Goal: Task Accomplishment & Management: Manage account settings

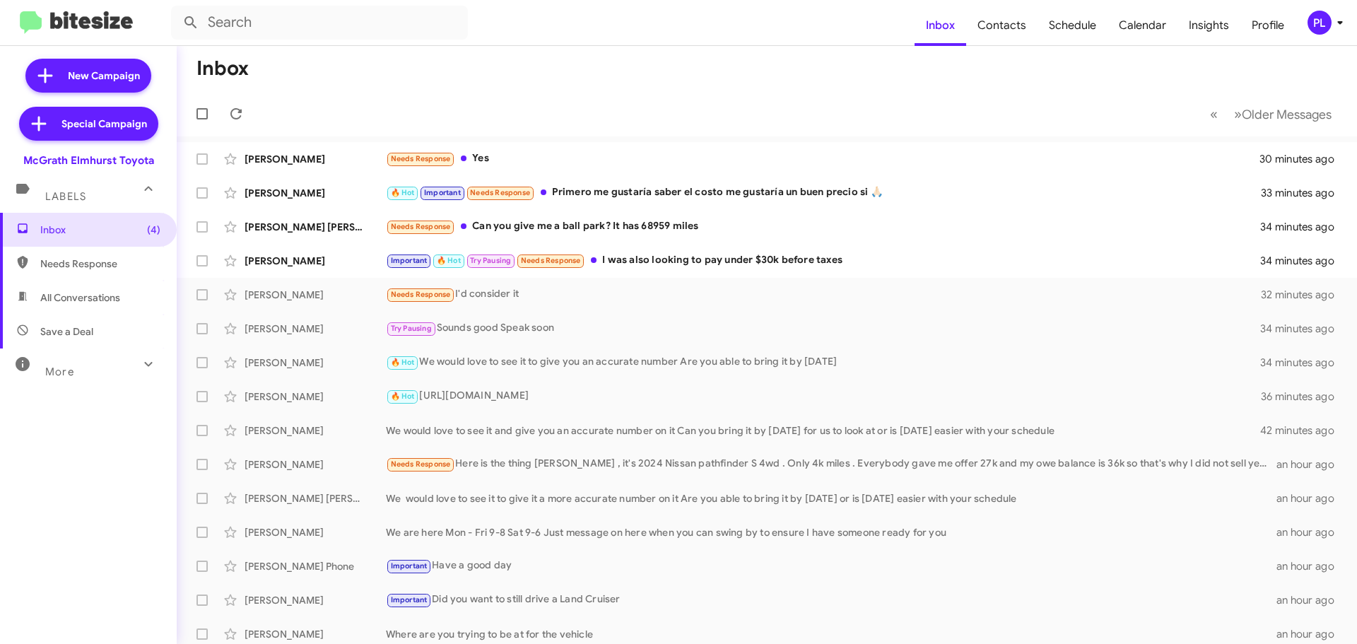
click at [1340, 21] on icon at bounding box center [1339, 23] width 5 height 4
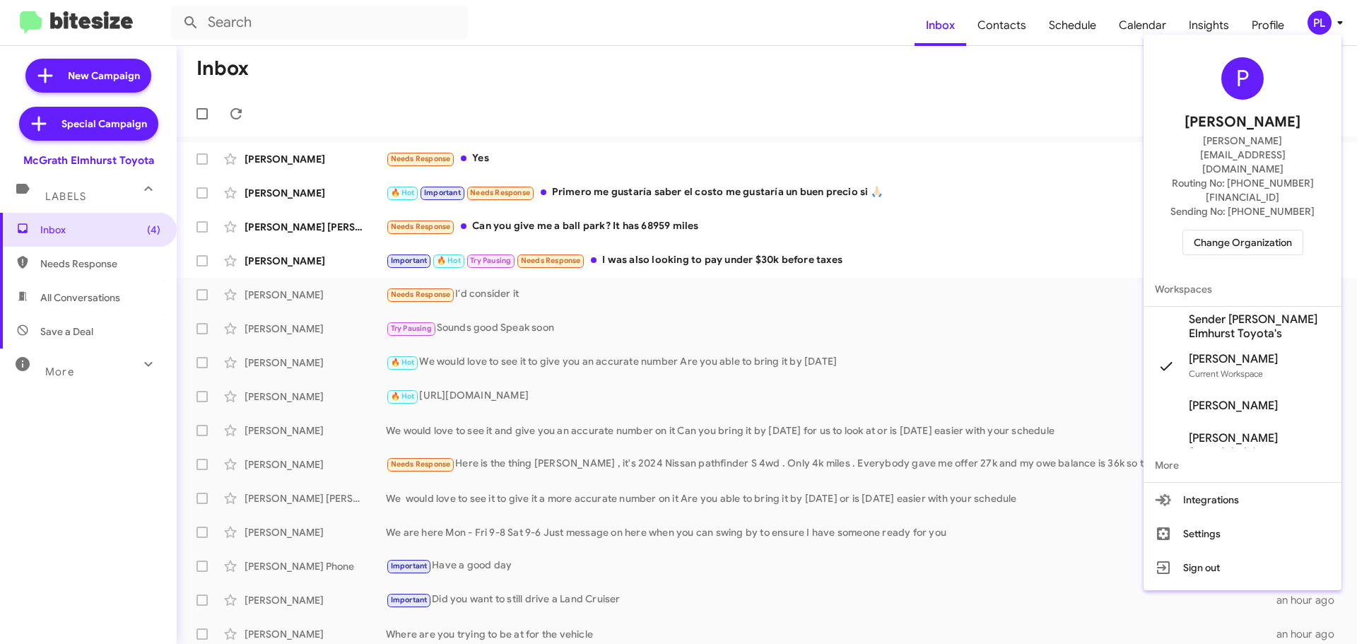
click at [1256, 230] on span "Change Organization" at bounding box center [1243, 242] width 98 height 24
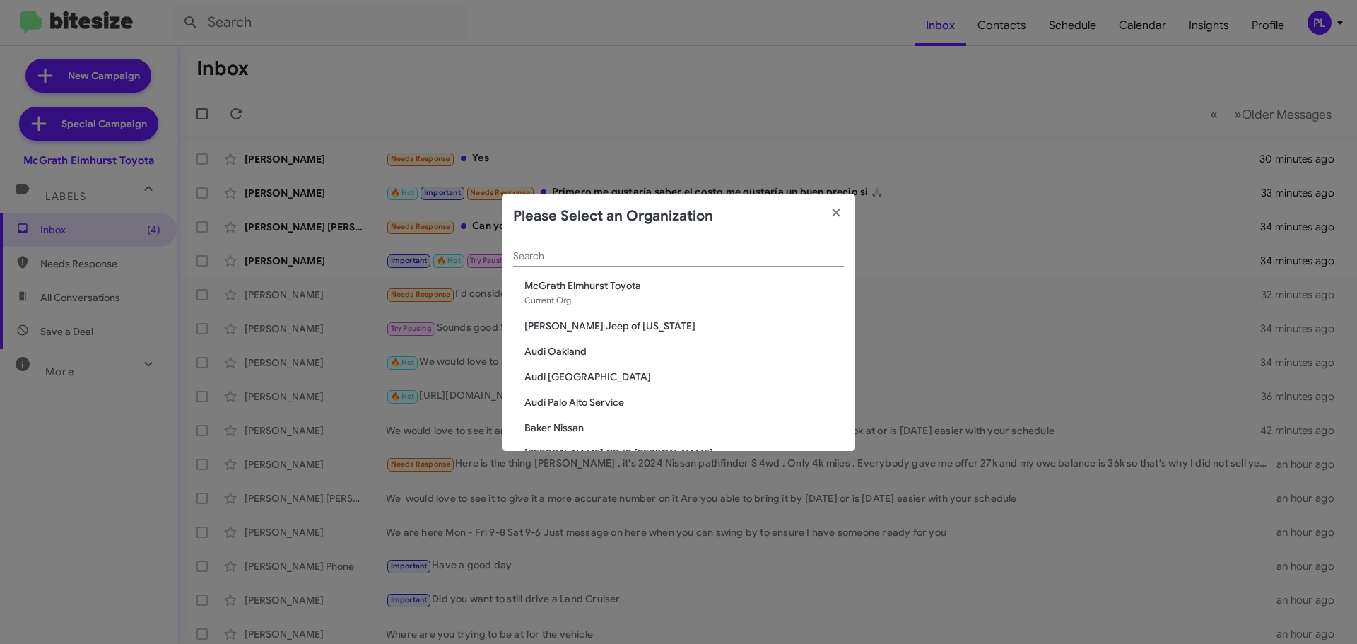
click at [657, 252] on input "Search" at bounding box center [678, 256] width 331 height 11
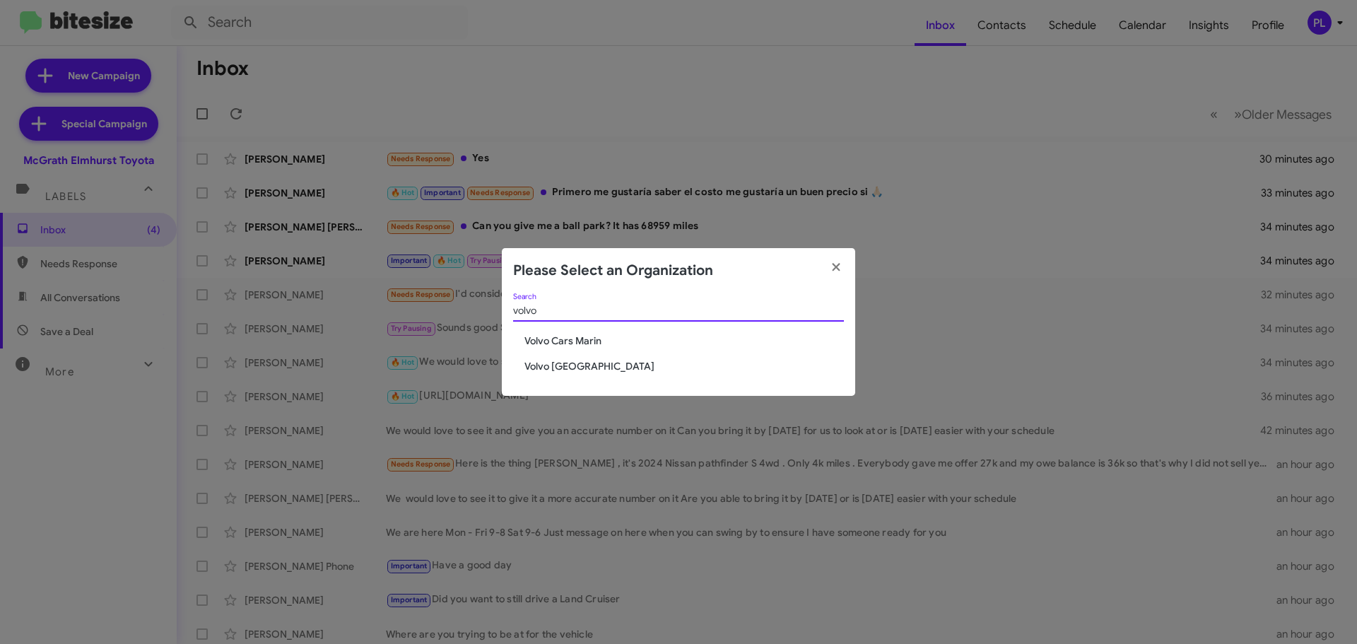
type input "volvo"
click at [587, 344] on span "Volvo Cars Marin" at bounding box center [683, 341] width 319 height 14
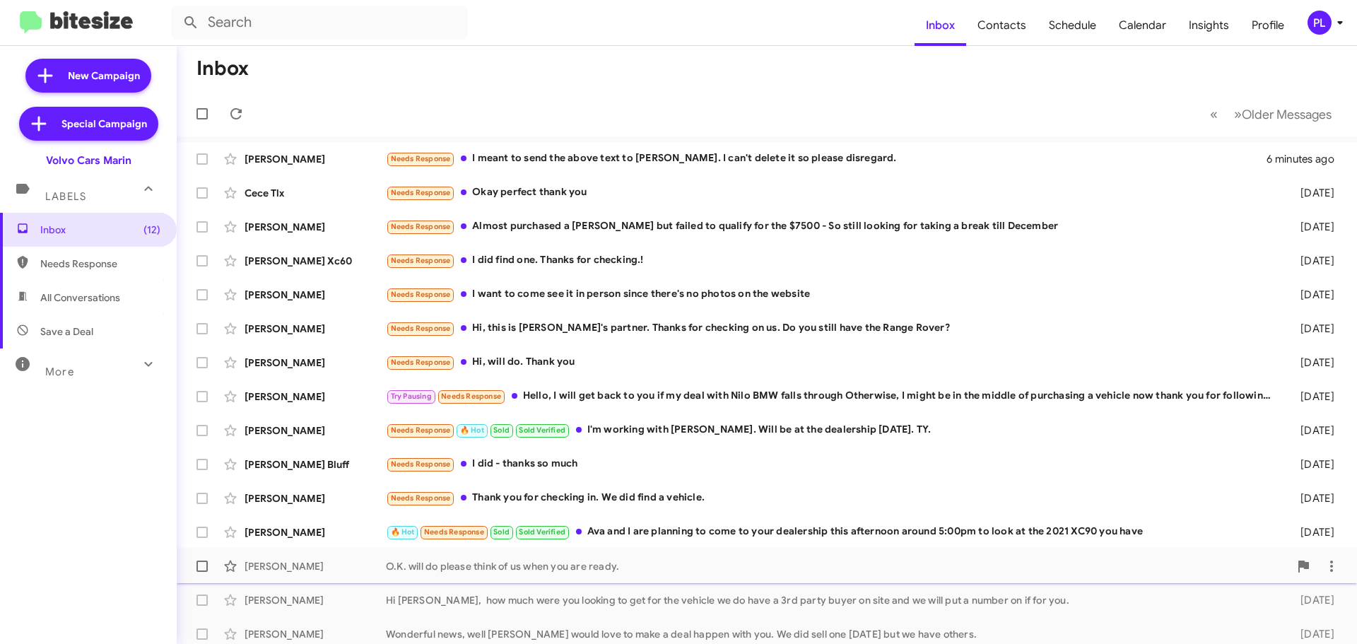
click at [604, 562] on div "O.K. will do please think of us when you are ready." at bounding box center [837, 566] width 903 height 14
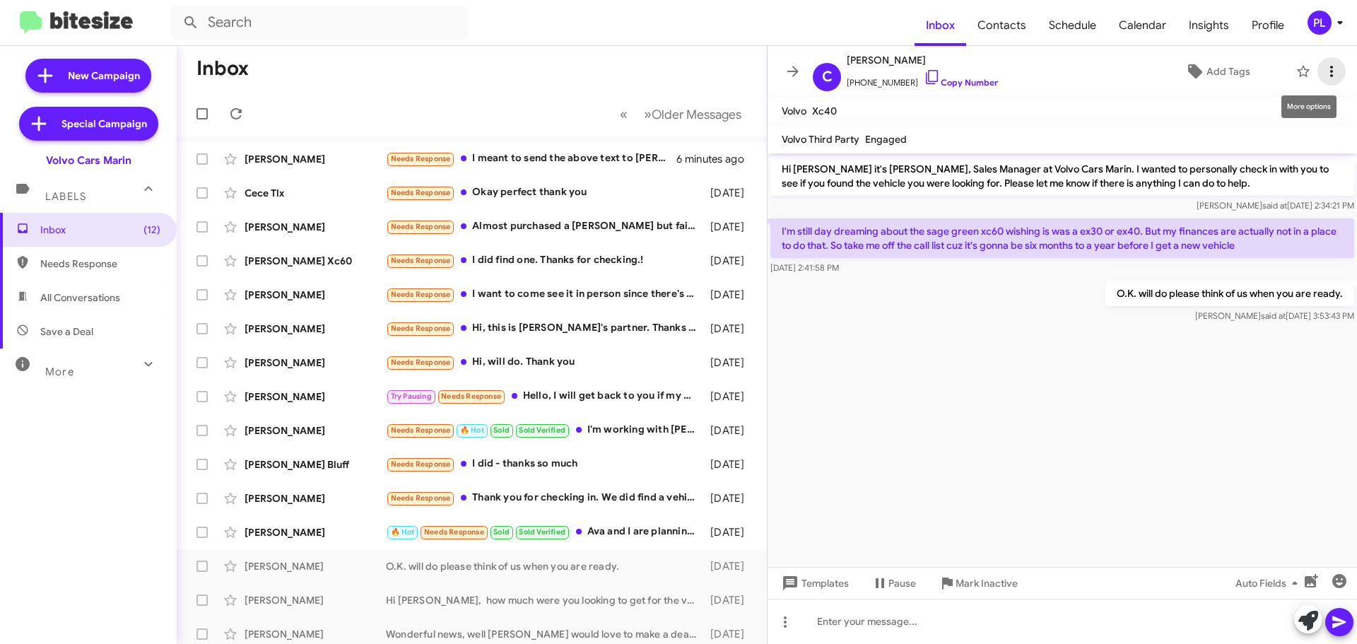
click at [1328, 71] on icon at bounding box center [1331, 71] width 17 height 17
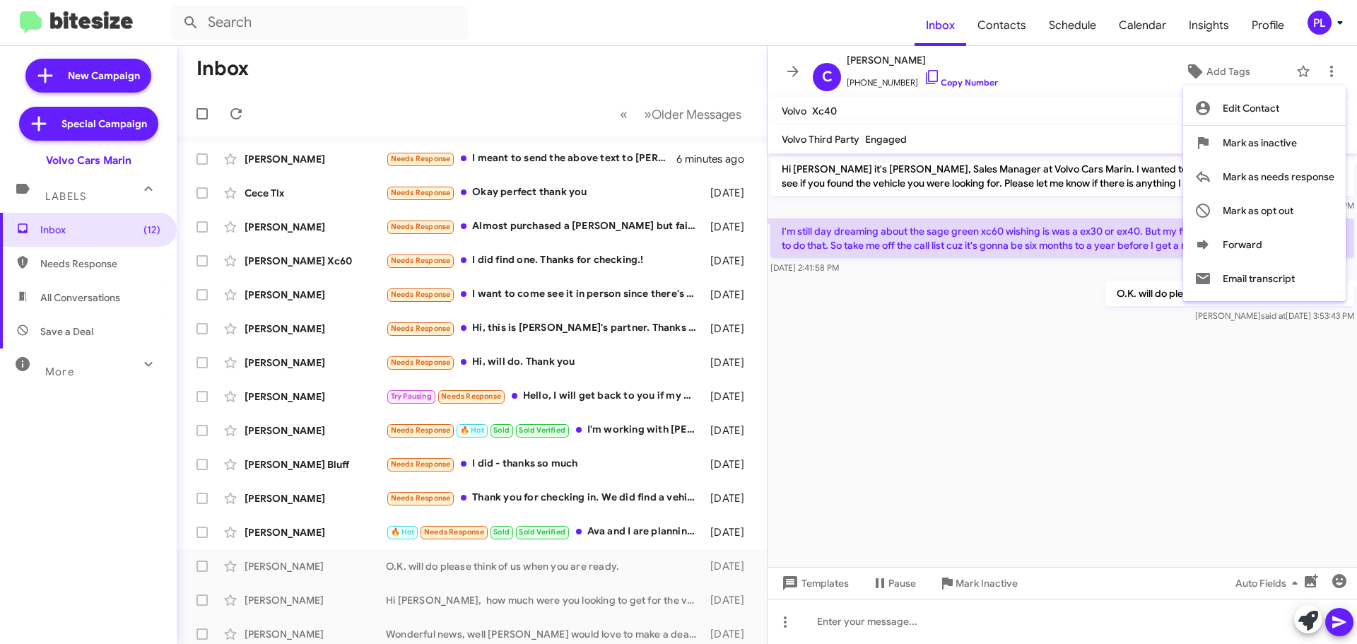
click at [1227, 72] on div at bounding box center [678, 322] width 1357 height 644
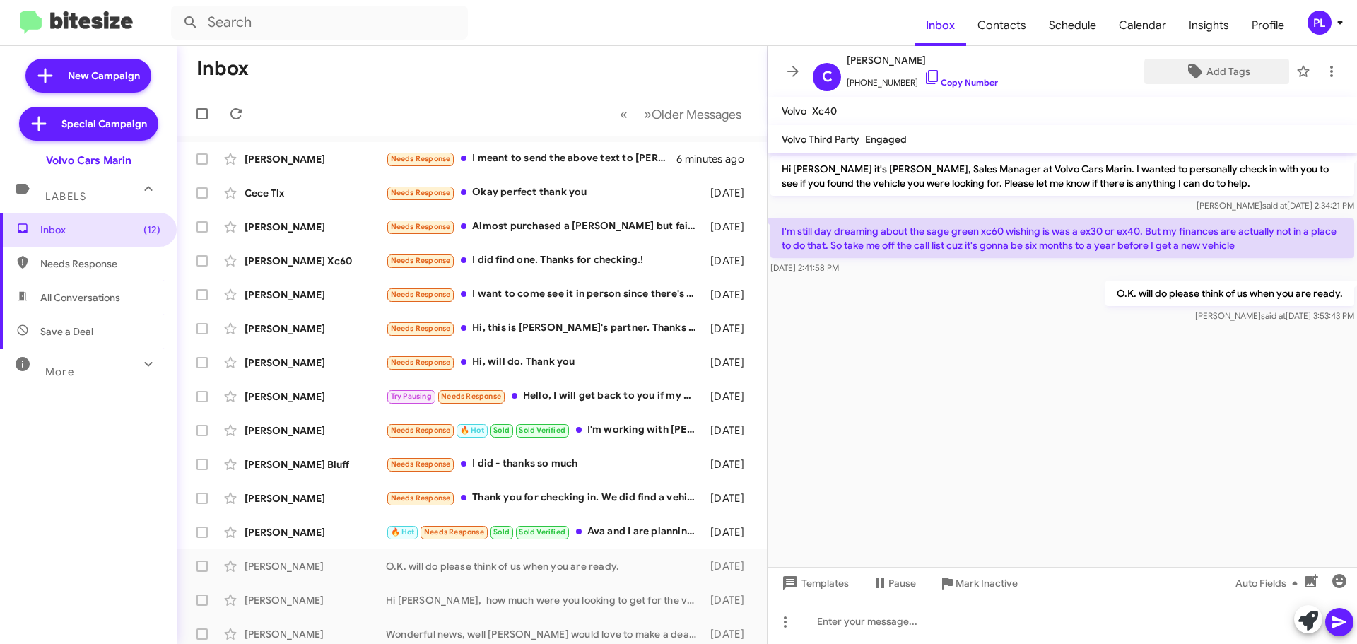
click at [1227, 72] on span "Add Tags" at bounding box center [1228, 71] width 44 height 25
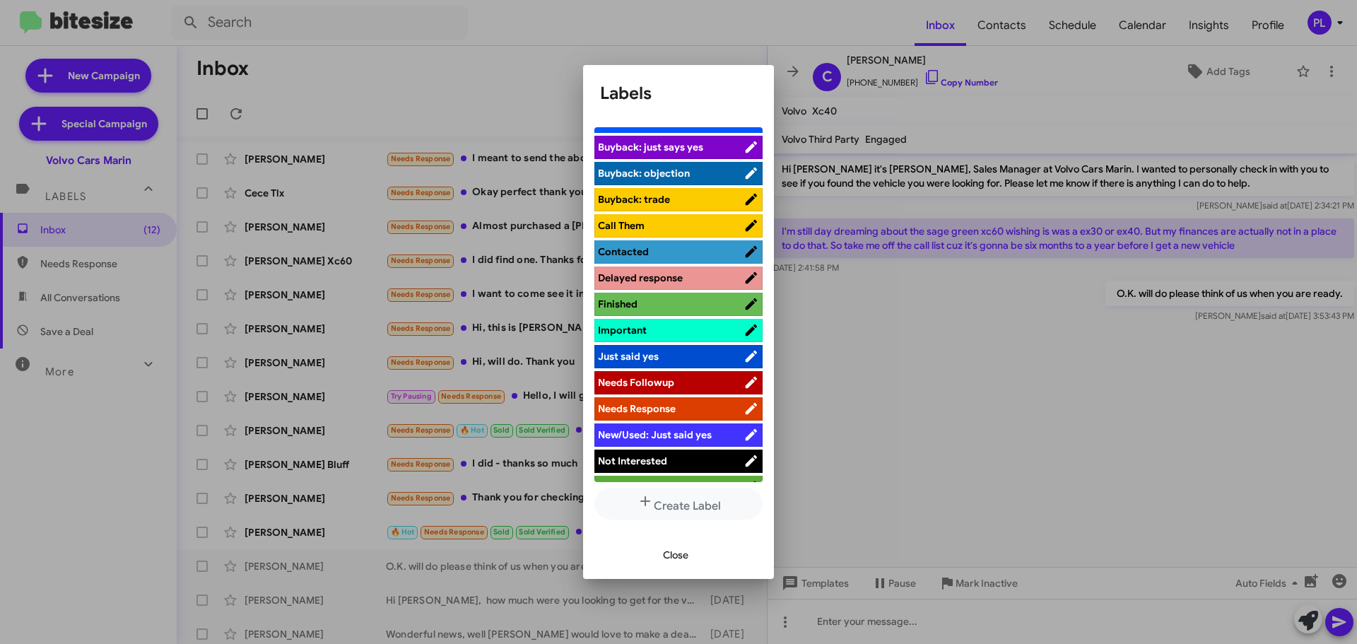
scroll to position [200, 0]
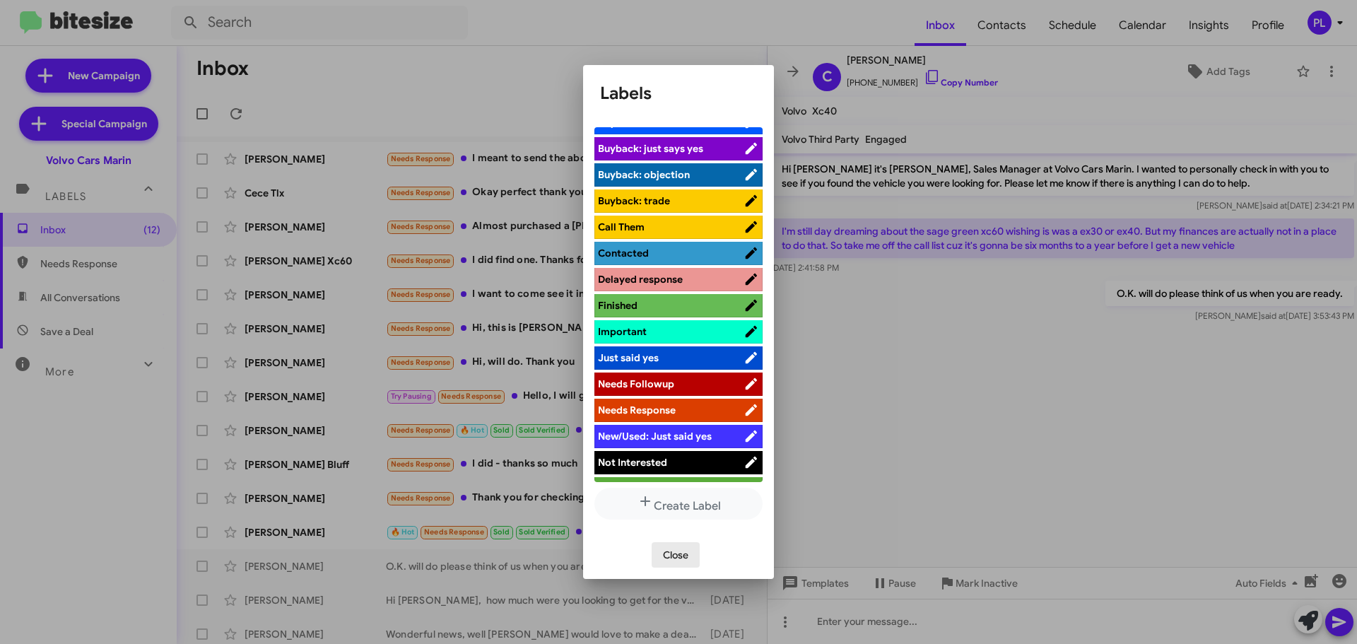
click at [676, 549] on span "Close" at bounding box center [675, 554] width 25 height 25
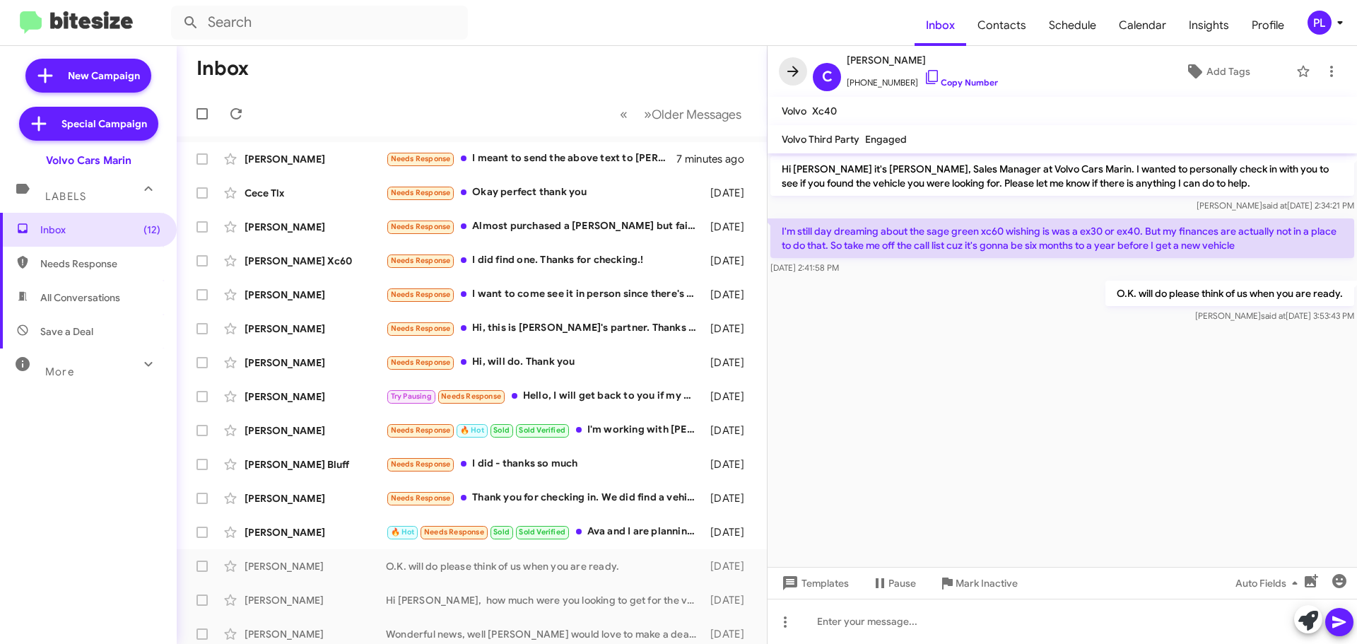
click at [796, 79] on icon at bounding box center [792, 71] width 17 height 17
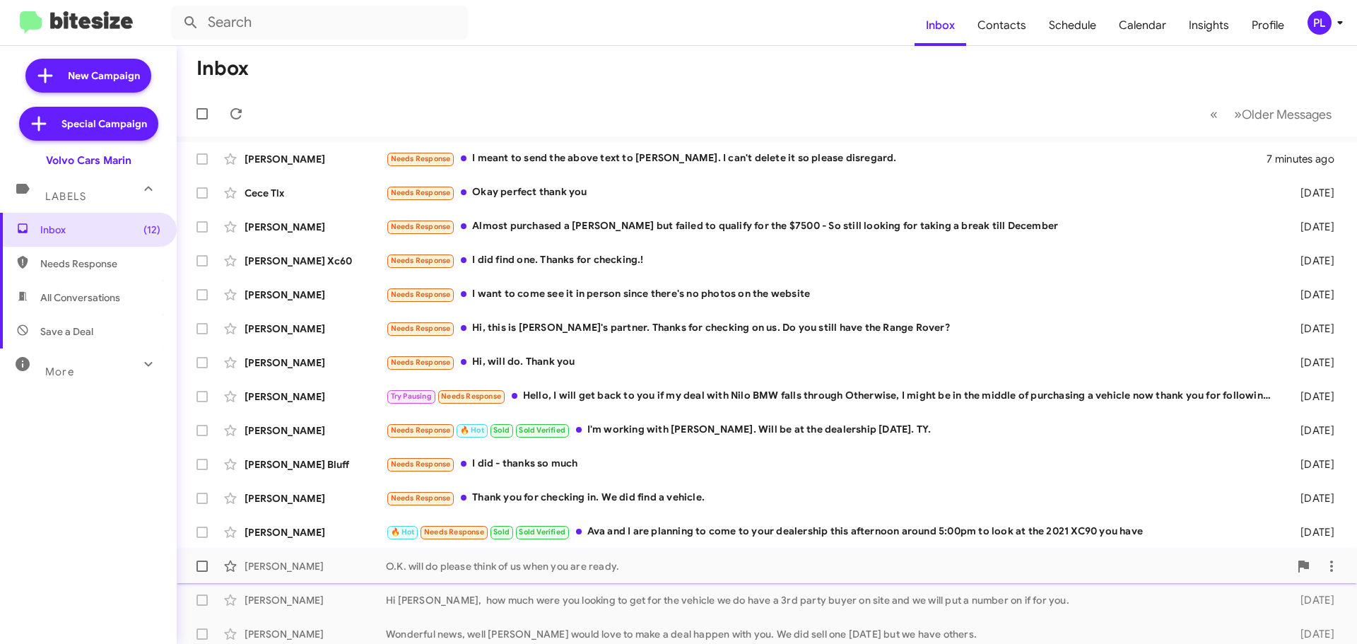
click at [579, 563] on div "O.K. will do please think of us when you are ready." at bounding box center [837, 566] width 903 height 14
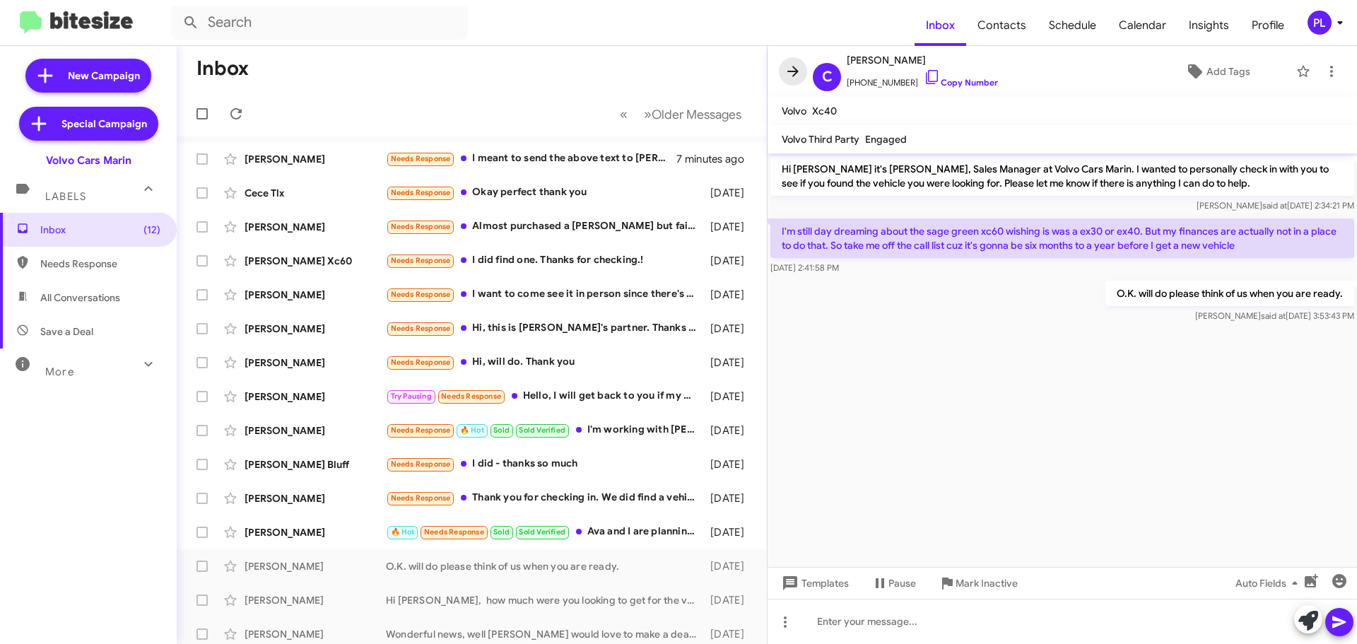
click at [789, 70] on icon at bounding box center [792, 71] width 17 height 17
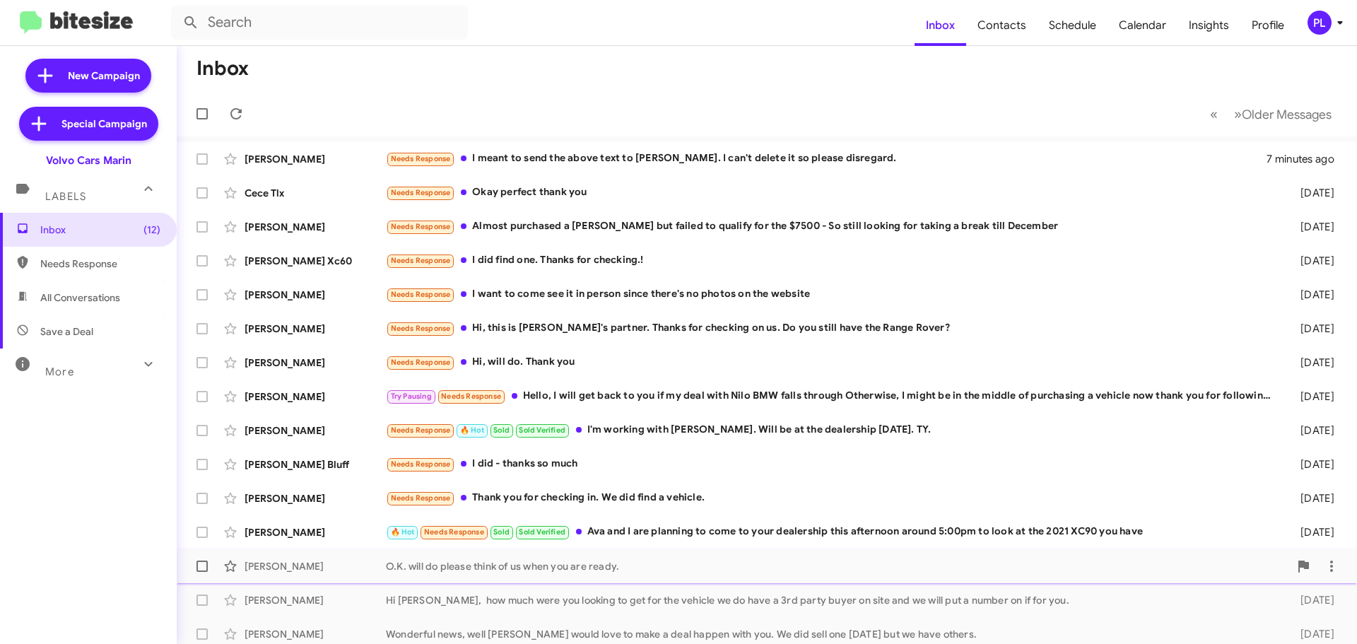
click at [681, 568] on div "O.K. will do please think of us when you are ready." at bounding box center [837, 566] width 903 height 14
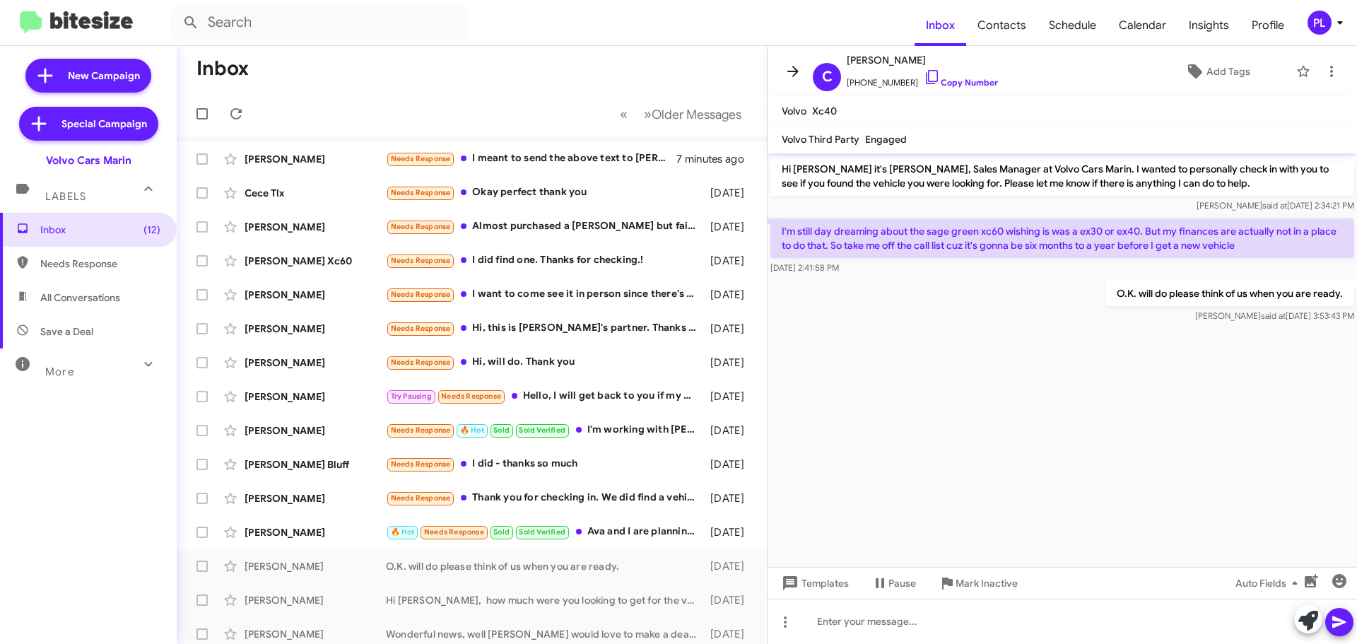
click at [792, 64] on icon at bounding box center [792, 71] width 17 height 17
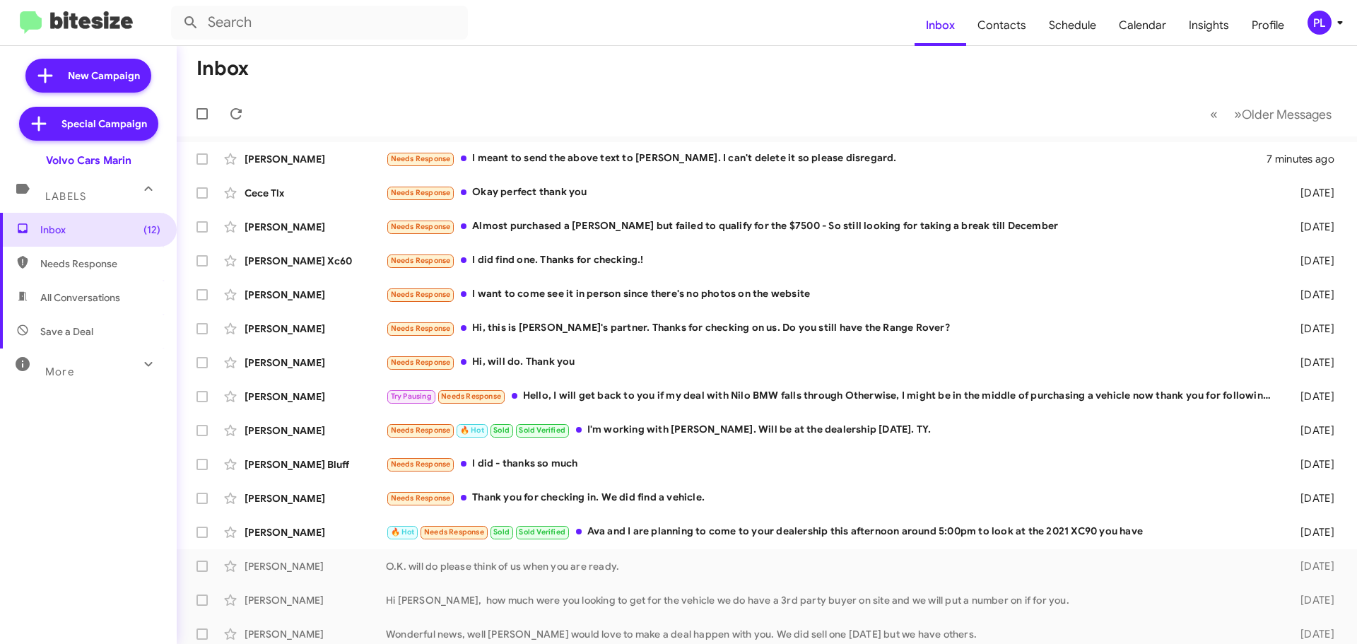
click at [1324, 18] on div "PL" at bounding box center [1319, 23] width 24 height 24
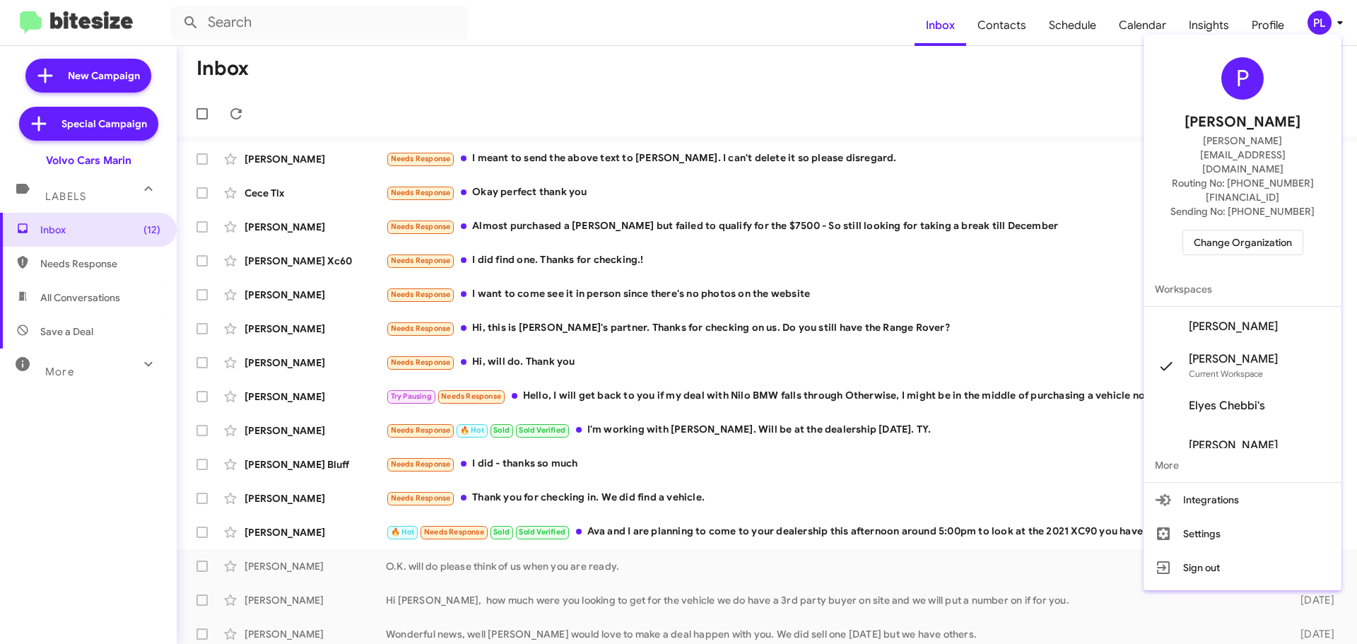
click at [1228, 230] on span "Change Organization" at bounding box center [1243, 242] width 98 height 24
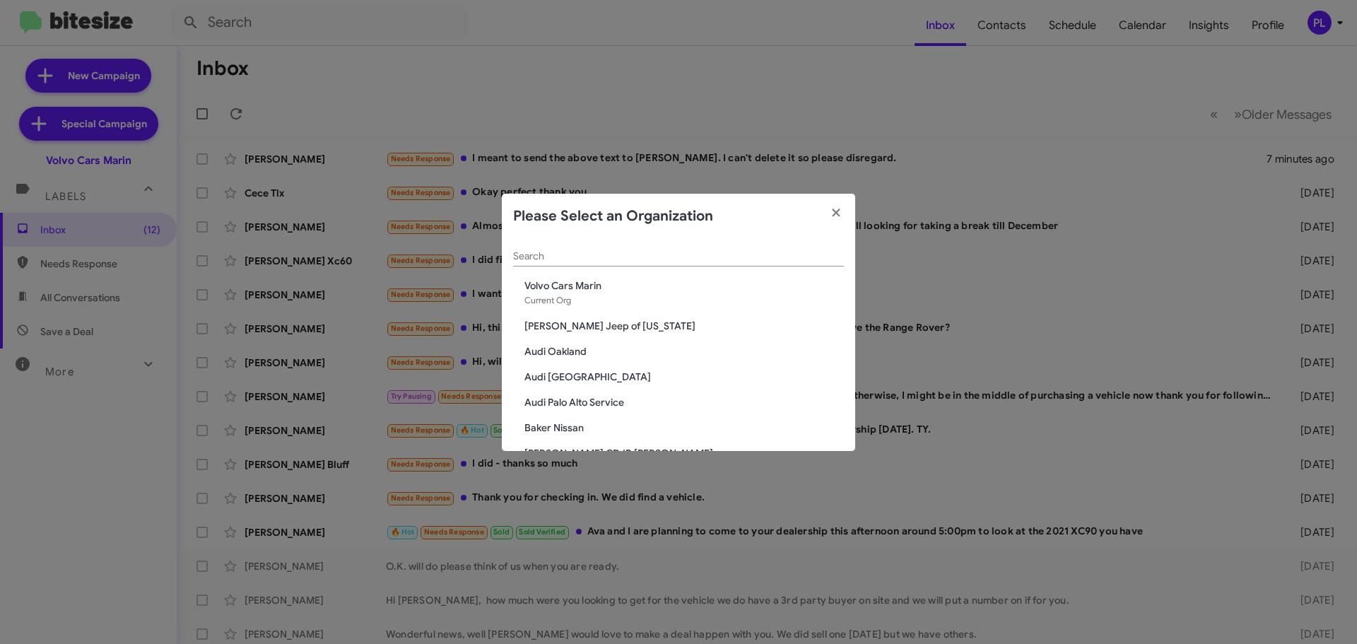
click at [604, 261] on input "Search" at bounding box center [678, 256] width 331 height 11
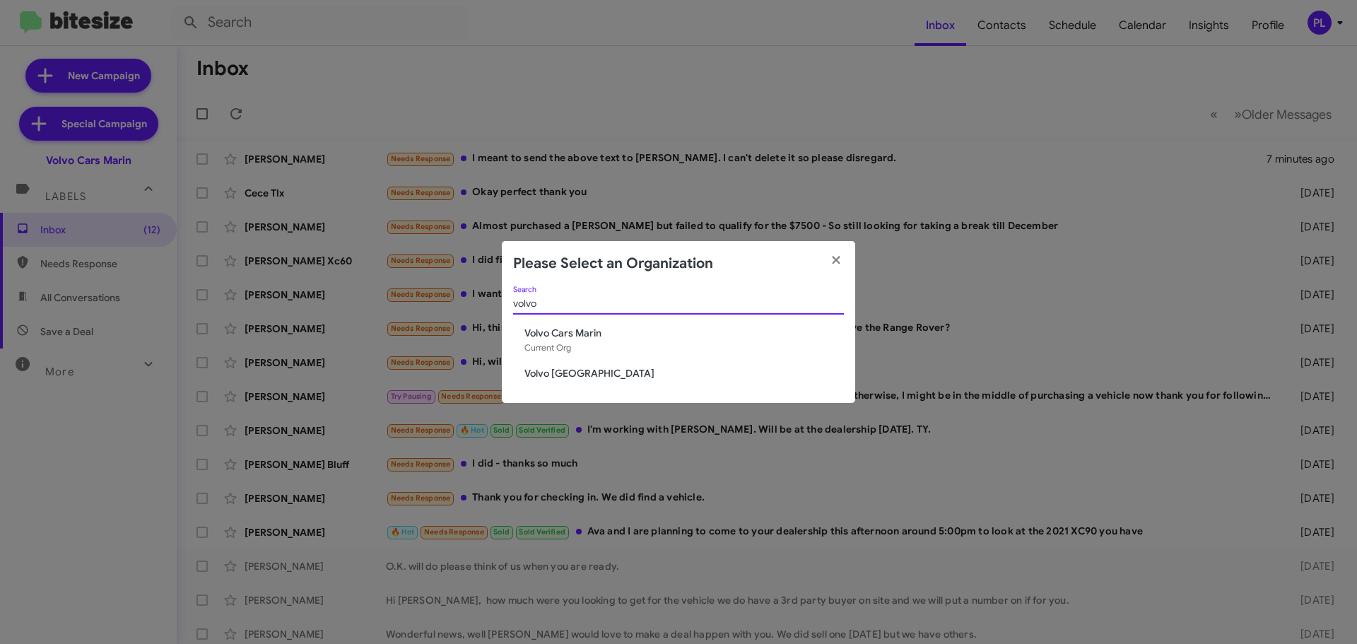
type input "volvo"
click at [560, 372] on span "Volvo [GEOGRAPHIC_DATA]" at bounding box center [683, 373] width 319 height 14
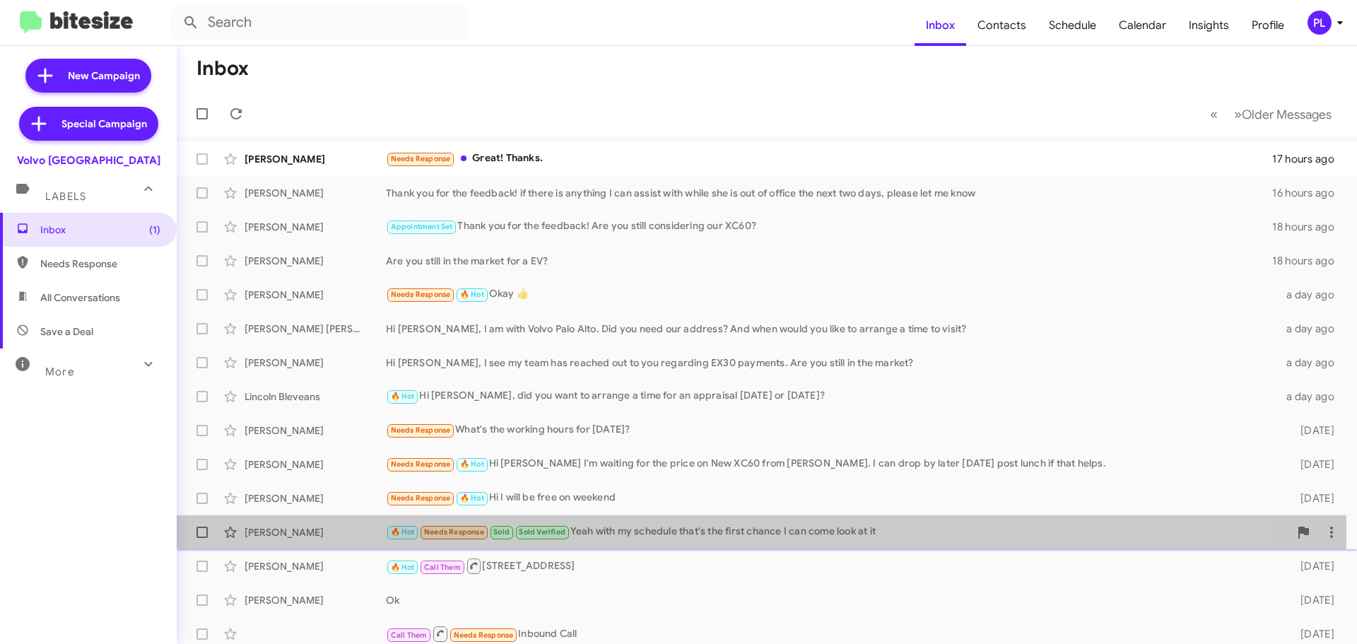
click at [592, 532] on div "🔥 Hot Needs Response Sold Sold Verified Yeah with my schedule that's the first …" at bounding box center [837, 532] width 903 height 16
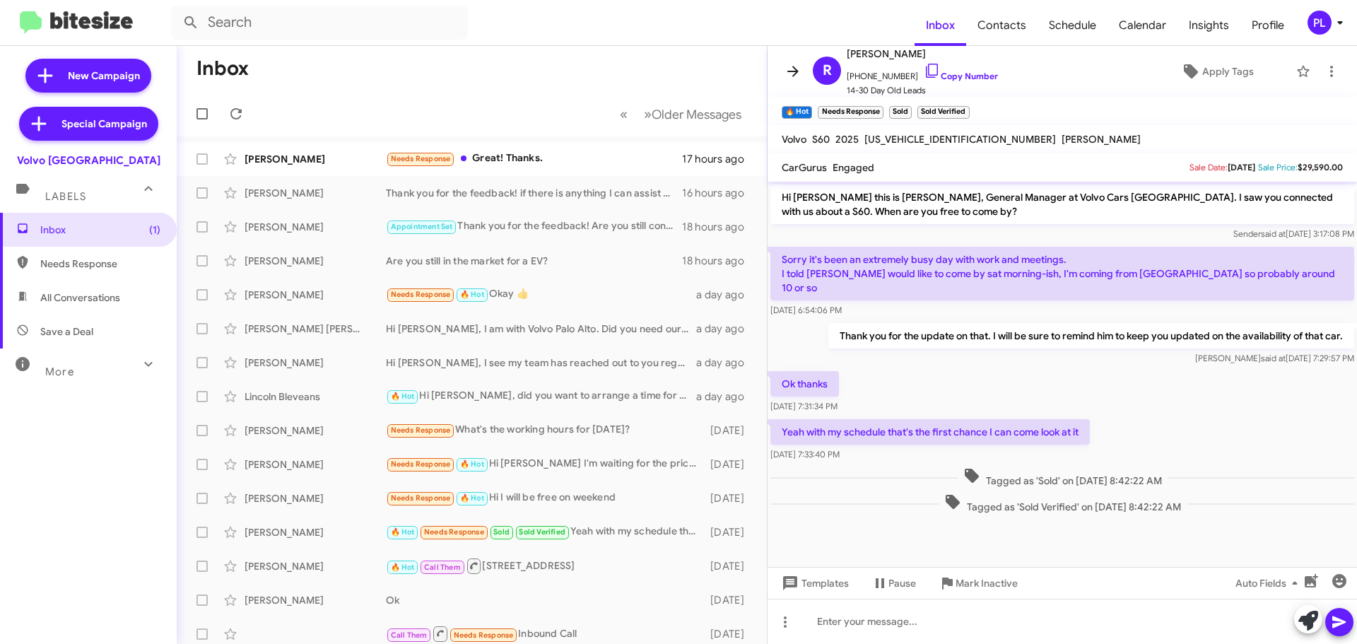
click at [789, 75] on icon at bounding box center [792, 71] width 17 height 17
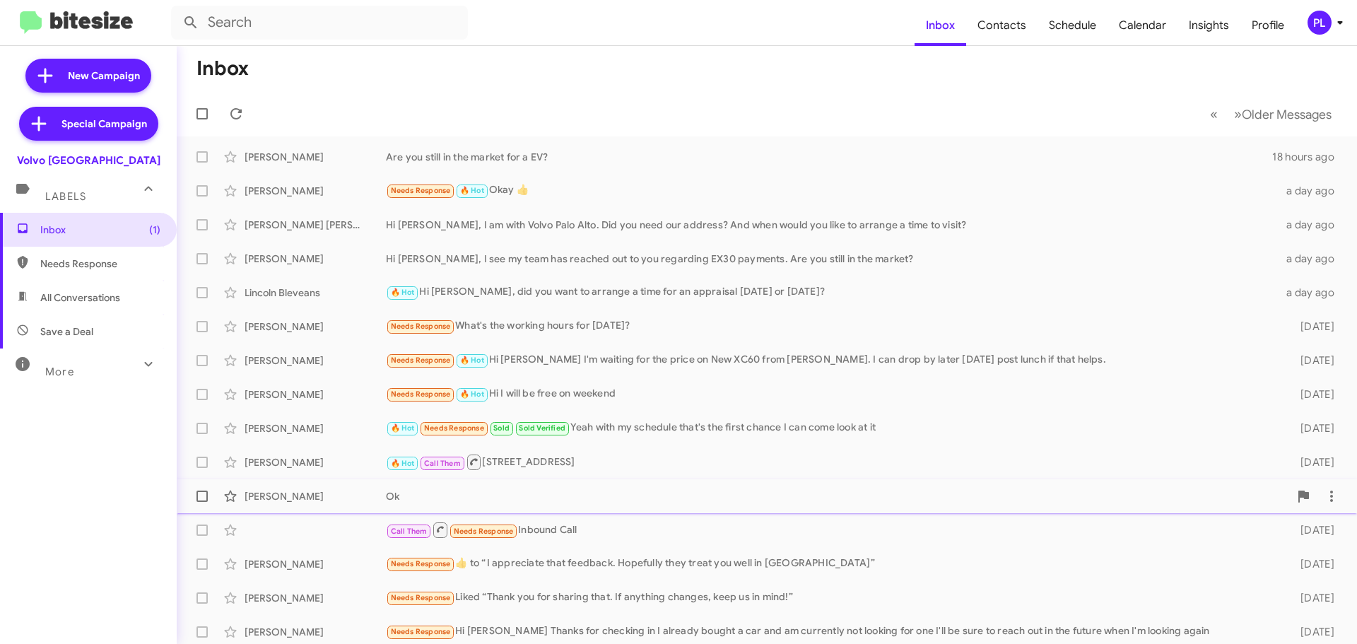
scroll to position [177, 0]
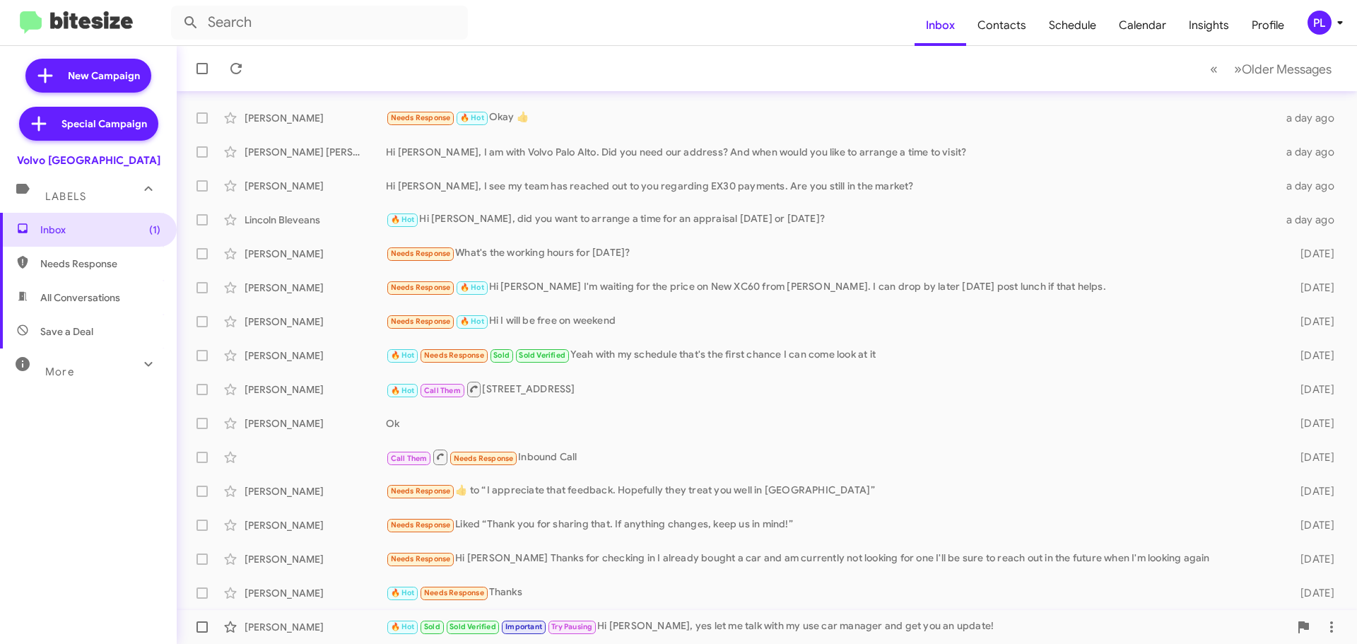
click at [722, 625] on div "🔥 Hot Sold Sold Verified Important Try Pausing Hi [PERSON_NAME], yes let me tal…" at bounding box center [837, 626] width 903 height 16
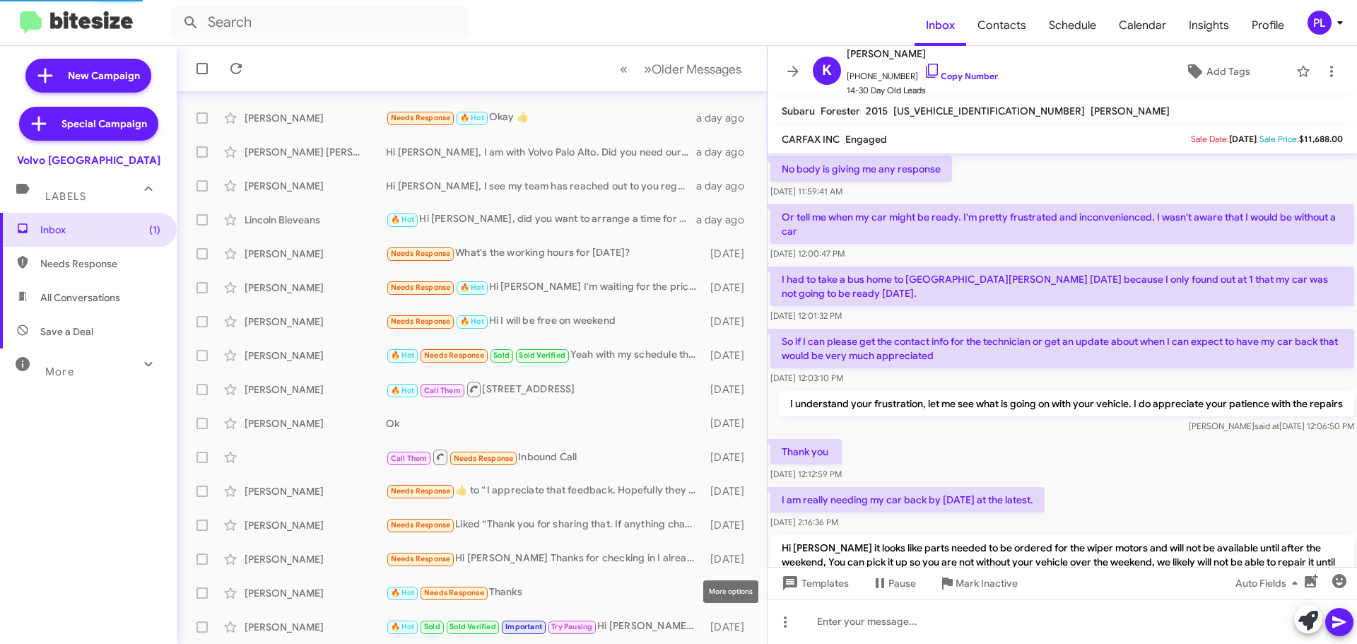
scroll to position [887, 0]
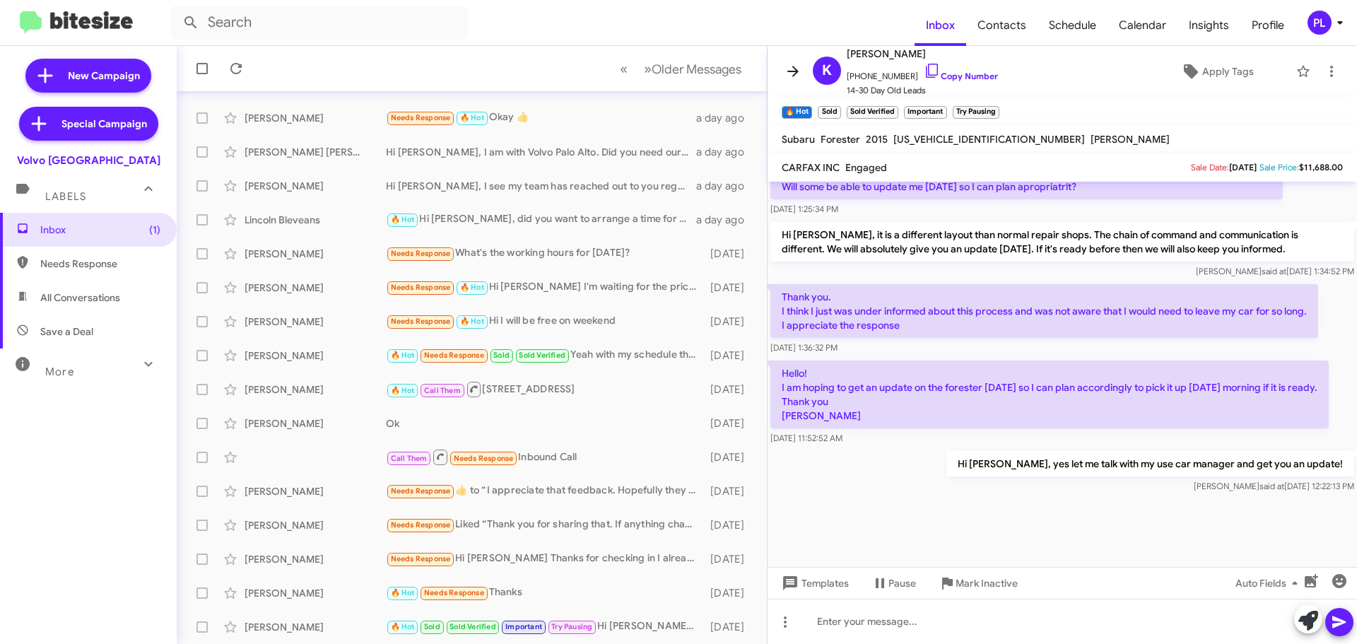
click at [791, 69] on icon at bounding box center [792, 71] width 17 height 17
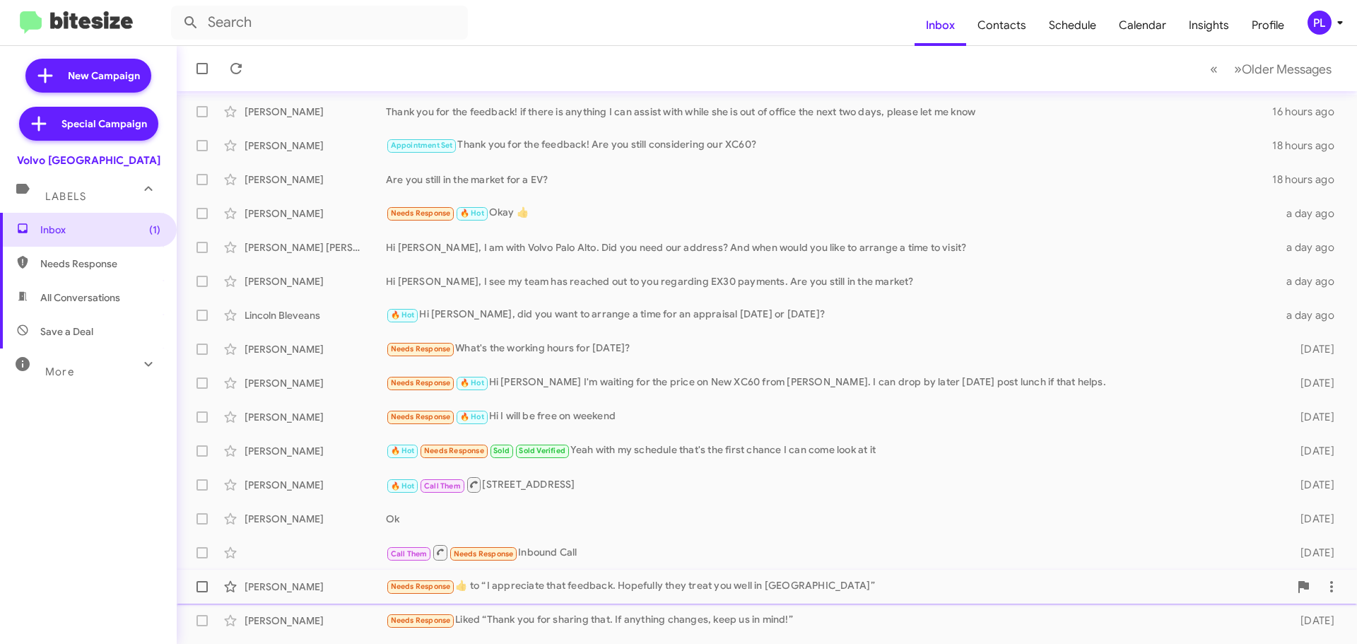
scroll to position [177, 0]
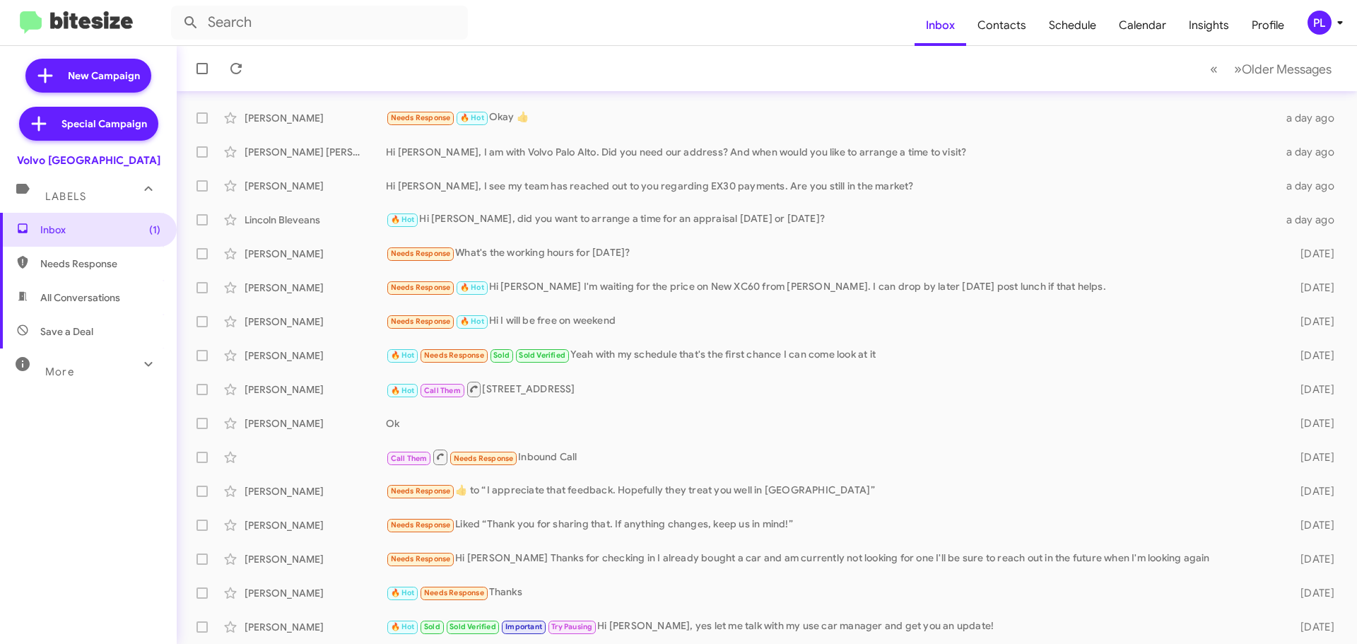
click at [1322, 25] on div "PL" at bounding box center [1319, 23] width 24 height 24
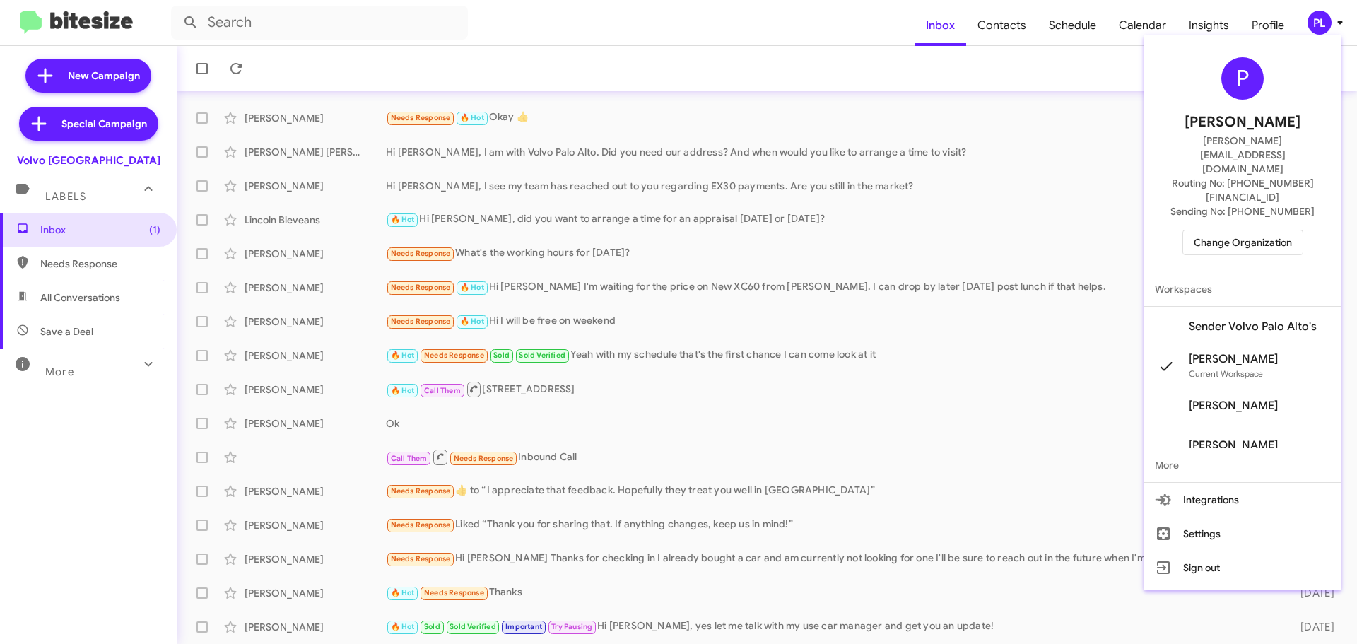
click at [1225, 230] on span "Change Organization" at bounding box center [1243, 242] width 98 height 24
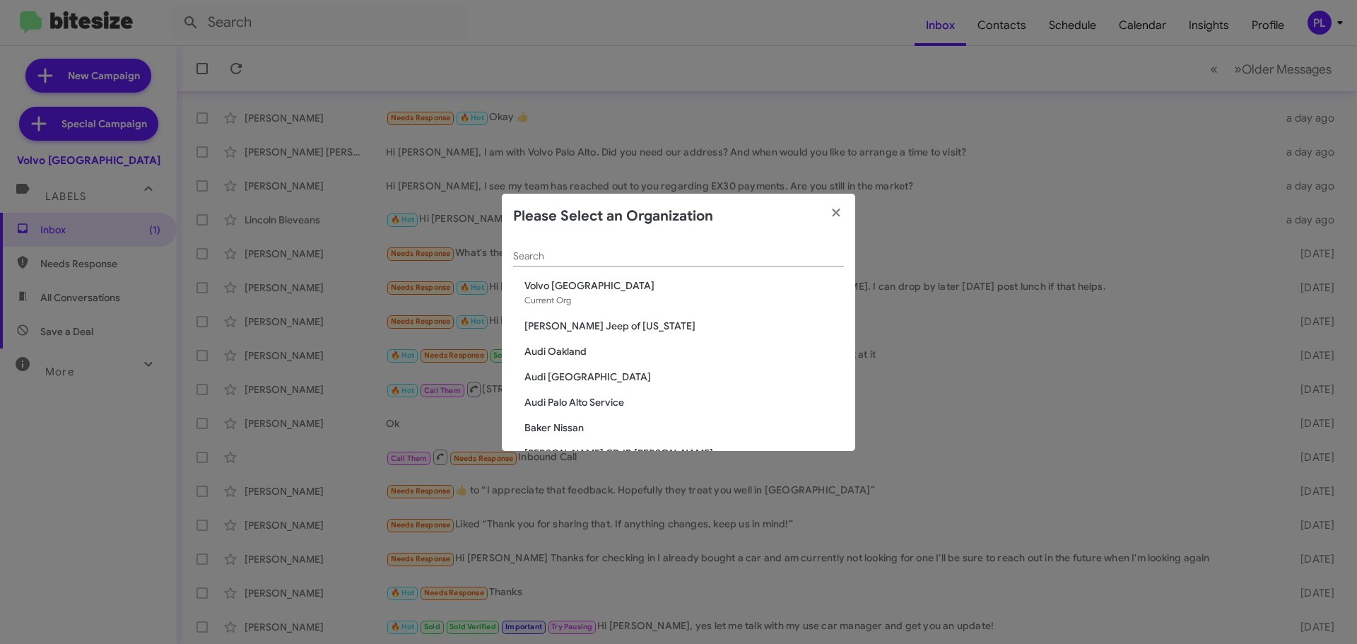
click at [653, 257] on input "Search" at bounding box center [678, 256] width 331 height 11
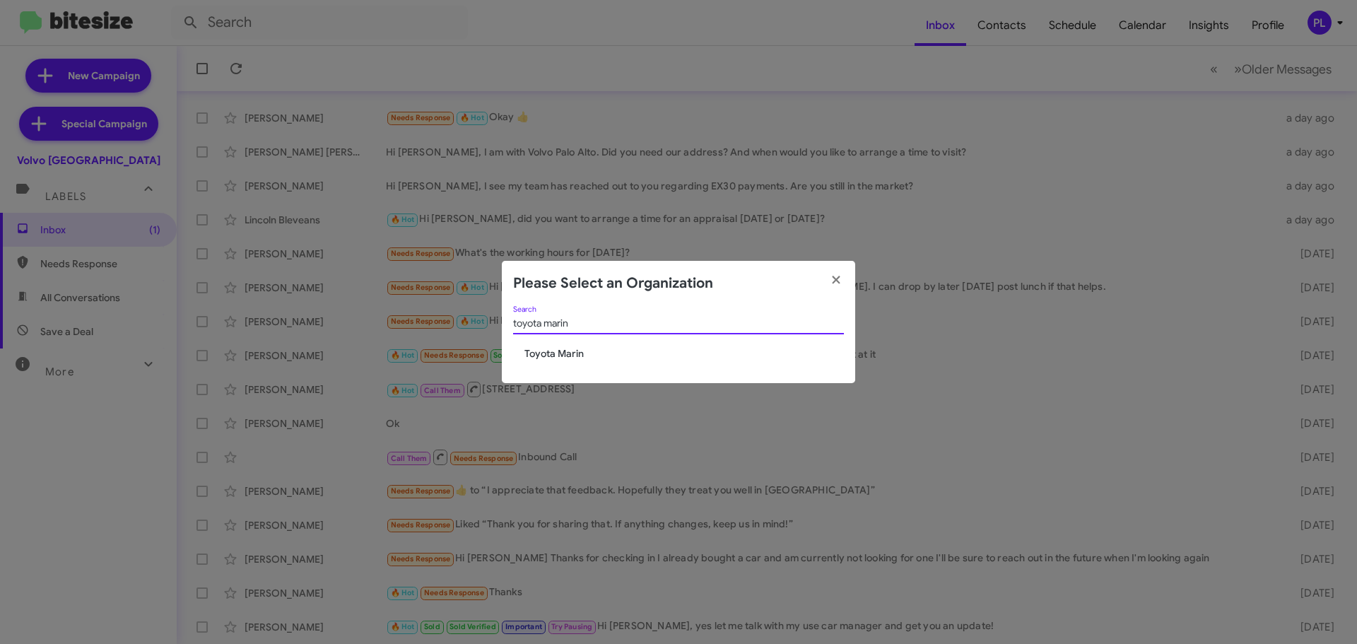
type input "toyota marin"
click at [584, 348] on span "Toyota Marin" at bounding box center [683, 353] width 319 height 14
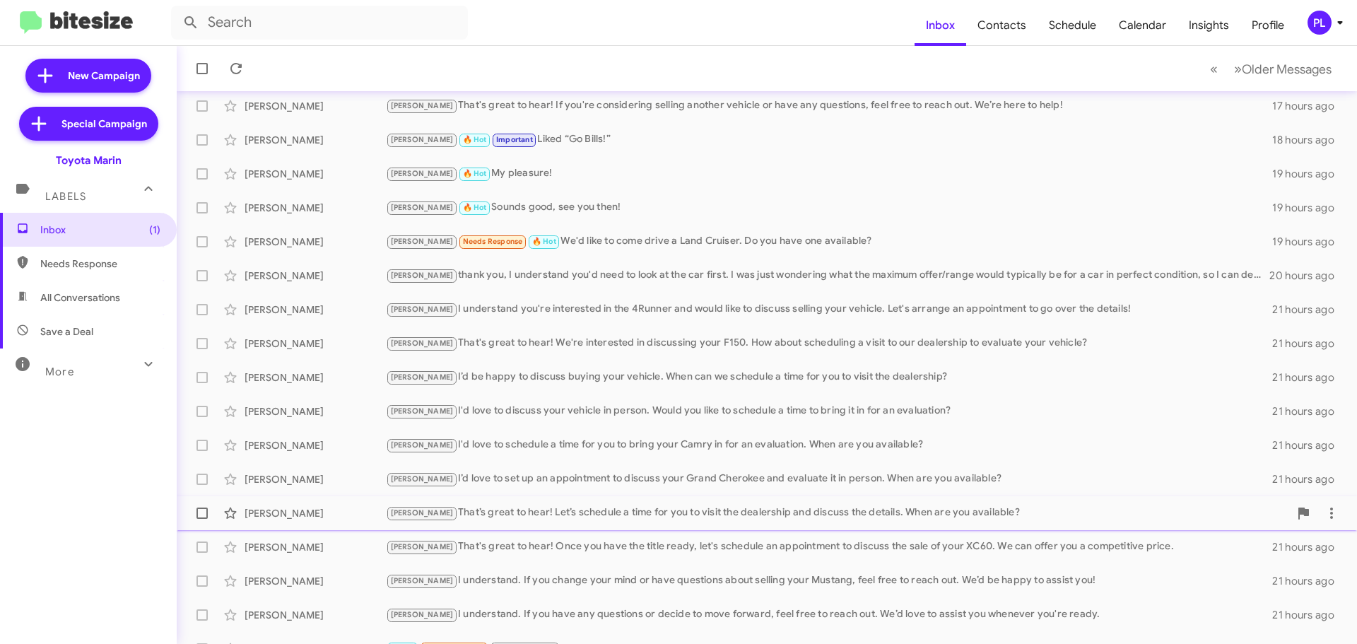
scroll to position [177, 0]
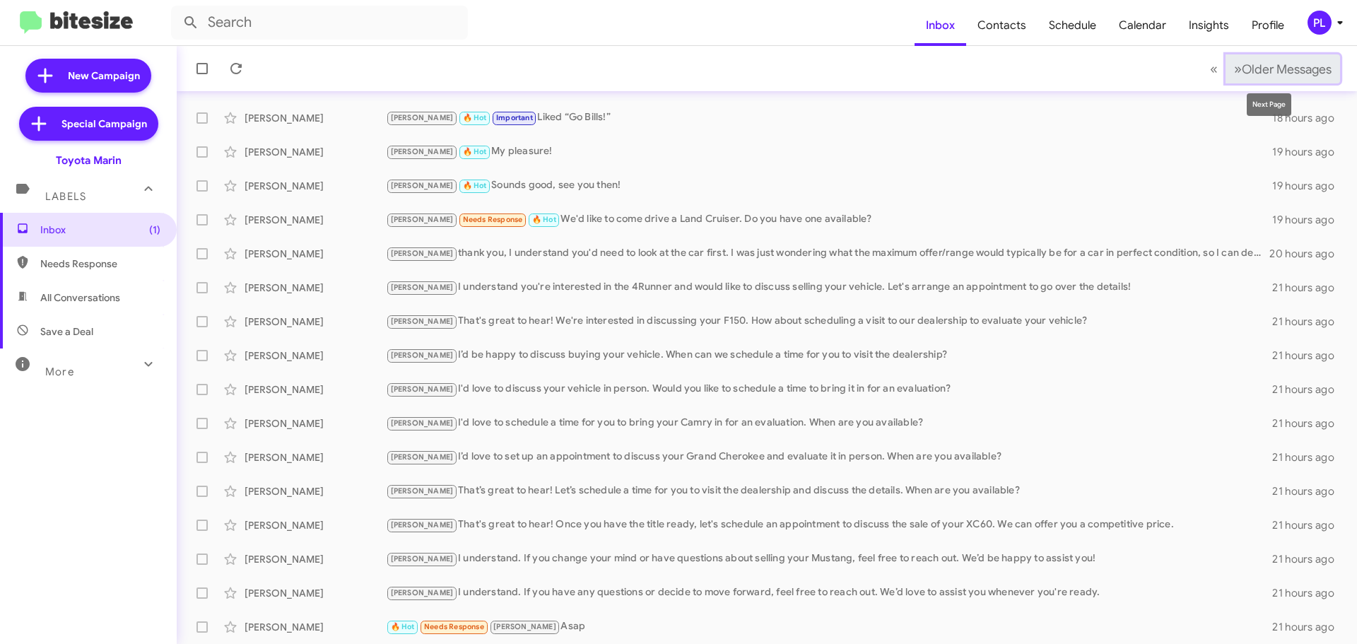
click at [1281, 82] on button "» Next Older Messages" at bounding box center [1282, 68] width 114 height 29
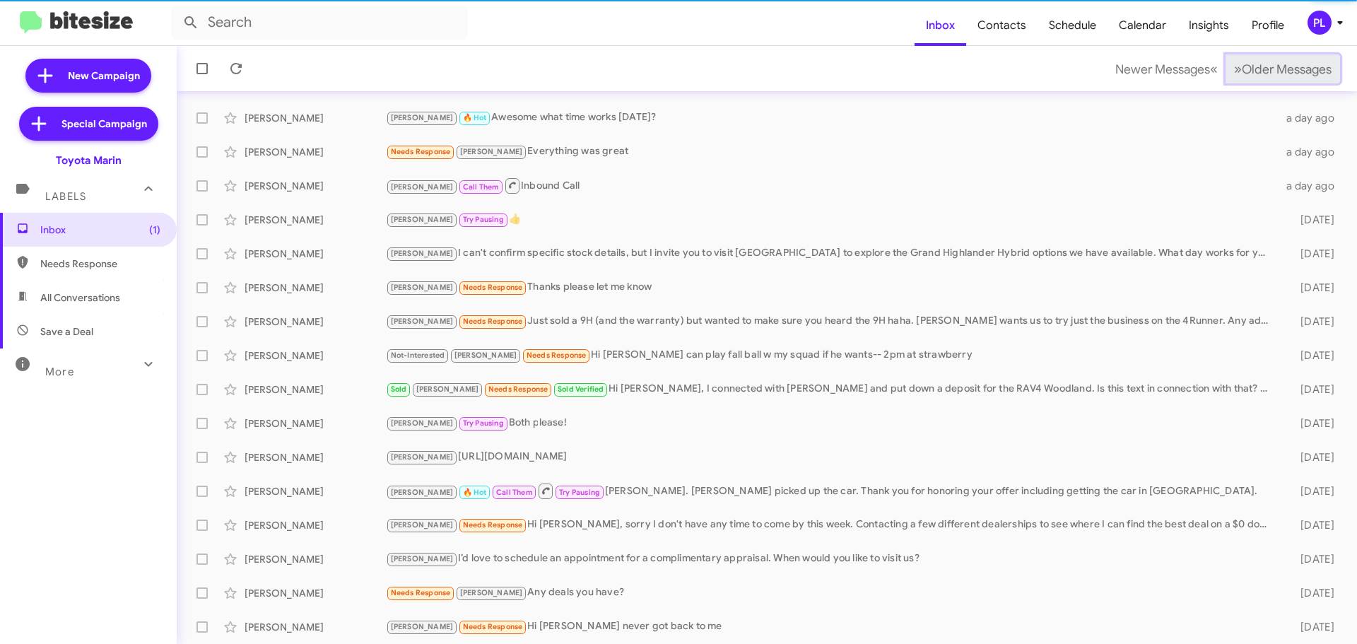
click at [1285, 69] on span "Older Messages" at bounding box center [1287, 69] width 90 height 16
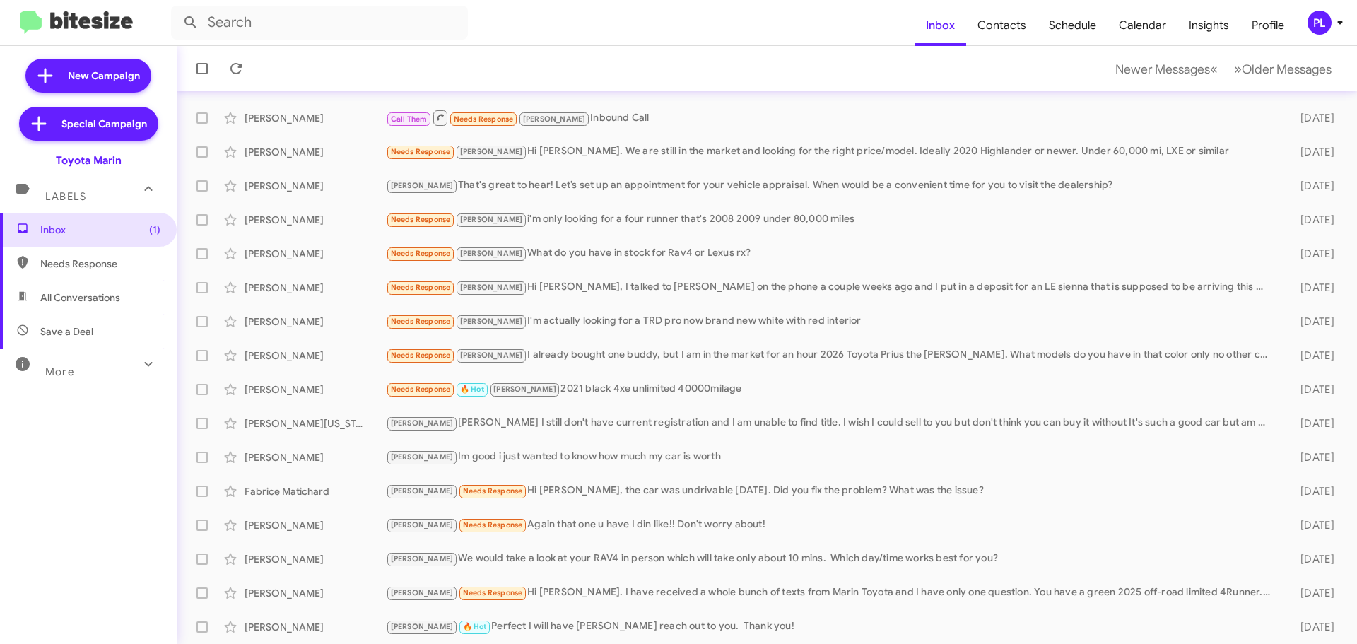
click at [1131, 52] on mat-toolbar-row "Newer Messages « Previous » Next Older Messages" at bounding box center [767, 68] width 1180 height 45
click at [1130, 69] on span "Newer Messages" at bounding box center [1162, 69] width 95 height 16
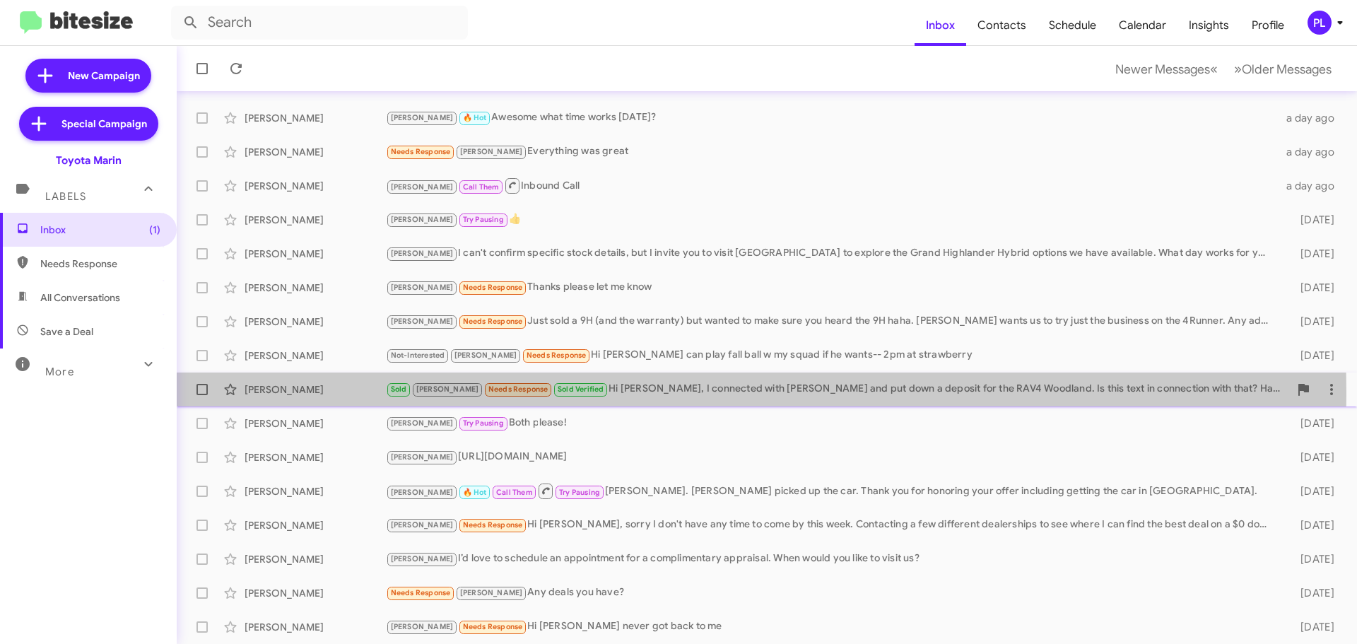
click at [640, 392] on div "Sold Joel Needs Response Sold Verified Hi Nathan, I connected with Chris Lockwo…" at bounding box center [837, 389] width 903 height 16
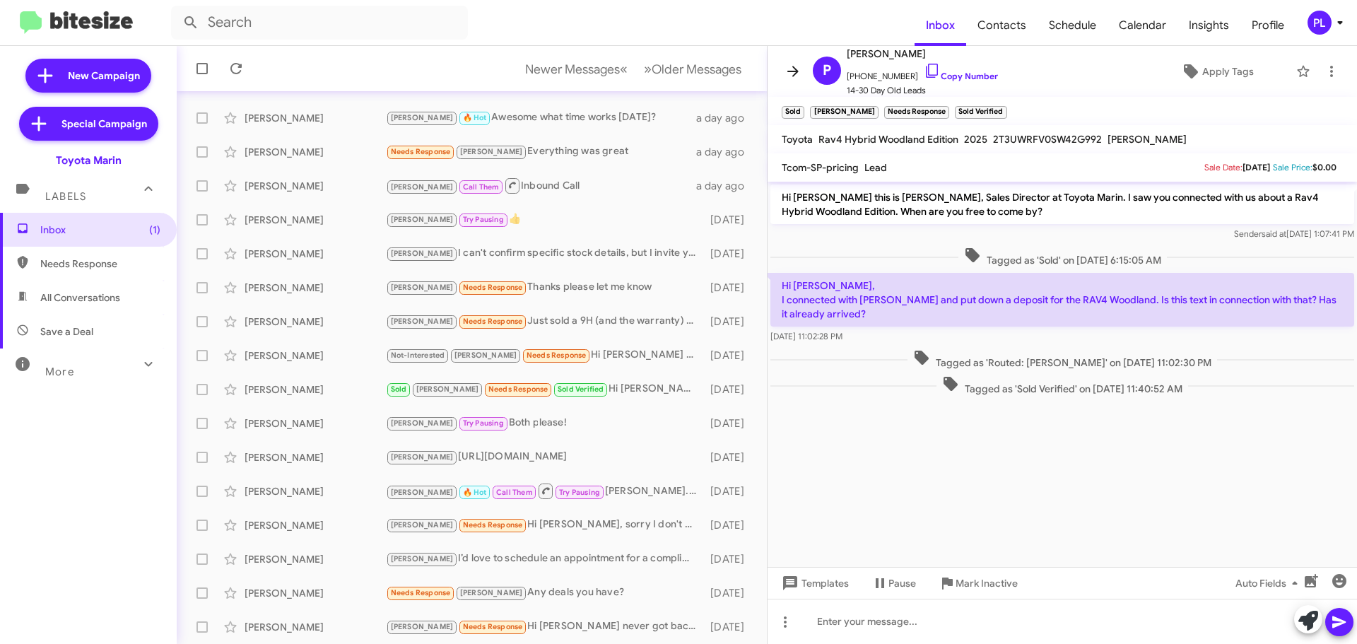
click at [786, 68] on icon at bounding box center [792, 71] width 17 height 17
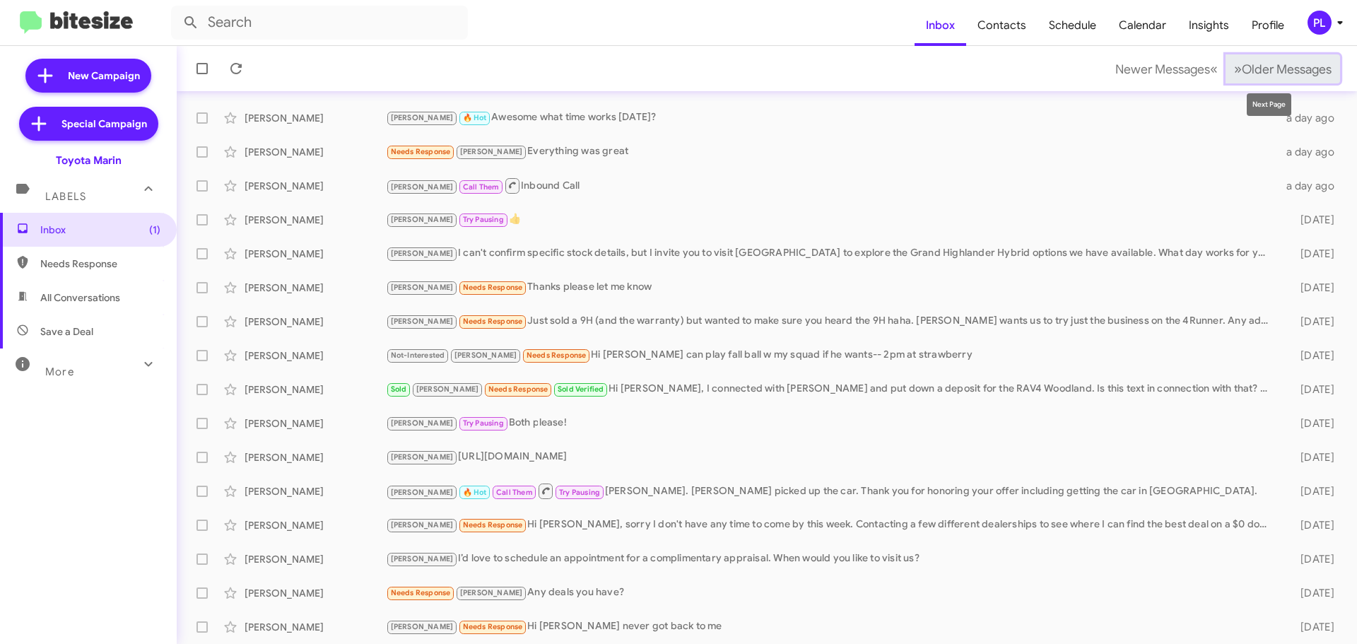
click at [1242, 67] on span "Older Messages" at bounding box center [1287, 69] width 90 height 16
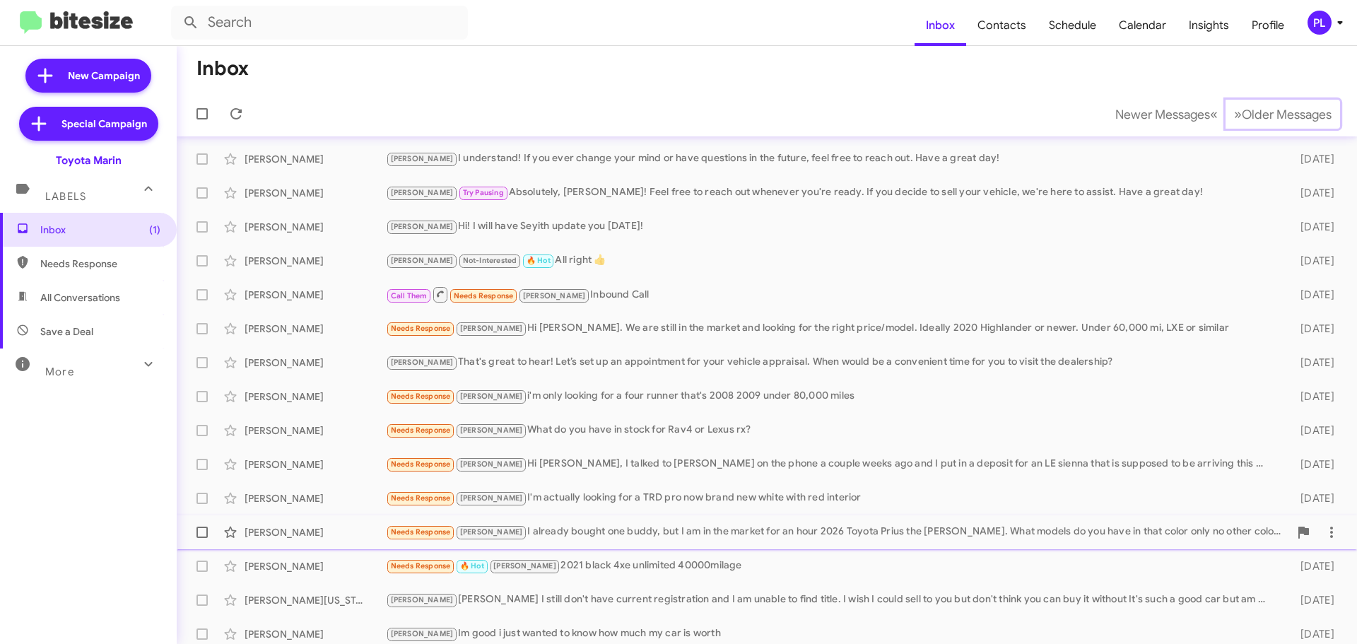
scroll to position [177, 0]
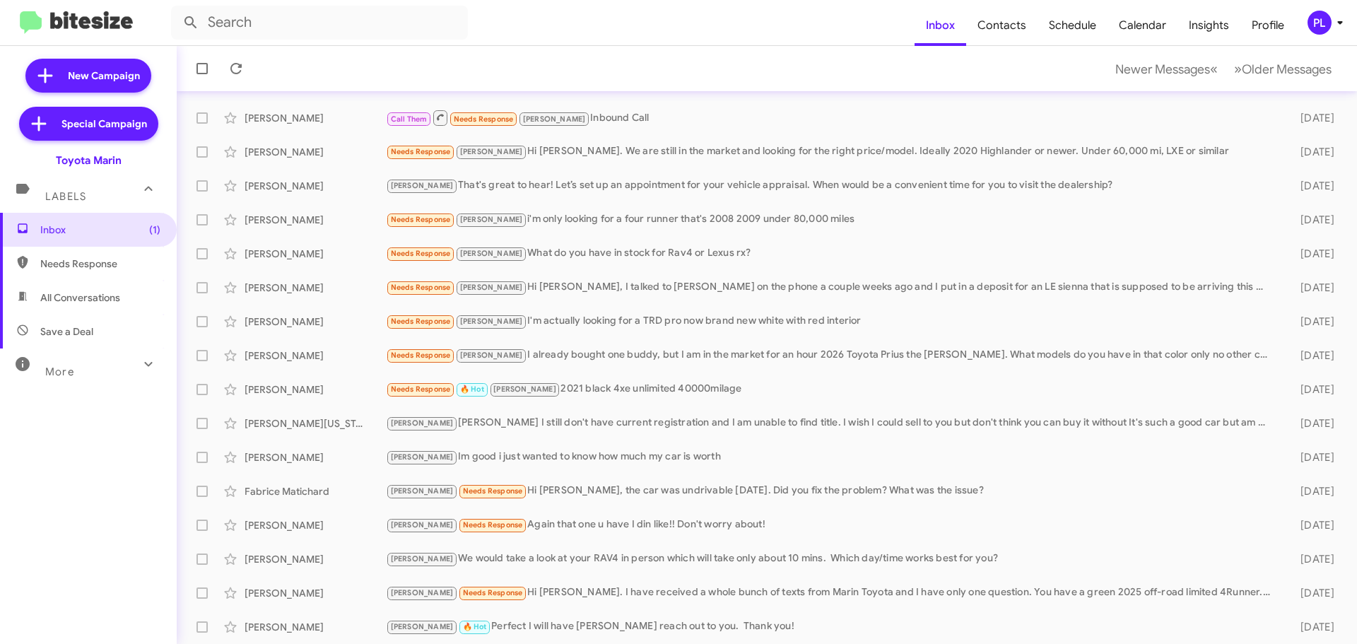
drag, startPoint x: 1335, startPoint y: 24, endPoint x: 1331, endPoint y: 33, distance: 9.8
click at [1335, 24] on icon at bounding box center [1339, 22] width 17 height 17
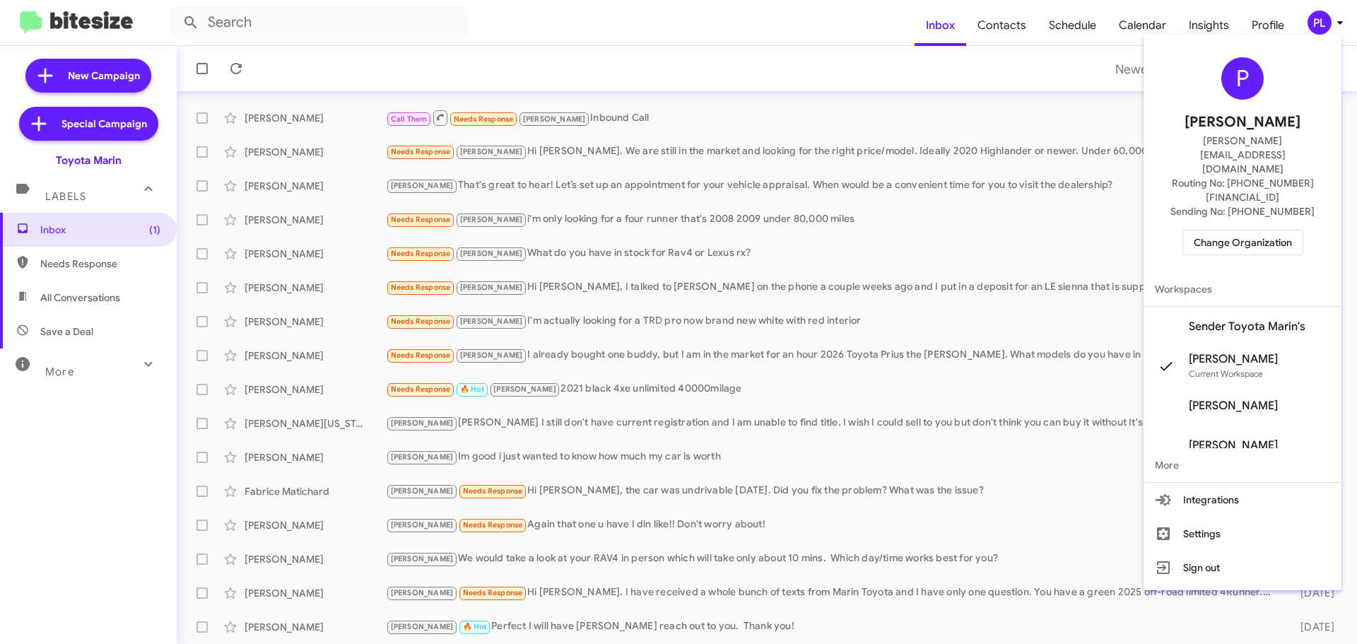
click at [1230, 230] on span "Change Organization" at bounding box center [1243, 242] width 98 height 24
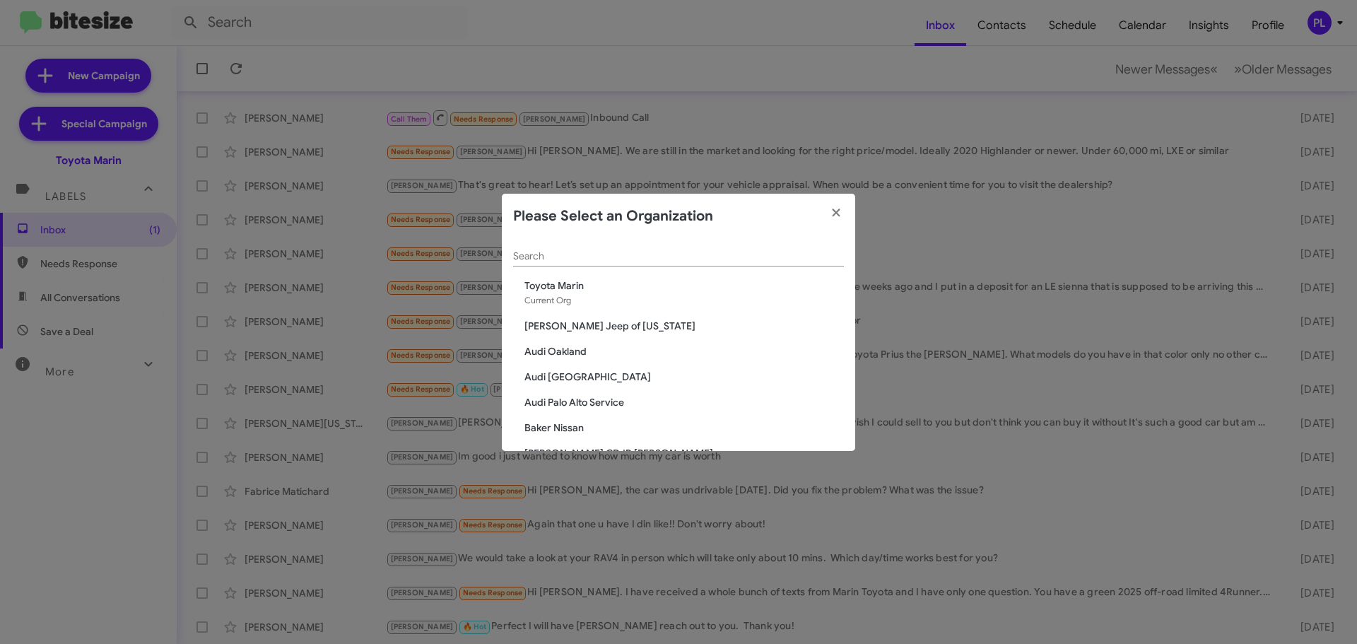
click at [585, 253] on input "Search" at bounding box center [678, 256] width 331 height 11
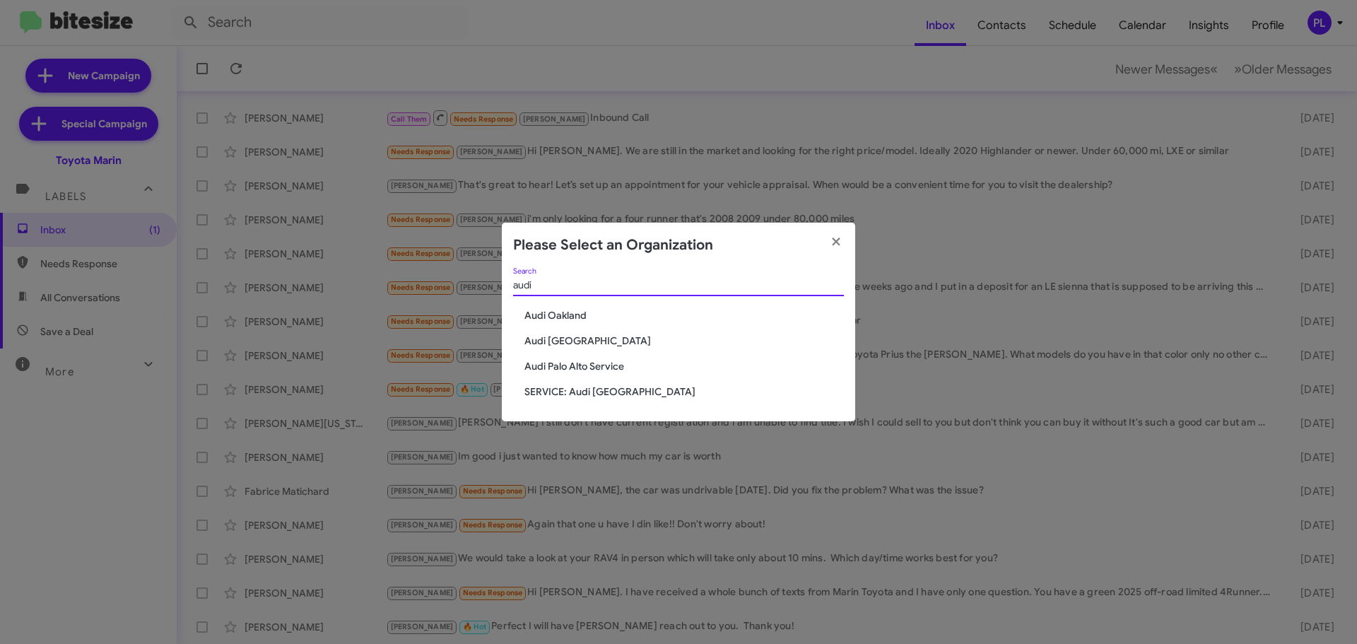
type input "audi"
click at [557, 318] on span "Audi Oakland" at bounding box center [683, 315] width 319 height 14
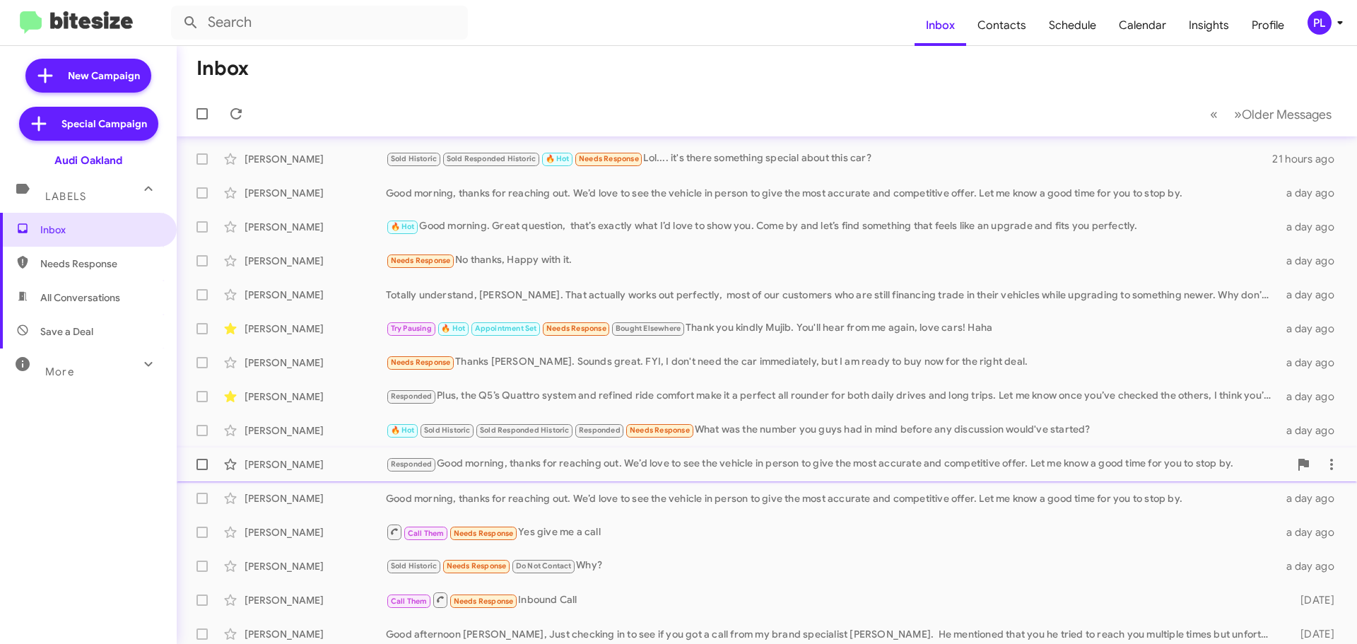
scroll to position [177, 0]
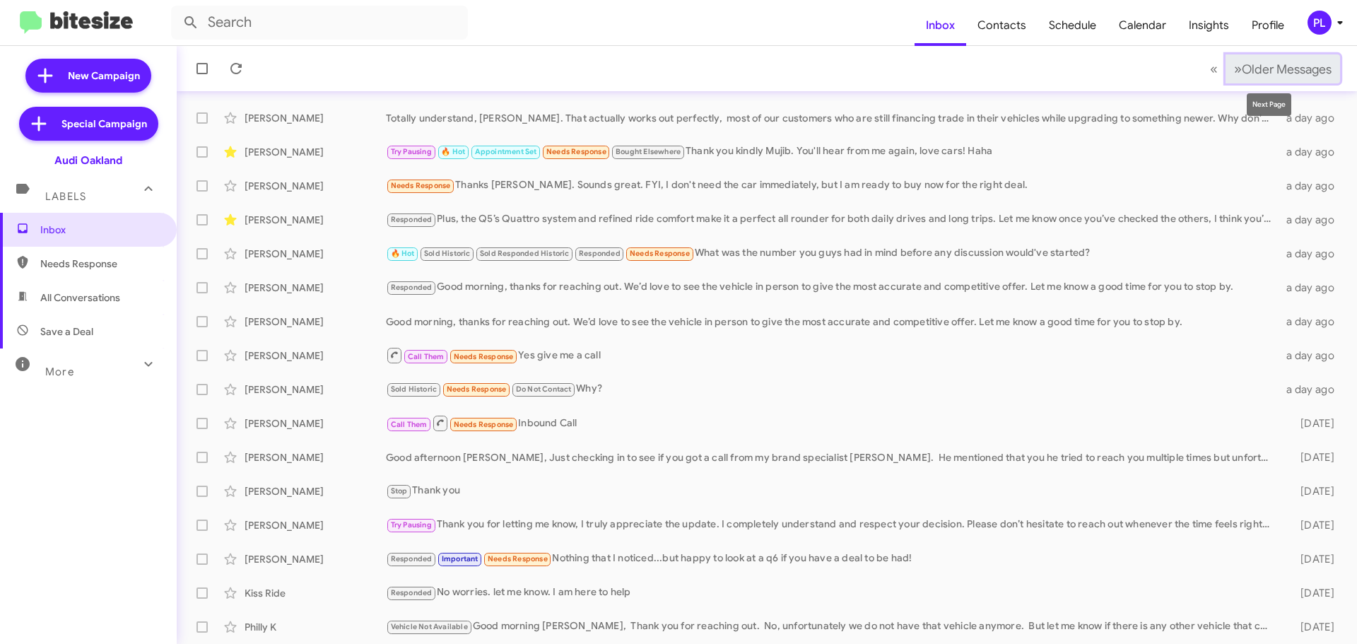
click at [1296, 70] on span "Older Messages" at bounding box center [1287, 69] width 90 height 16
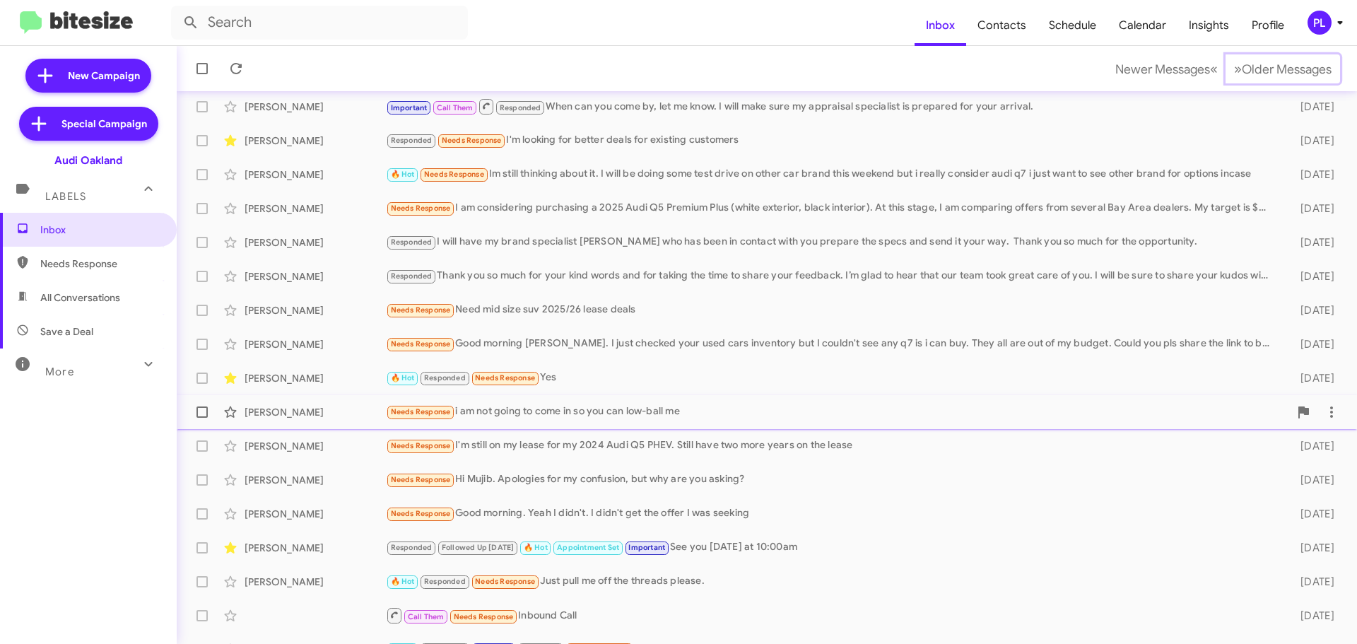
scroll to position [177, 0]
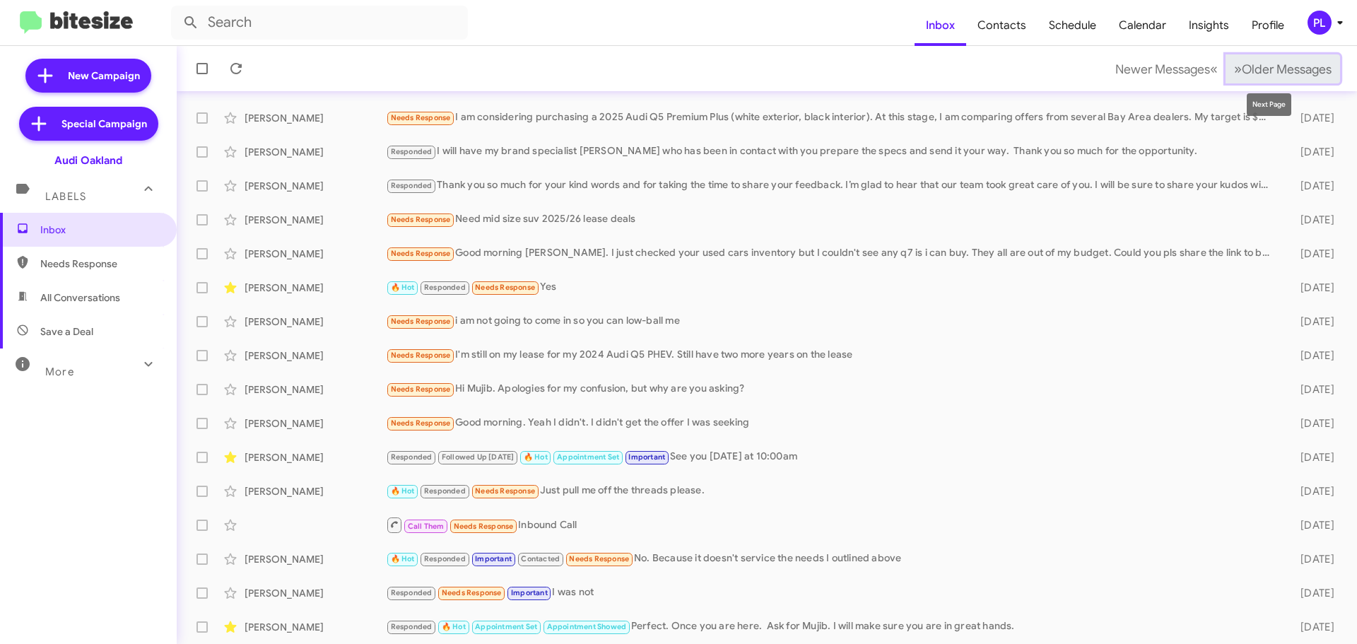
click at [1270, 69] on span "Older Messages" at bounding box center [1287, 69] width 90 height 16
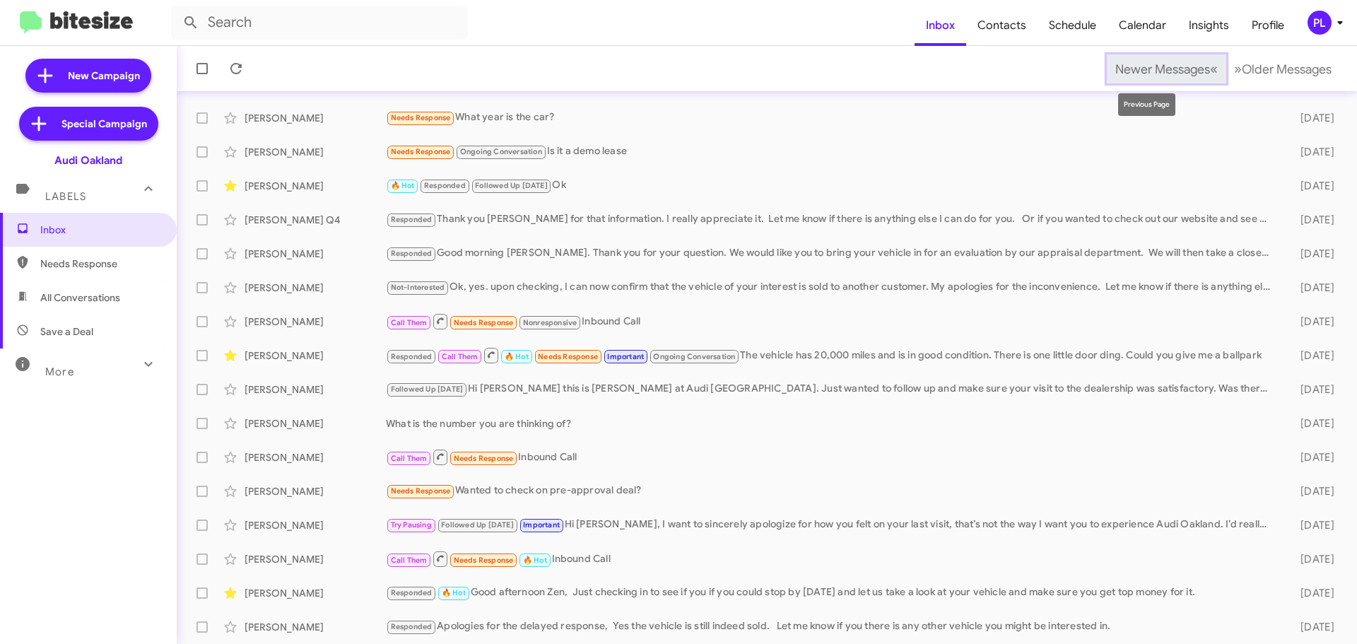
click at [1114, 78] on button "Newer Messages « Previous" at bounding box center [1166, 68] width 119 height 29
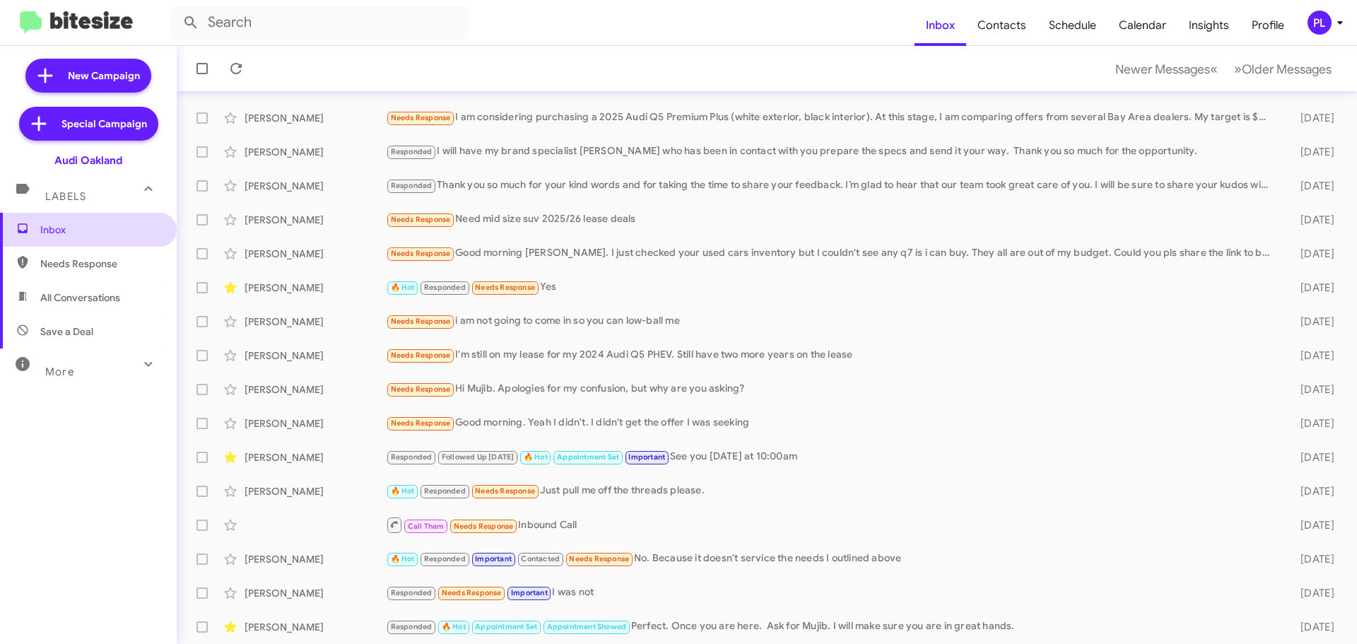
click at [86, 231] on span "Inbox" at bounding box center [100, 230] width 120 height 14
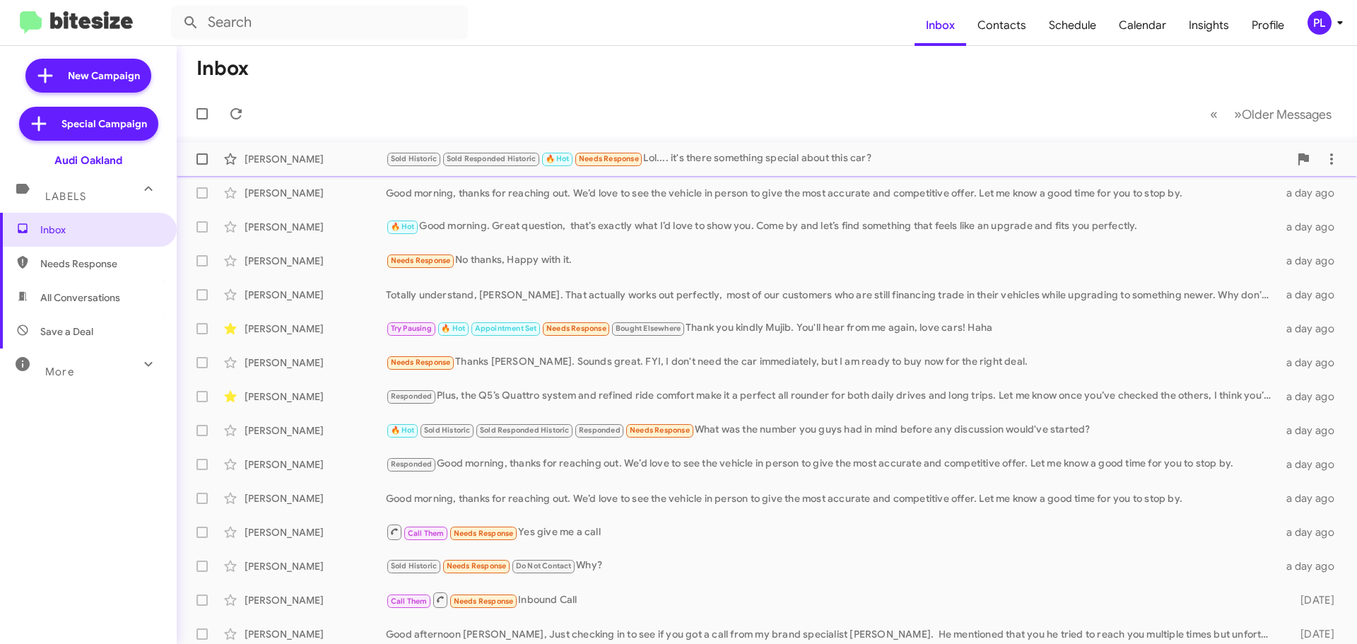
click at [779, 153] on div "Sold Historic Sold Responded Historic 🔥 Hot Needs Response Lol.... it's there s…" at bounding box center [837, 159] width 903 height 16
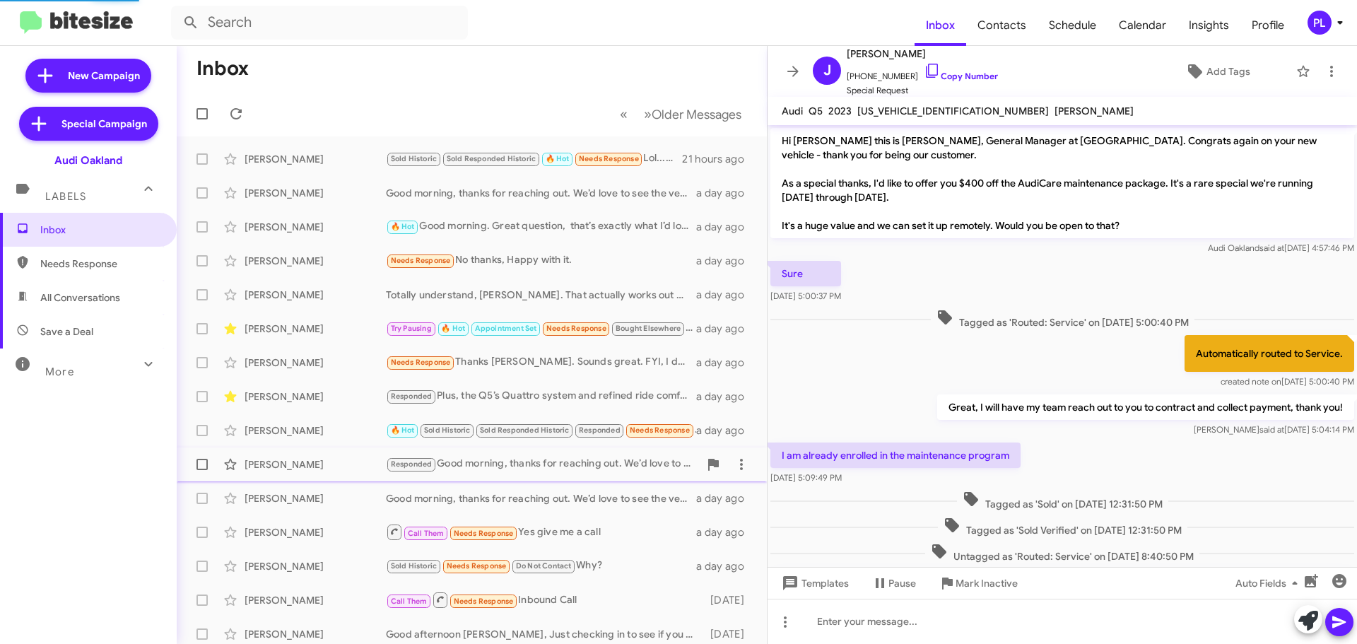
scroll to position [163, 0]
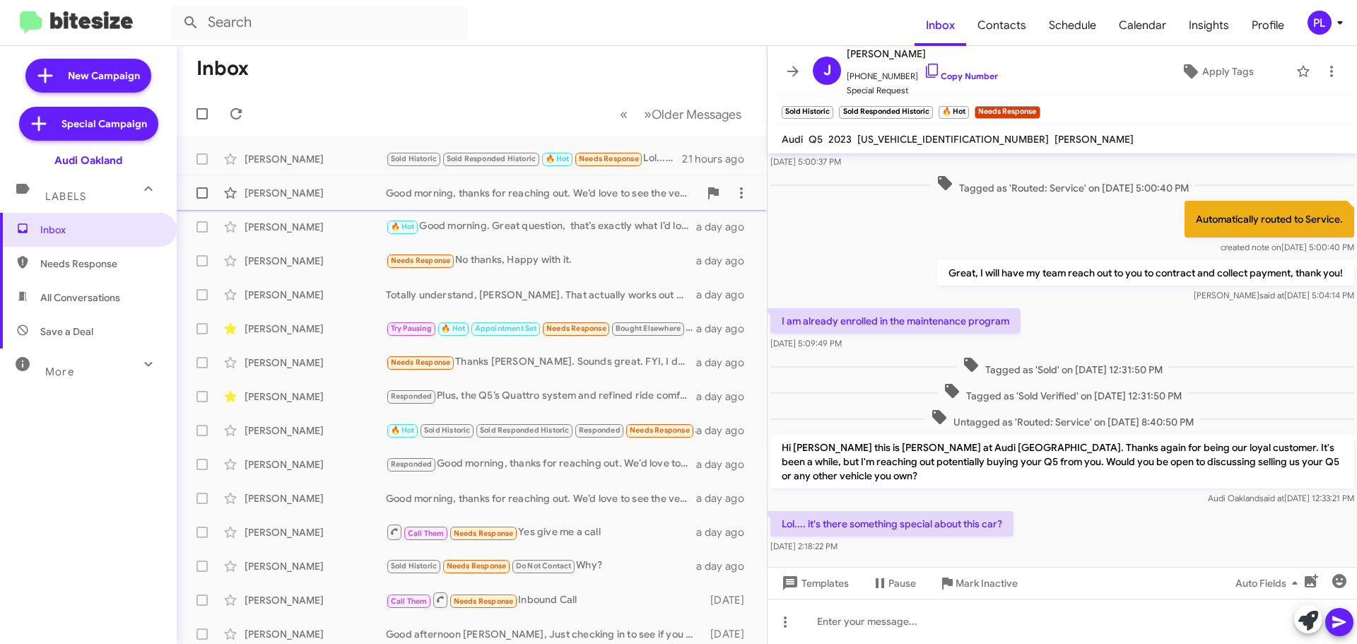
click at [488, 198] on div "Good morning, thanks for reaching out. We’d love to see the vehicle in person t…" at bounding box center [542, 193] width 313 height 14
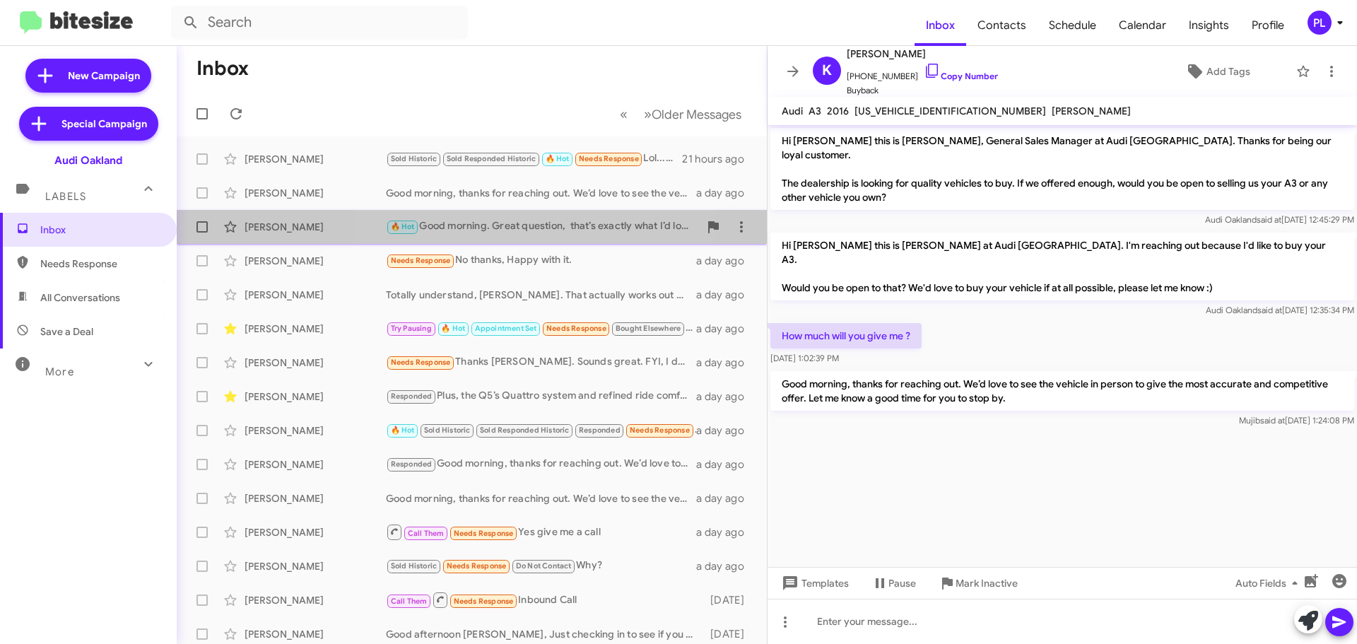
click at [499, 230] on div "🔥 Hot Good morning. Great question, that’s exactly what I’d love to show you. C…" at bounding box center [542, 226] width 313 height 16
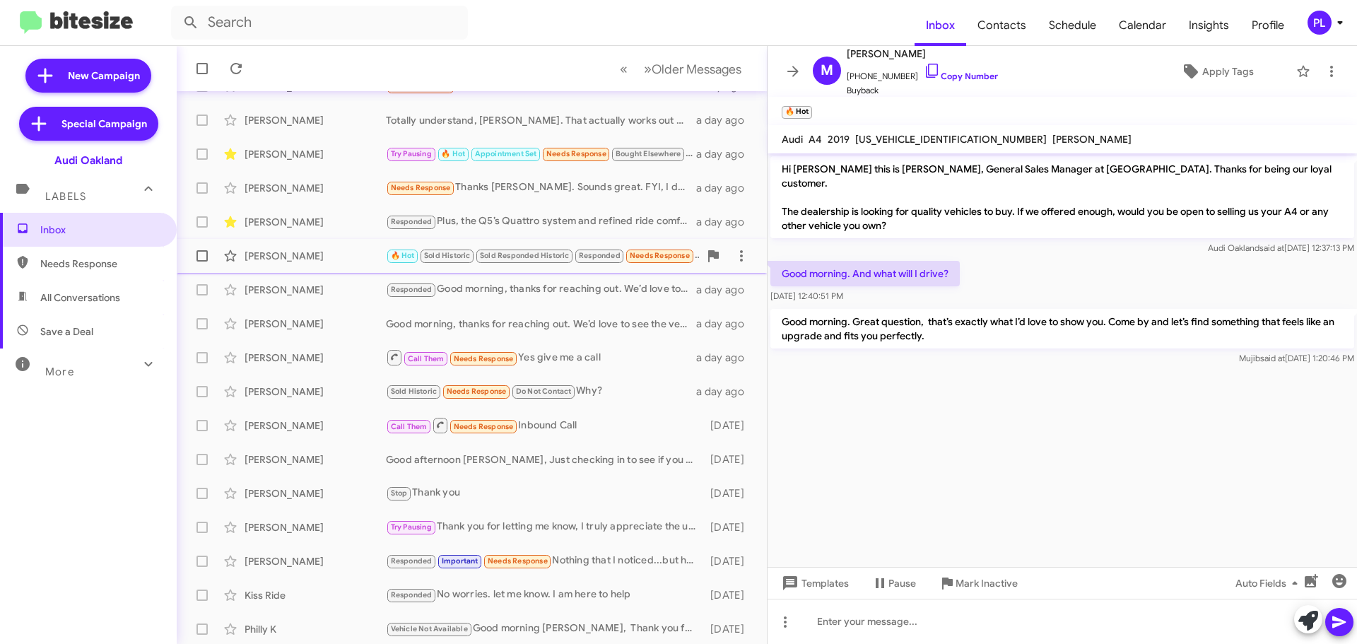
scroll to position [177, 0]
click at [794, 75] on icon at bounding box center [792, 71] width 11 height 11
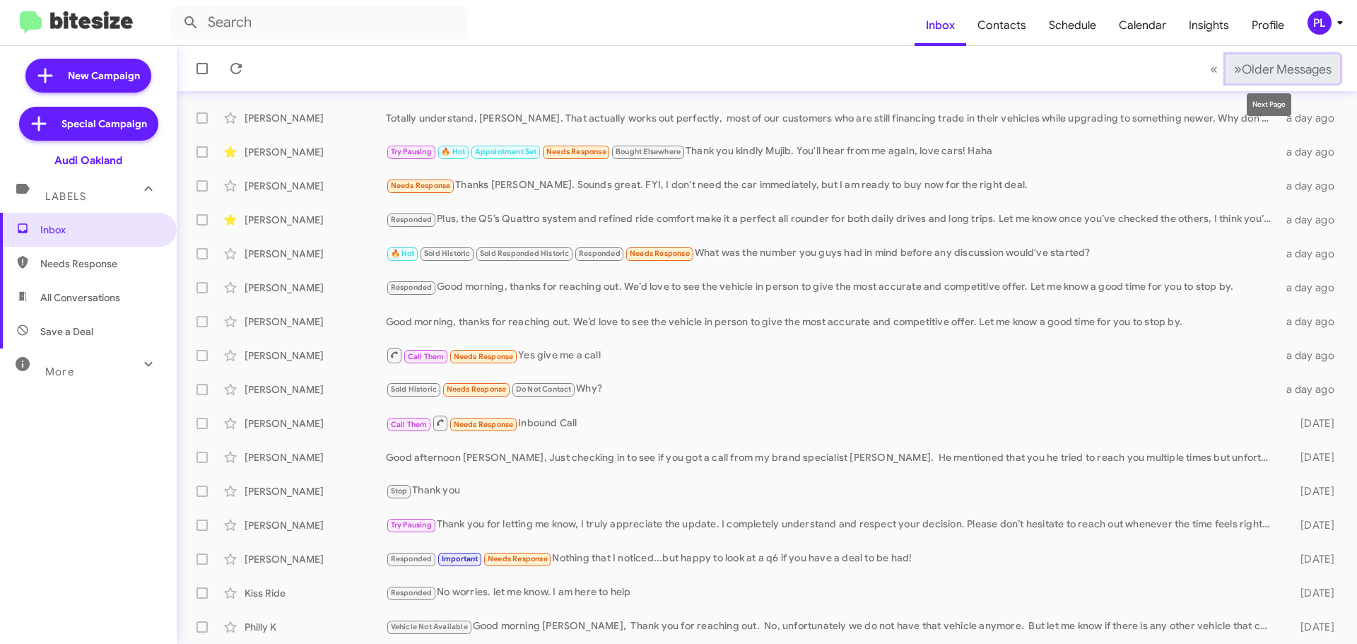
click at [1270, 73] on span "Older Messages" at bounding box center [1287, 69] width 90 height 16
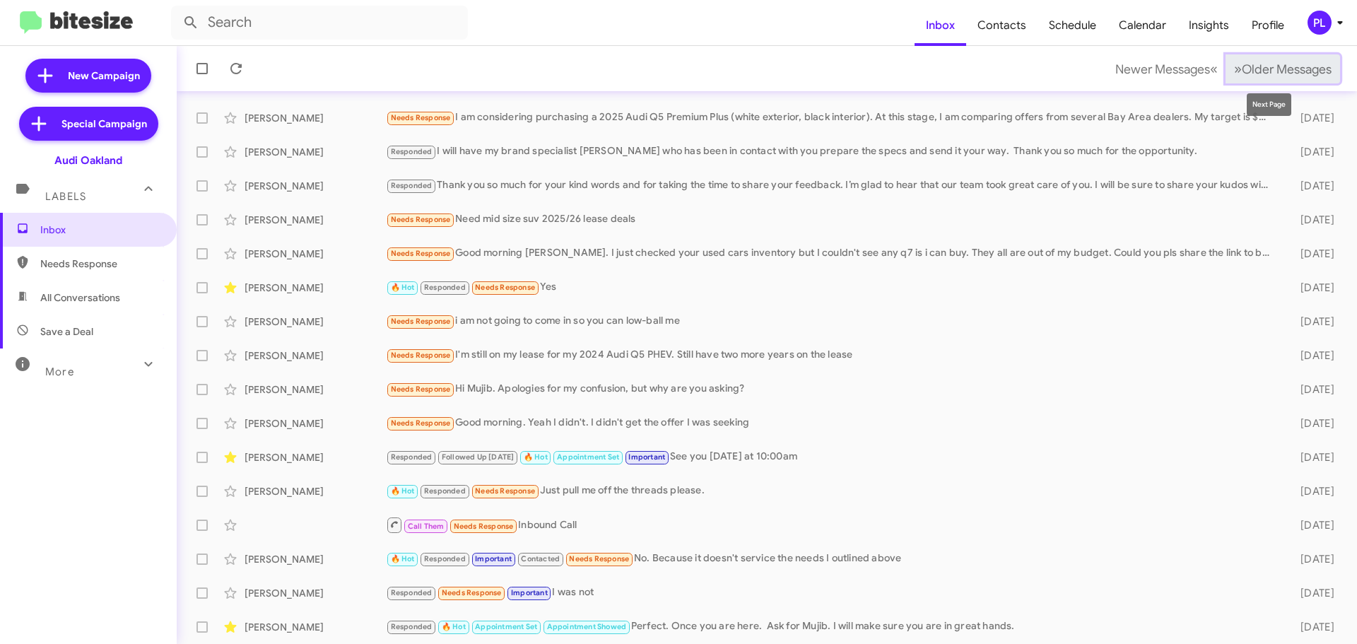
click at [1267, 59] on button "» Next Older Messages" at bounding box center [1282, 68] width 114 height 29
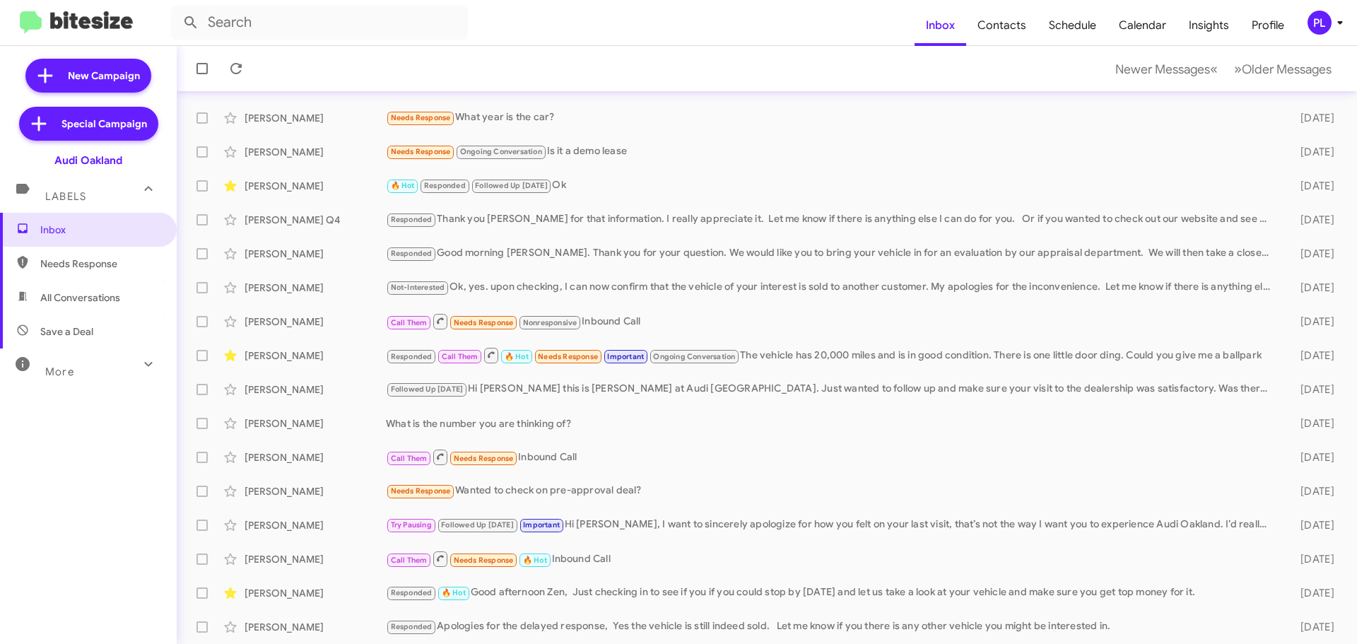
click at [55, 375] on span "More" at bounding box center [59, 371] width 29 height 13
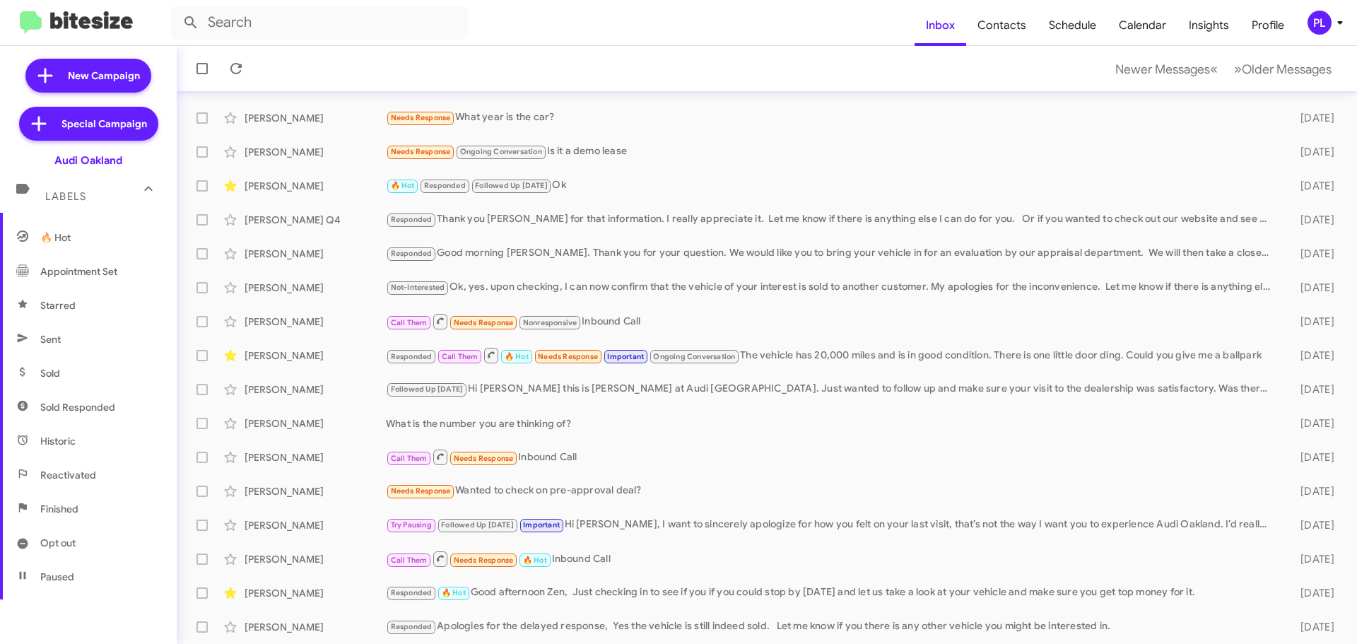
scroll to position [212, 0]
click at [102, 411] on span "Sold Responded" at bounding box center [88, 402] width 177 height 34
type input "in:sold-verified"
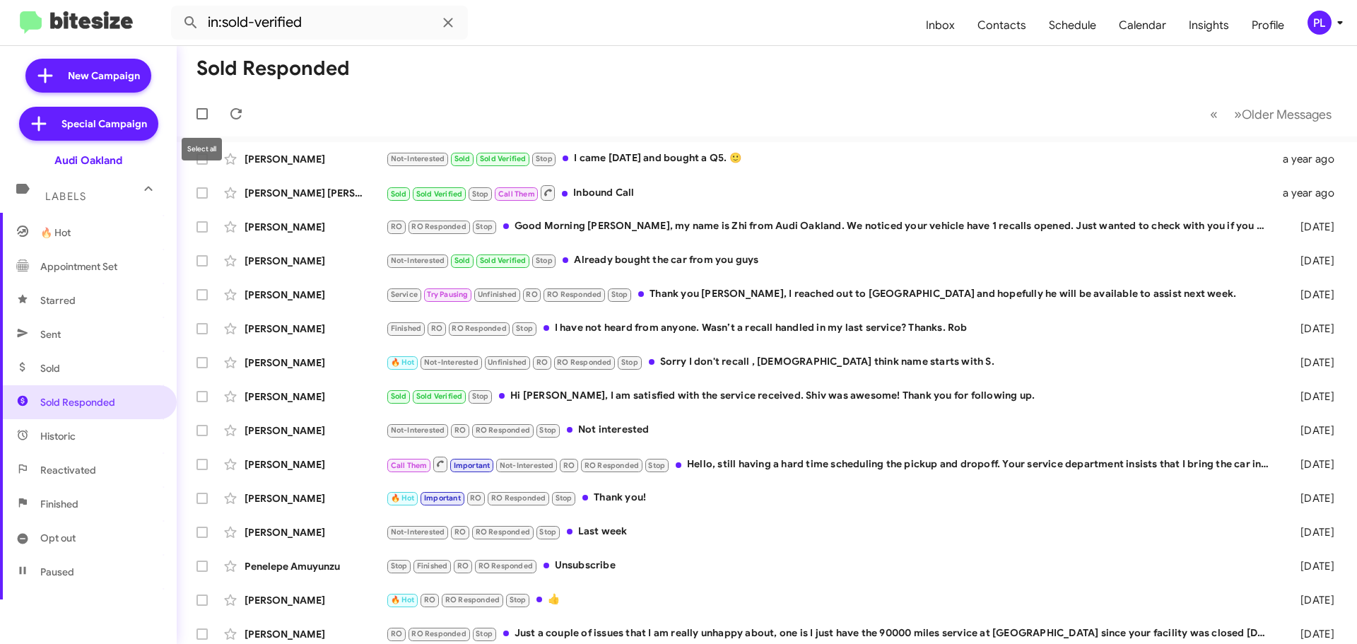
click at [201, 112] on span at bounding box center [201, 113] width 11 height 11
click at [201, 119] on input "checkbox" at bounding box center [201, 119] width 1 height 1
checkbox input "true"
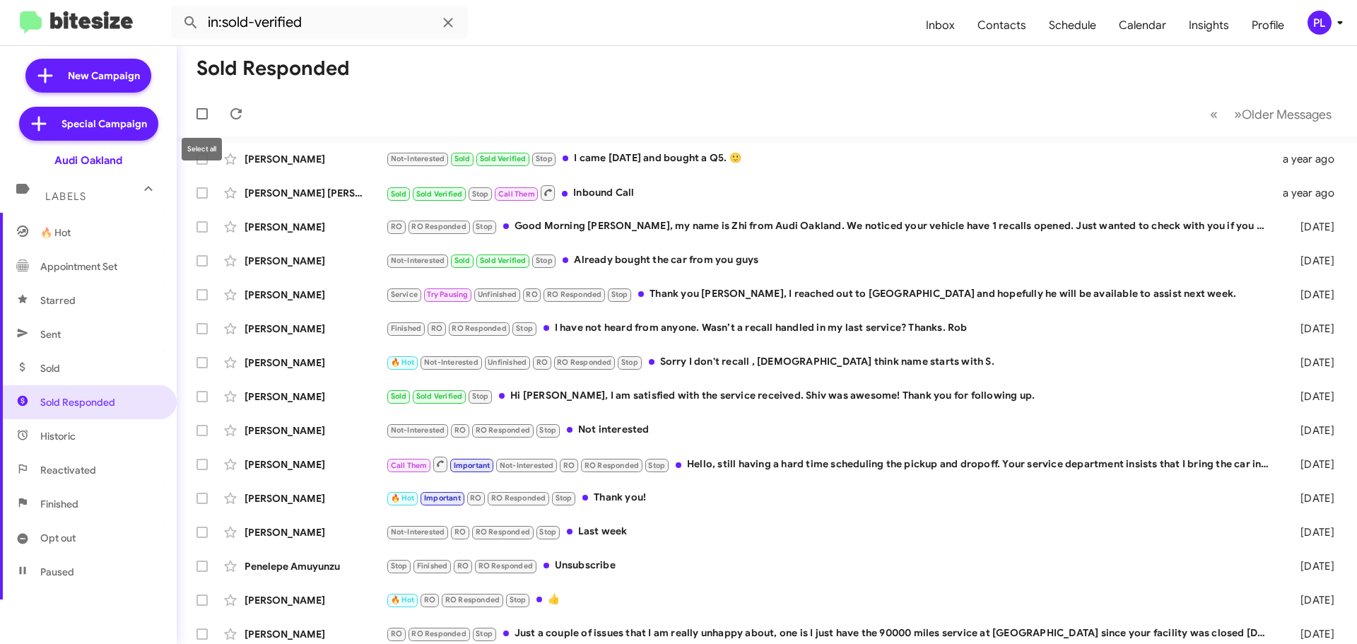
checkbox input "true"
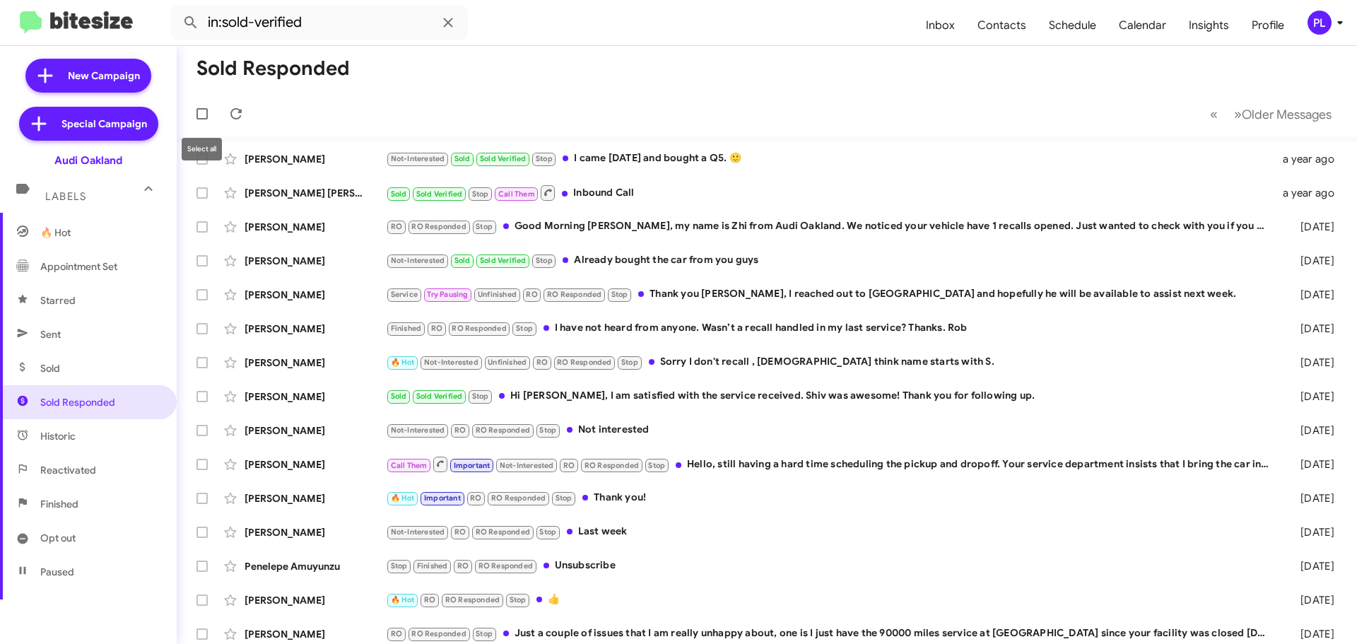
checkbox input "true"
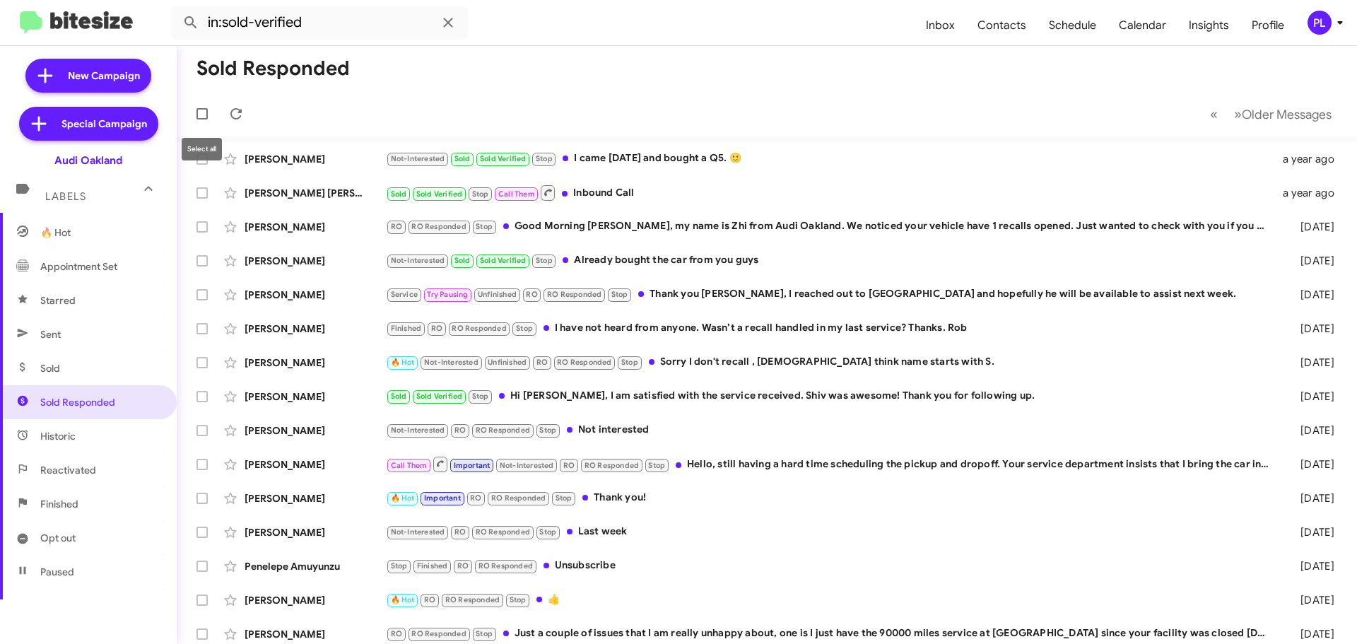
checkbox input "true"
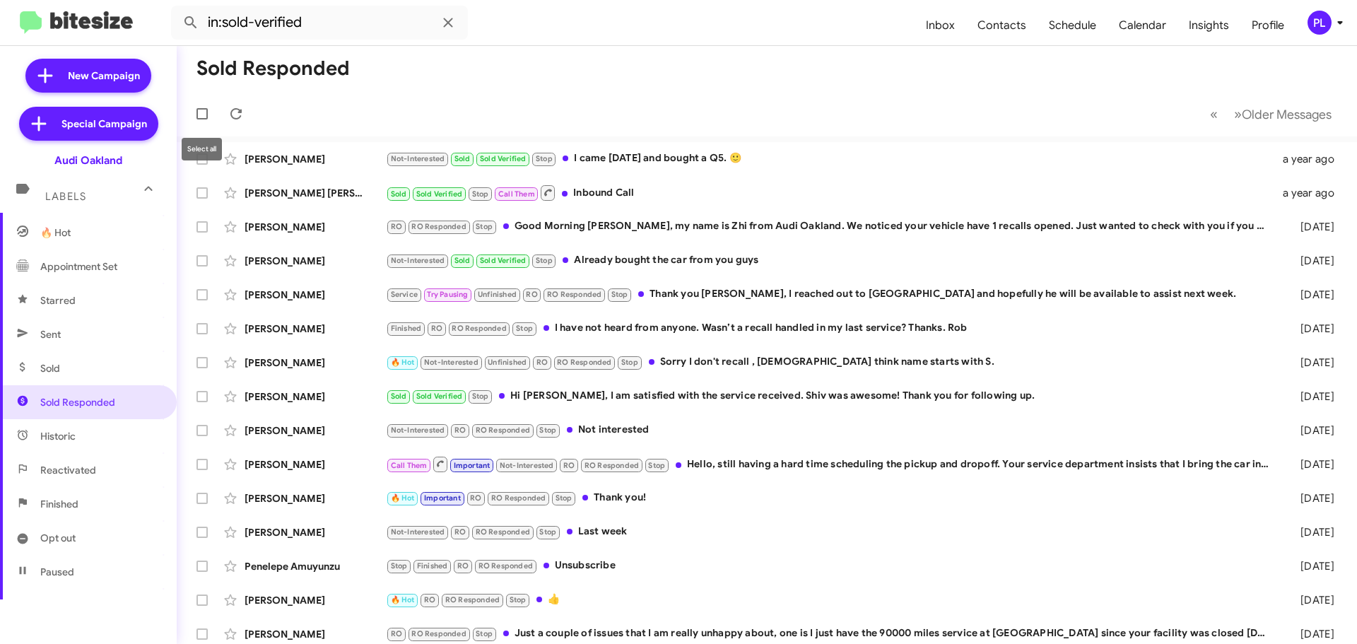
checkbox input "true"
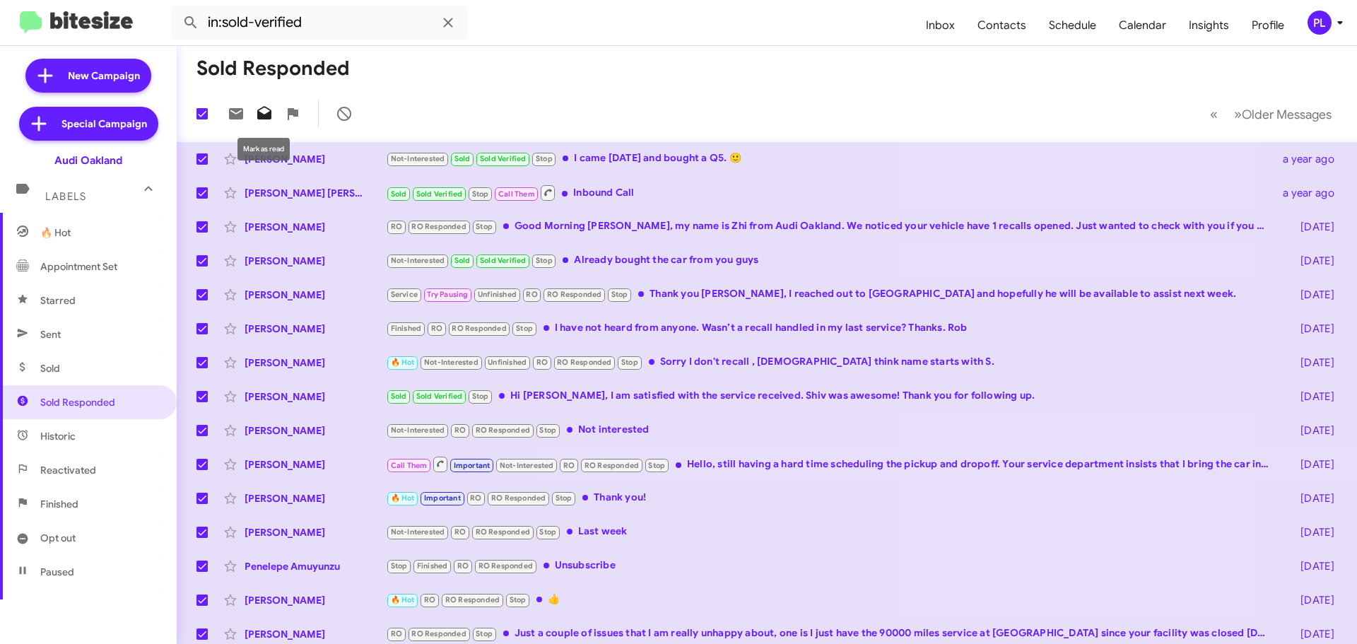
click at [271, 109] on icon at bounding box center [264, 113] width 17 height 17
click at [266, 119] on icon at bounding box center [264, 112] width 14 height 13
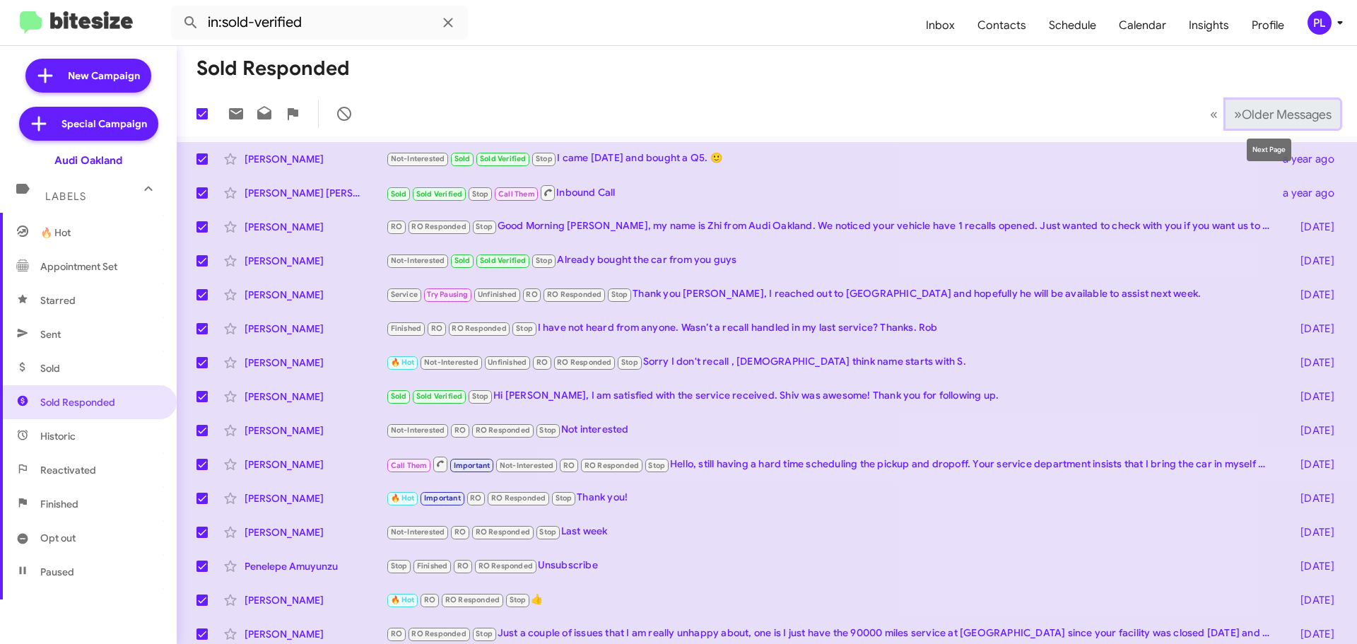
click at [1282, 113] on span "Older Messages" at bounding box center [1287, 115] width 90 height 16
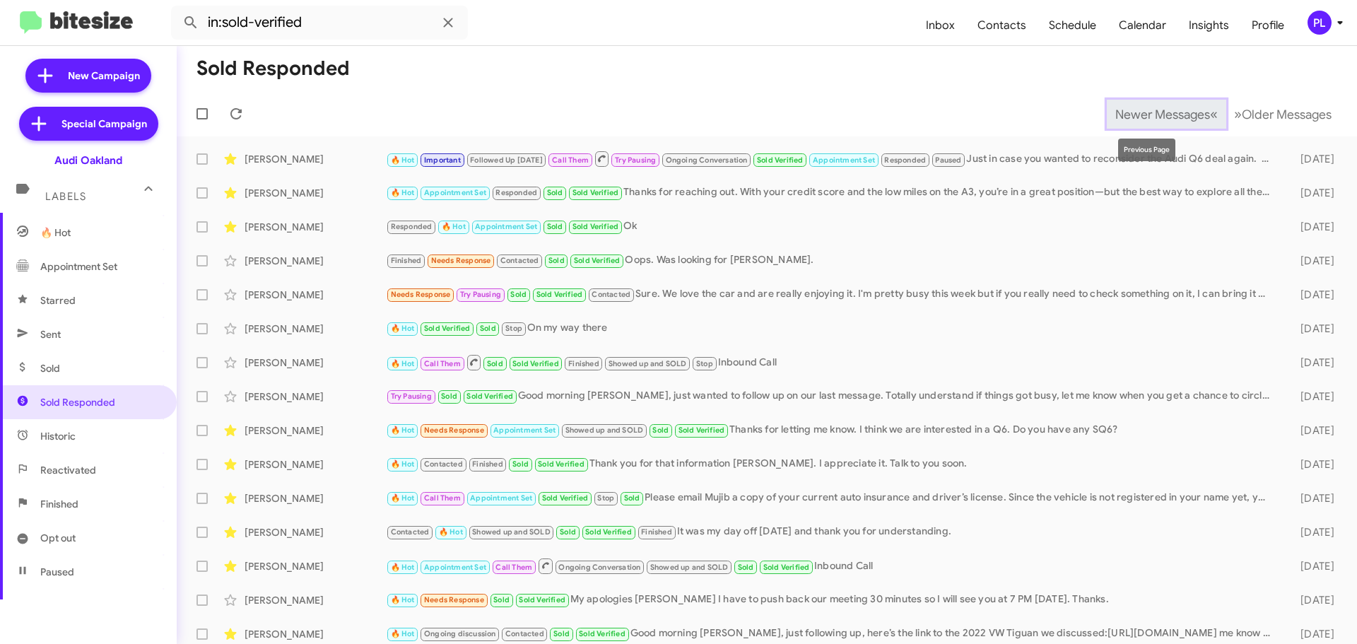
click at [1155, 111] on span "Newer Messages" at bounding box center [1162, 115] width 95 height 16
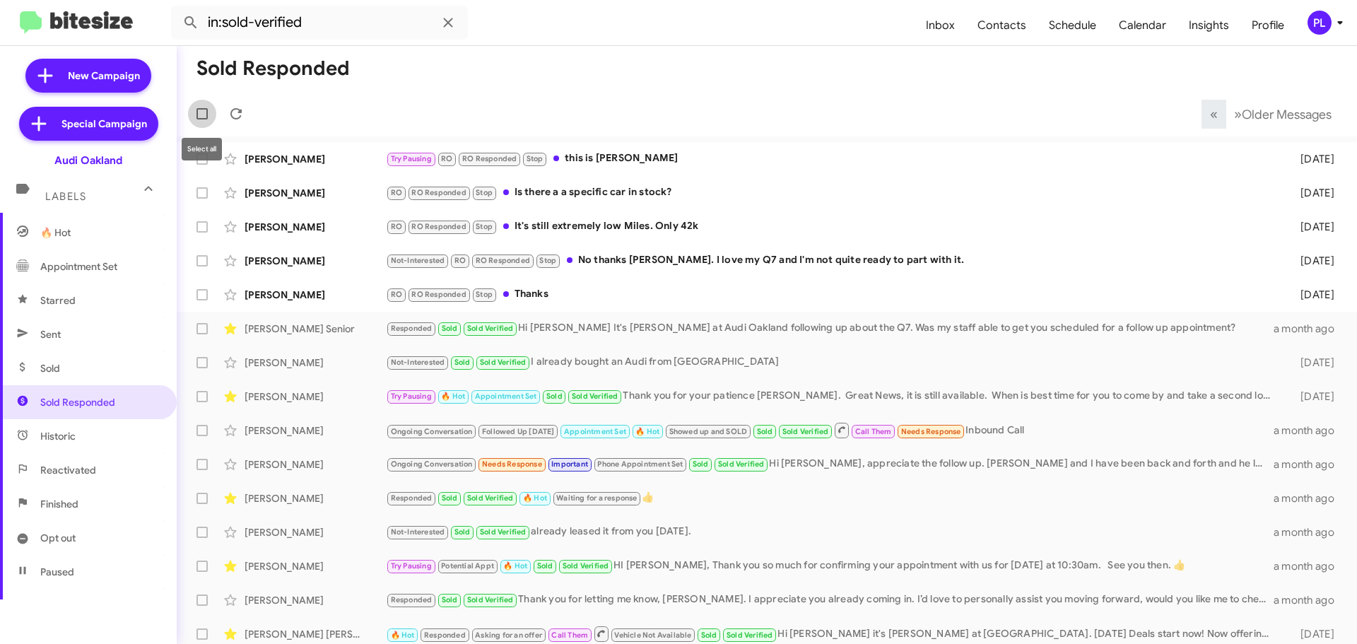
click at [199, 114] on span at bounding box center [201, 113] width 11 height 11
click at [201, 119] on input "checkbox" at bounding box center [201, 119] width 1 height 1
checkbox input "true"
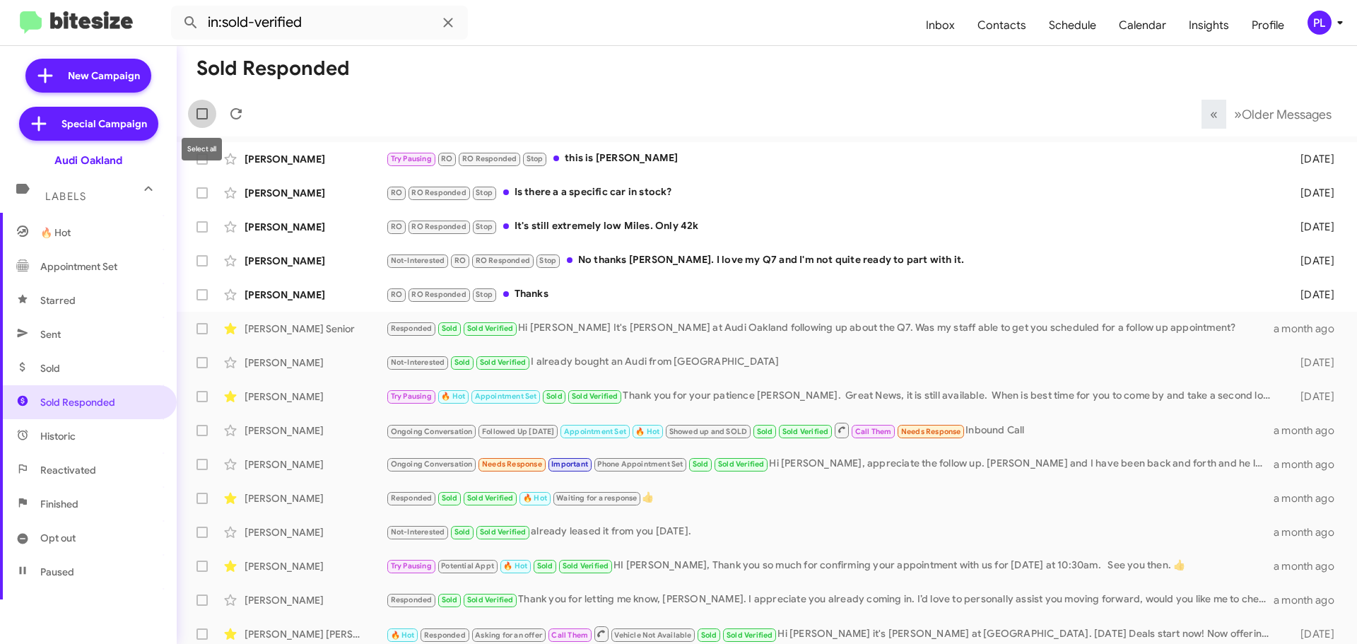
checkbox input "true"
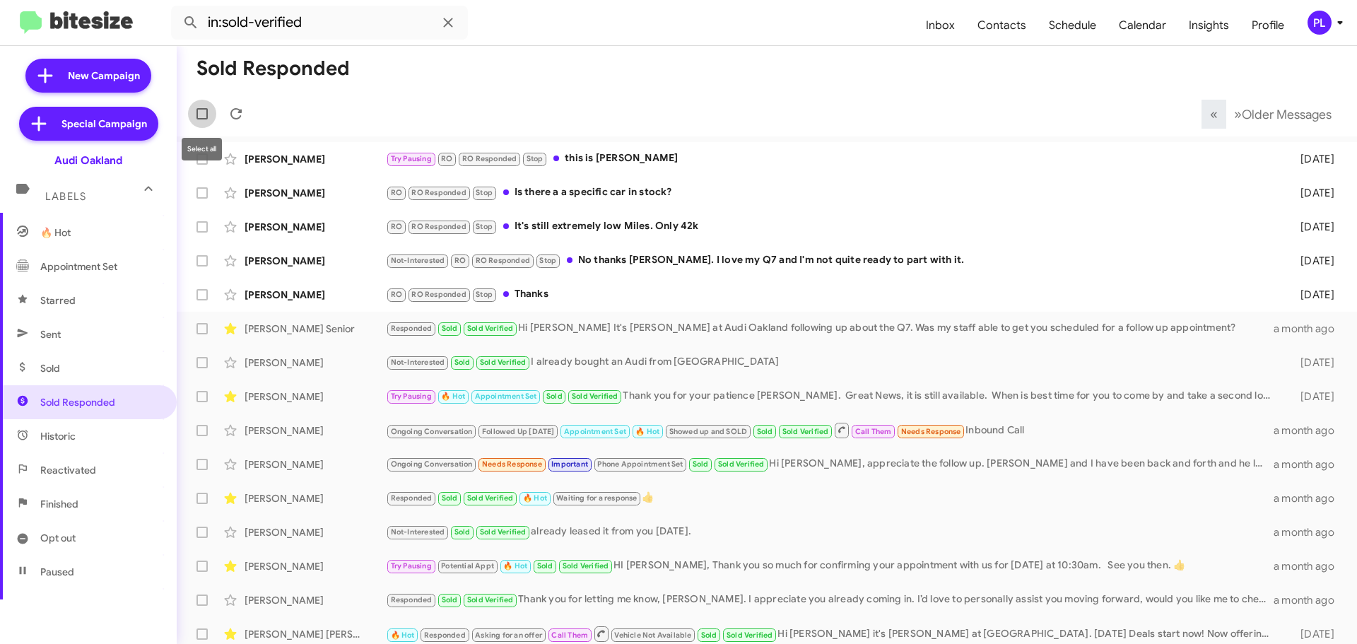
checkbox input "true"
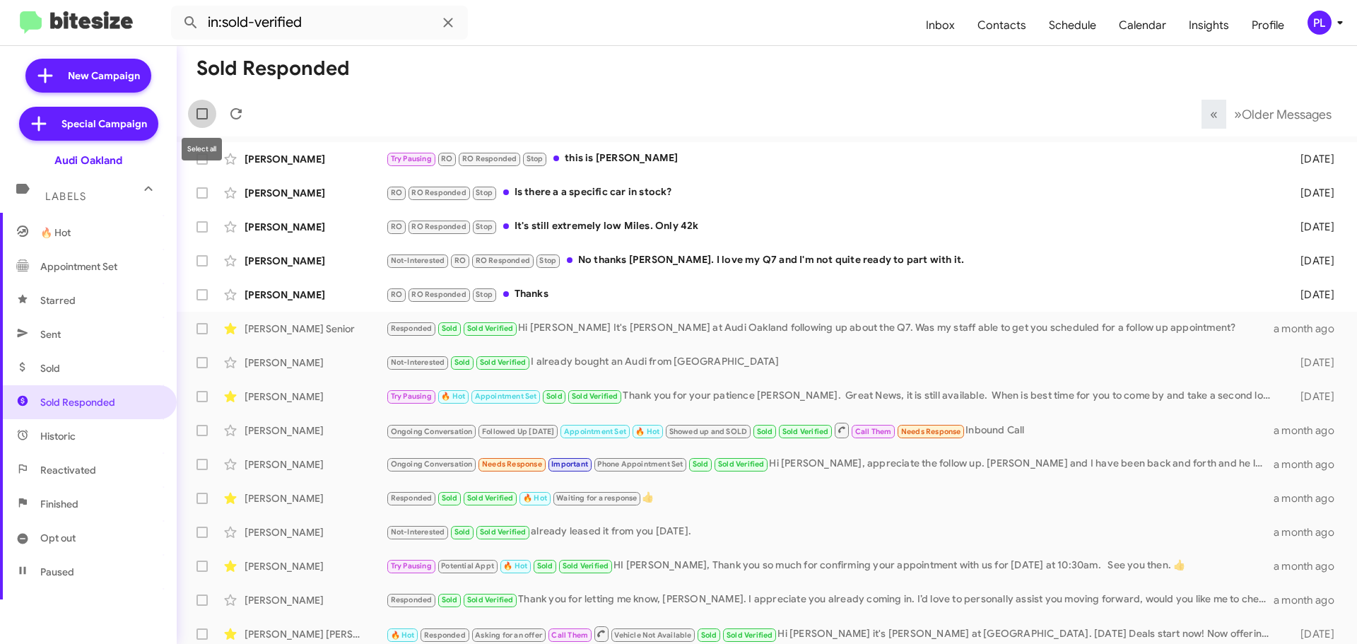
checkbox input "true"
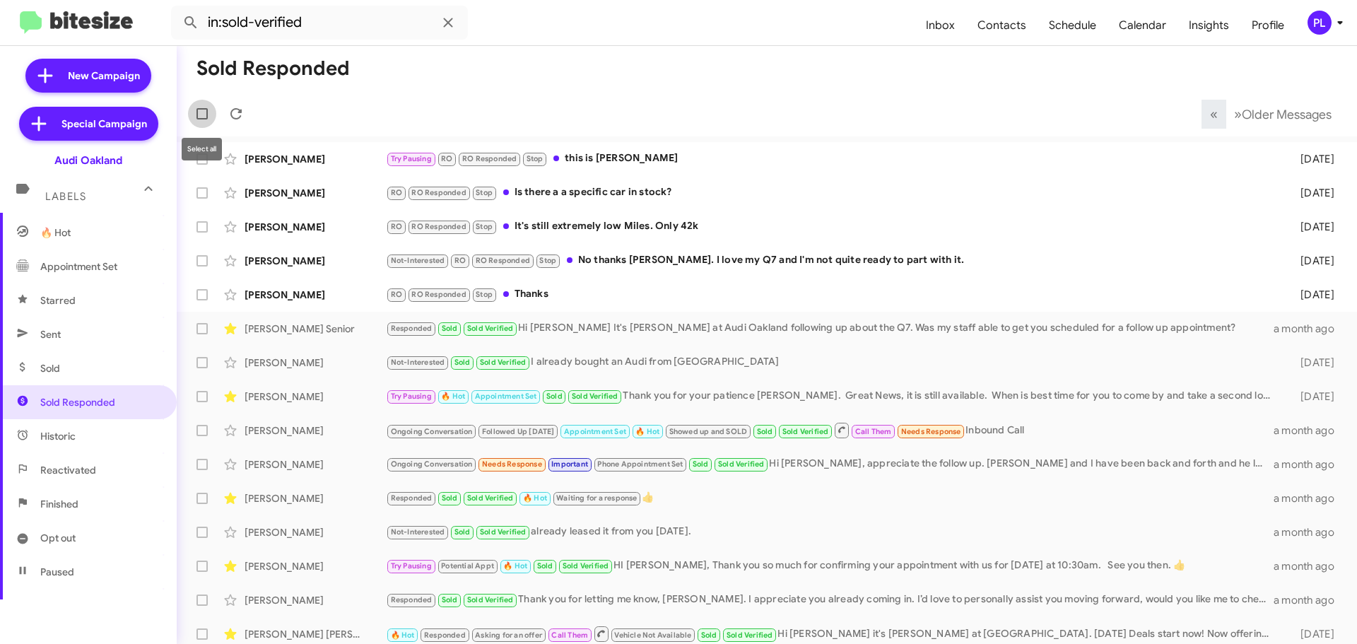
checkbox input "true"
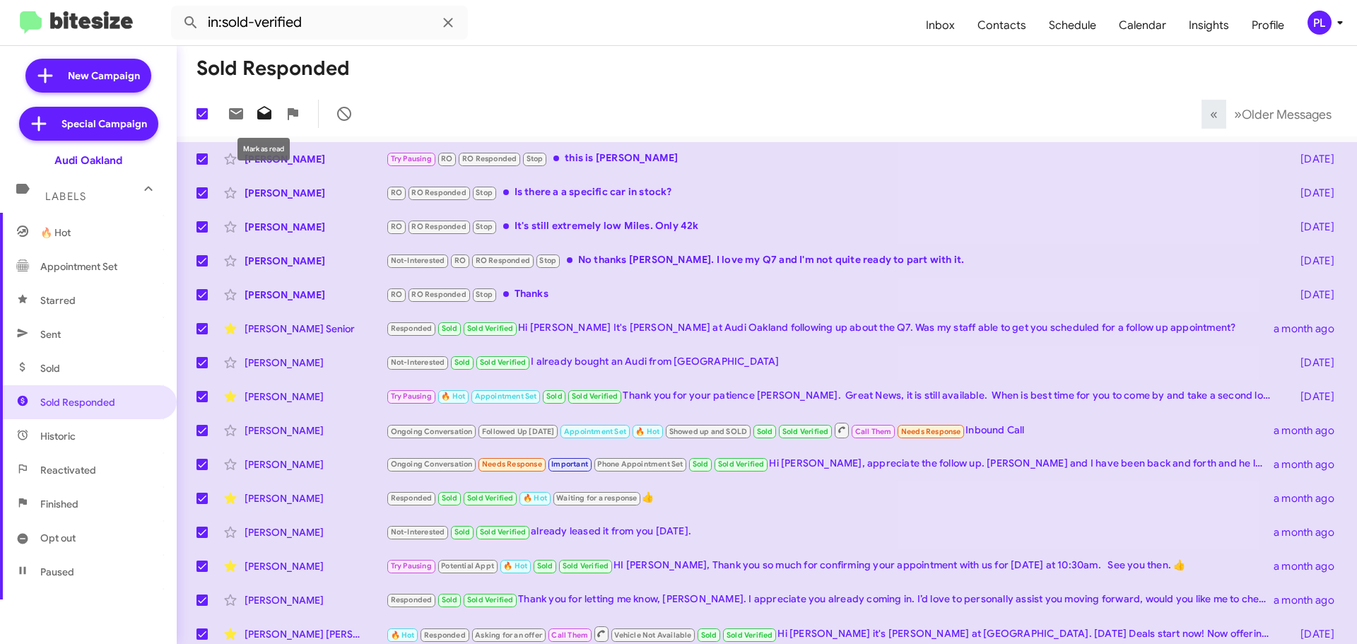
click at [259, 113] on icon at bounding box center [264, 112] width 14 height 13
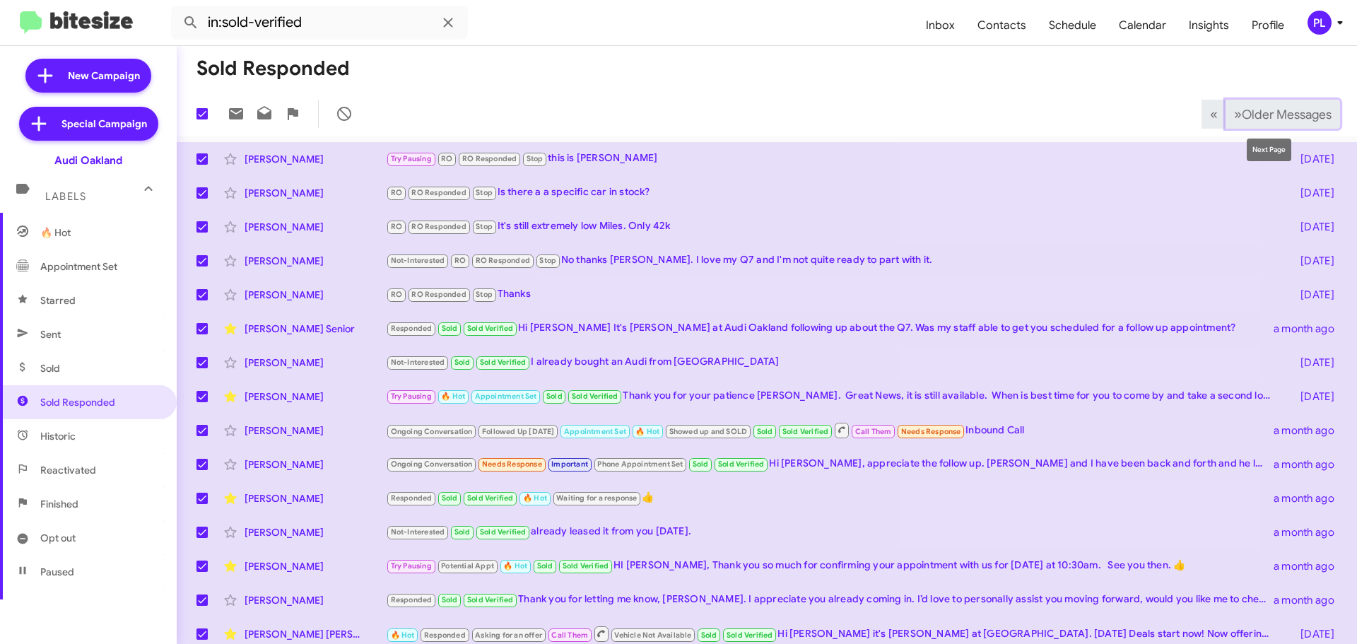
click at [1253, 118] on span "Older Messages" at bounding box center [1287, 115] width 90 height 16
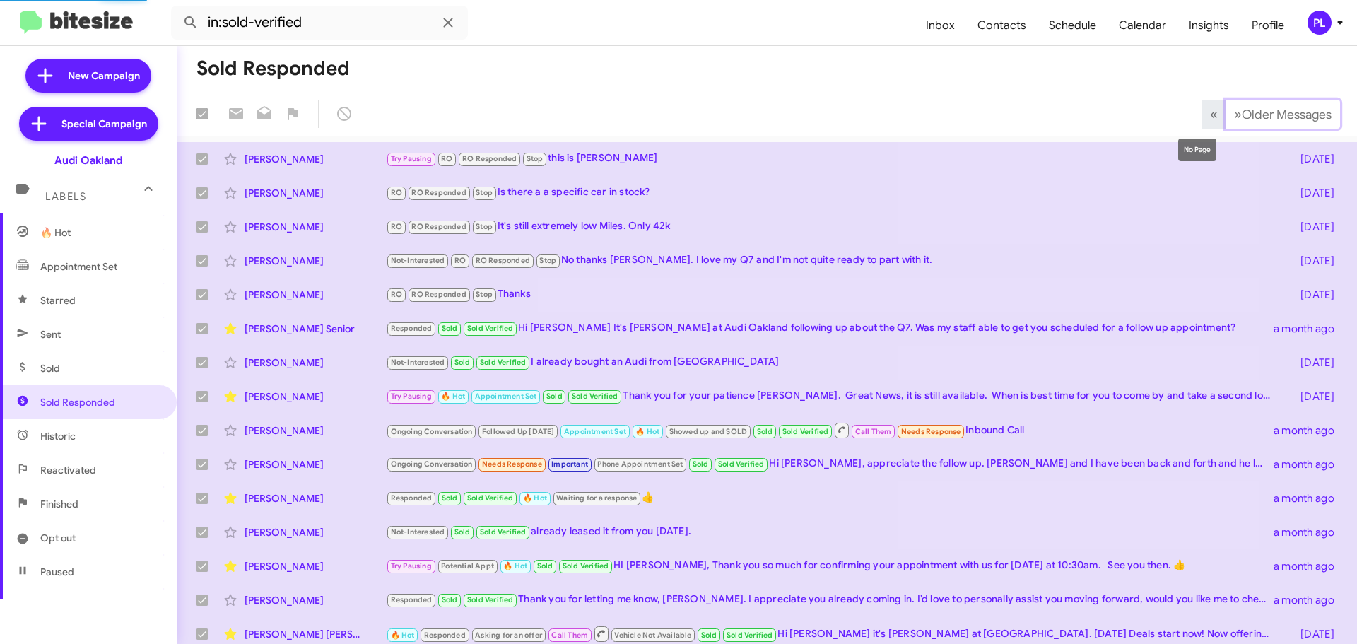
checkbox input "false"
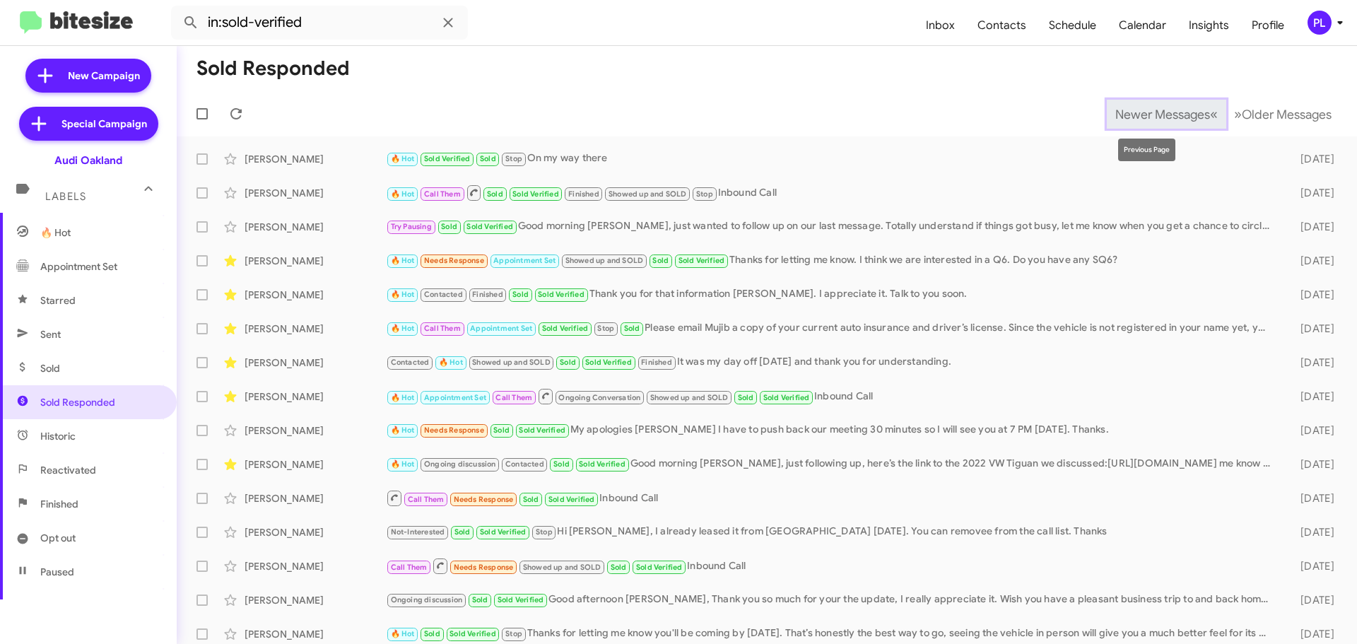
click at [1210, 115] on span "«" at bounding box center [1214, 114] width 8 height 18
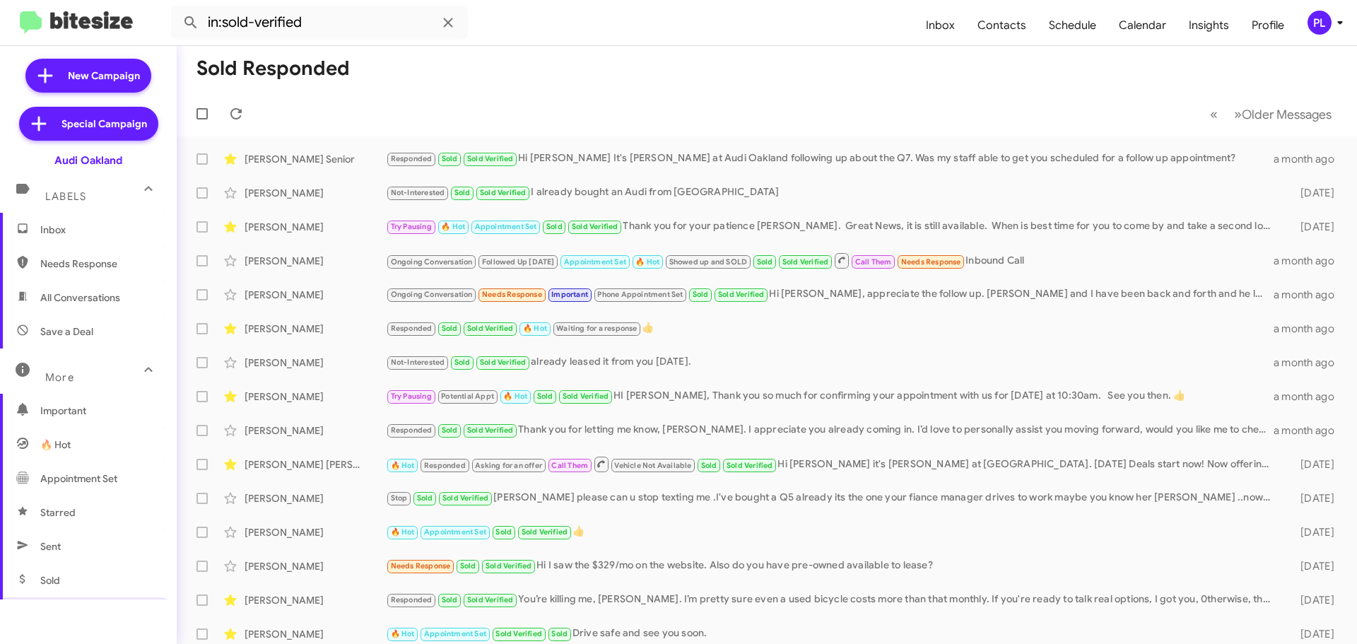
click at [78, 572] on span "Sold" at bounding box center [88, 580] width 177 height 34
type input "in:sold"
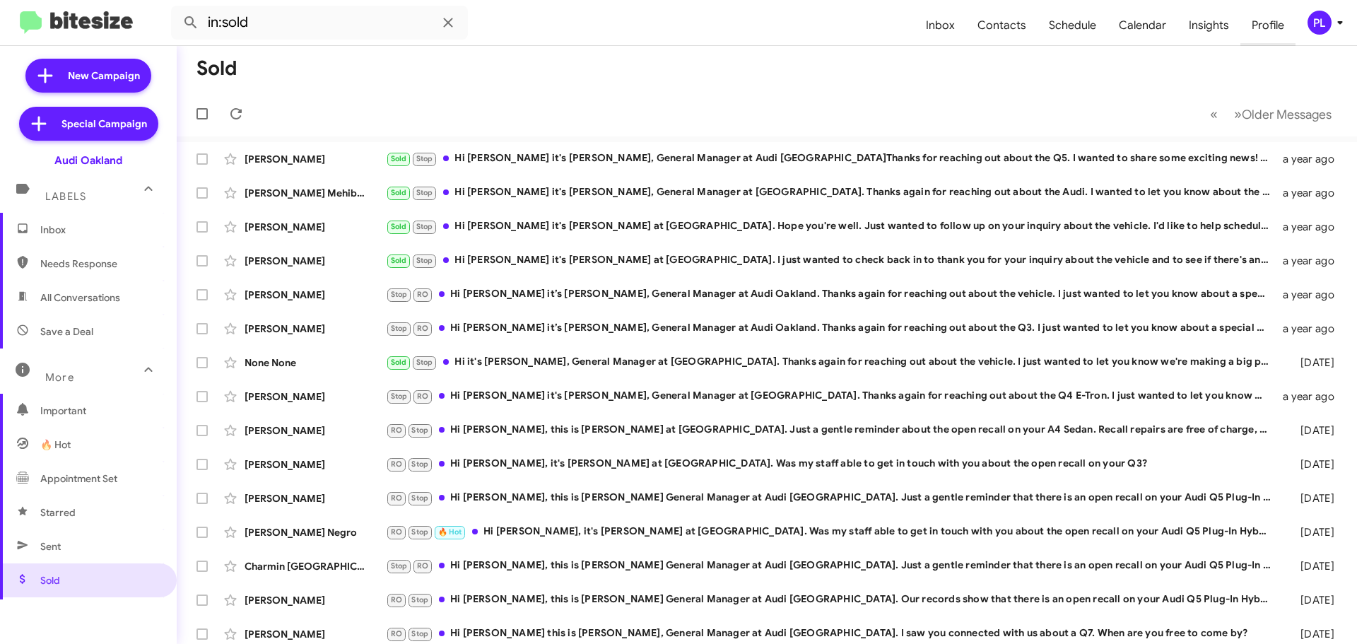
click at [1262, 25] on span "Profile" at bounding box center [1267, 25] width 55 height 41
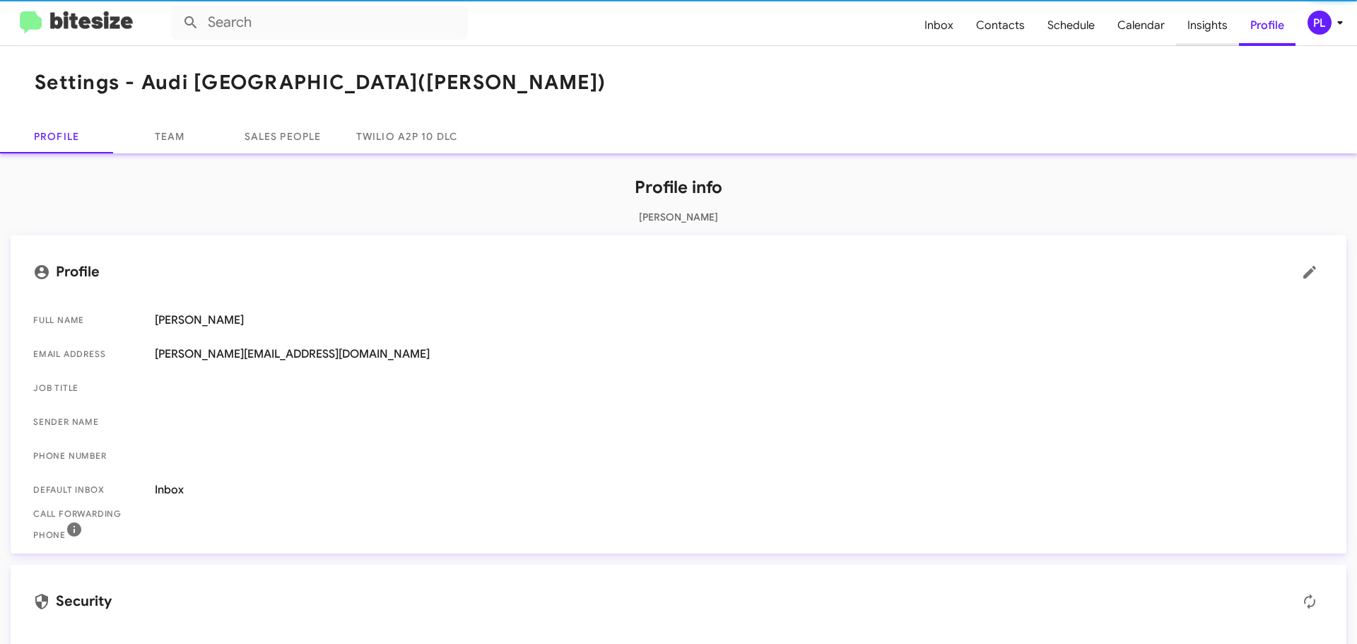
click at [1222, 29] on span "Insights" at bounding box center [1207, 25] width 63 height 41
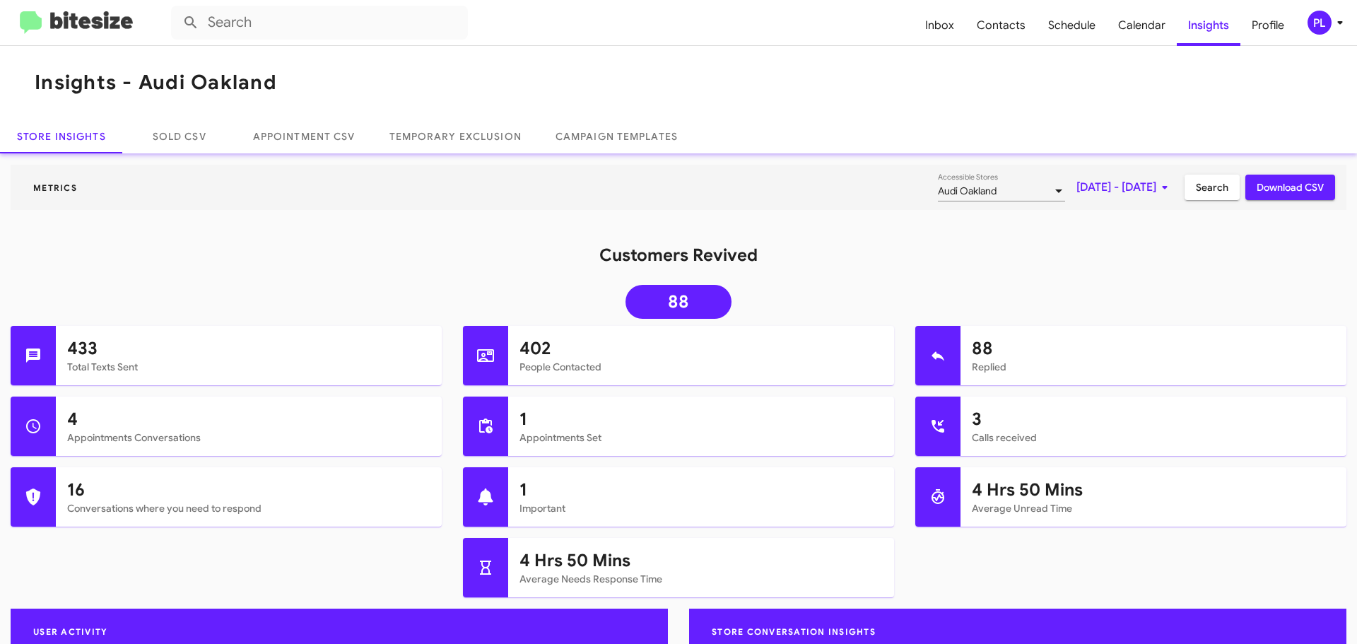
click at [1097, 193] on span "Oct 1, 2025 - Oct 8, 2025" at bounding box center [1124, 187] width 97 height 25
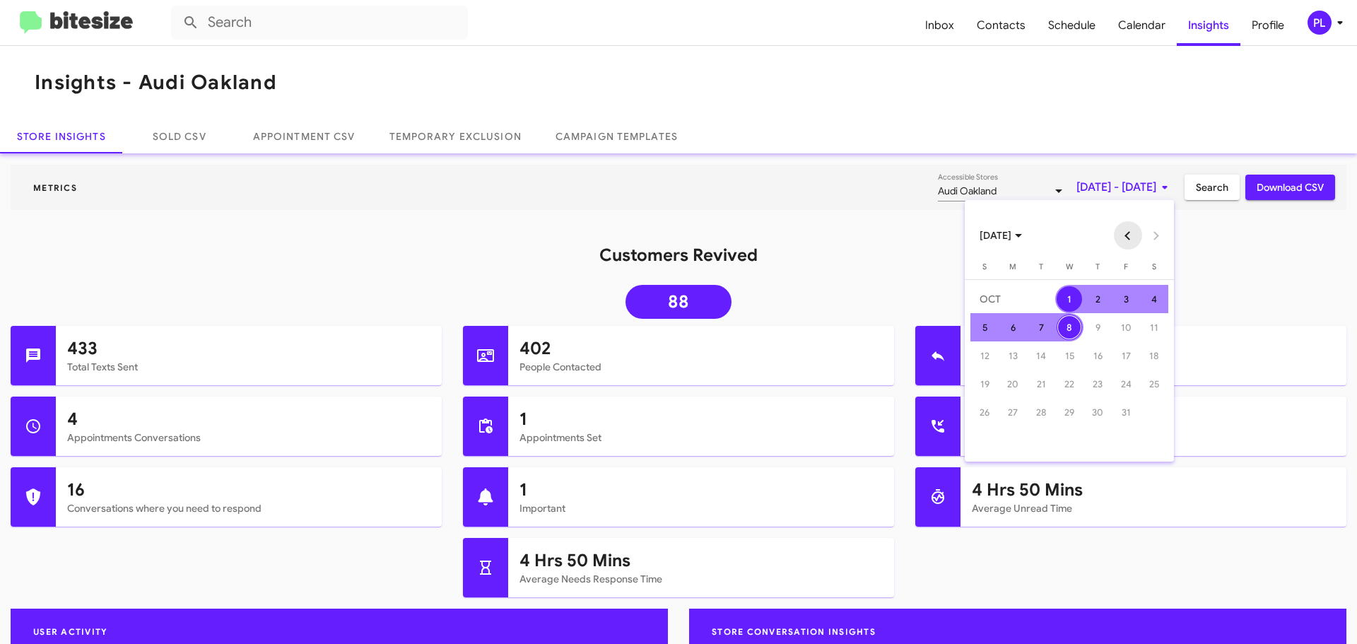
click at [1121, 243] on button "Previous month" at bounding box center [1128, 235] width 28 height 28
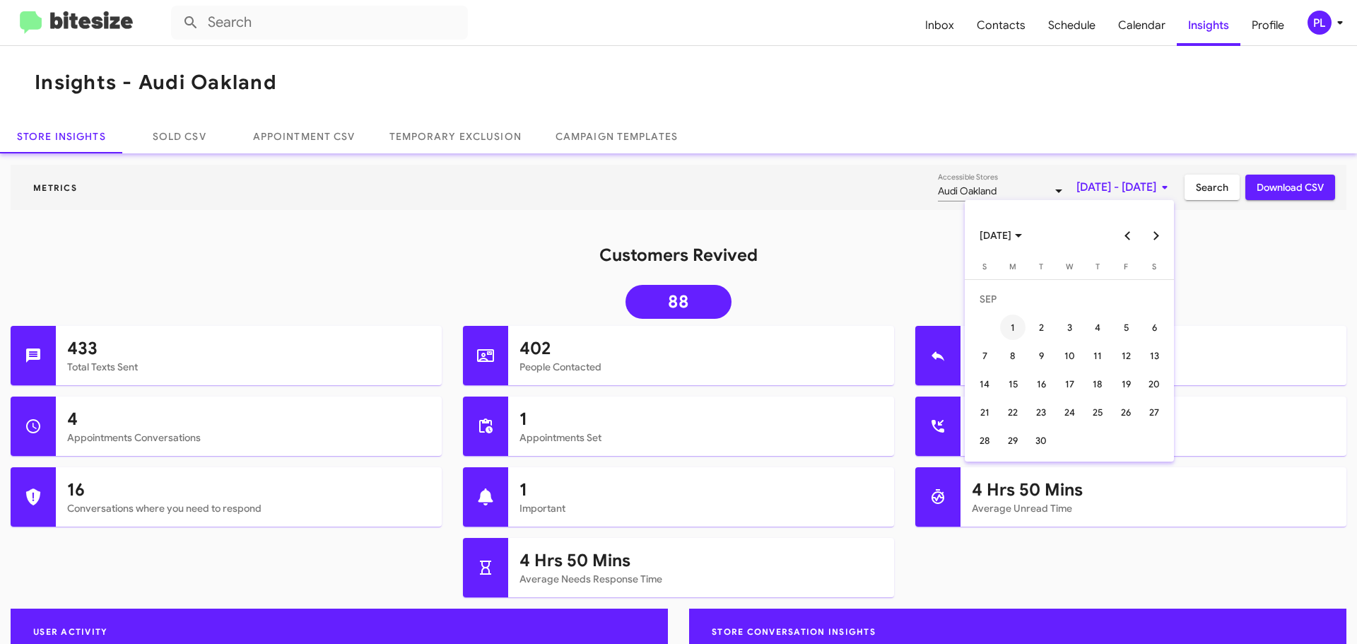
click at [1016, 326] on div "1" at bounding box center [1012, 326] width 25 height 25
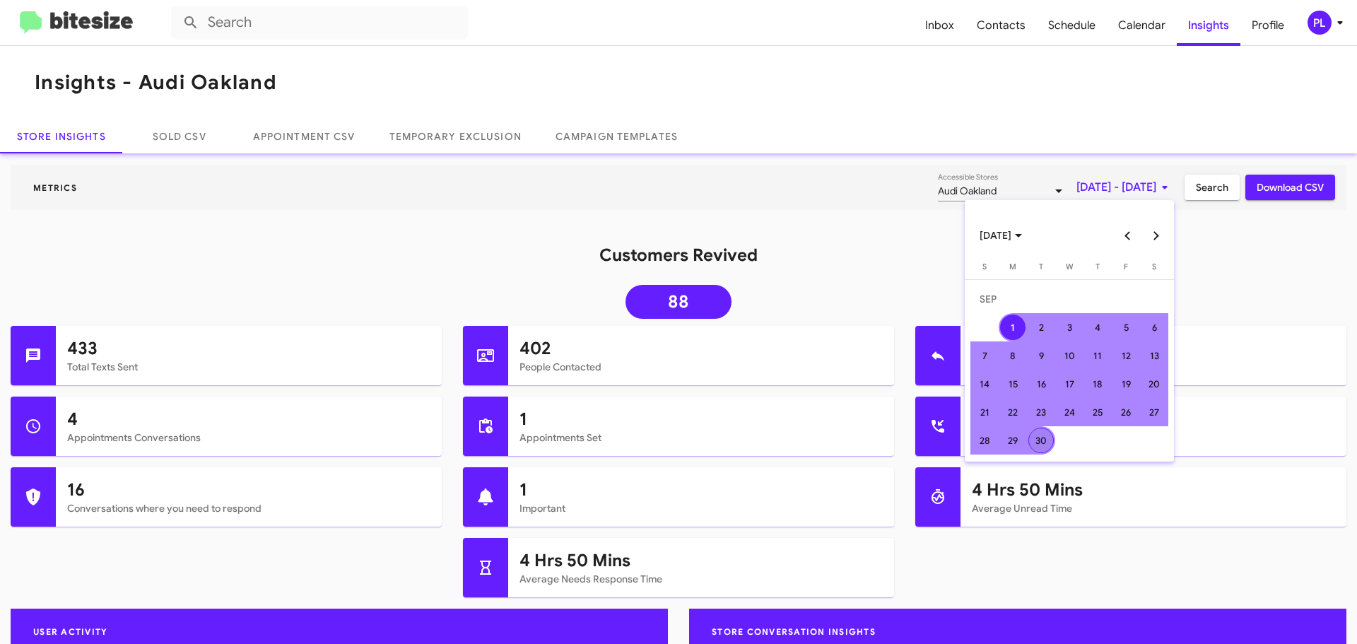
click at [1035, 428] on div "30" at bounding box center [1040, 440] width 25 height 25
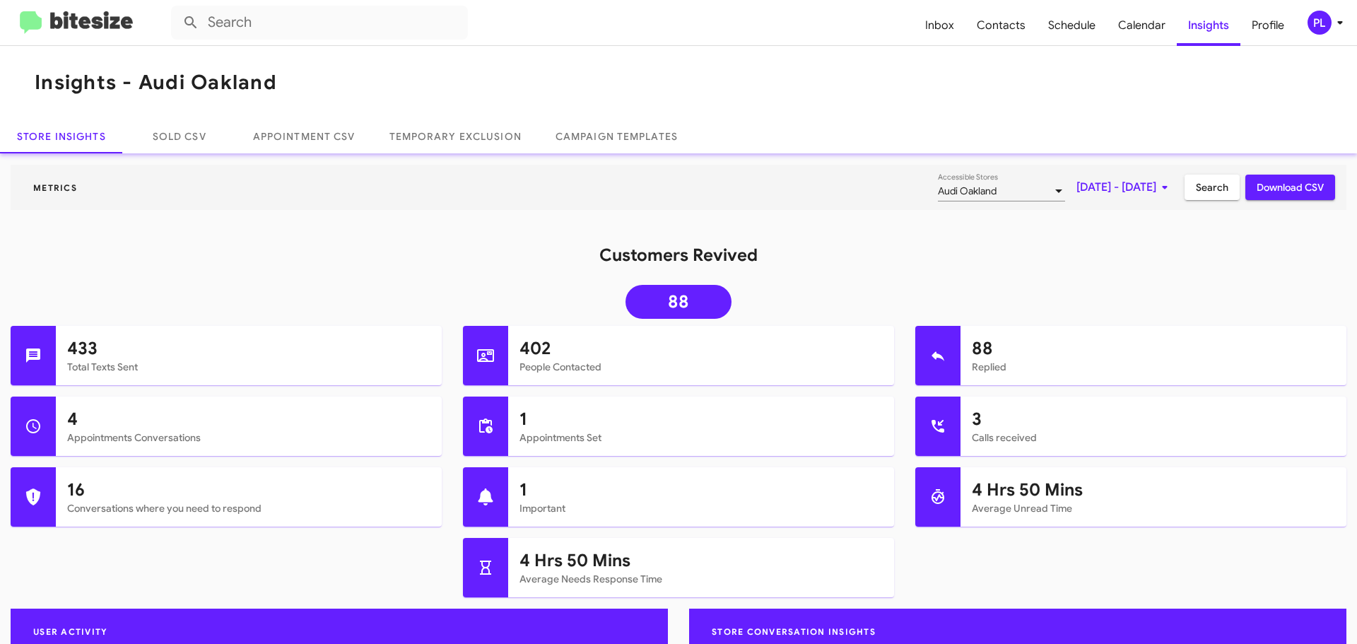
click at [1208, 185] on span "Search" at bounding box center [1212, 187] width 33 height 25
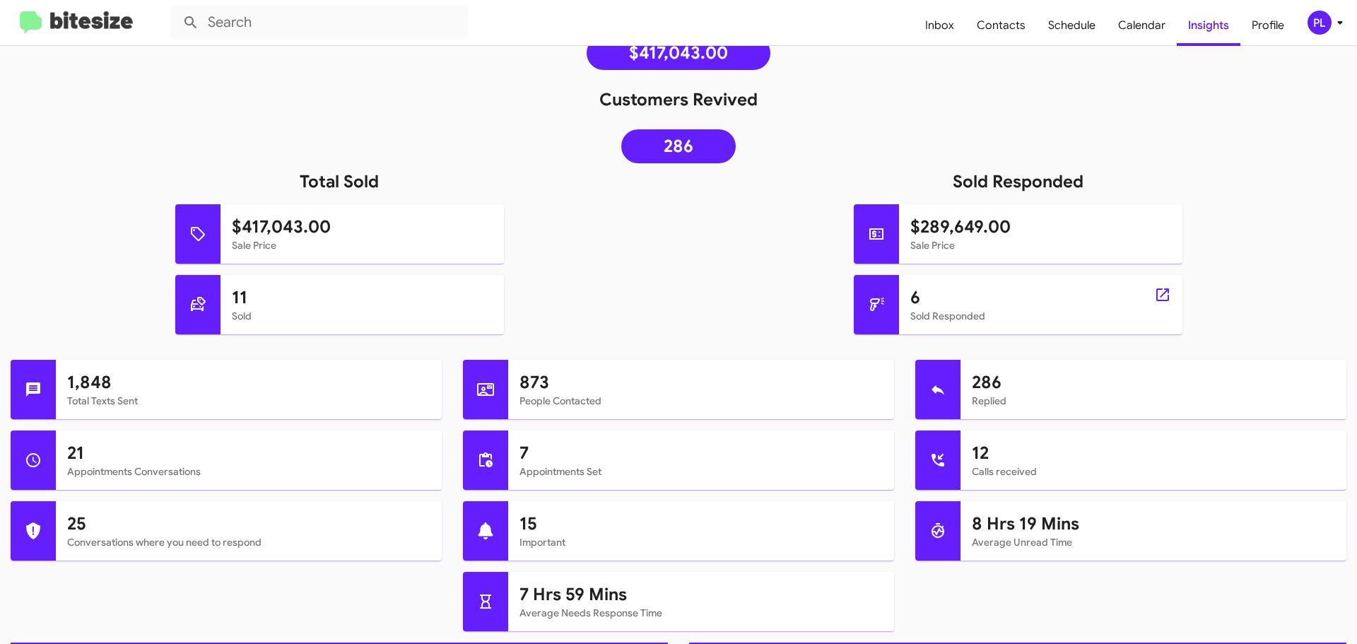
scroll to position [71, 0]
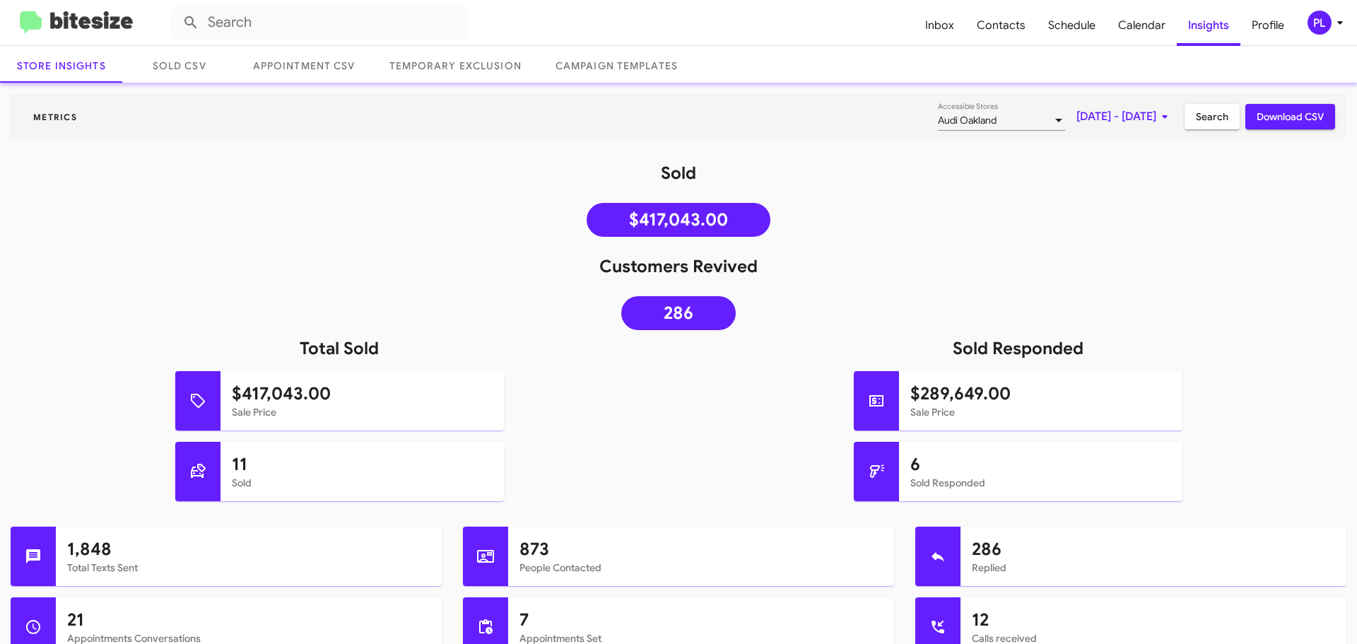
click at [1340, 21] on icon at bounding box center [1339, 23] width 5 height 4
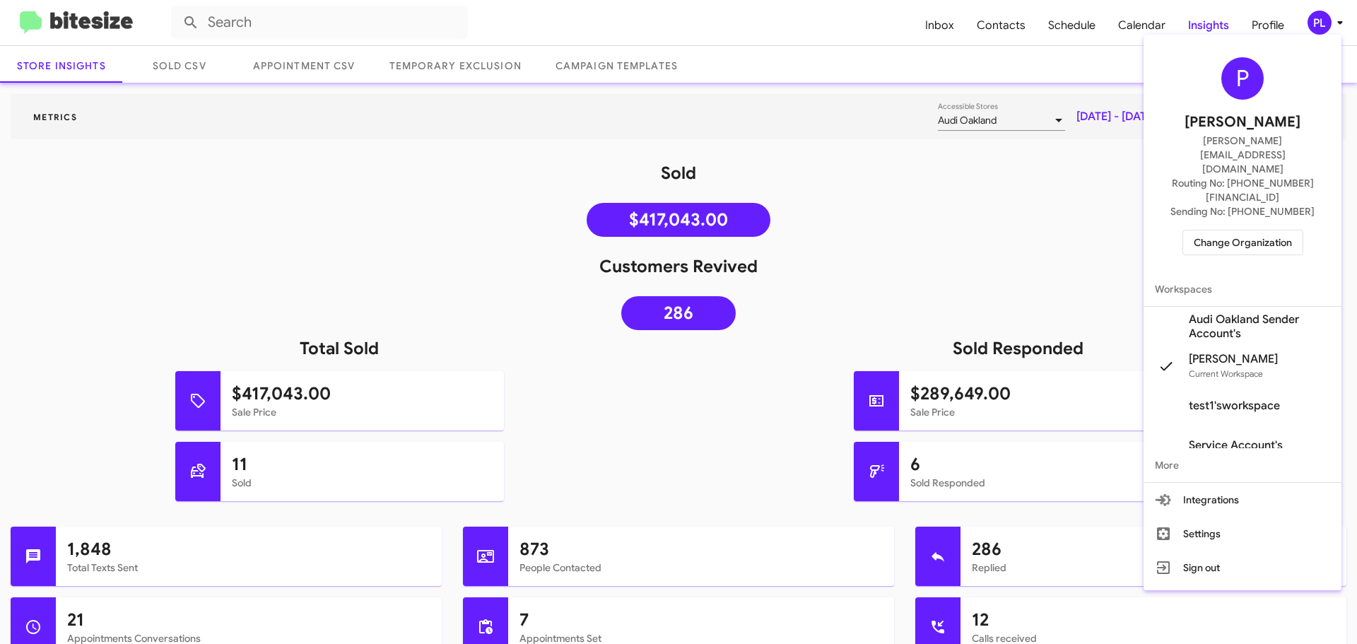
click at [1245, 230] on span "Change Organization" at bounding box center [1243, 242] width 98 height 24
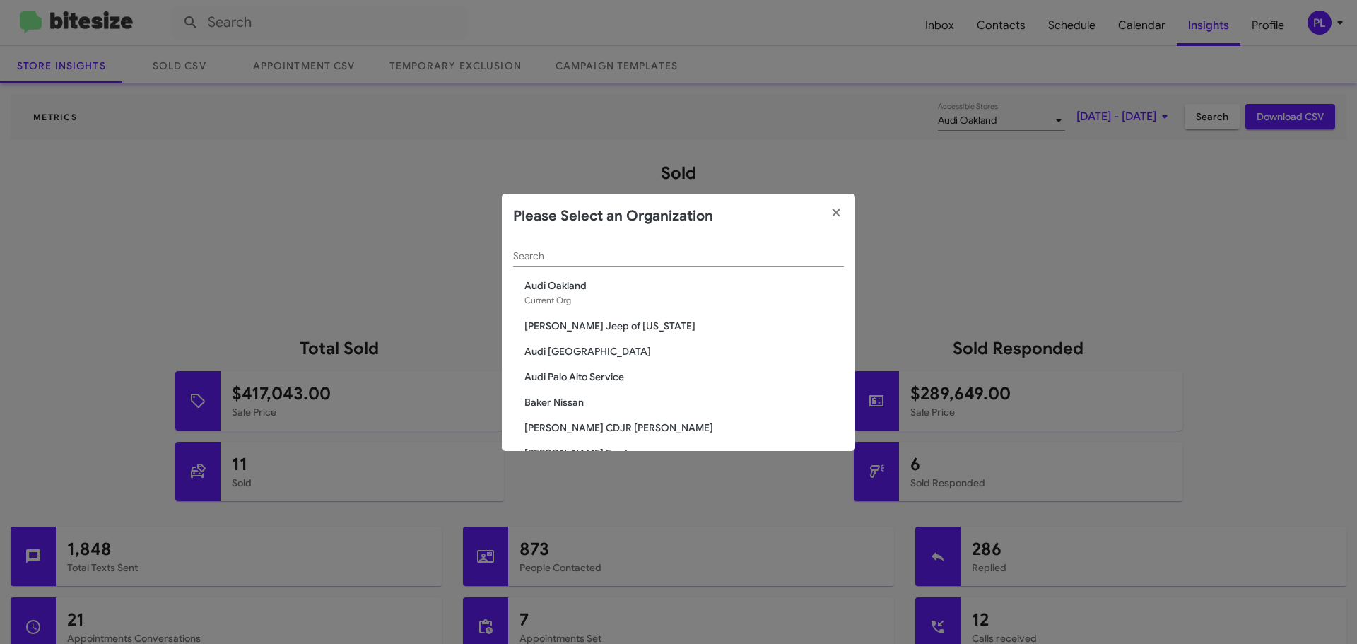
click at [586, 259] on input "Search" at bounding box center [678, 256] width 331 height 11
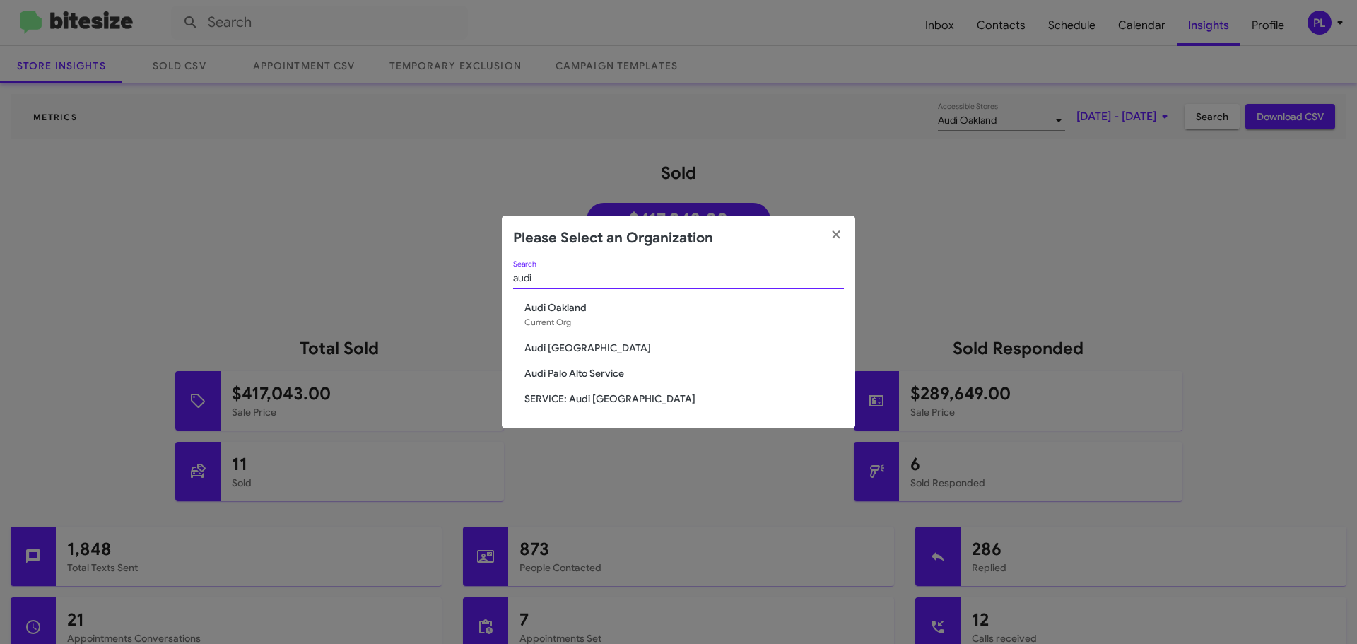
type input "audi"
click at [561, 396] on span "SERVICE: Audi [GEOGRAPHIC_DATA]" at bounding box center [683, 399] width 319 height 14
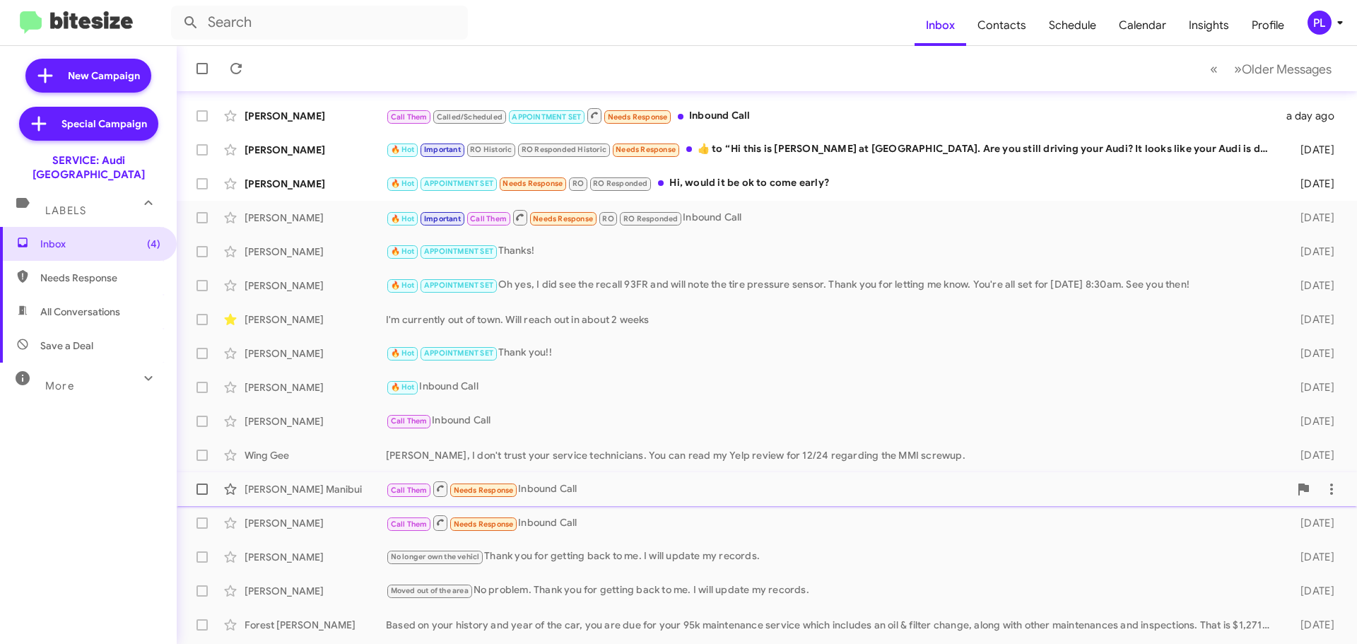
scroll to position [177, 0]
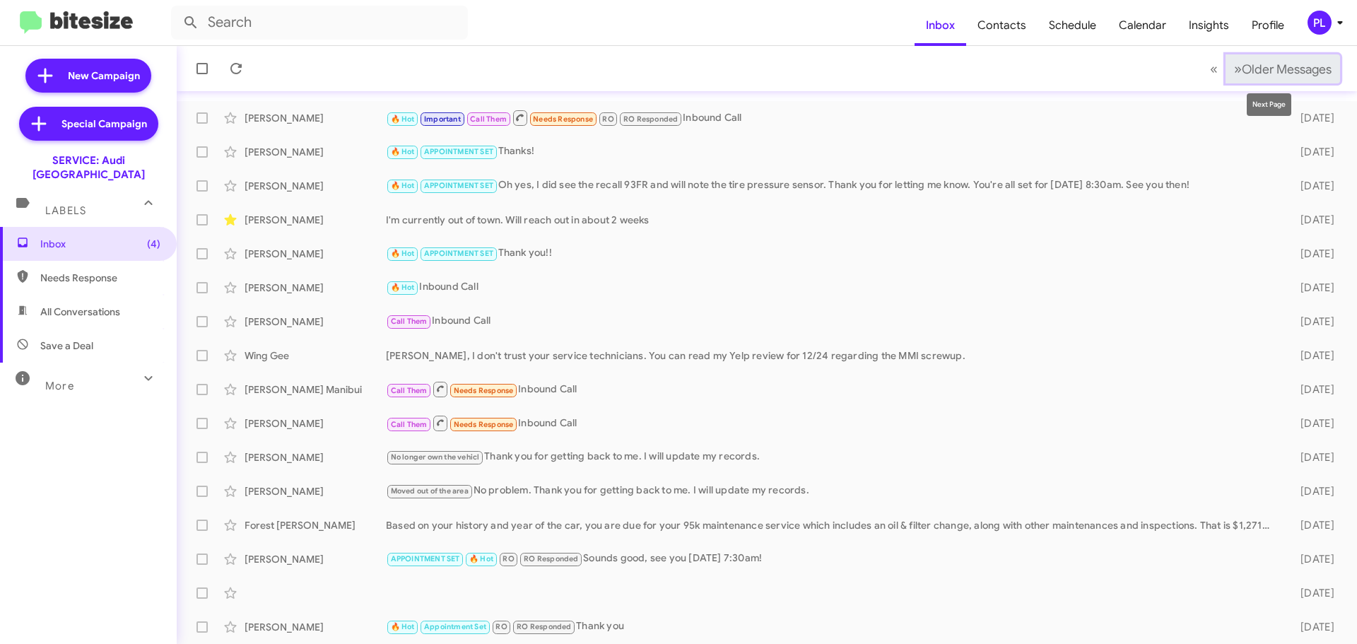
click at [1311, 79] on button "» Next Older Messages" at bounding box center [1282, 68] width 114 height 29
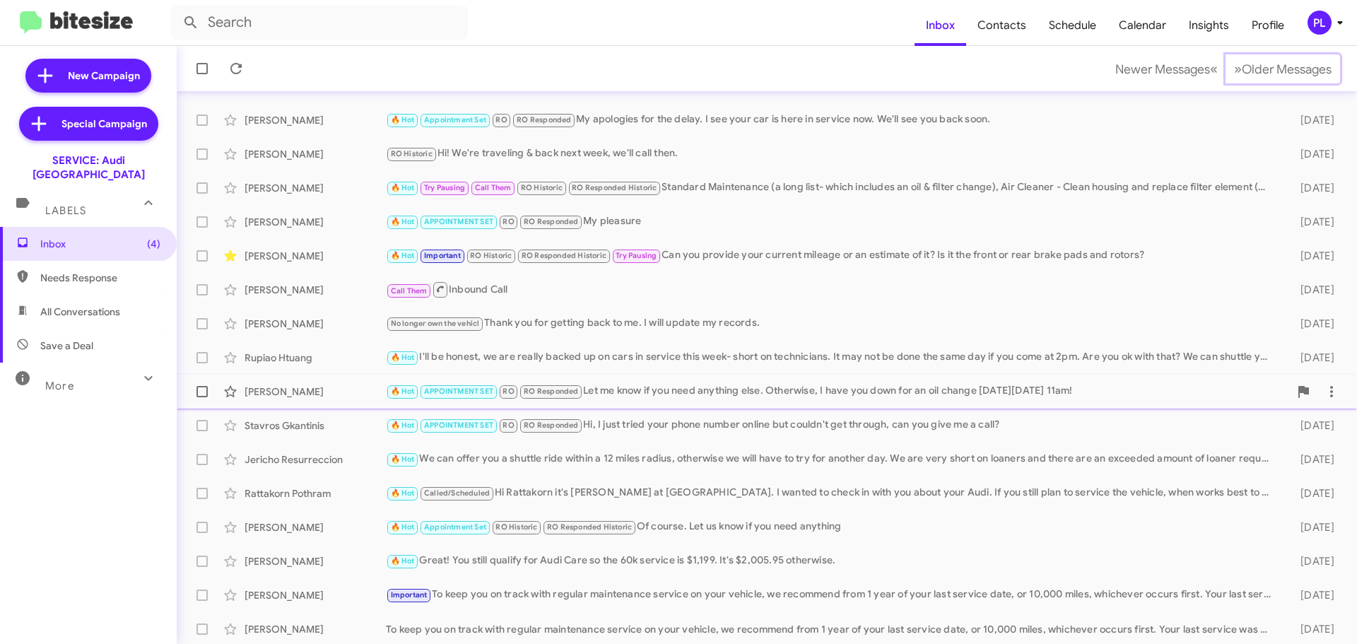
scroll to position [71, 0]
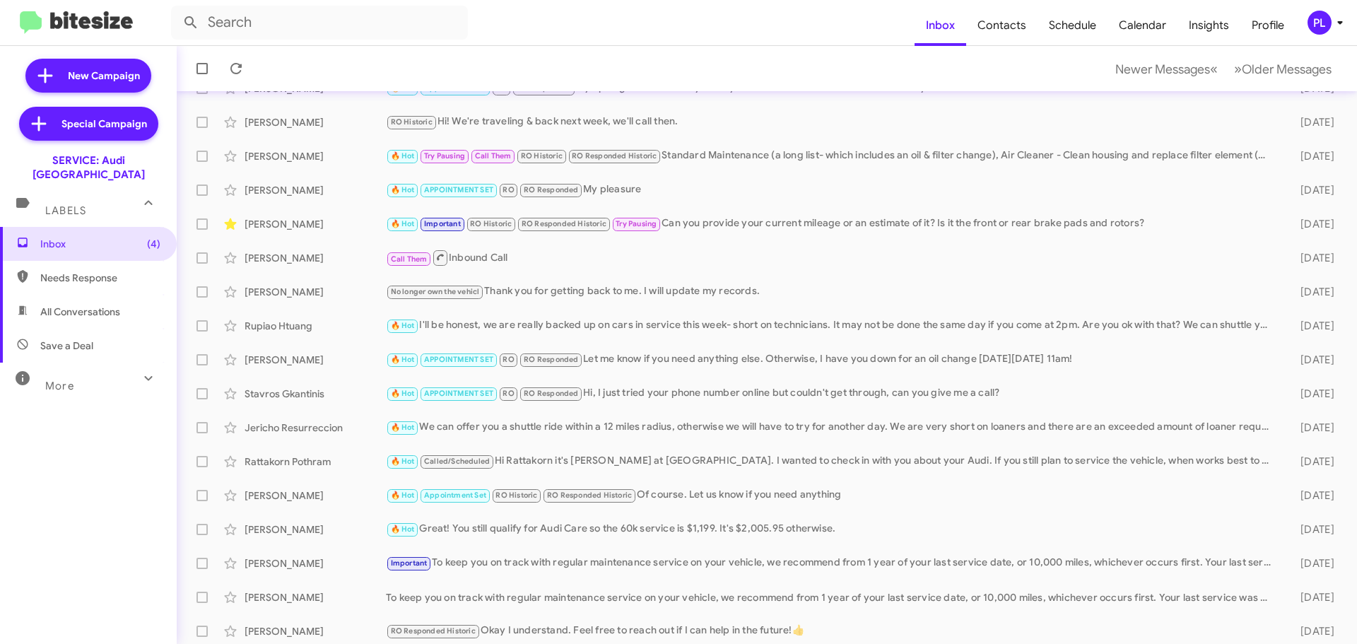
click at [1338, 18] on icon at bounding box center [1339, 22] width 17 height 17
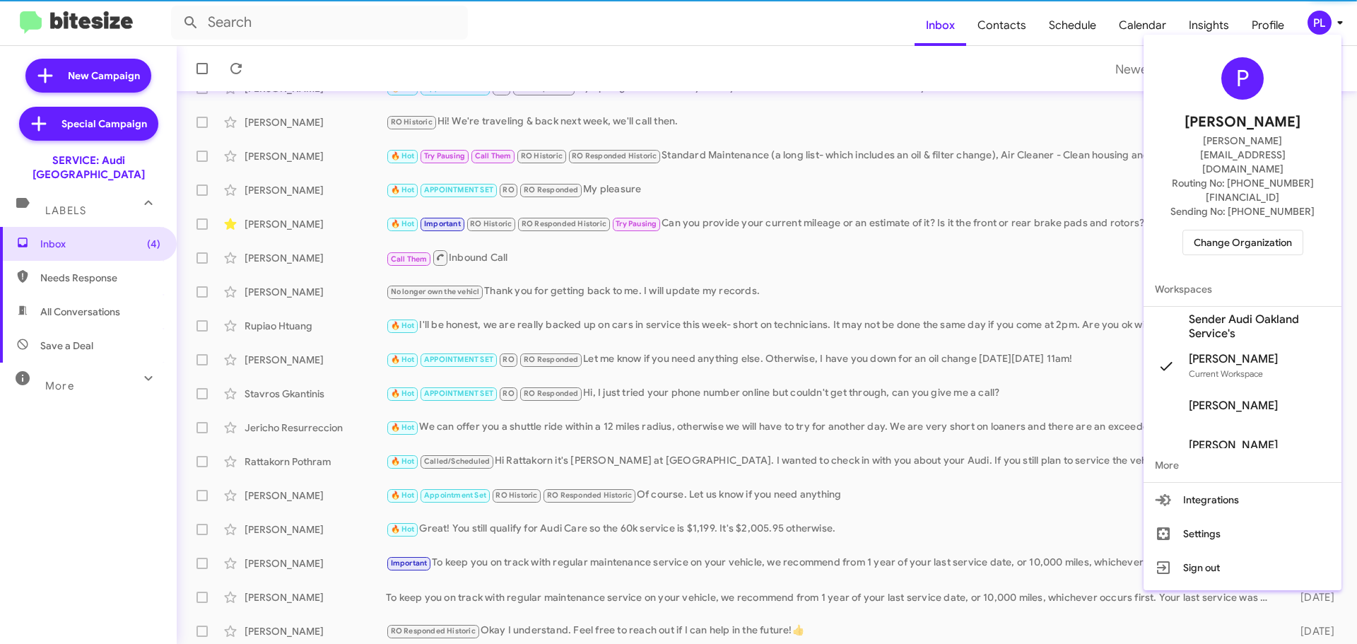
click at [1231, 230] on span "Change Organization" at bounding box center [1243, 242] width 98 height 24
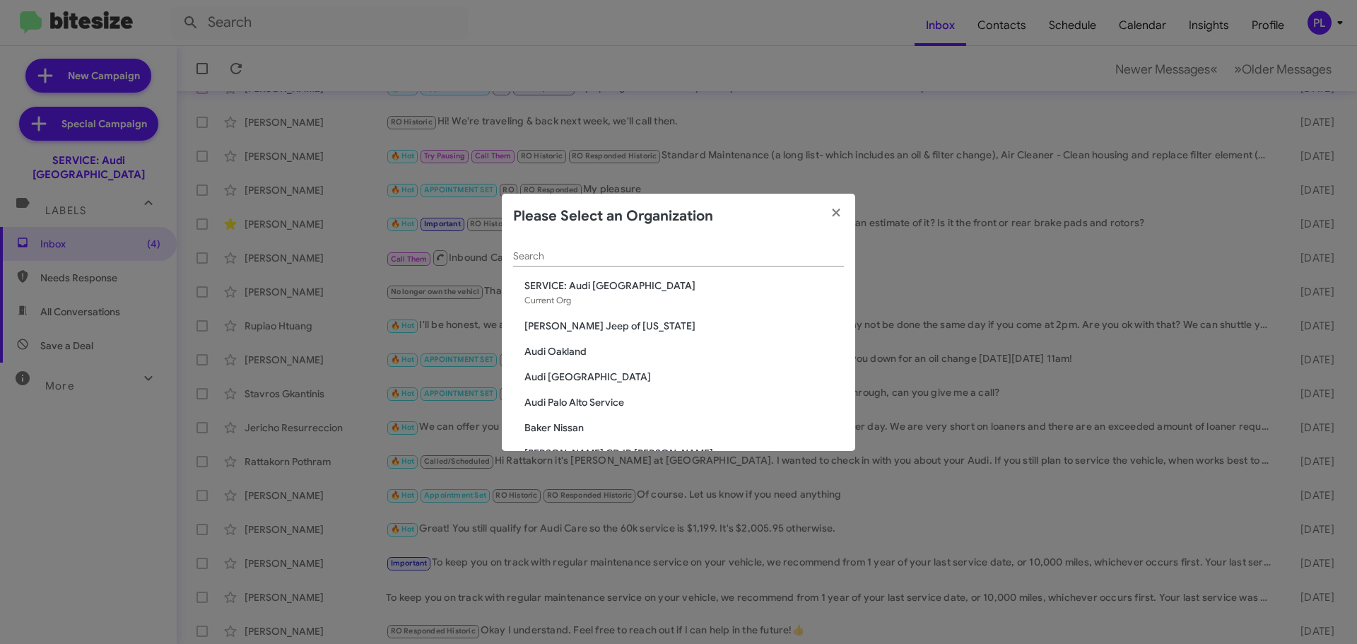
click at [708, 257] on input "Search" at bounding box center [678, 256] width 331 height 11
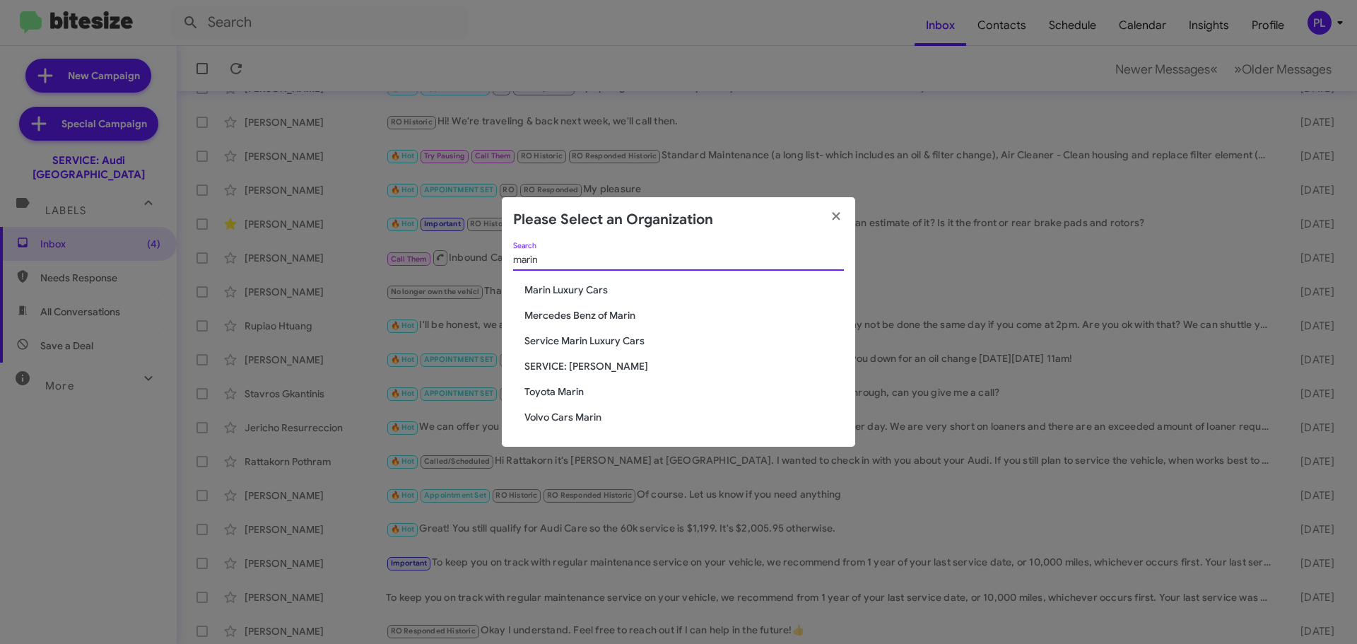
type input "marin"
click at [603, 319] on span "Mercedes Benz of Marin" at bounding box center [683, 315] width 319 height 14
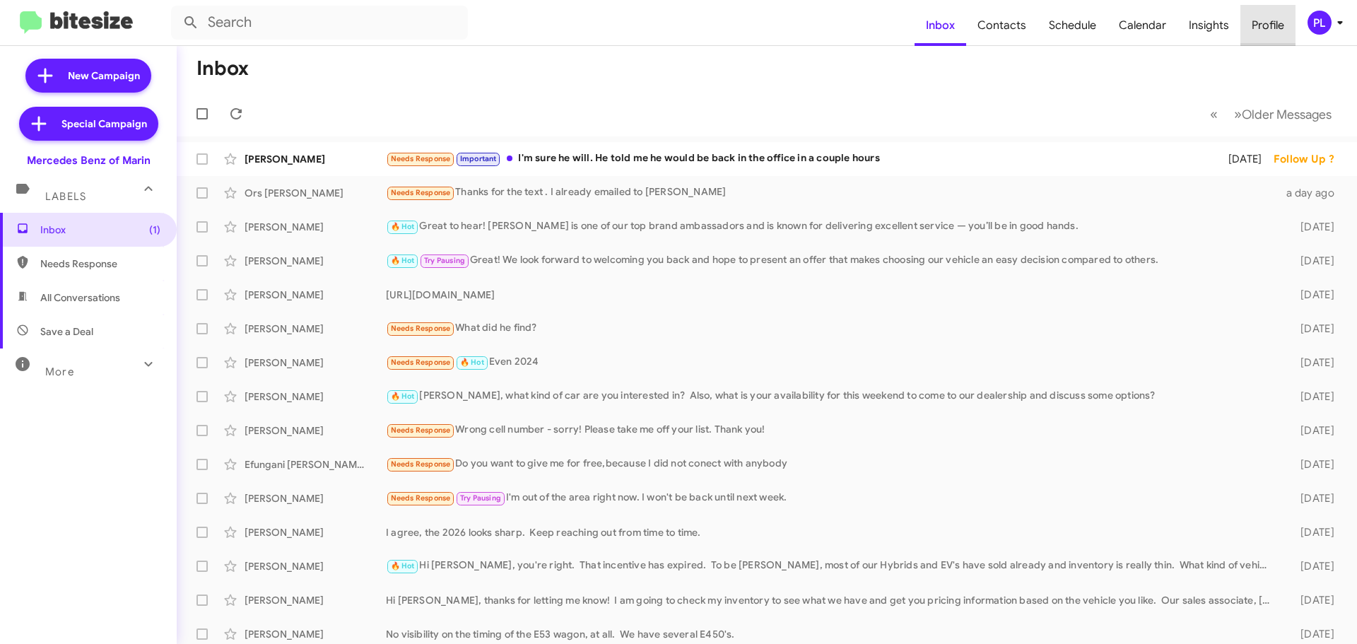
click at [1278, 26] on span "Profile" at bounding box center [1267, 25] width 55 height 41
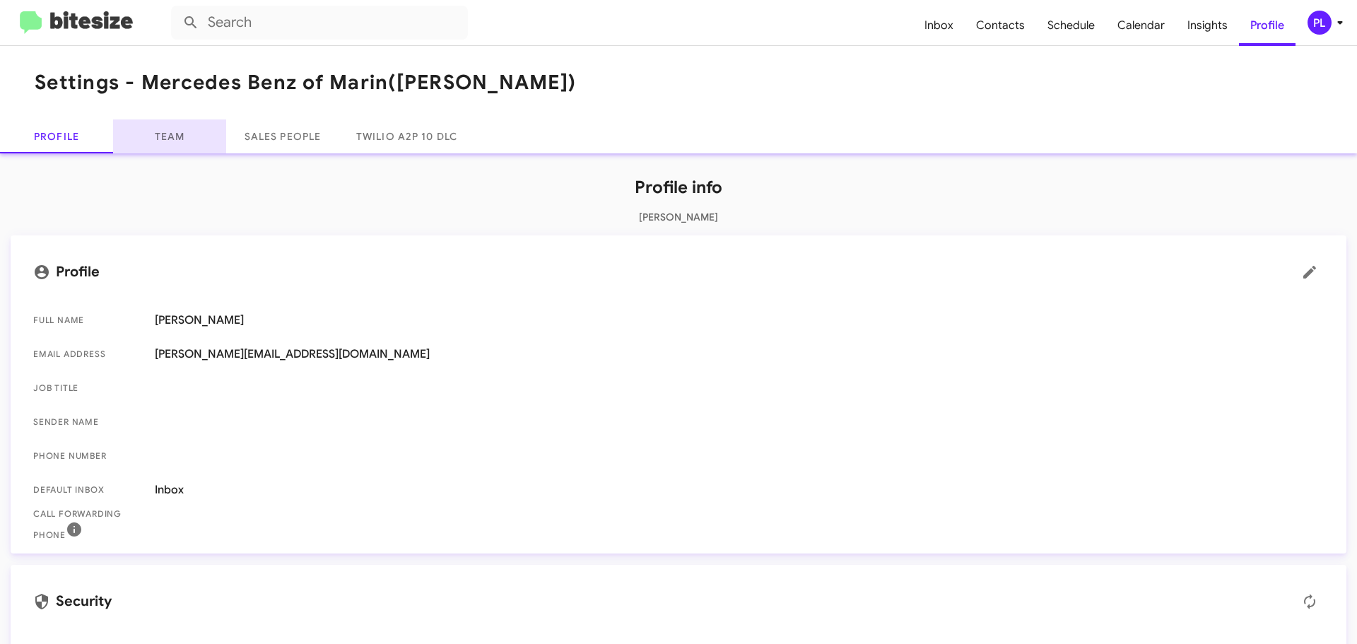
click at [181, 143] on link "Team" at bounding box center [169, 136] width 113 height 34
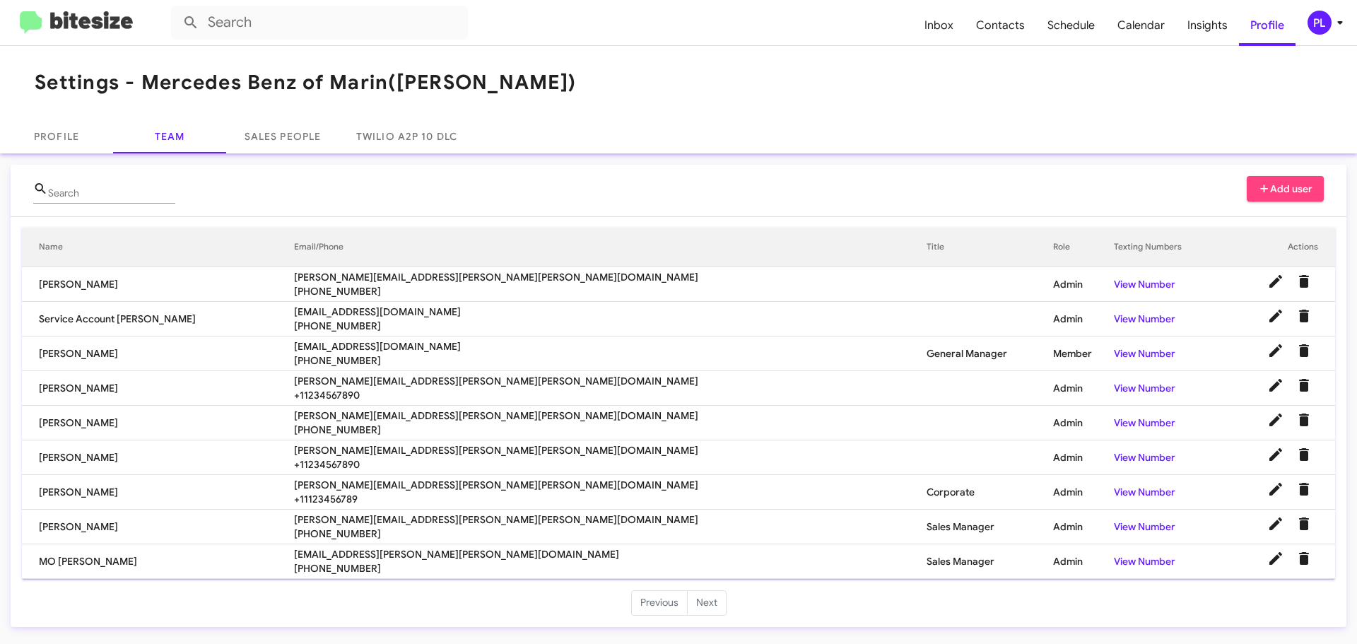
drag, startPoint x: 348, startPoint y: 382, endPoint x: 526, endPoint y: 387, distance: 178.1
click at [526, 387] on tr "Joseph Juarez joseph.juarez@swickard.com +11234567890 Admin View Number" at bounding box center [678, 388] width 1313 height 35
copy tr "[PERSON_NAME][EMAIL_ADDRESS][PERSON_NAME][PERSON_NAME][DOMAIN_NAME]"
click at [943, 31] on span "Inbox" at bounding box center [939, 25] width 52 height 41
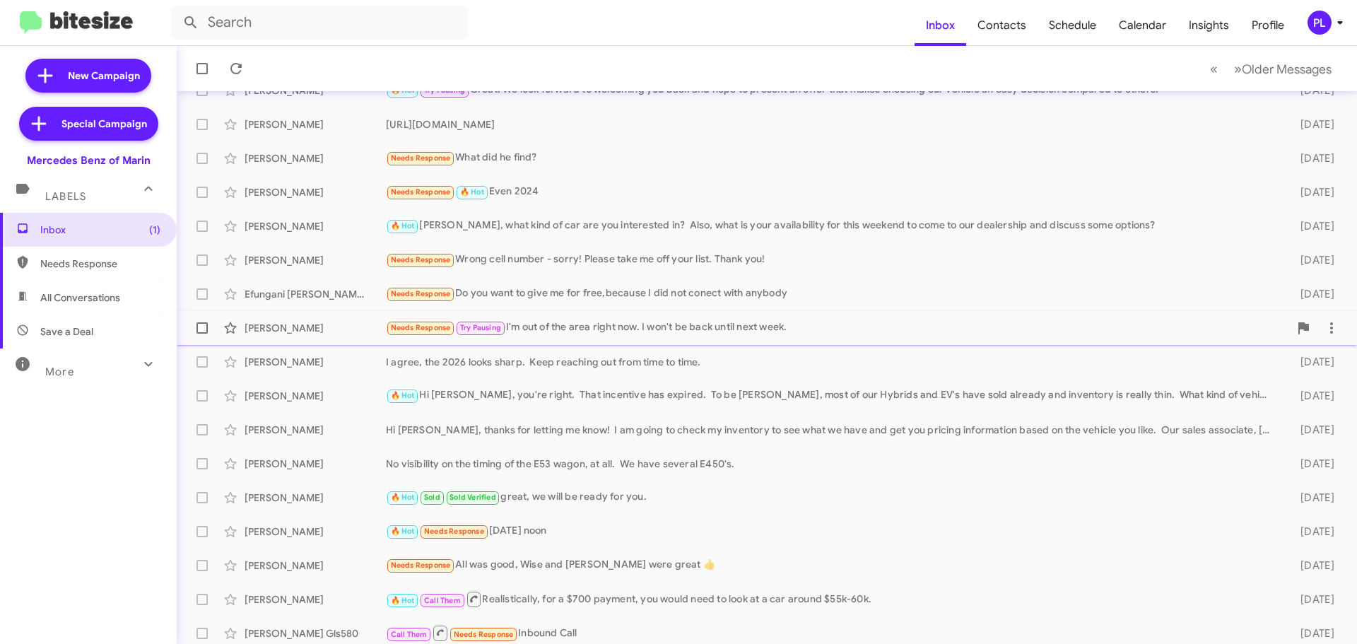
scroll to position [177, 0]
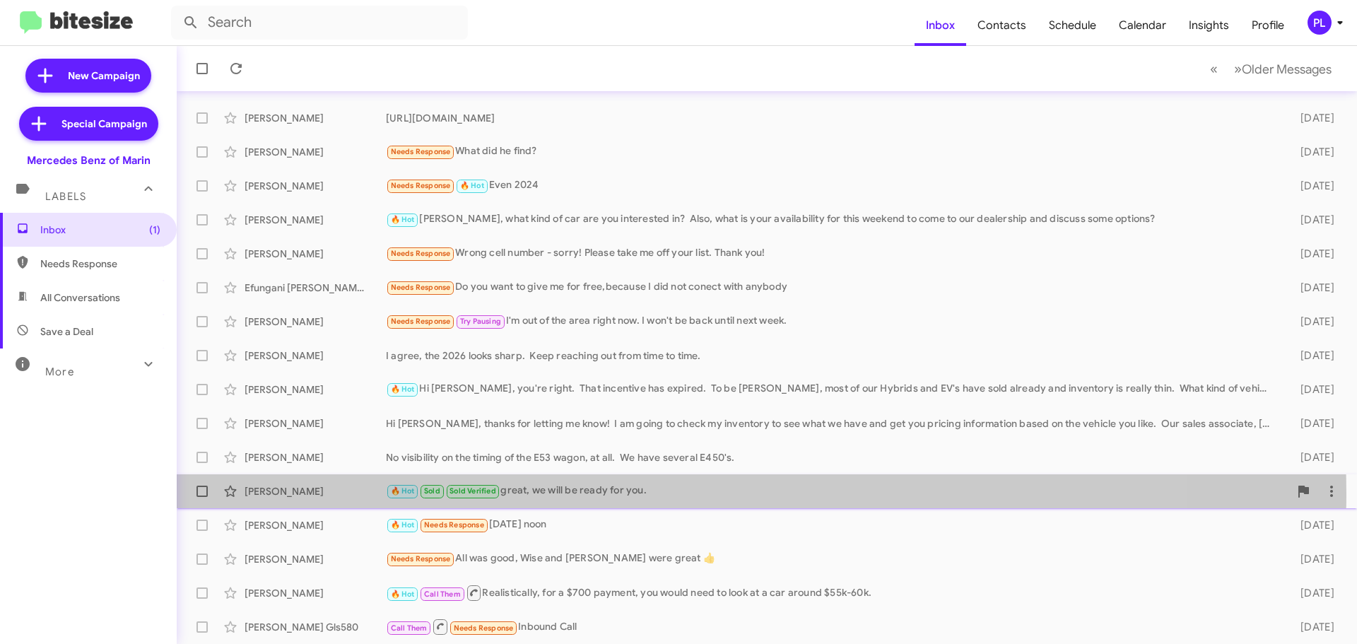
click at [638, 494] on div "🔥 Hot Sold Sold Verified great, we will be ready for you." at bounding box center [837, 491] width 903 height 16
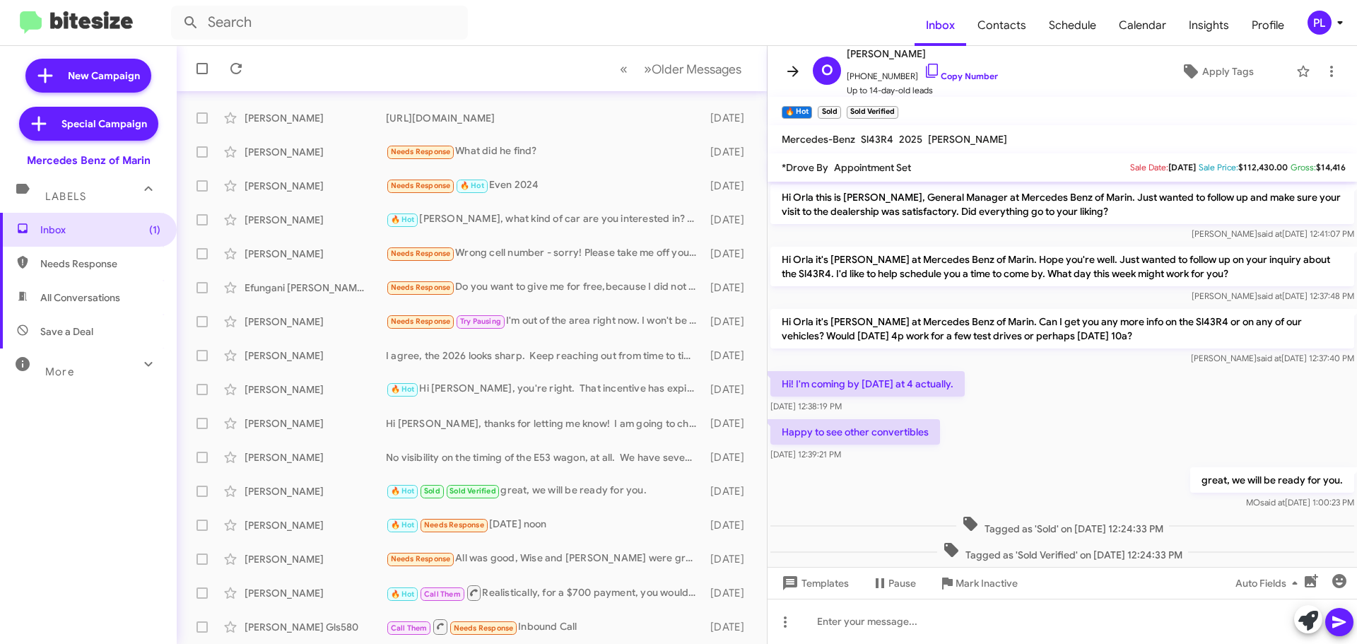
click at [788, 68] on icon at bounding box center [792, 71] width 17 height 17
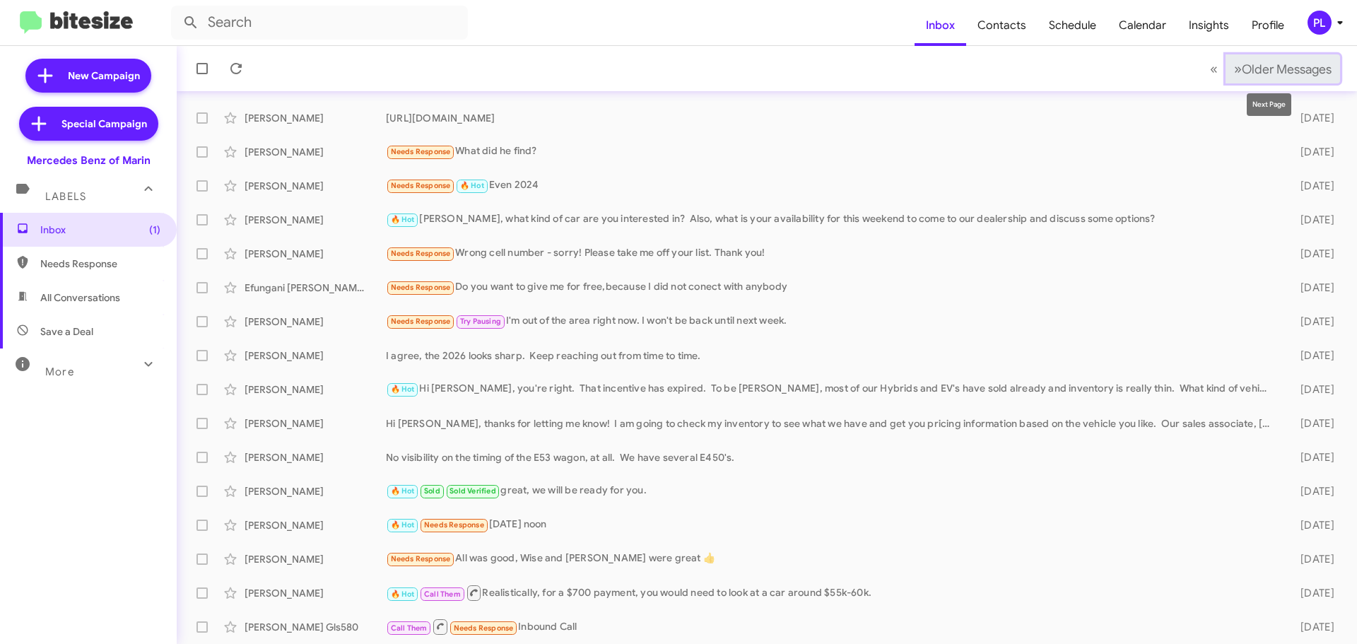
click at [1242, 65] on span "Older Messages" at bounding box center [1287, 69] width 90 height 16
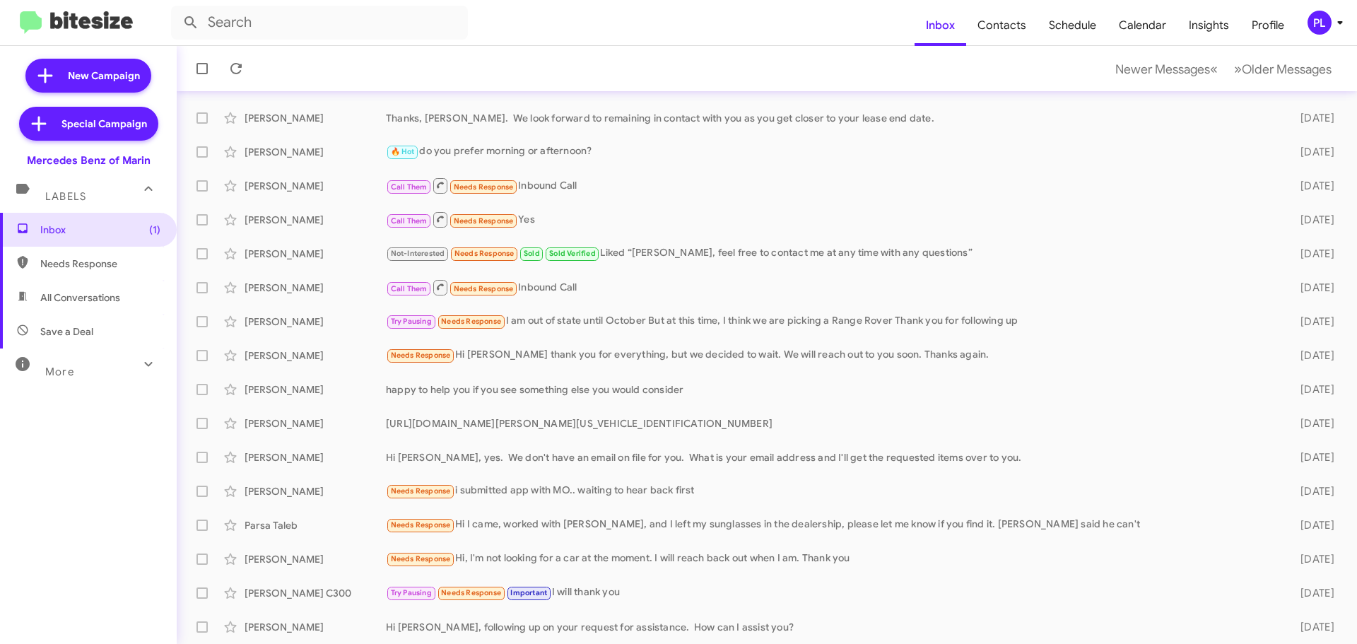
click at [108, 379] on mat-expansion-panel-header "More" at bounding box center [88, 365] width 177 height 34
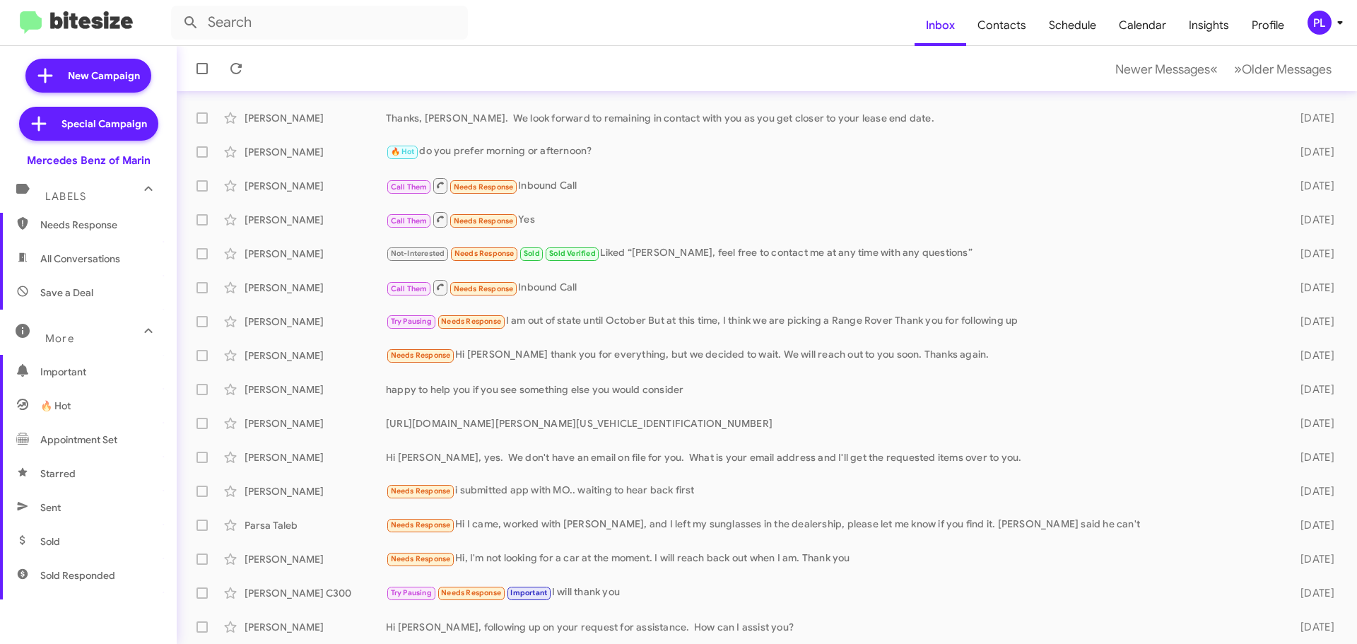
scroll to position [71, 0]
click at [69, 546] on span "Sold Responded" at bounding box center [77, 543] width 75 height 14
type input "in:sold-verified"
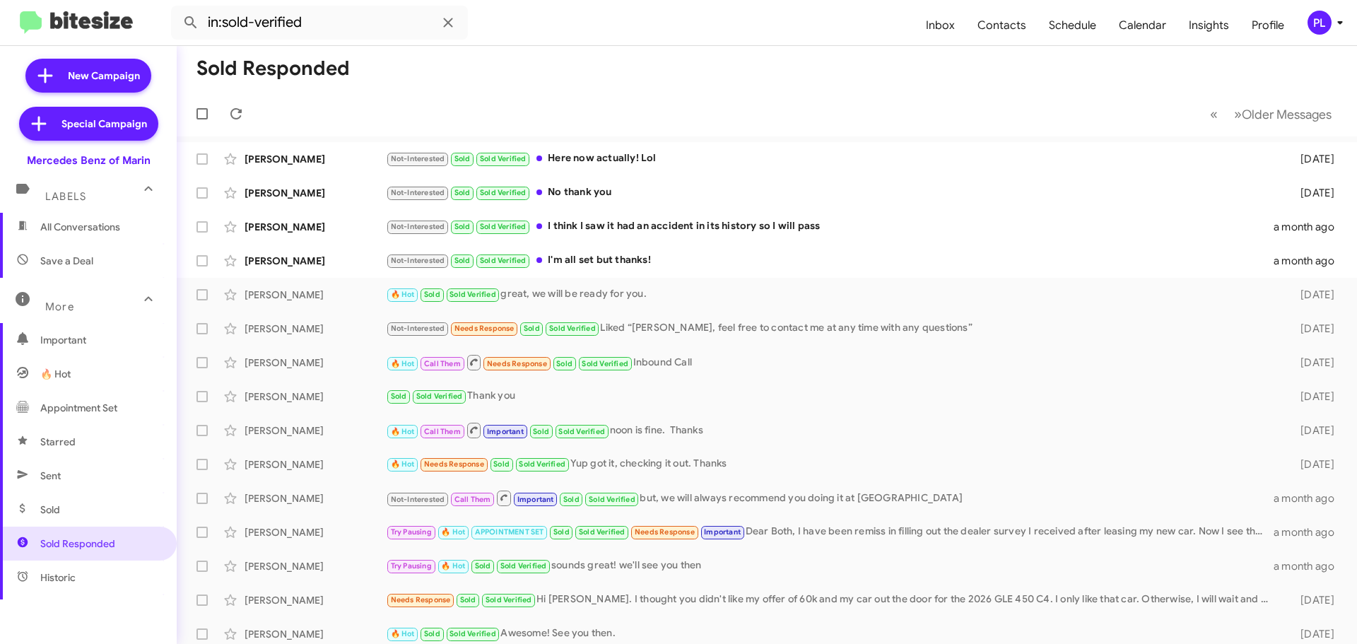
click at [1337, 29] on icon at bounding box center [1339, 22] width 17 height 17
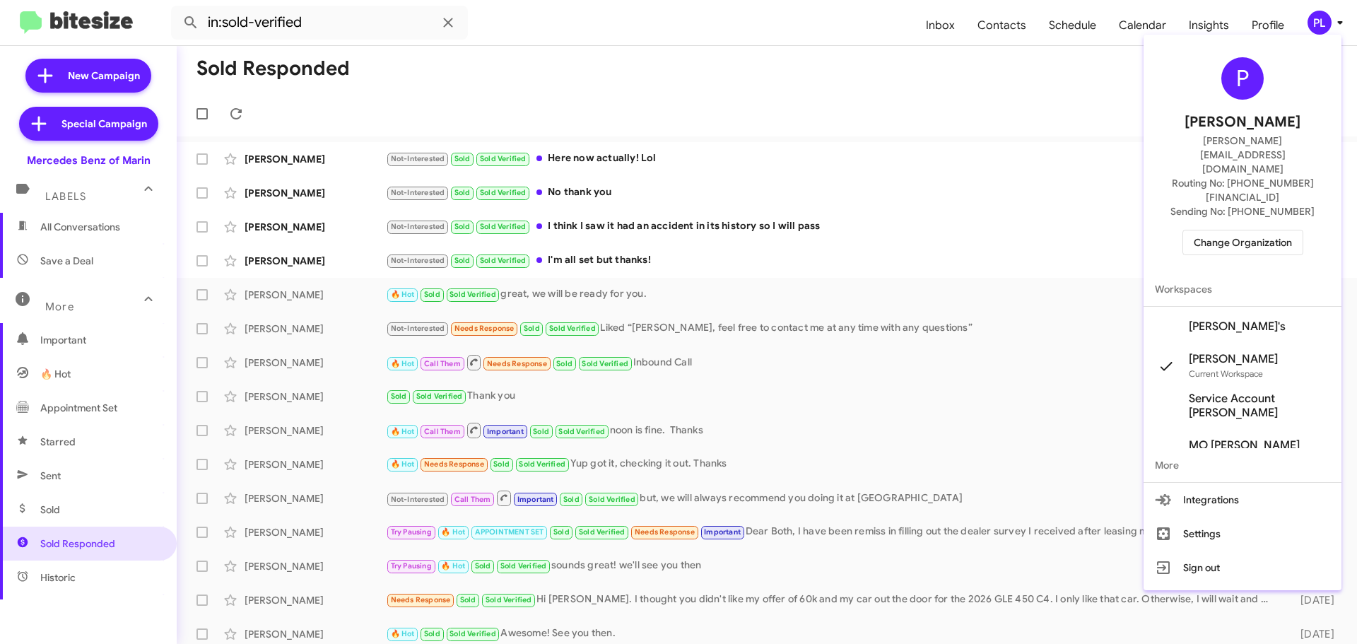
click at [1242, 230] on span "Change Organization" at bounding box center [1243, 242] width 98 height 24
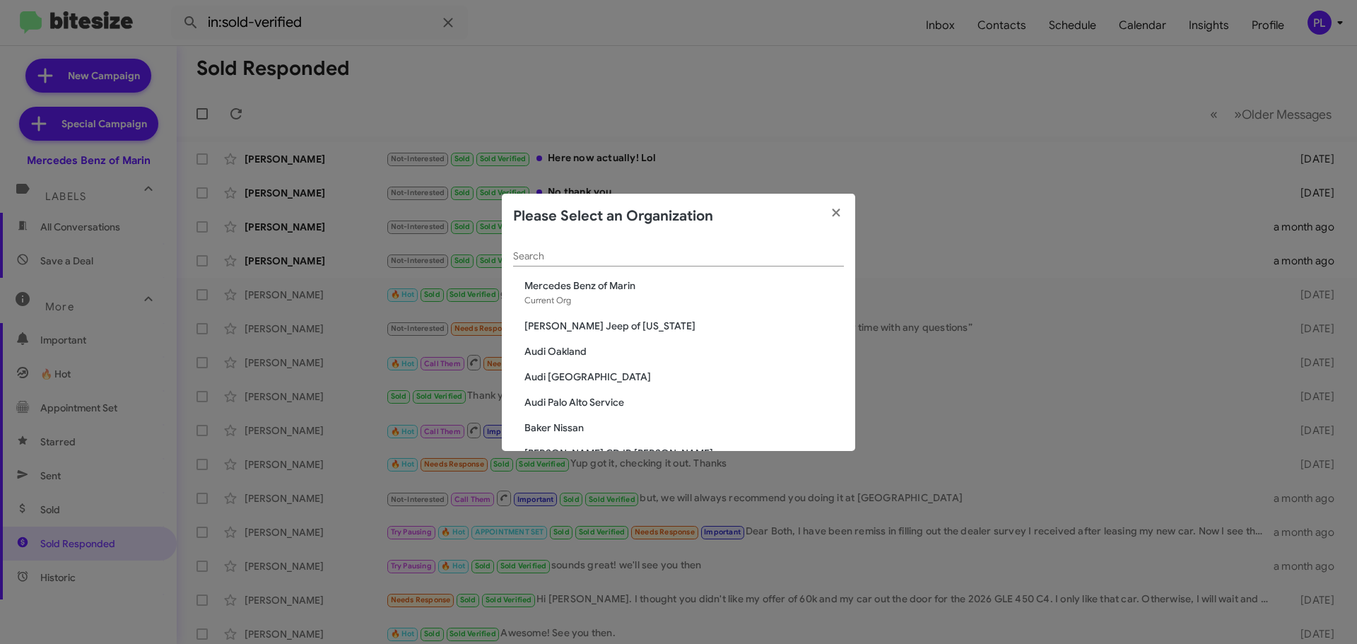
click at [633, 261] on input "Search" at bounding box center [678, 256] width 331 height 11
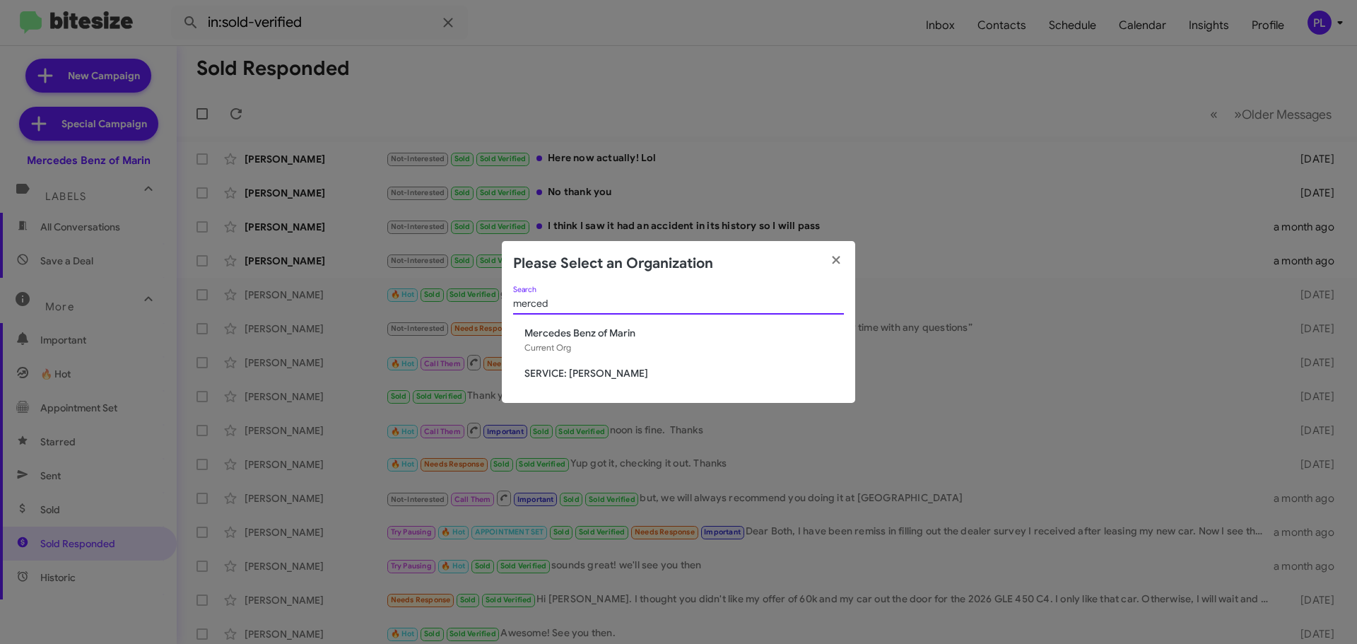
type input "merced"
click at [564, 368] on span "SERVICE: [PERSON_NAME]" at bounding box center [683, 373] width 319 height 14
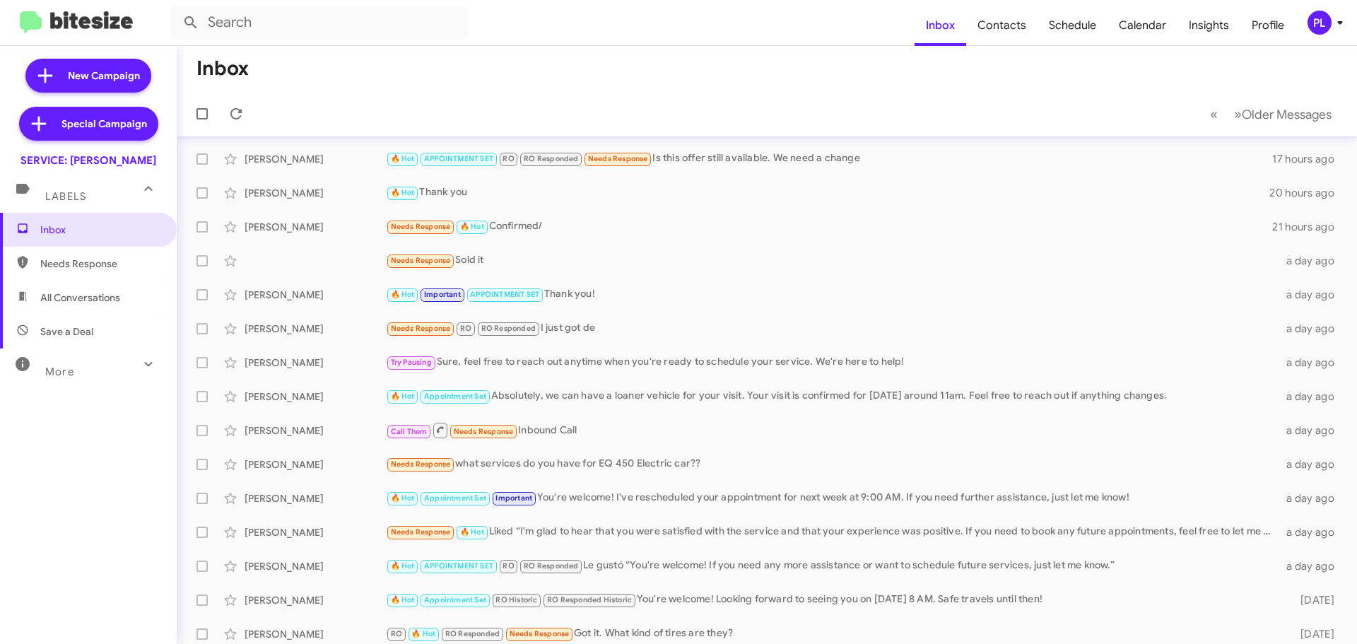
scroll to position [71, 0]
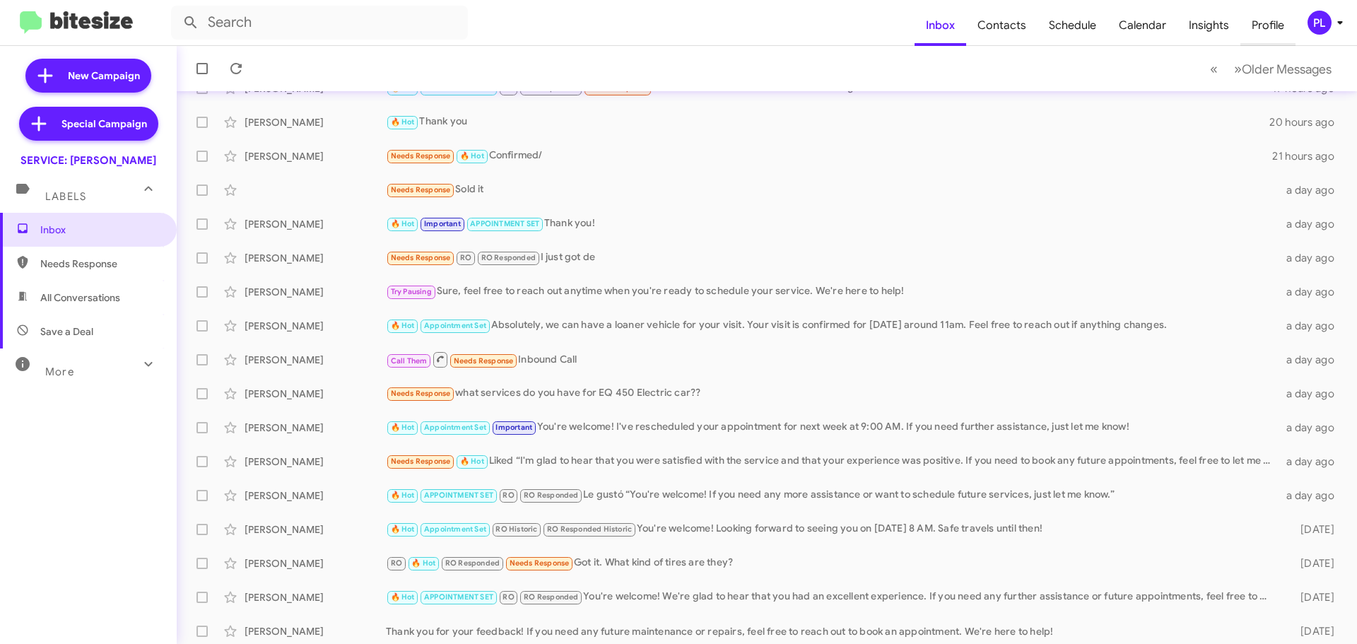
click at [1241, 28] on span "Profile" at bounding box center [1267, 25] width 55 height 41
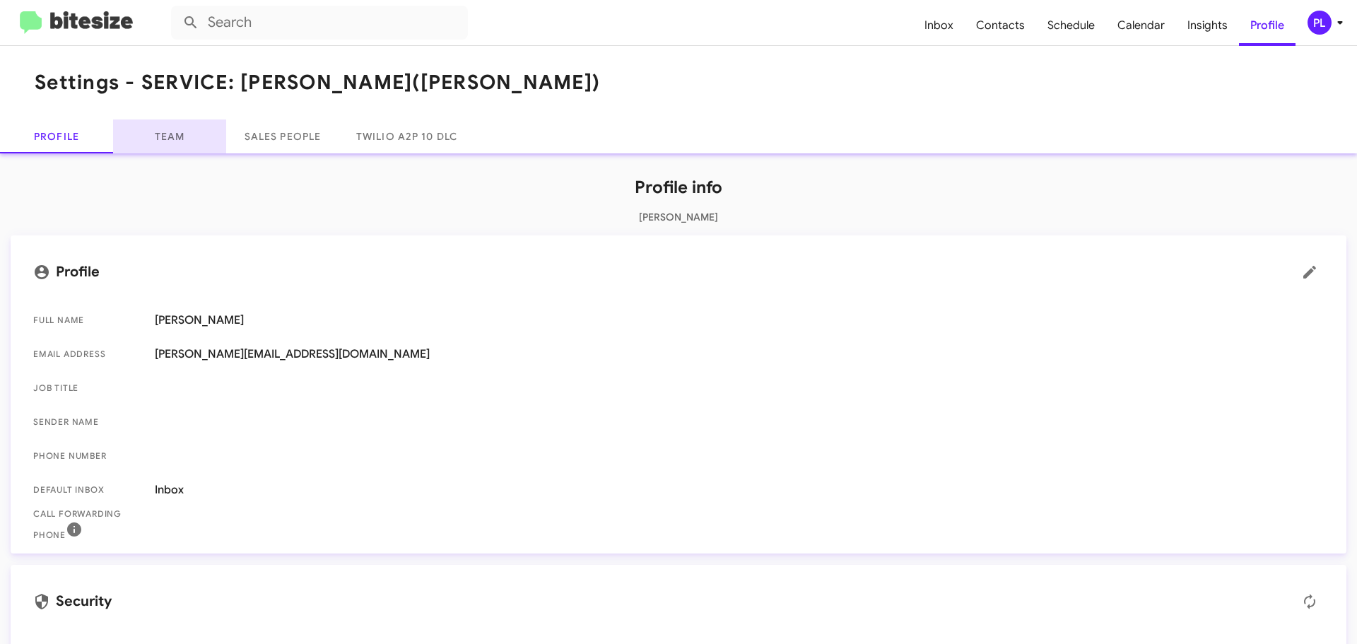
click at [182, 139] on link "Team" at bounding box center [169, 136] width 113 height 34
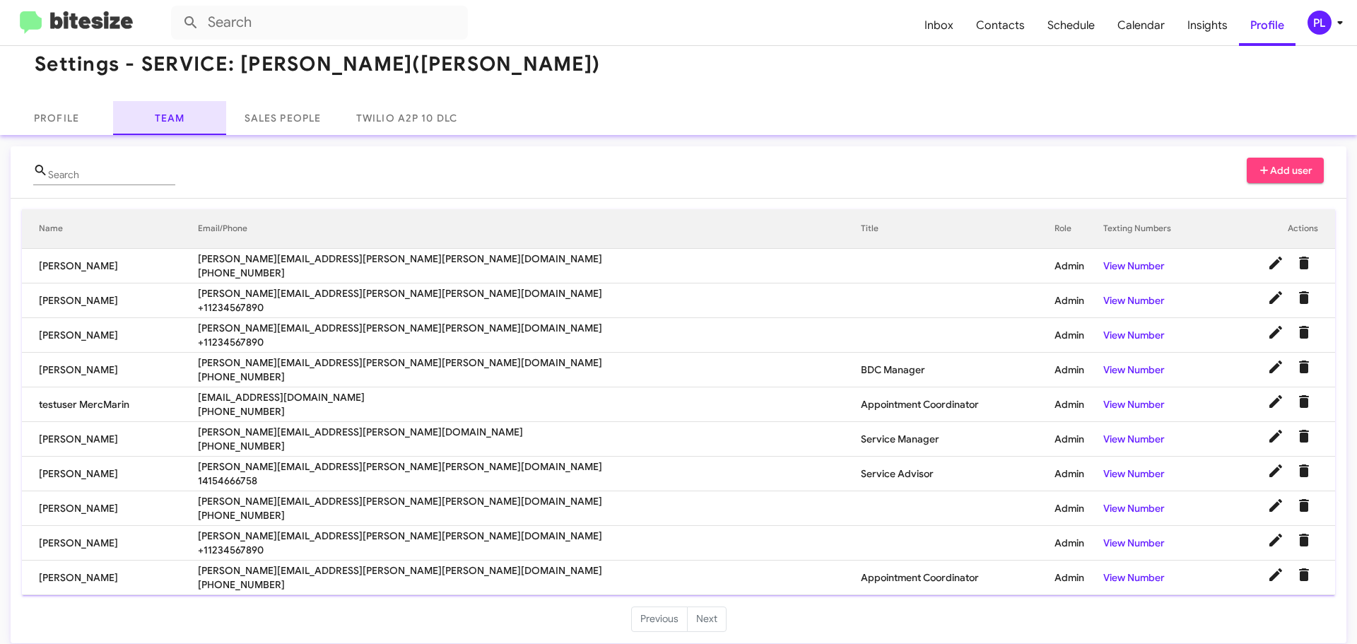
scroll to position [29, 0]
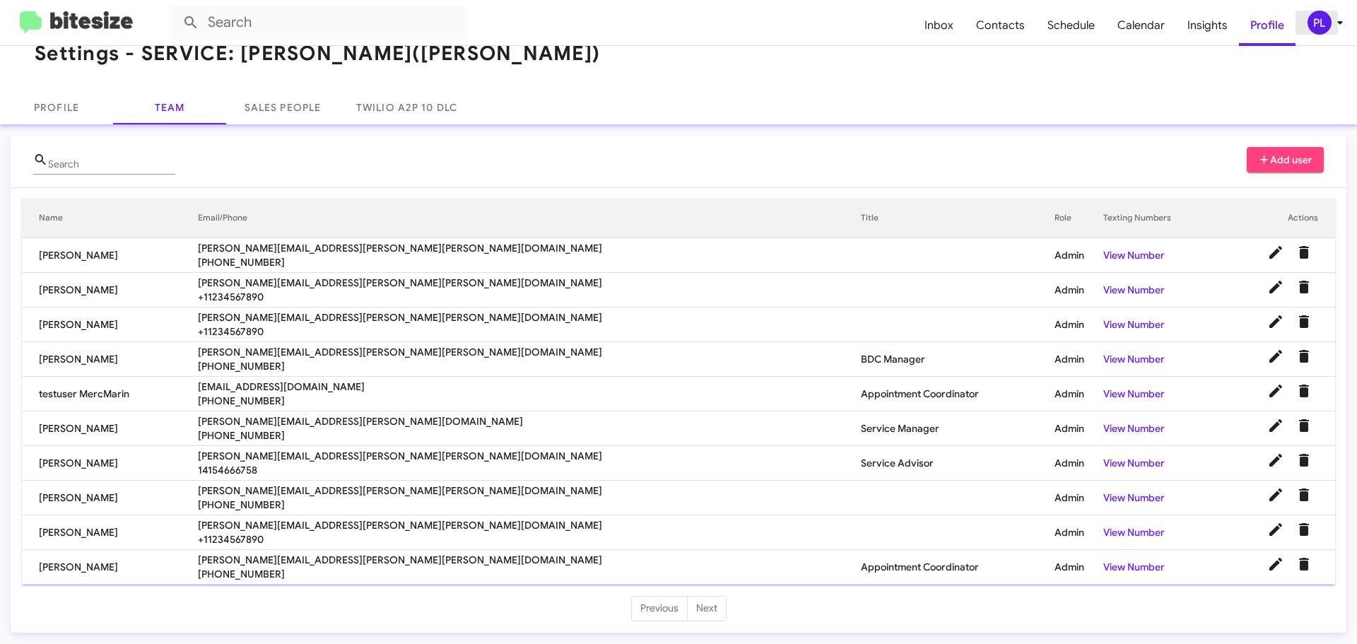
click at [1335, 16] on icon at bounding box center [1339, 22] width 17 height 17
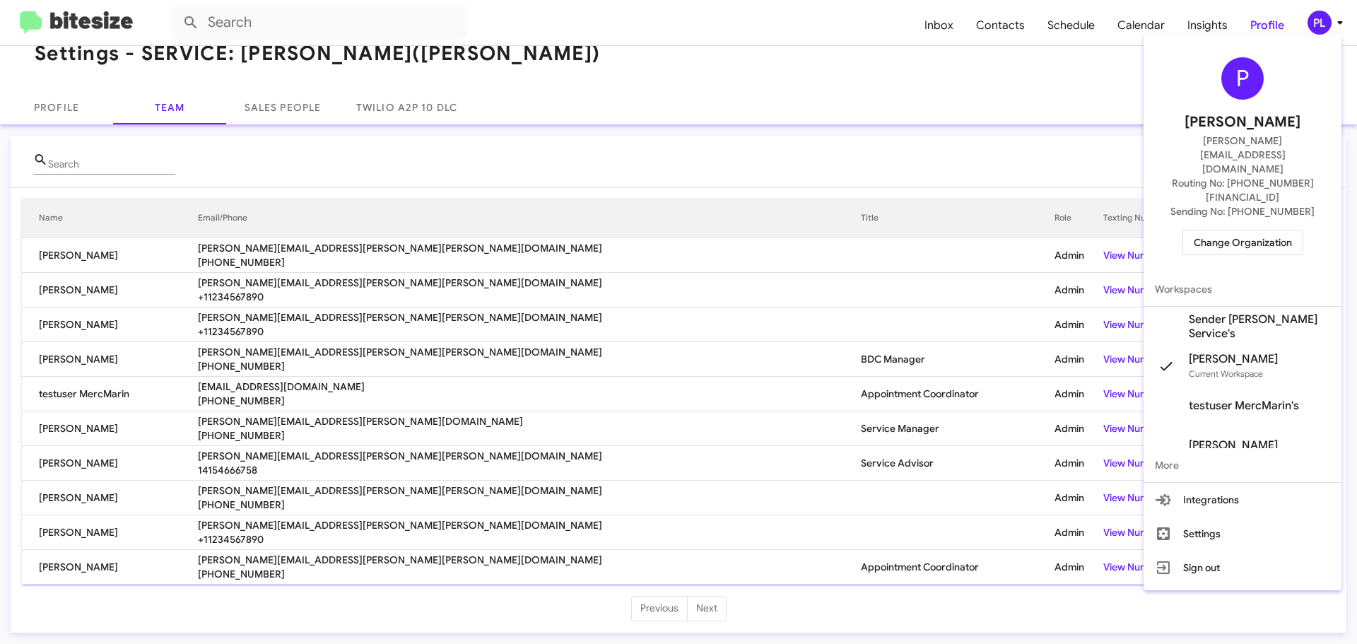
click at [1233, 230] on span "Change Organization" at bounding box center [1243, 242] width 98 height 24
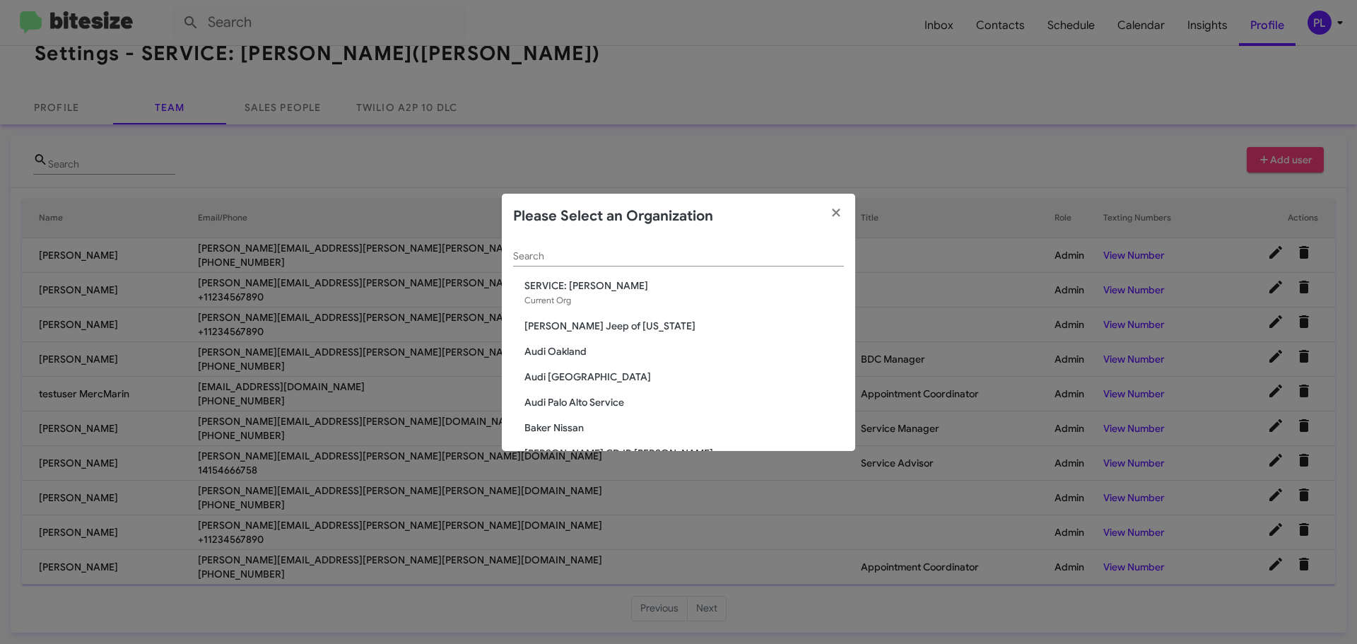
click at [577, 377] on span "Audi [GEOGRAPHIC_DATA]" at bounding box center [683, 377] width 319 height 14
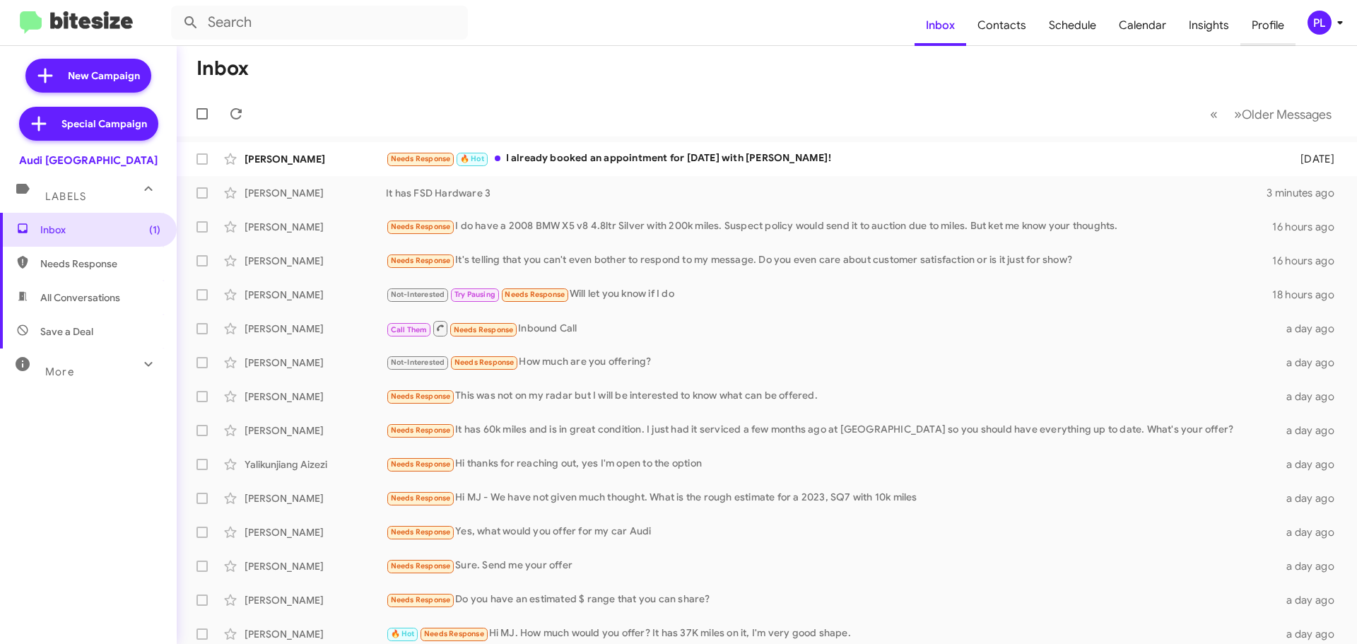
click at [1283, 23] on span "Profile" at bounding box center [1267, 25] width 55 height 41
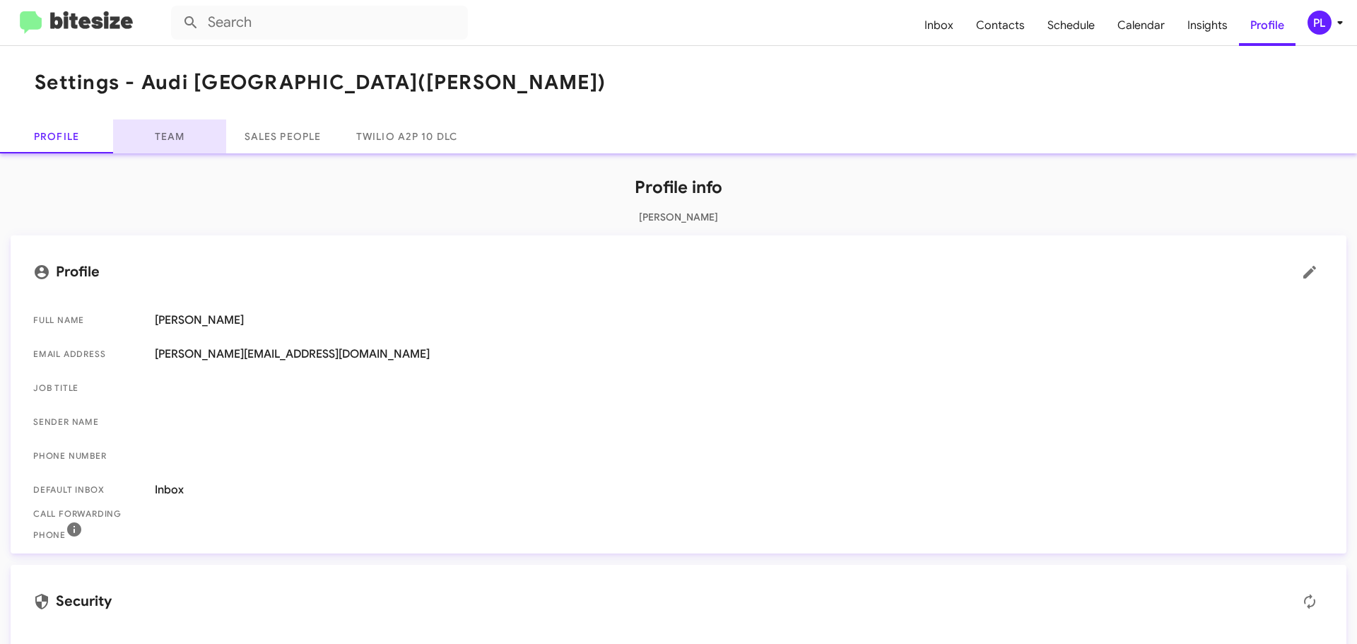
click at [164, 127] on link "Team" at bounding box center [169, 136] width 113 height 34
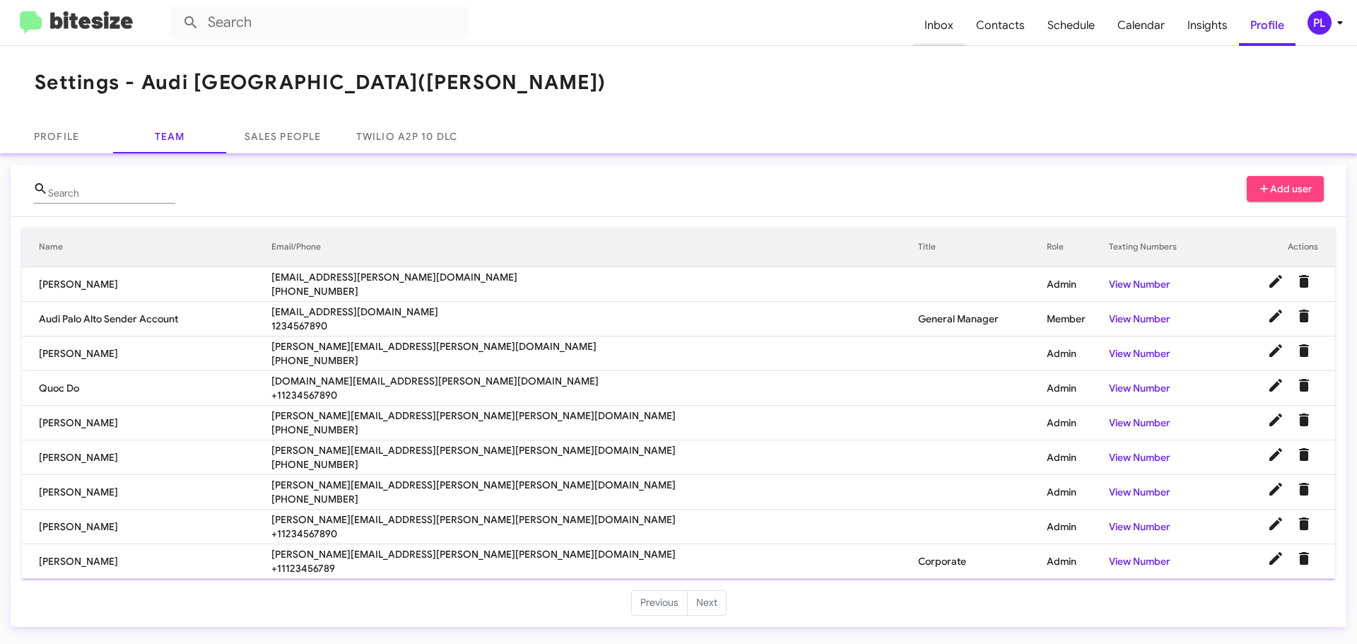
click at [933, 18] on span "Inbox" at bounding box center [939, 25] width 52 height 41
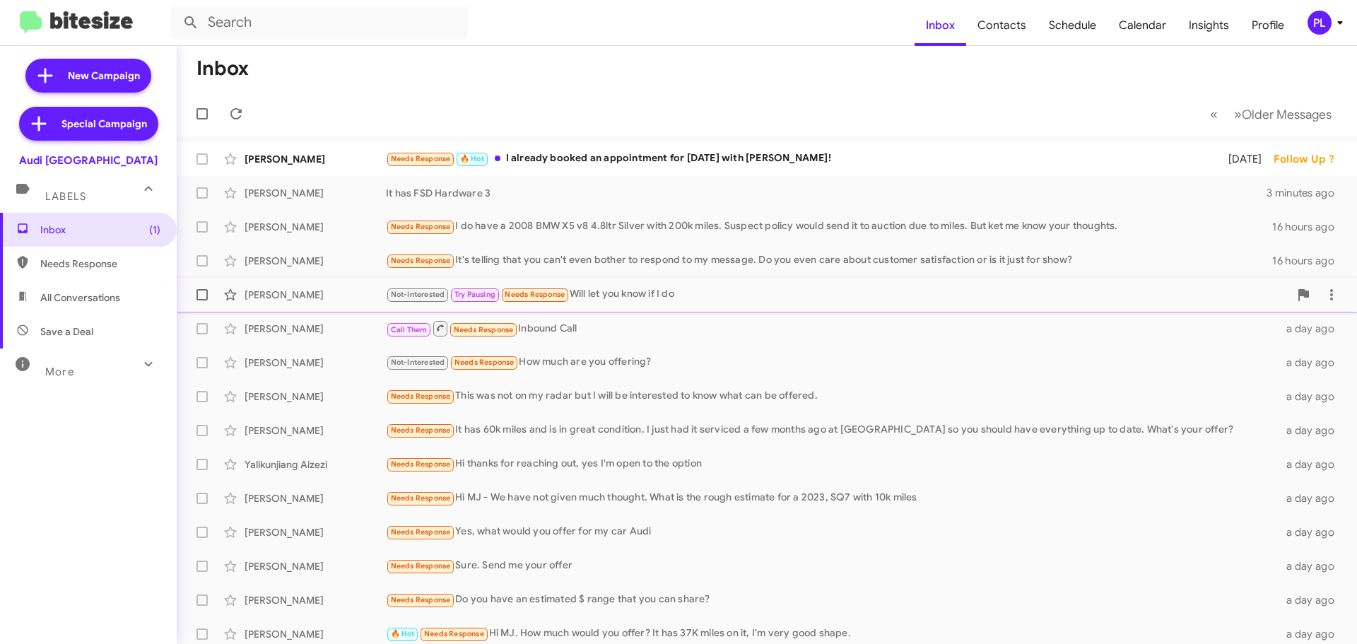
click at [604, 291] on div "Not-Interested Try Pausing Needs Response Will let you know if I do" at bounding box center [837, 294] width 903 height 16
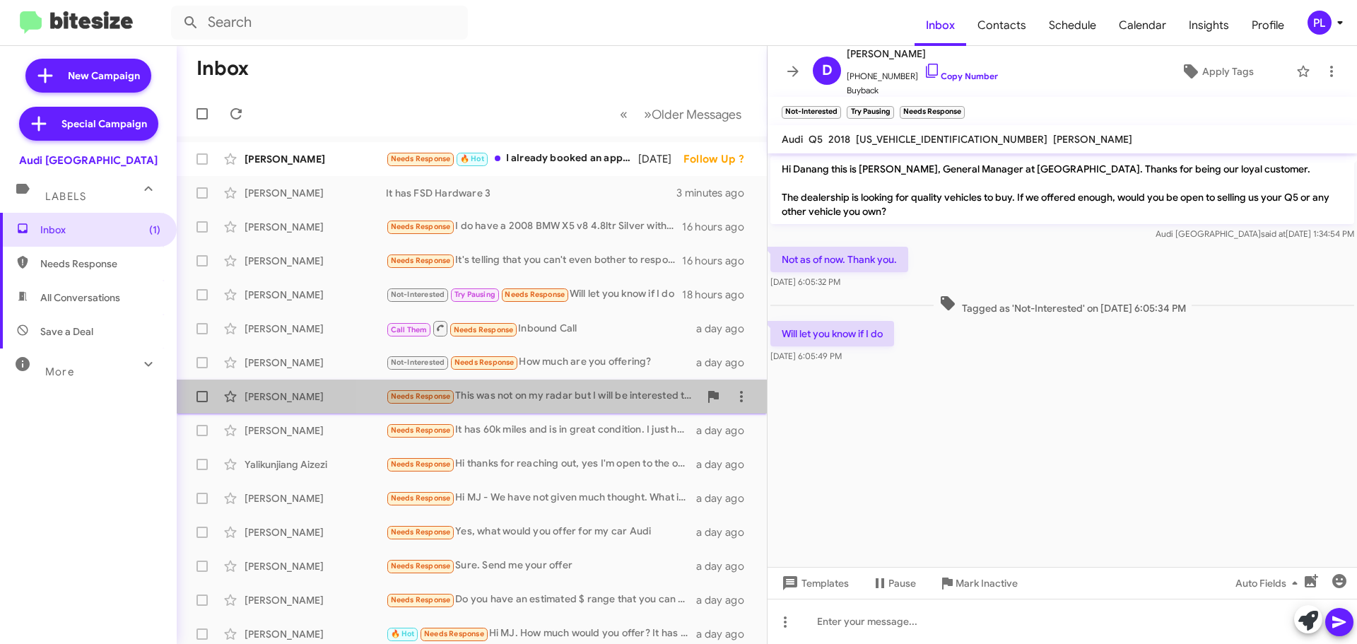
click at [565, 395] on div "Needs Response This was not on my radar but I will be interested to know what c…" at bounding box center [542, 396] width 313 height 16
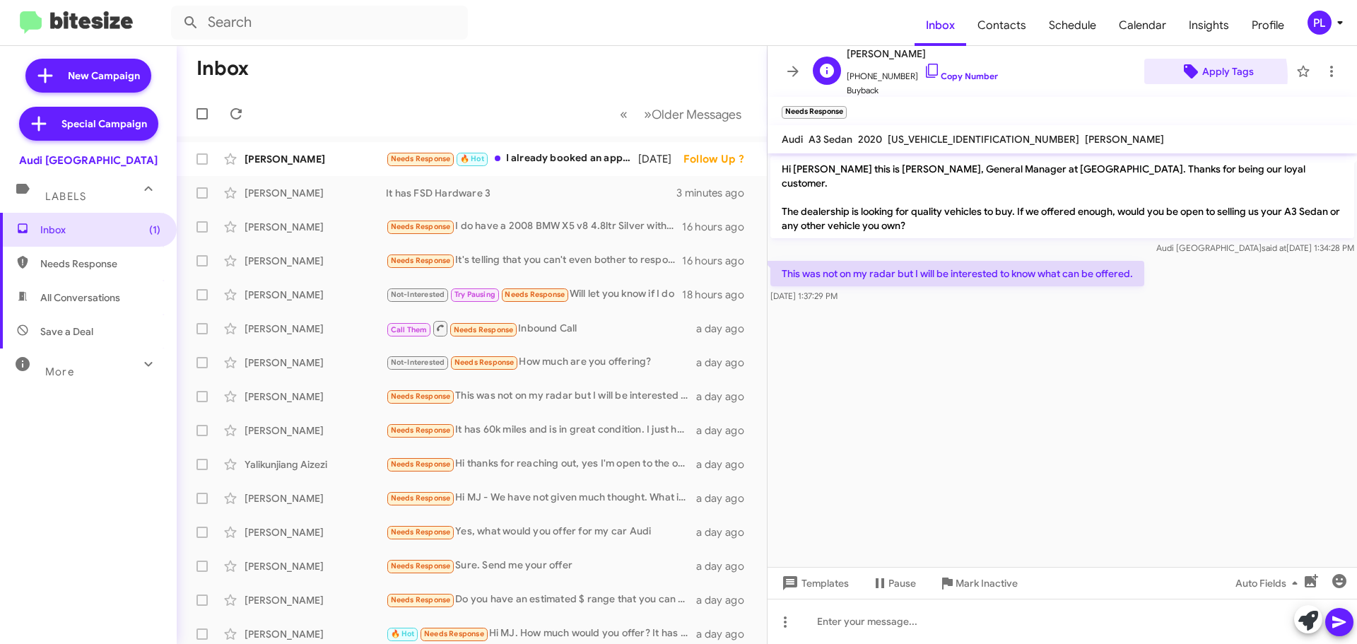
click at [1182, 76] on icon at bounding box center [1190, 71] width 17 height 17
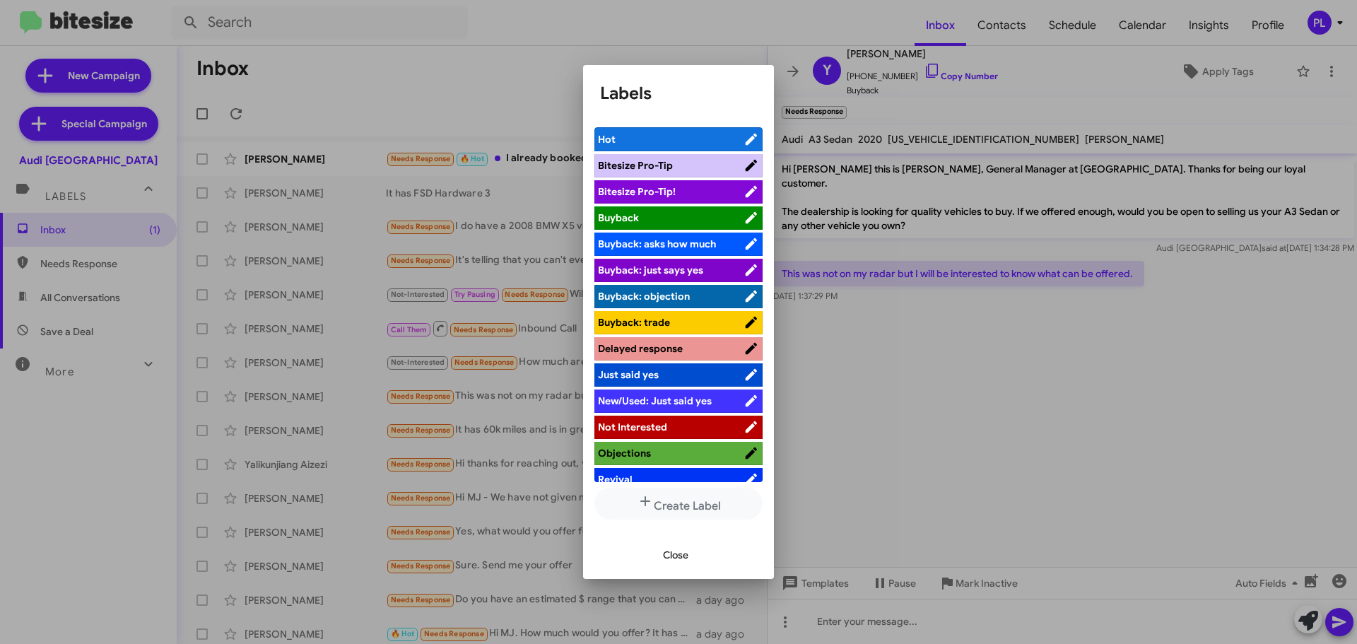
click at [638, 165] on span "Bitesize Pro-Tip" at bounding box center [635, 165] width 75 height 13
drag, startPoint x: 677, startPoint y: 549, endPoint x: 687, endPoint y: 510, distance: 40.8
click at [678, 549] on span "Close" at bounding box center [675, 554] width 25 height 25
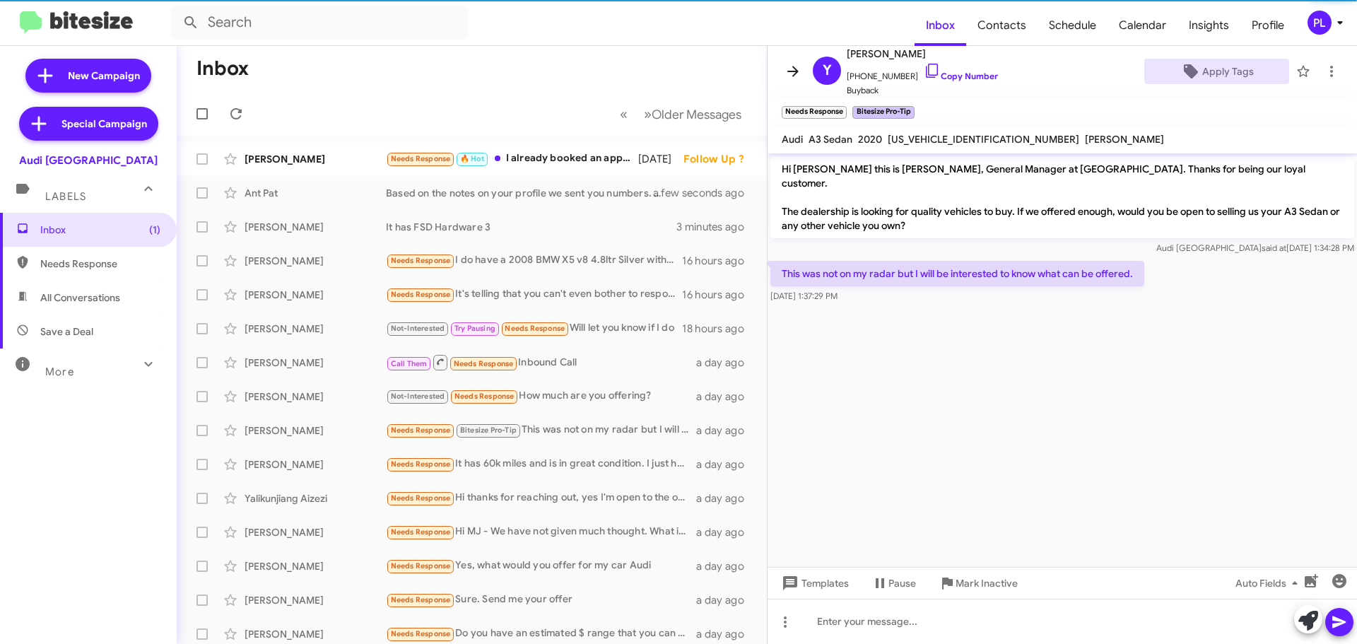
click at [791, 72] on icon at bounding box center [792, 71] width 11 height 11
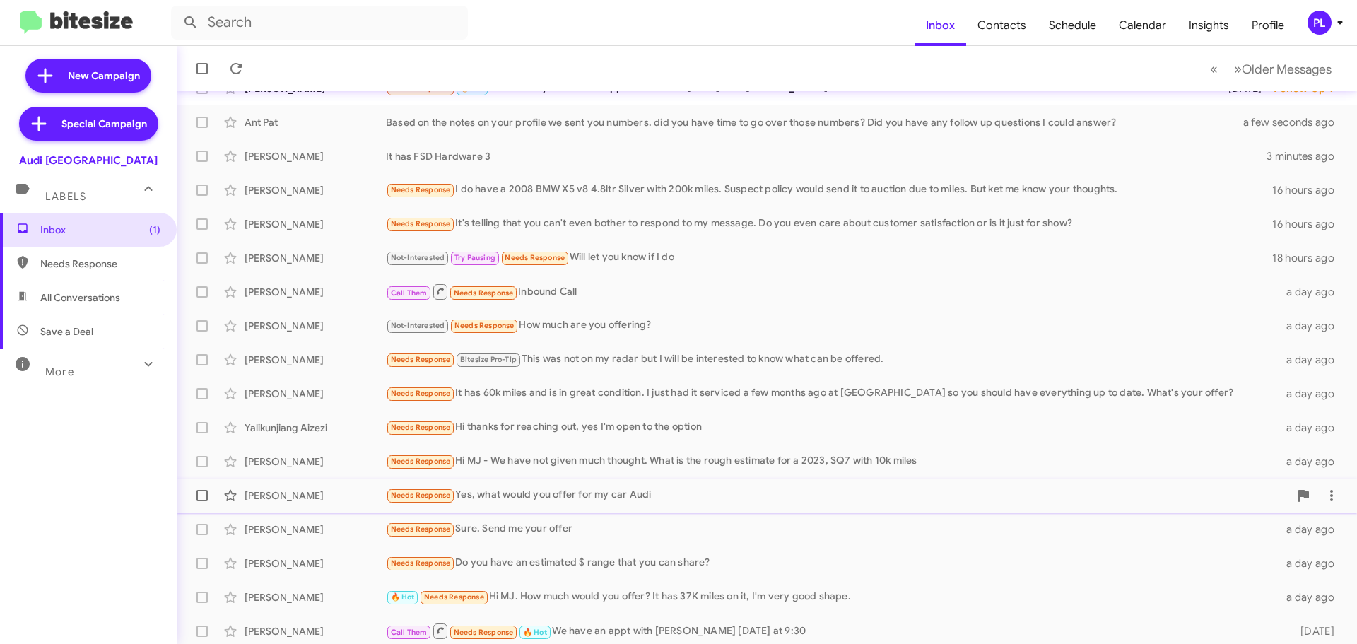
scroll to position [177, 0]
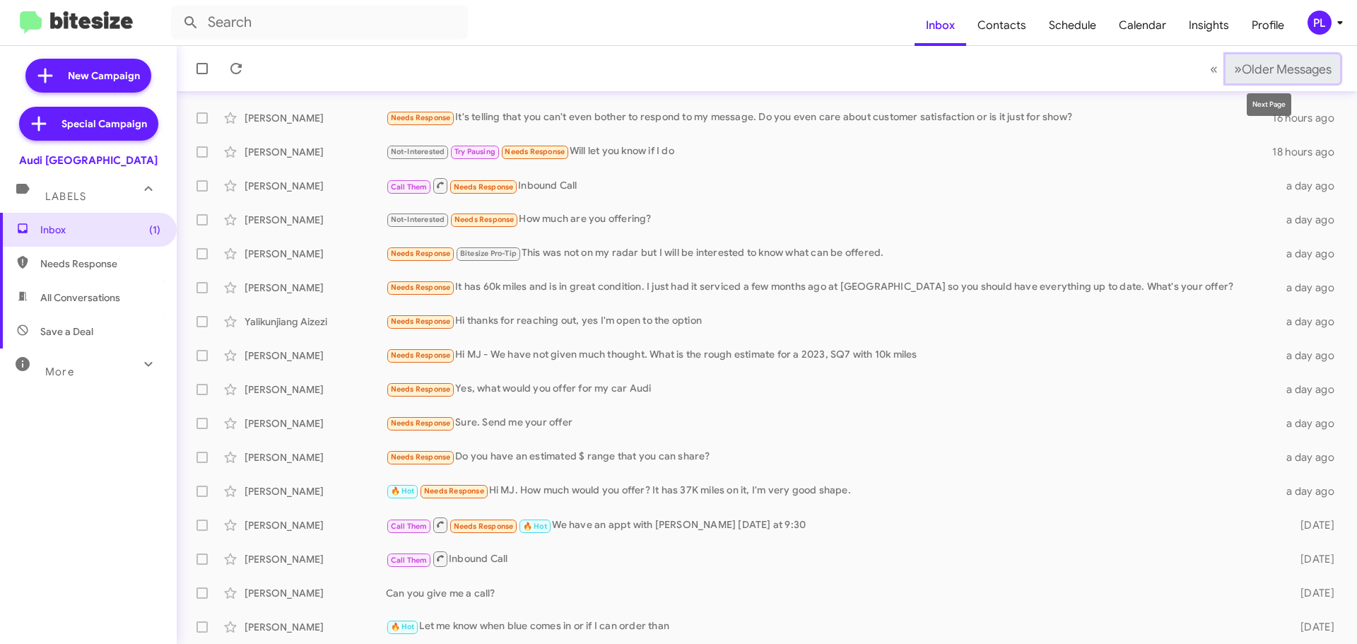
click at [1283, 72] on span "Older Messages" at bounding box center [1287, 69] width 90 height 16
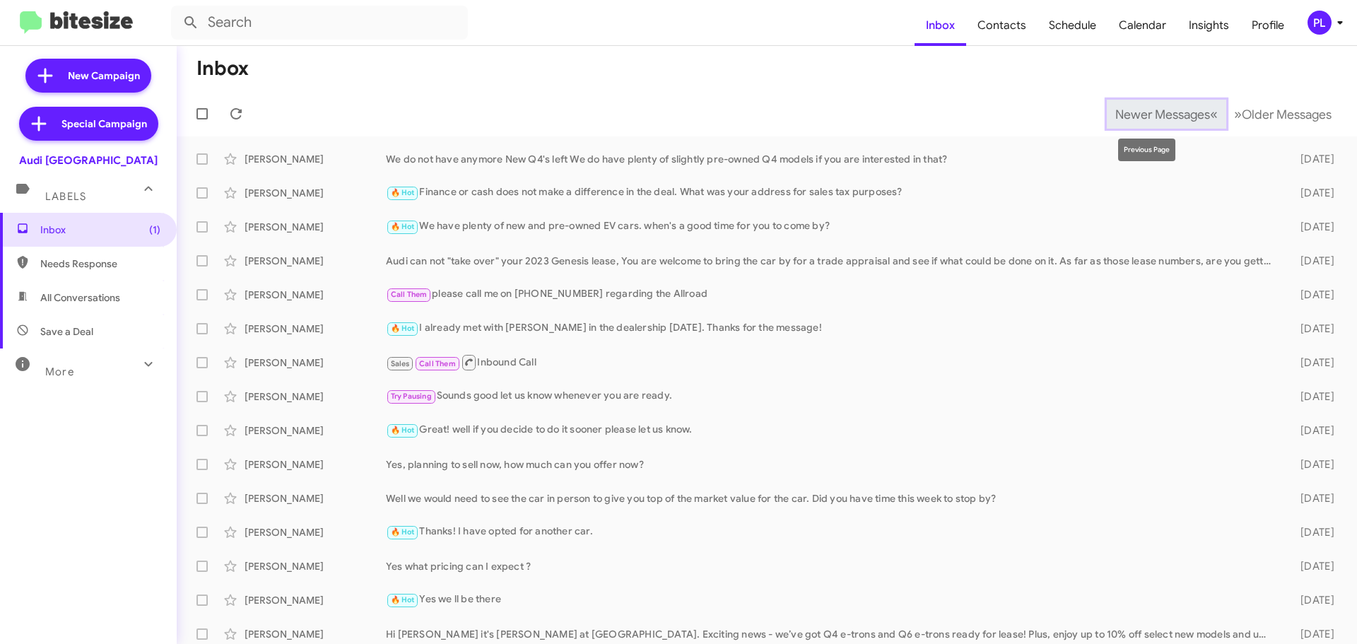
click at [1117, 119] on span "Newer Messages" at bounding box center [1162, 115] width 95 height 16
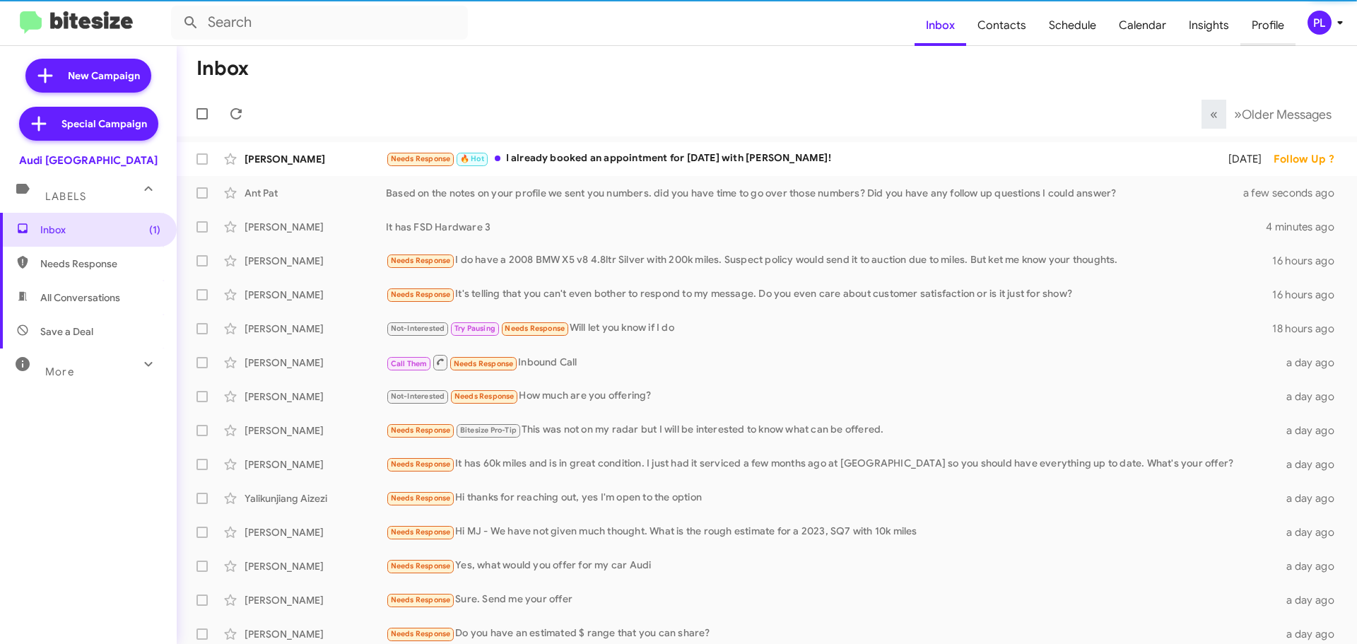
click at [1249, 33] on span "Profile" at bounding box center [1267, 25] width 55 height 41
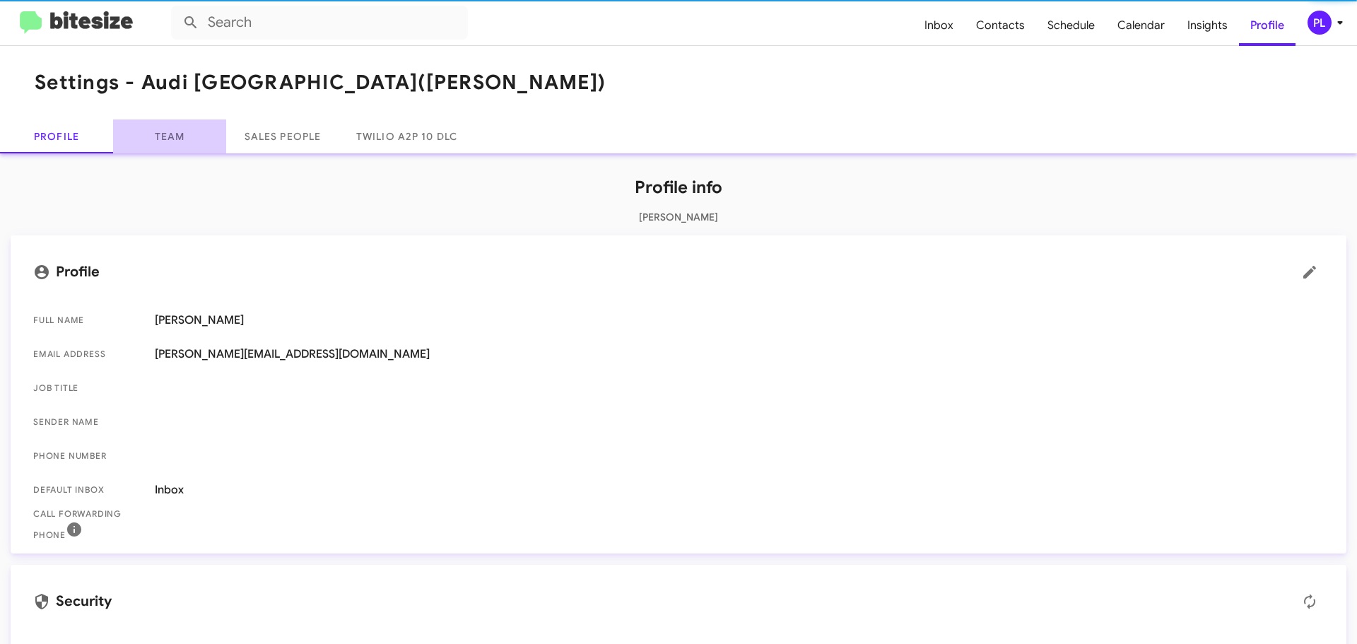
click at [170, 136] on link "Team" at bounding box center [169, 136] width 113 height 34
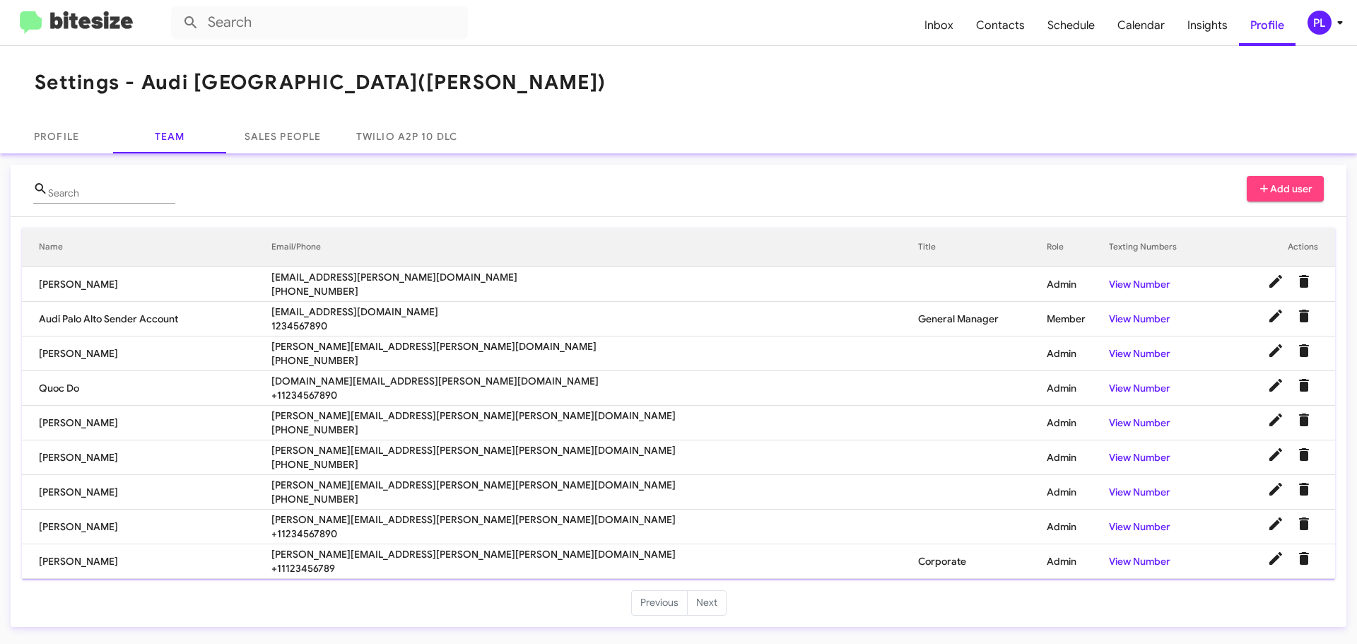
click at [1336, 20] on icon at bounding box center [1339, 22] width 17 height 17
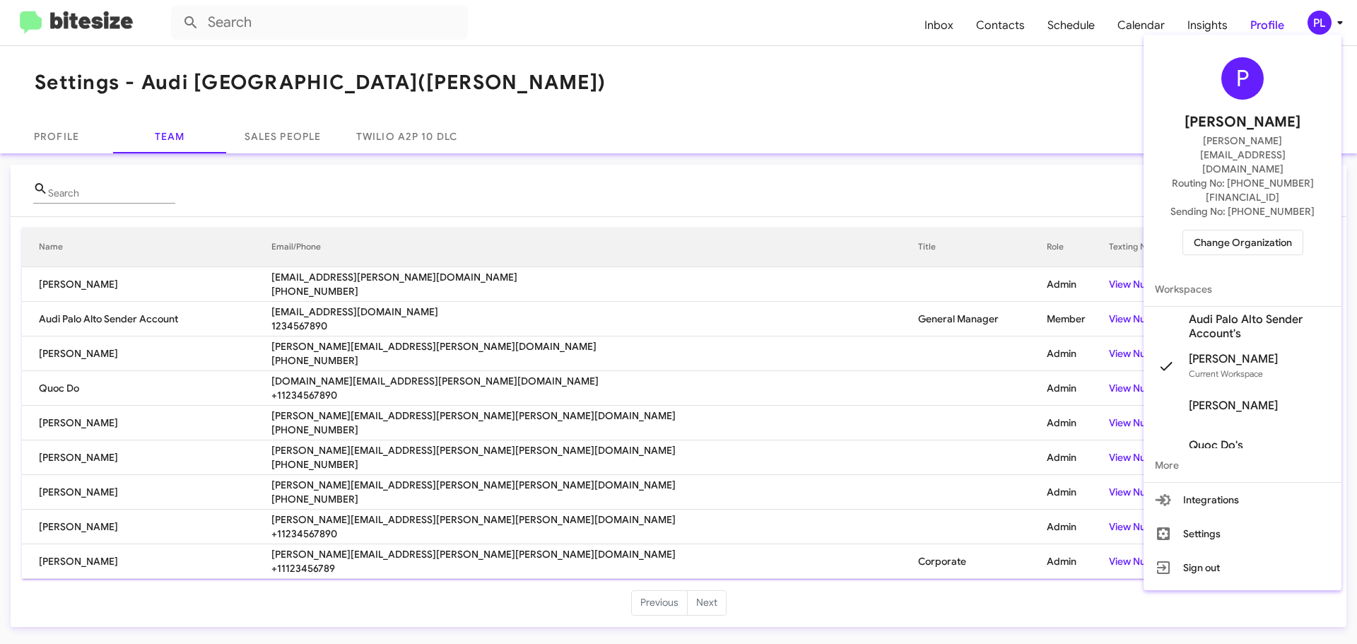
click at [1220, 230] on span "Change Organization" at bounding box center [1243, 242] width 98 height 24
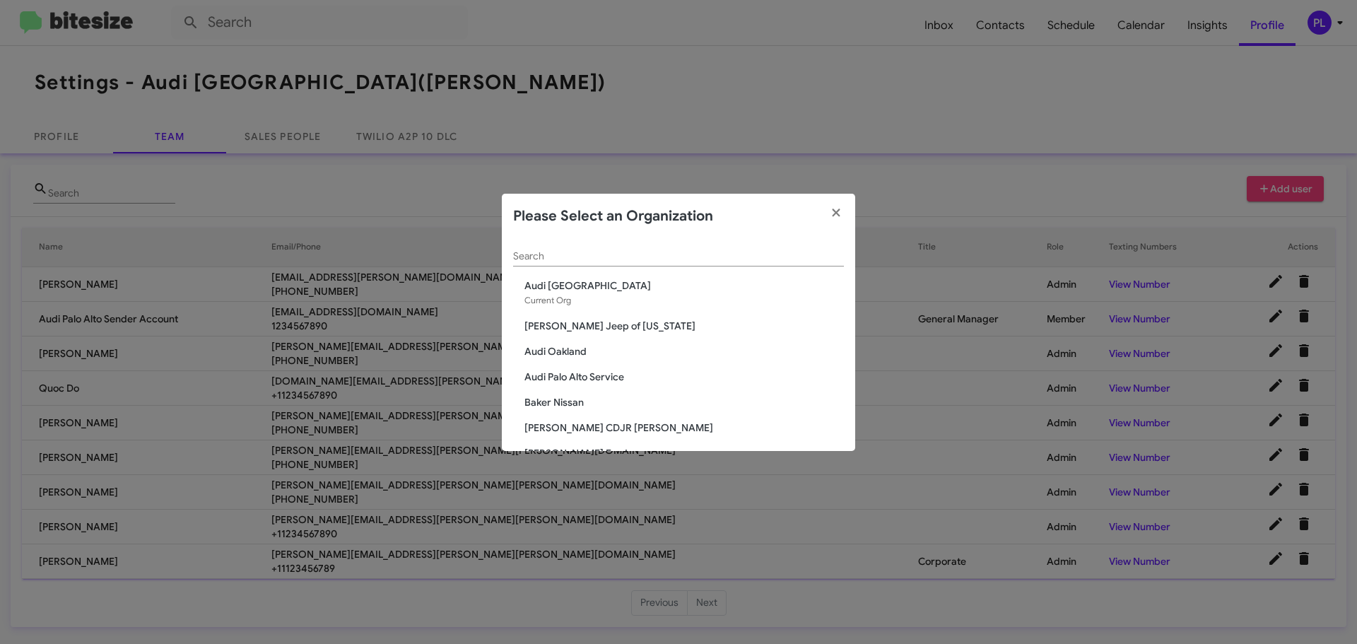
click at [657, 262] on div "Search" at bounding box center [678, 253] width 331 height 28
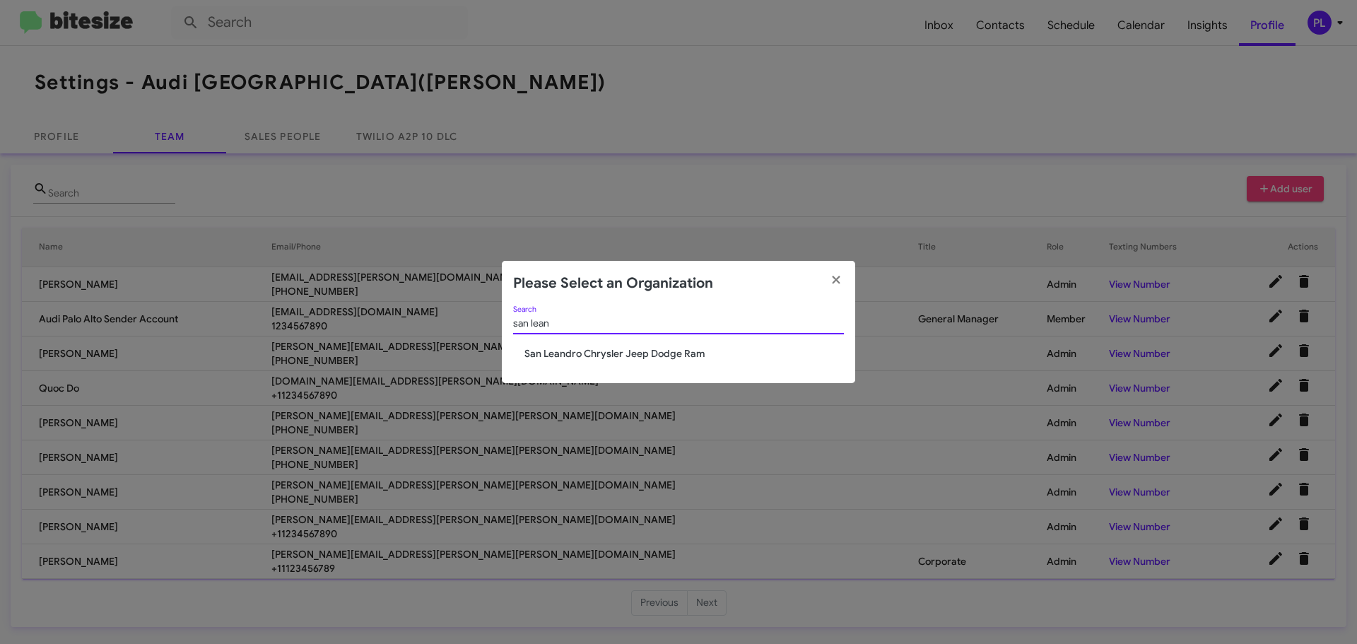
type input "san lean"
click at [618, 350] on span "San Leandro Chrysler Jeep Dodge Ram" at bounding box center [683, 353] width 319 height 14
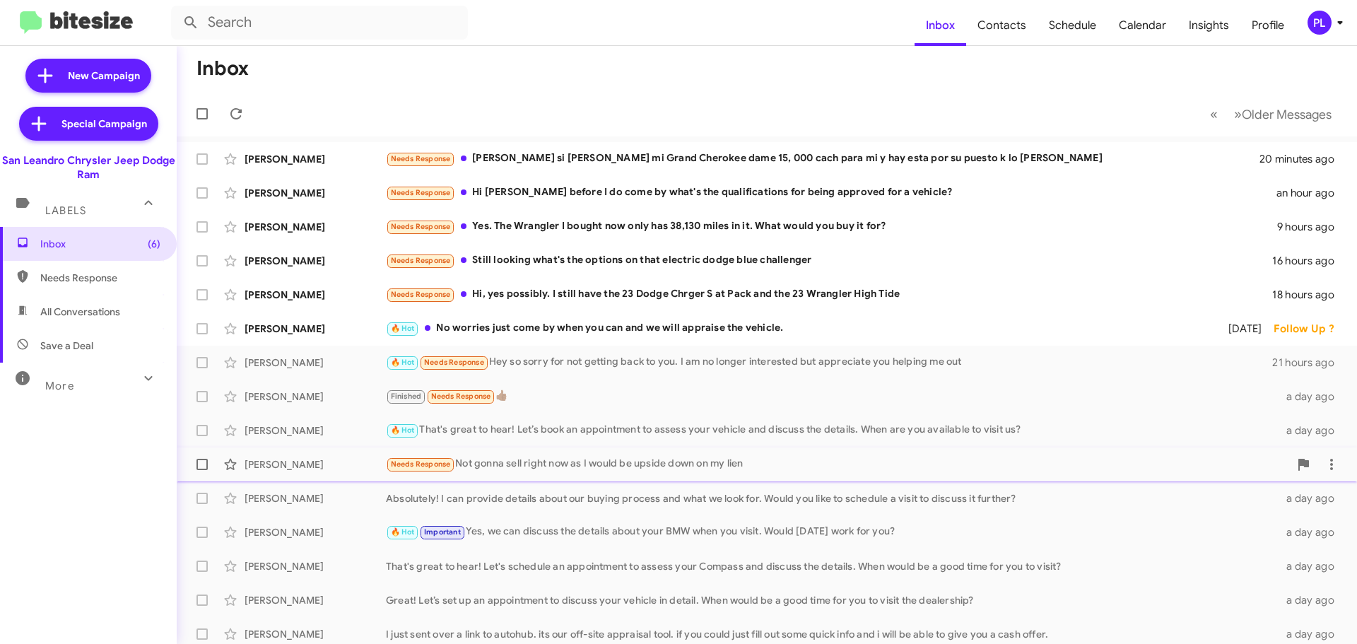
click at [694, 452] on div "[PERSON_NAME] Needs Response Not gonna sell right now as I would be upside down…" at bounding box center [767, 464] width 1158 height 28
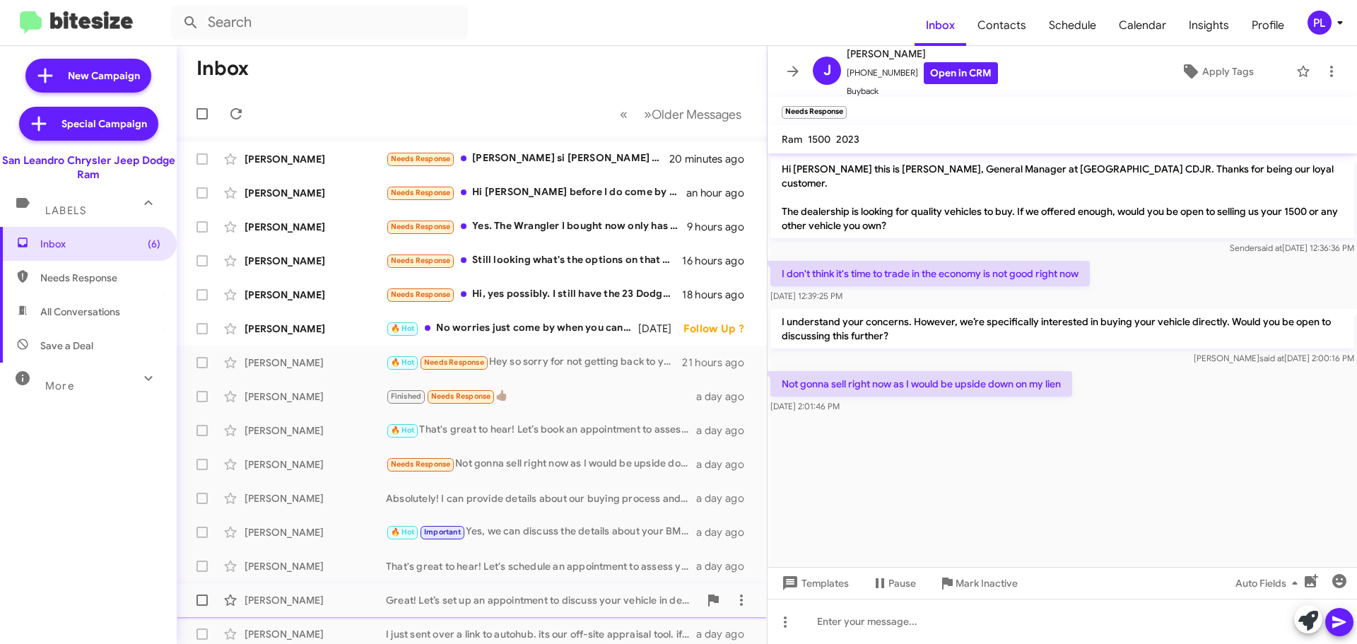
click at [577, 594] on div "Great! Let’s set up an appointment to discuss your vehicle in detail. When woul…" at bounding box center [542, 600] width 313 height 14
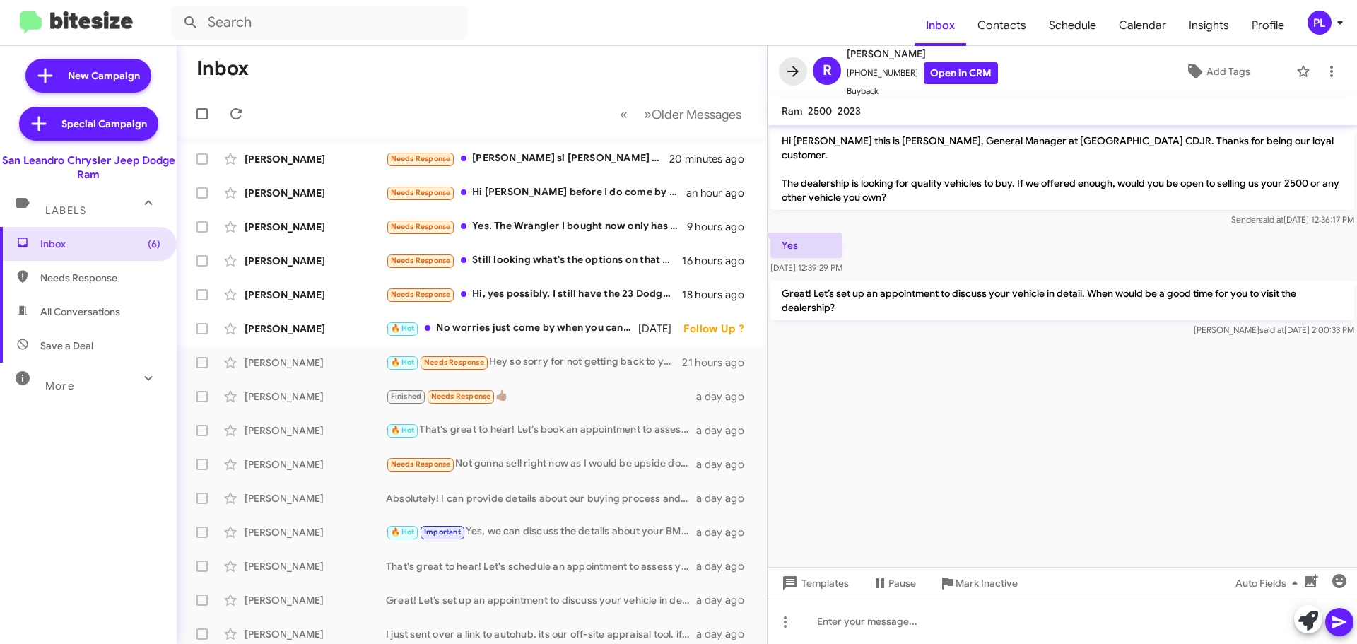
click at [796, 73] on icon at bounding box center [792, 71] width 11 height 11
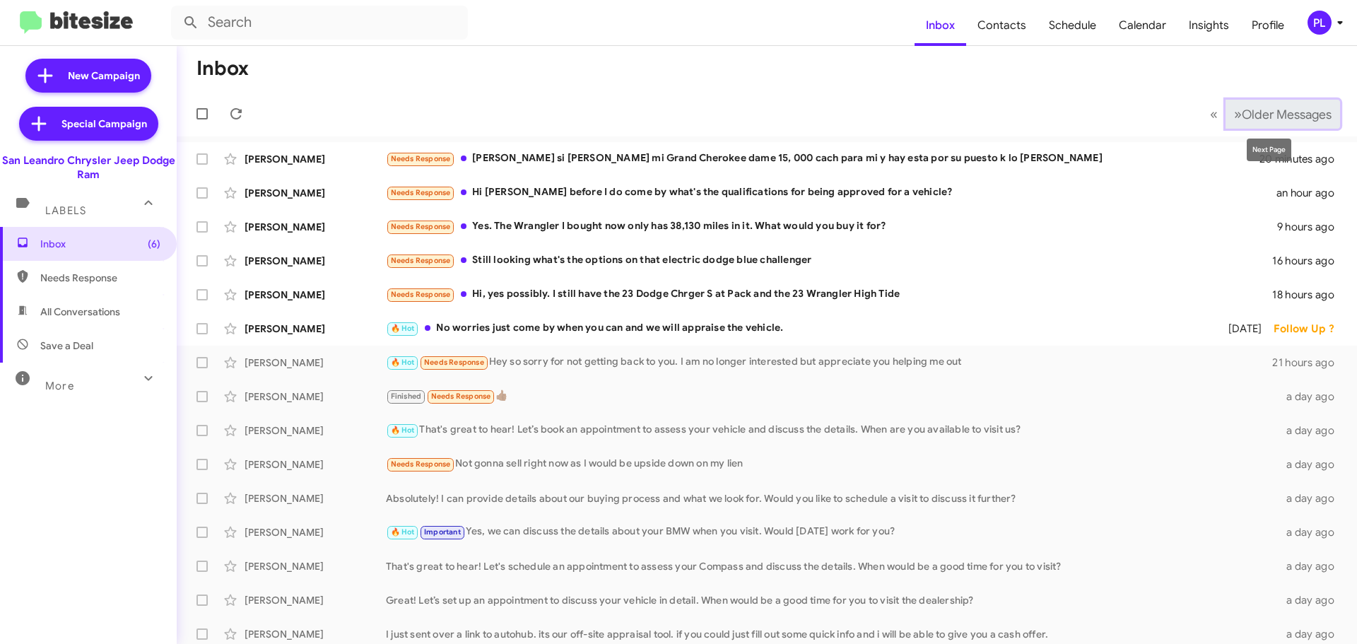
click at [1242, 112] on span "Older Messages" at bounding box center [1287, 115] width 90 height 16
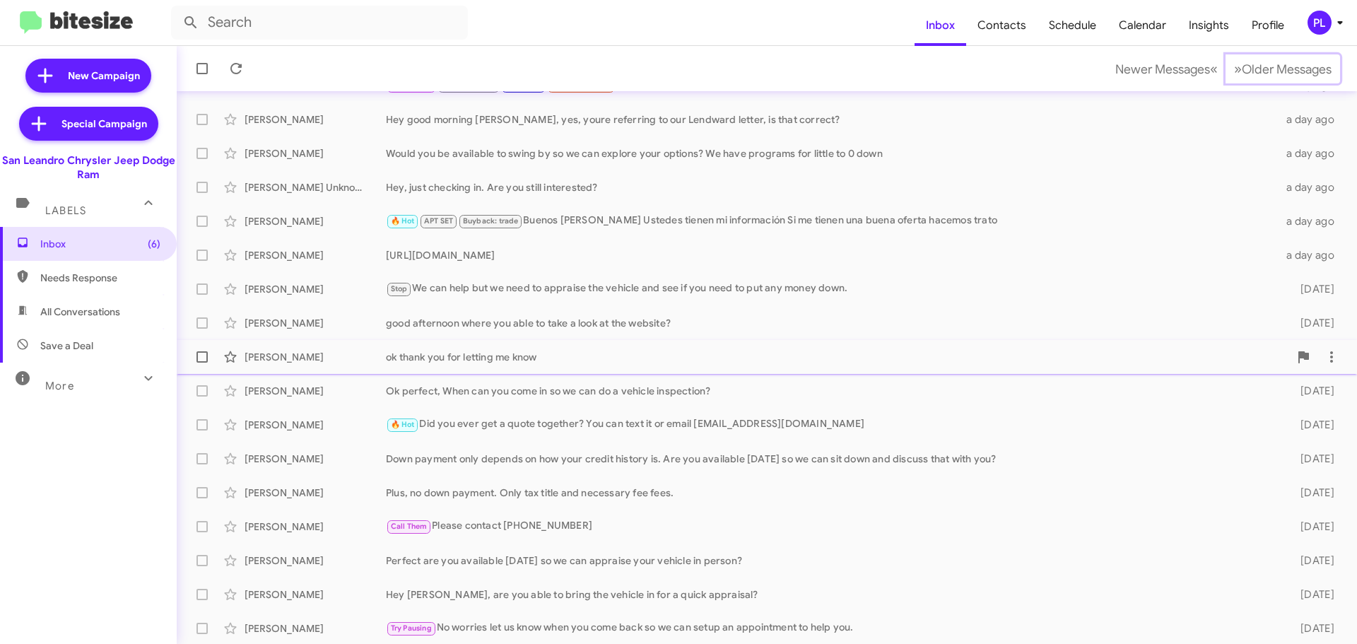
scroll to position [177, 0]
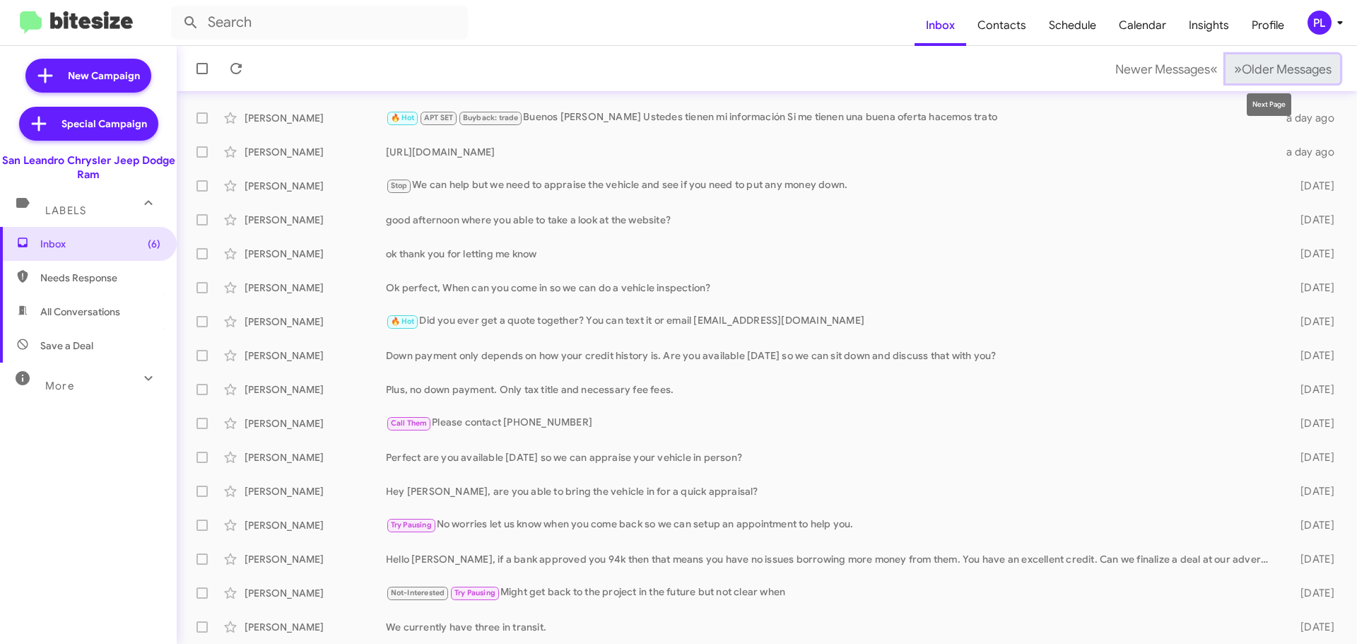
click at [1279, 66] on span "Older Messages" at bounding box center [1287, 69] width 90 height 16
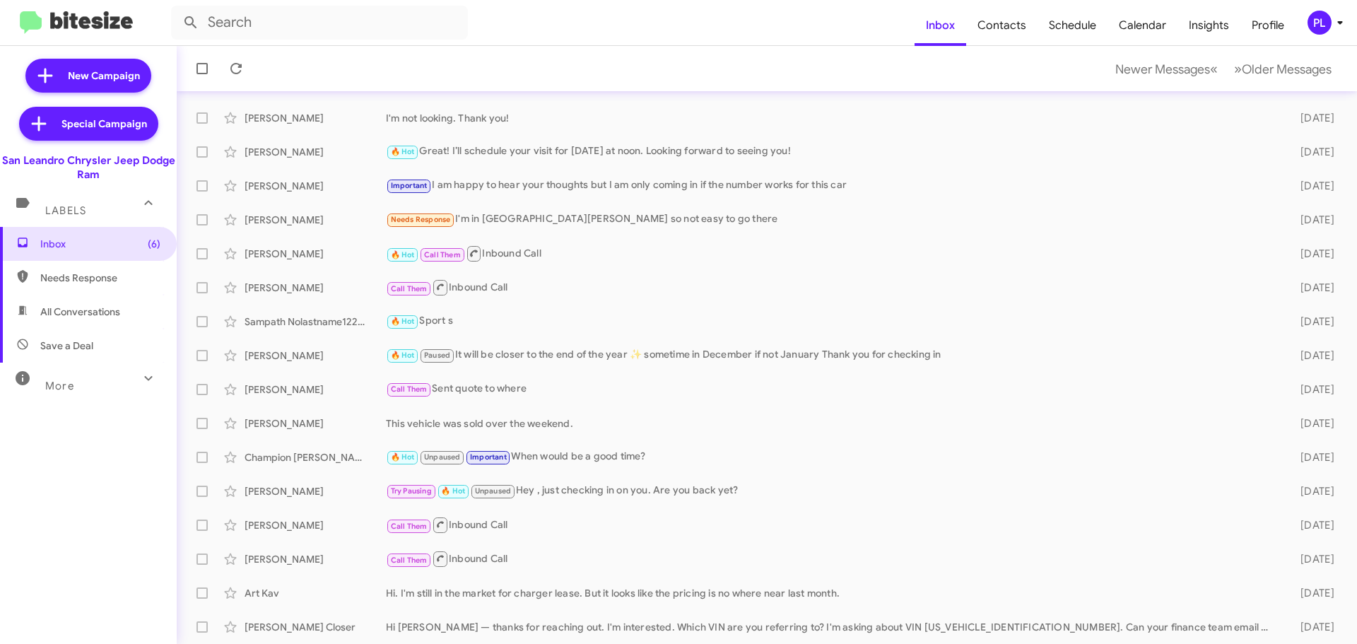
click at [113, 386] on div "More" at bounding box center [74, 380] width 126 height 26
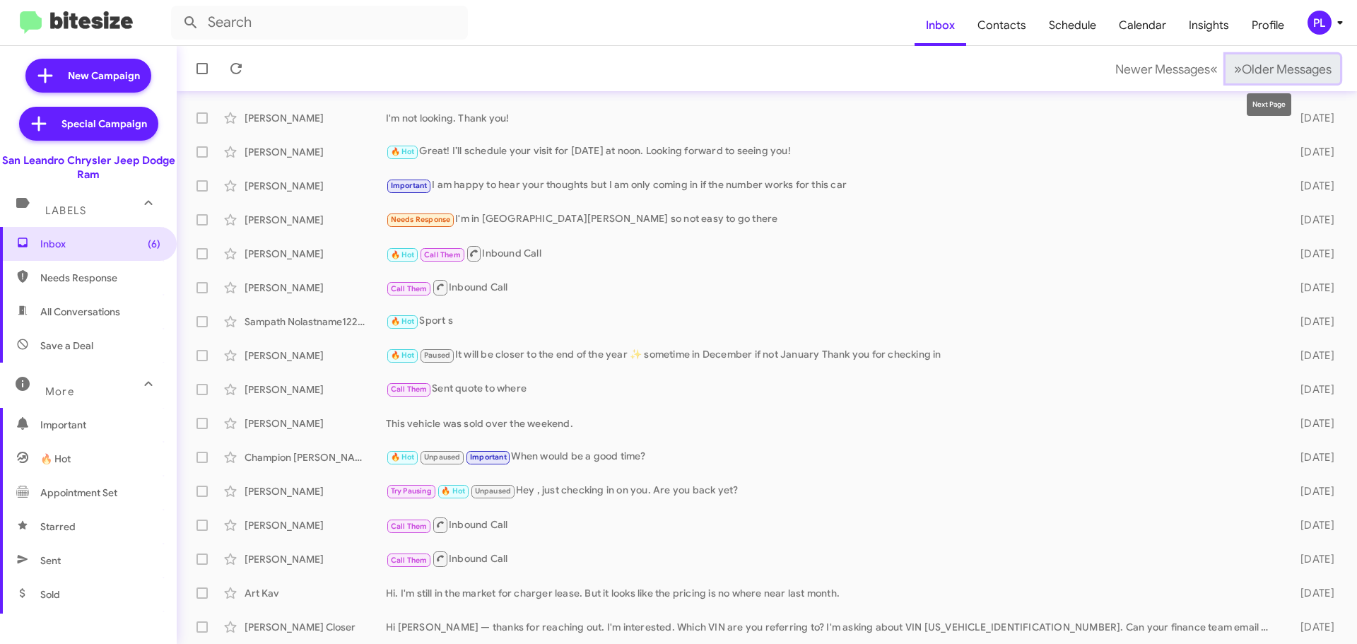
click at [1259, 66] on span "Older Messages" at bounding box center [1287, 69] width 90 height 16
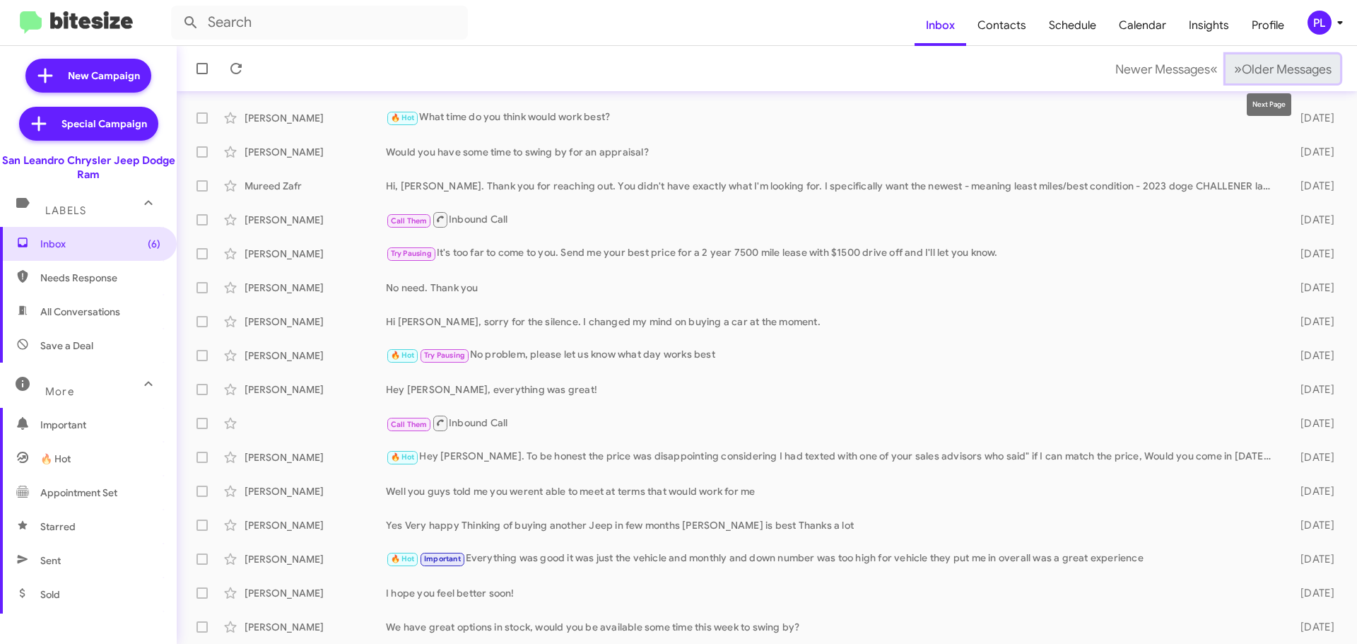
click at [1304, 69] on span "Older Messages" at bounding box center [1287, 69] width 90 height 16
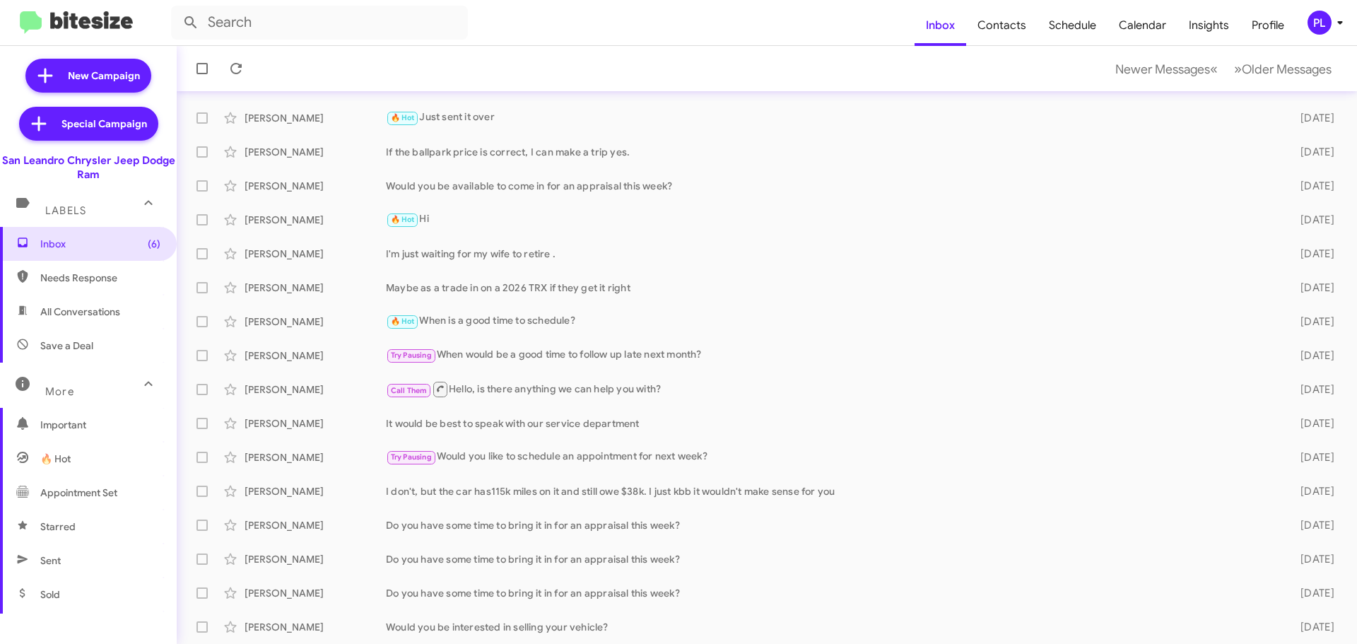
click at [1329, 18] on div "PL" at bounding box center [1319, 23] width 24 height 24
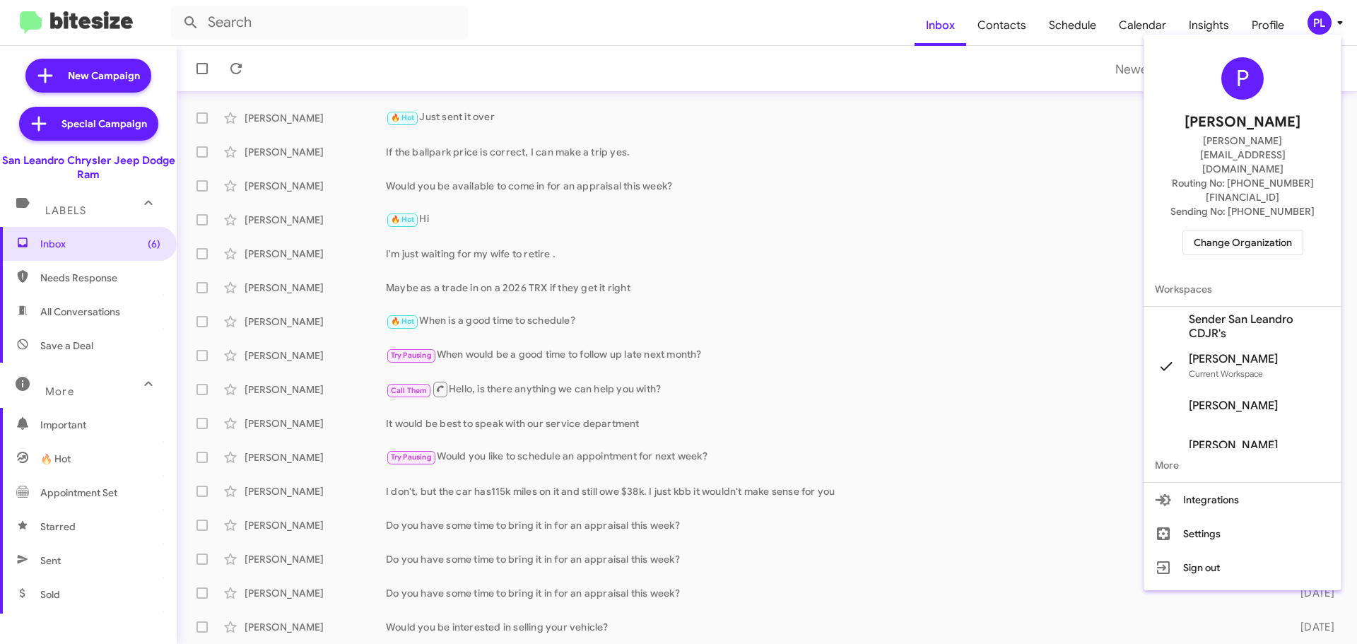
click at [1256, 230] on span "Change Organization" at bounding box center [1243, 242] width 98 height 24
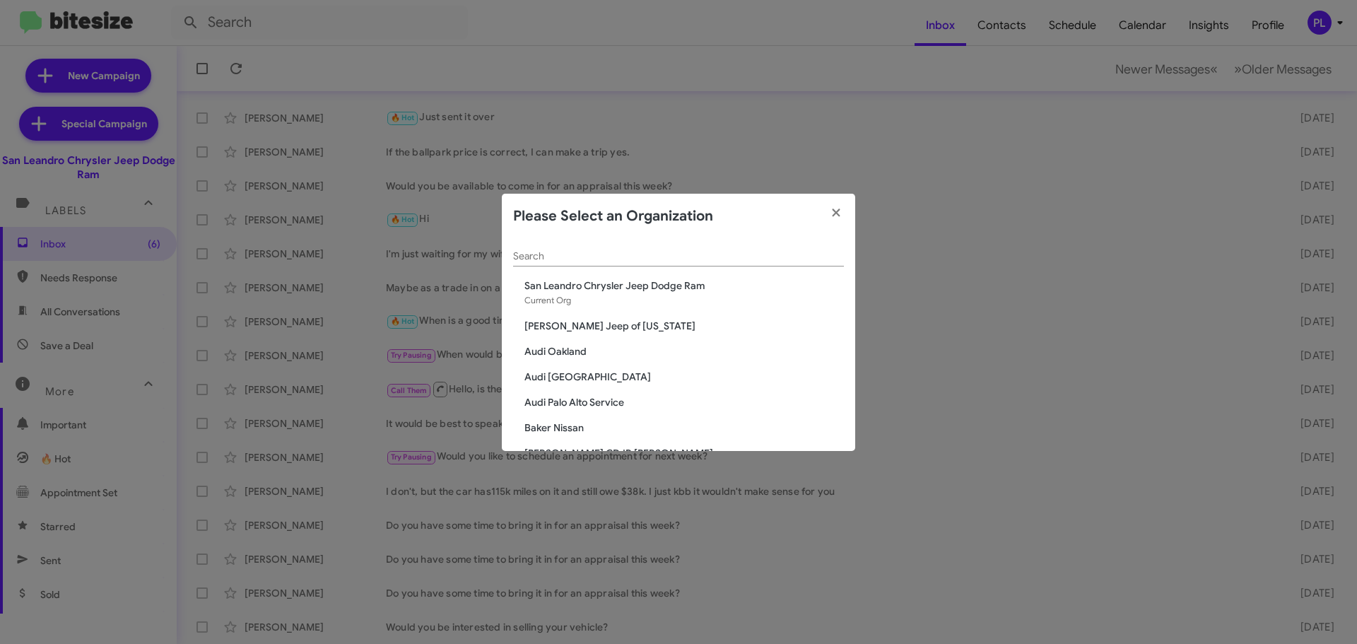
click at [729, 252] on input "Search" at bounding box center [678, 256] width 331 height 11
paste input "Hello Omar- Hope October is starting off well for you guys! It looks like it's …"
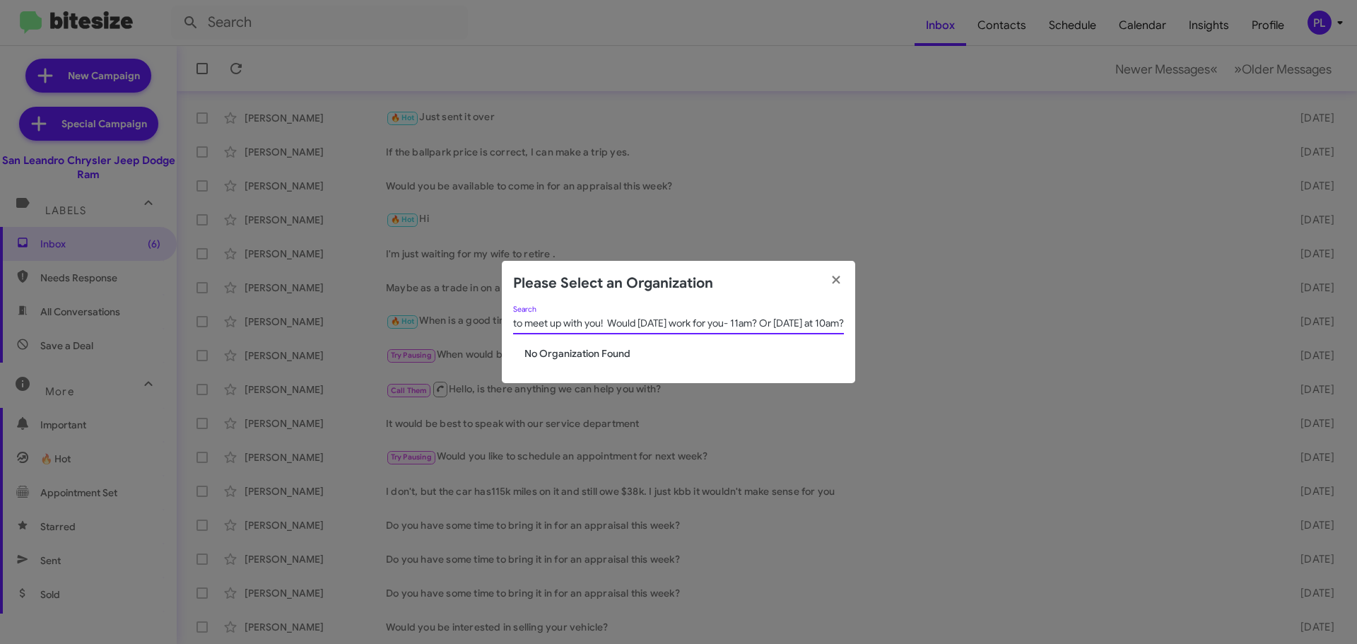
click at [695, 322] on input "Hello Omar- Hope October is starting off well for you guys! It looks like it's …" at bounding box center [678, 323] width 331 height 11
click at [695, 324] on input "Hello Omar- Hope October is starting off well for you guys! It looks like it's …" at bounding box center [678, 323] width 331 height 11
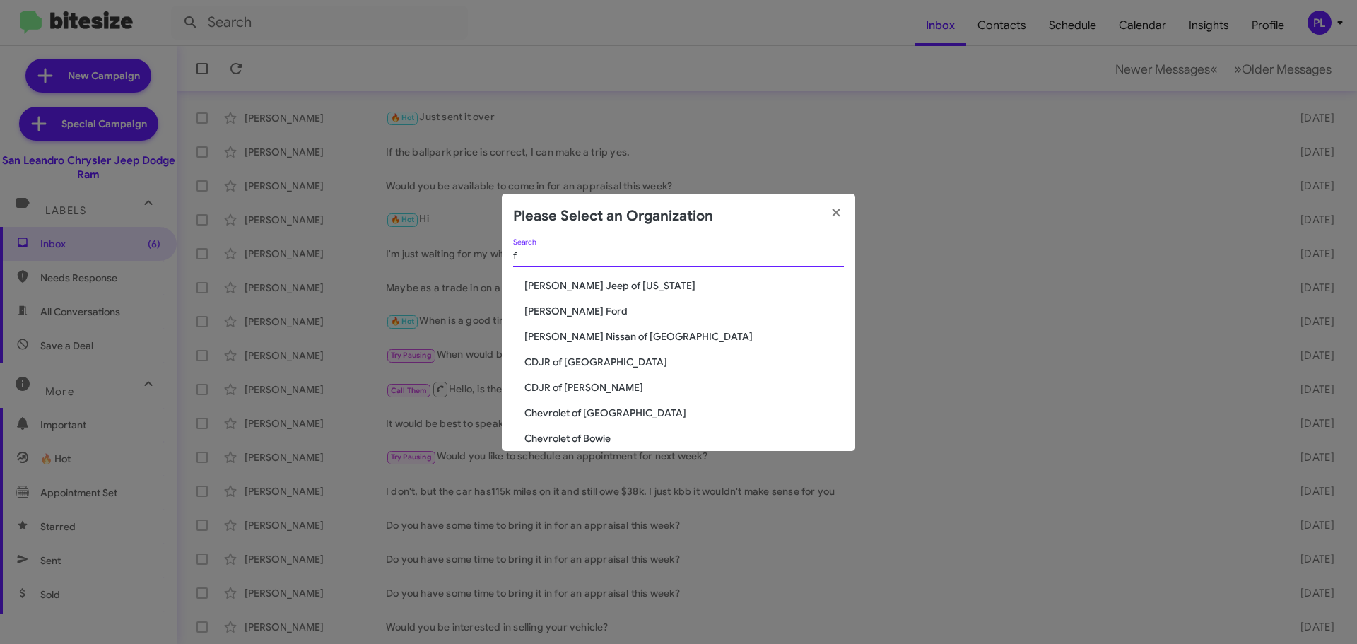
scroll to position [0, 0]
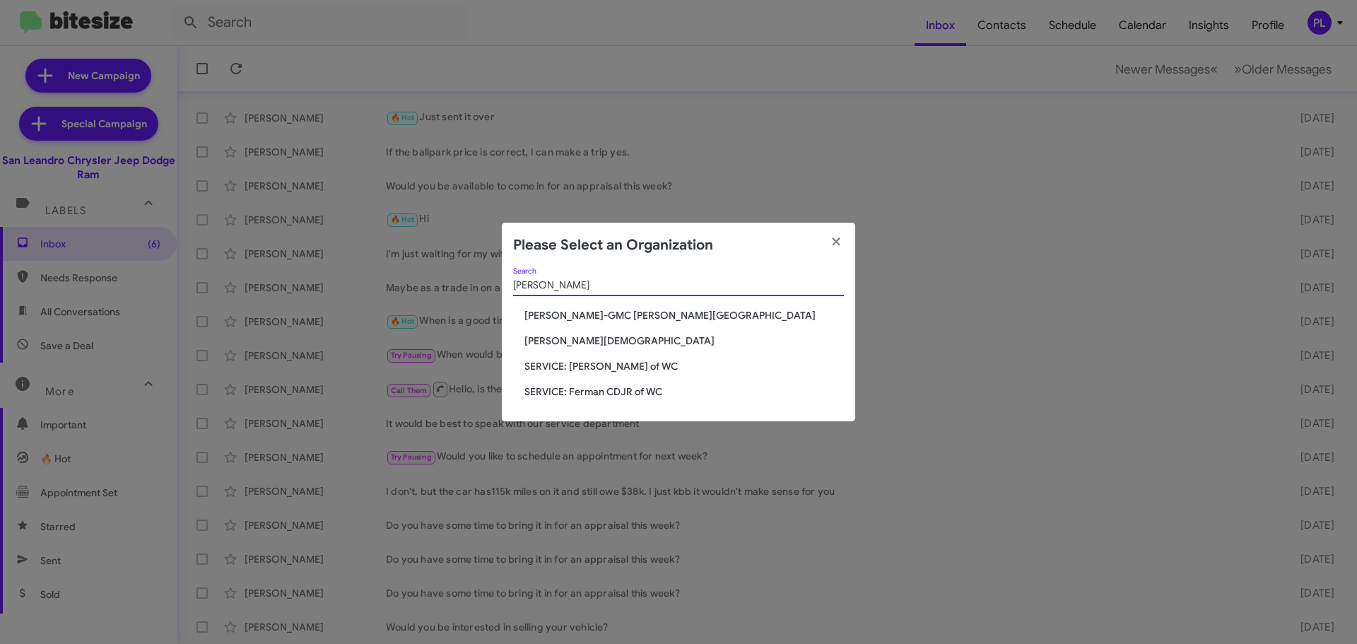
type input "ferman"
click at [606, 318] on span "[PERSON_NAME]-GMC [PERSON_NAME][GEOGRAPHIC_DATA]" at bounding box center [683, 315] width 319 height 14
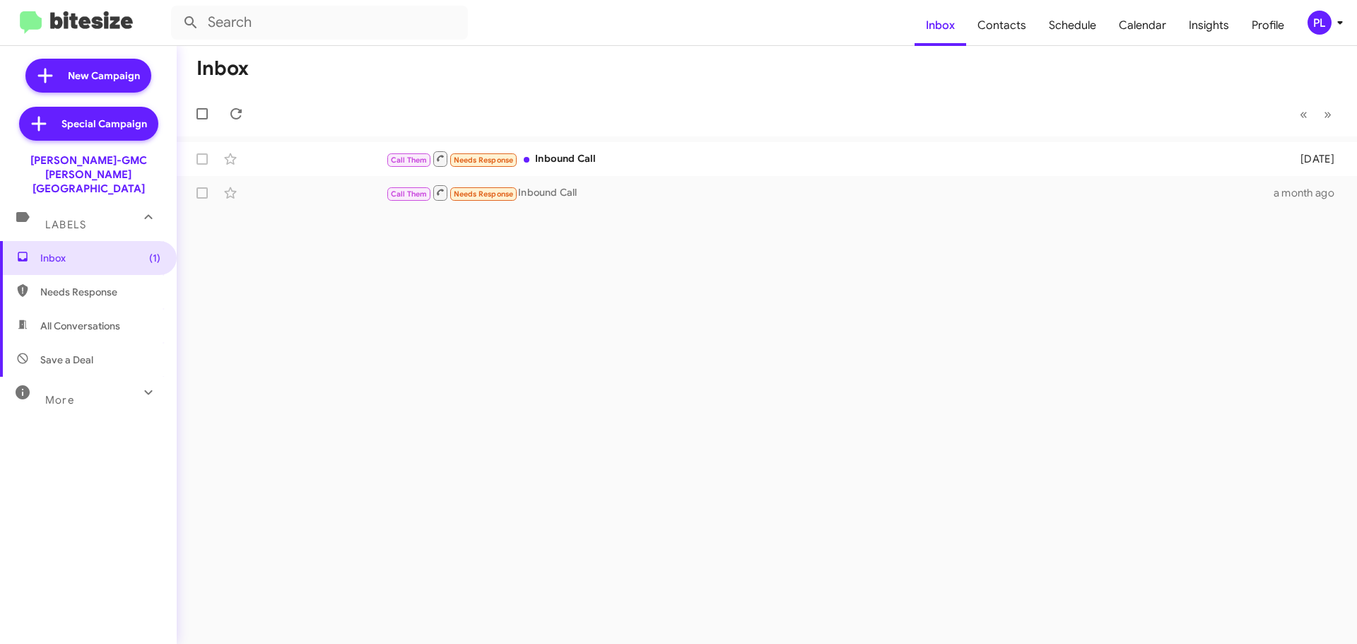
click at [1338, 26] on icon at bounding box center [1339, 22] width 17 height 17
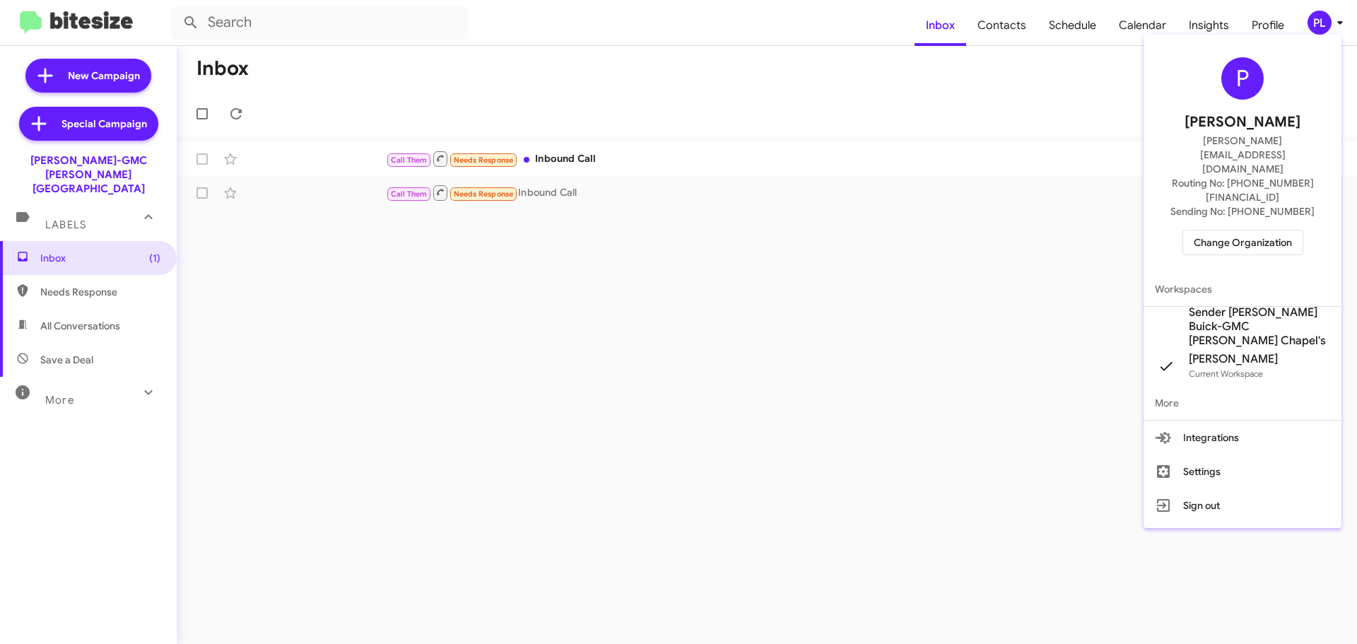
click at [1262, 230] on span "Change Organization" at bounding box center [1243, 242] width 98 height 24
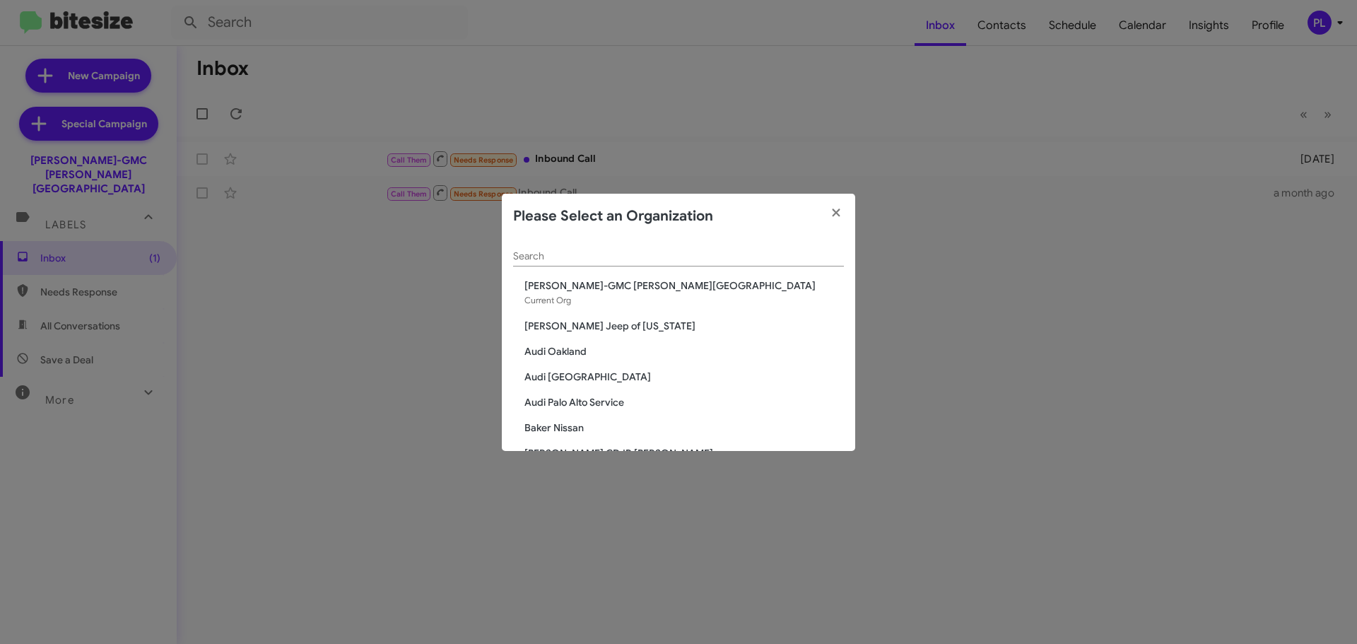
click at [614, 256] on input "Search" at bounding box center [678, 256] width 331 height 11
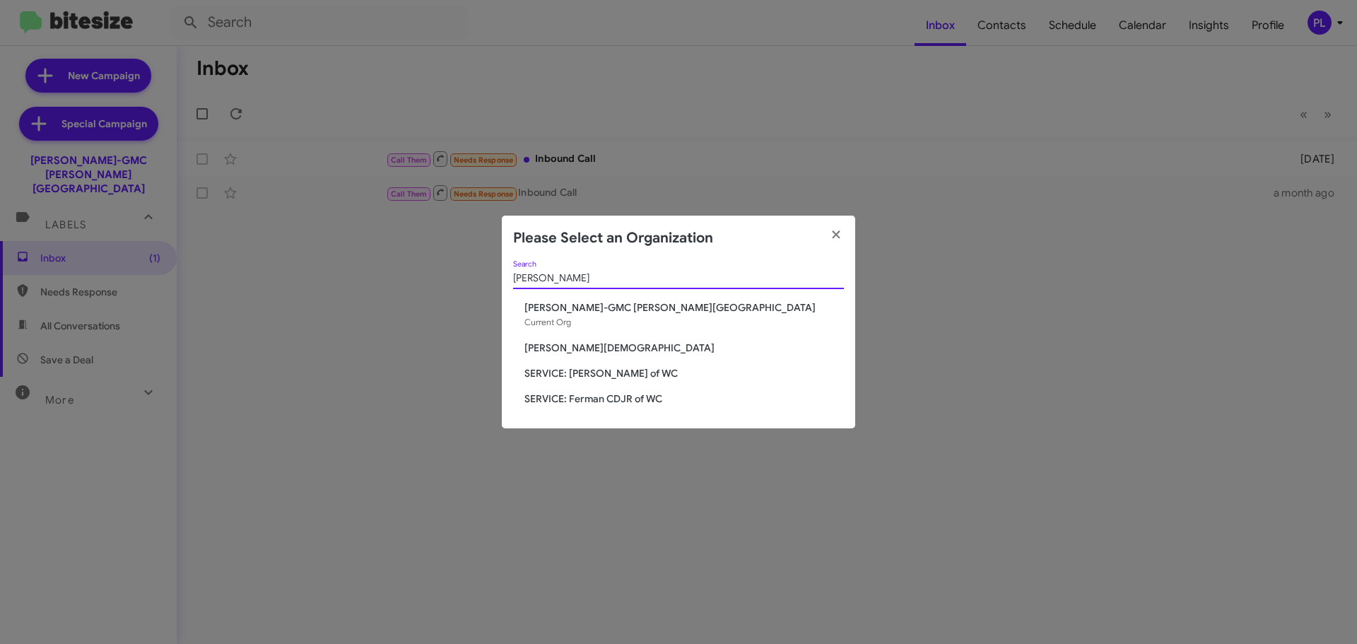
type input "[PERSON_NAME]"
click at [612, 346] on span "[PERSON_NAME][DEMOGRAPHIC_DATA]" at bounding box center [683, 348] width 319 height 14
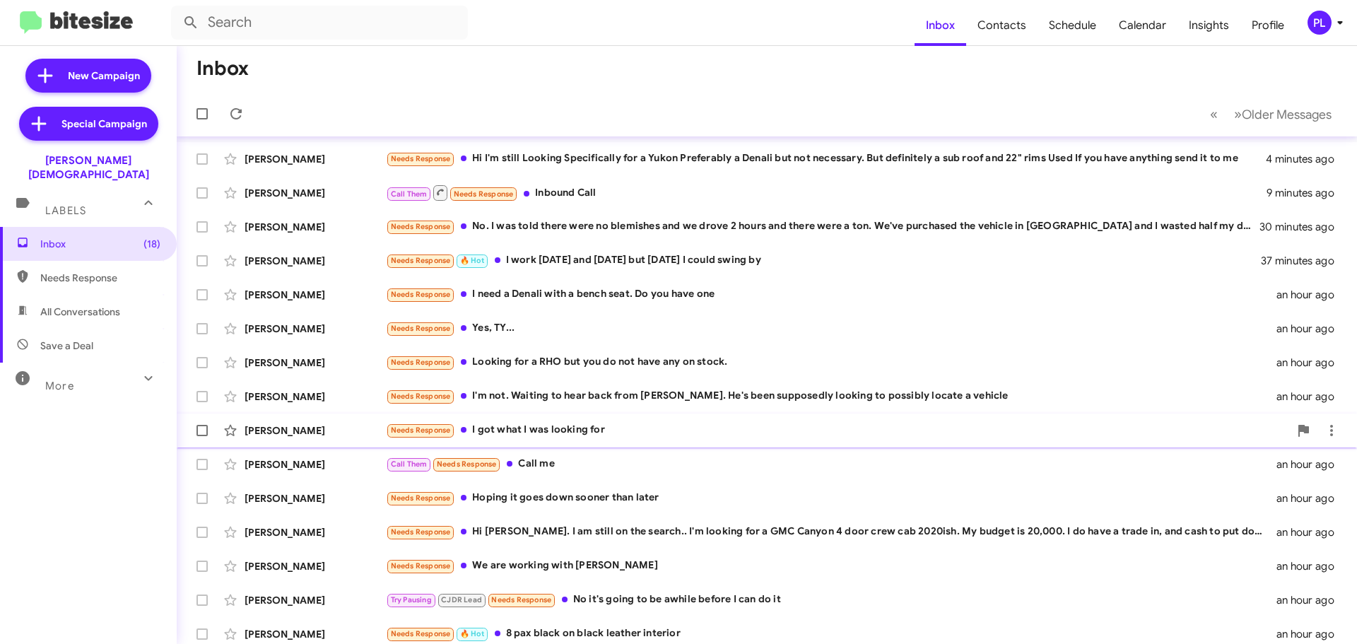
scroll to position [177, 0]
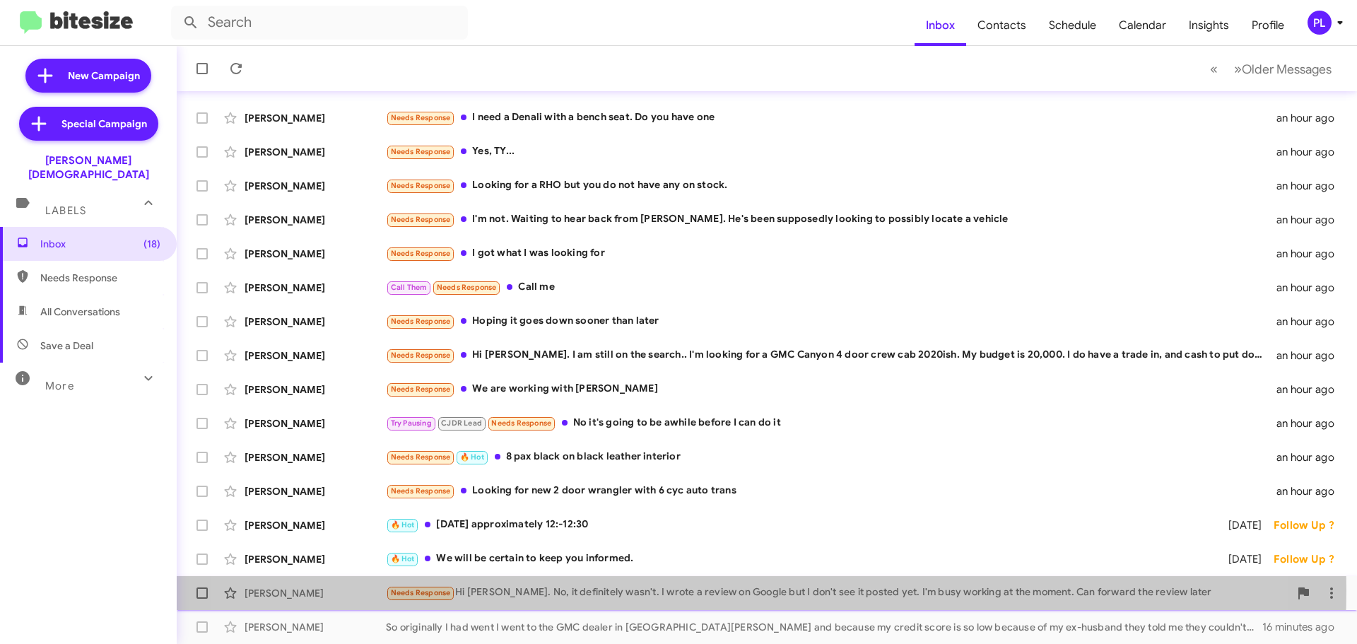
click at [688, 590] on div "Needs Response Hi [PERSON_NAME]. No, it definitely wasn't. I wrote a review on …" at bounding box center [837, 592] width 903 height 16
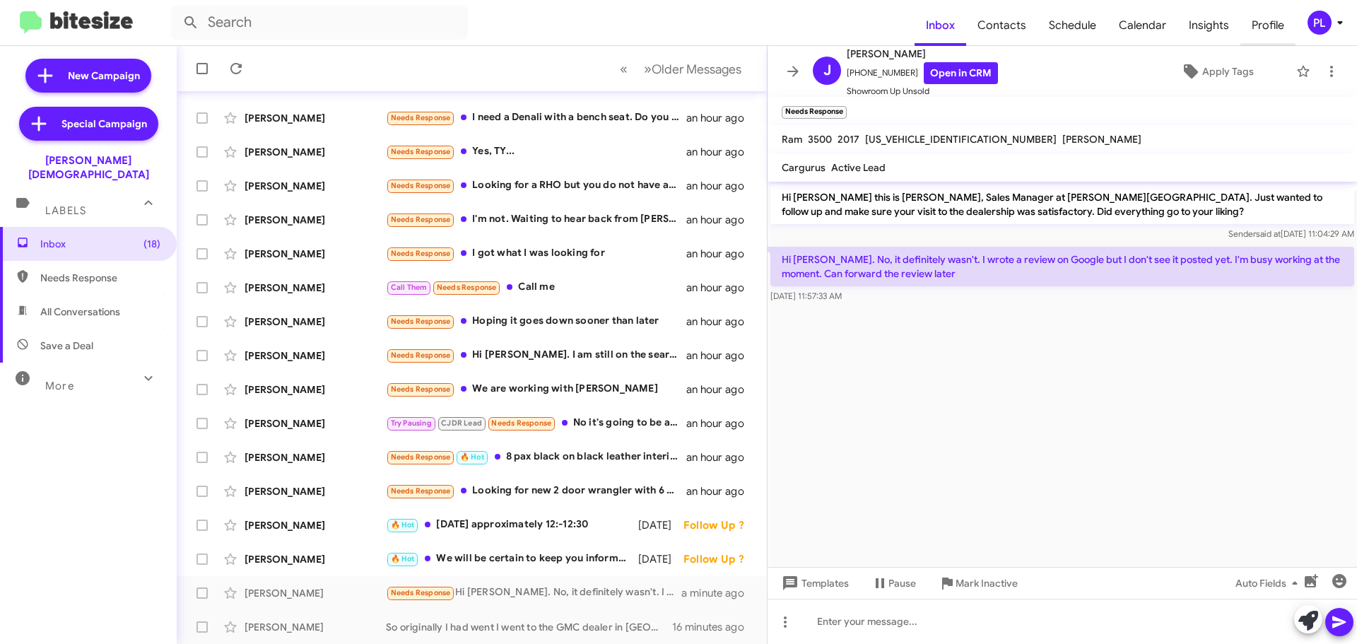
click at [1264, 20] on span "Profile" at bounding box center [1267, 25] width 55 height 41
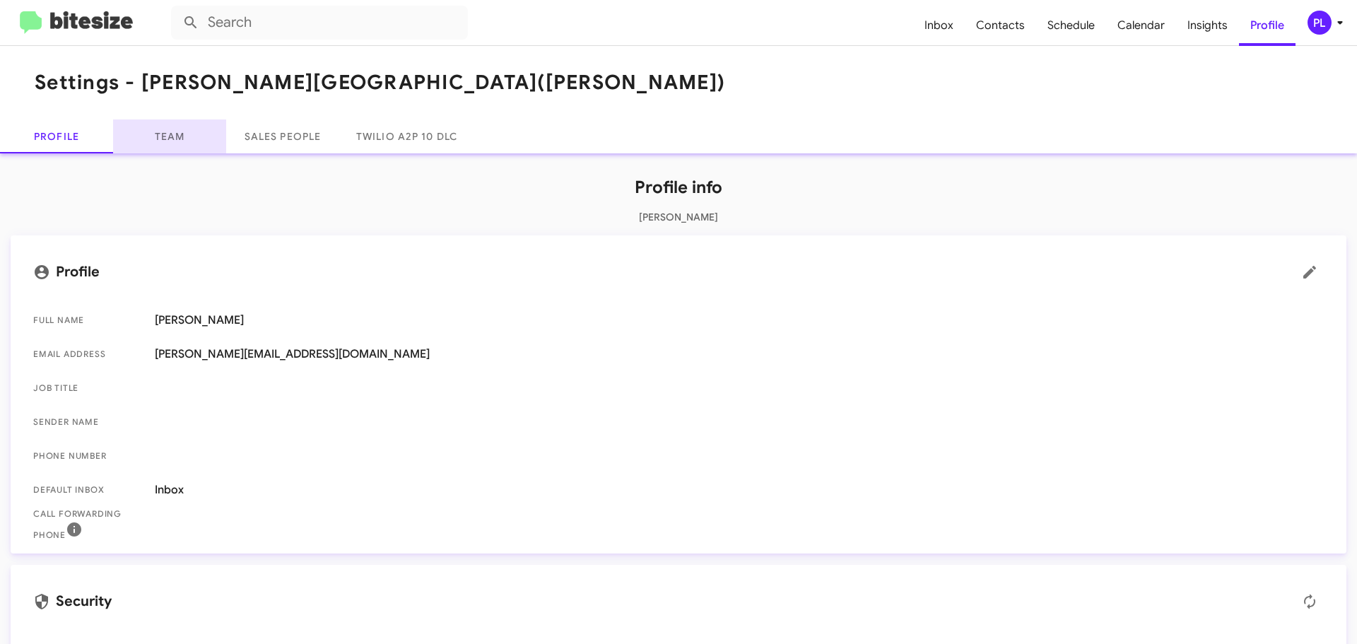
click at [191, 137] on link "Team" at bounding box center [169, 136] width 113 height 34
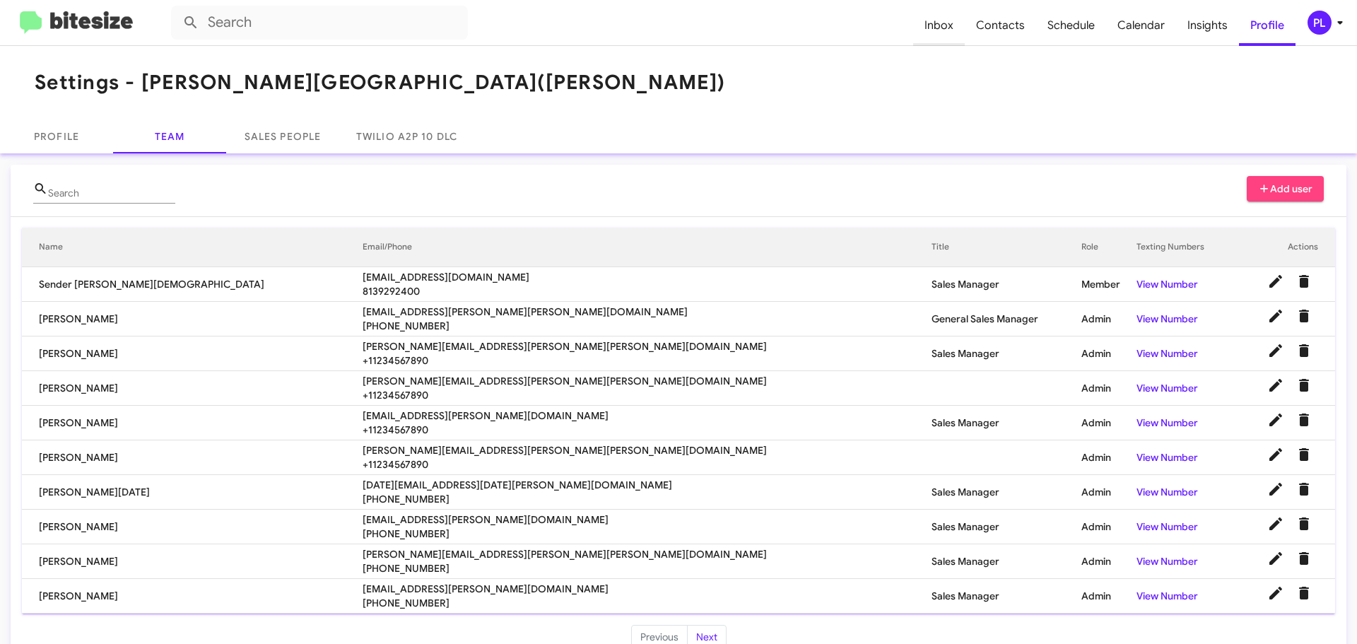
click at [950, 29] on span "Inbox" at bounding box center [939, 25] width 52 height 41
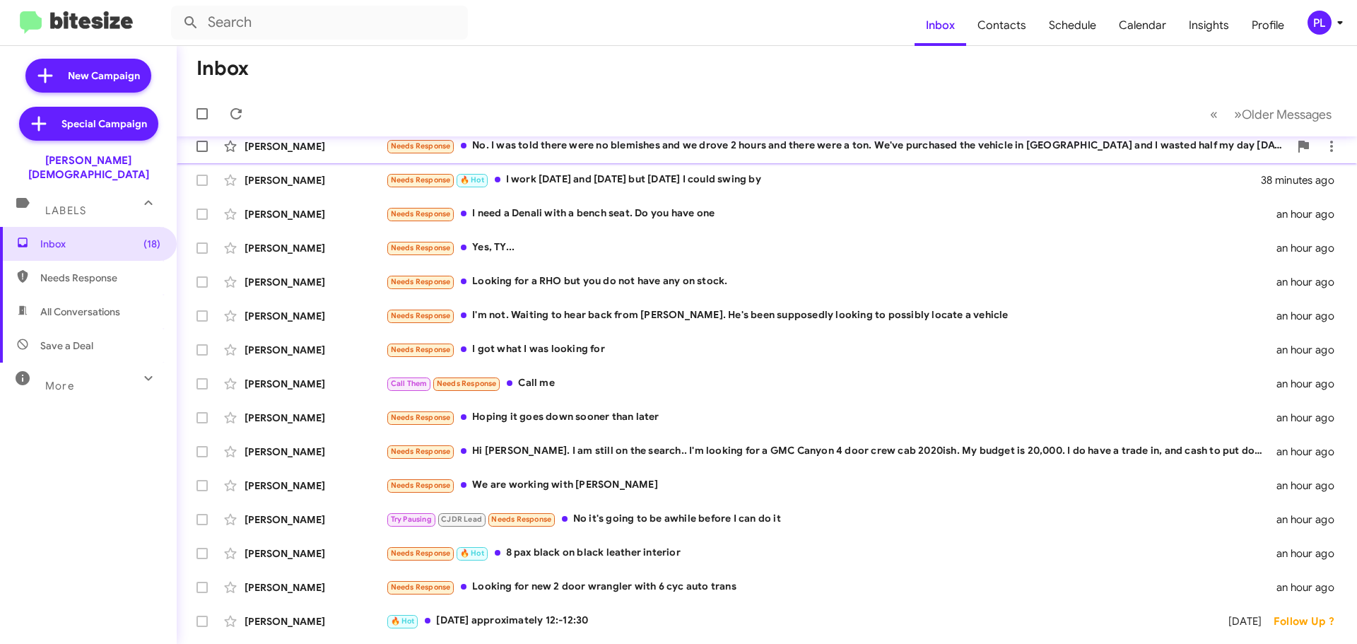
scroll to position [35, 0]
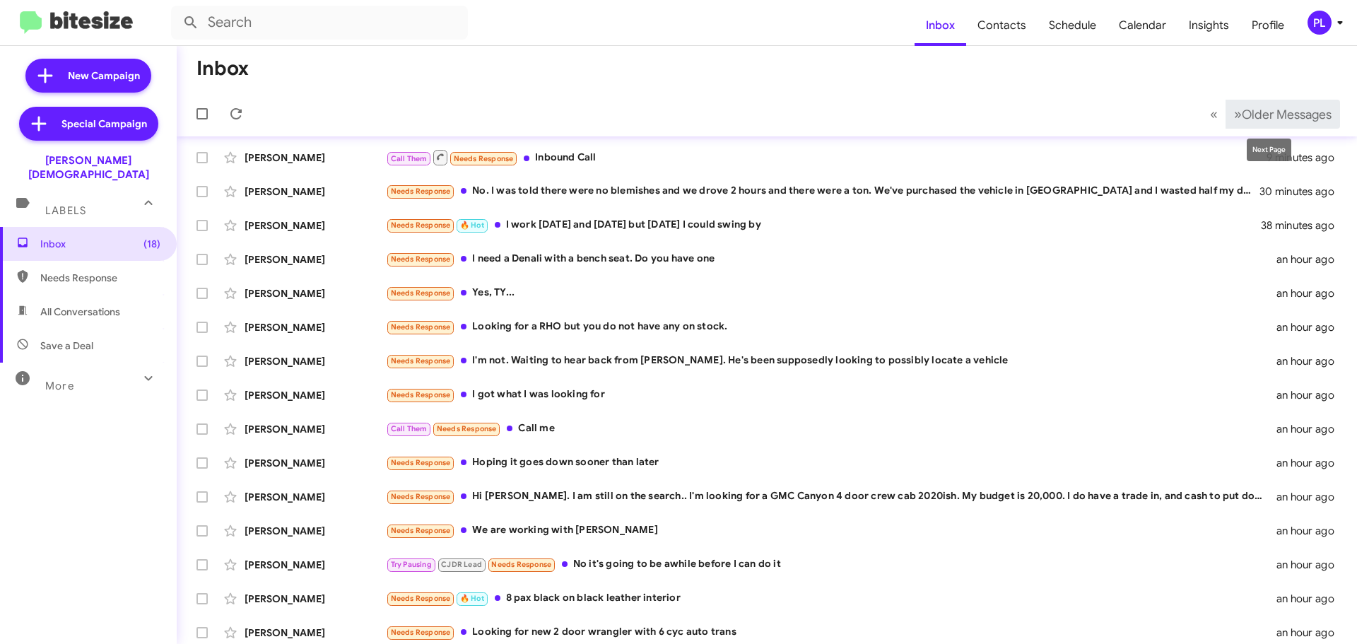
click at [1266, 129] on mat-tooltip-component "Next Page" at bounding box center [1269, 150] width 64 height 42
click at [1268, 120] on span "Older Messages" at bounding box center [1287, 115] width 90 height 16
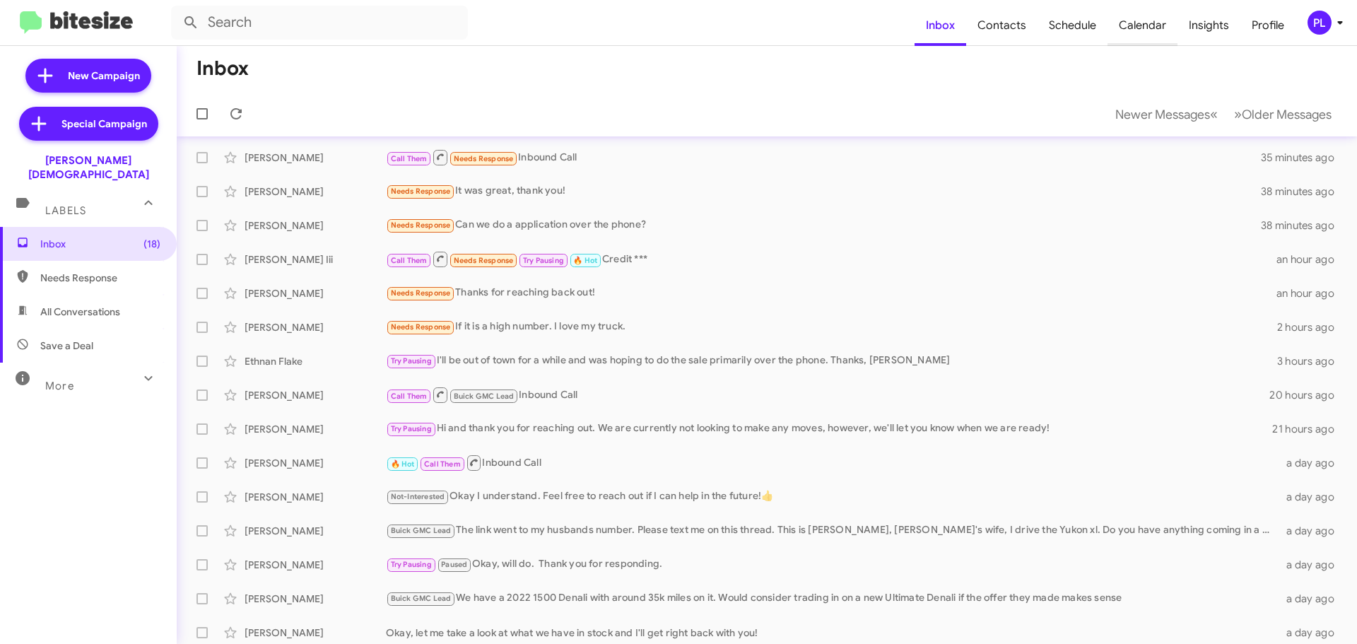
click at [1161, 17] on span "Calendar" at bounding box center [1142, 25] width 70 height 41
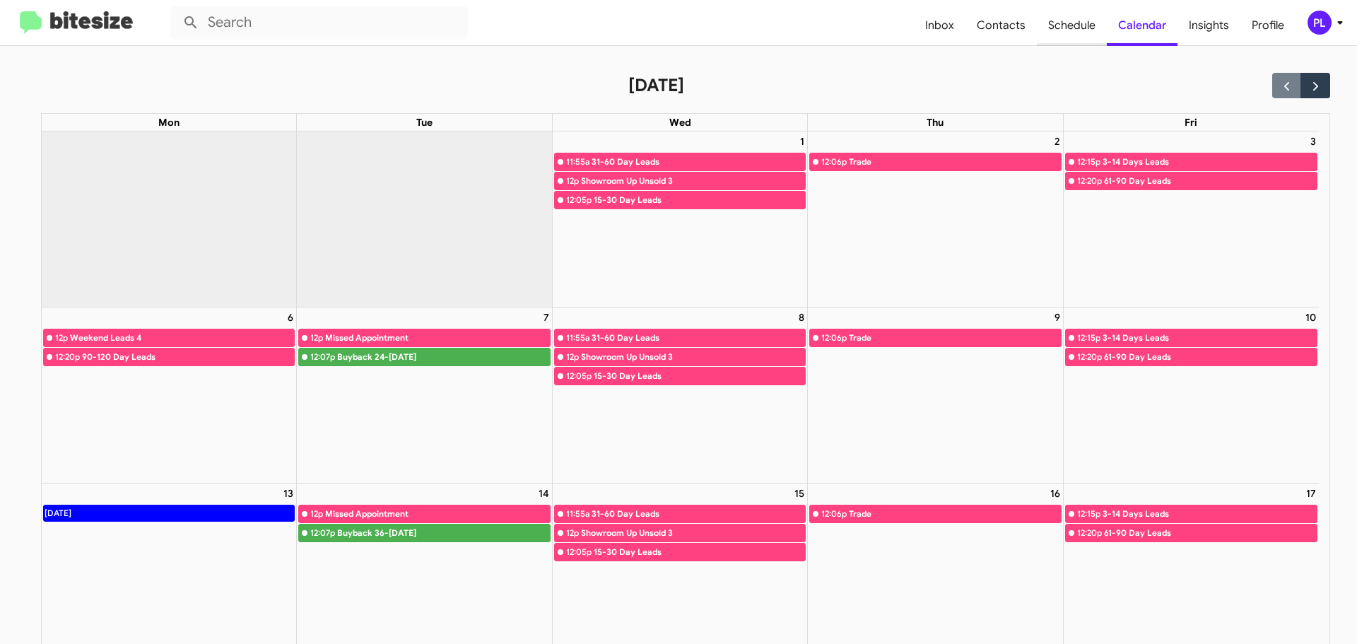
click at [1085, 27] on span "Schedule" at bounding box center [1072, 25] width 70 height 41
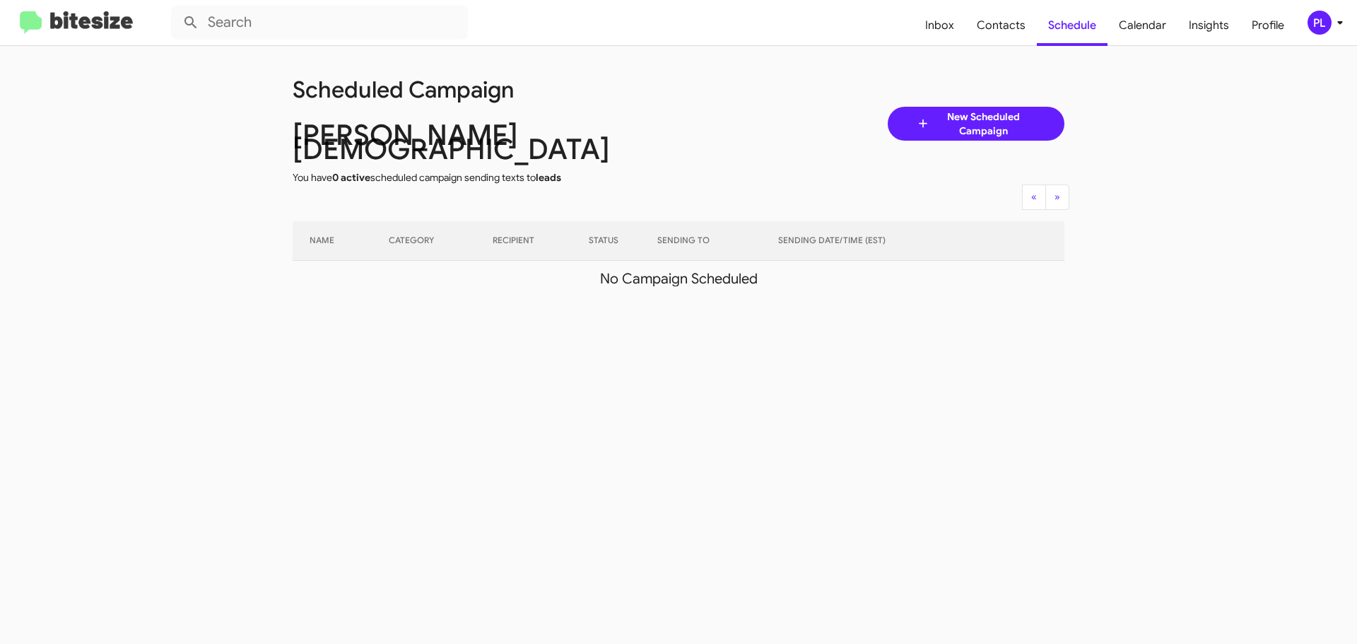
click at [1345, 28] on icon at bounding box center [1339, 22] width 17 height 17
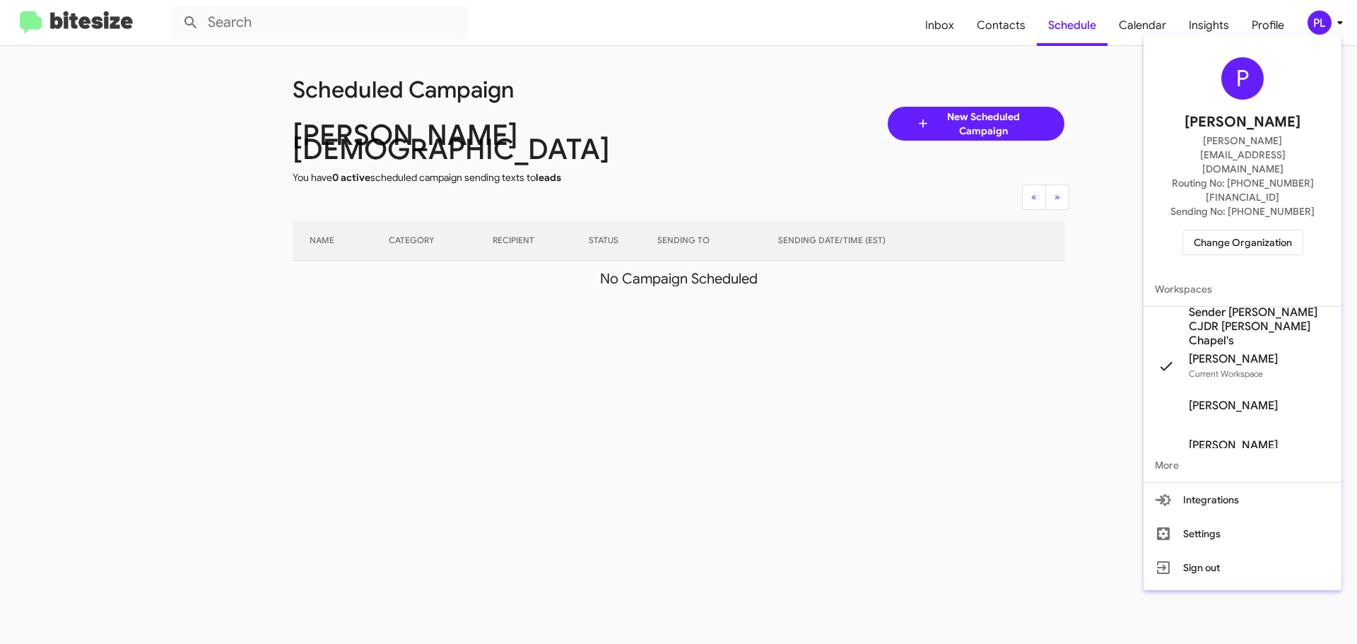
click at [1252, 305] on span "Sender [PERSON_NAME] CJDR [PERSON_NAME] Chapel's" at bounding box center [1259, 326] width 141 height 42
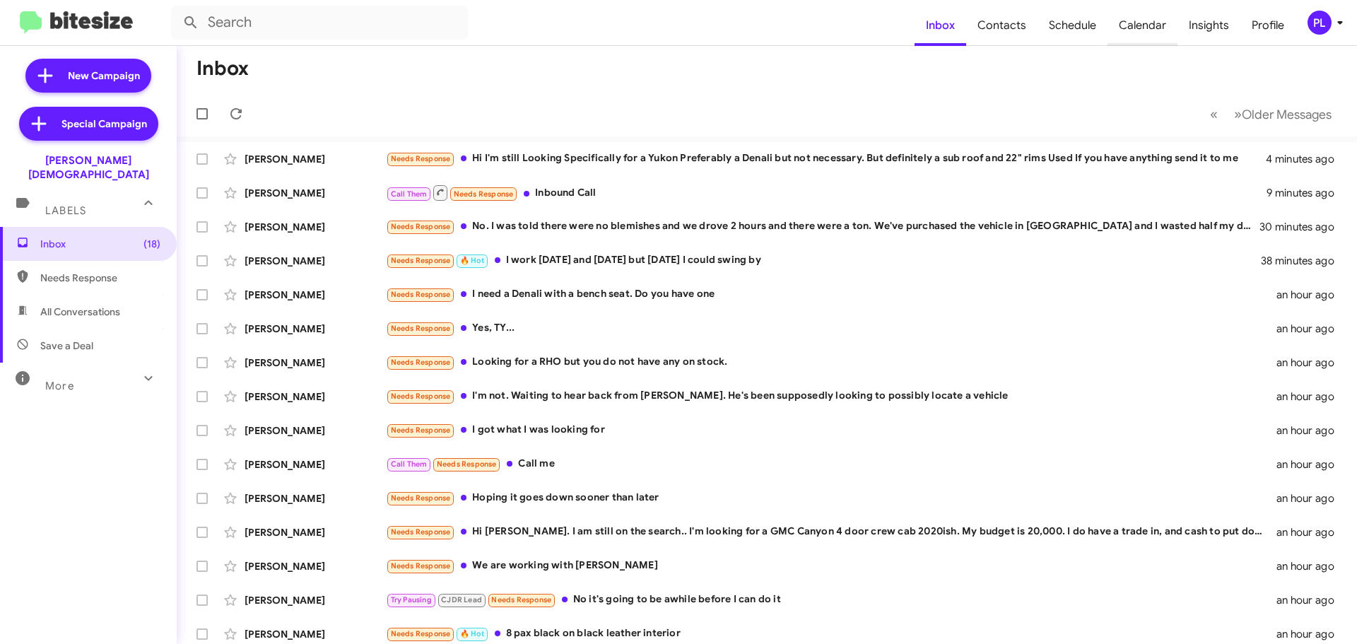
click at [1123, 37] on span "Calendar" at bounding box center [1142, 25] width 70 height 41
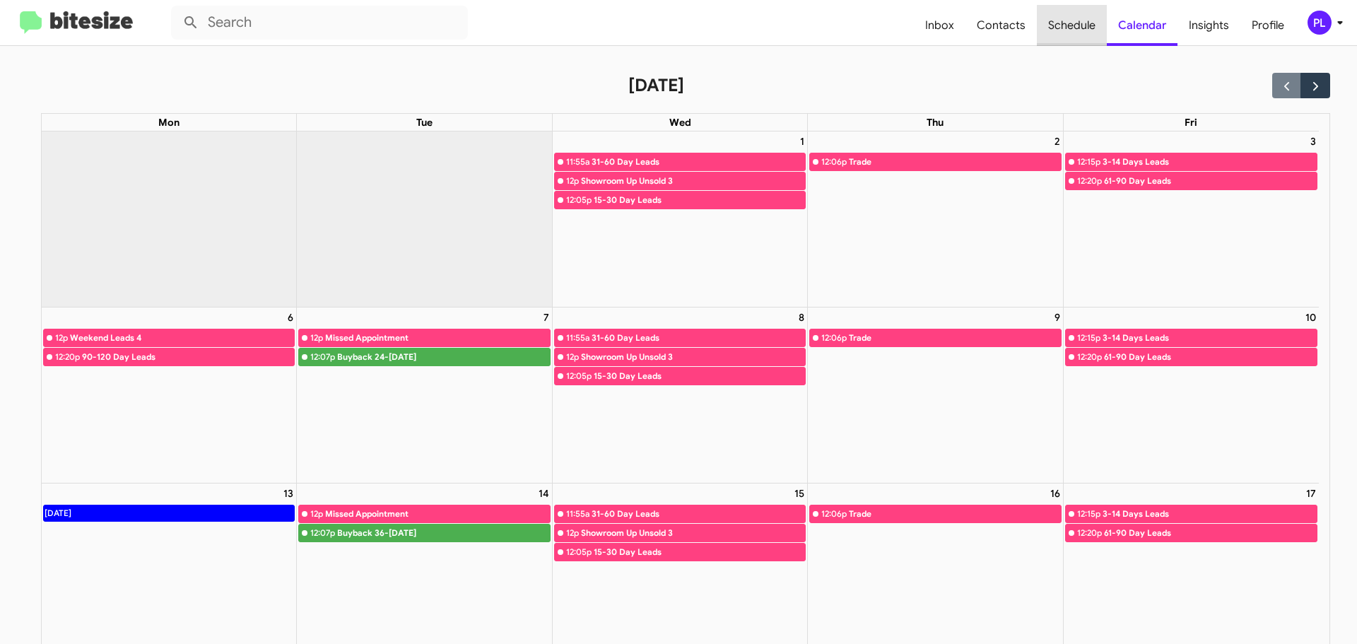
click at [1075, 31] on span "Schedule" at bounding box center [1072, 25] width 70 height 41
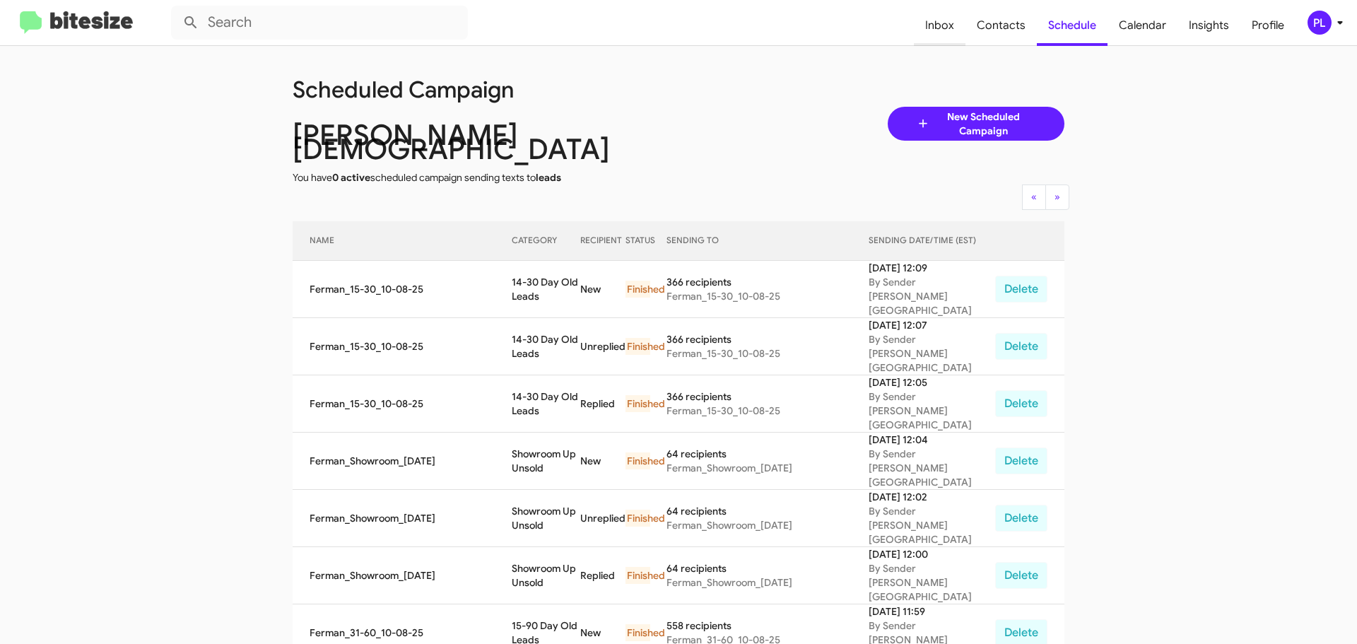
click at [950, 15] on span "Inbox" at bounding box center [940, 25] width 52 height 41
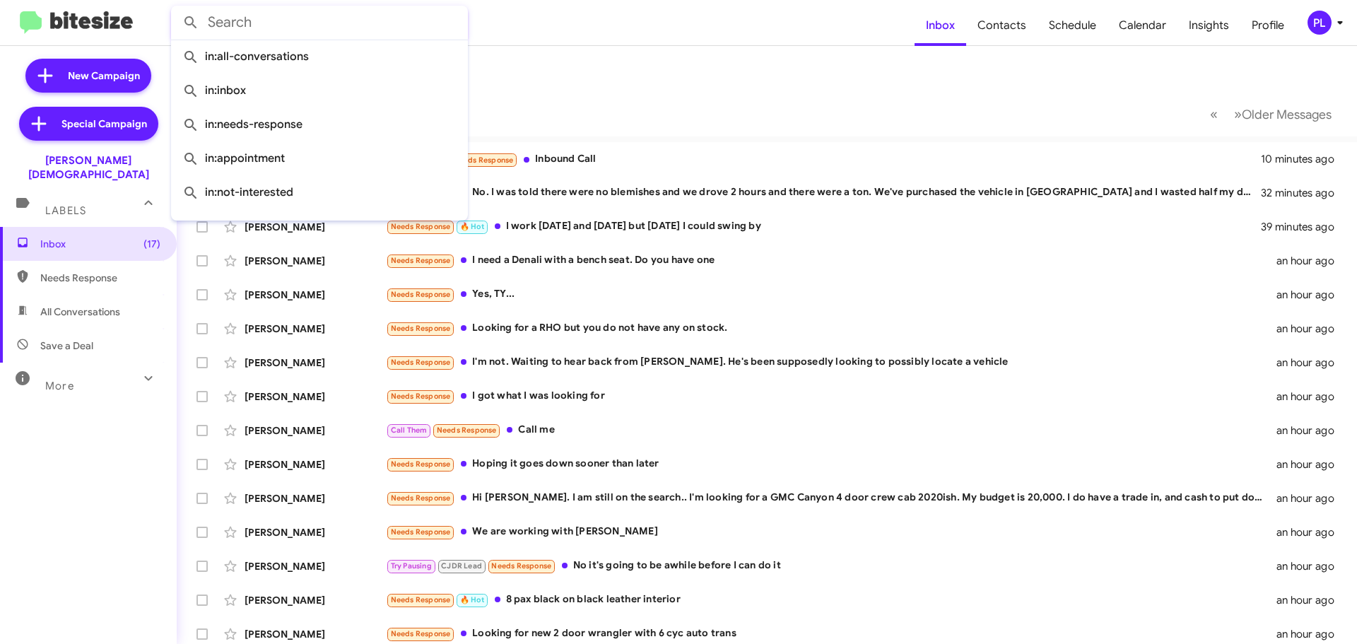
click at [258, 24] on input "text" at bounding box center [319, 23] width 297 height 34
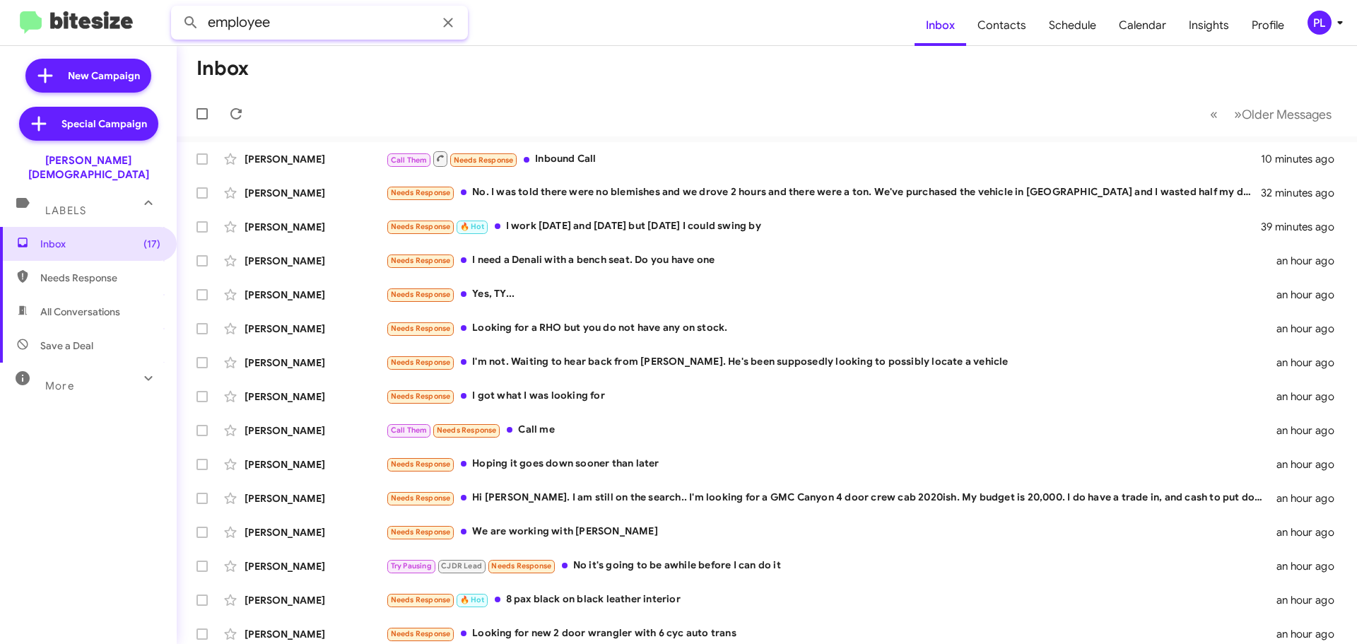
type input "employee"
click at [177, 8] on button at bounding box center [191, 22] width 28 height 28
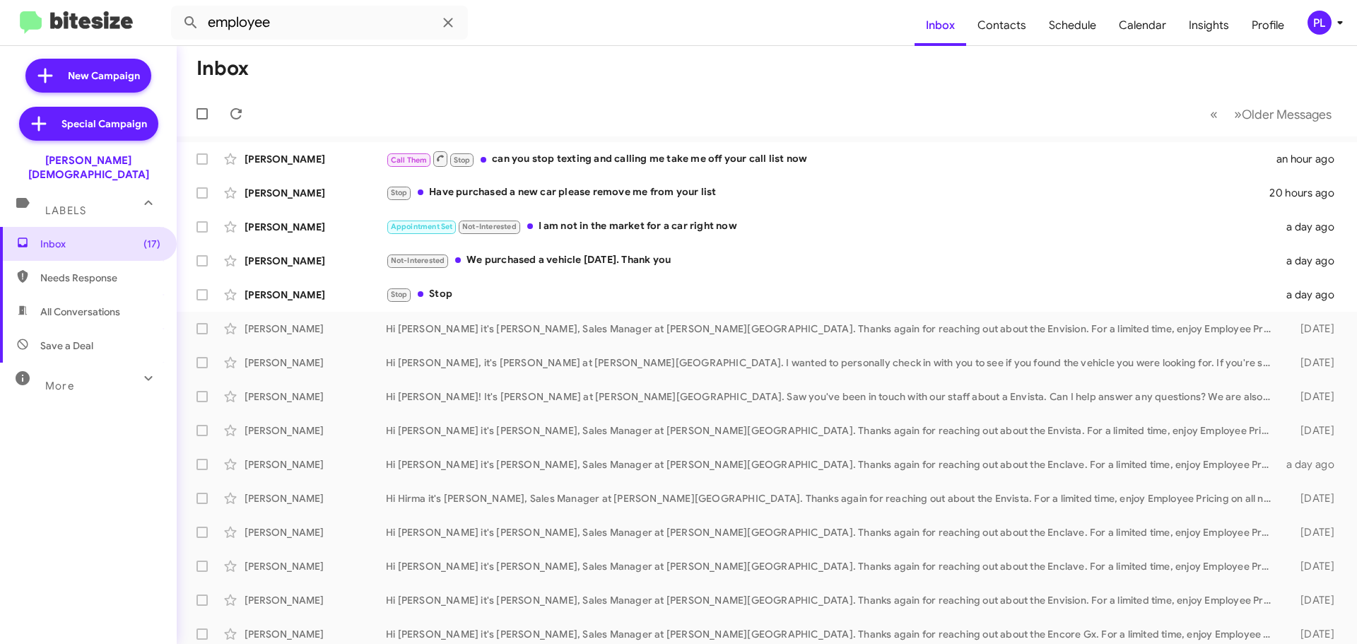
click at [1334, 26] on icon at bounding box center [1339, 22] width 17 height 17
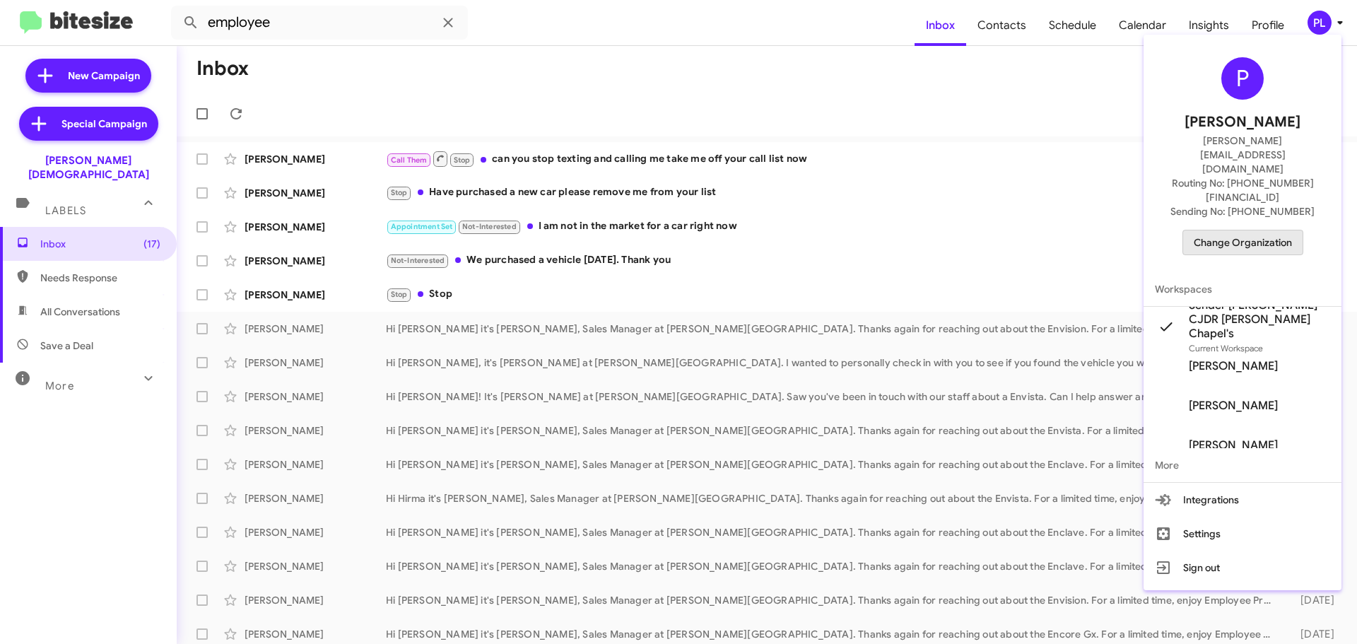
click at [1246, 230] on span "Change Organization" at bounding box center [1243, 242] width 98 height 24
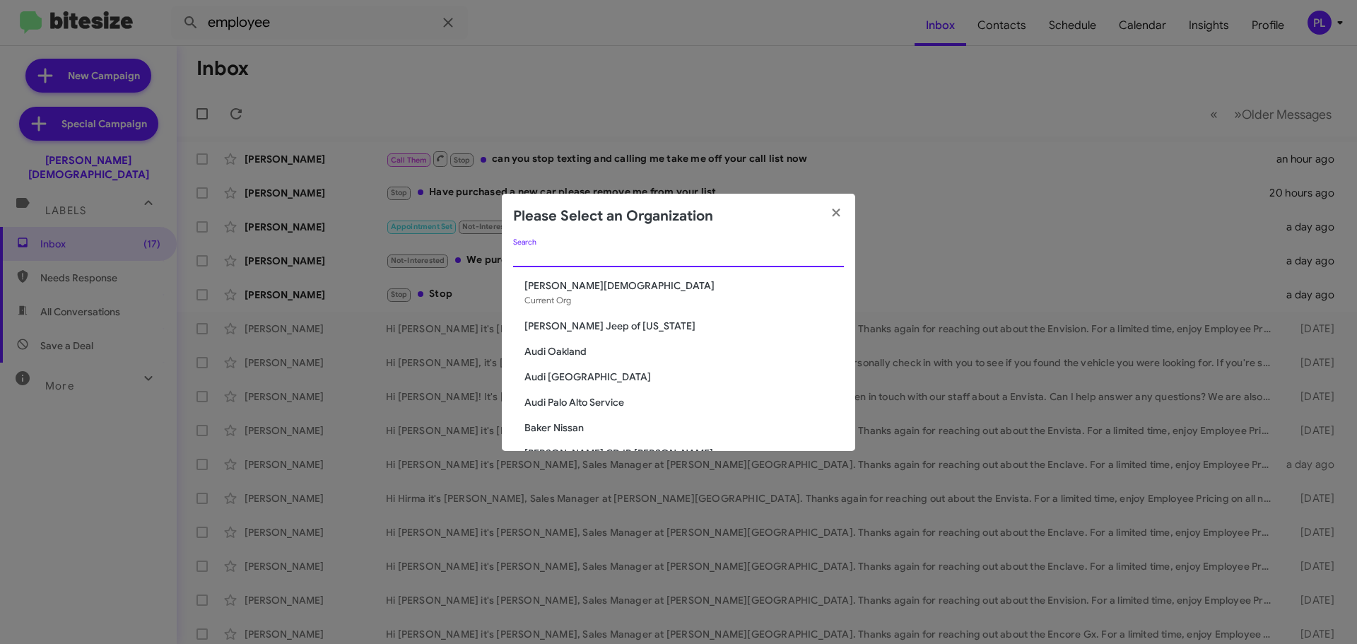
click at [786, 258] on input "Search" at bounding box center [678, 256] width 331 height 11
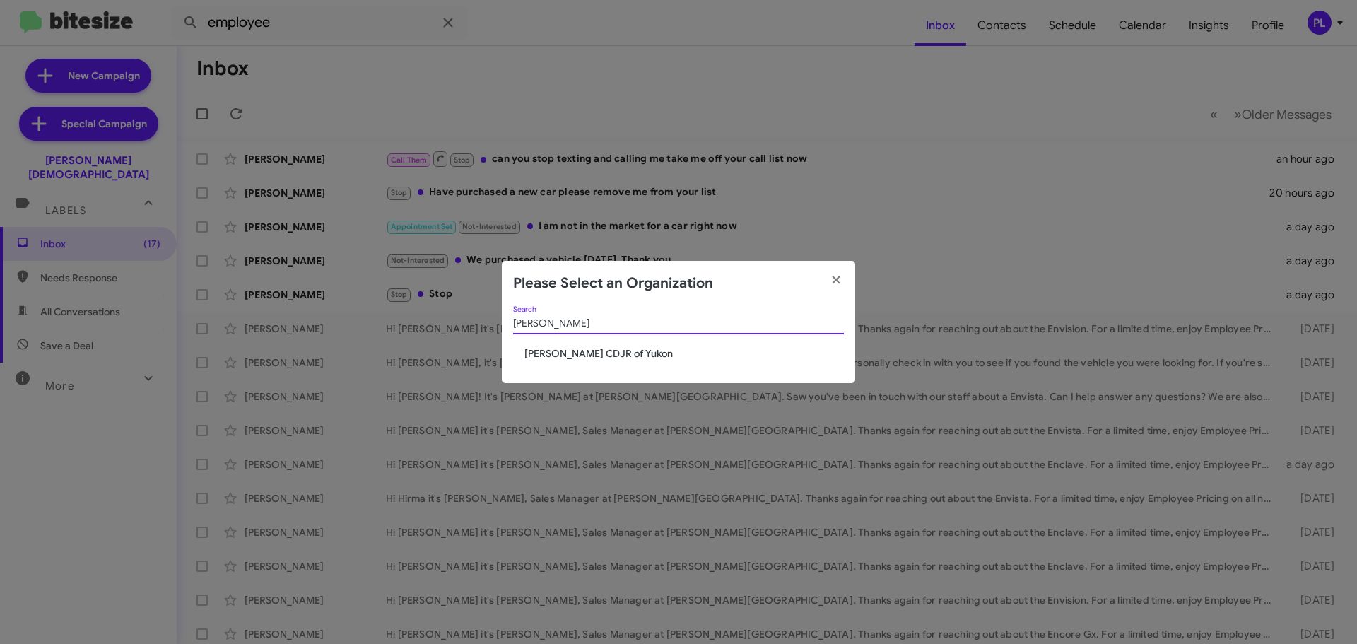
type input "[PERSON_NAME]"
click at [625, 361] on div "cooper Search Joe Cooper CDJR of Yukon" at bounding box center [678, 344] width 353 height 77
click at [628, 353] on span "[PERSON_NAME] CDJR of Yukon" at bounding box center [683, 353] width 319 height 14
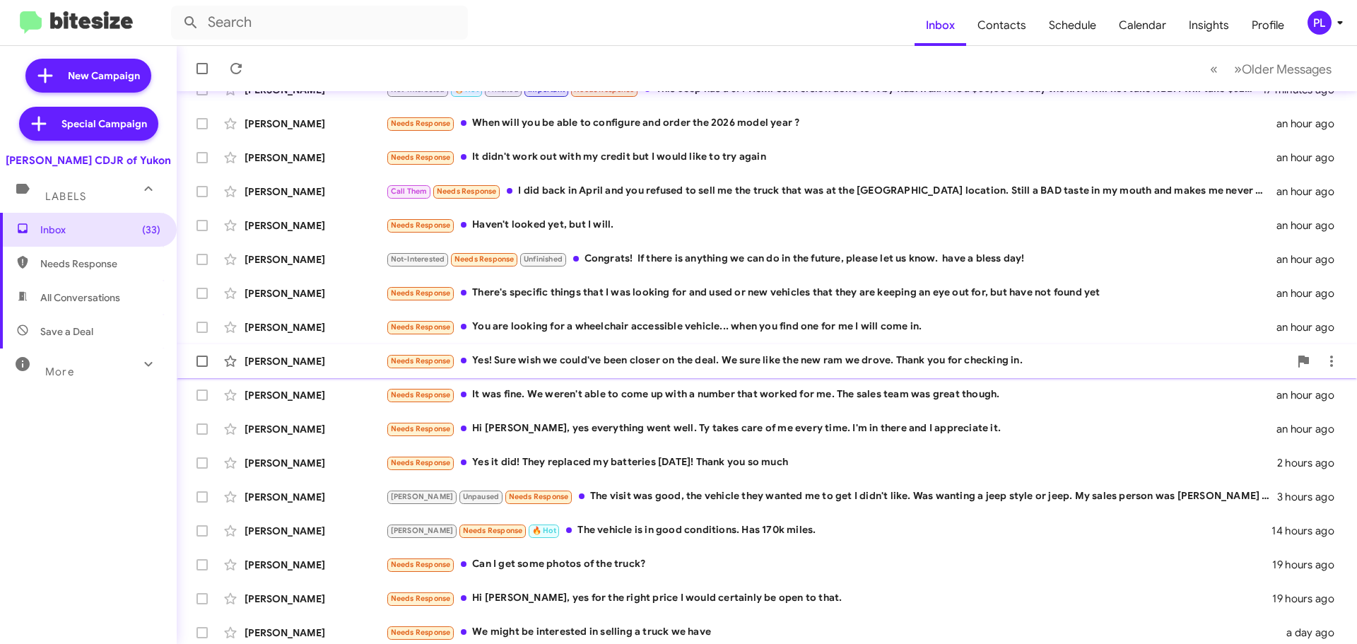
scroll to position [177, 0]
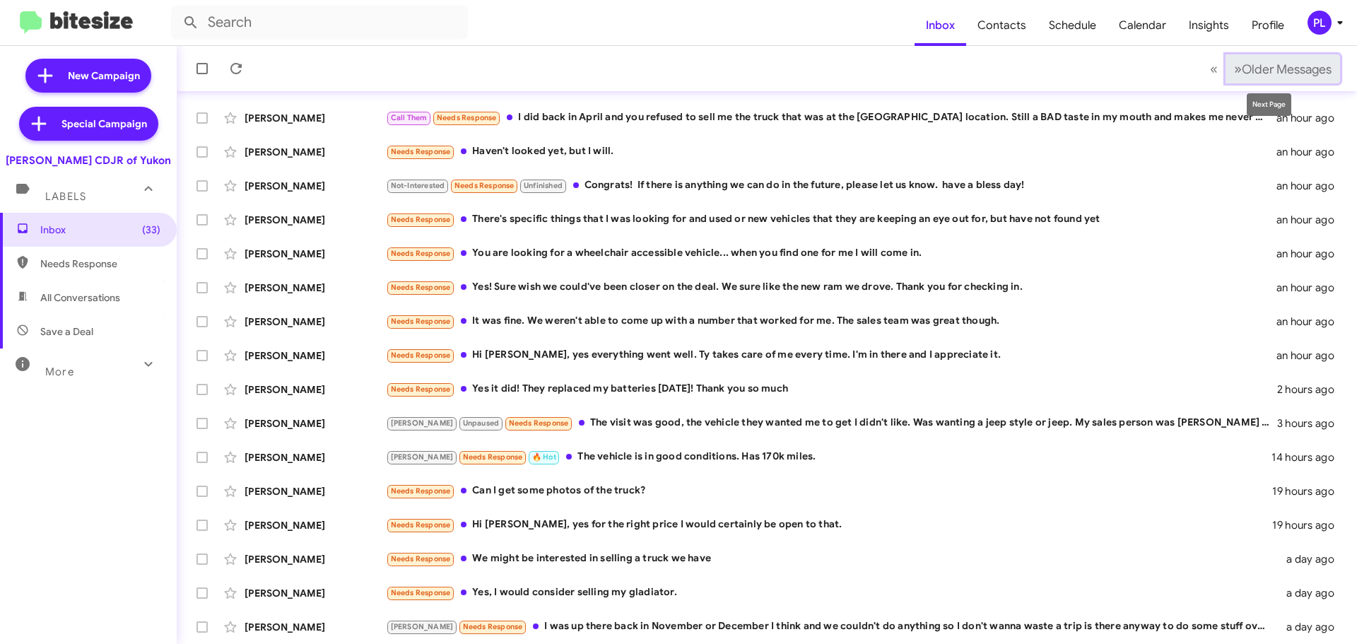
click at [1261, 76] on span "Older Messages" at bounding box center [1287, 69] width 90 height 16
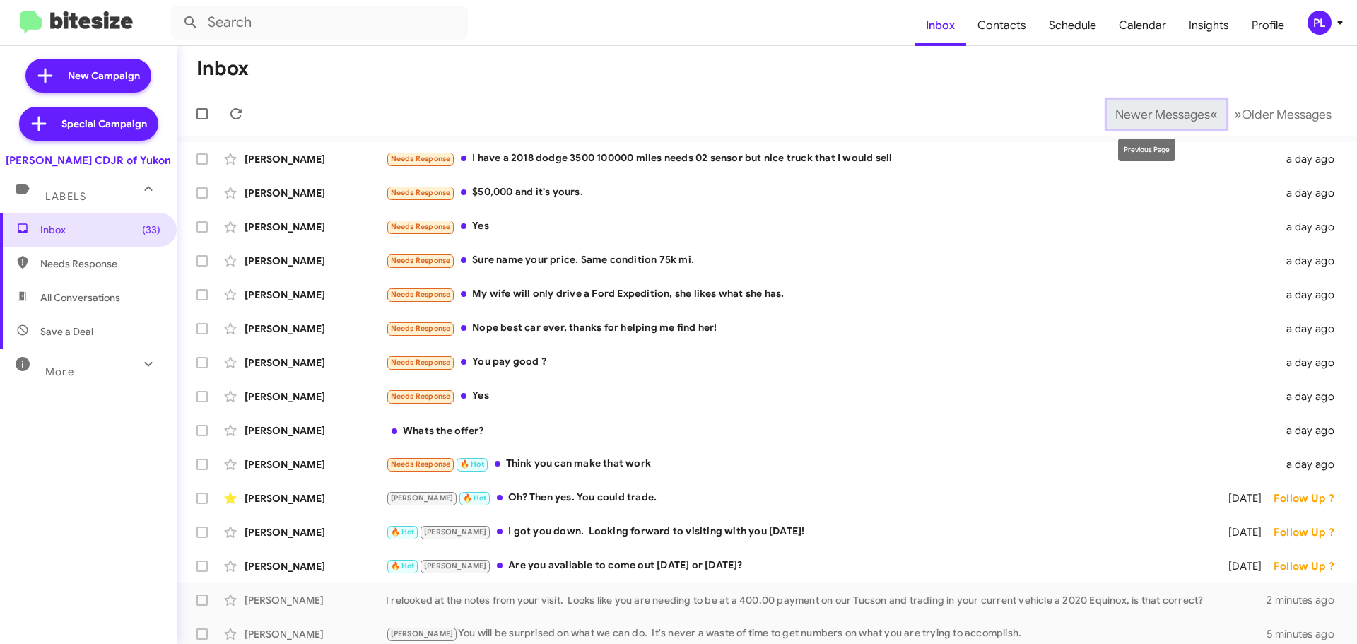
click at [1107, 125] on button "Newer Messages « Previous" at bounding box center [1166, 114] width 119 height 29
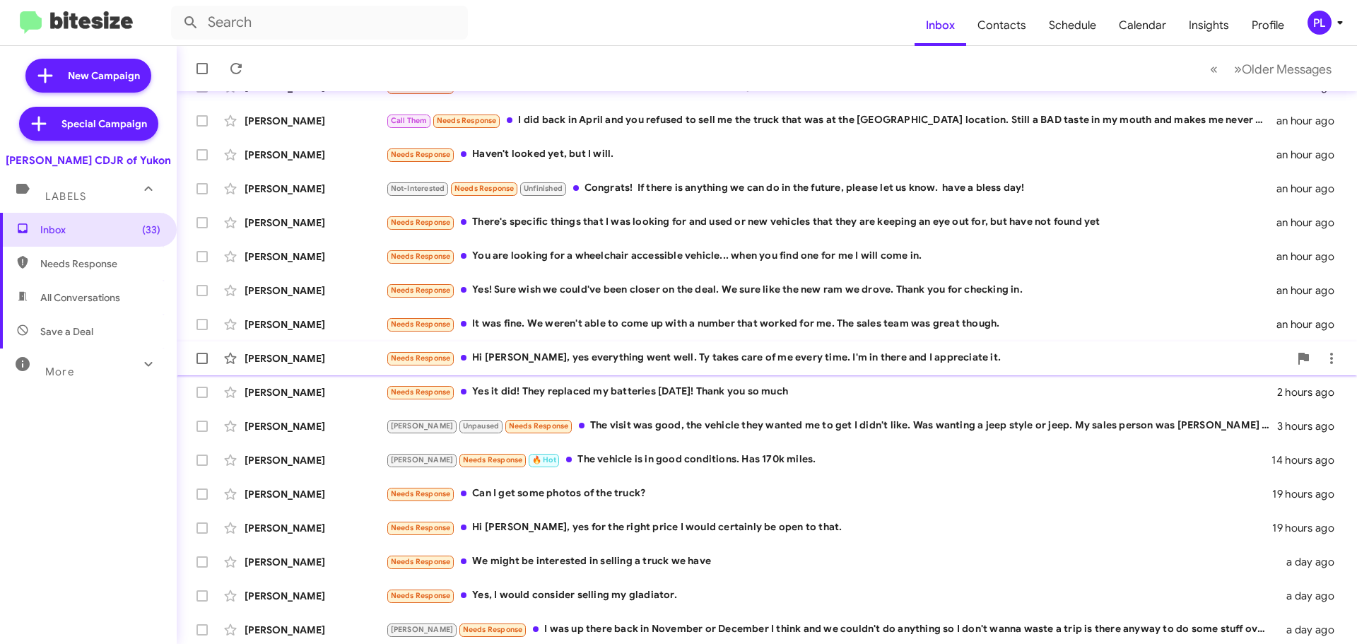
scroll to position [177, 0]
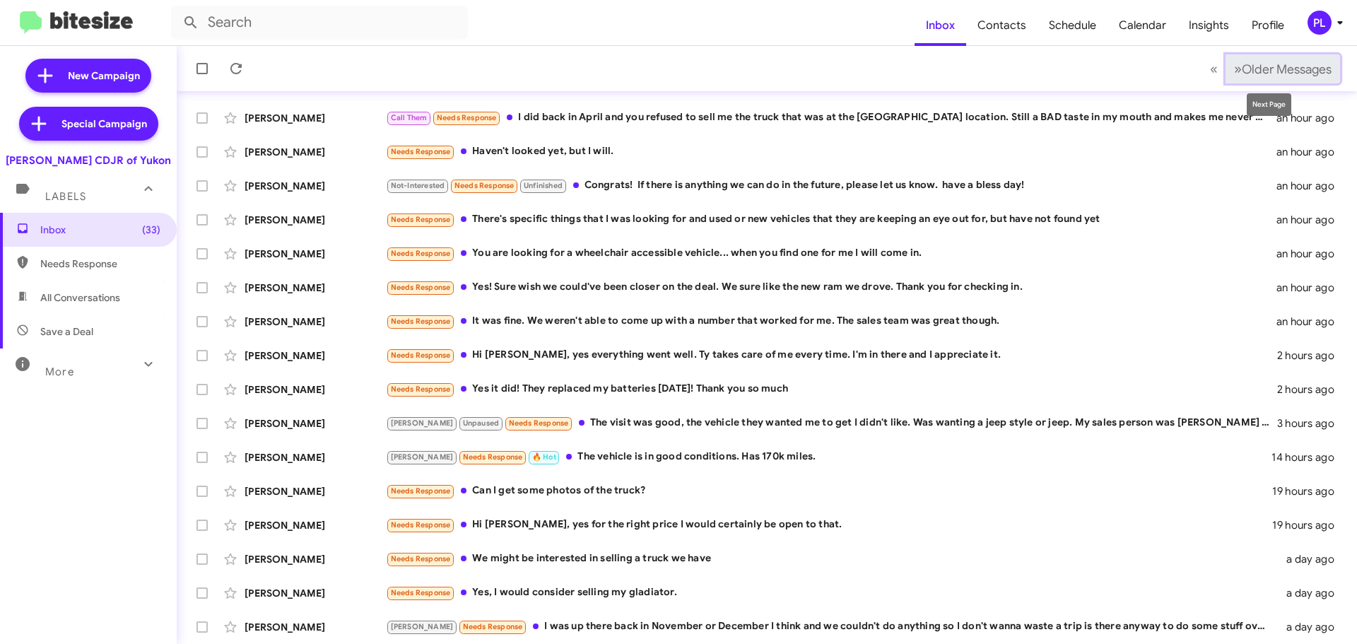
click at [1242, 70] on span "Older Messages" at bounding box center [1287, 69] width 90 height 16
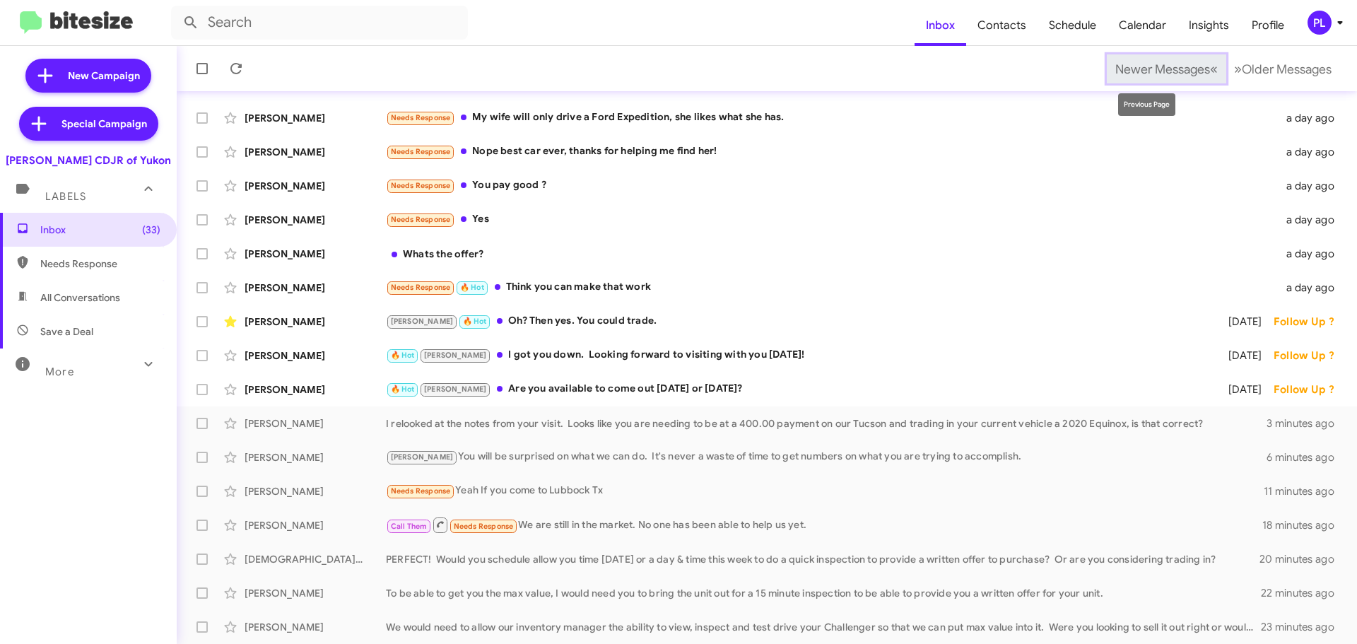
click at [1169, 78] on button "Newer Messages « Previous" at bounding box center [1166, 68] width 119 height 29
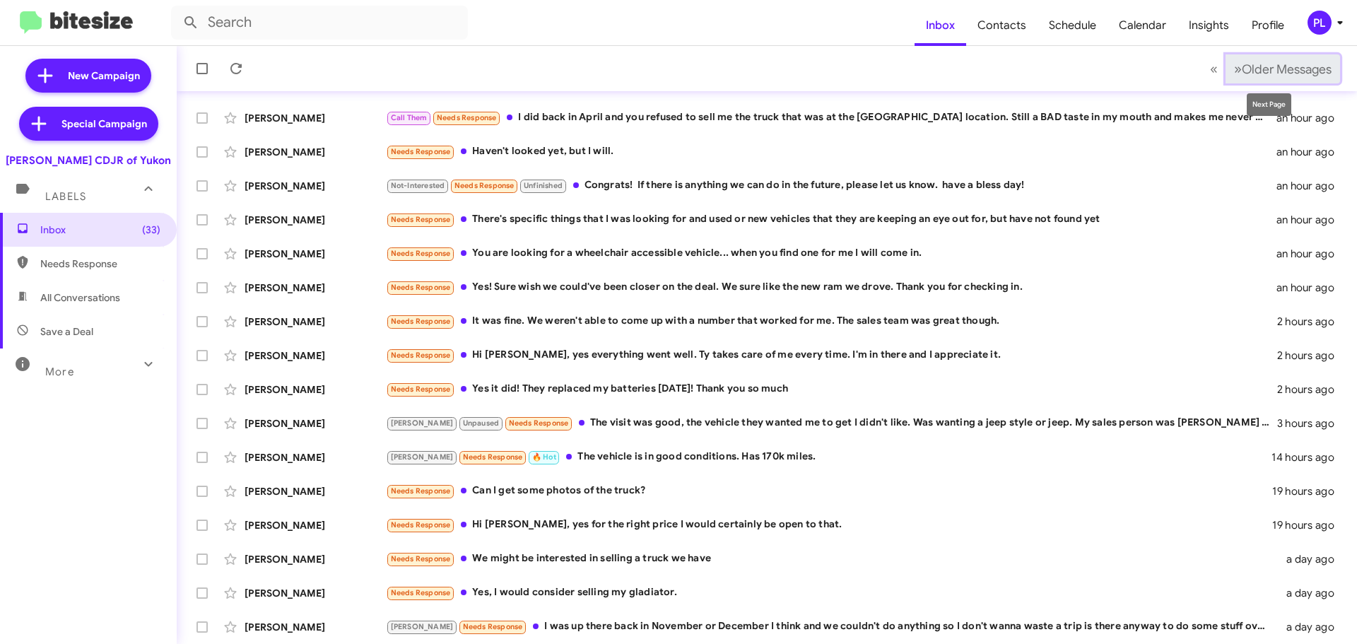
click at [1271, 73] on span "Older Messages" at bounding box center [1287, 69] width 90 height 16
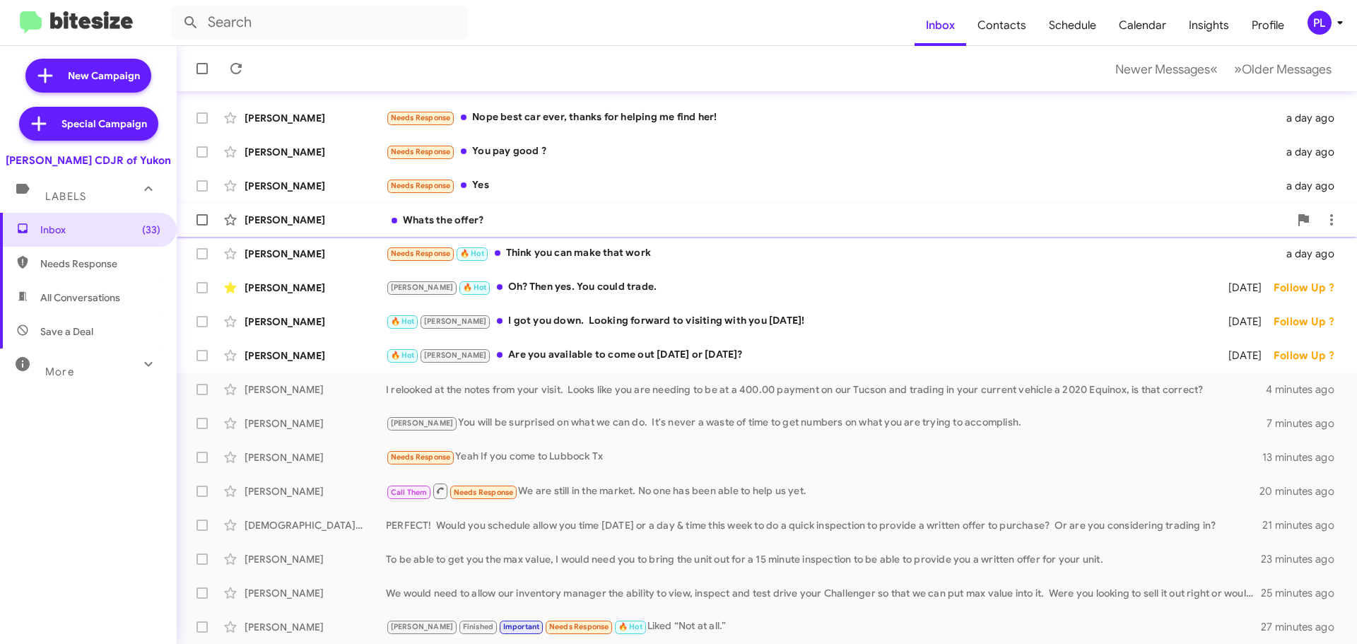
click at [447, 218] on div "Whats the offer?" at bounding box center [837, 220] width 903 height 14
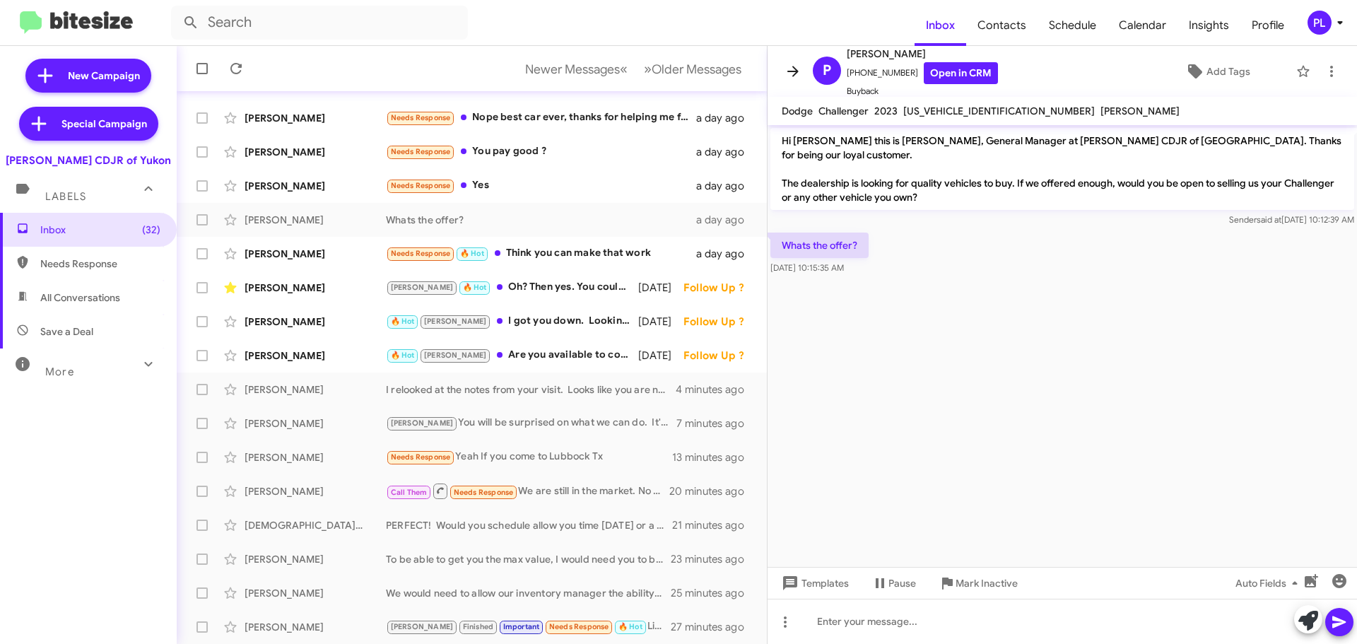
click at [784, 67] on icon at bounding box center [792, 71] width 17 height 17
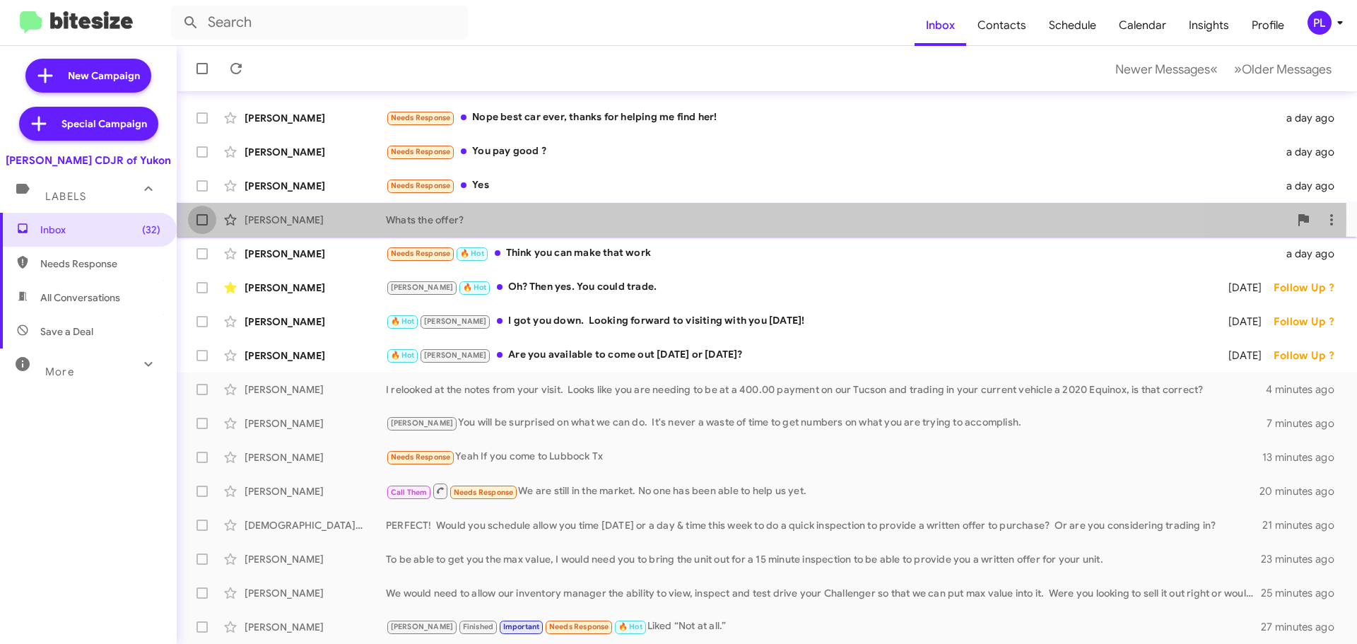
click at [199, 217] on span at bounding box center [201, 219] width 11 height 11
click at [201, 225] on input "checkbox" at bounding box center [201, 225] width 1 height 1
checkbox input "true"
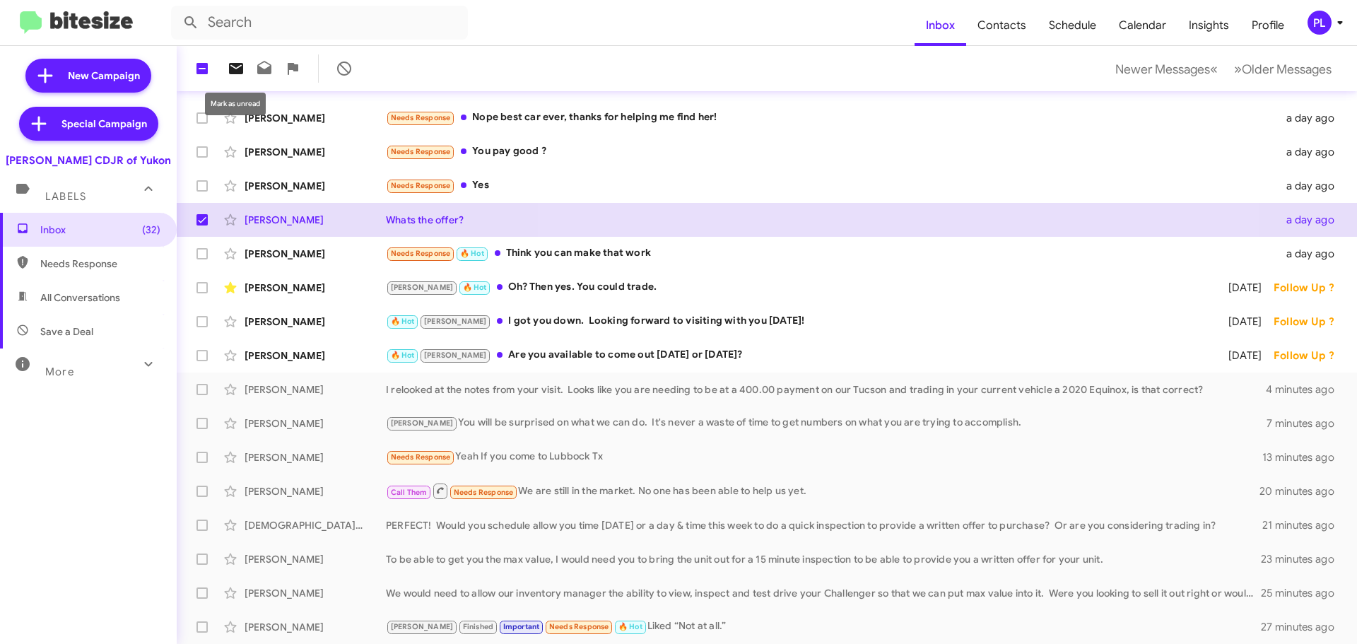
click at [241, 71] on icon at bounding box center [236, 68] width 14 height 11
click at [1151, 21] on span "Calendar" at bounding box center [1142, 25] width 70 height 41
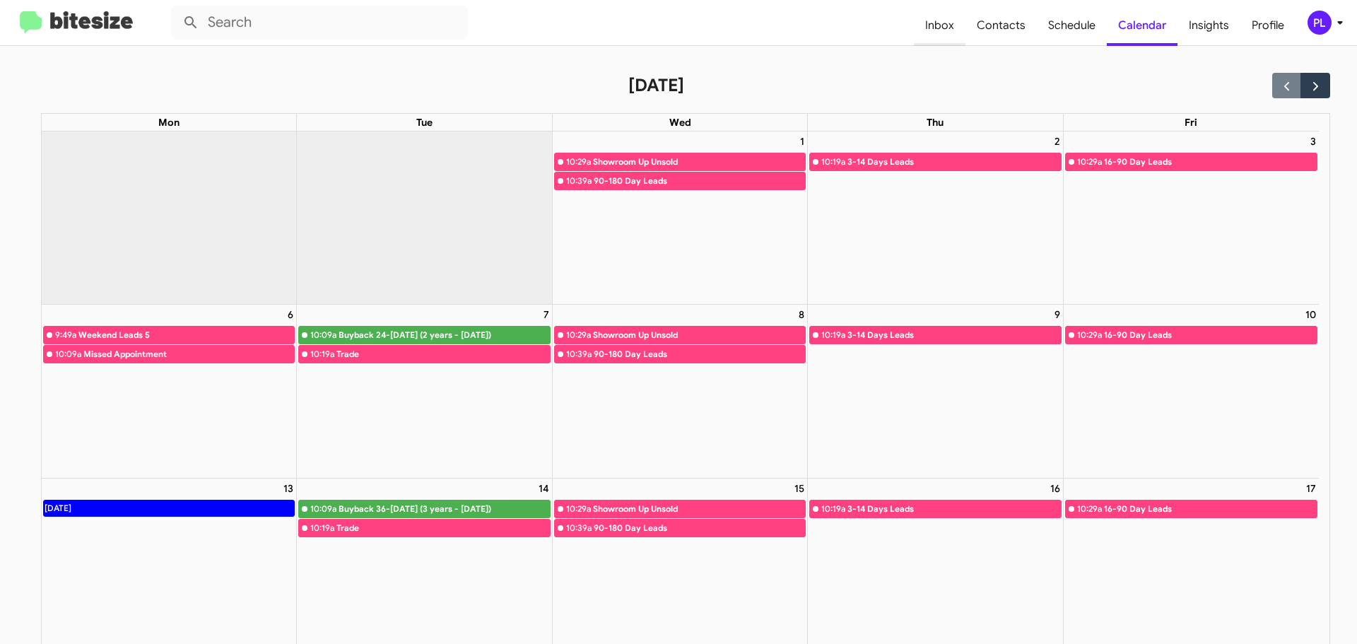
click at [948, 28] on span "Inbox" at bounding box center [940, 25] width 52 height 41
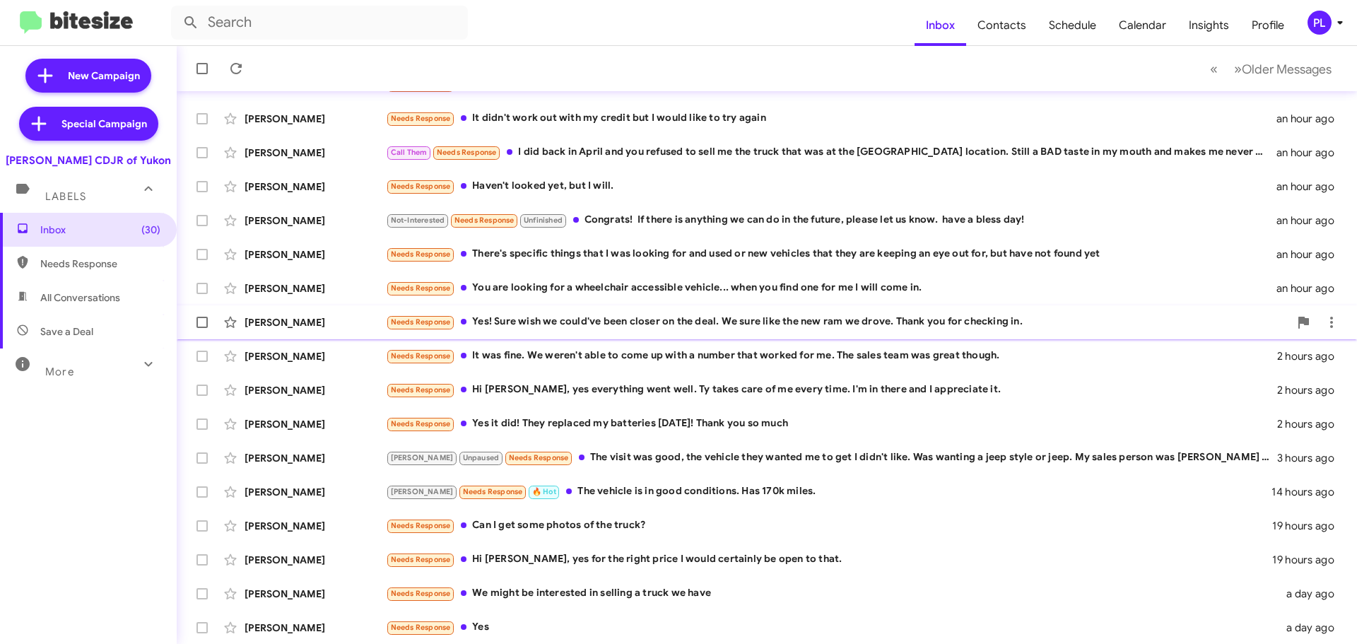
scroll to position [177, 0]
click at [1340, 23] on icon at bounding box center [1339, 23] width 5 height 4
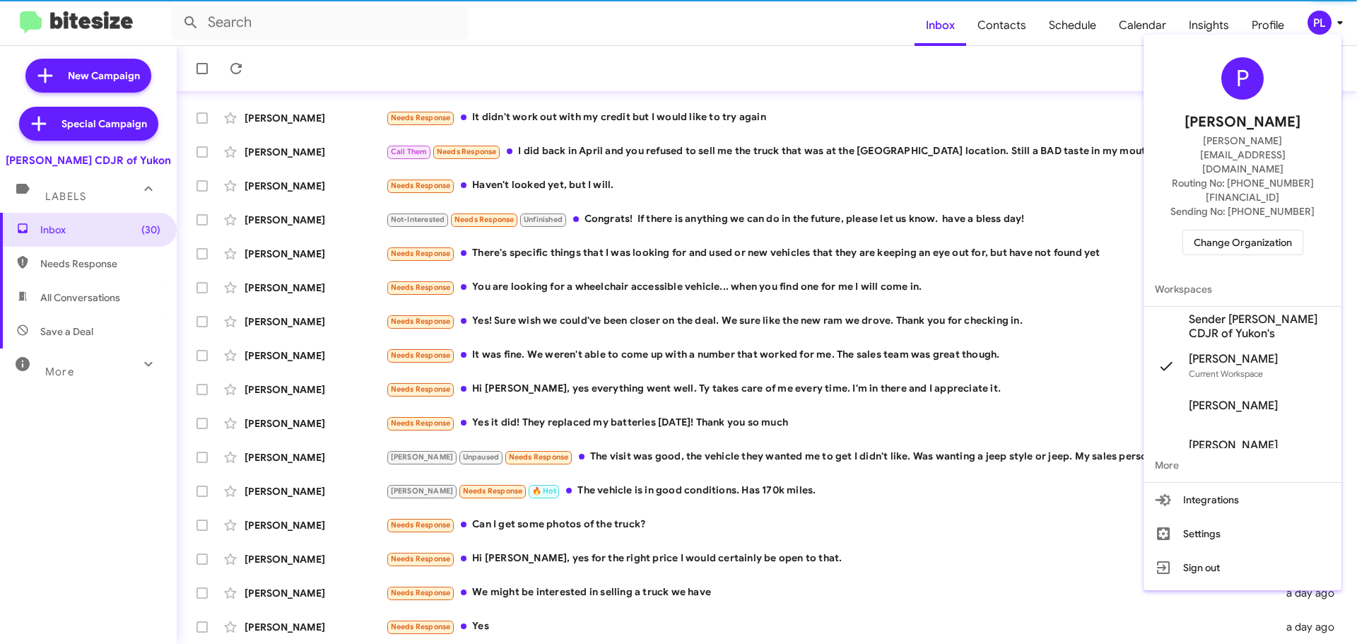
click at [1253, 230] on span "Change Organization" at bounding box center [1243, 242] width 98 height 24
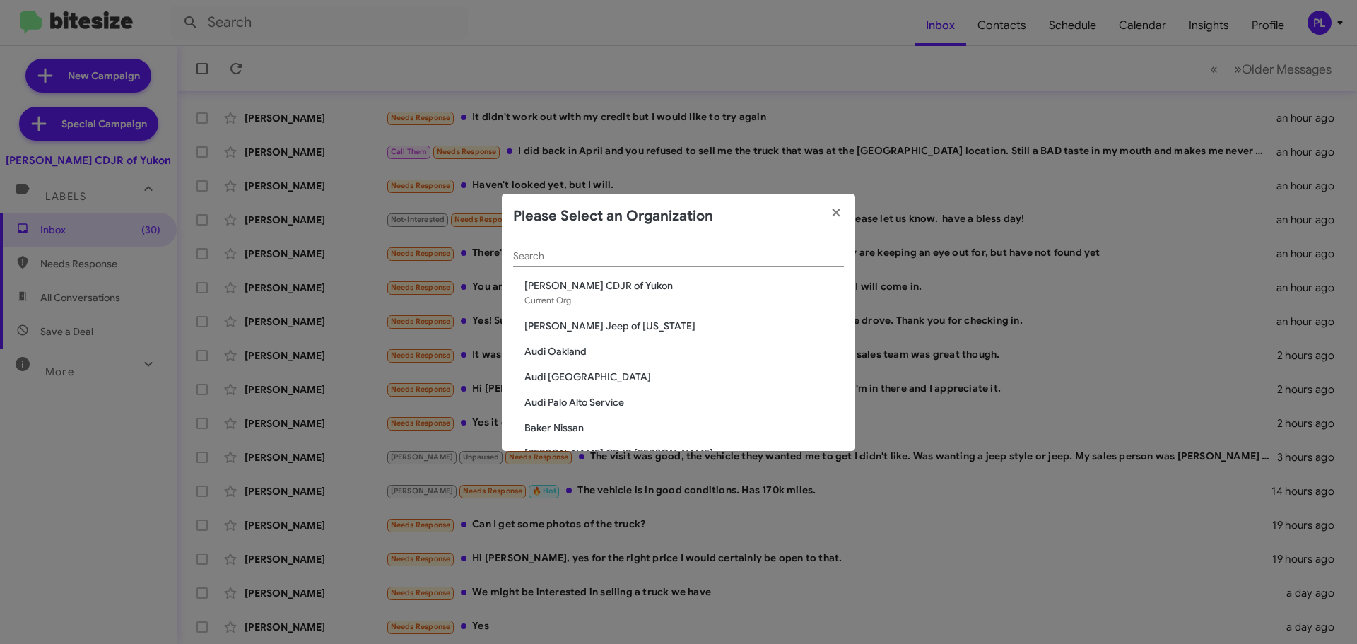
click at [637, 249] on div "Search" at bounding box center [678, 253] width 331 height 28
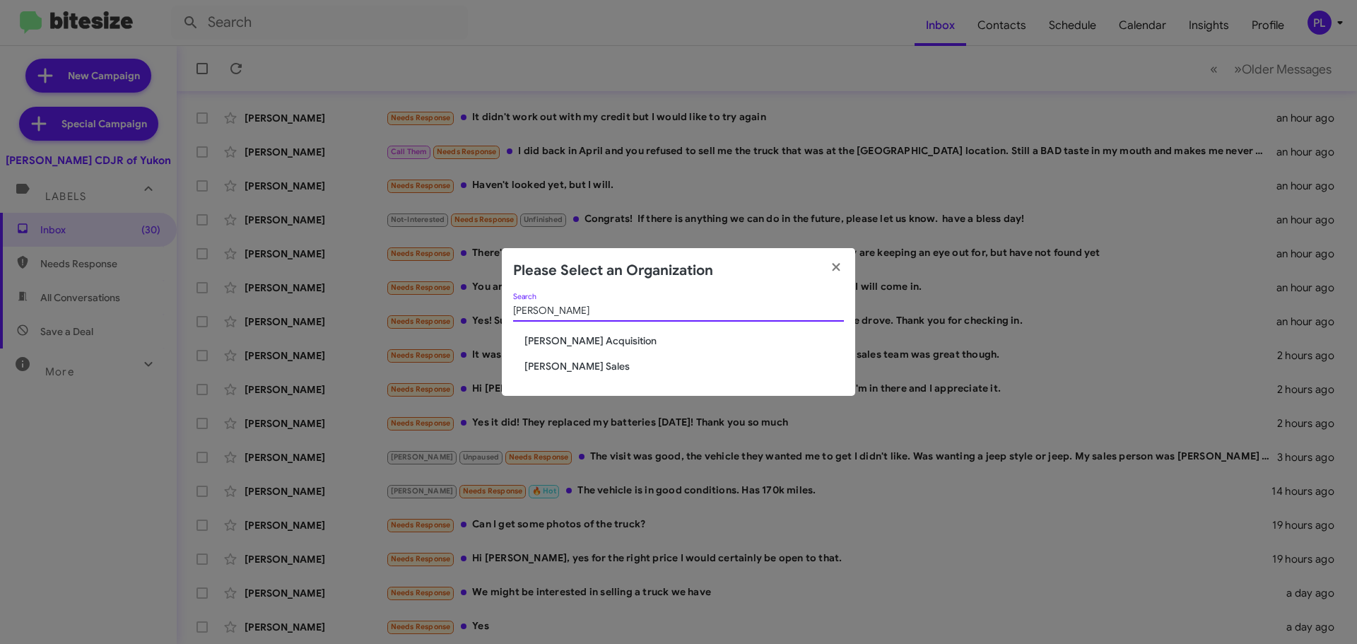
type input "tony"
click at [578, 362] on span "[PERSON_NAME] Sales" at bounding box center [683, 366] width 319 height 14
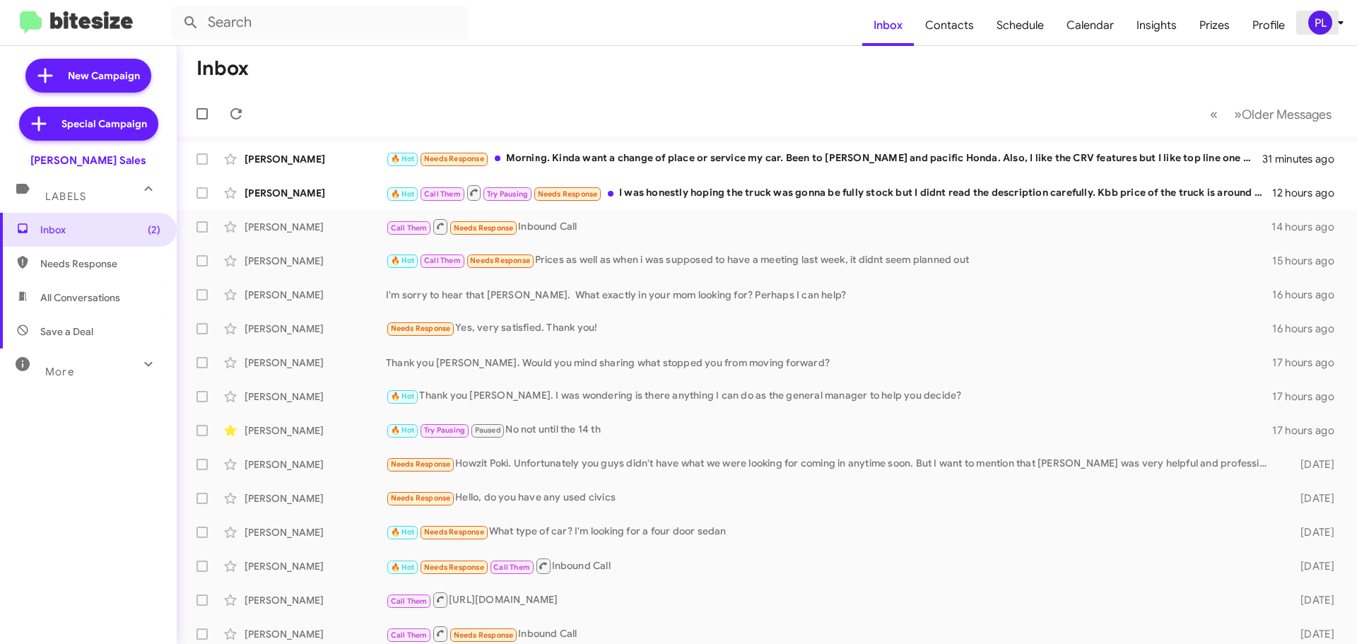
click at [1340, 24] on icon at bounding box center [1340, 23] width 5 height 4
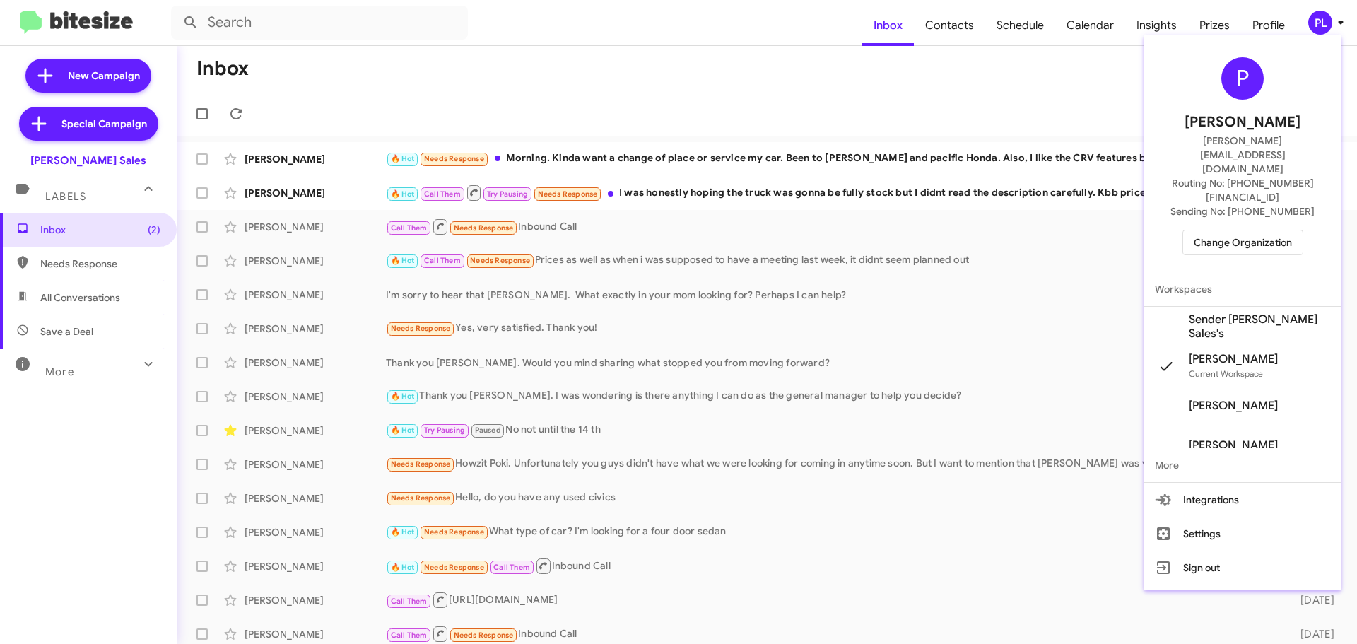
click at [1242, 230] on span "Change Organization" at bounding box center [1243, 242] width 98 height 24
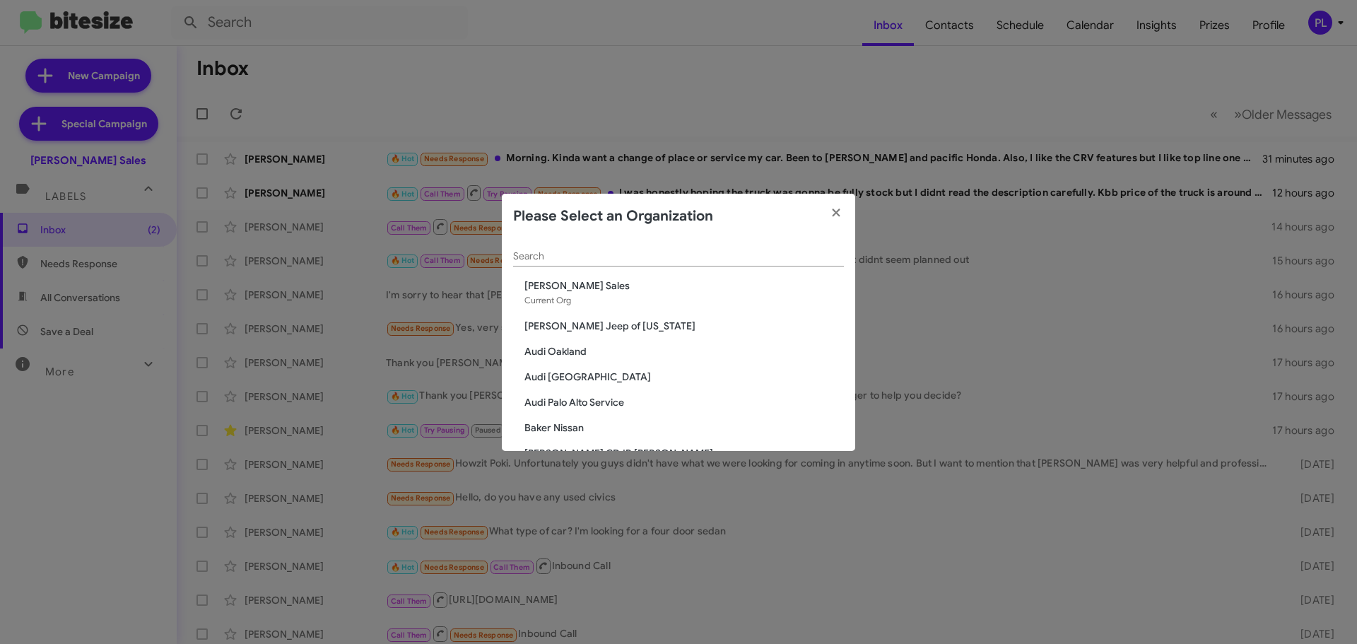
click at [604, 258] on input "Search" at bounding box center [678, 256] width 331 height 11
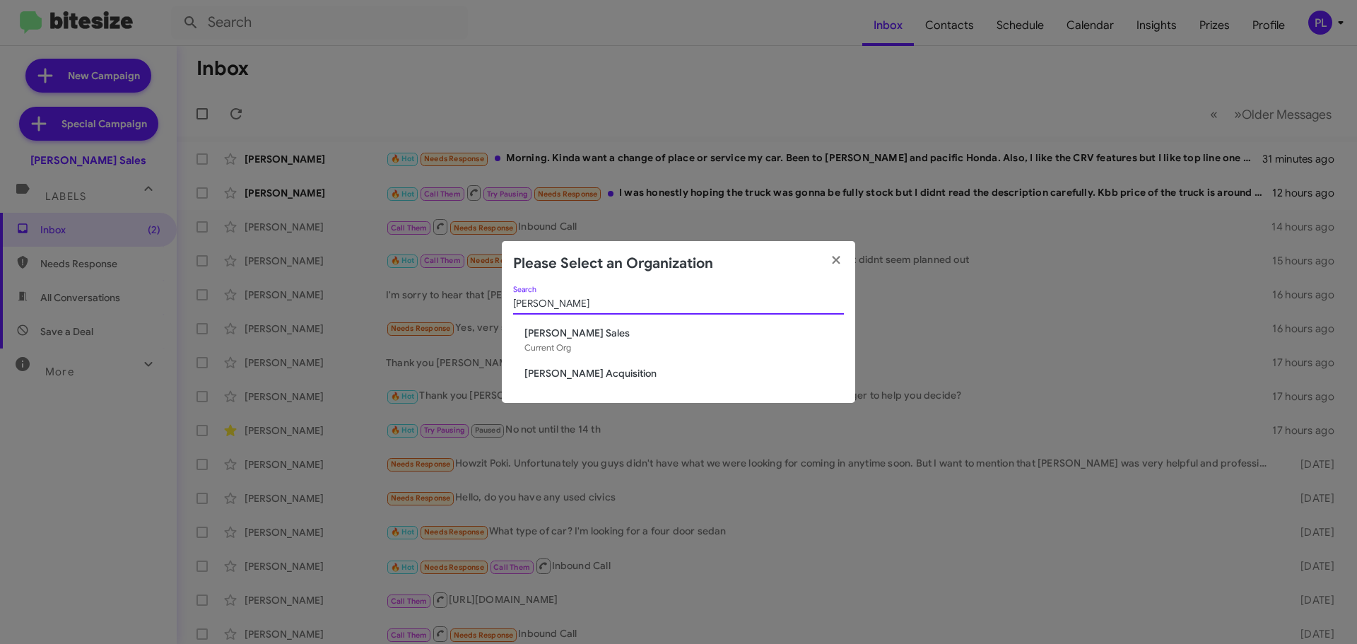
type input "[PERSON_NAME]"
click at [589, 369] on span "[PERSON_NAME] Acquisition" at bounding box center [683, 373] width 319 height 14
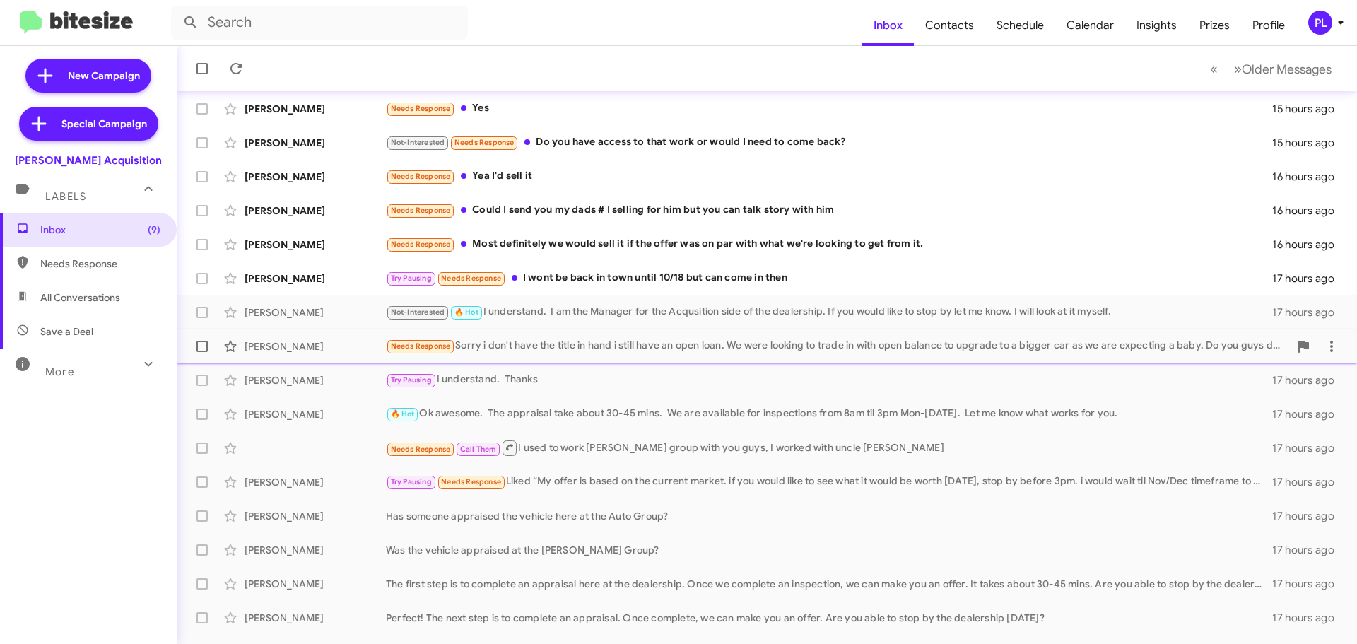
scroll to position [177, 0]
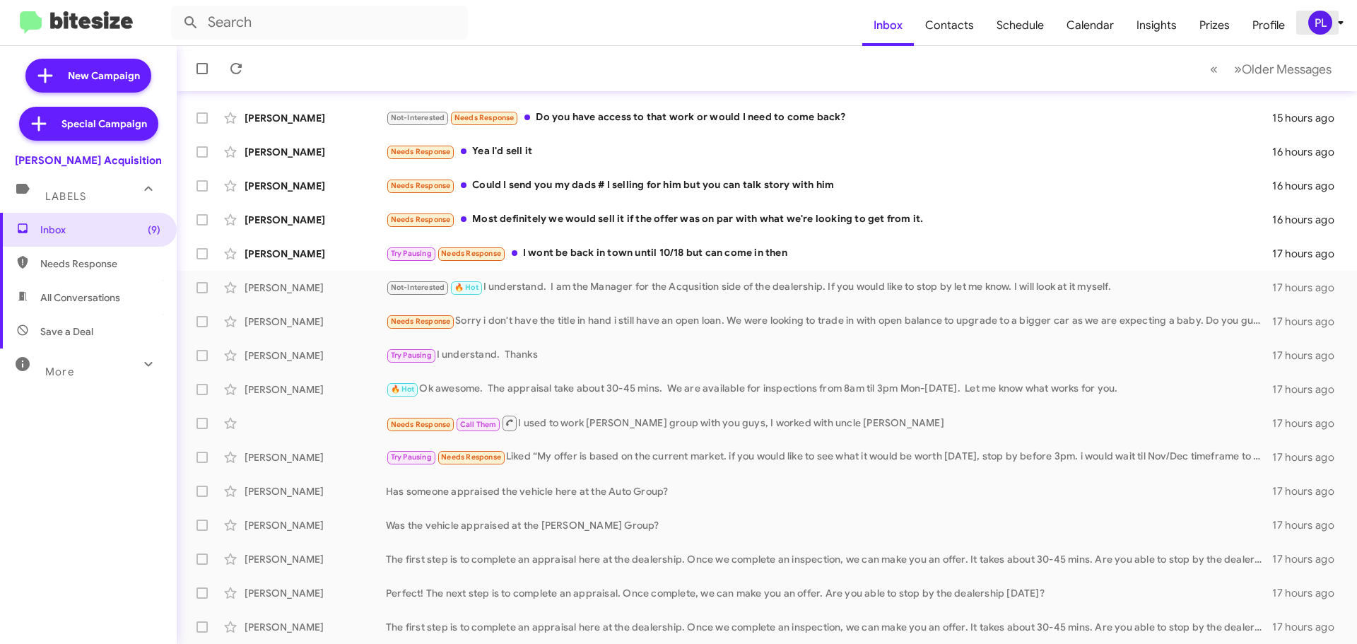
click at [1326, 31] on div "PL" at bounding box center [1320, 23] width 24 height 24
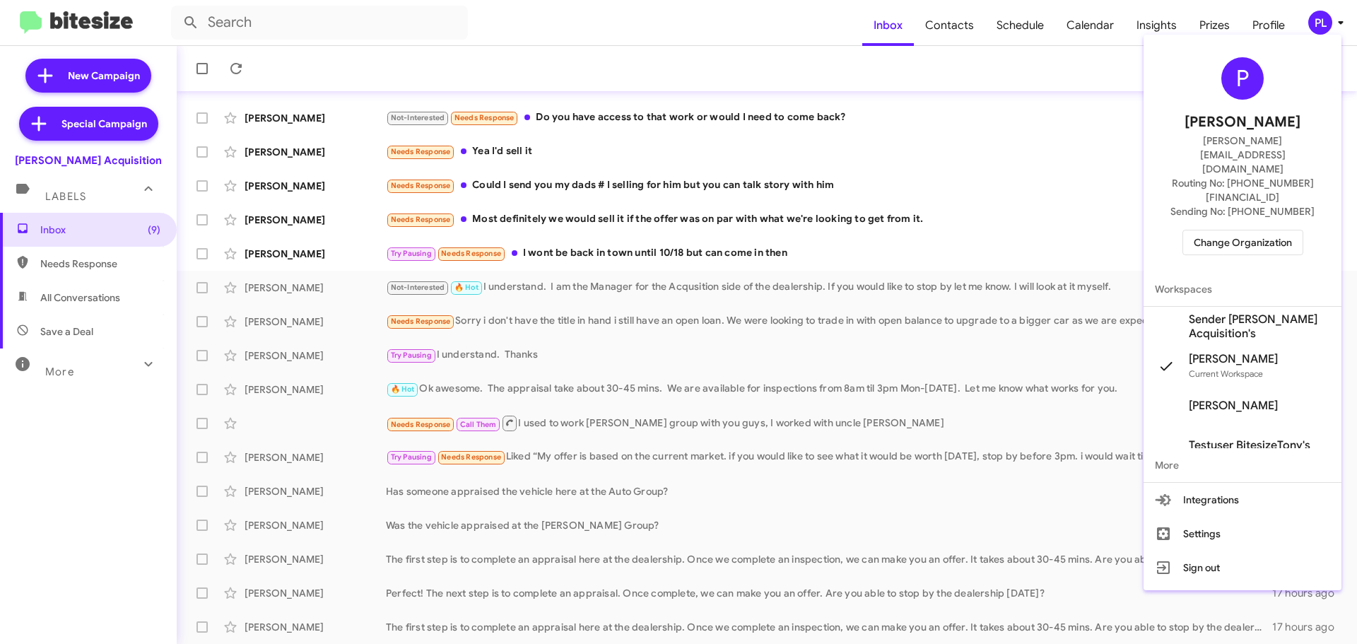
click at [1234, 230] on span "Change Organization" at bounding box center [1243, 242] width 98 height 24
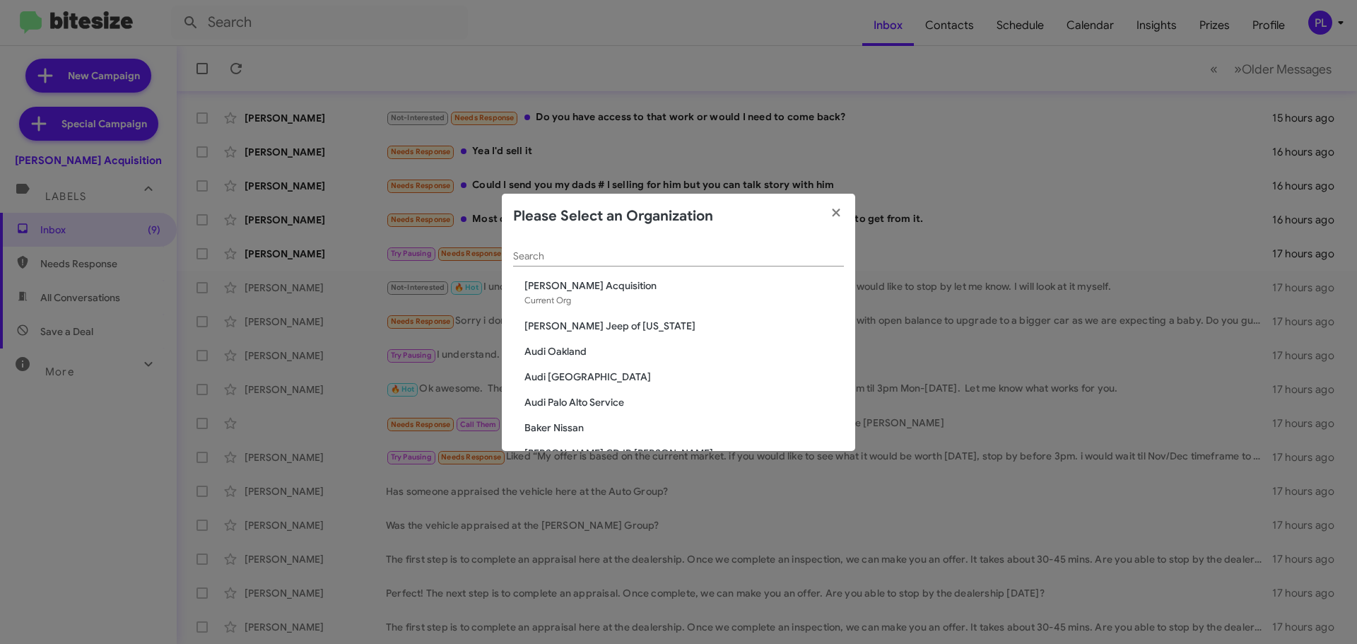
click at [661, 249] on div "Search" at bounding box center [678, 253] width 331 height 28
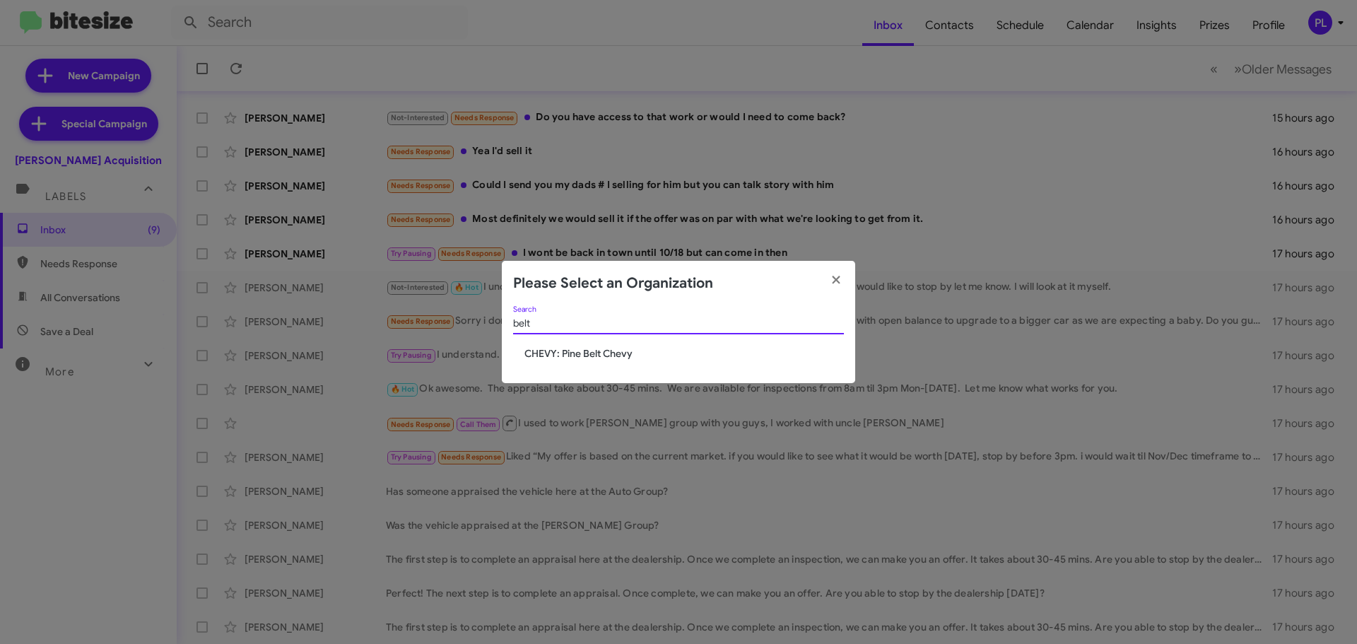
type input "belt"
click at [618, 358] on span "CHEVY: Pine Belt Chevy" at bounding box center [683, 353] width 319 height 14
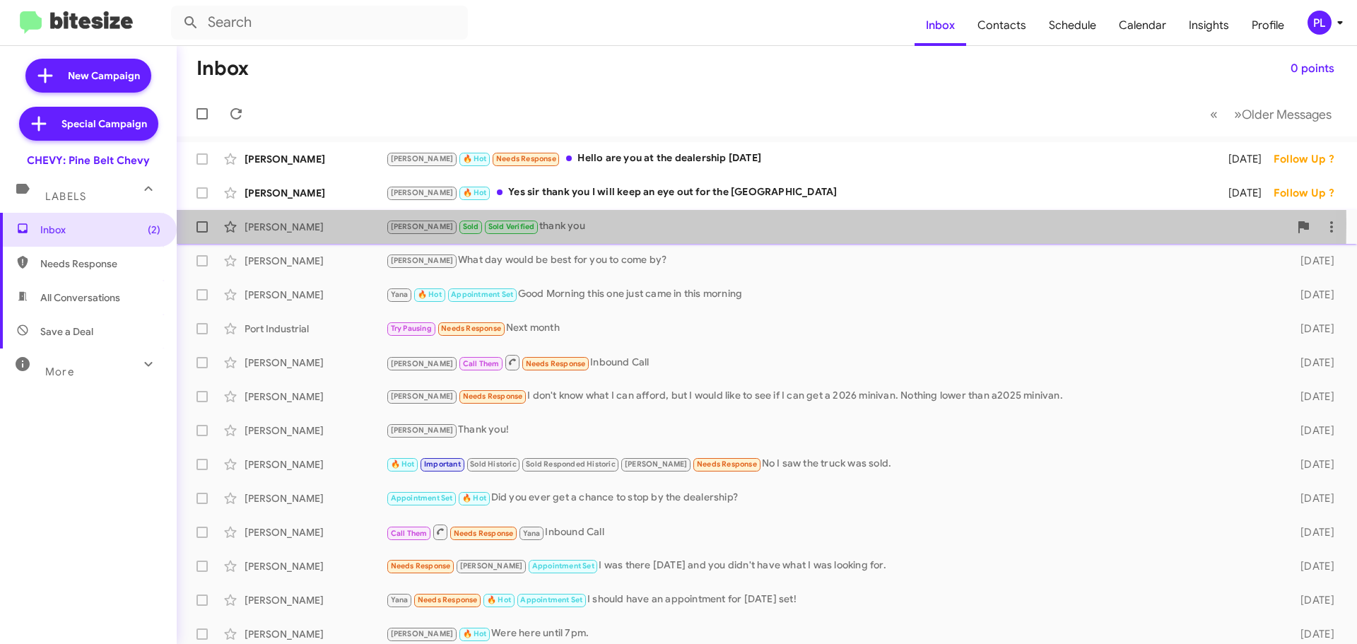
click at [533, 223] on div "[PERSON_NAME] Sold Sold Verified thank you" at bounding box center [837, 226] width 903 height 16
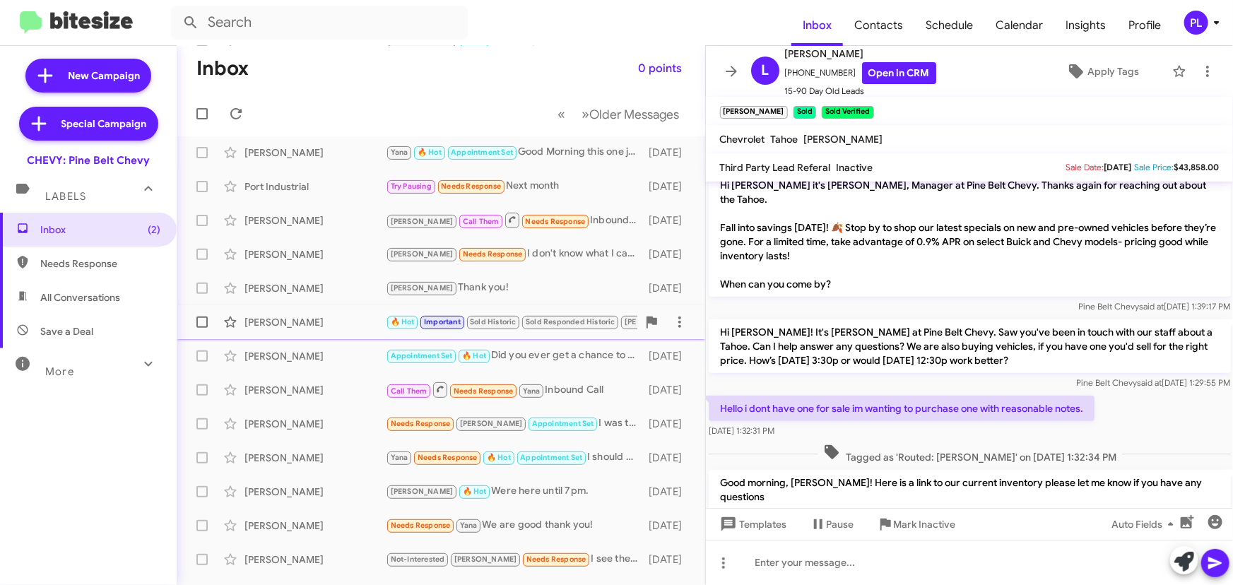
scroll to position [235, 0]
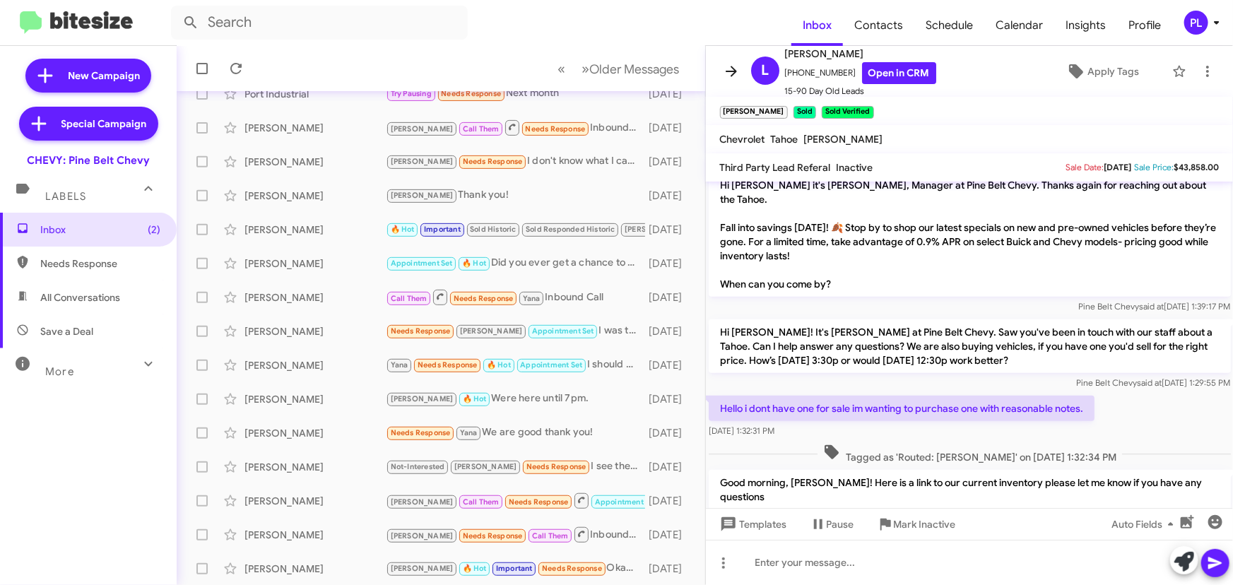
click at [738, 72] on icon at bounding box center [731, 71] width 17 height 17
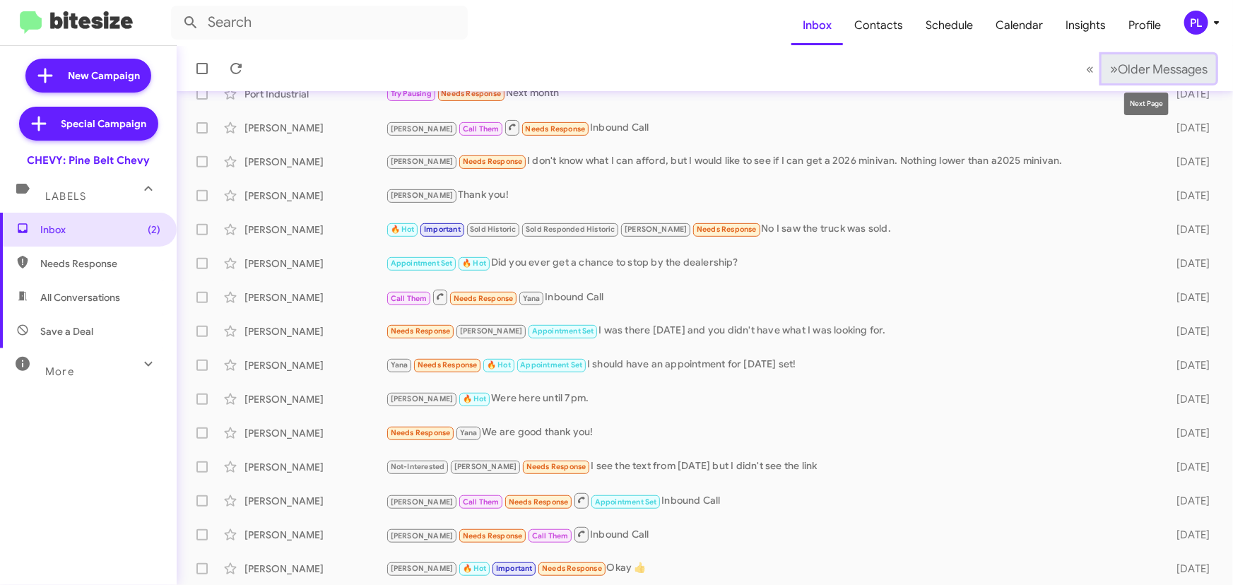
click at [1194, 76] on span "Older Messages" at bounding box center [1163, 69] width 90 height 16
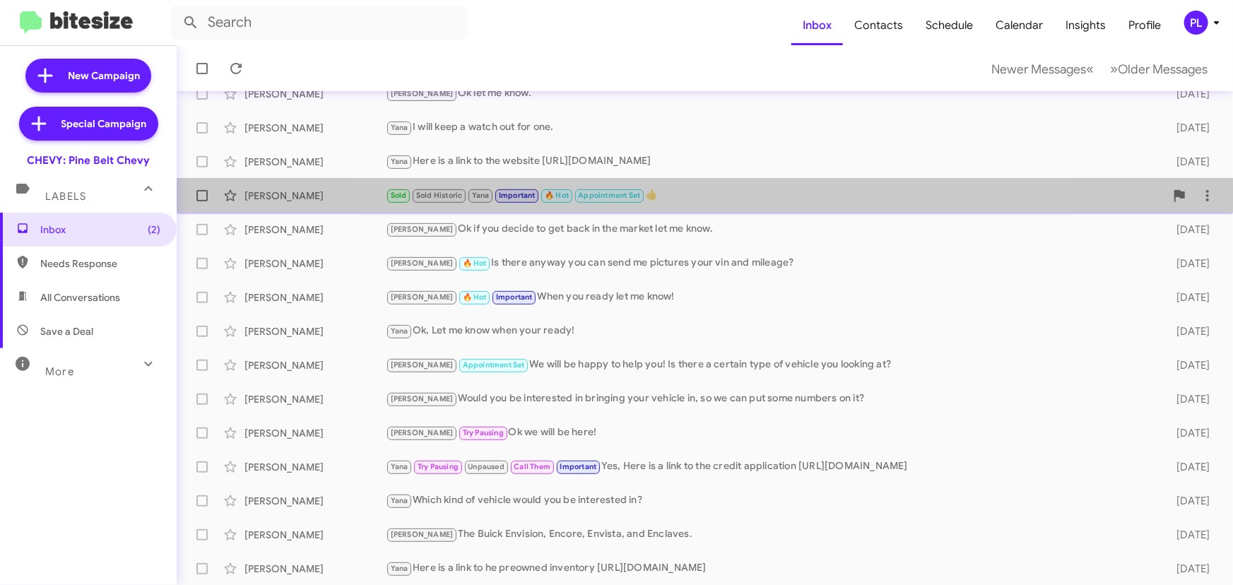
click at [719, 191] on div "Sold Sold Historic Yana Important 🔥 Hot Appointment Set 👍" at bounding box center [775, 195] width 779 height 16
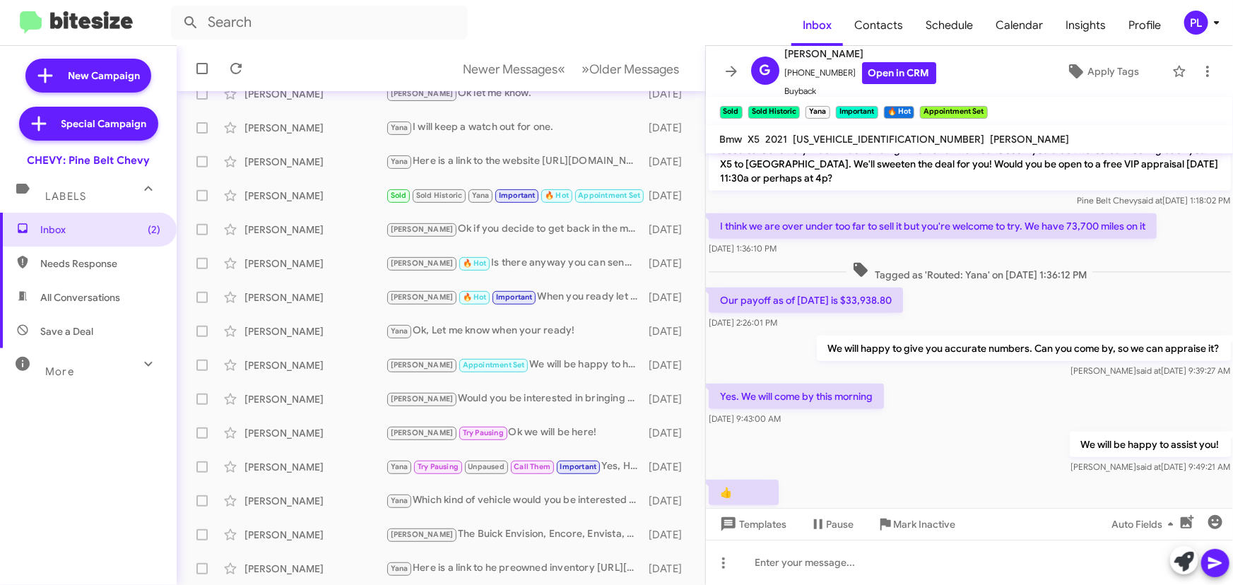
scroll to position [435, 0]
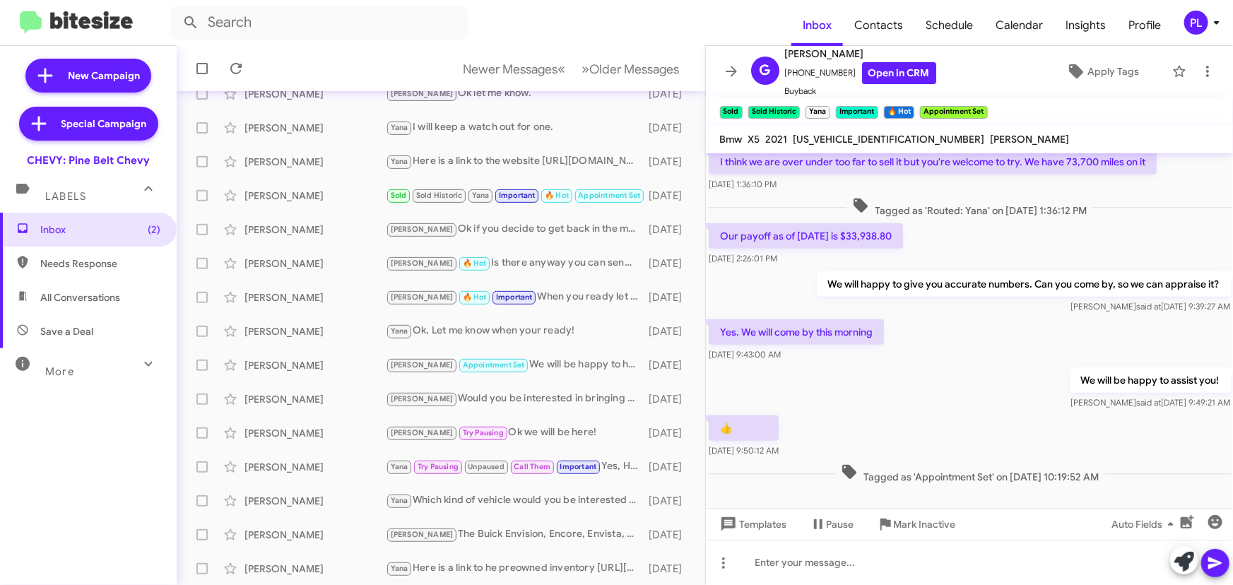
click at [1214, 27] on icon at bounding box center [1216, 22] width 17 height 17
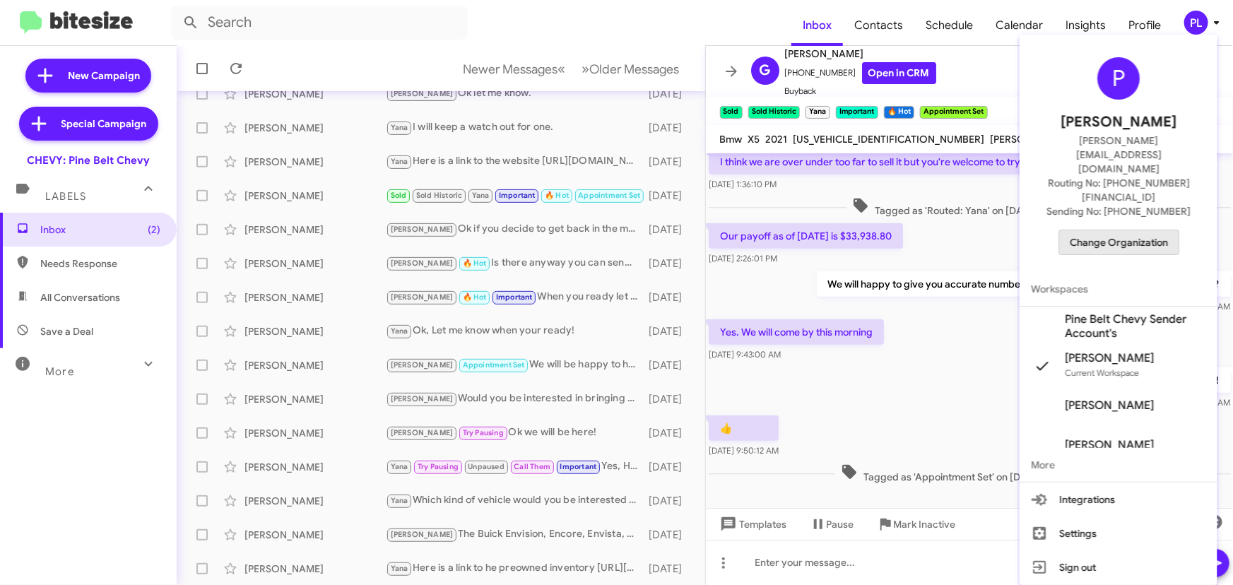
click at [1129, 230] on span "Change Organization" at bounding box center [1119, 242] width 98 height 24
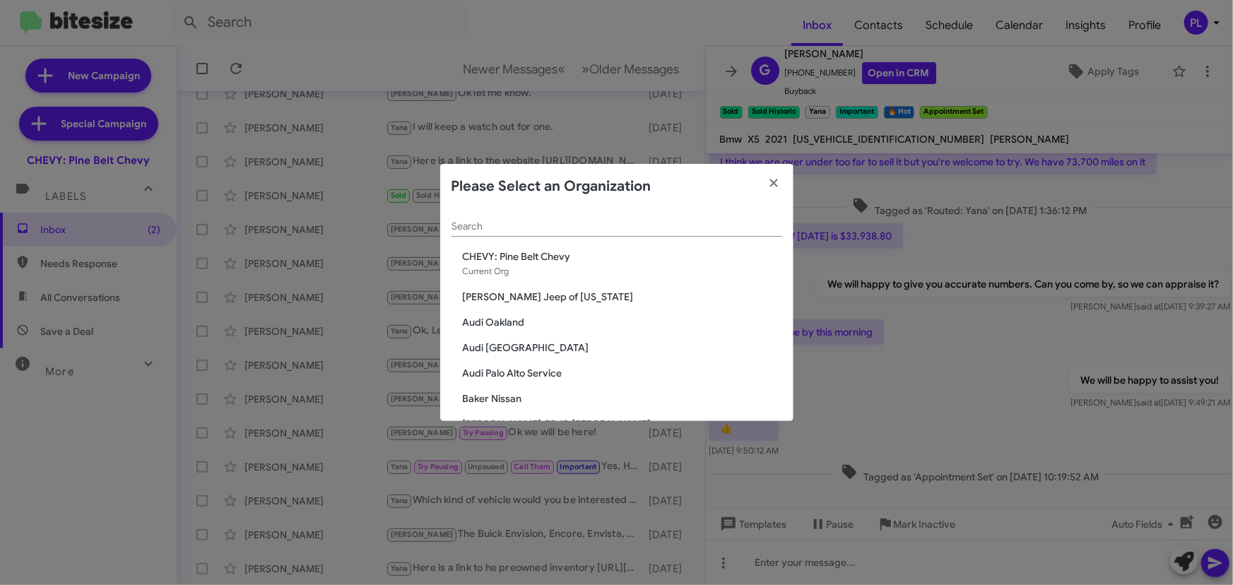
click at [625, 222] on input "Search" at bounding box center [617, 226] width 331 height 11
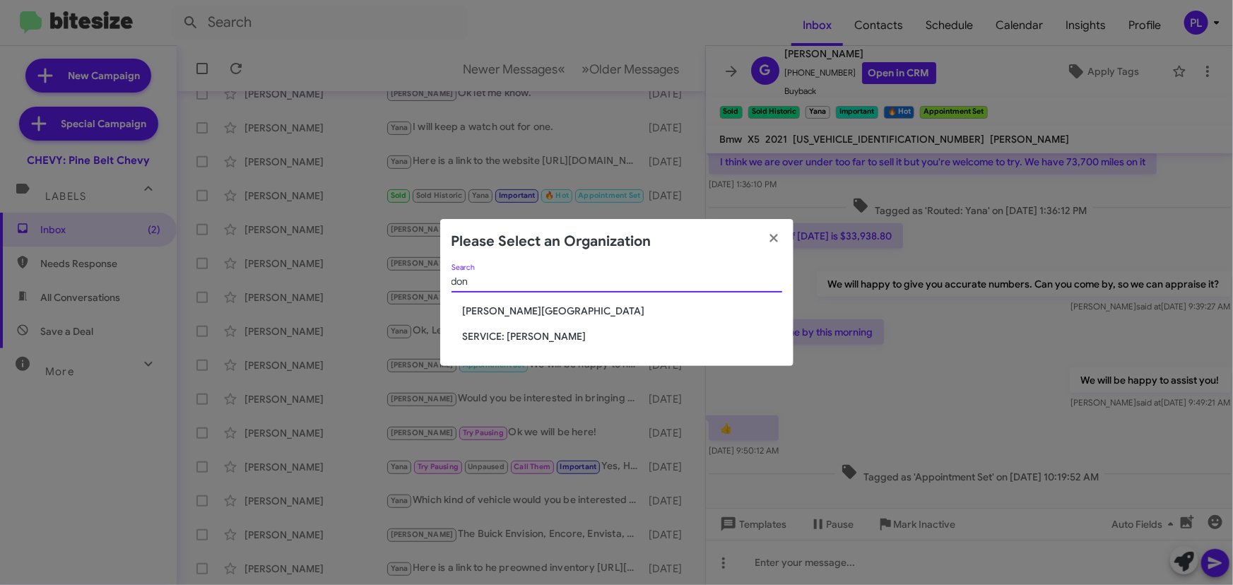
type input "don"
click at [539, 341] on span "SERVICE: [PERSON_NAME]" at bounding box center [622, 336] width 319 height 14
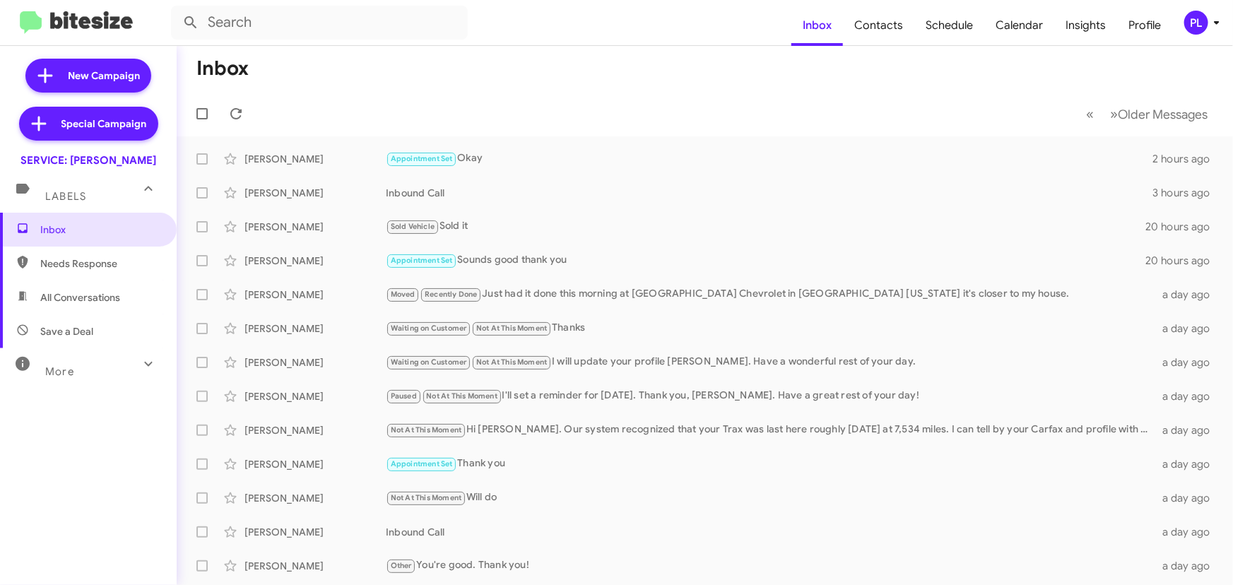
click at [1207, 28] on div "PL" at bounding box center [1196, 23] width 24 height 24
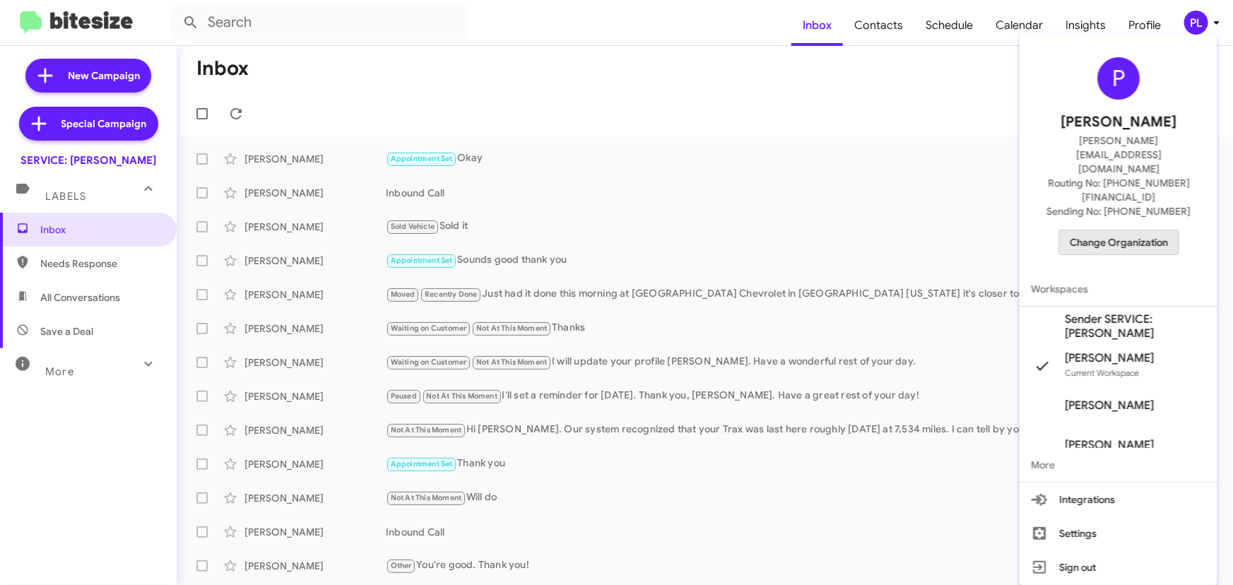
click at [1112, 230] on span "Change Organization" at bounding box center [1119, 242] width 98 height 24
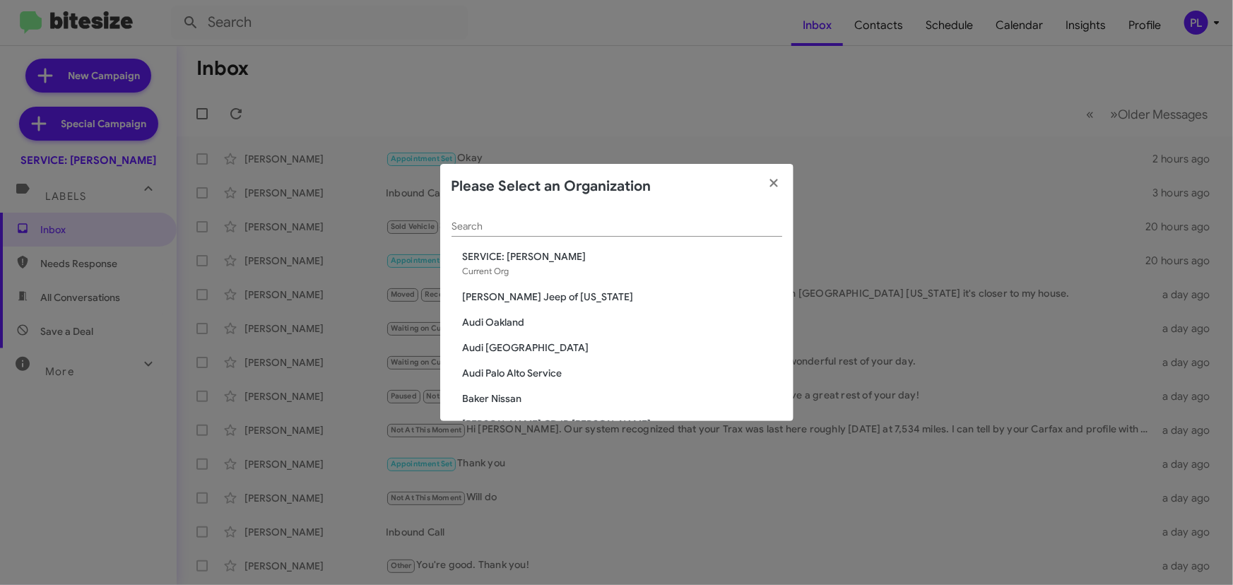
click at [578, 222] on input "Search" at bounding box center [617, 226] width 331 height 11
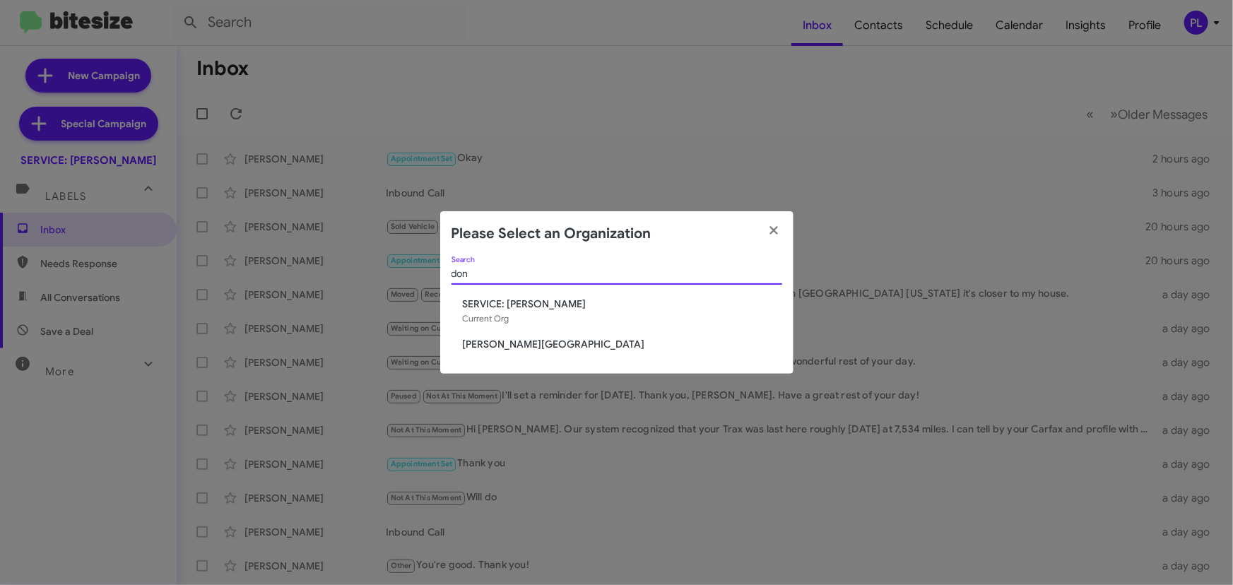
type input "don"
click at [569, 341] on span "[PERSON_NAME][GEOGRAPHIC_DATA]" at bounding box center [622, 344] width 319 height 14
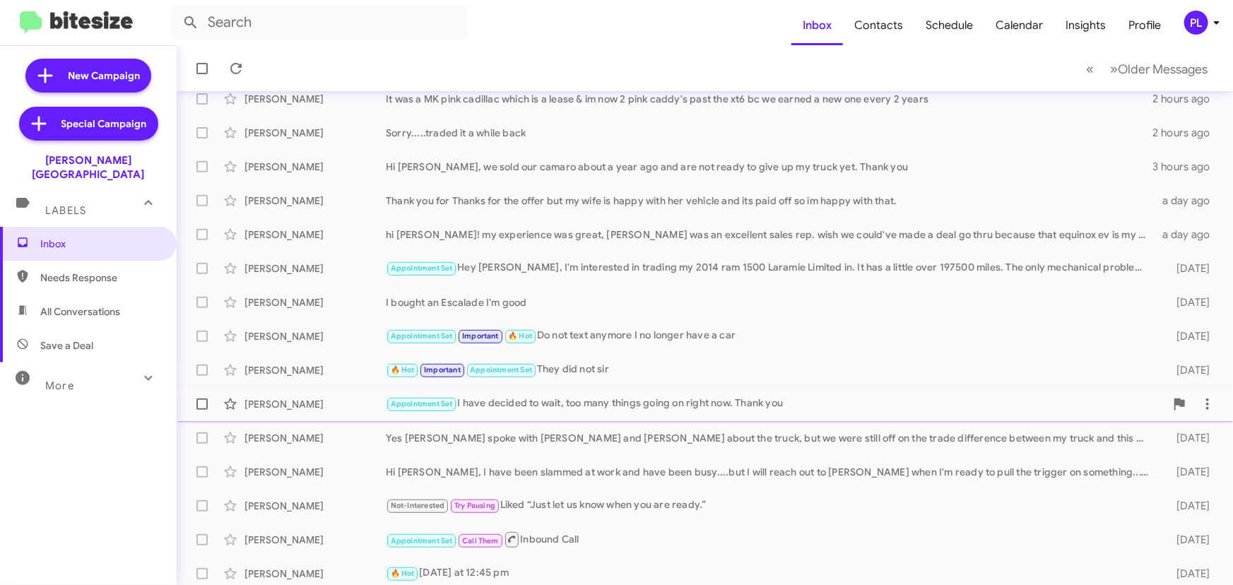
scroll to position [235, 0]
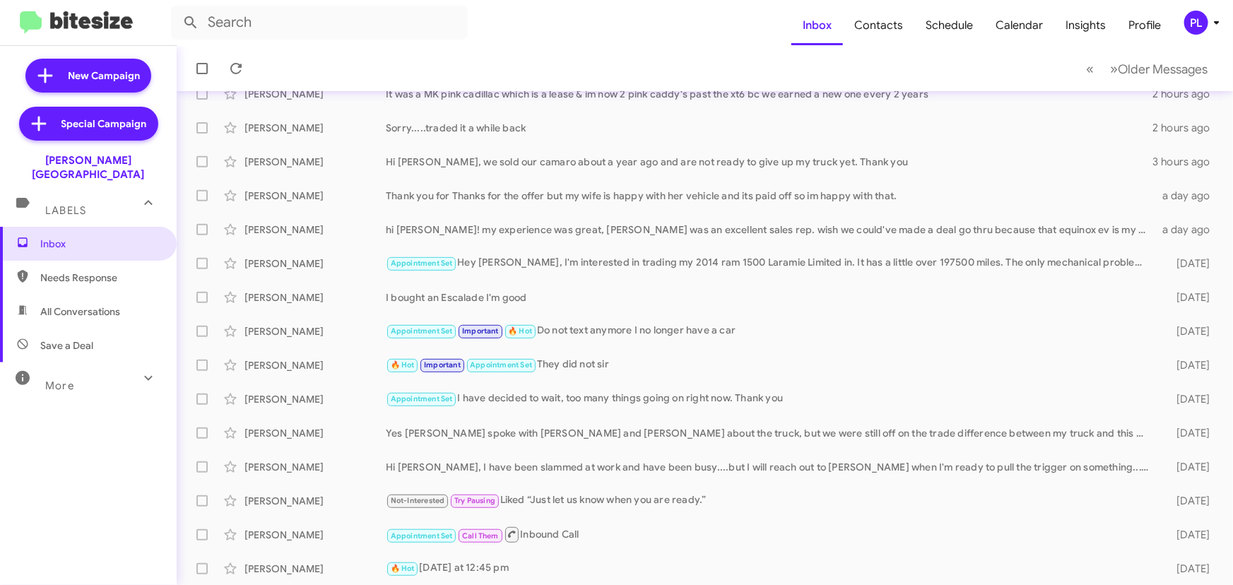
click at [1197, 22] on div "PL" at bounding box center [1196, 23] width 24 height 24
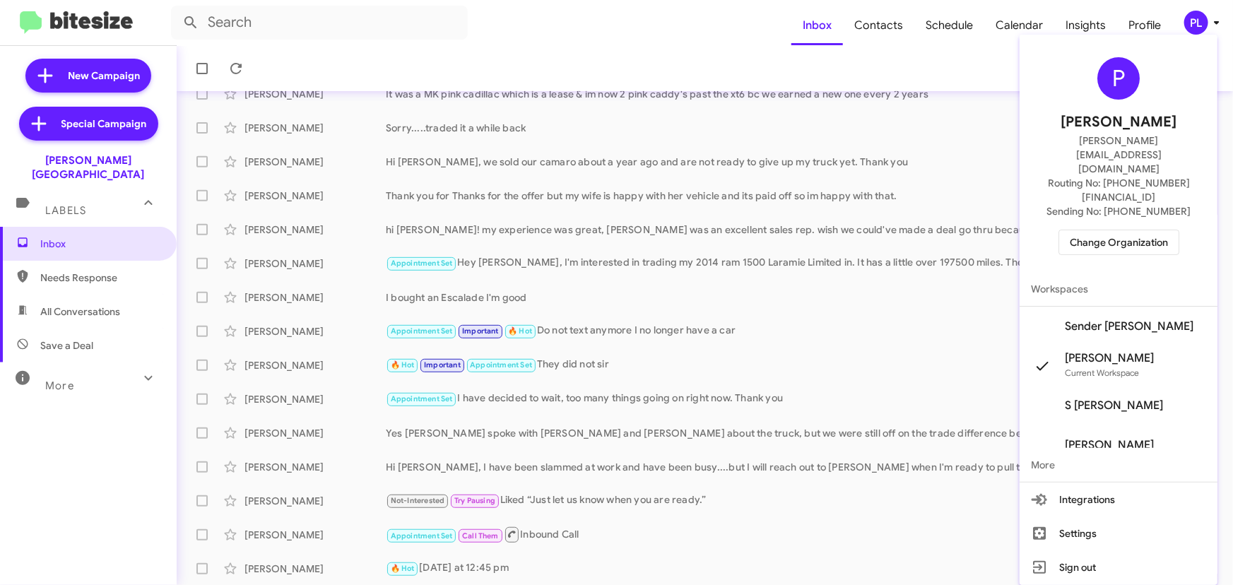
click at [1095, 230] on span "Change Organization" at bounding box center [1119, 242] width 98 height 24
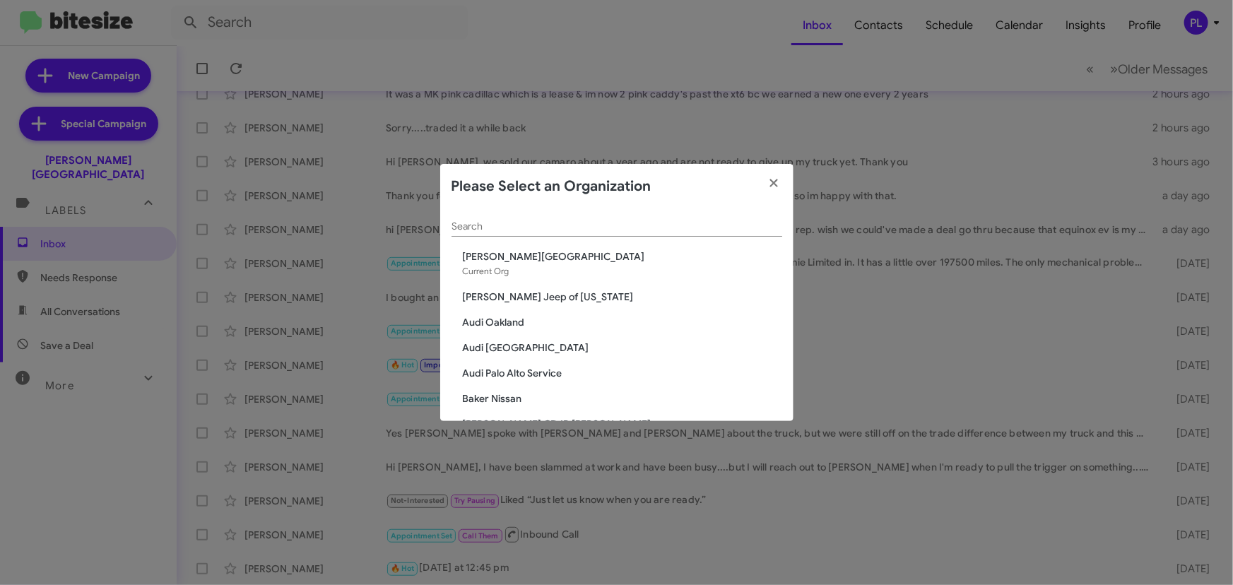
click at [538, 226] on input "Search" at bounding box center [617, 226] width 331 height 11
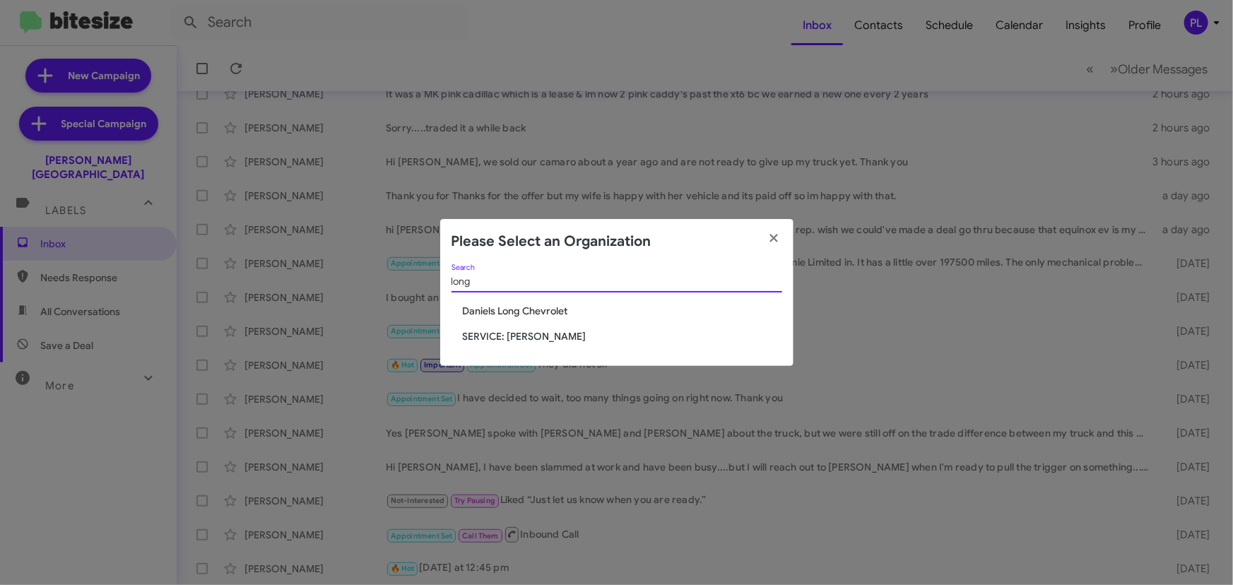
type input "long"
click at [540, 334] on span "SERVICE: [PERSON_NAME]" at bounding box center [622, 336] width 319 height 14
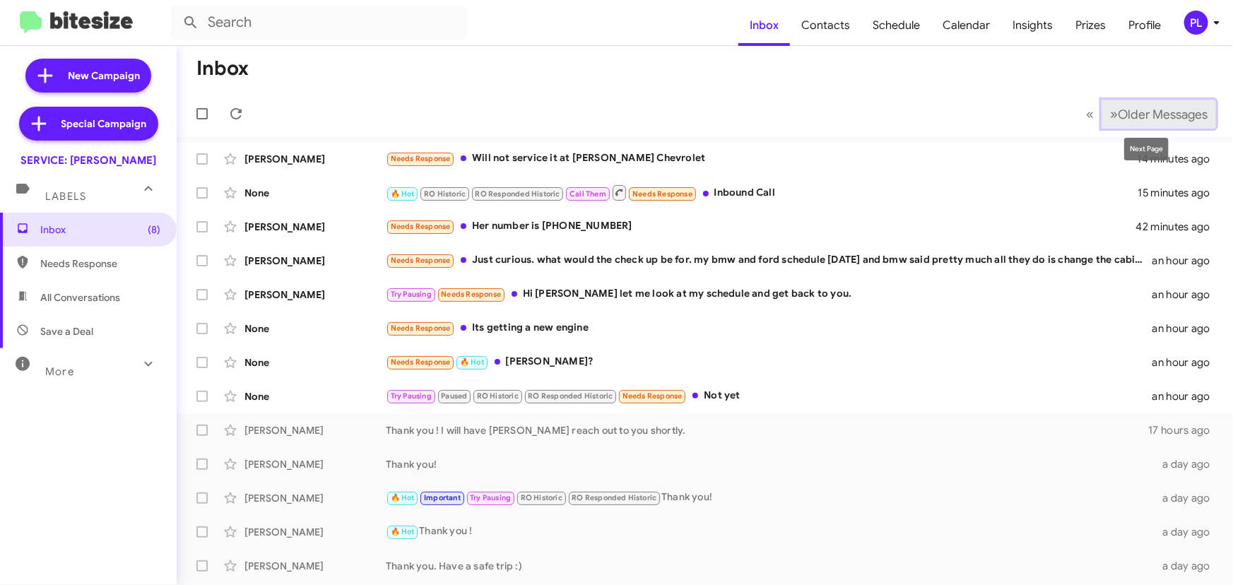
click at [1166, 107] on span "Older Messages" at bounding box center [1163, 115] width 90 height 16
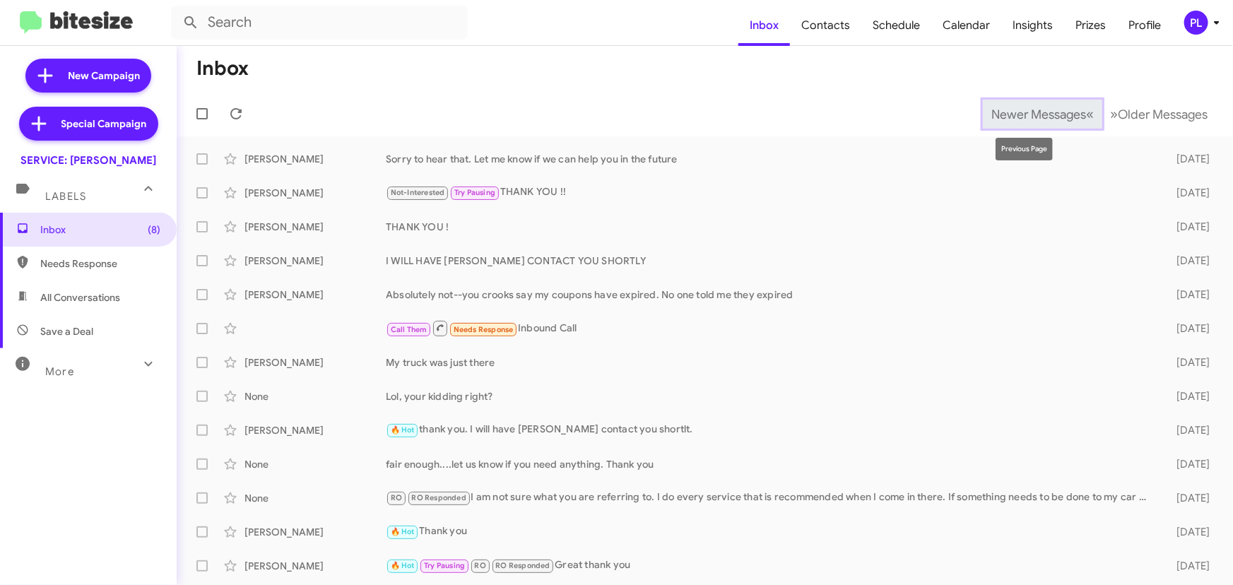
click at [1031, 107] on span "Newer Messages" at bounding box center [1038, 115] width 95 height 16
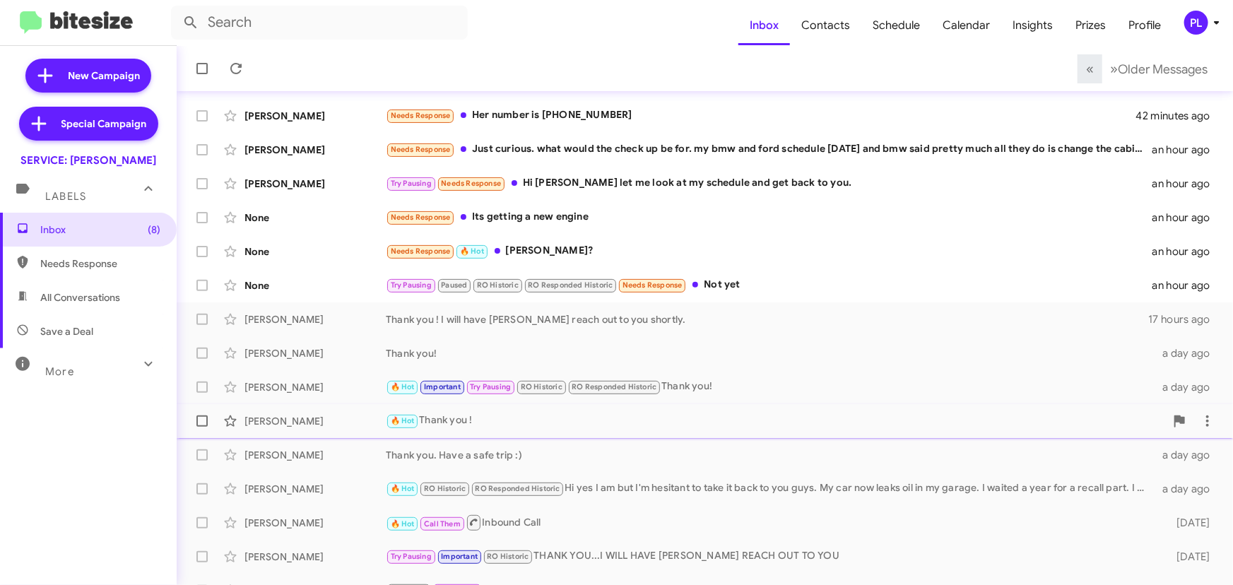
scroll to position [235, 0]
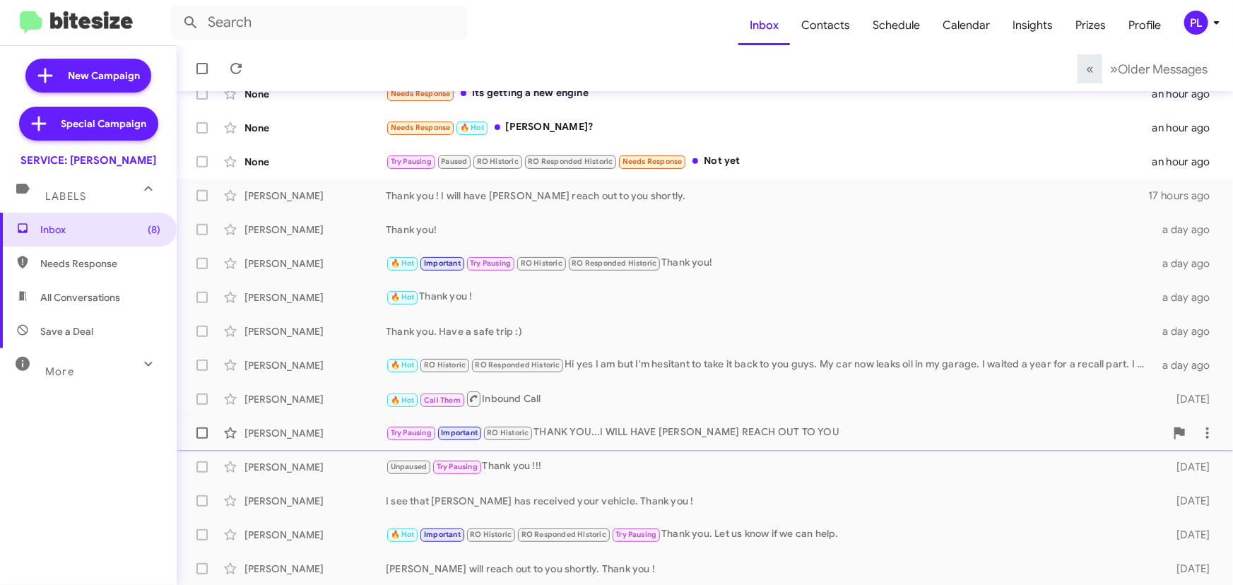
click at [767, 425] on div "Try Pausing Important RO Historic THANK YOU...I WILL HAVE ALBERT REACH OUT TO Y…" at bounding box center [775, 433] width 779 height 16
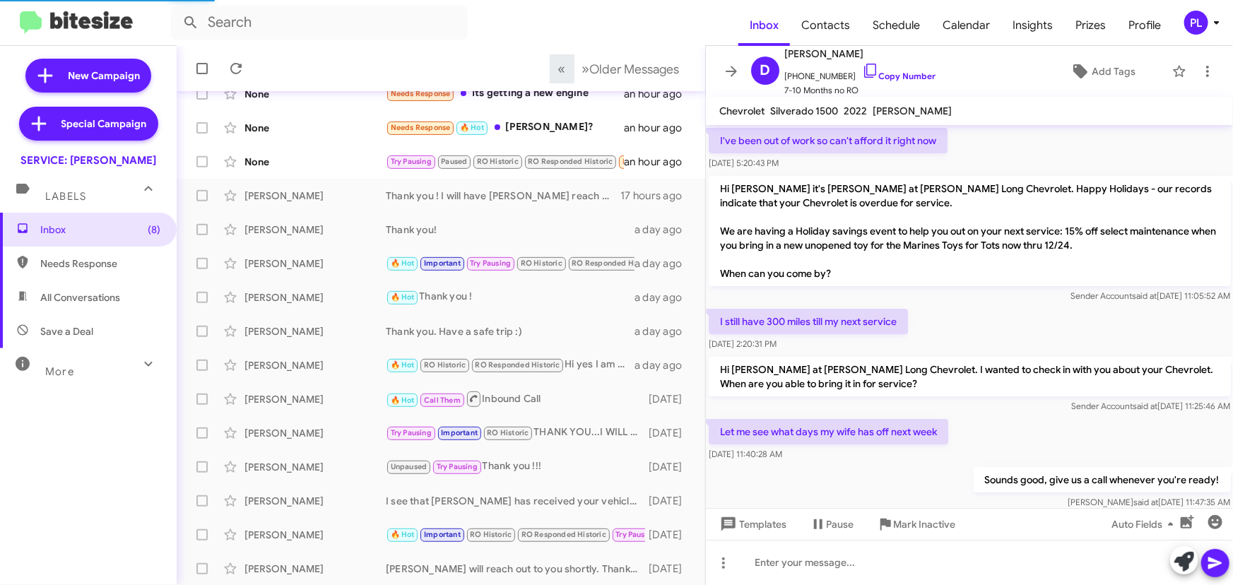
scroll to position [945, 0]
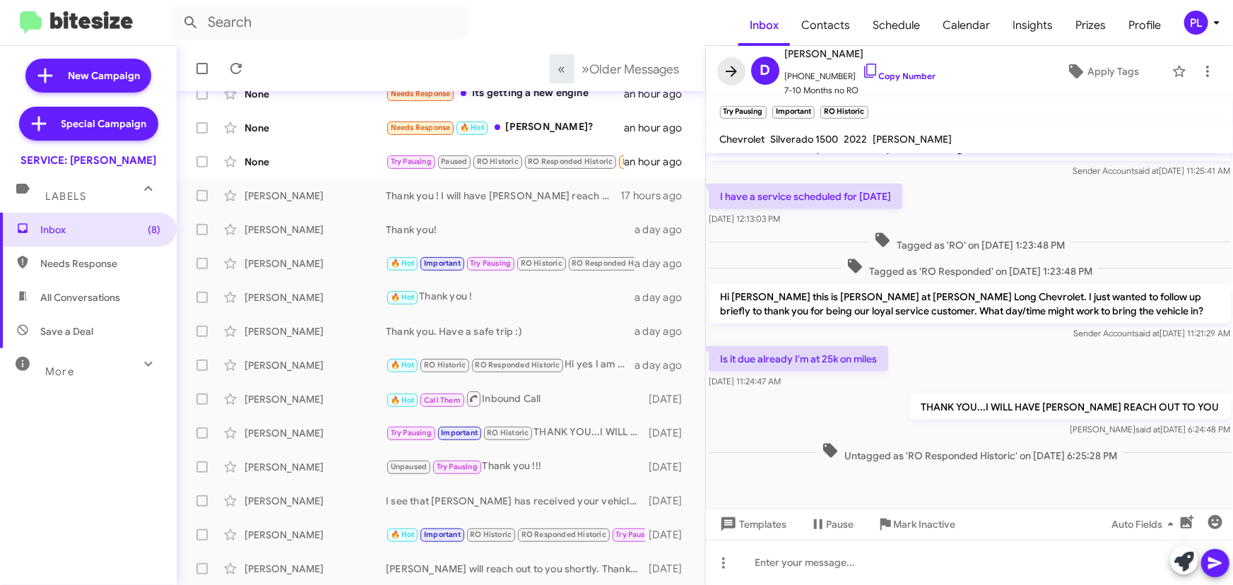
click at [724, 73] on icon at bounding box center [731, 71] width 17 height 17
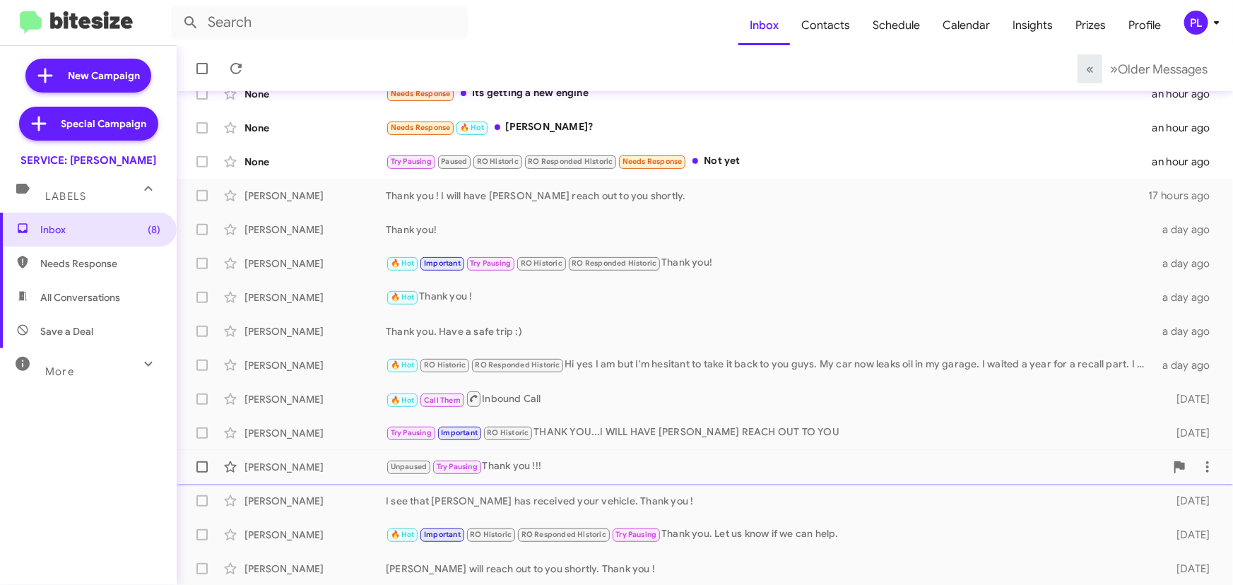
click at [577, 465] on div "Unpaused Try Pausing Thank you !!!" at bounding box center [775, 467] width 779 height 16
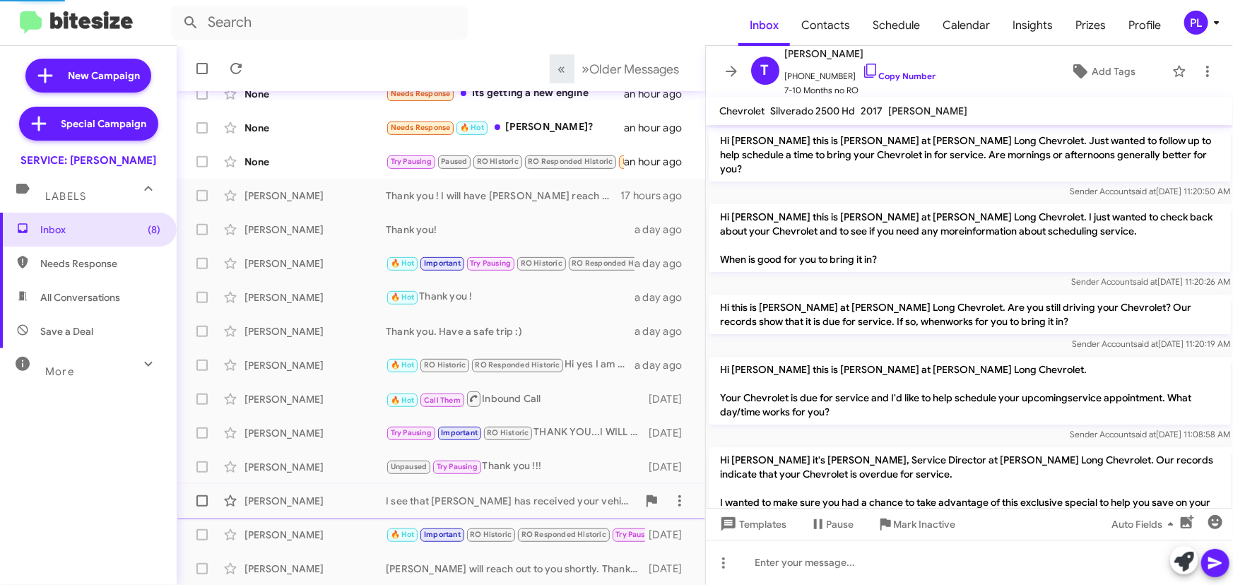
scroll to position [1110, 0]
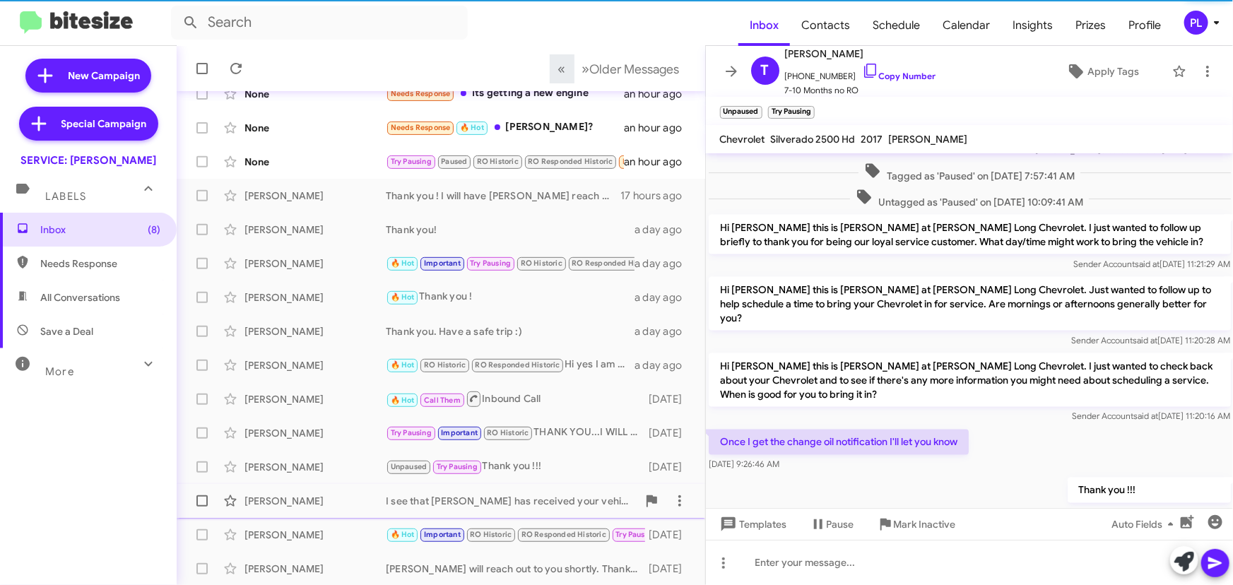
click at [507, 496] on div "I see that roger has received your vehicle. Thank you !" at bounding box center [512, 501] width 252 height 14
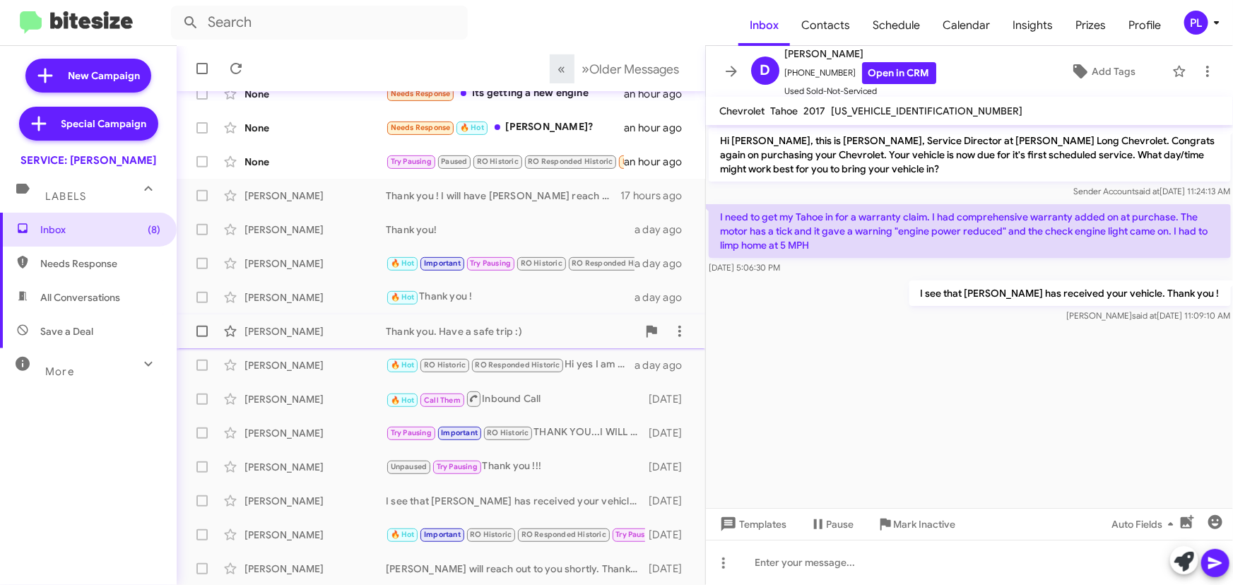
click at [493, 329] on div "Thank you. Have a safe trip :)" at bounding box center [512, 331] width 252 height 14
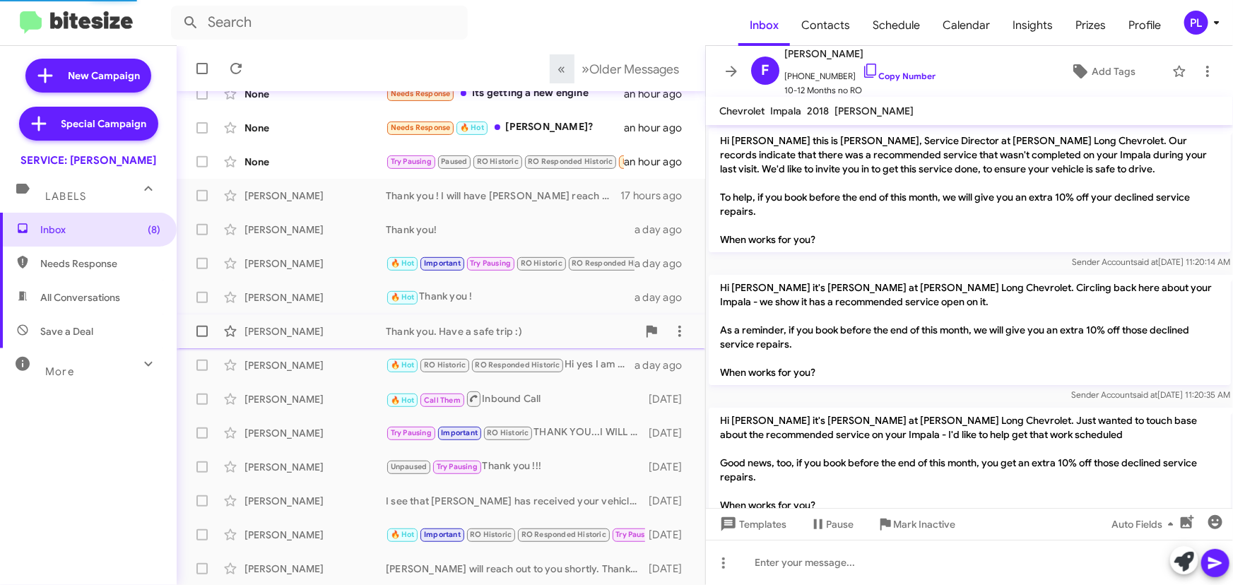
scroll to position [237, 0]
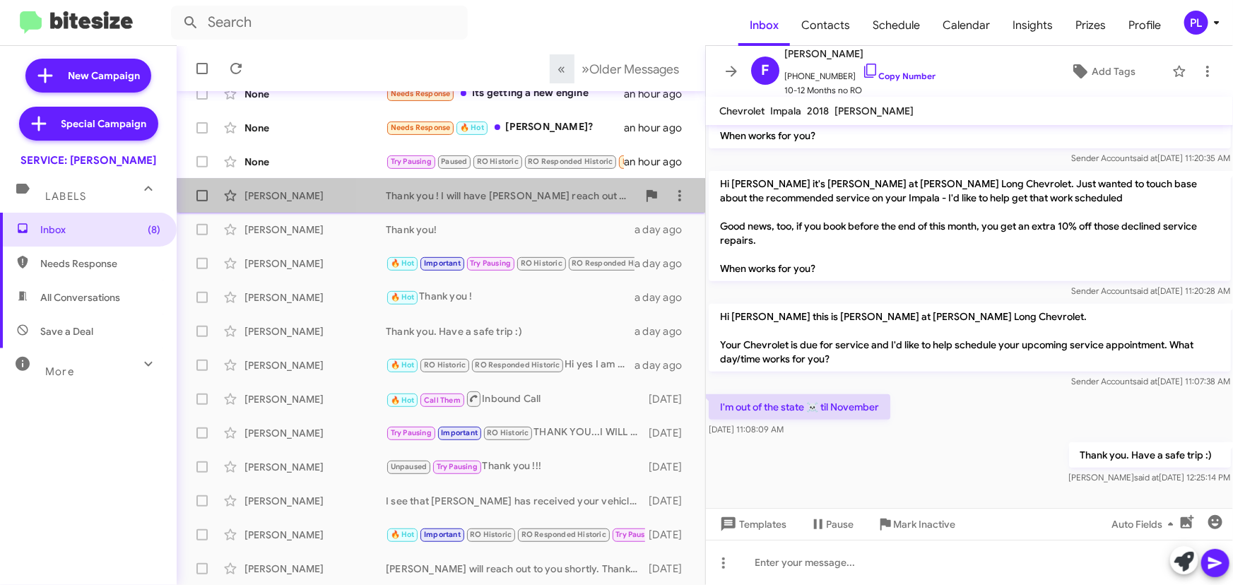
click at [464, 189] on div "Thank you ! I will have Albert reach out to you shortly." at bounding box center [512, 196] width 252 height 14
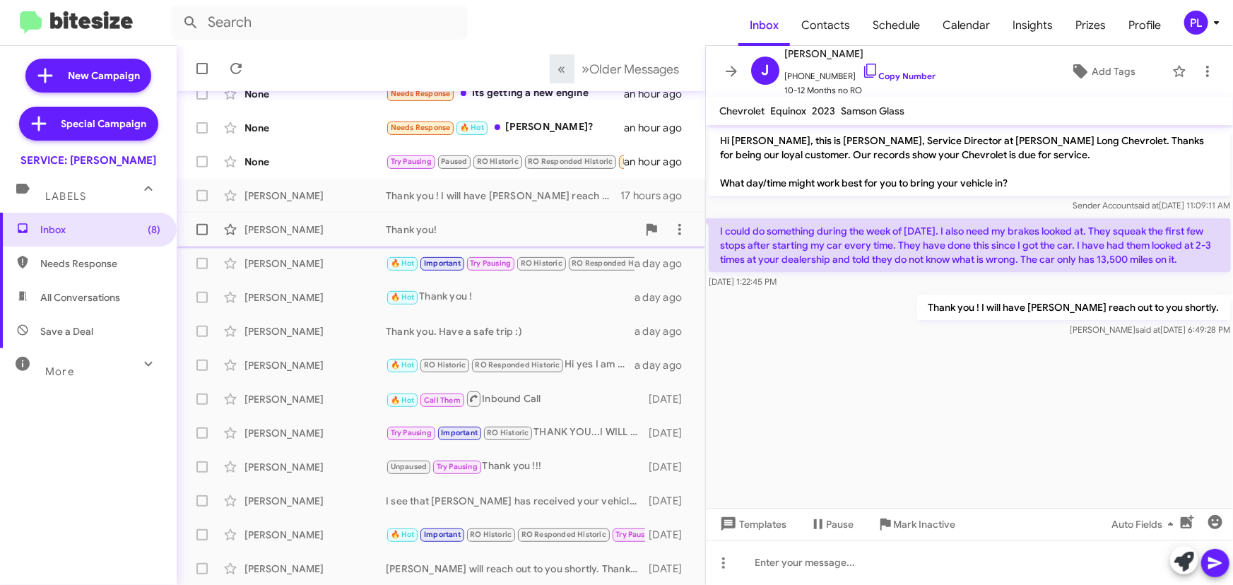
click at [457, 225] on div "Thank you!" at bounding box center [512, 230] width 252 height 14
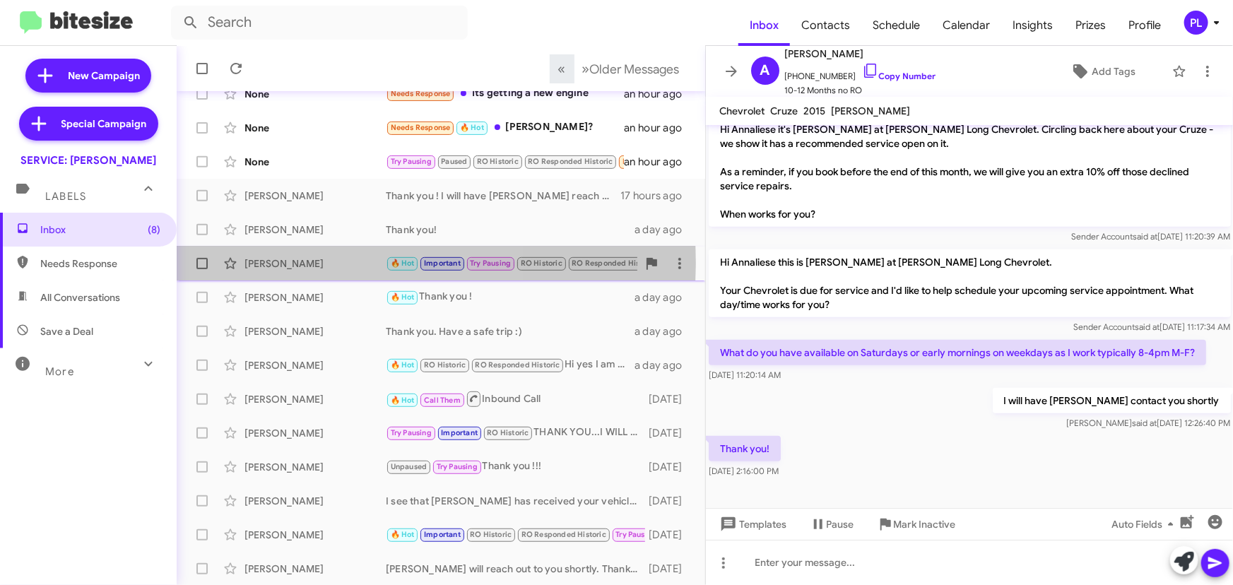
click at [340, 261] on div "Kathryn Burnett" at bounding box center [315, 264] width 141 height 14
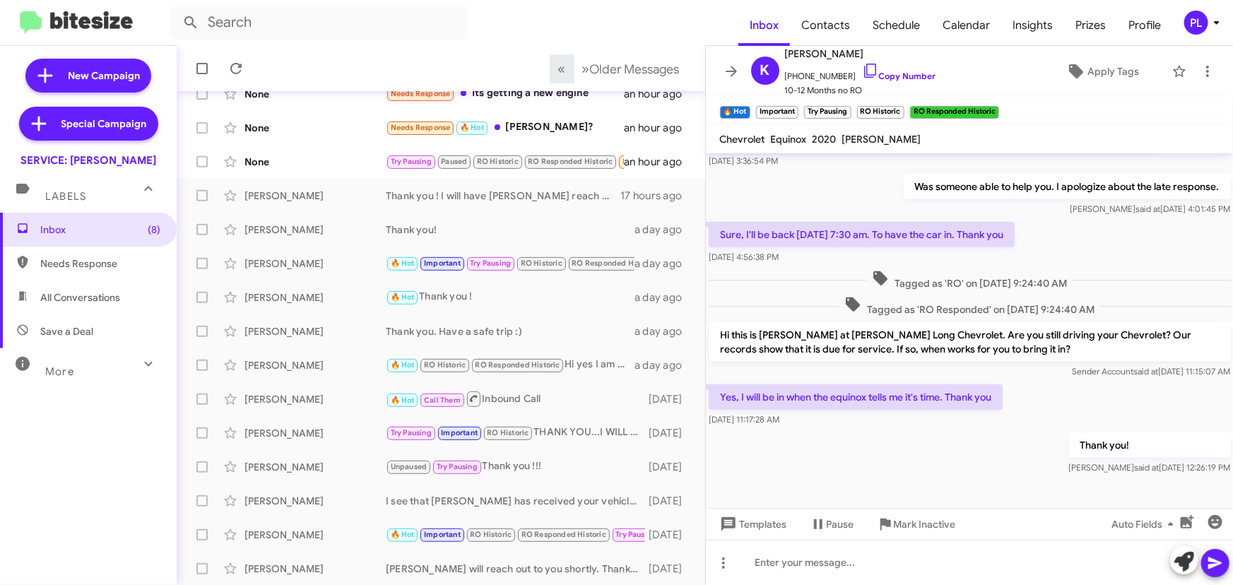
scroll to position [516, 0]
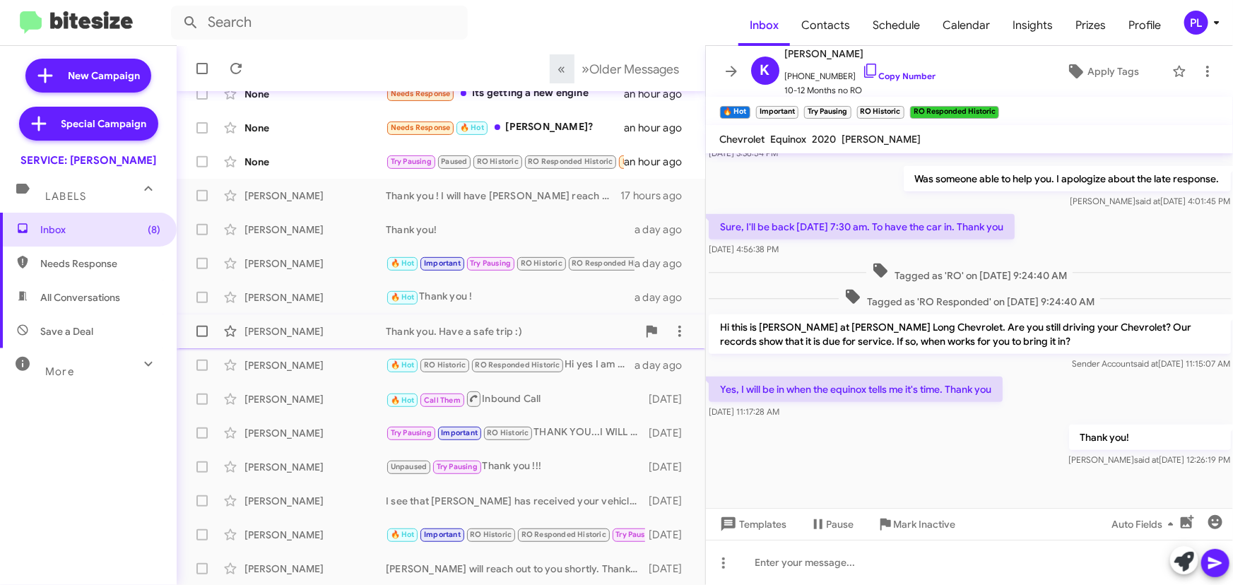
click at [420, 322] on div "Fredrick Crew Thank you. Have a safe trip :) a day ago" at bounding box center [441, 331] width 506 height 28
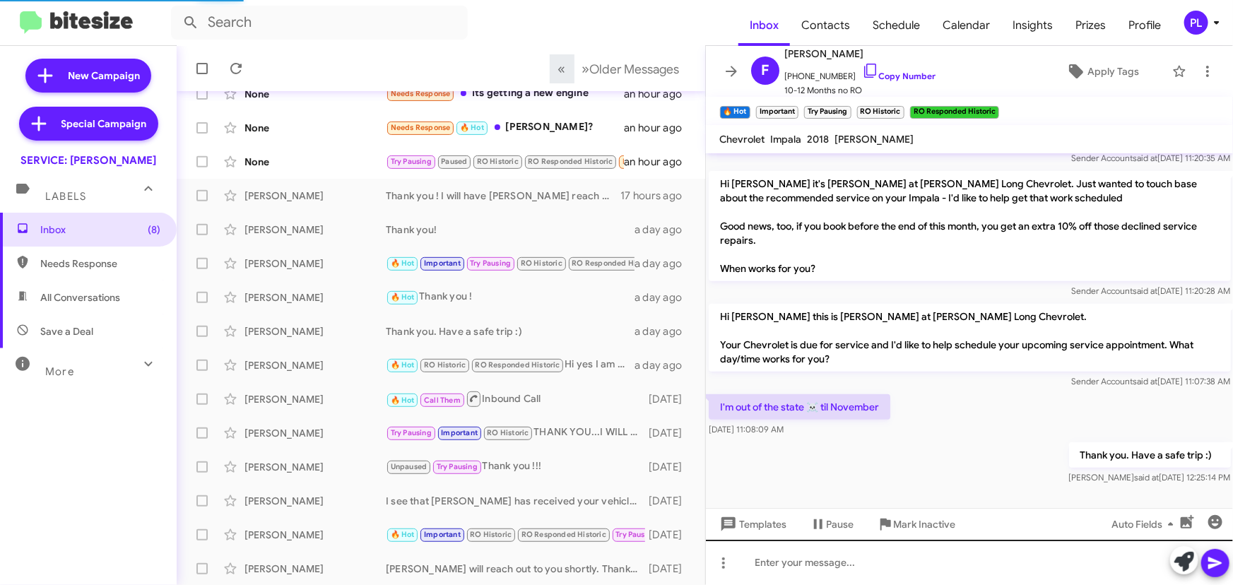
scroll to position [237, 0]
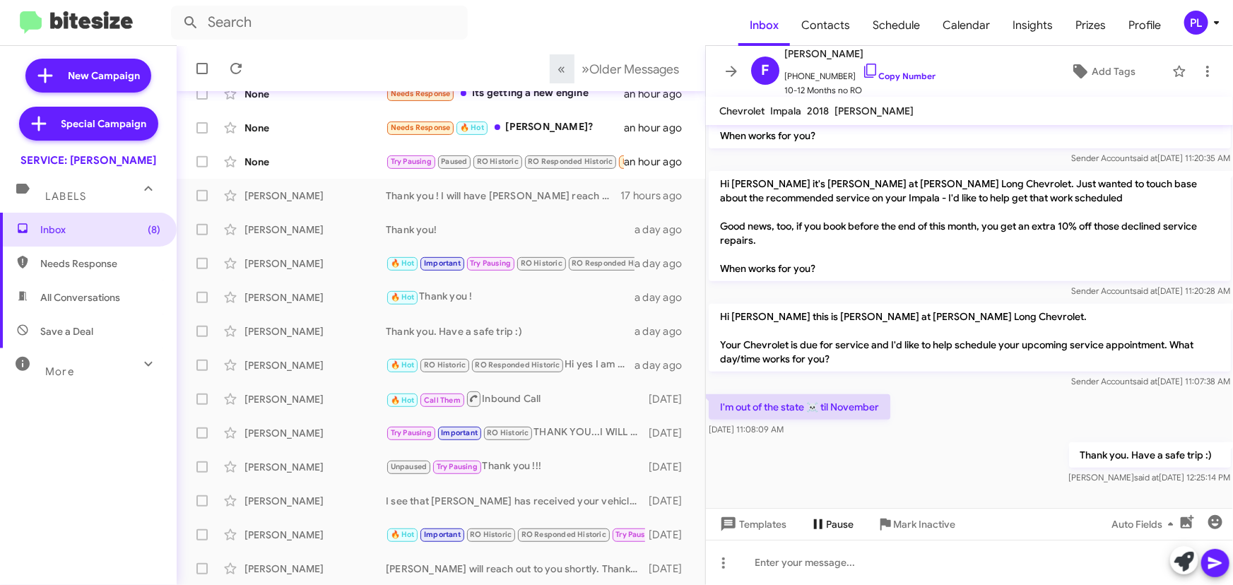
click at [827, 533] on span "Pause" at bounding box center [841, 524] width 28 height 25
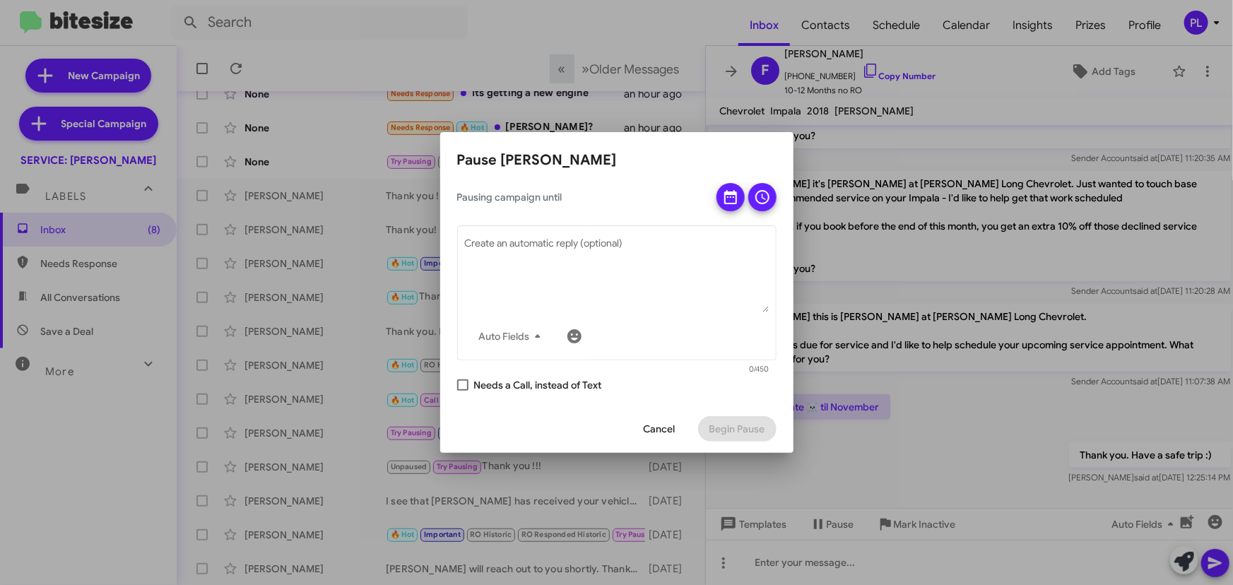
click at [649, 436] on span "Cancel" at bounding box center [660, 428] width 32 height 25
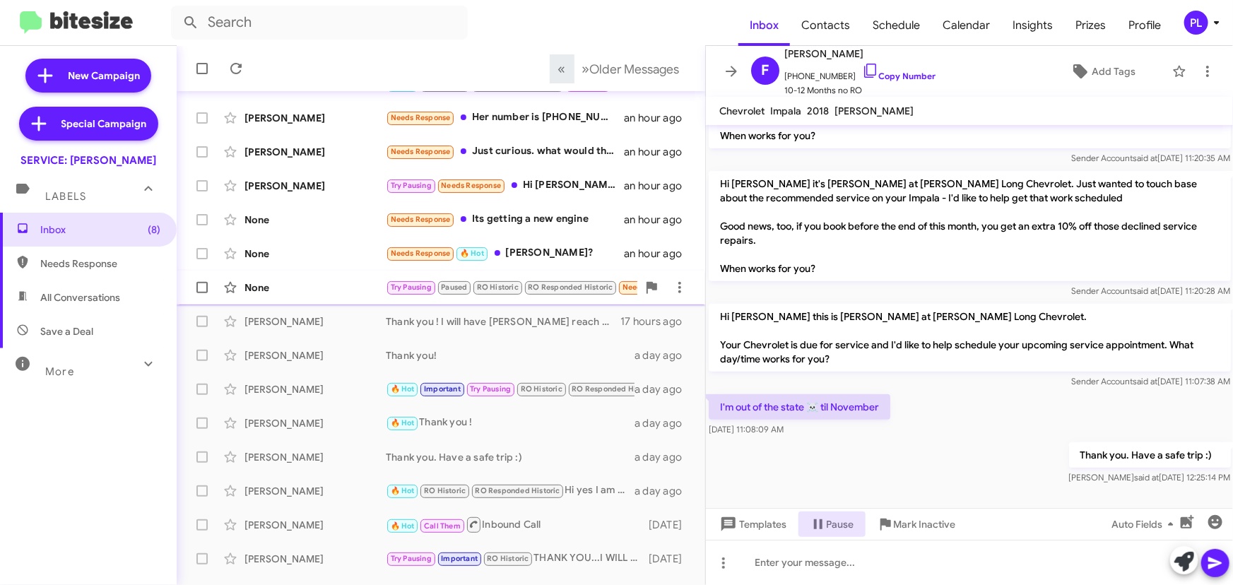
scroll to position [192, 0]
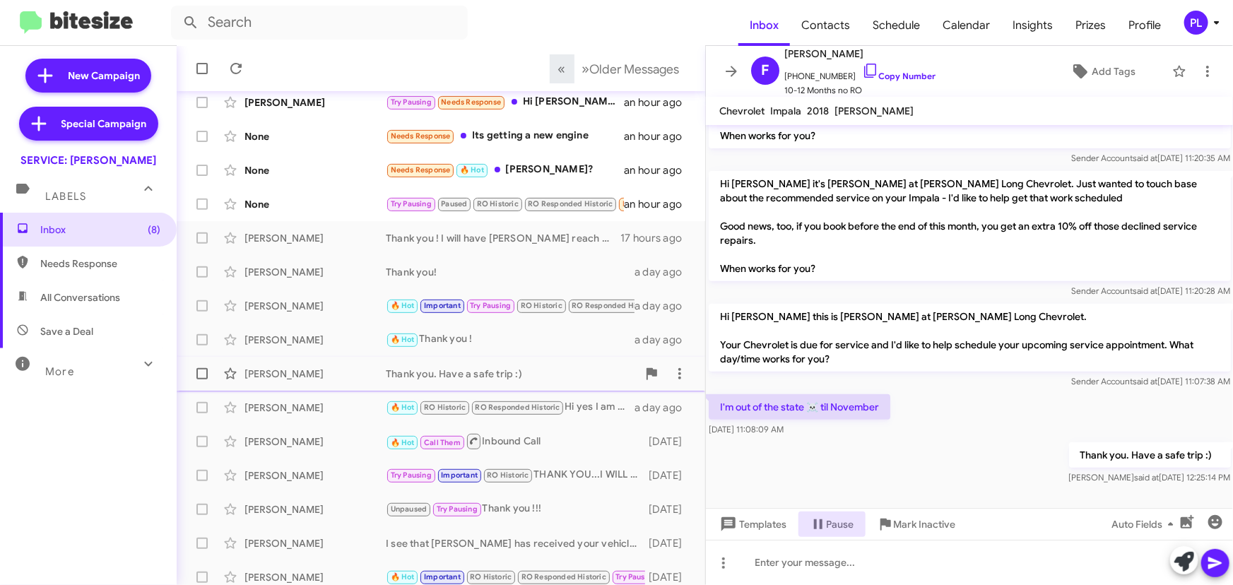
click at [516, 376] on div "Thank you. Have a safe trip :)" at bounding box center [512, 374] width 252 height 14
click at [844, 526] on span "Pause" at bounding box center [841, 524] width 28 height 25
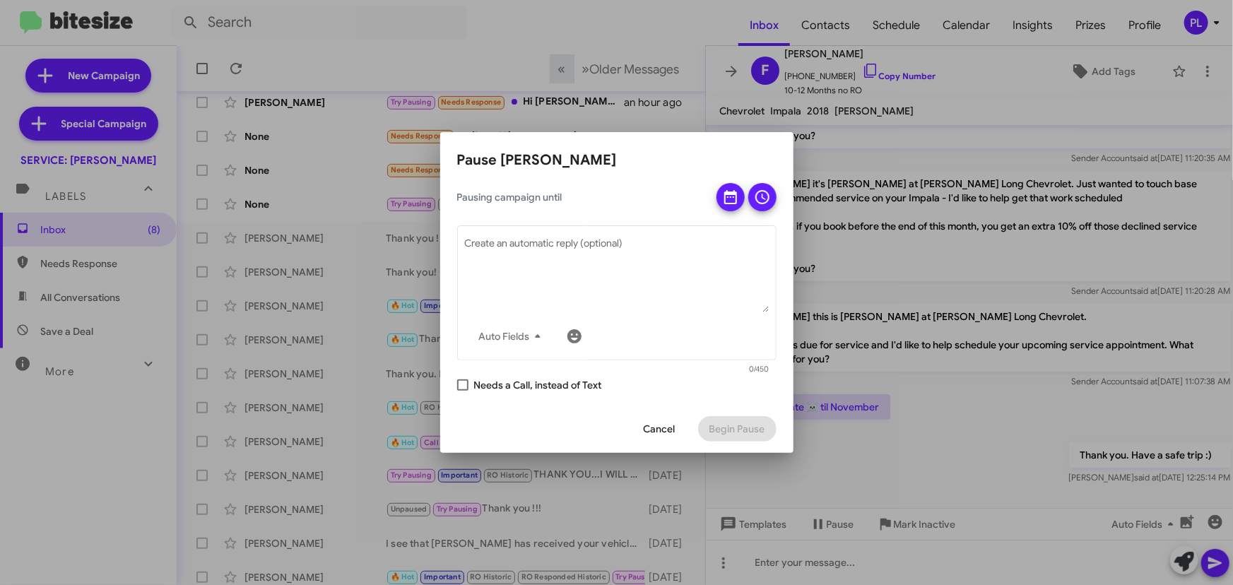
click at [670, 428] on span "Cancel" at bounding box center [660, 428] width 32 height 25
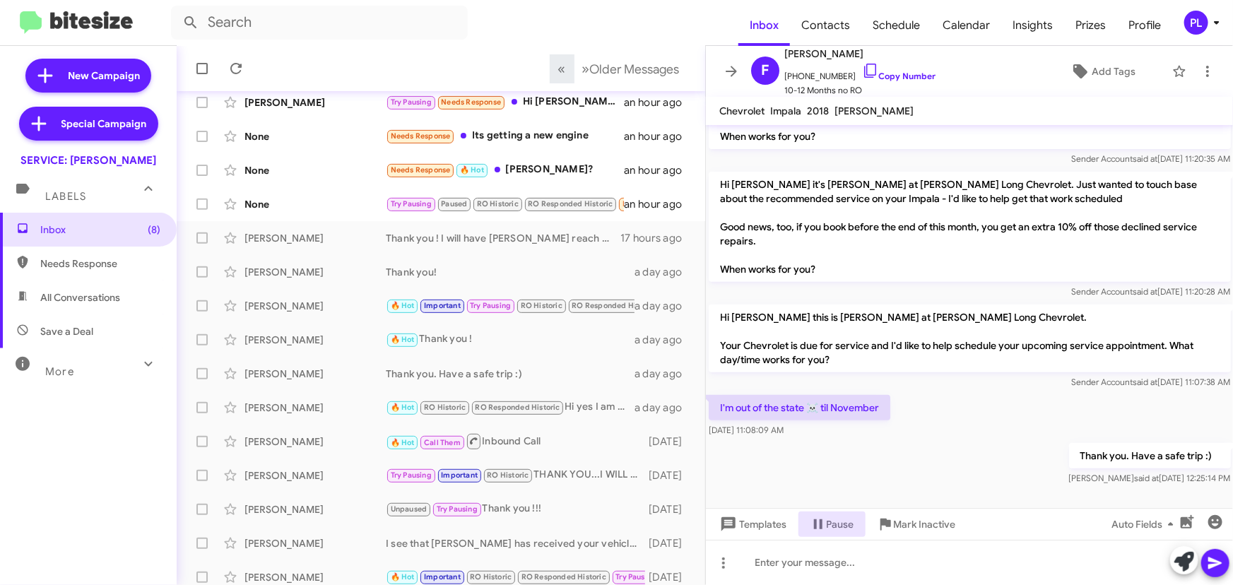
scroll to position [237, 0]
click at [1208, 27] on icon at bounding box center [1216, 22] width 17 height 17
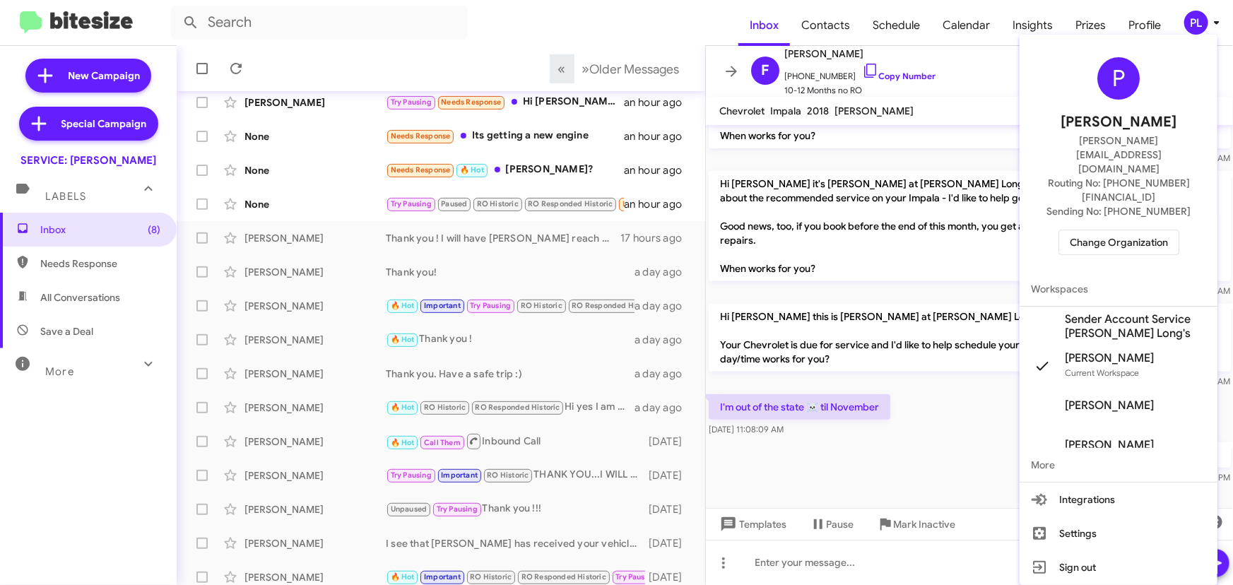
click at [1101, 230] on span "Change Organization" at bounding box center [1119, 242] width 98 height 24
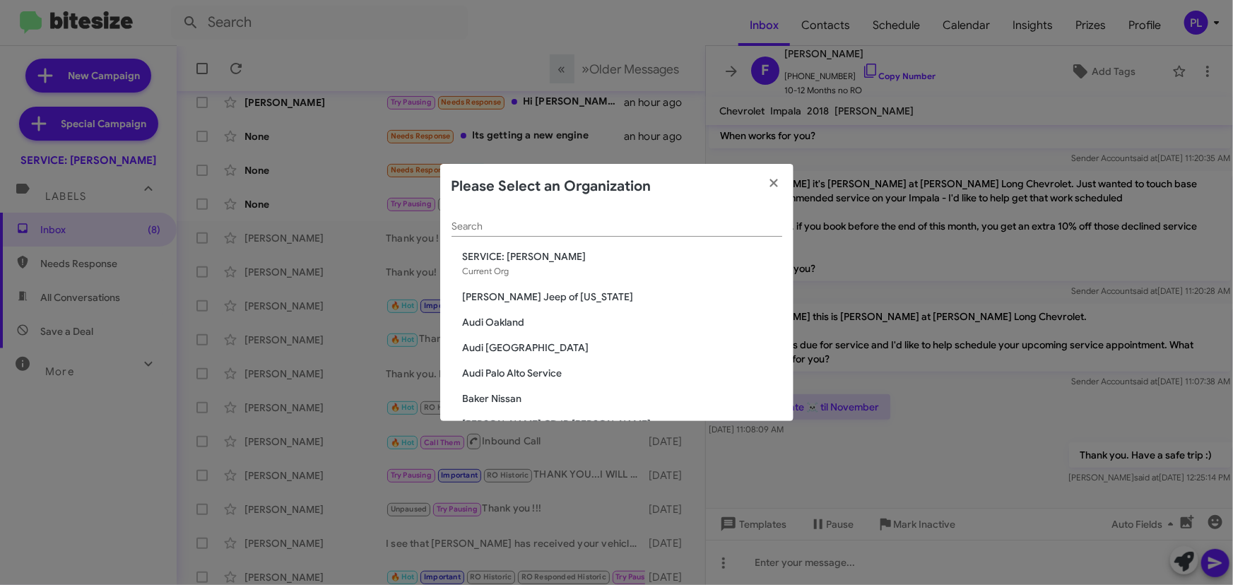
click at [515, 221] on input "Search" at bounding box center [617, 226] width 331 height 11
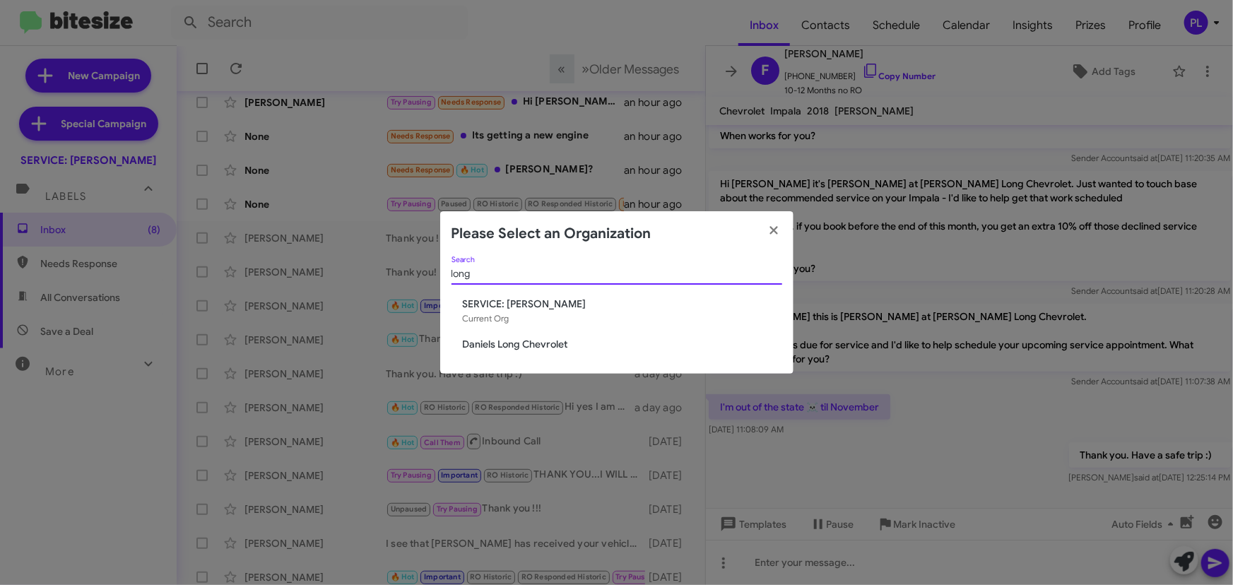
type input "long"
click at [516, 348] on span "Daniels Long Chevrolet" at bounding box center [622, 344] width 319 height 14
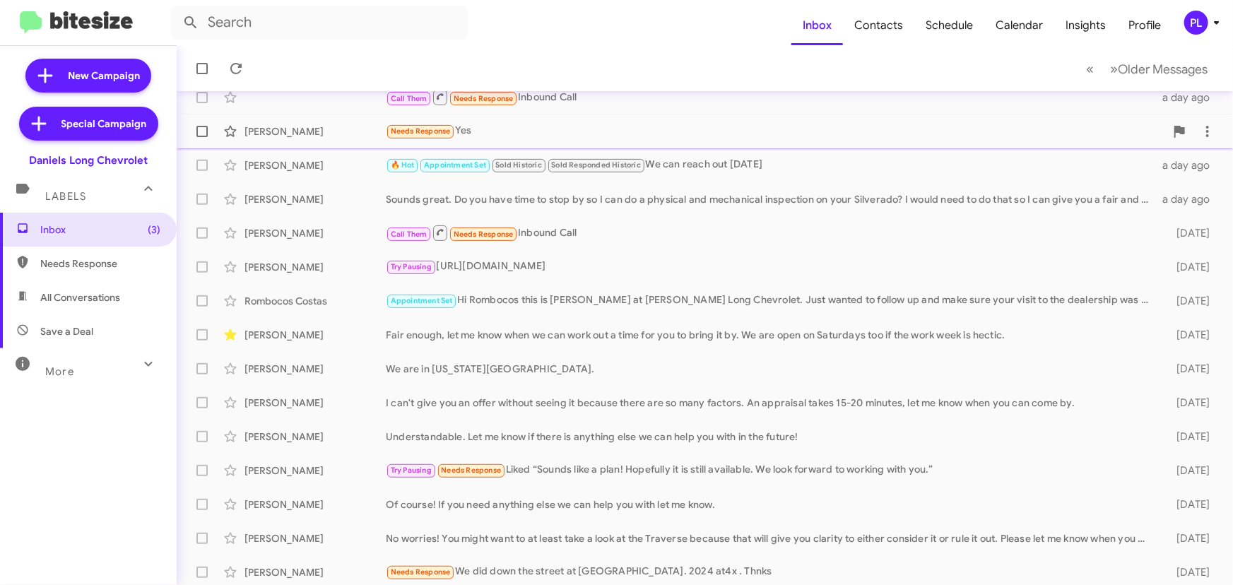
scroll to position [235, 0]
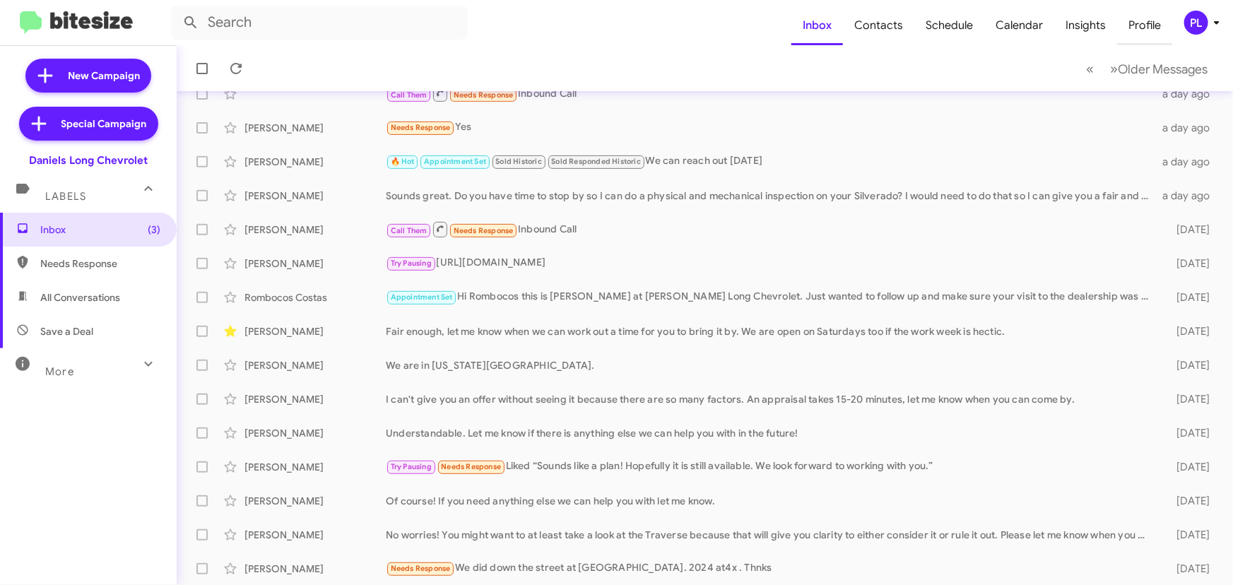
click at [1158, 30] on span "Profile" at bounding box center [1144, 25] width 55 height 41
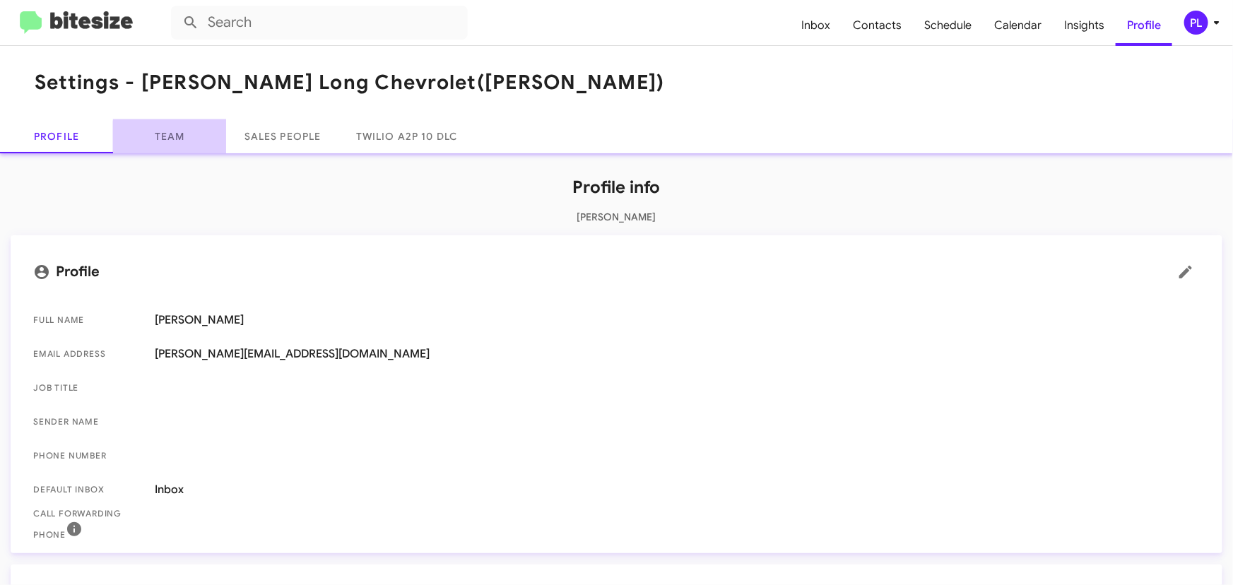
click at [180, 138] on link "Team" at bounding box center [169, 136] width 113 height 34
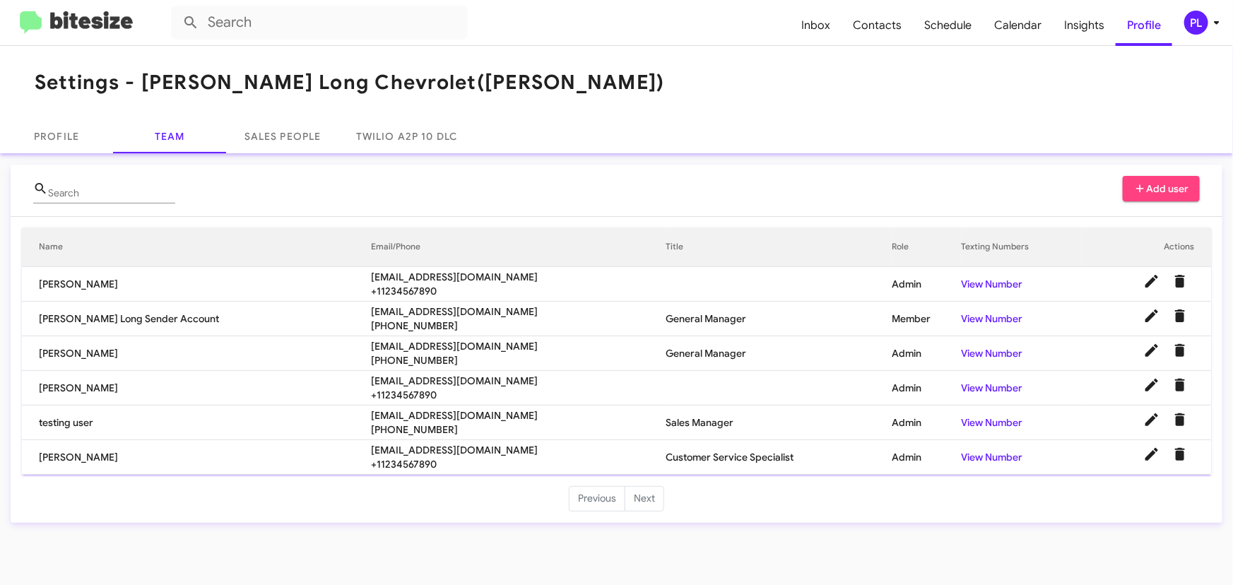
click at [1216, 33] on span "PL" at bounding box center [1205, 23] width 42 height 24
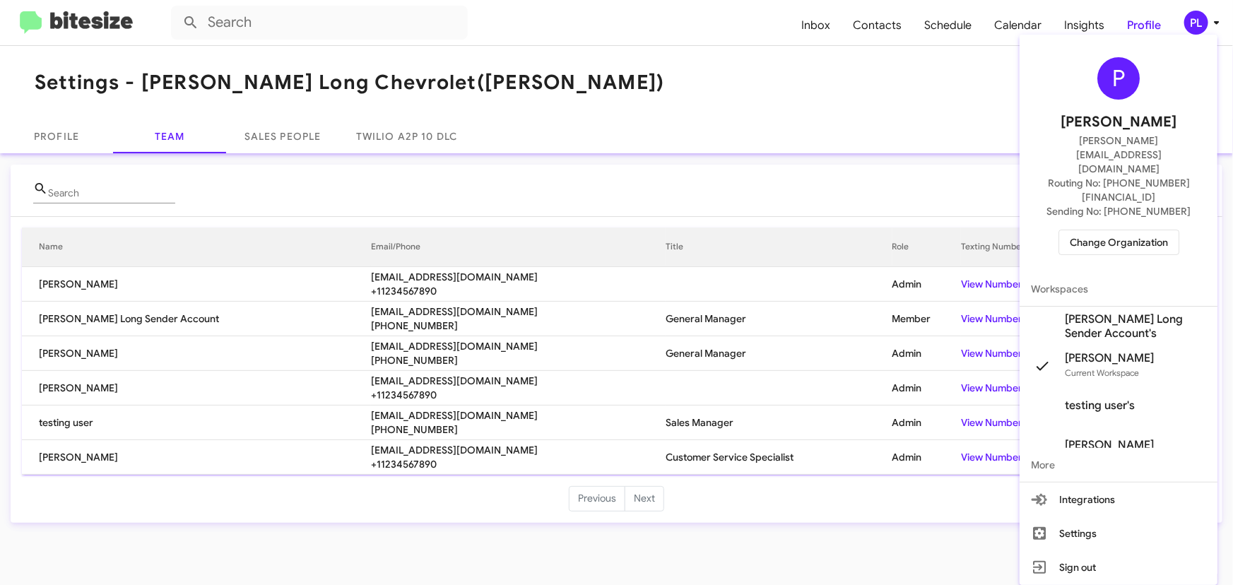
click at [1112, 230] on span "Change Organization" at bounding box center [1119, 242] width 98 height 24
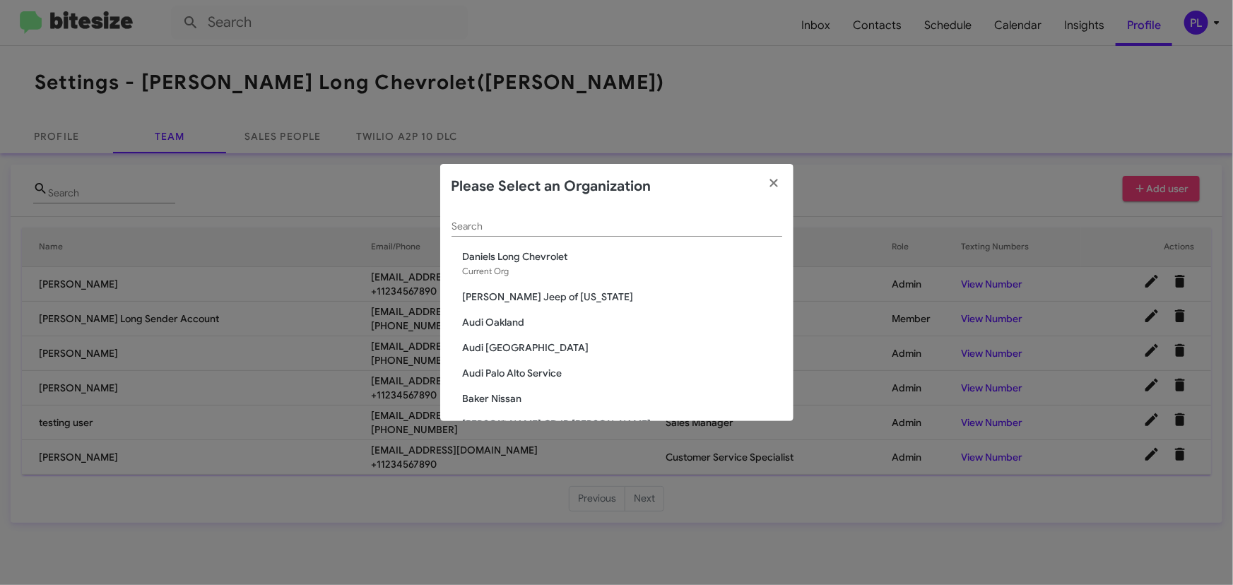
click at [579, 231] on input "Search" at bounding box center [617, 226] width 331 height 11
click at [495, 400] on span "Baker Nissan" at bounding box center [622, 399] width 319 height 14
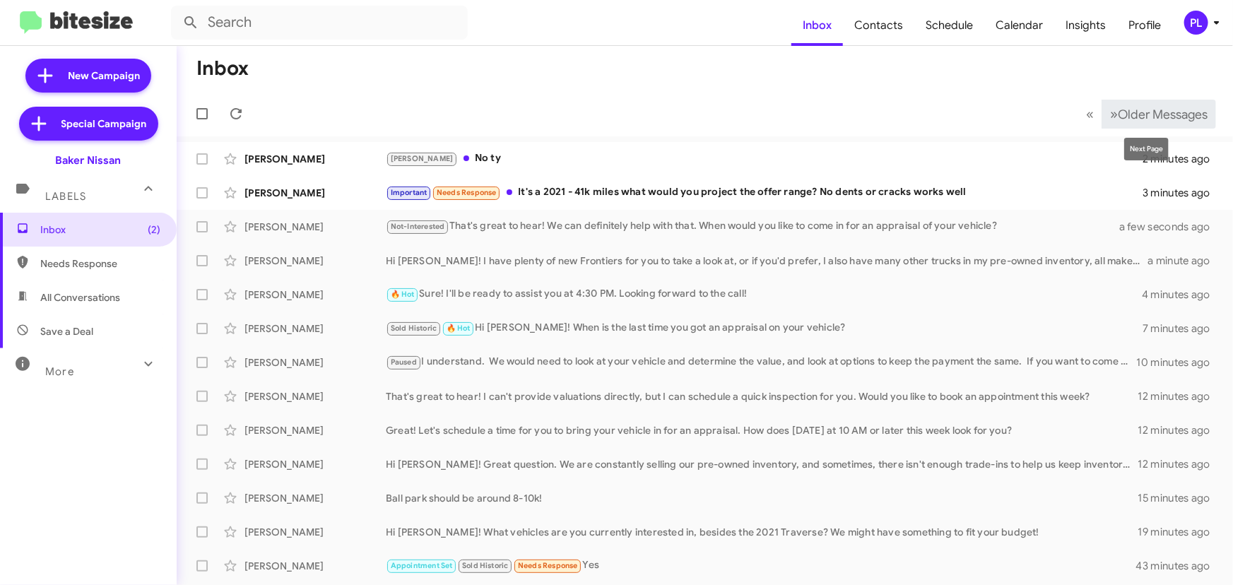
click at [1172, 128] on mat-tooltip-component "Next Page" at bounding box center [1146, 149] width 64 height 42
click at [1169, 113] on span "Older Messages" at bounding box center [1163, 115] width 90 height 16
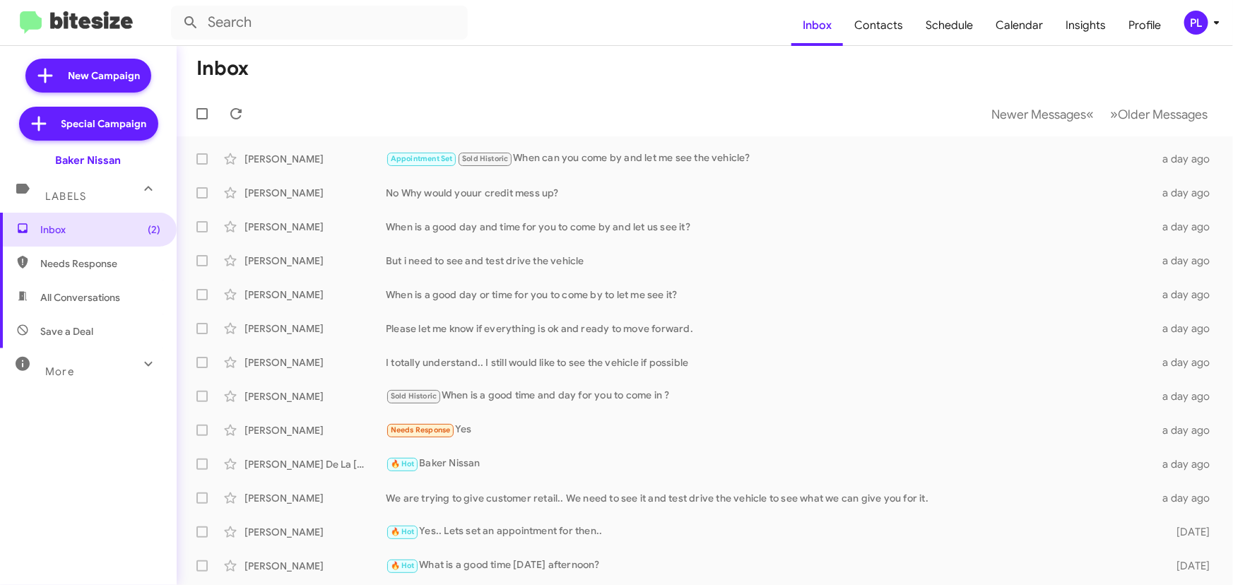
click at [1201, 23] on div "PL" at bounding box center [1196, 23] width 24 height 24
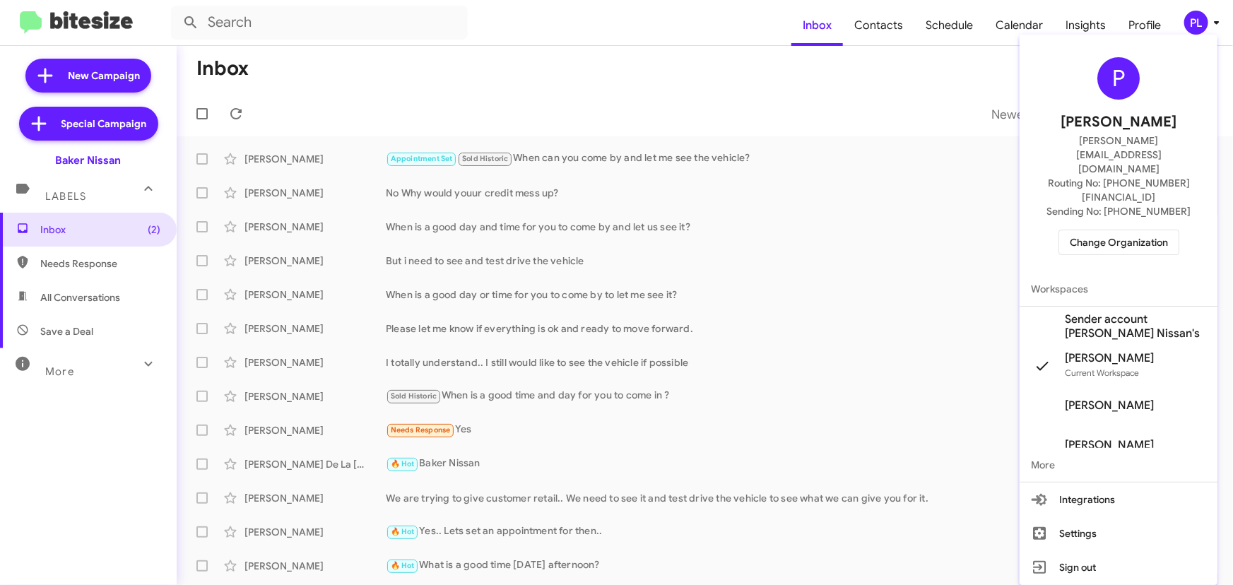
click at [1073, 230] on span "Change Organization" at bounding box center [1119, 242] width 98 height 24
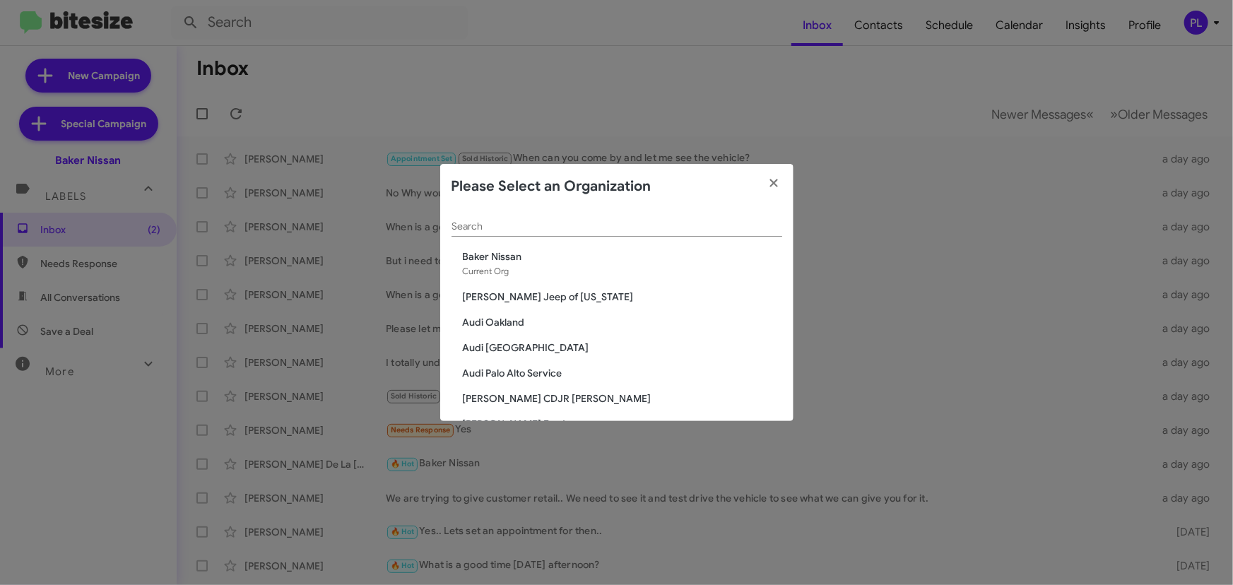
click at [498, 219] on div "Search" at bounding box center [617, 223] width 331 height 28
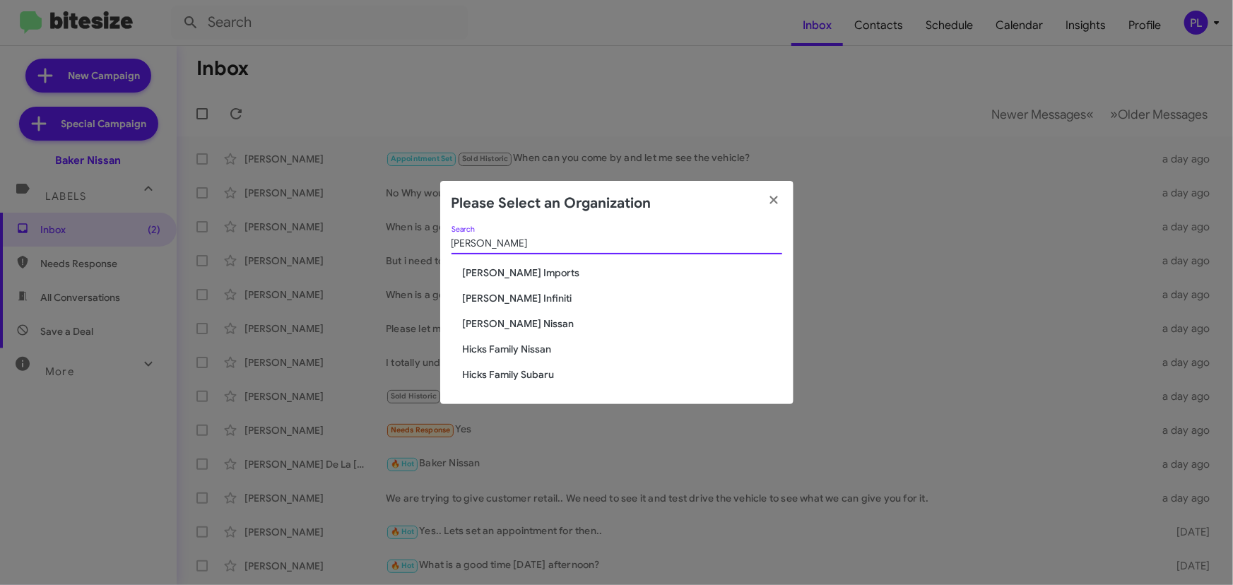
type input "[PERSON_NAME]"
click at [533, 274] on span "[PERSON_NAME] Imports" at bounding box center [622, 273] width 319 height 14
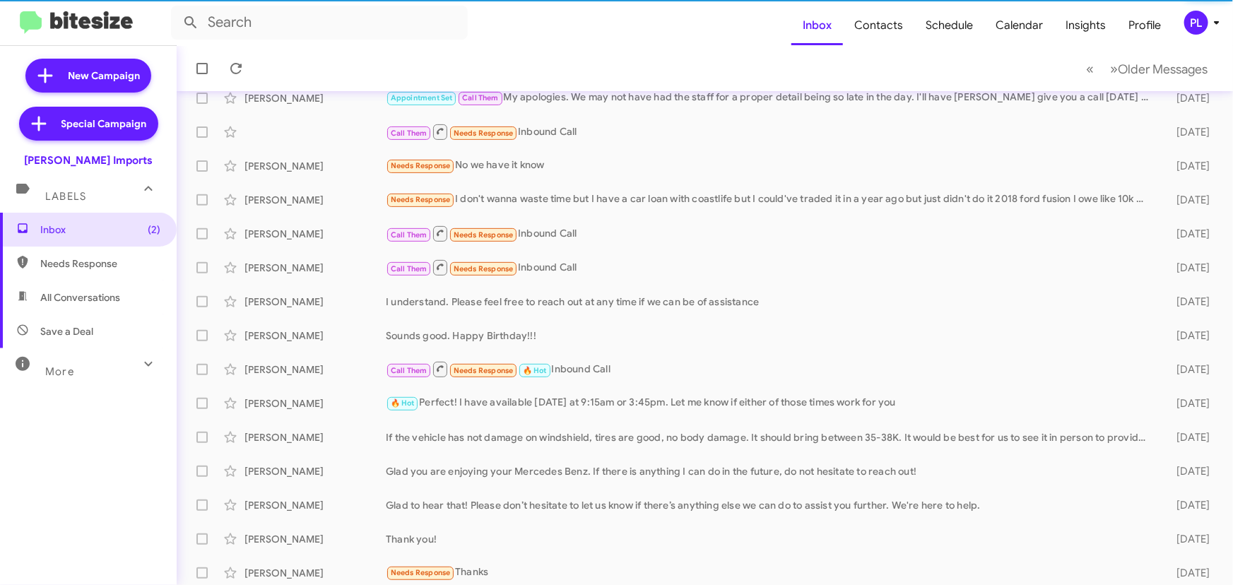
scroll to position [235, 0]
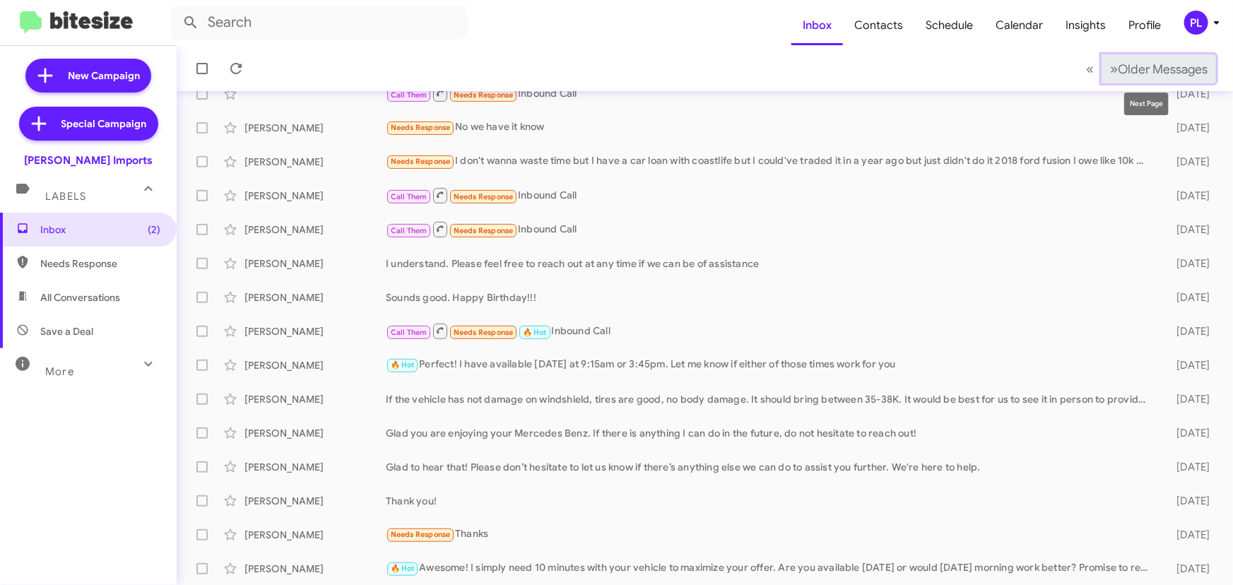
click at [1165, 75] on span "Older Messages" at bounding box center [1163, 69] width 90 height 16
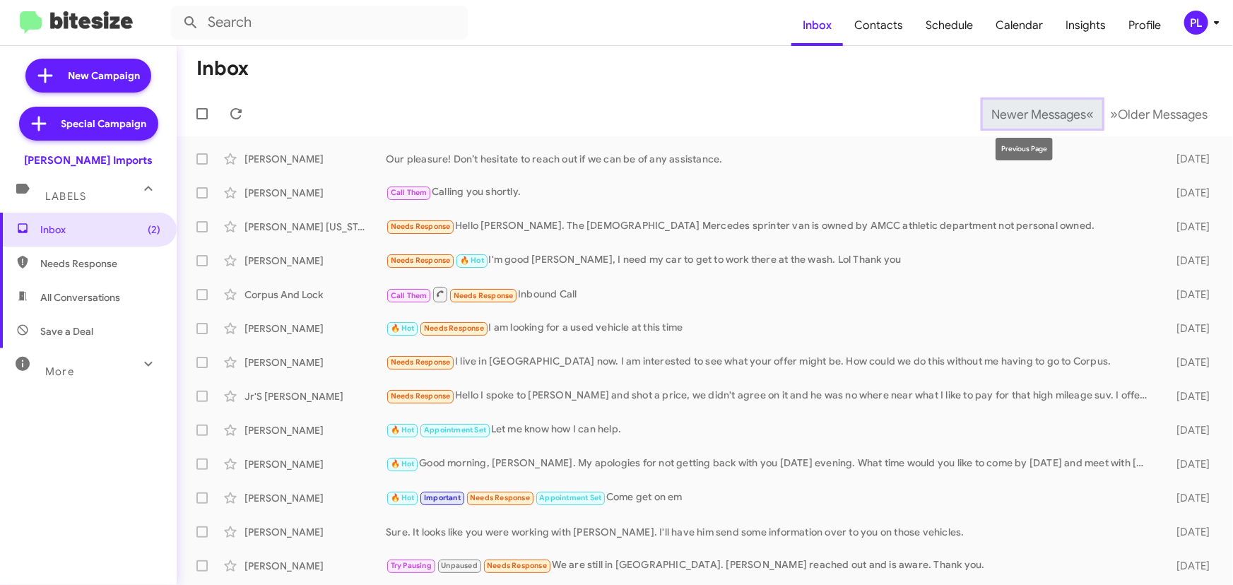
click at [991, 107] on span "Newer Messages" at bounding box center [1038, 115] width 95 height 16
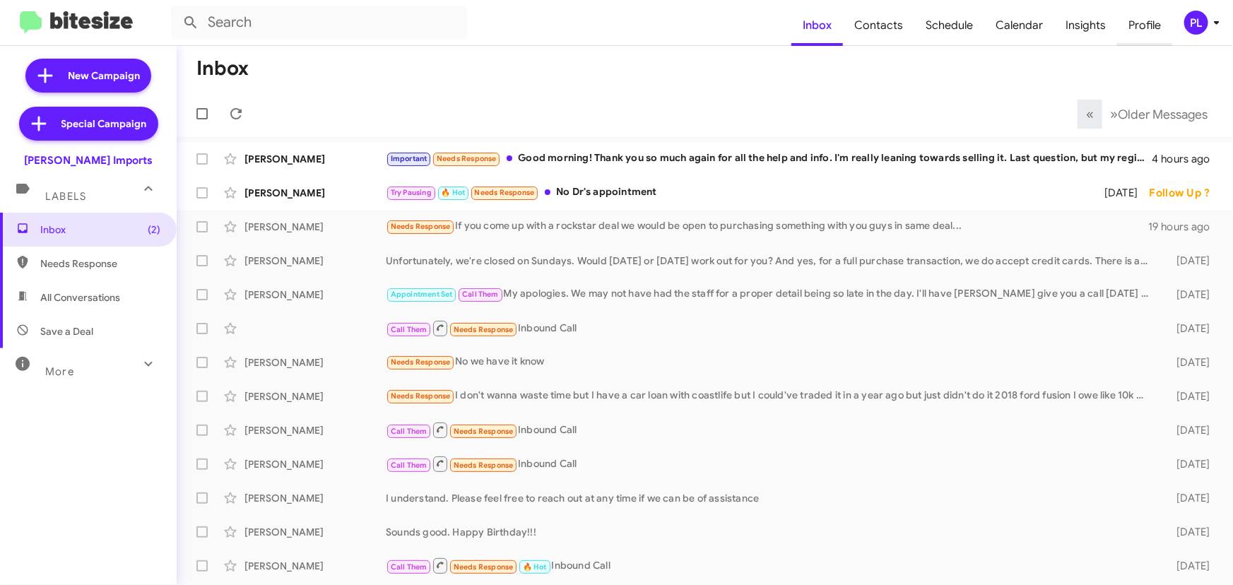
click at [1132, 21] on span "Profile" at bounding box center [1144, 25] width 55 height 41
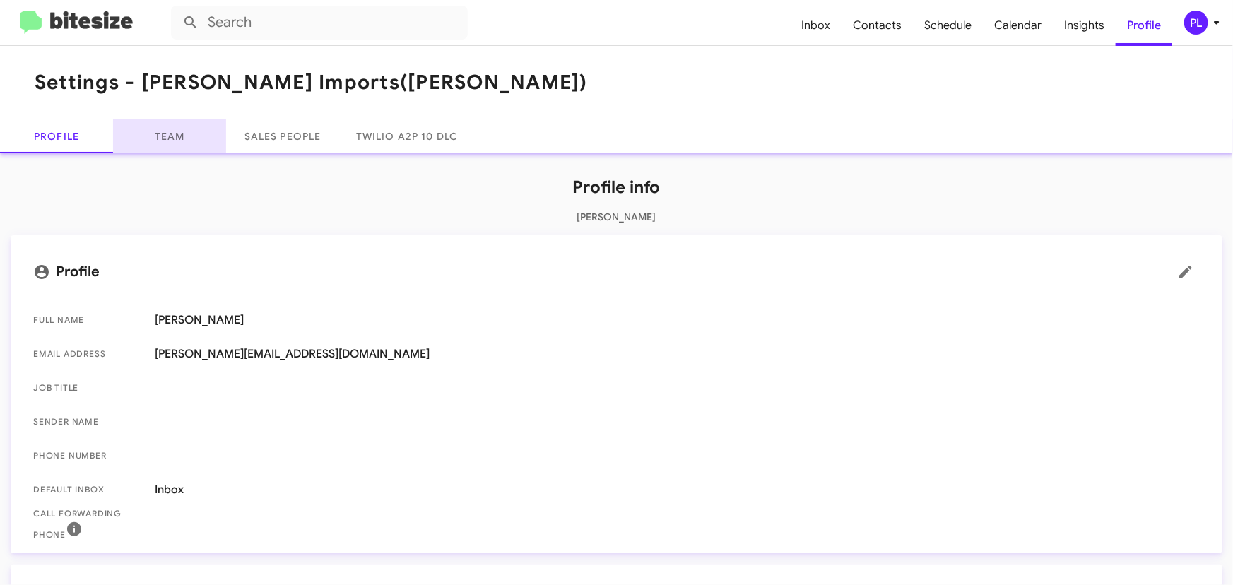
click at [172, 140] on link "Team" at bounding box center [169, 136] width 113 height 34
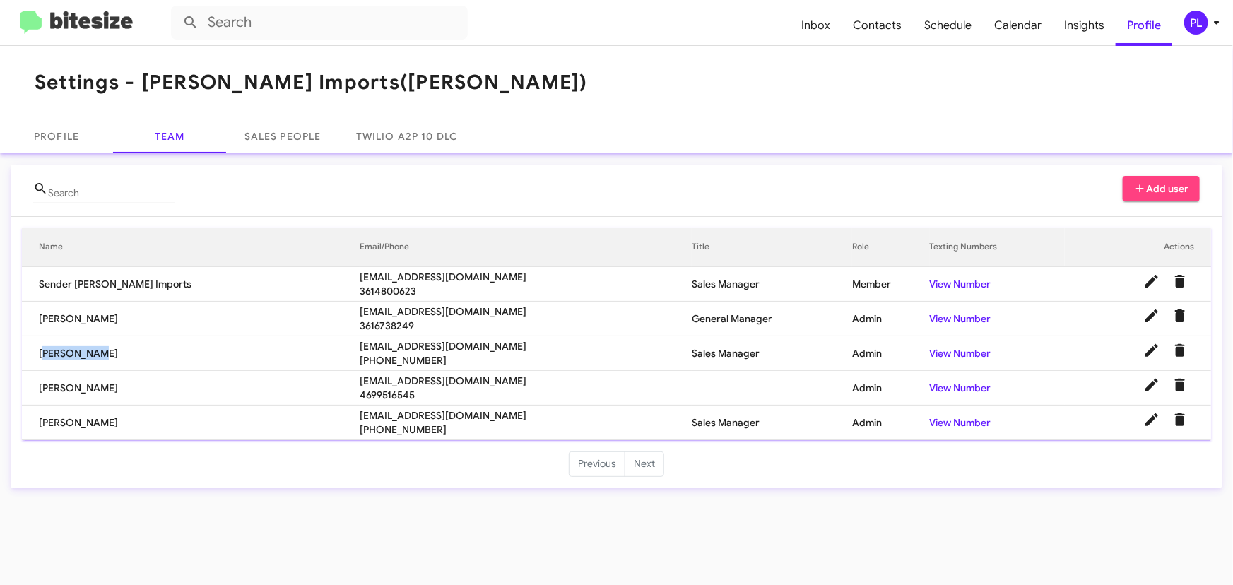
drag, startPoint x: 39, startPoint y: 353, endPoint x: 97, endPoint y: 359, distance: 58.2
click at [97, 359] on td "[PERSON_NAME]" at bounding box center [191, 353] width 338 height 35
copy td "[PERSON_NAME]"
drag, startPoint x: 117, startPoint y: 387, endPoint x: 38, endPoint y: 387, distance: 79.1
click at [38, 387] on td "[PERSON_NAME]" at bounding box center [191, 388] width 338 height 35
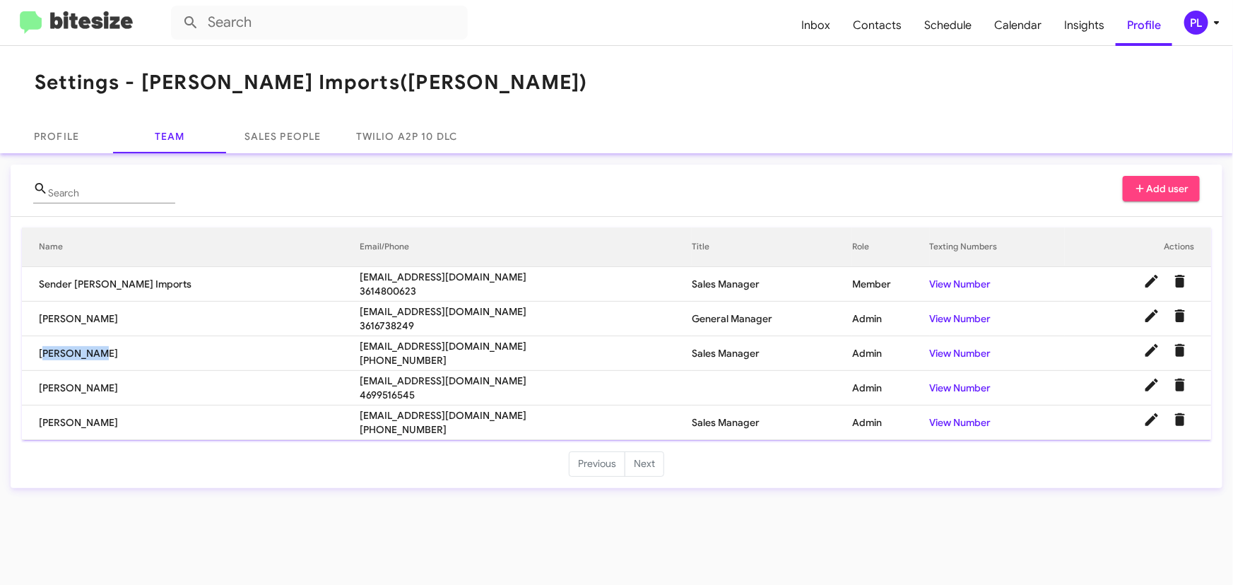
copy td "[PERSON_NAME]"
drag, startPoint x: 100, startPoint y: 423, endPoint x: 27, endPoint y: 423, distance: 72.8
click at [27, 423] on td "[PERSON_NAME]" at bounding box center [191, 423] width 338 height 35
copy td "[PERSON_NAME]"
click at [818, 23] on span "Inbox" at bounding box center [816, 25] width 52 height 41
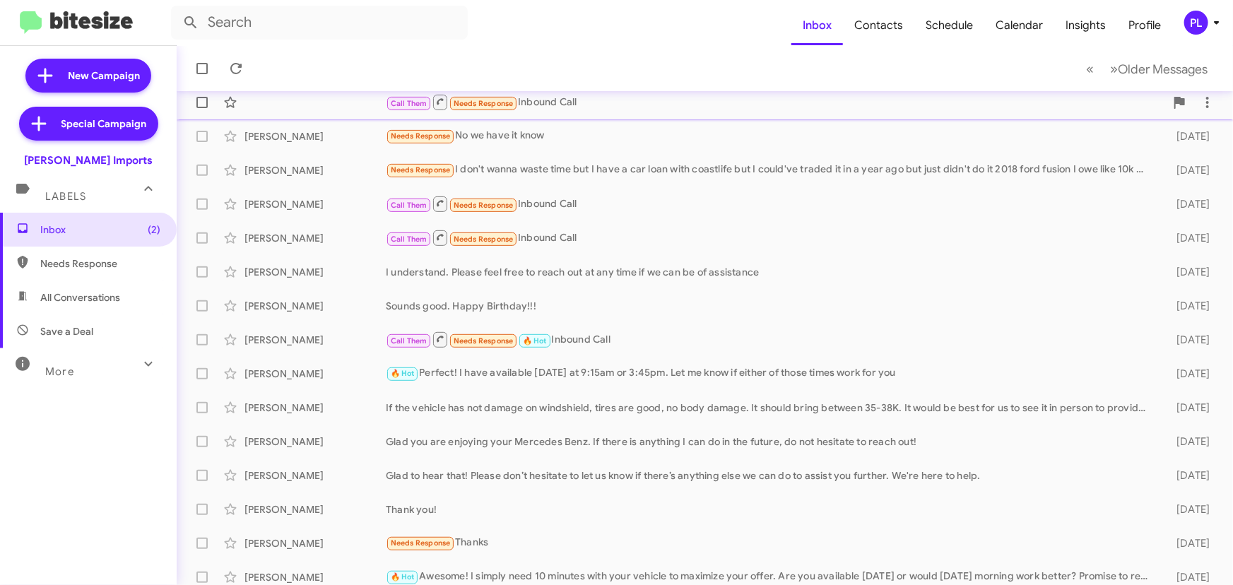
scroll to position [235, 0]
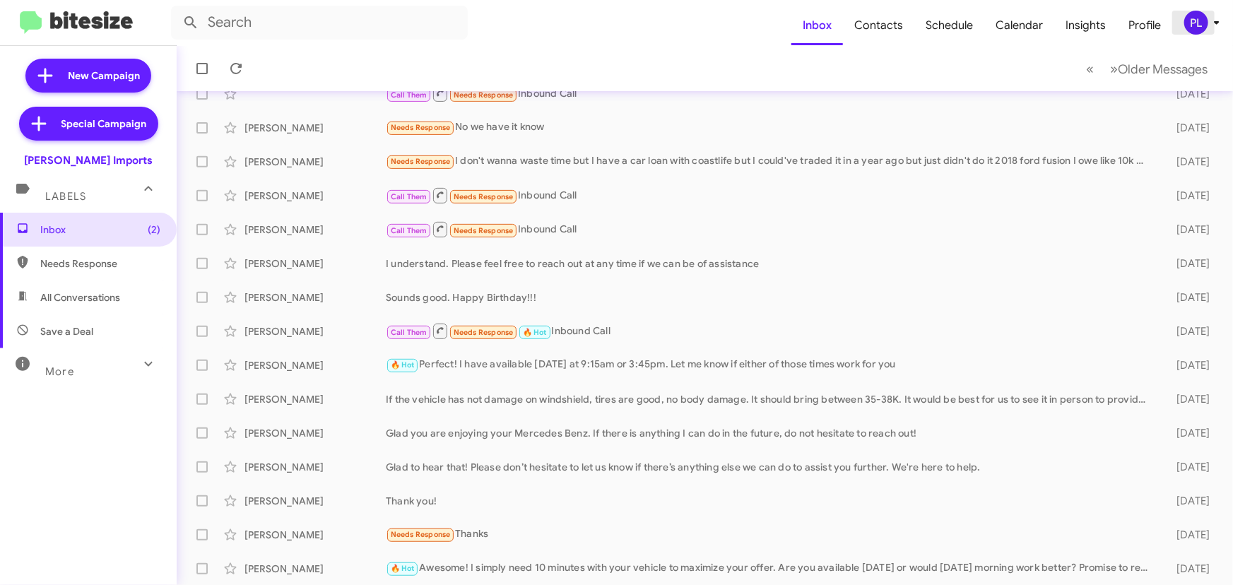
click at [1215, 25] on icon at bounding box center [1216, 22] width 17 height 17
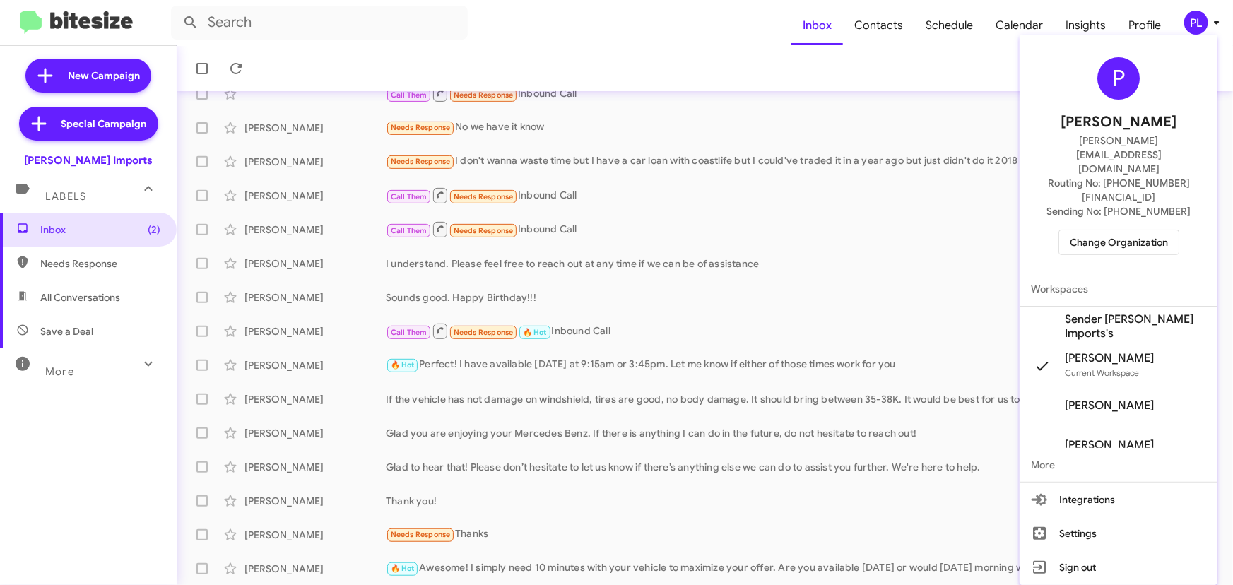
click at [1099, 230] on span "Change Organization" at bounding box center [1119, 242] width 98 height 24
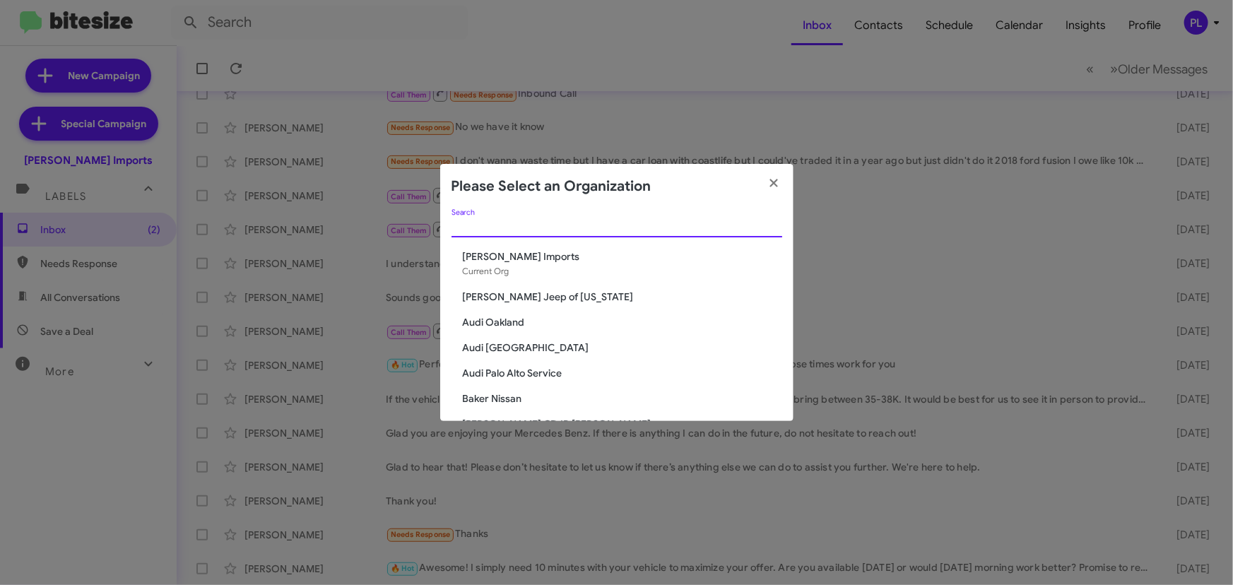
click at [531, 222] on input "Search" at bounding box center [617, 226] width 331 height 11
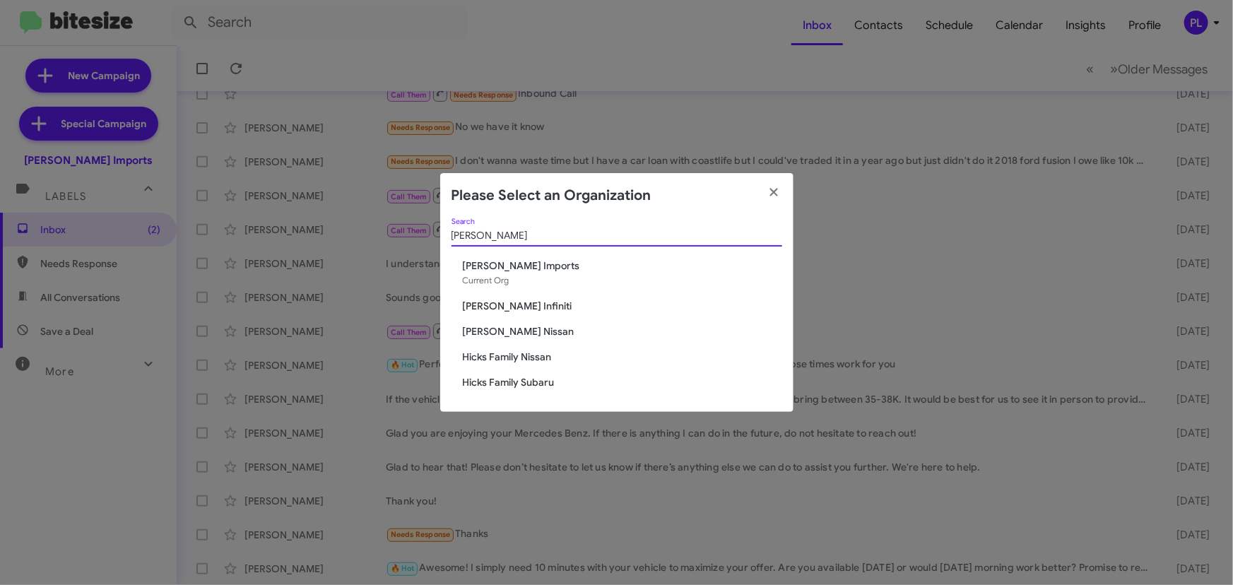
type input "[PERSON_NAME]"
click at [493, 302] on span "[PERSON_NAME] Infiniti" at bounding box center [622, 306] width 319 height 14
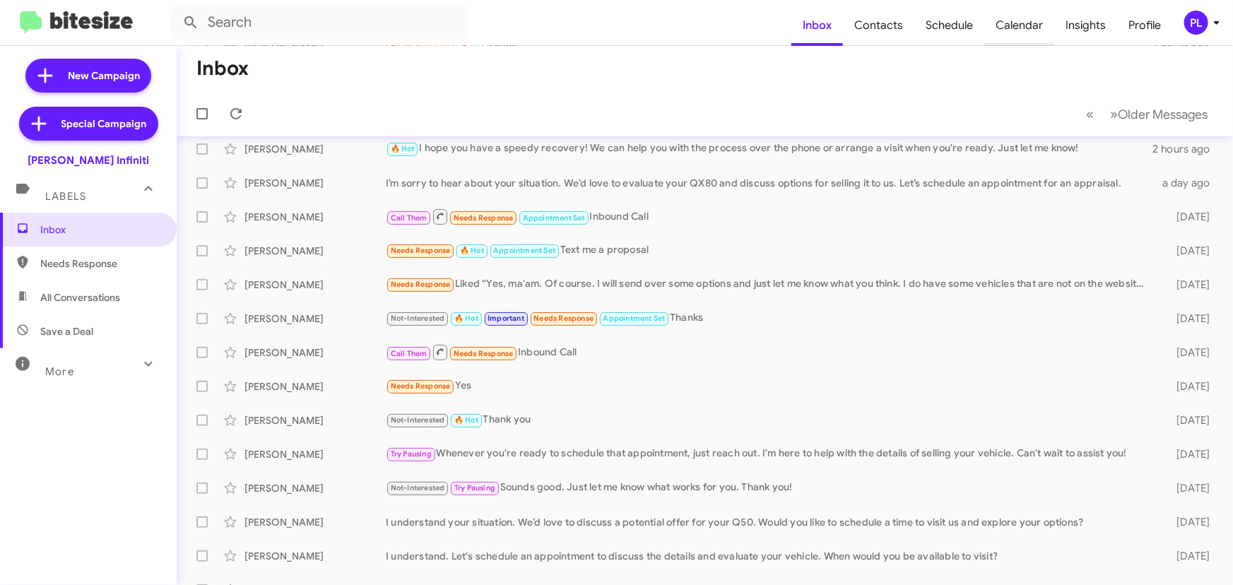
scroll to position [106, 0]
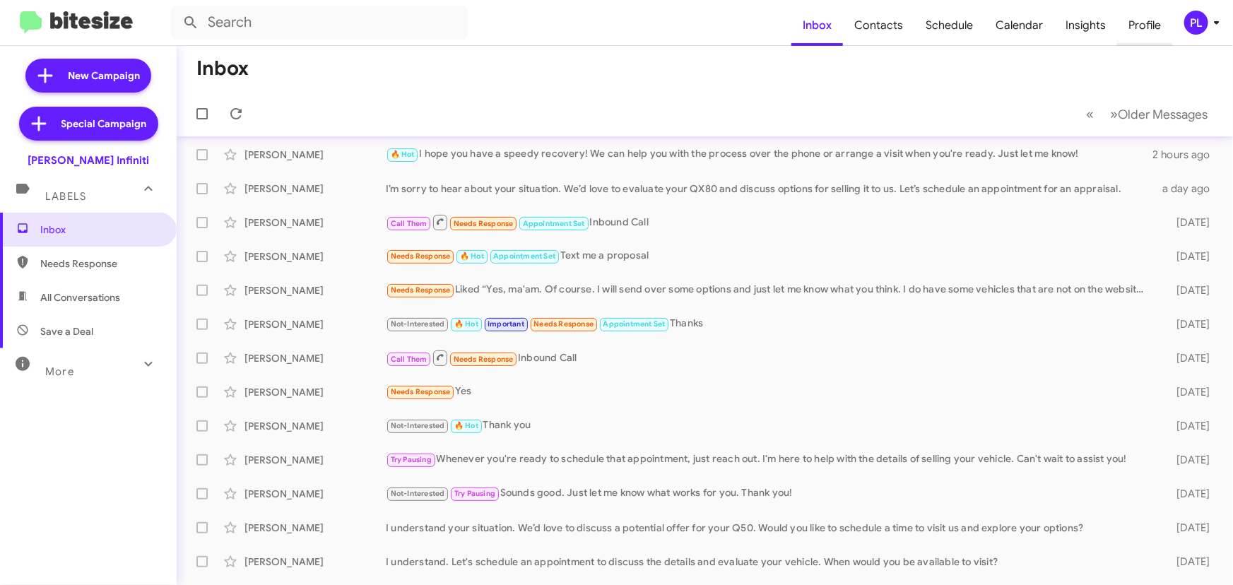
click at [1121, 28] on span "Profile" at bounding box center [1144, 25] width 55 height 41
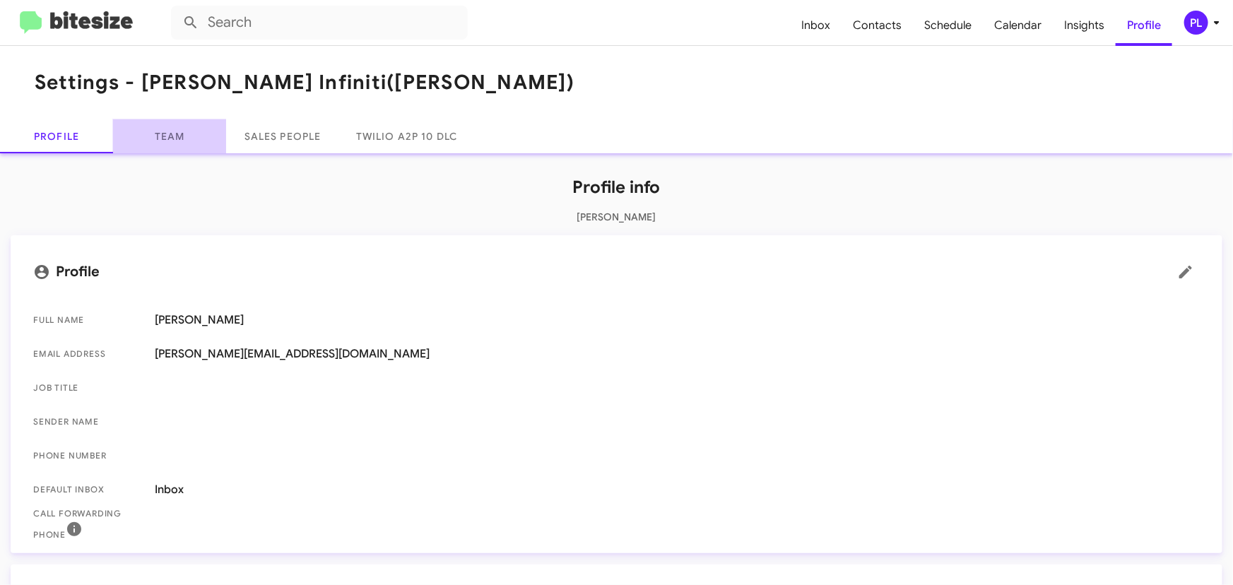
click at [179, 135] on link "Team" at bounding box center [169, 136] width 113 height 34
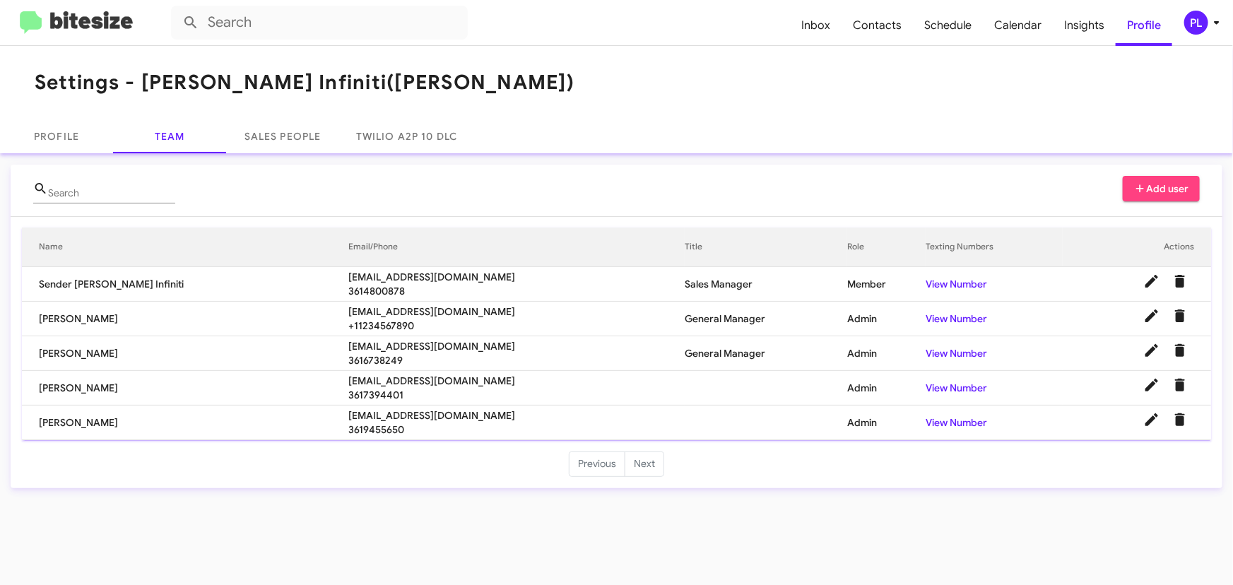
drag, startPoint x: 132, startPoint y: 318, endPoint x: 35, endPoint y: 320, distance: 96.8
click at [35, 320] on td "[PERSON_NAME]" at bounding box center [185, 319] width 326 height 35
copy td "[PERSON_NAME]"
drag, startPoint x: 103, startPoint y: 383, endPoint x: 36, endPoint y: 384, distance: 67.1
click at [36, 384] on td "Rick Garcia" at bounding box center [185, 388] width 326 height 35
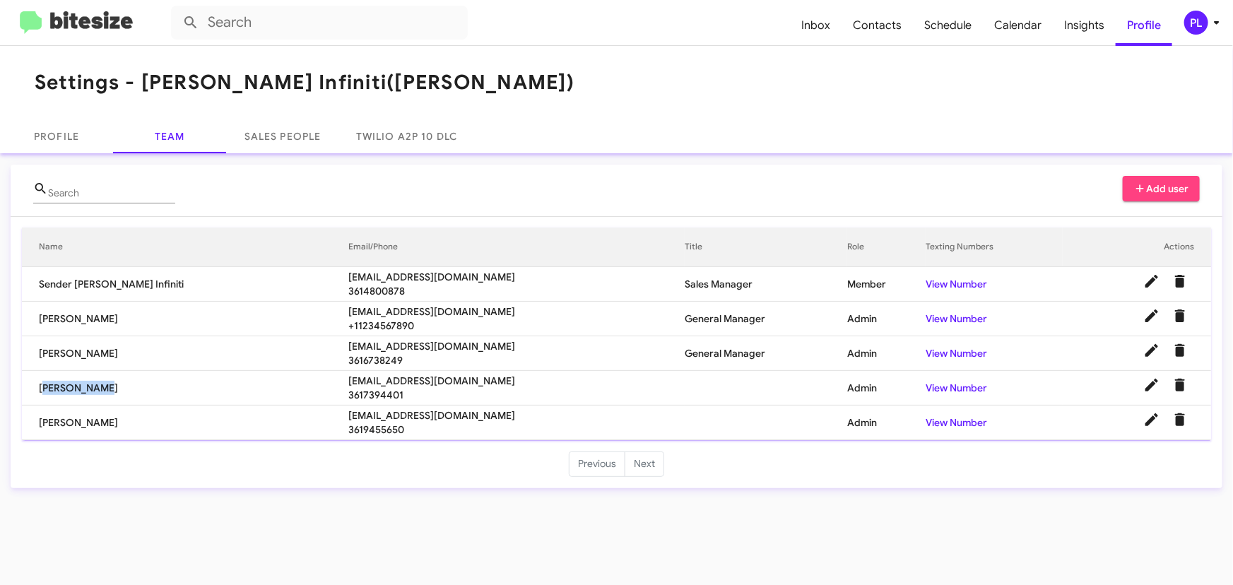
copy td "Rick Garcia"
drag, startPoint x: 112, startPoint y: 419, endPoint x: 36, endPoint y: 425, distance: 76.5
click at [36, 425] on td "Cody Clemens" at bounding box center [185, 423] width 326 height 35
copy td "Cody Clemens"
click at [821, 26] on span "Inbox" at bounding box center [816, 25] width 52 height 41
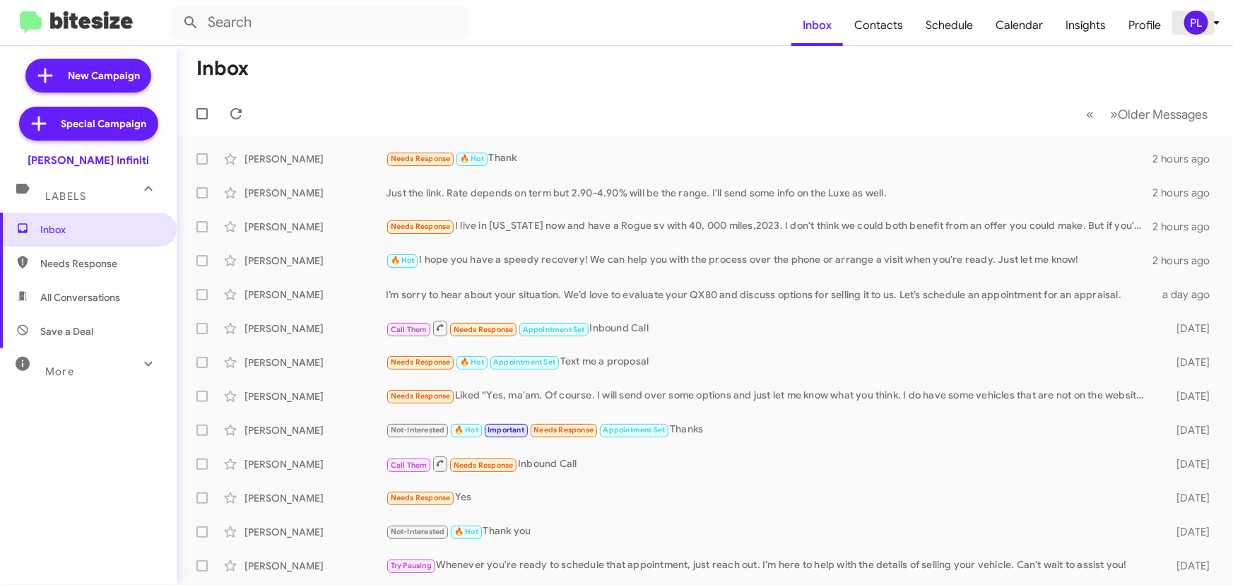
click at [1210, 20] on icon at bounding box center [1216, 22] width 17 height 17
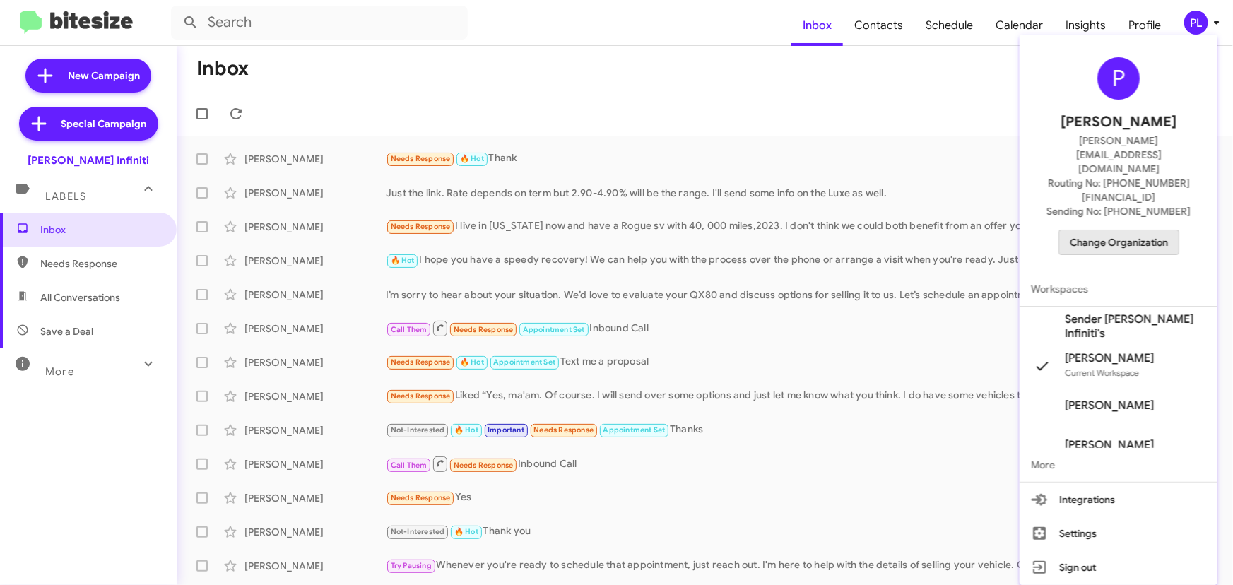
click at [1135, 230] on span "Change Organization" at bounding box center [1119, 242] width 98 height 24
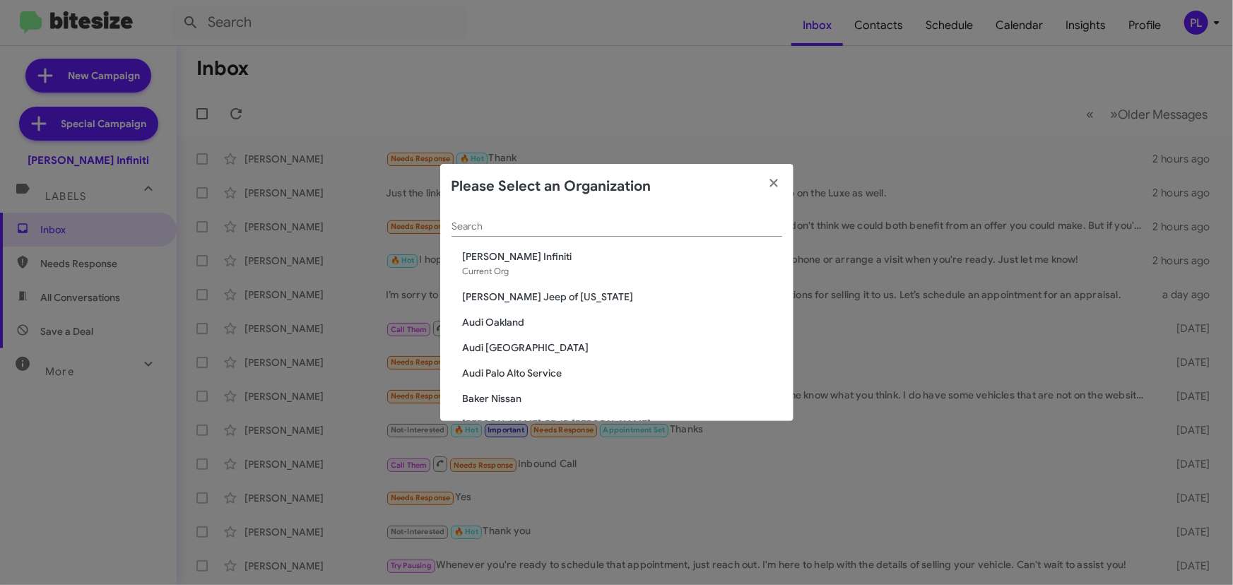
click at [565, 219] on div "Search" at bounding box center [617, 223] width 331 height 28
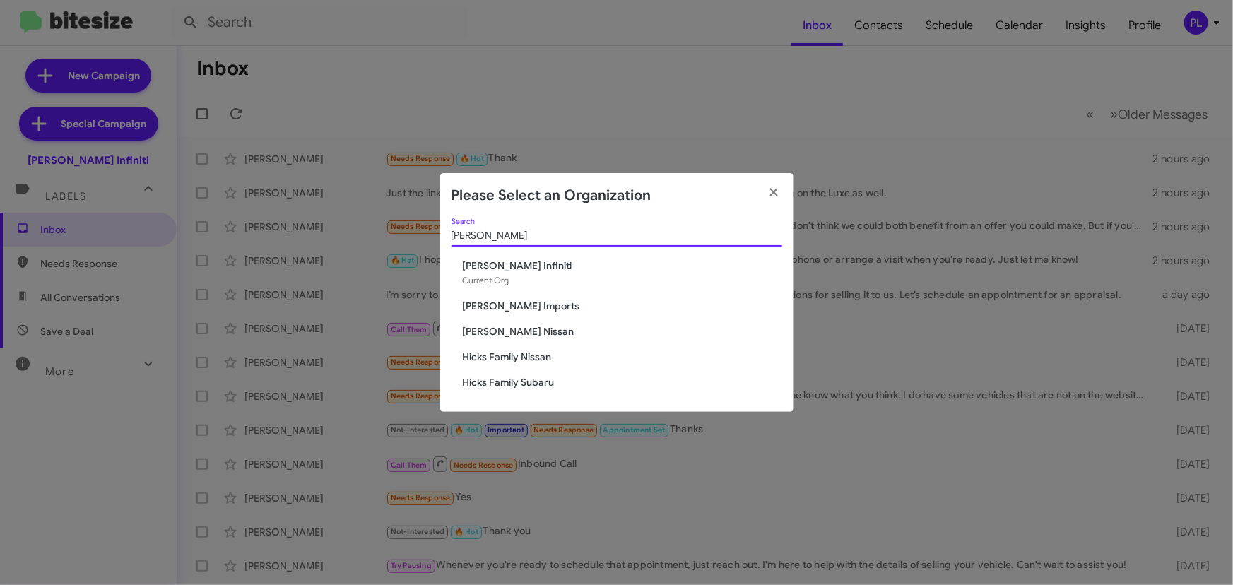
type input "[PERSON_NAME]"
click at [500, 332] on span "[PERSON_NAME] Nissan" at bounding box center [622, 331] width 319 height 14
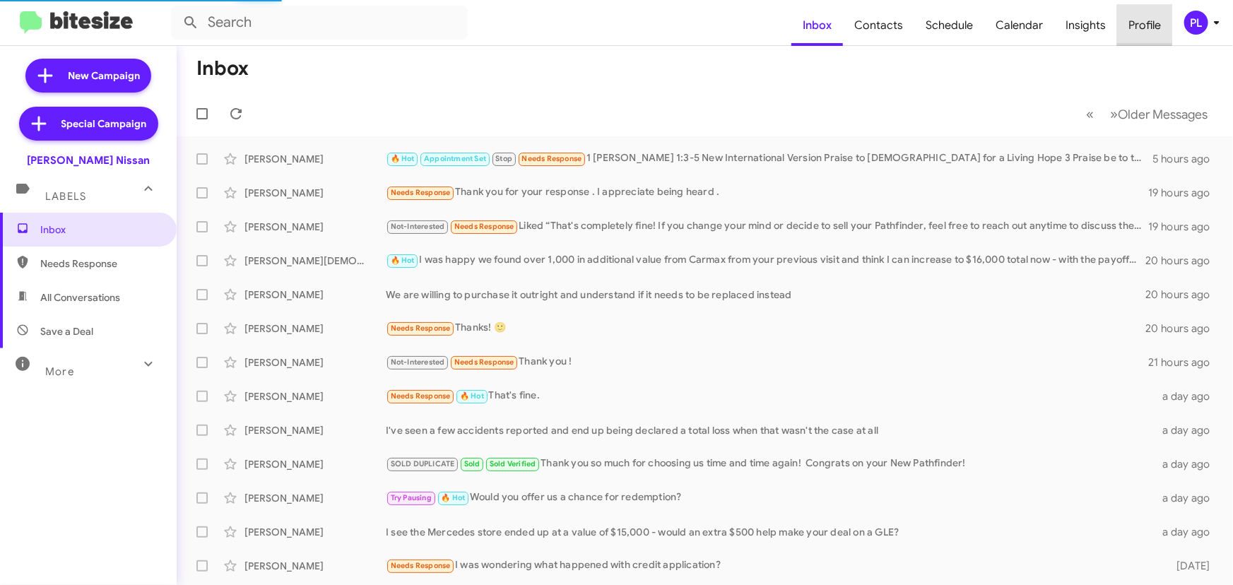
click at [1152, 28] on span "Profile" at bounding box center [1144, 25] width 55 height 41
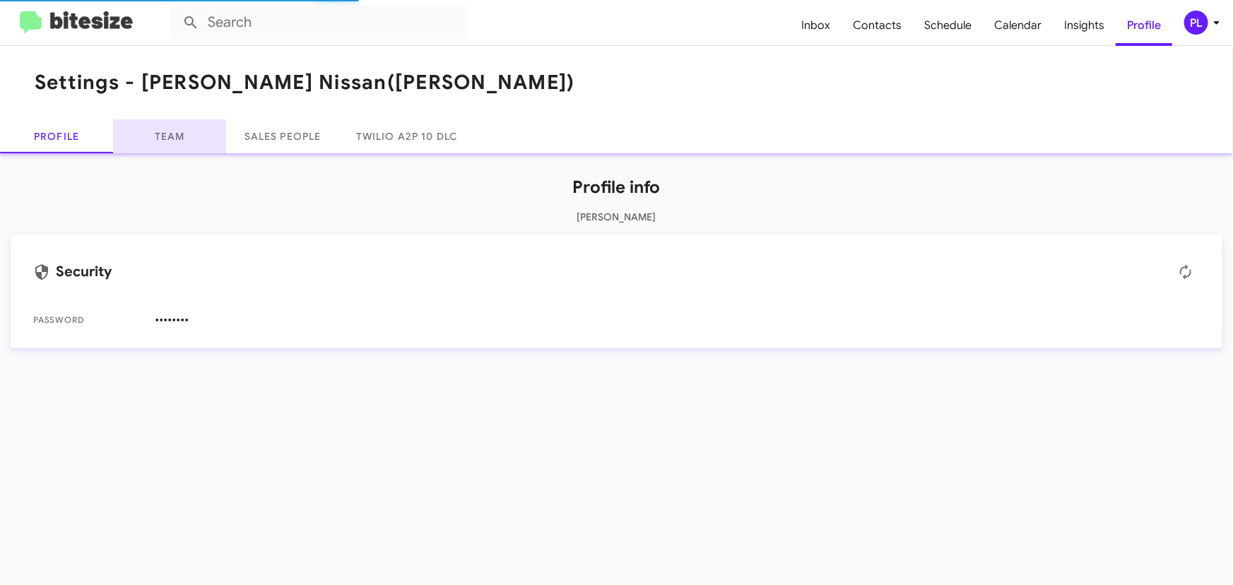
click at [162, 133] on link "Team" at bounding box center [169, 136] width 113 height 34
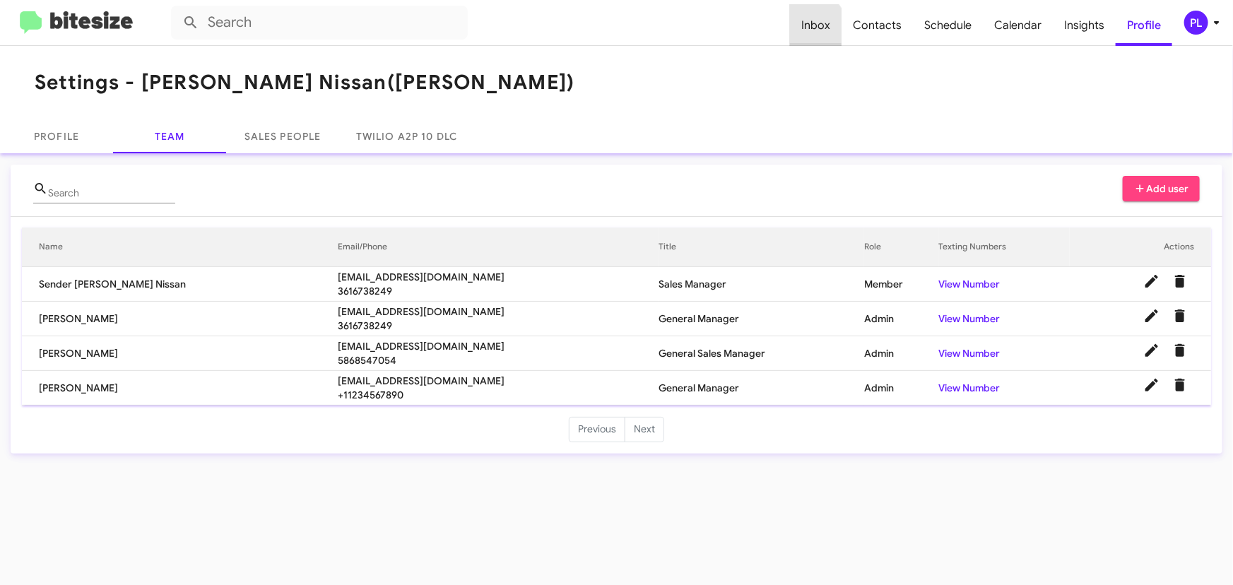
click at [814, 27] on span "Inbox" at bounding box center [816, 25] width 52 height 41
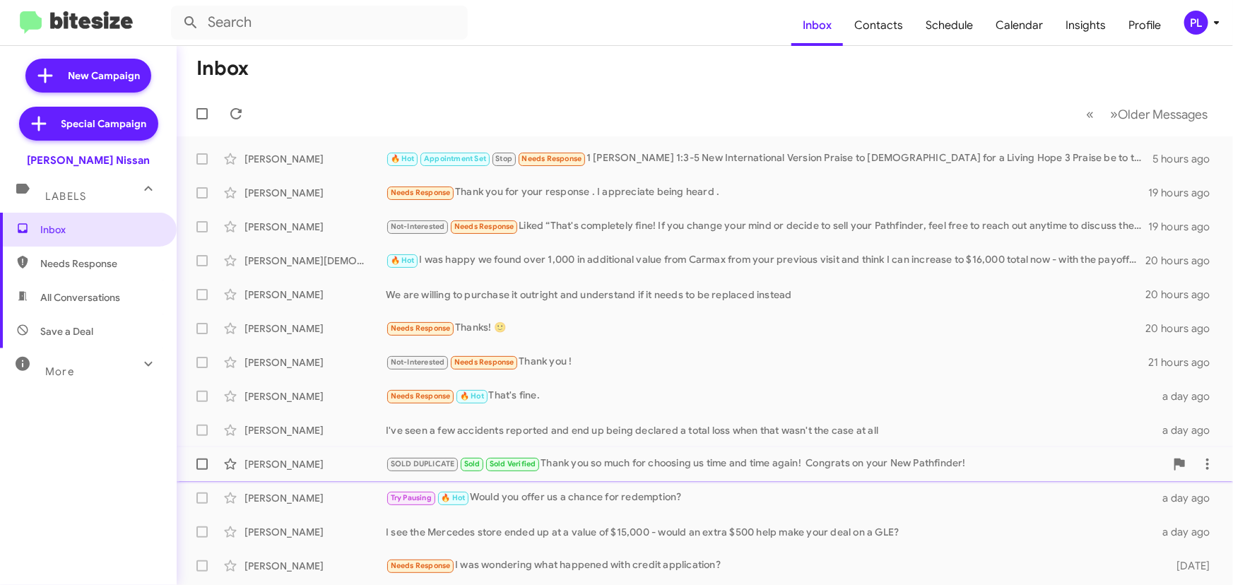
click at [580, 468] on div "SOLD DUPLICATE Sold Sold Verified Thank you so much for choosing us time and ti…" at bounding box center [775, 464] width 779 height 16
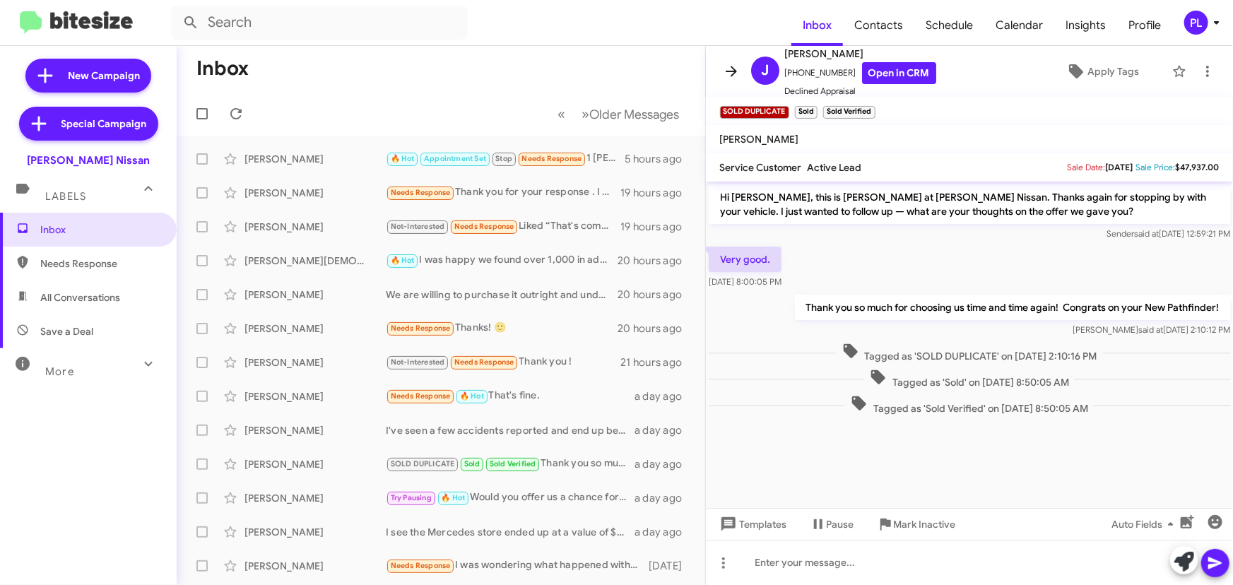
click at [730, 70] on icon at bounding box center [731, 71] width 17 height 17
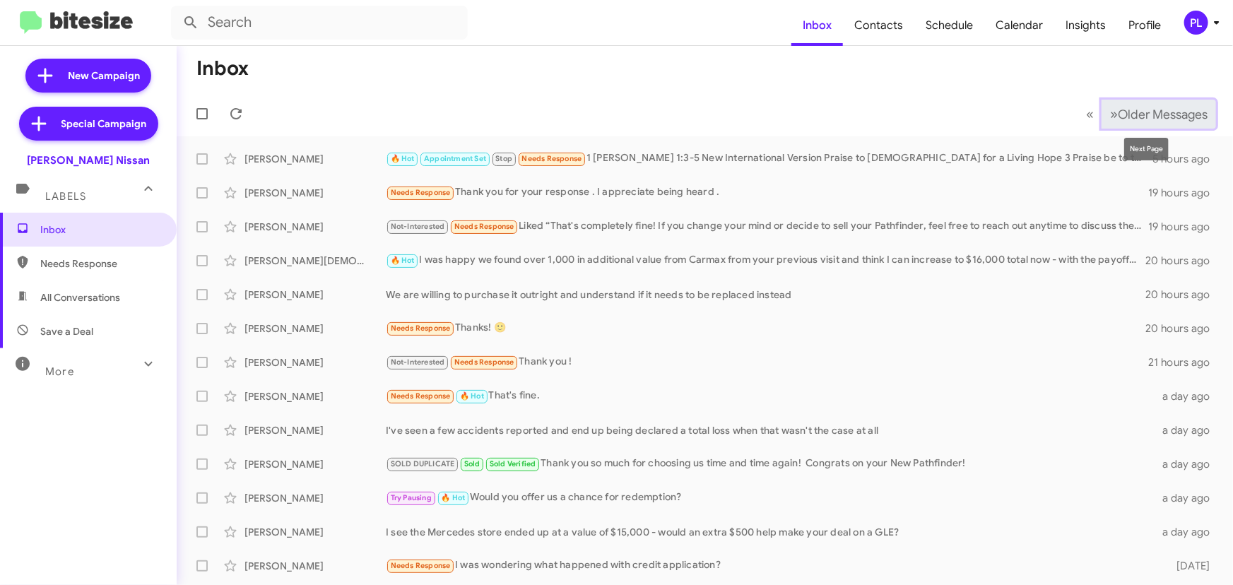
click at [1118, 117] on span "Older Messages" at bounding box center [1163, 115] width 90 height 16
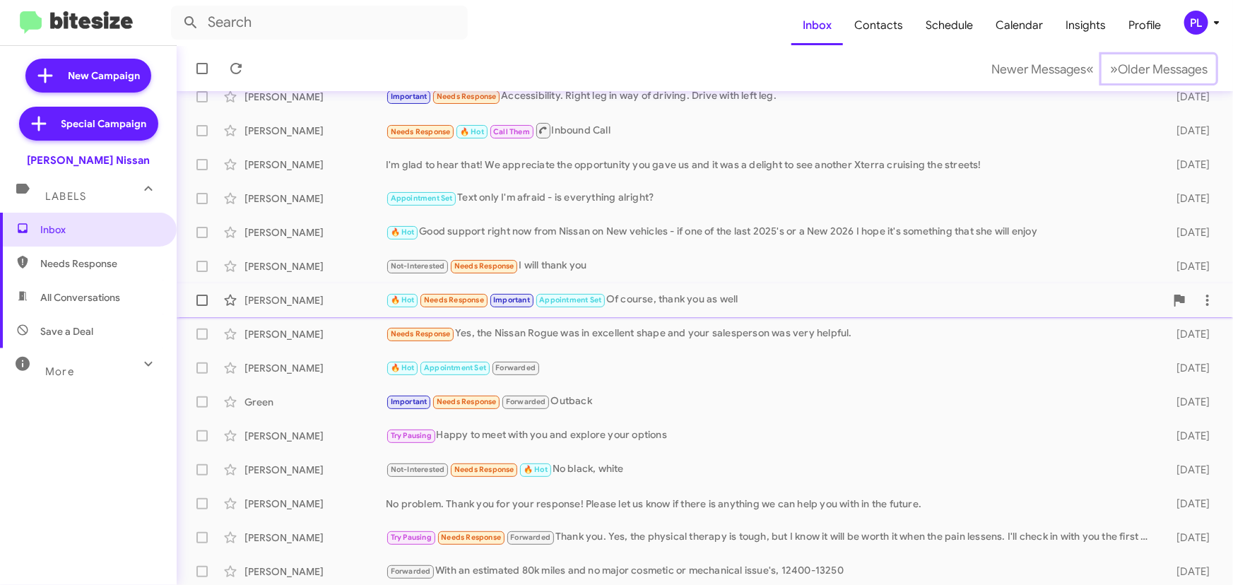
scroll to position [235, 0]
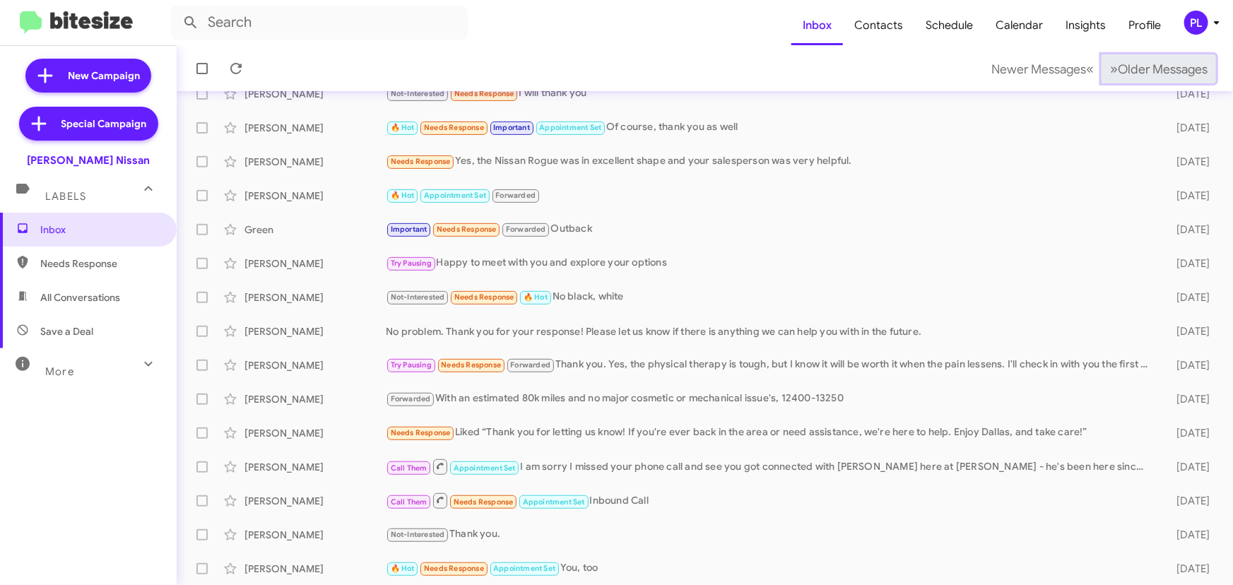
click at [1182, 61] on span "Older Messages" at bounding box center [1163, 69] width 90 height 16
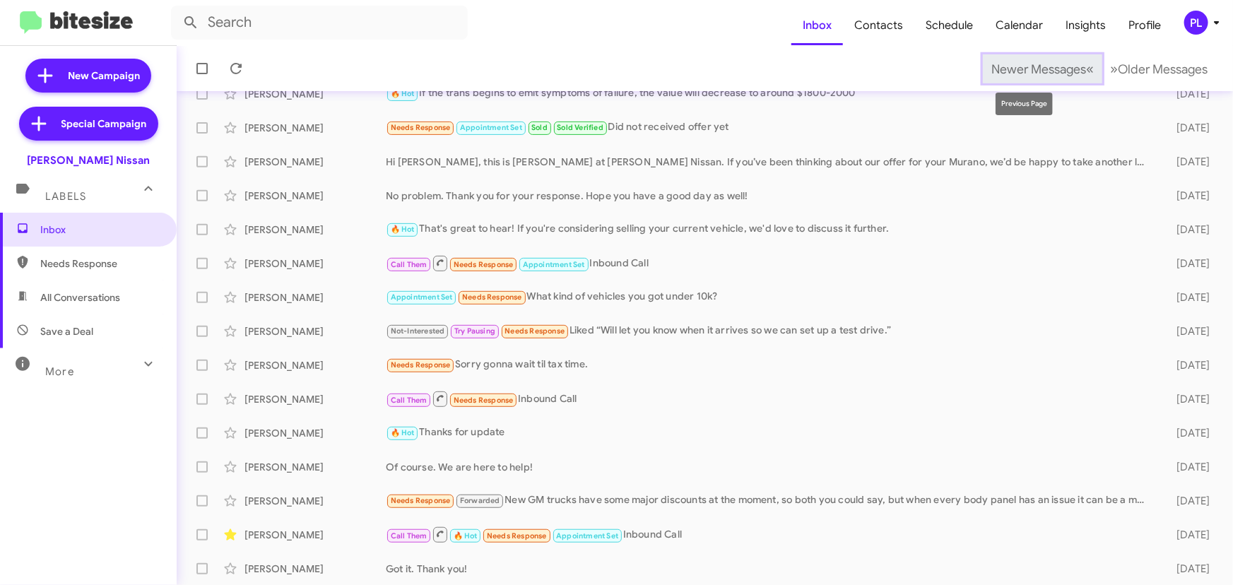
click at [994, 69] on span "Newer Messages" at bounding box center [1038, 69] width 95 height 16
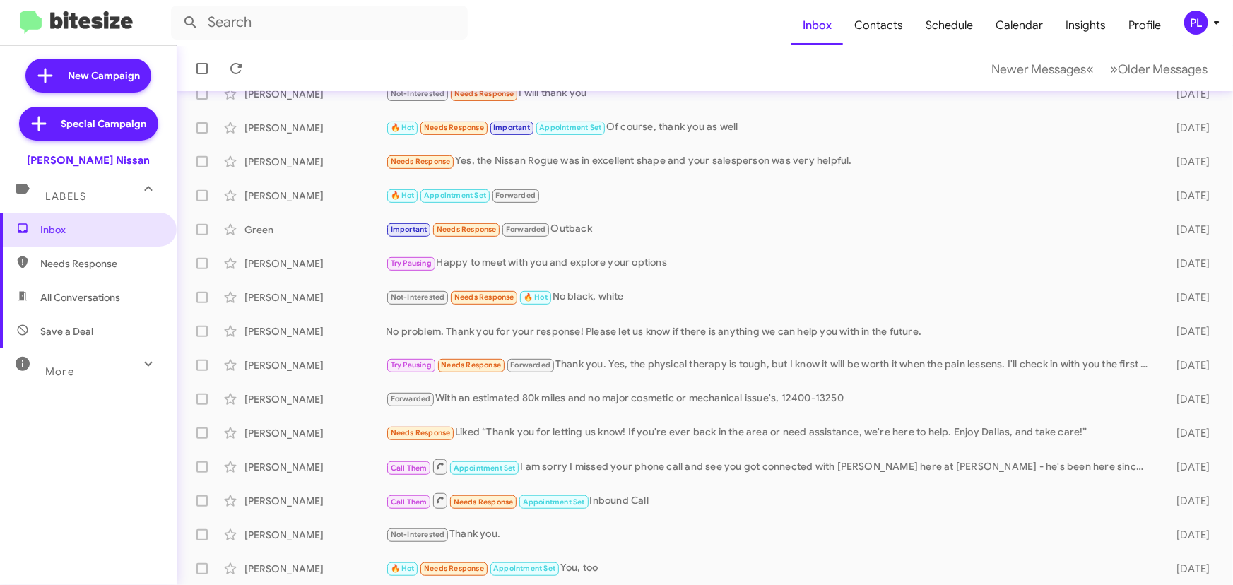
click at [1212, 18] on icon at bounding box center [1216, 22] width 17 height 17
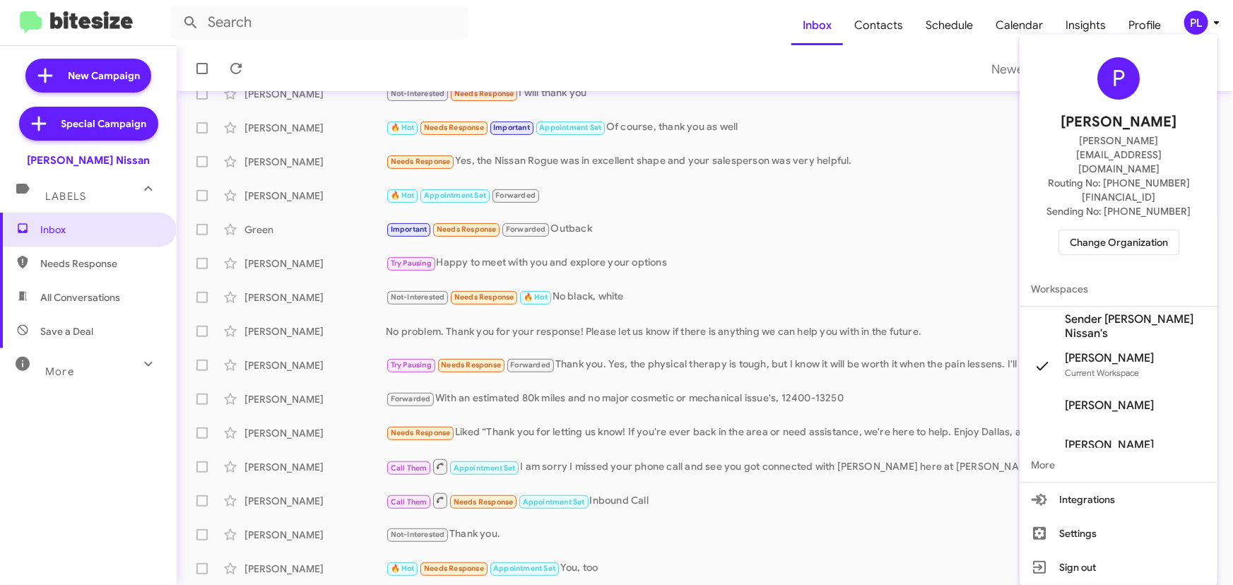
click at [1110, 230] on span "Change Organization" at bounding box center [1119, 242] width 98 height 24
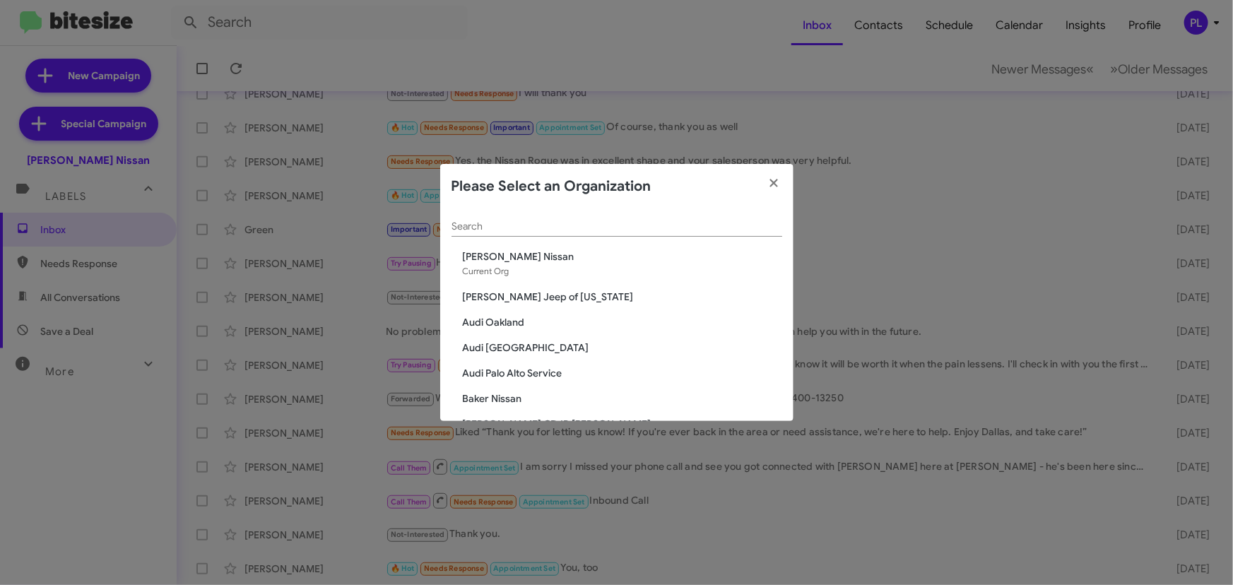
click at [537, 221] on input "Search" at bounding box center [617, 226] width 331 height 11
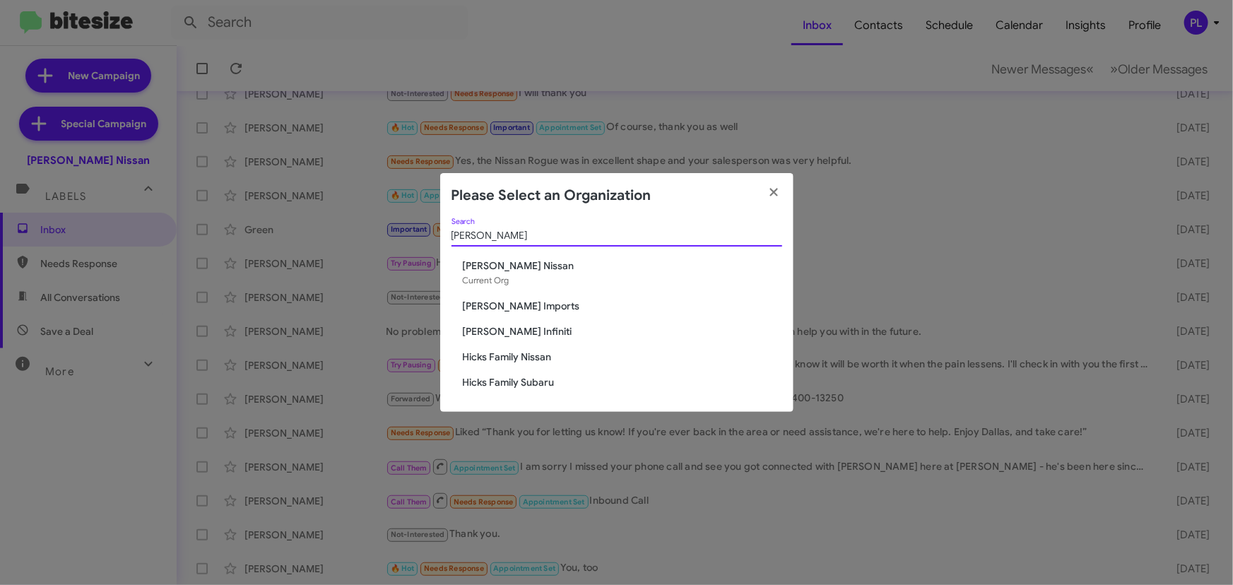
type input "[PERSON_NAME]"
click at [513, 387] on span "Hicks Family Subaru" at bounding box center [622, 382] width 319 height 14
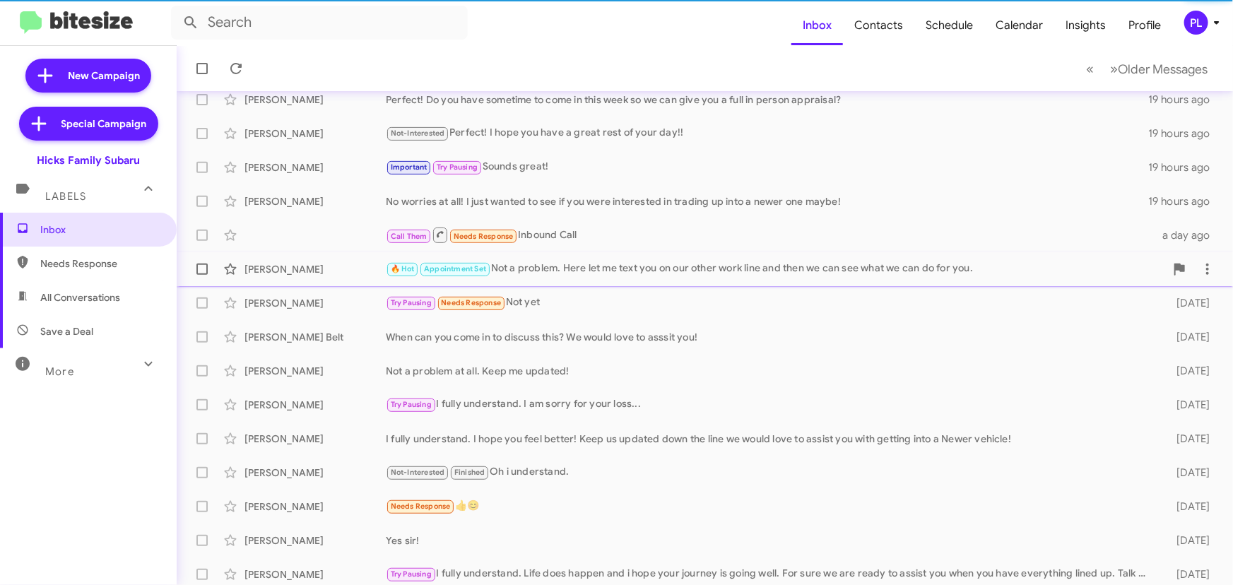
scroll to position [235, 0]
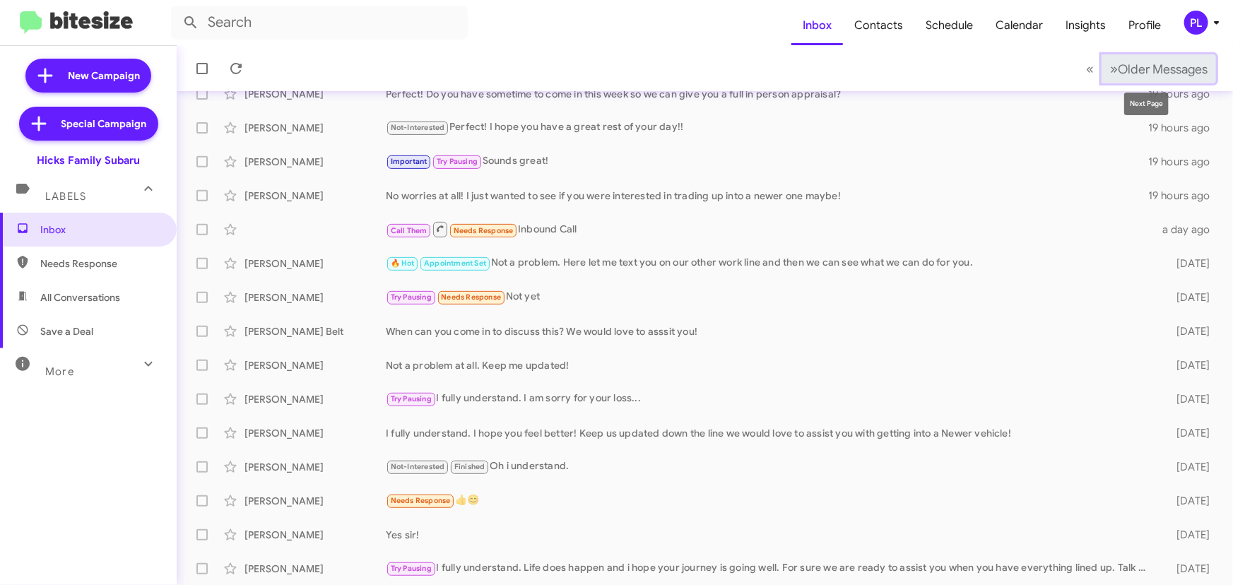
click at [1139, 64] on span "Older Messages" at bounding box center [1163, 69] width 90 height 16
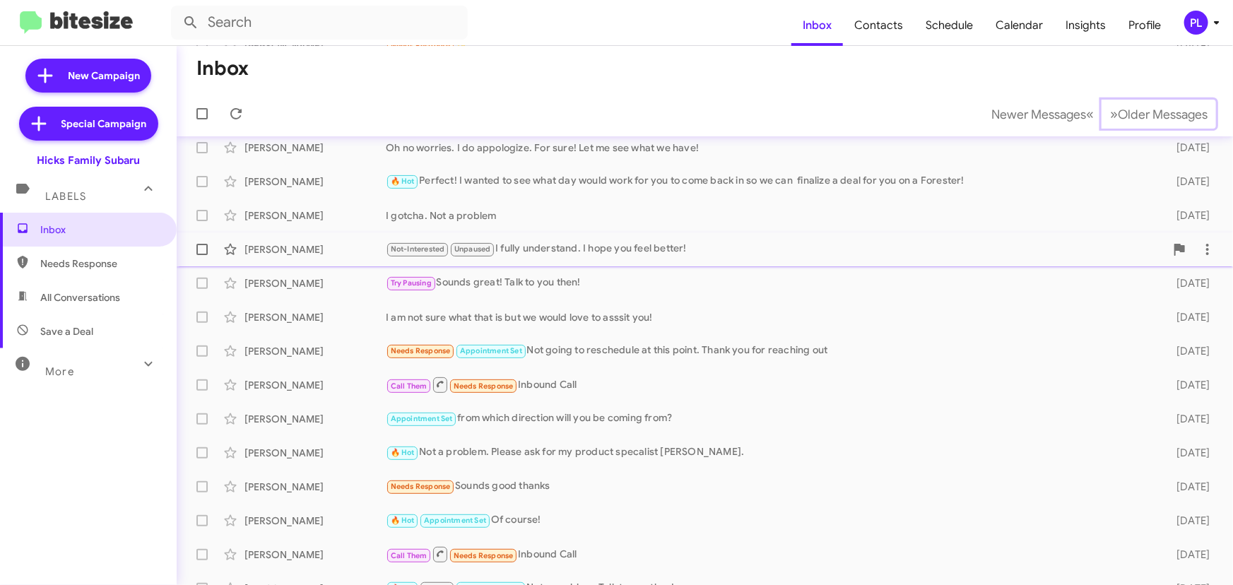
scroll to position [235, 0]
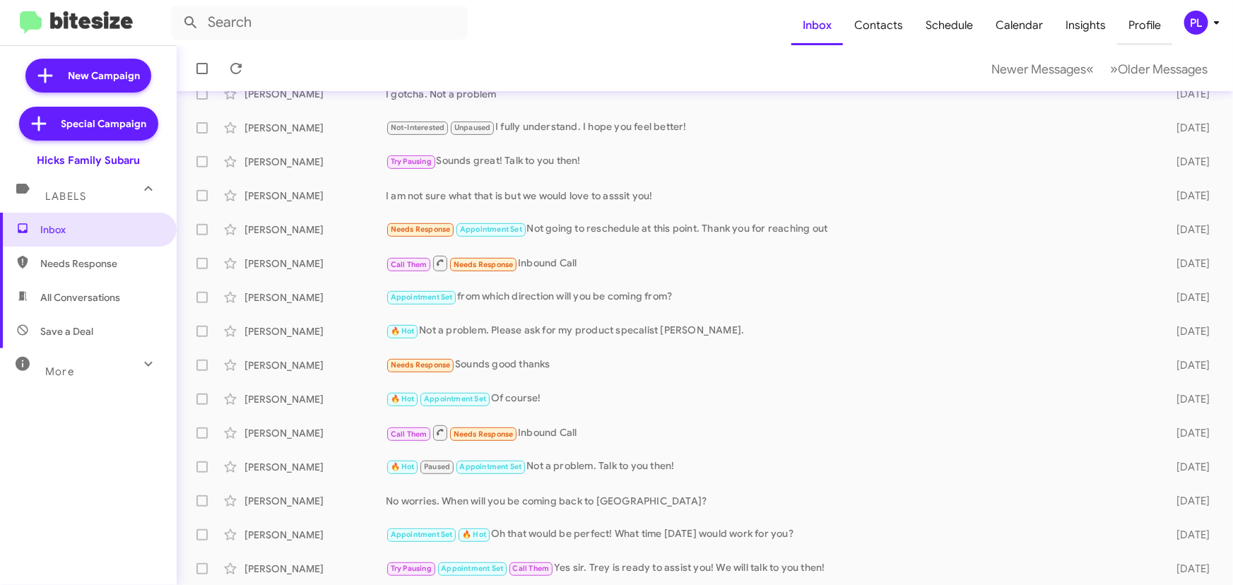
click at [1141, 30] on span "Profile" at bounding box center [1144, 25] width 55 height 41
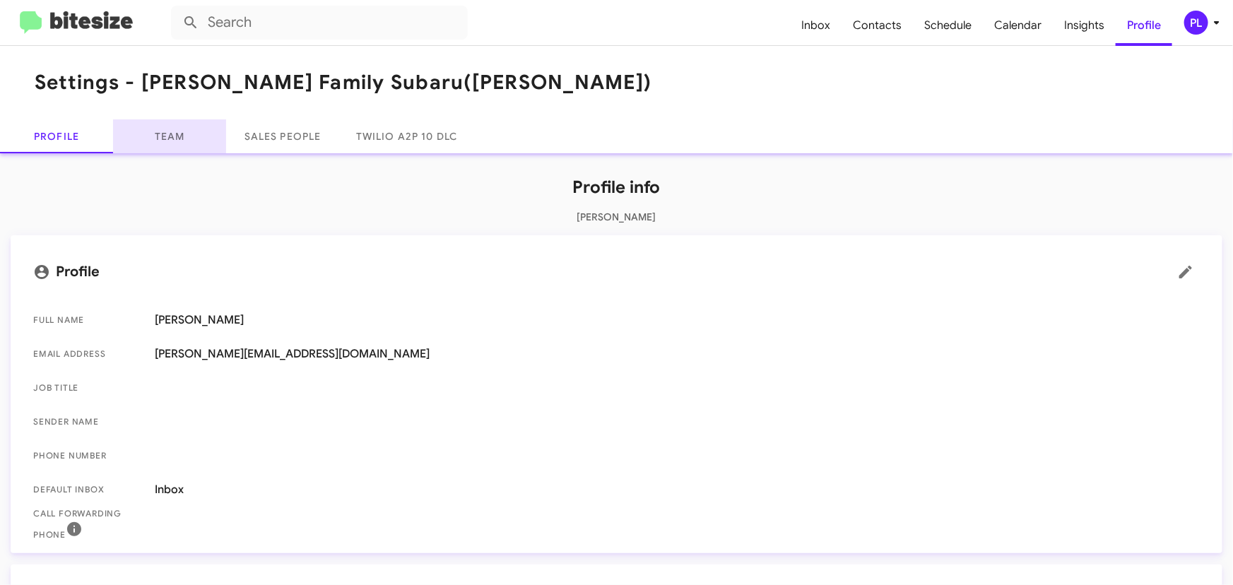
click at [184, 140] on link "Team" at bounding box center [169, 136] width 113 height 34
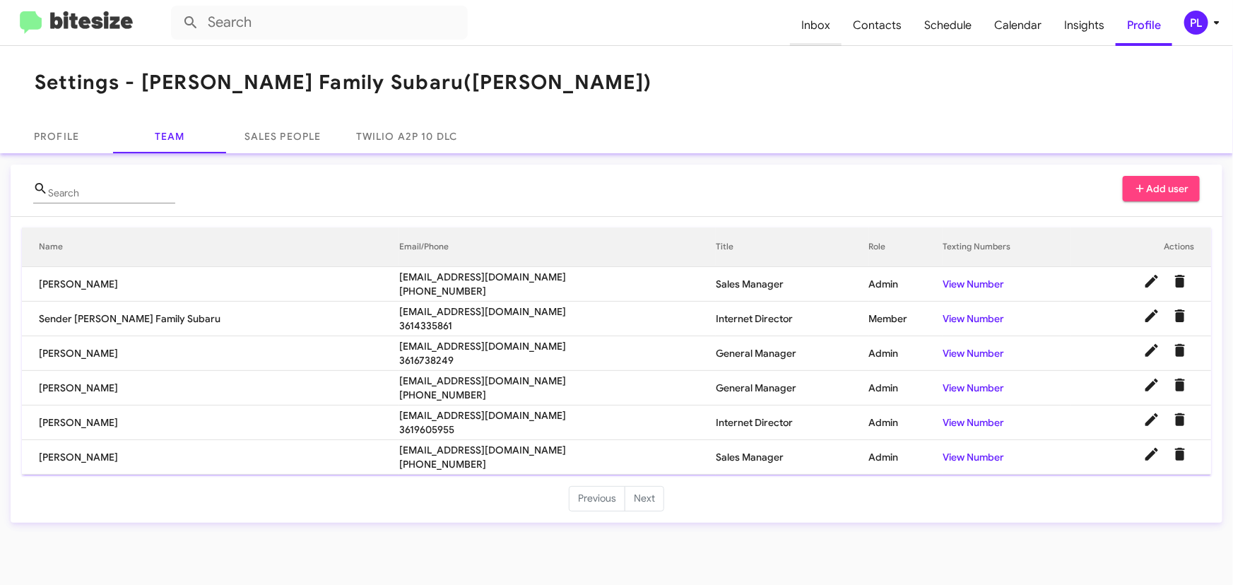
click at [826, 22] on span "Inbox" at bounding box center [816, 25] width 52 height 41
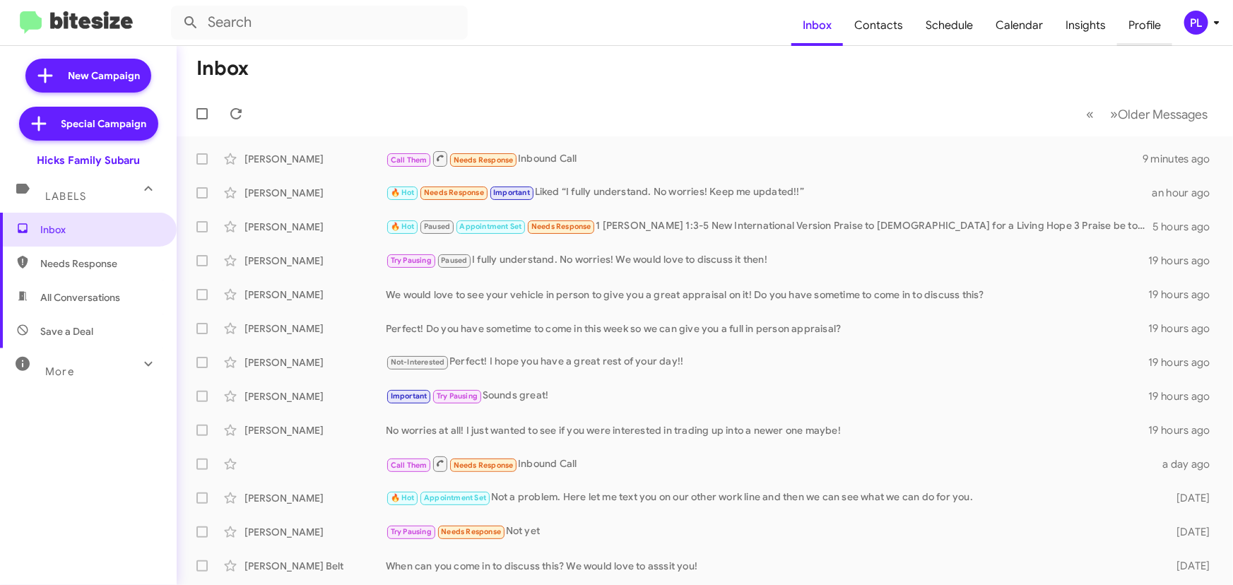
click at [1148, 29] on span "Profile" at bounding box center [1144, 25] width 55 height 41
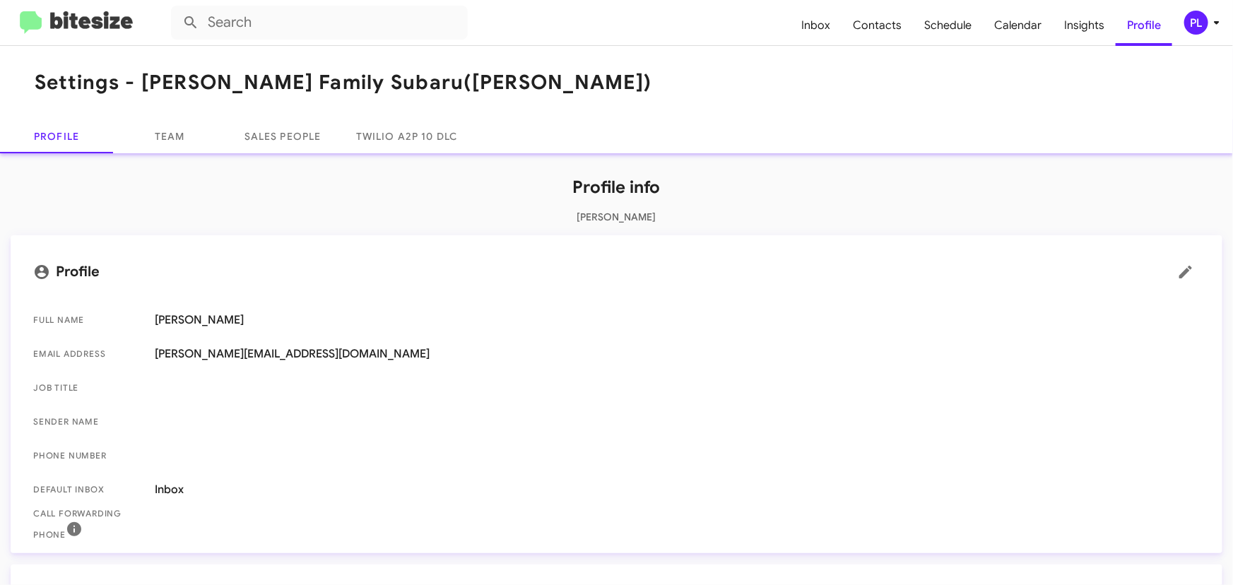
click at [1197, 23] on div "PL" at bounding box center [1196, 23] width 24 height 24
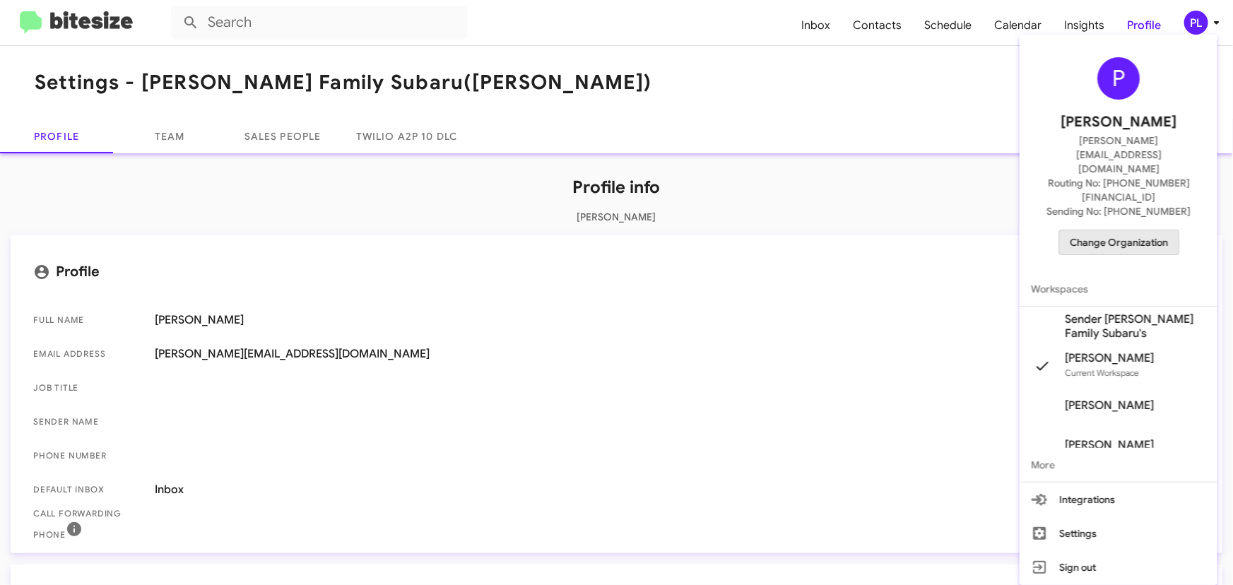
click at [1114, 230] on span "Change Organization" at bounding box center [1119, 242] width 98 height 24
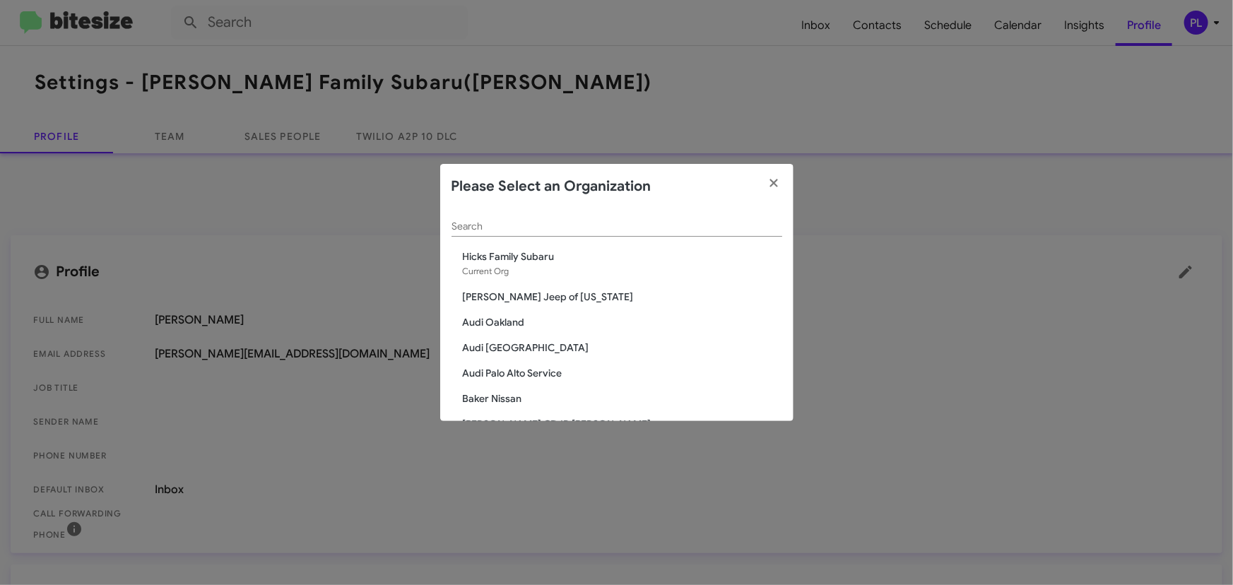
click at [628, 231] on input "Search" at bounding box center [617, 226] width 331 height 11
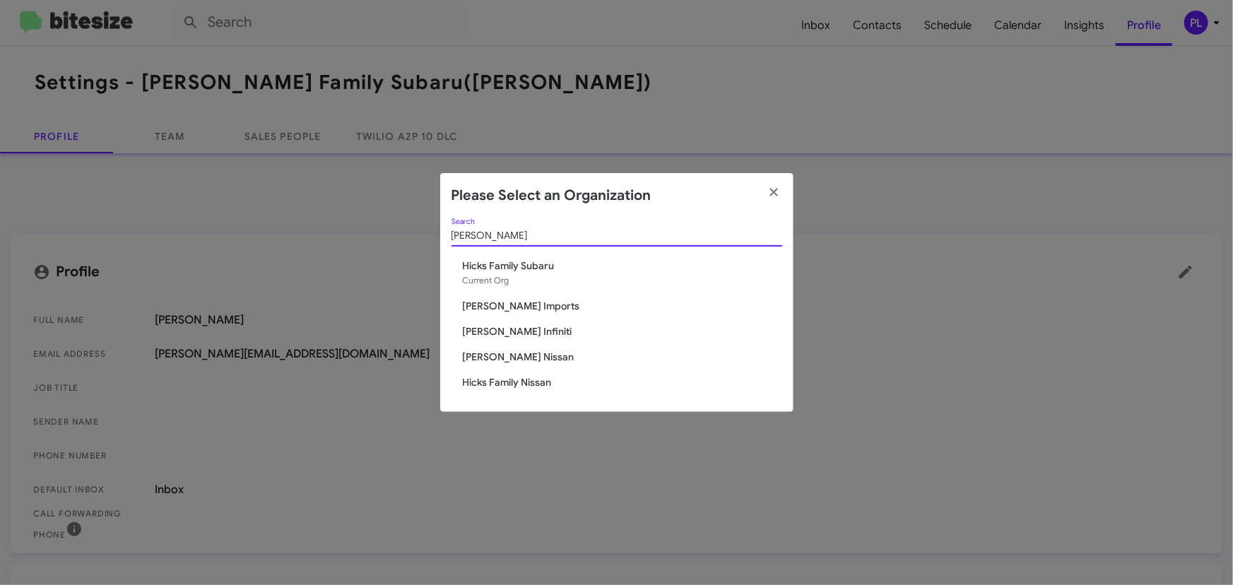
type input "hicks"
click at [529, 384] on span "Hicks Family Nissan" at bounding box center [622, 382] width 319 height 14
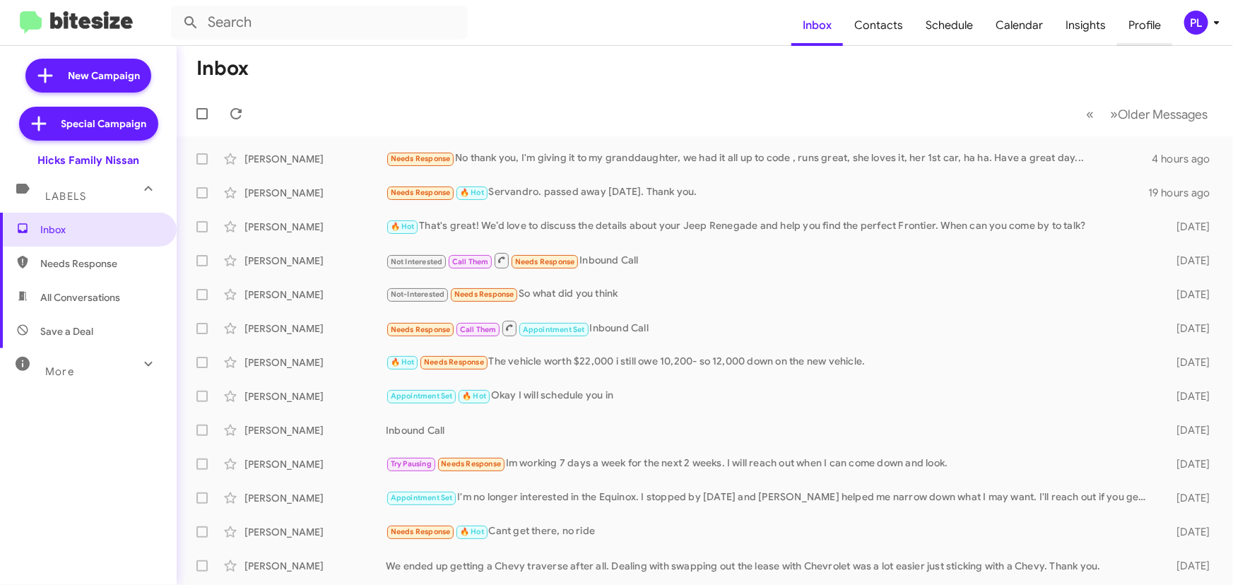
click at [1153, 28] on span "Profile" at bounding box center [1144, 25] width 55 height 41
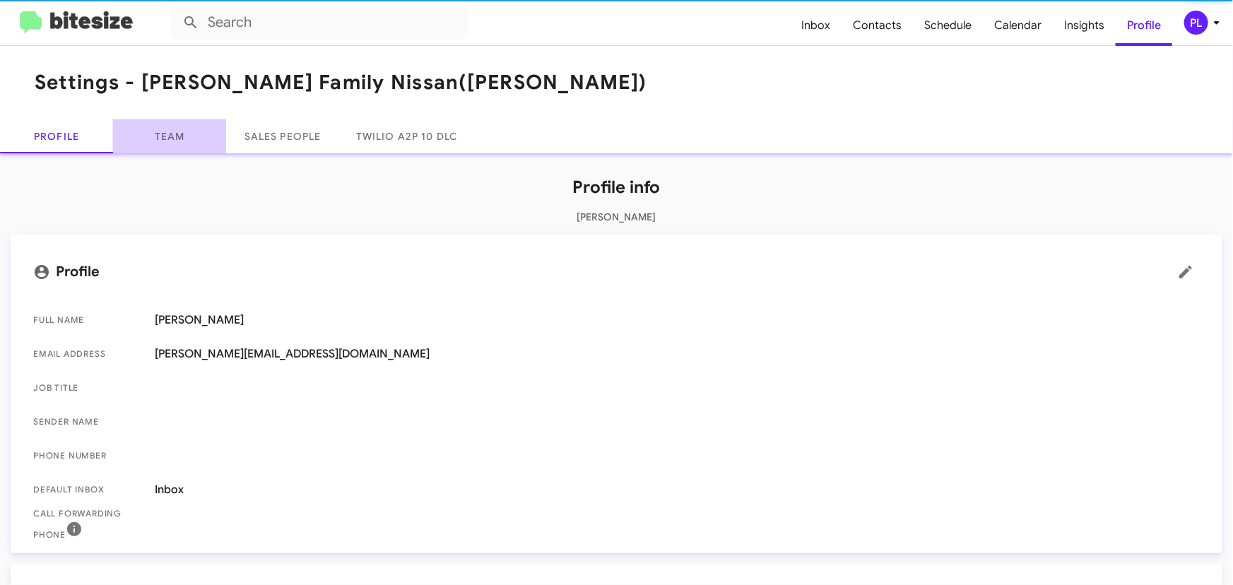
click at [162, 141] on link "Team" at bounding box center [169, 136] width 113 height 34
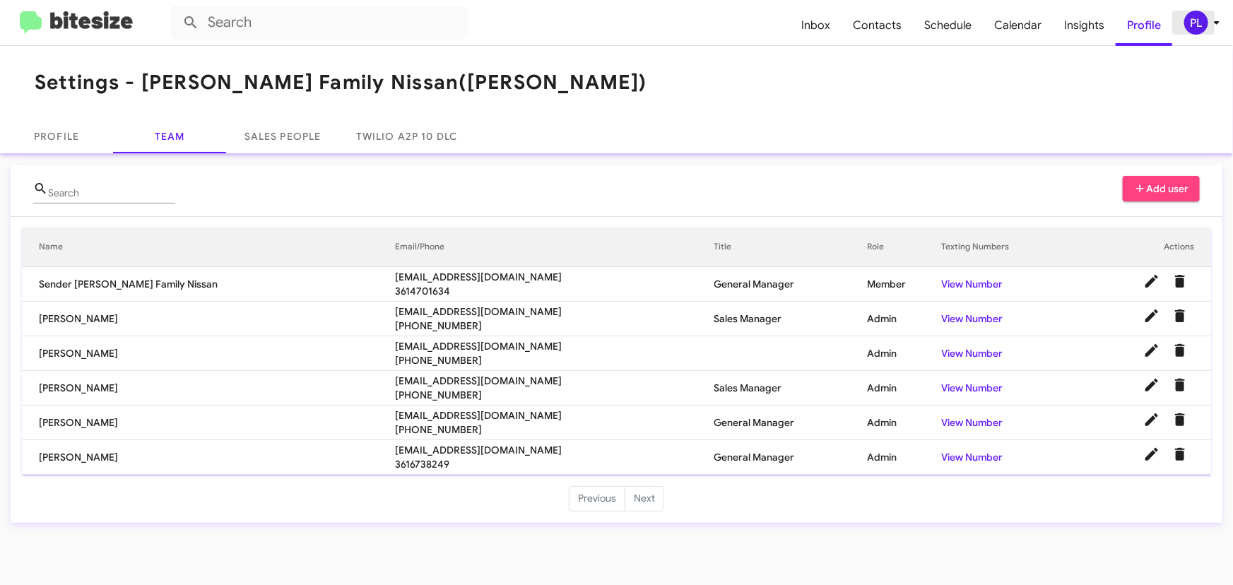
click at [1202, 22] on div "PL" at bounding box center [1196, 23] width 24 height 24
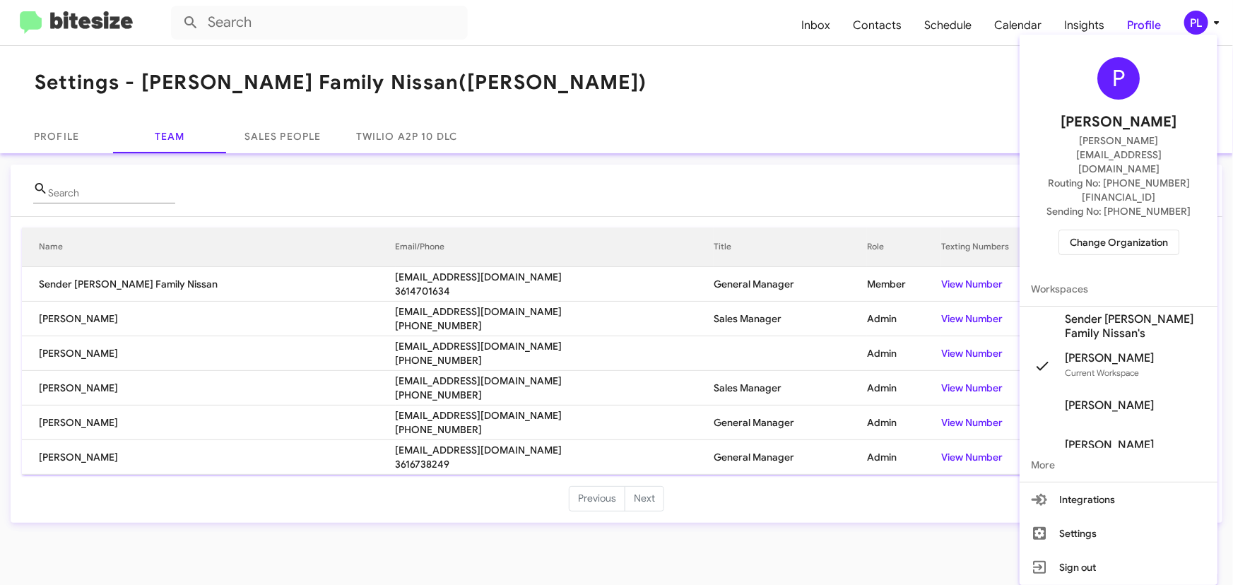
click at [1134, 230] on span "Change Organization" at bounding box center [1119, 242] width 98 height 24
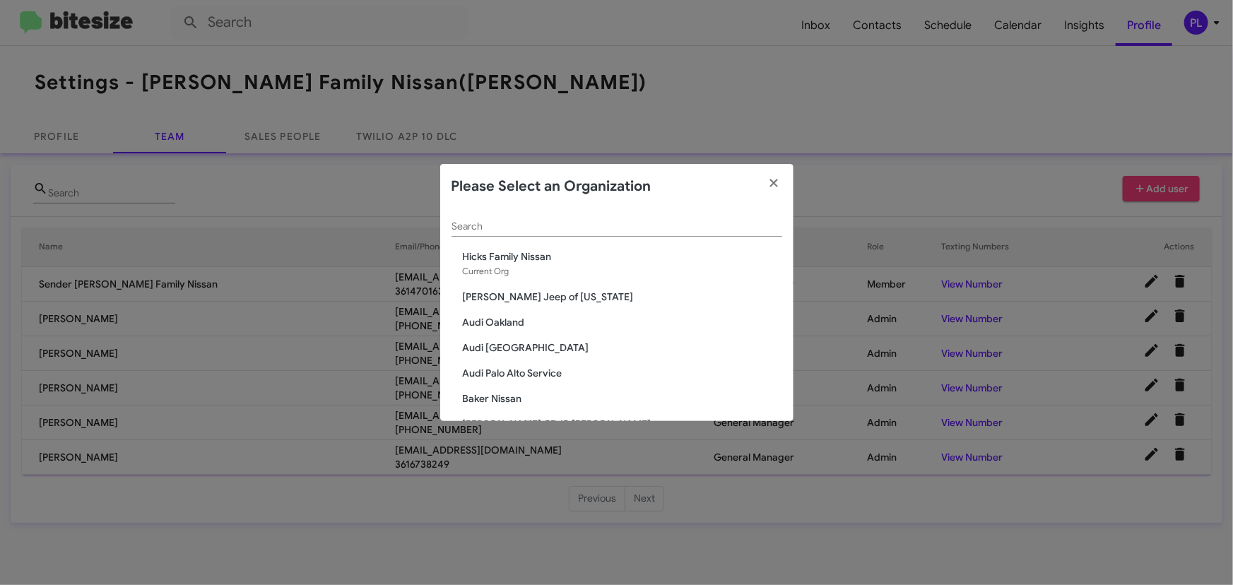
click at [635, 230] on input "Search" at bounding box center [617, 226] width 331 height 11
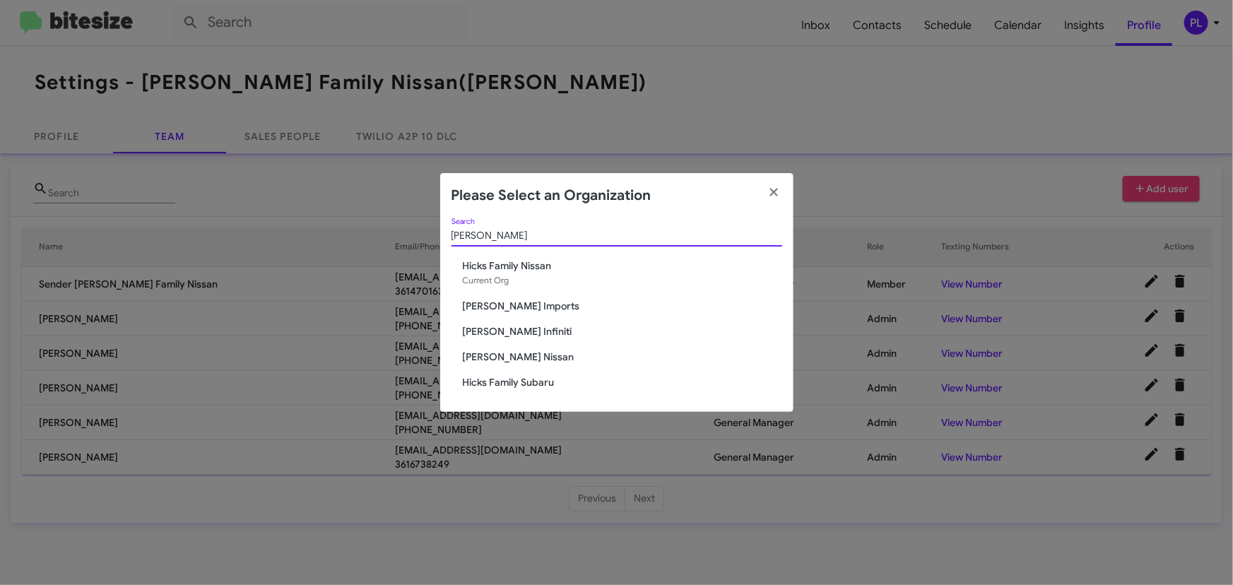
type input "[PERSON_NAME]"
click at [535, 307] on span "[PERSON_NAME] Imports" at bounding box center [622, 306] width 319 height 14
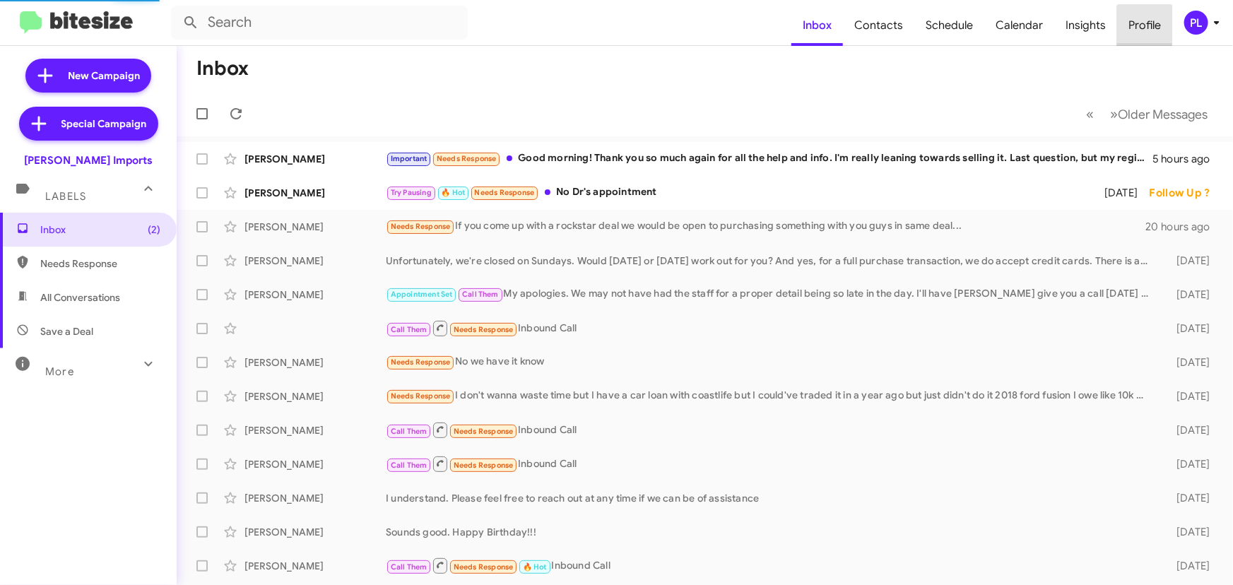
click at [1146, 28] on span "Profile" at bounding box center [1144, 25] width 55 height 41
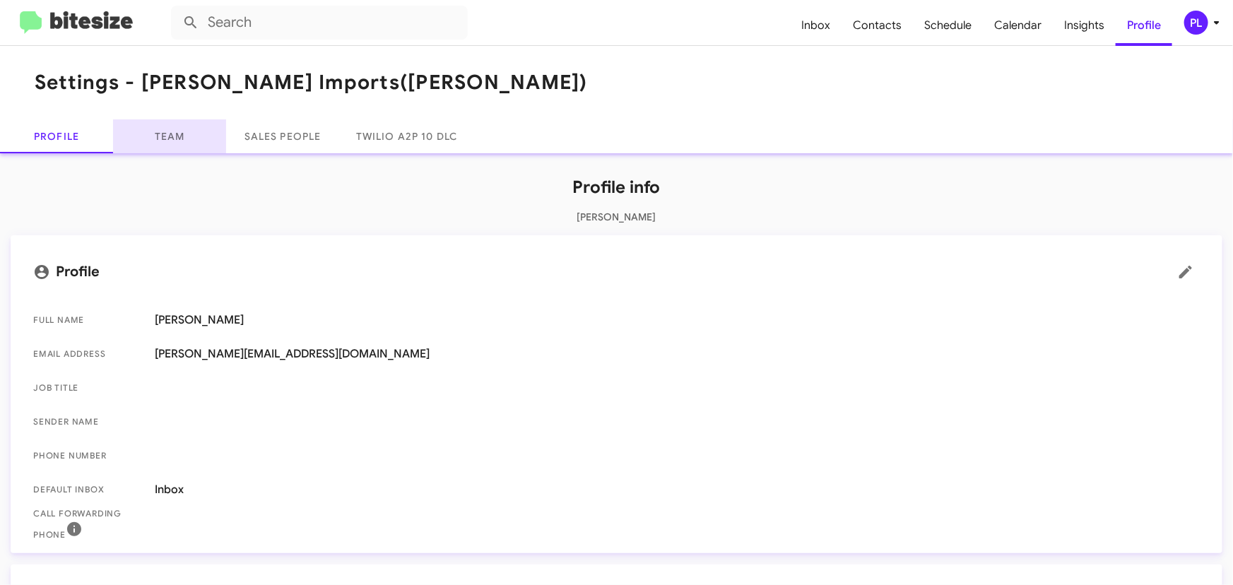
click at [165, 141] on link "Team" at bounding box center [169, 136] width 113 height 34
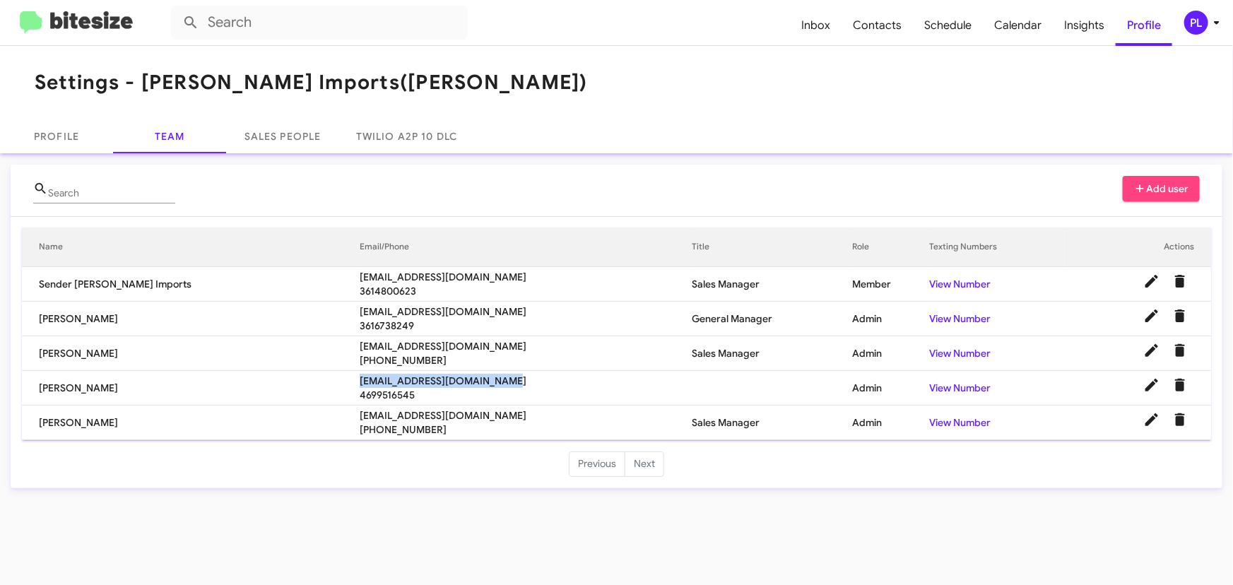
drag, startPoint x: 442, startPoint y: 379, endPoint x: 296, endPoint y: 382, distance: 146.3
click at [360, 382] on span "[EMAIL_ADDRESS][DOMAIN_NAME]" at bounding box center [526, 381] width 332 height 14
copy span "[EMAIL_ADDRESS][DOMAIN_NAME]"
click at [1208, 22] on icon at bounding box center [1216, 22] width 17 height 17
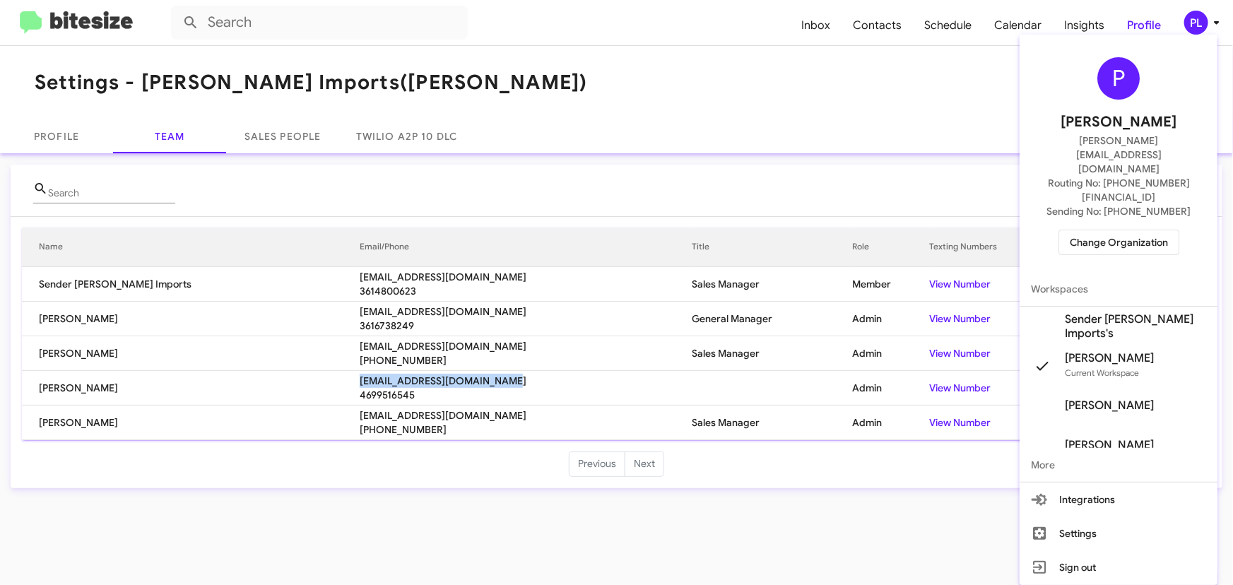
click at [1142, 230] on span "Change Organization" at bounding box center [1119, 242] width 98 height 24
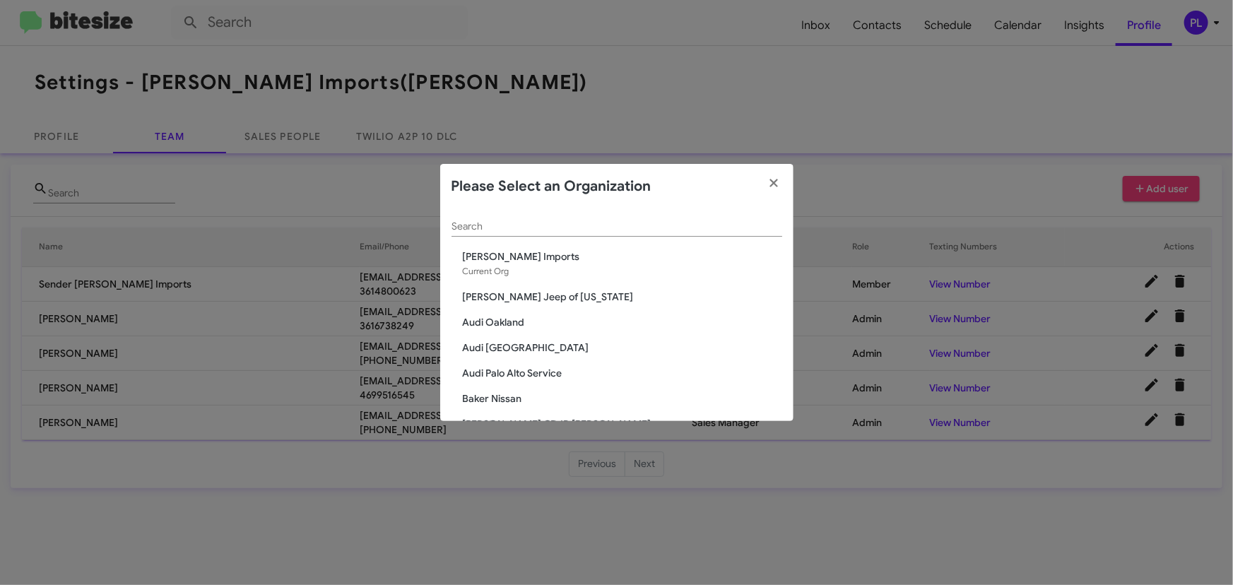
click at [556, 224] on input "Search" at bounding box center [617, 226] width 331 height 11
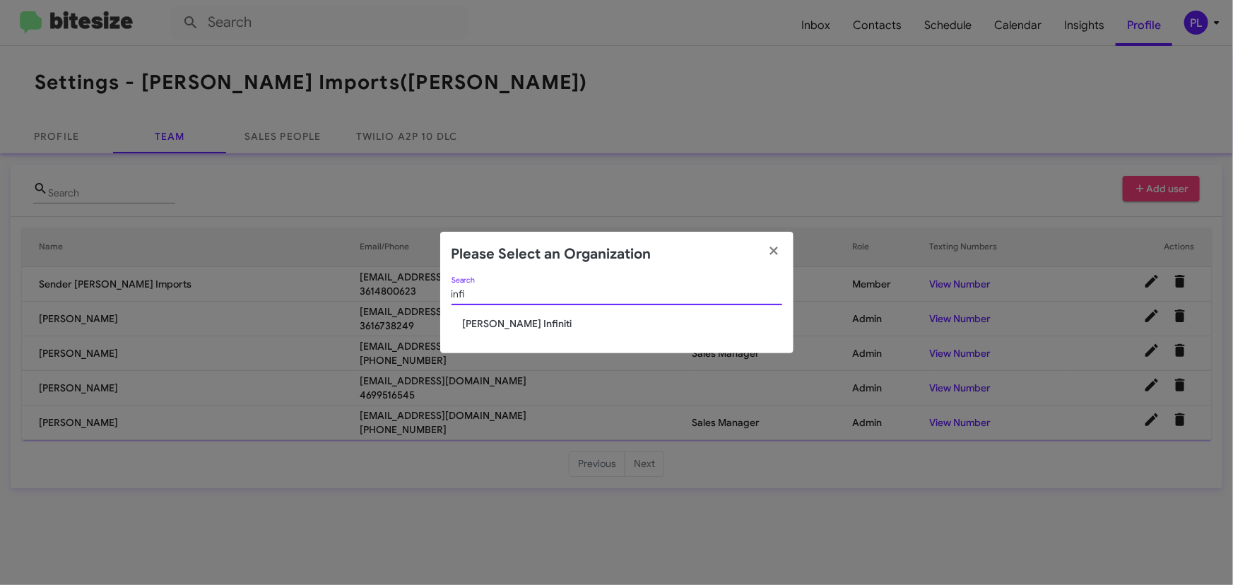
type input "infi"
click at [514, 325] on span "[PERSON_NAME] Infiniti" at bounding box center [622, 324] width 319 height 14
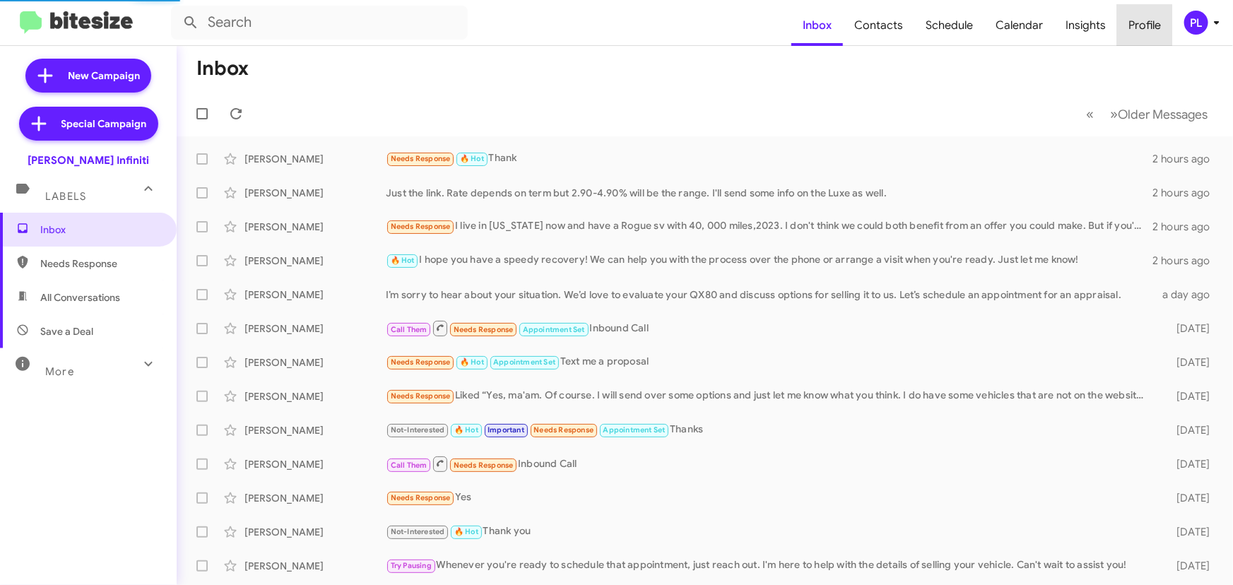
click at [1140, 19] on span "Profile" at bounding box center [1144, 25] width 55 height 41
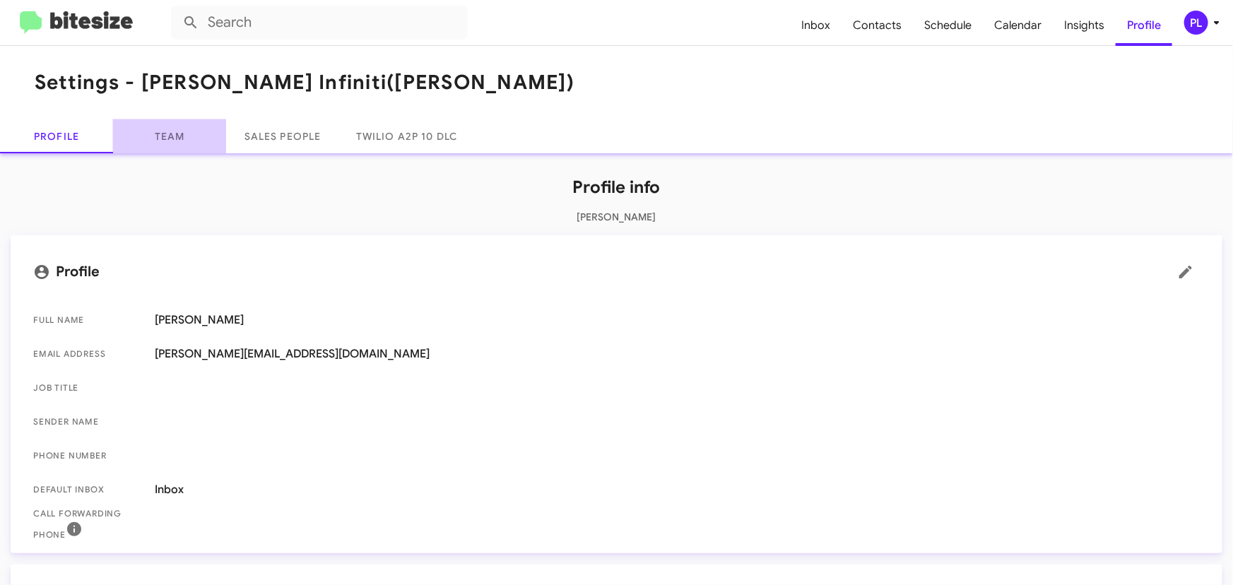
click at [158, 136] on link "Team" at bounding box center [169, 136] width 113 height 34
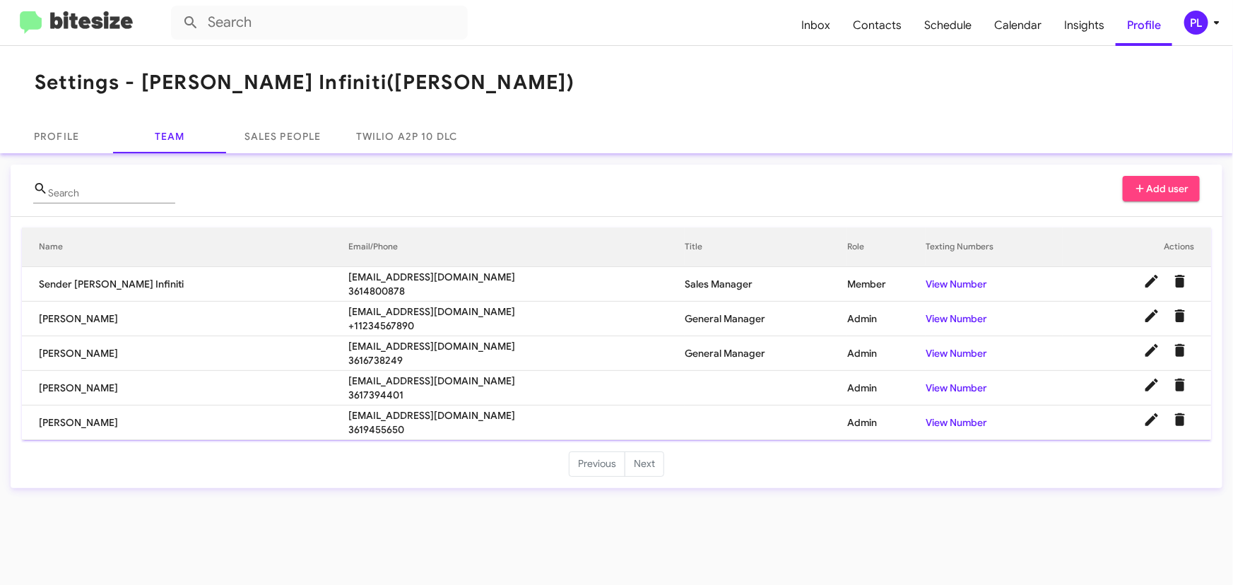
drag, startPoint x: 444, startPoint y: 312, endPoint x: 276, endPoint y: 305, distance: 168.3
click at [276, 305] on tr "[PERSON_NAME] [EMAIL_ADDRESS][DOMAIN_NAME] +11234567890 General Manager Admin V…" at bounding box center [616, 319] width 1189 height 35
copy tr "[EMAIL_ADDRESS][DOMAIN_NAME]"
drag, startPoint x: 416, startPoint y: 381, endPoint x: 287, endPoint y: 386, distance: 128.7
click at [348, 386] on span "[EMAIL_ADDRESS][DOMAIN_NAME]" at bounding box center [516, 381] width 336 height 14
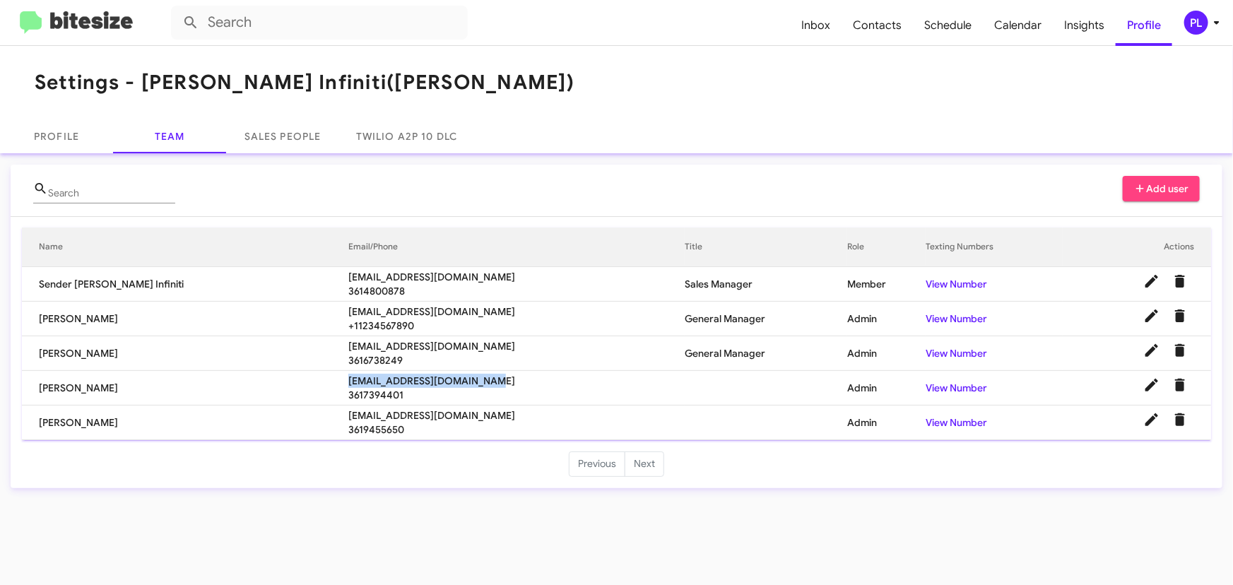
copy span "[EMAIL_ADDRESS][DOMAIN_NAME]"
drag, startPoint x: 445, startPoint y: 414, endPoint x: 285, endPoint y: 413, distance: 160.4
click at [285, 413] on tr "[PERSON_NAME] [EMAIL_ADDRESS][DOMAIN_NAME] 3619455650 Admin View Number" at bounding box center [616, 423] width 1189 height 35
copy tr "[EMAIL_ADDRESS][DOMAIN_NAME]"
click at [1210, 25] on icon at bounding box center [1216, 22] width 17 height 17
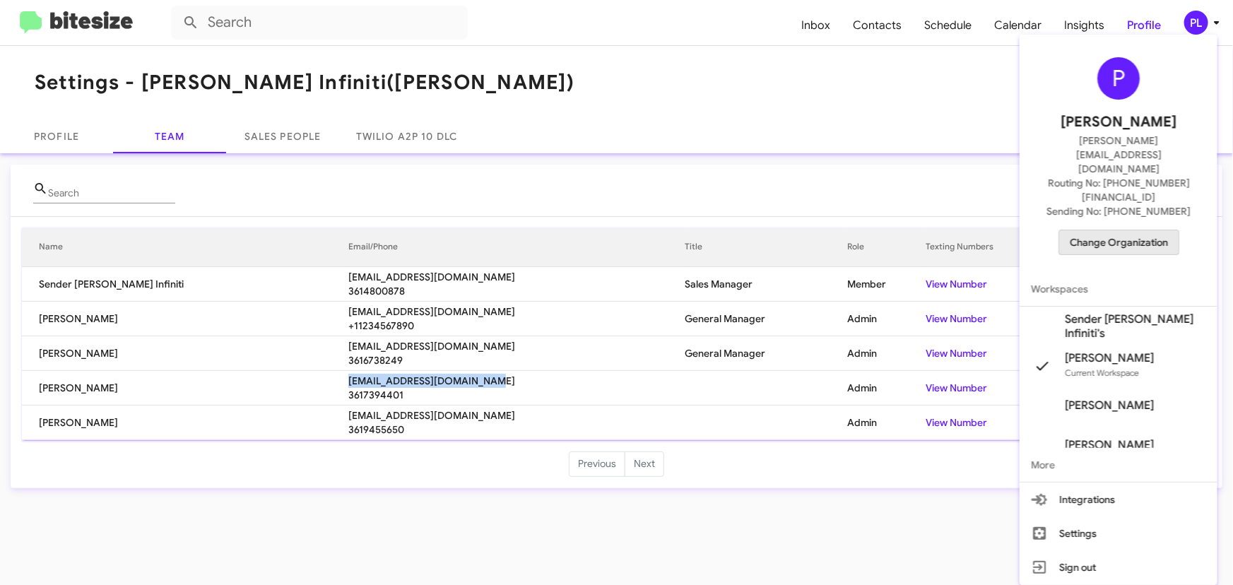
click at [1126, 230] on span "Change Organization" at bounding box center [1119, 242] width 98 height 24
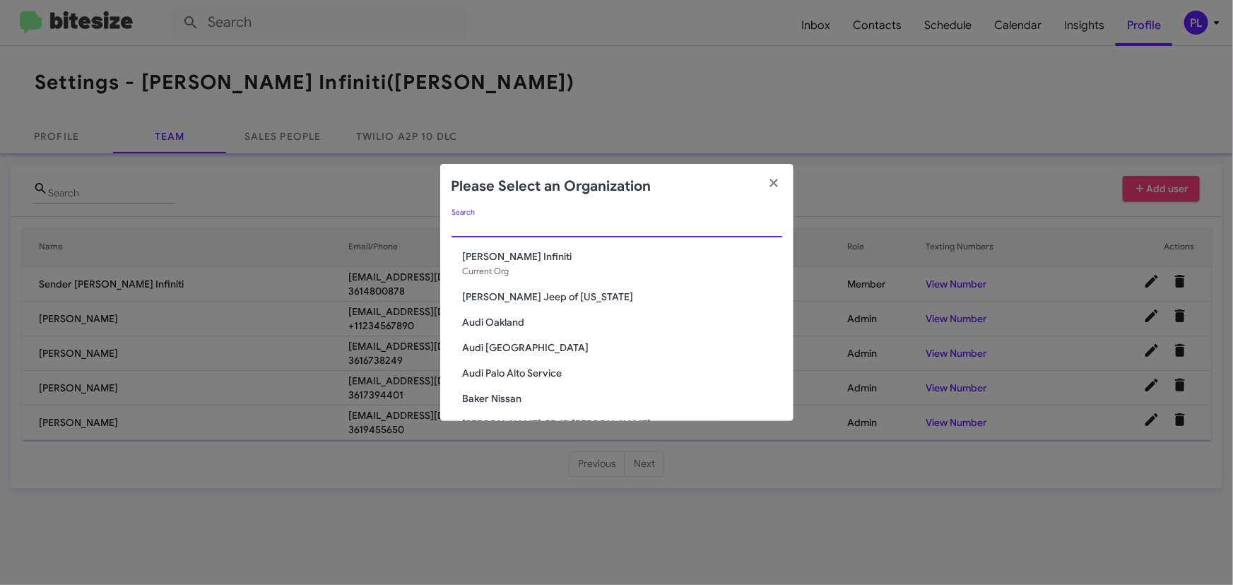
click at [543, 230] on input "Search" at bounding box center [617, 226] width 331 height 11
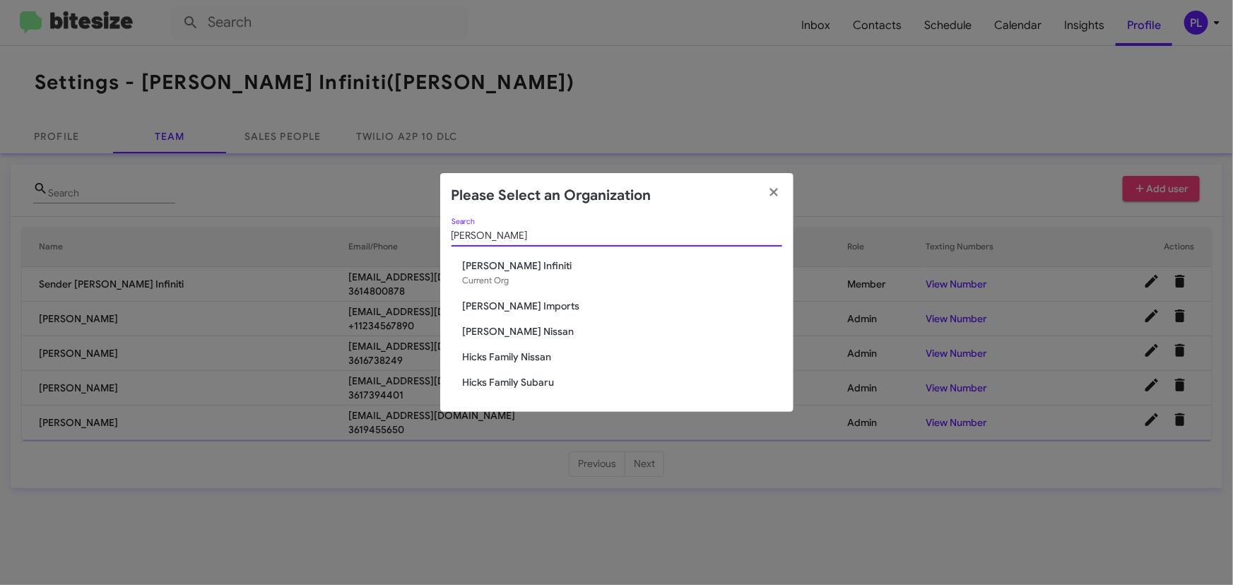
type input "[PERSON_NAME]"
click at [505, 333] on span "[PERSON_NAME] Nissan" at bounding box center [622, 331] width 319 height 14
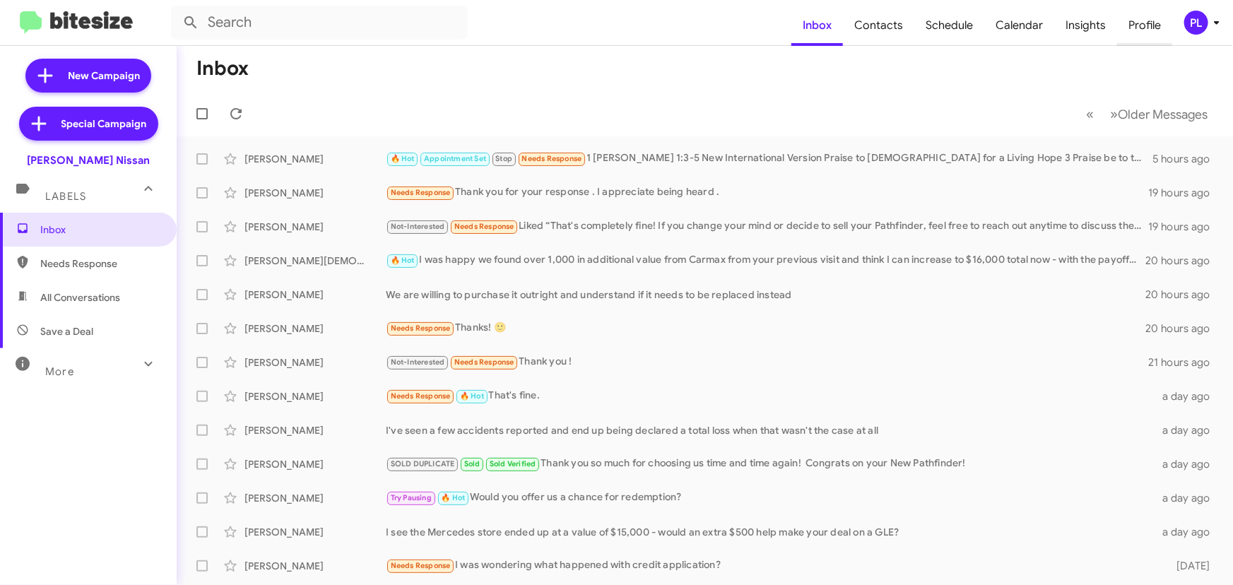
click at [1138, 22] on span "Profile" at bounding box center [1144, 25] width 55 height 41
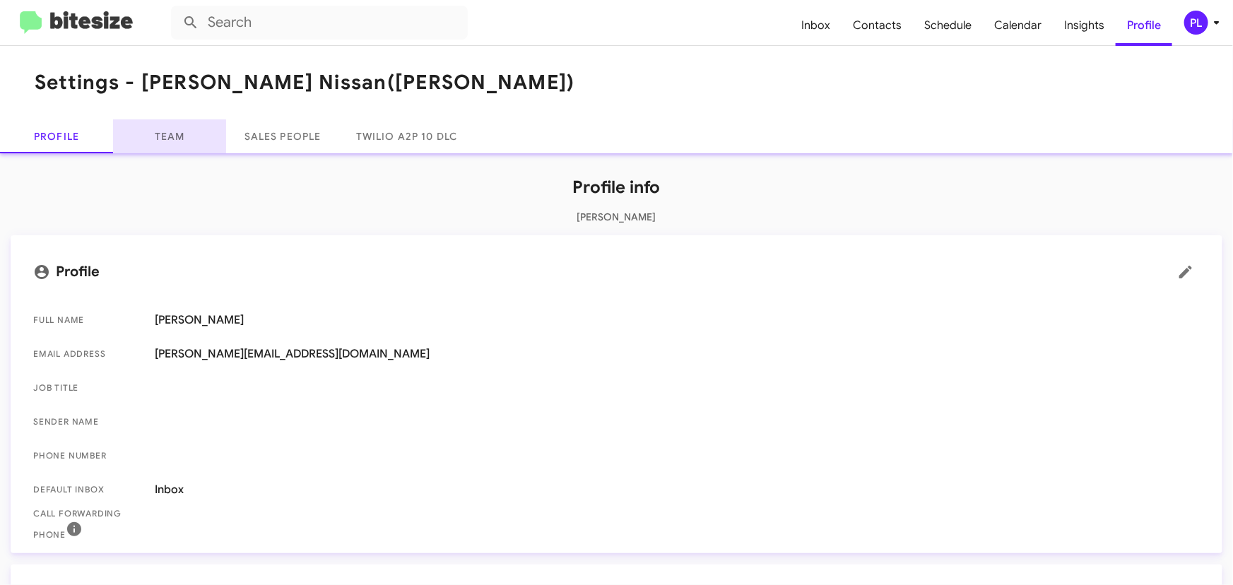
click at [157, 136] on link "Team" at bounding box center [169, 136] width 113 height 34
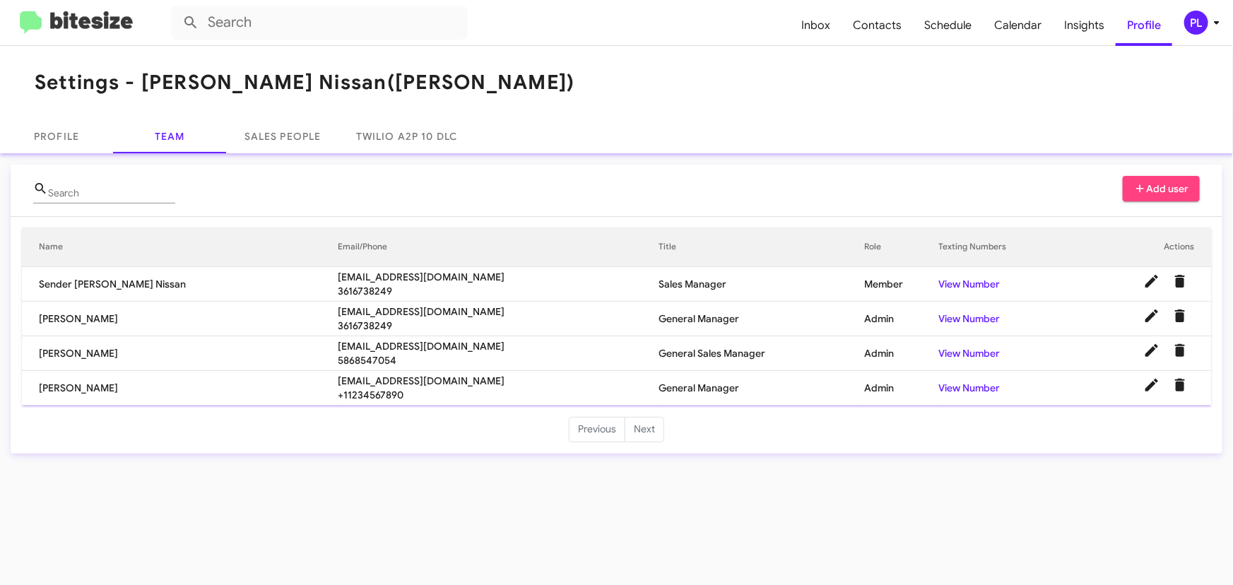
drag, startPoint x: 444, startPoint y: 343, endPoint x: 261, endPoint y: 353, distance: 183.3
click at [261, 353] on tr "Edward Perry eperry@hicksautogroup.com 5868547054 General Sales Manager Admin V…" at bounding box center [616, 353] width 1189 height 35
copy tr "eperry@hicksautogroup.com"
click at [1218, 23] on icon at bounding box center [1216, 23] width 5 height 4
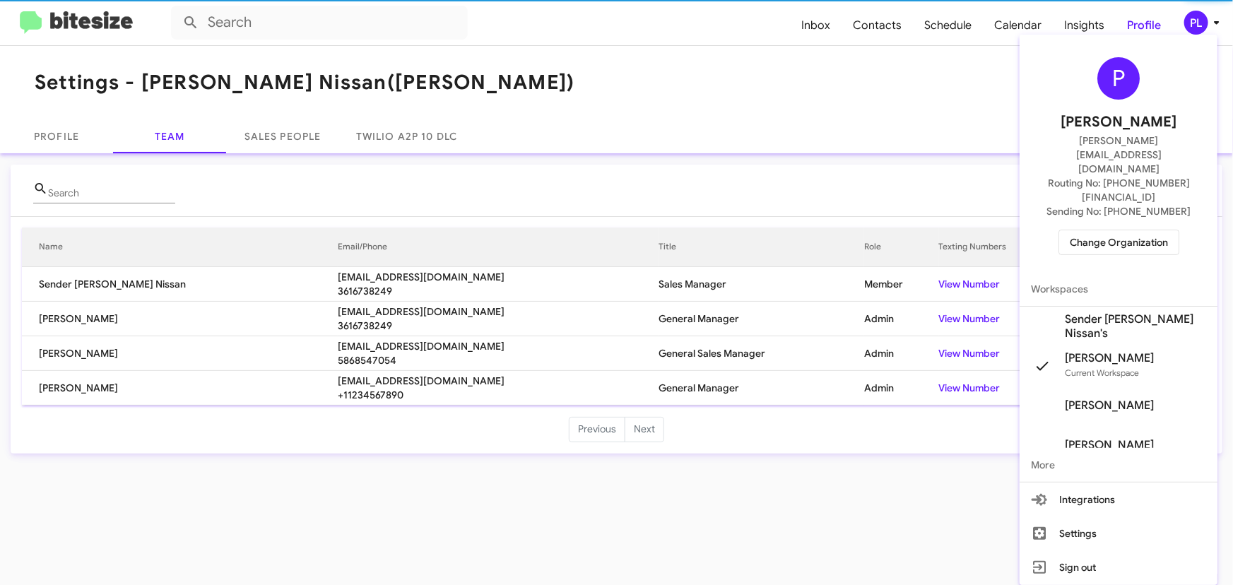
click at [1163, 230] on span "Change Organization" at bounding box center [1119, 242] width 98 height 24
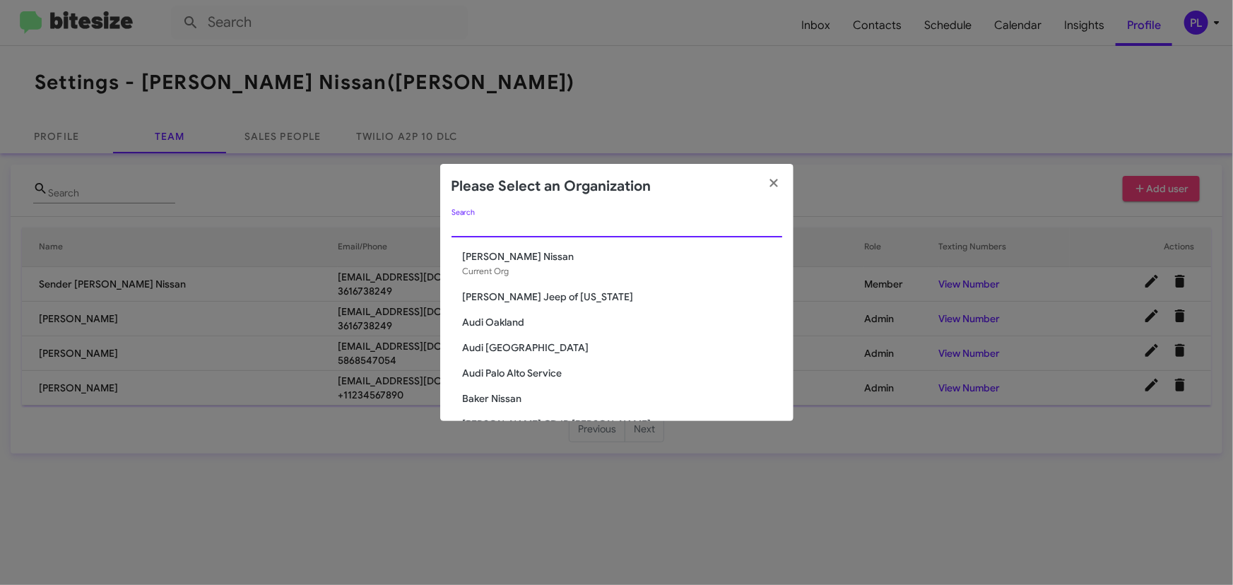
click at [546, 230] on input "Search" at bounding box center [617, 226] width 331 height 11
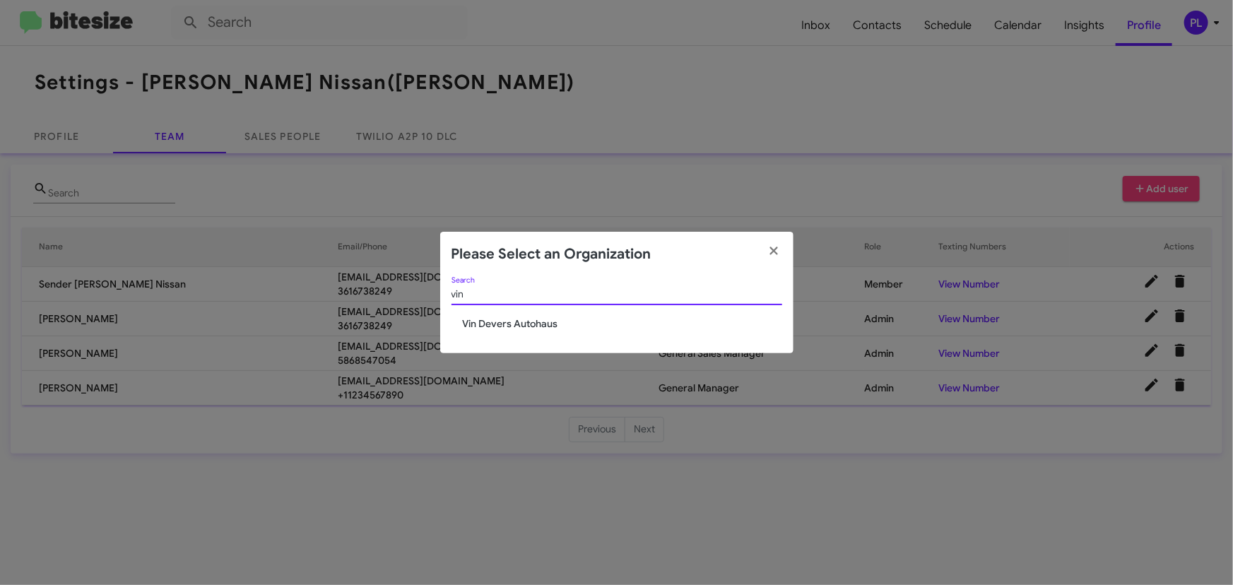
type input "vin"
click at [510, 324] on span "Vin Devers Autohaus" at bounding box center [622, 324] width 319 height 14
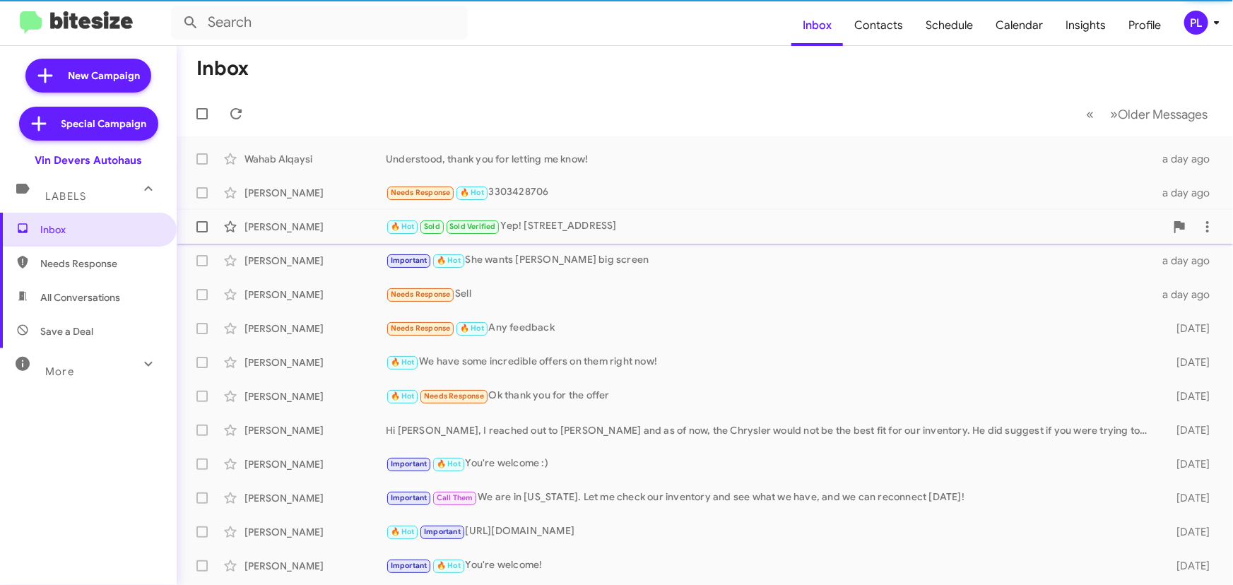
click at [578, 222] on div "🔥 Hot Sold Sold Verified Yep! [STREET_ADDRESS]" at bounding box center [775, 226] width 779 height 16
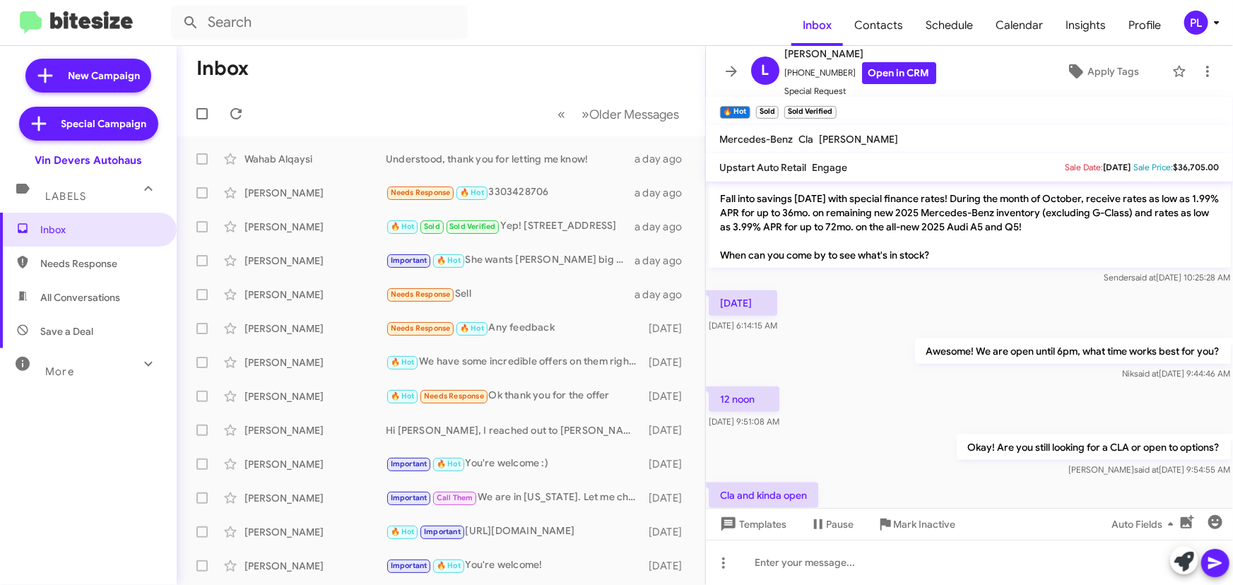
scroll to position [707, 0]
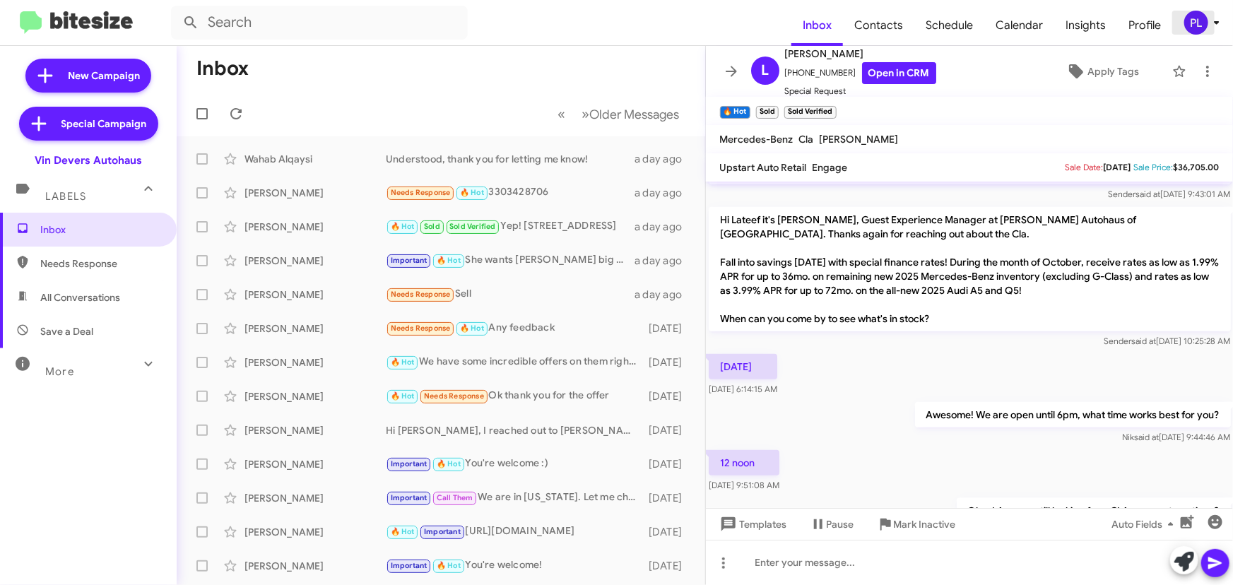
click at [1219, 24] on icon at bounding box center [1216, 22] width 17 height 17
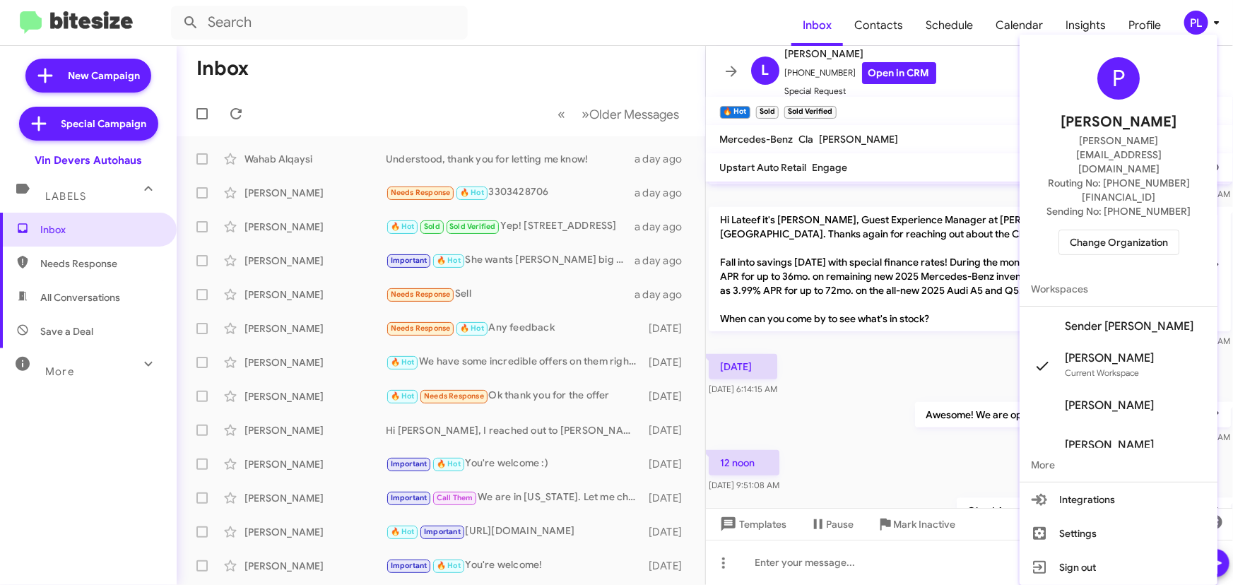
click at [1122, 230] on span "Change Organization" at bounding box center [1119, 242] width 98 height 24
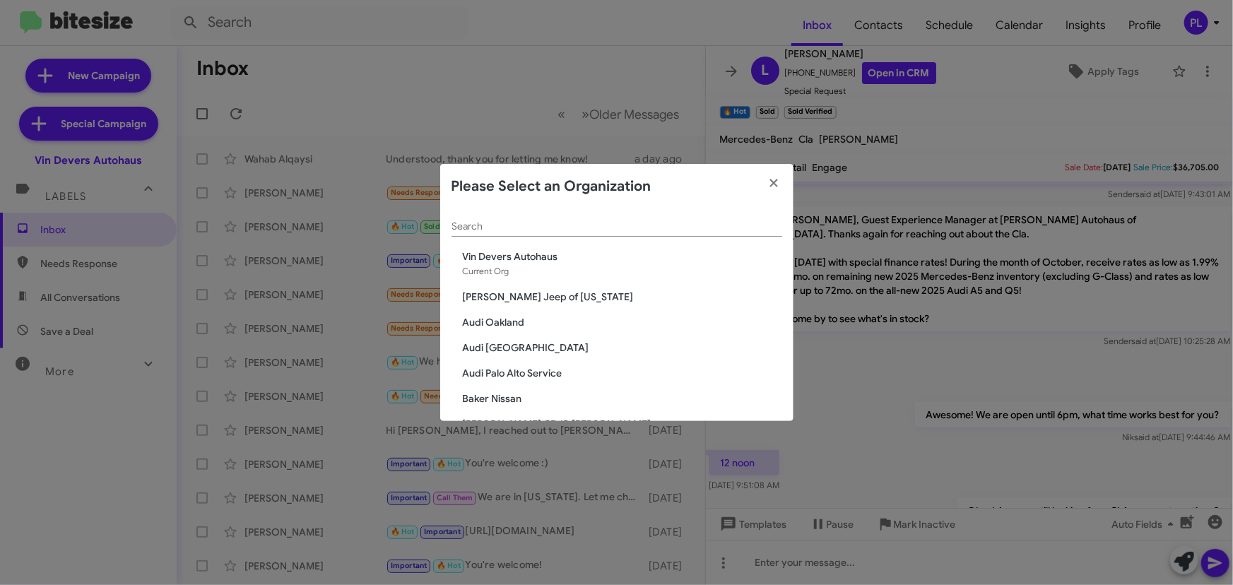
click at [541, 226] on input "Search" at bounding box center [617, 226] width 331 height 11
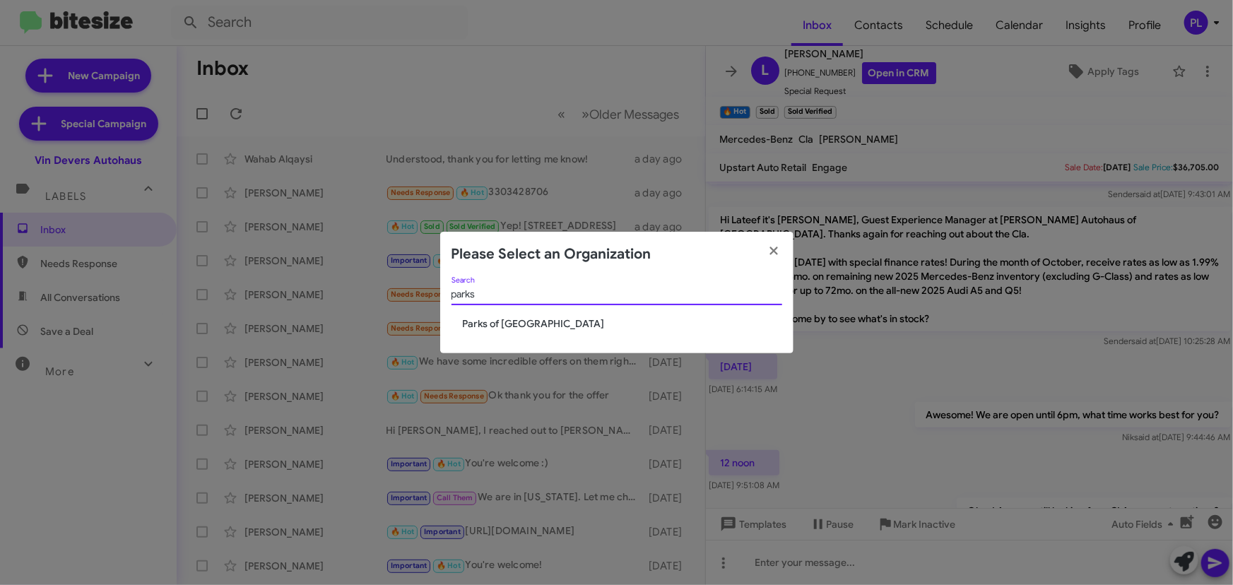
type input "parks"
click at [495, 317] on span "Parks of Gainesville" at bounding box center [622, 324] width 319 height 14
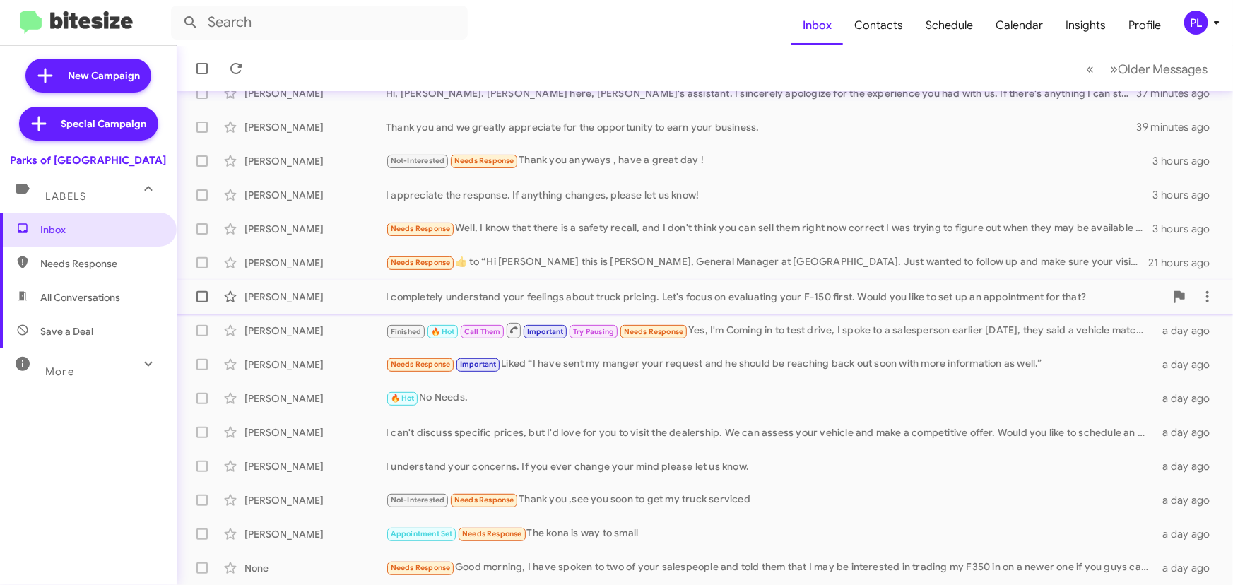
scroll to position [235, 0]
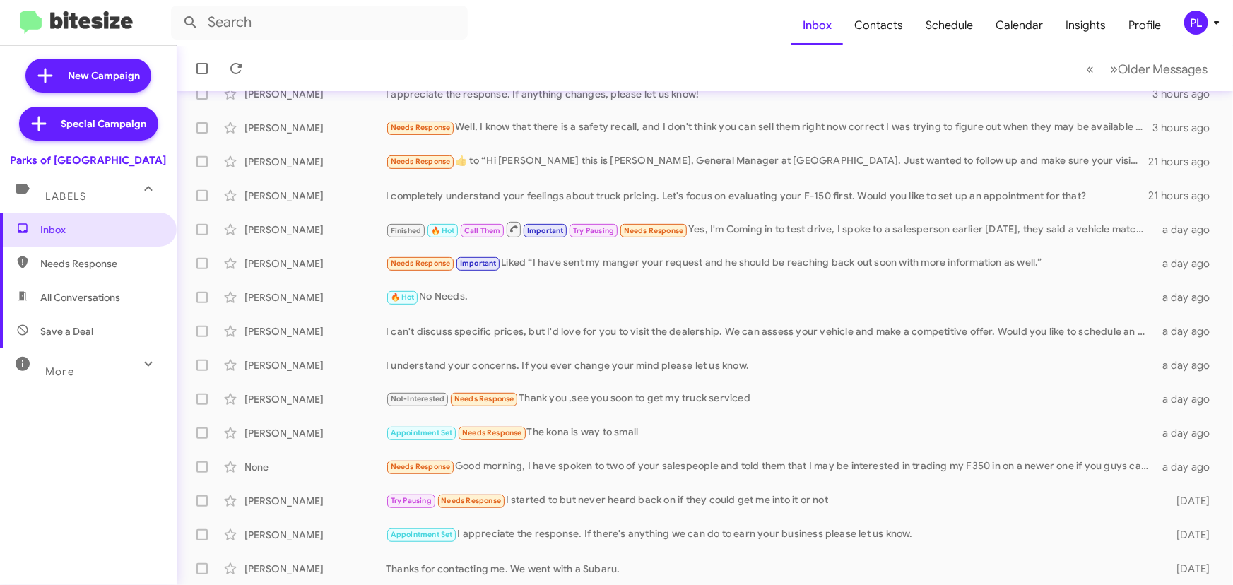
click at [73, 379] on mat-expansion-panel-header "More" at bounding box center [88, 365] width 177 height 34
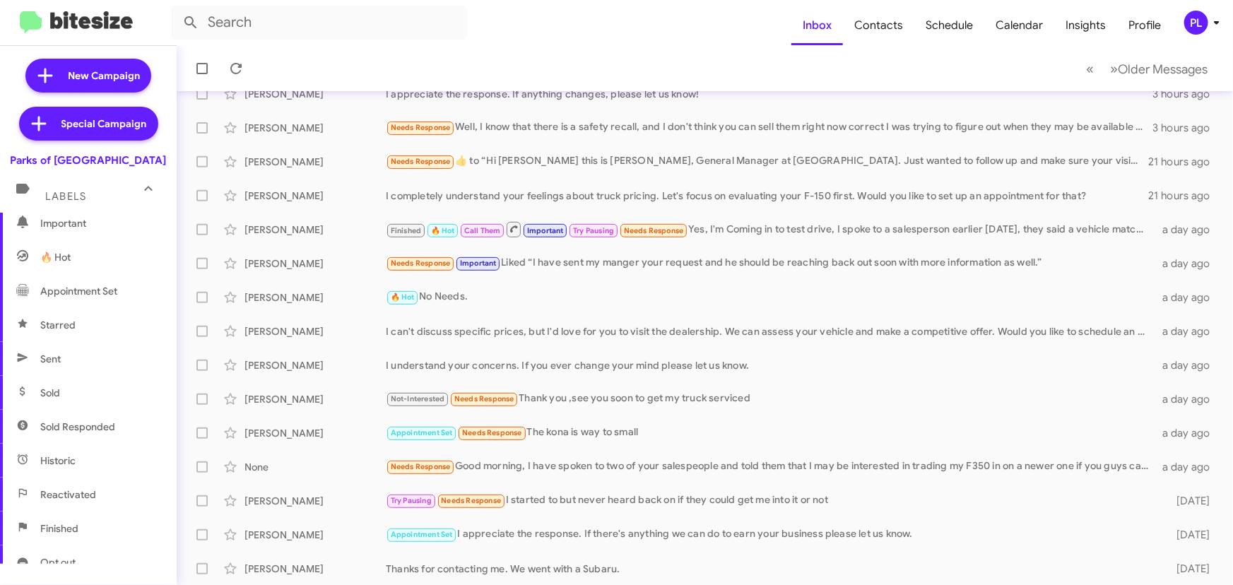
scroll to position [192, 0]
click at [93, 418] on span "Sold Responded" at bounding box center [77, 422] width 75 height 14
type input "in:sold-verified"
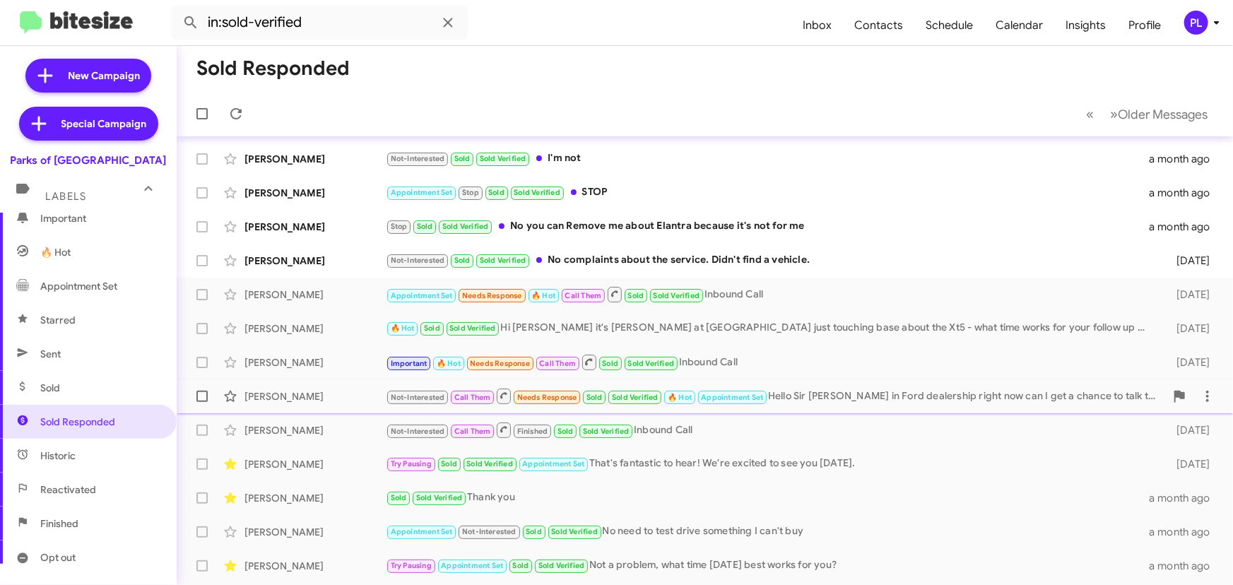
scroll to position [64, 0]
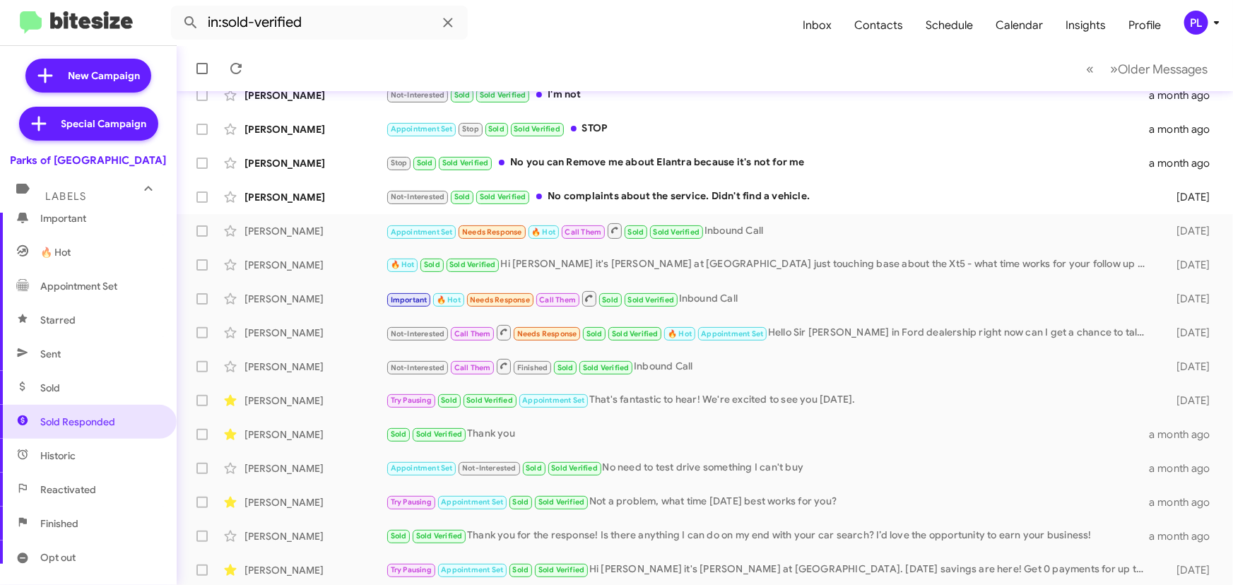
click at [1210, 27] on icon at bounding box center [1216, 22] width 17 height 17
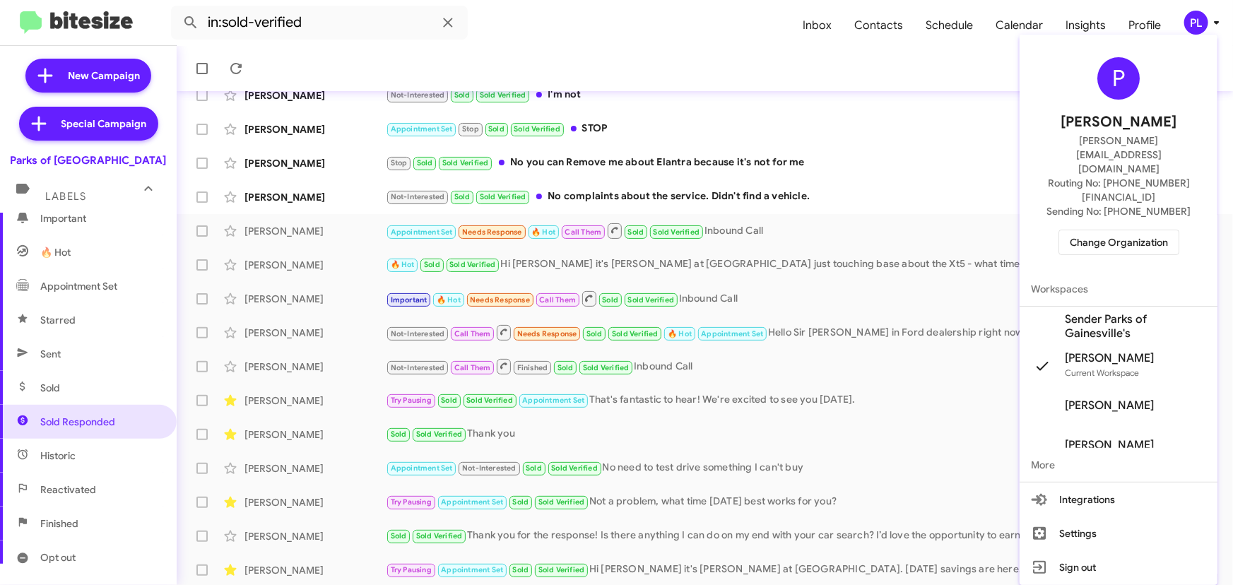
click at [1132, 230] on span "Change Organization" at bounding box center [1119, 242] width 98 height 24
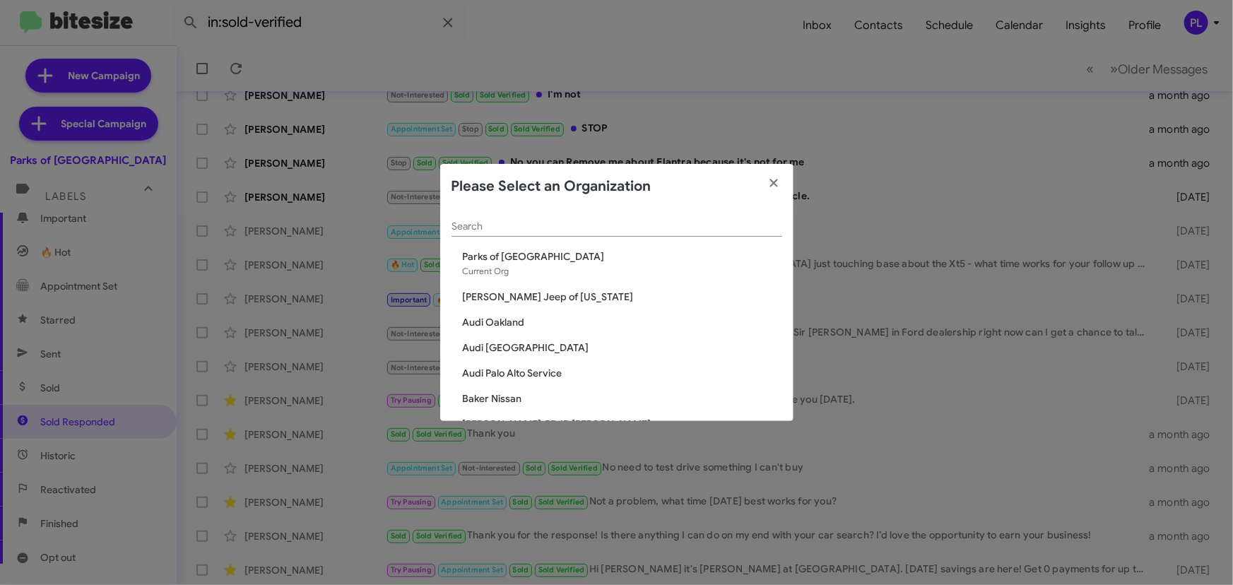
click at [635, 224] on input "Search" at bounding box center [617, 226] width 331 height 11
type input "f"
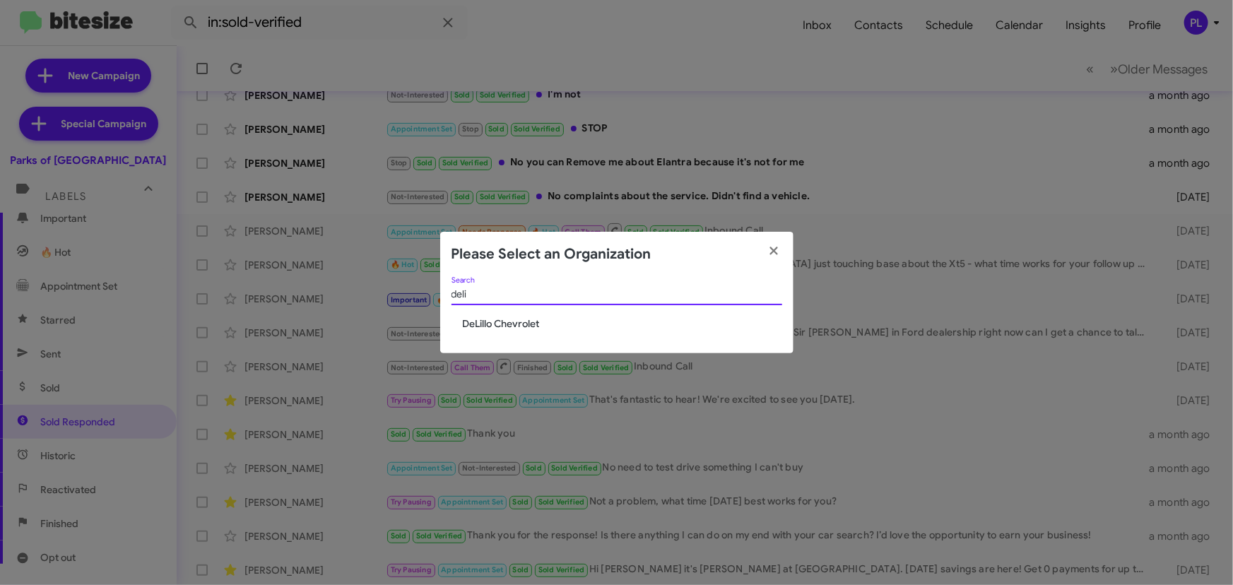
type input "deli"
click at [537, 324] on span "DeLillo Chevrolet" at bounding box center [622, 324] width 319 height 14
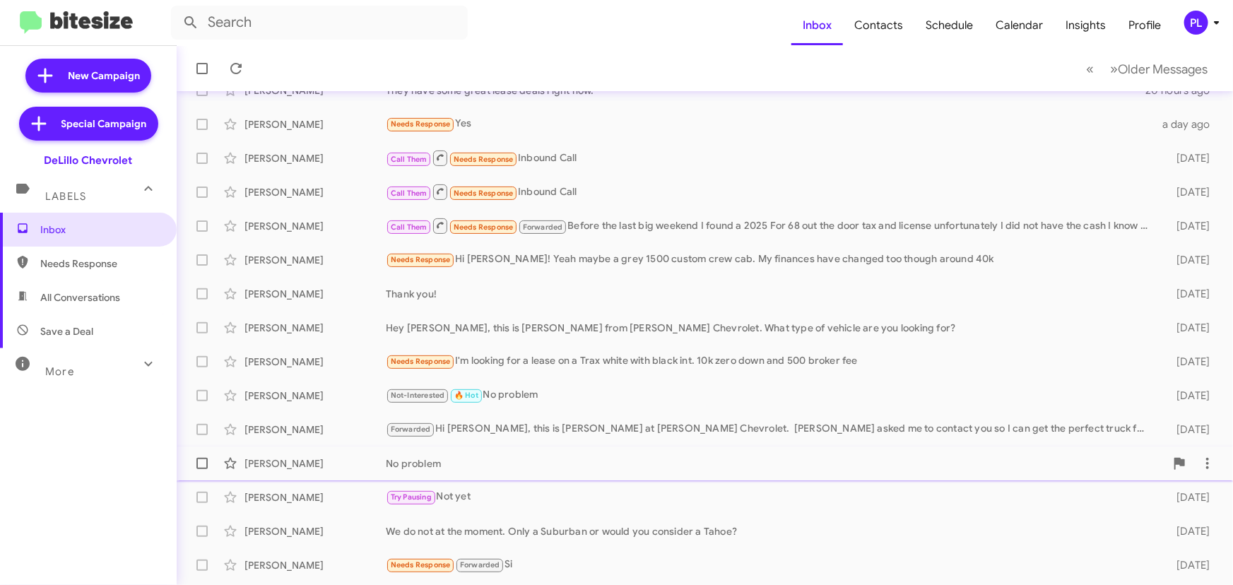
scroll to position [235, 0]
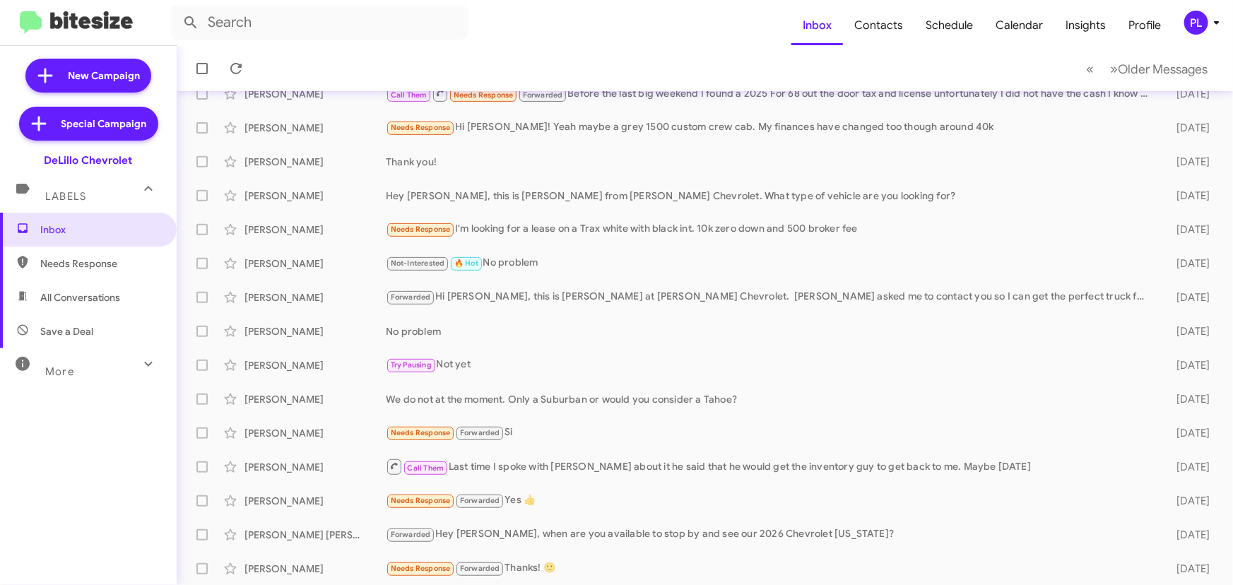
click at [1215, 27] on icon at bounding box center [1216, 22] width 17 height 17
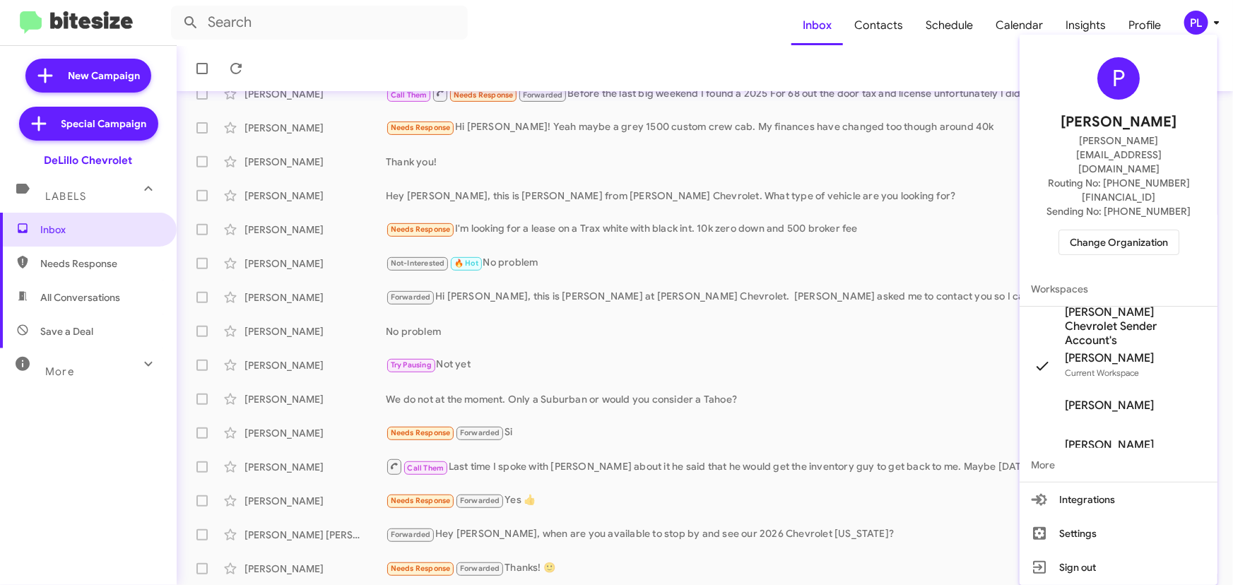
click at [1110, 305] on span "[PERSON_NAME] Chevrolet Sender Account's" at bounding box center [1135, 326] width 141 height 42
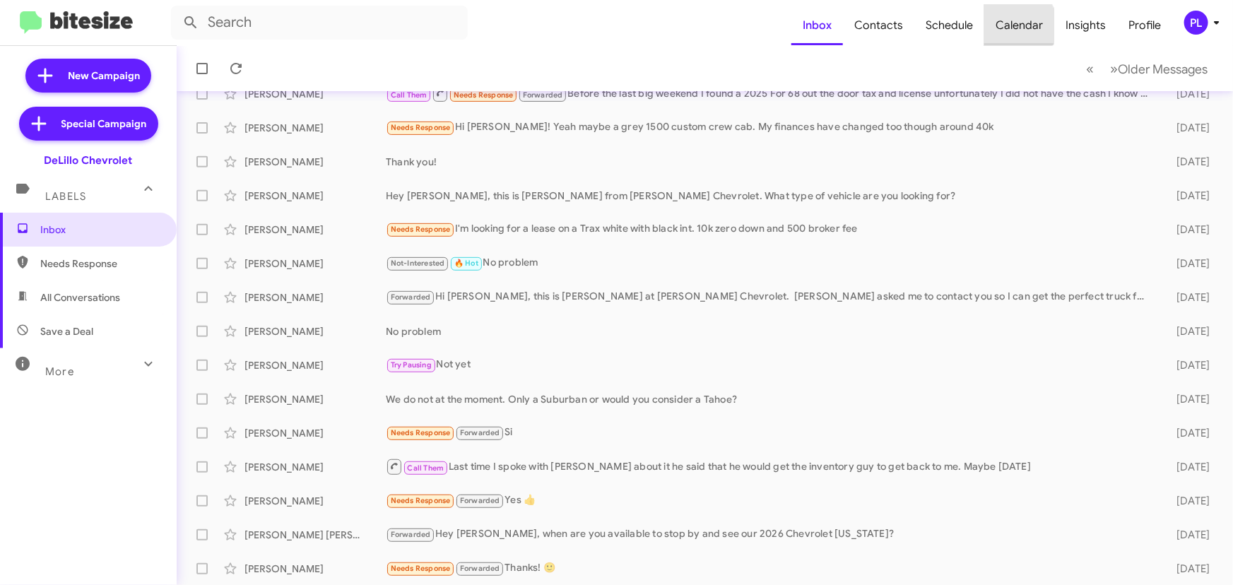
click at [1018, 25] on span "Calendar" at bounding box center [1019, 25] width 70 height 41
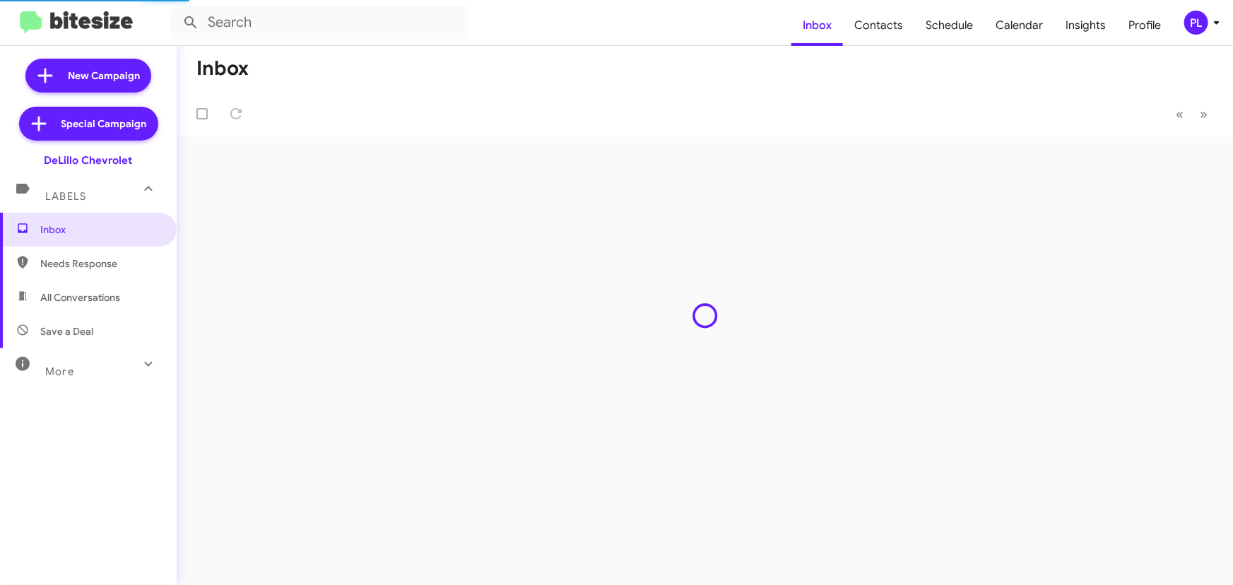
click at [958, 26] on span "Schedule" at bounding box center [949, 25] width 70 height 41
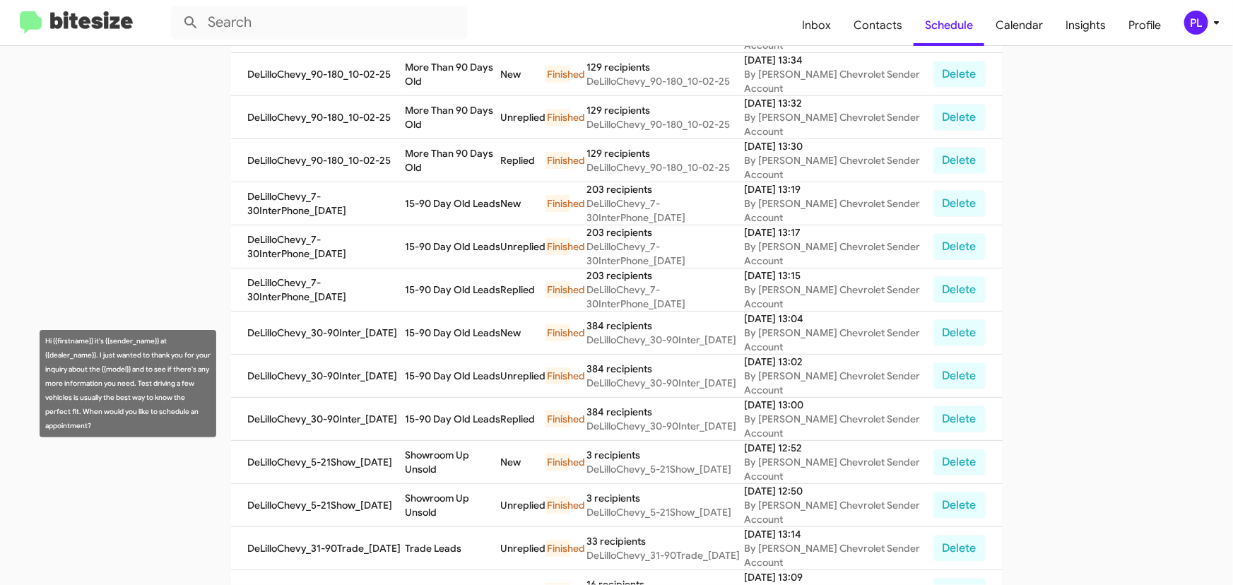
scroll to position [346, 0]
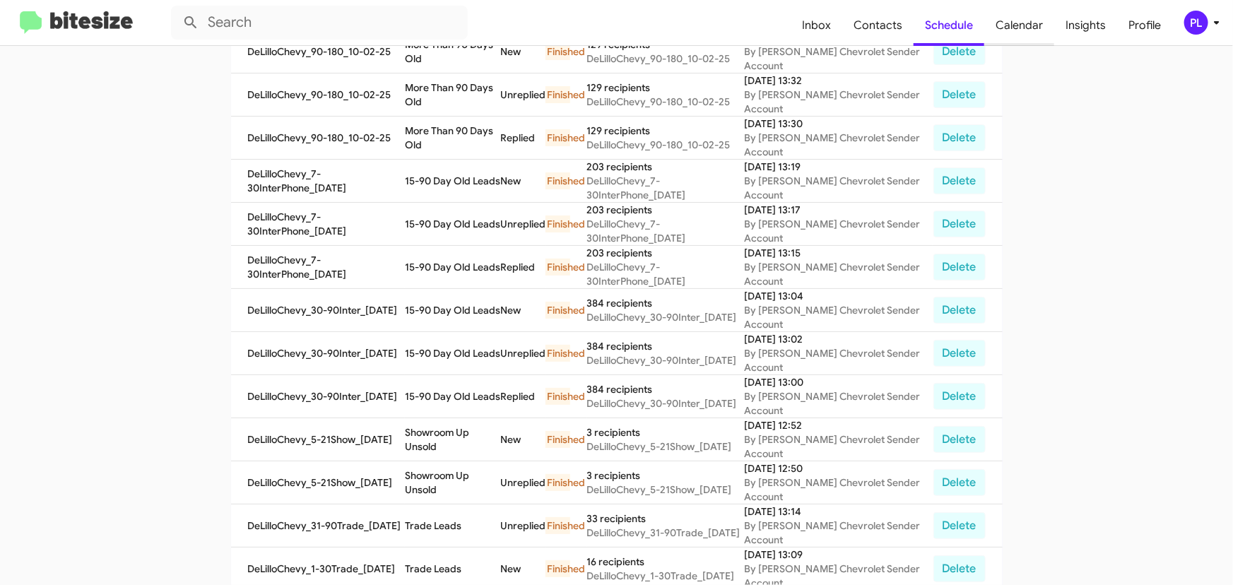
click at [1038, 34] on span "Calendar" at bounding box center [1019, 25] width 70 height 41
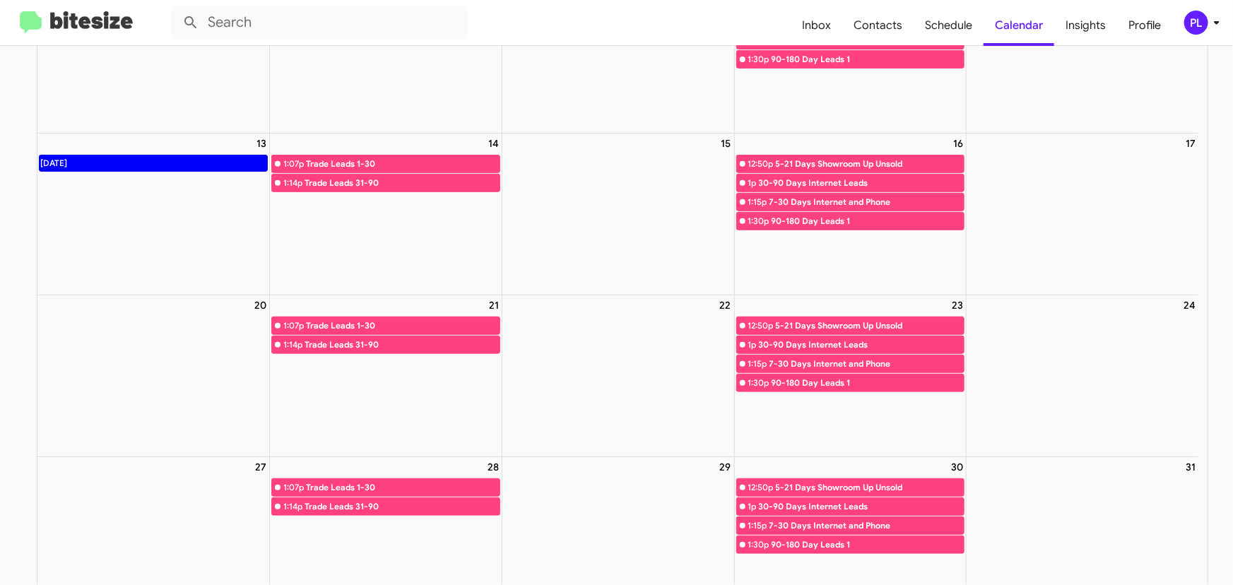
scroll to position [257, 0]
